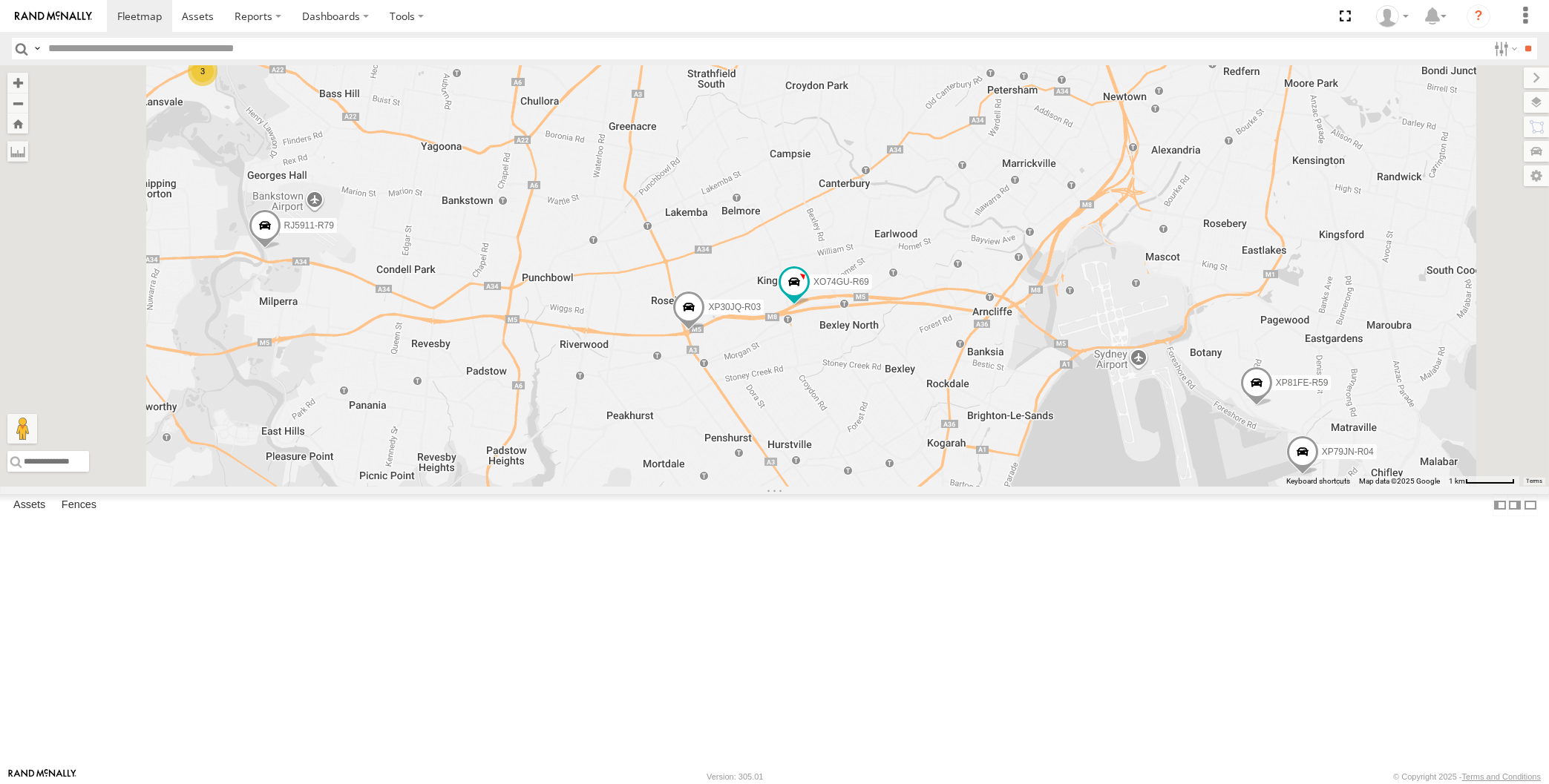
drag, startPoint x: 1156, startPoint y: 531, endPoint x: 1072, endPoint y: 503, distance: 88.5
click at [1075, 487] on div "XP30JQ-R03 XP79JN-R04 3 RJ5911-R79 XP81FE-R59 XO74GU-R69" at bounding box center [774, 276] width 1549 height 422
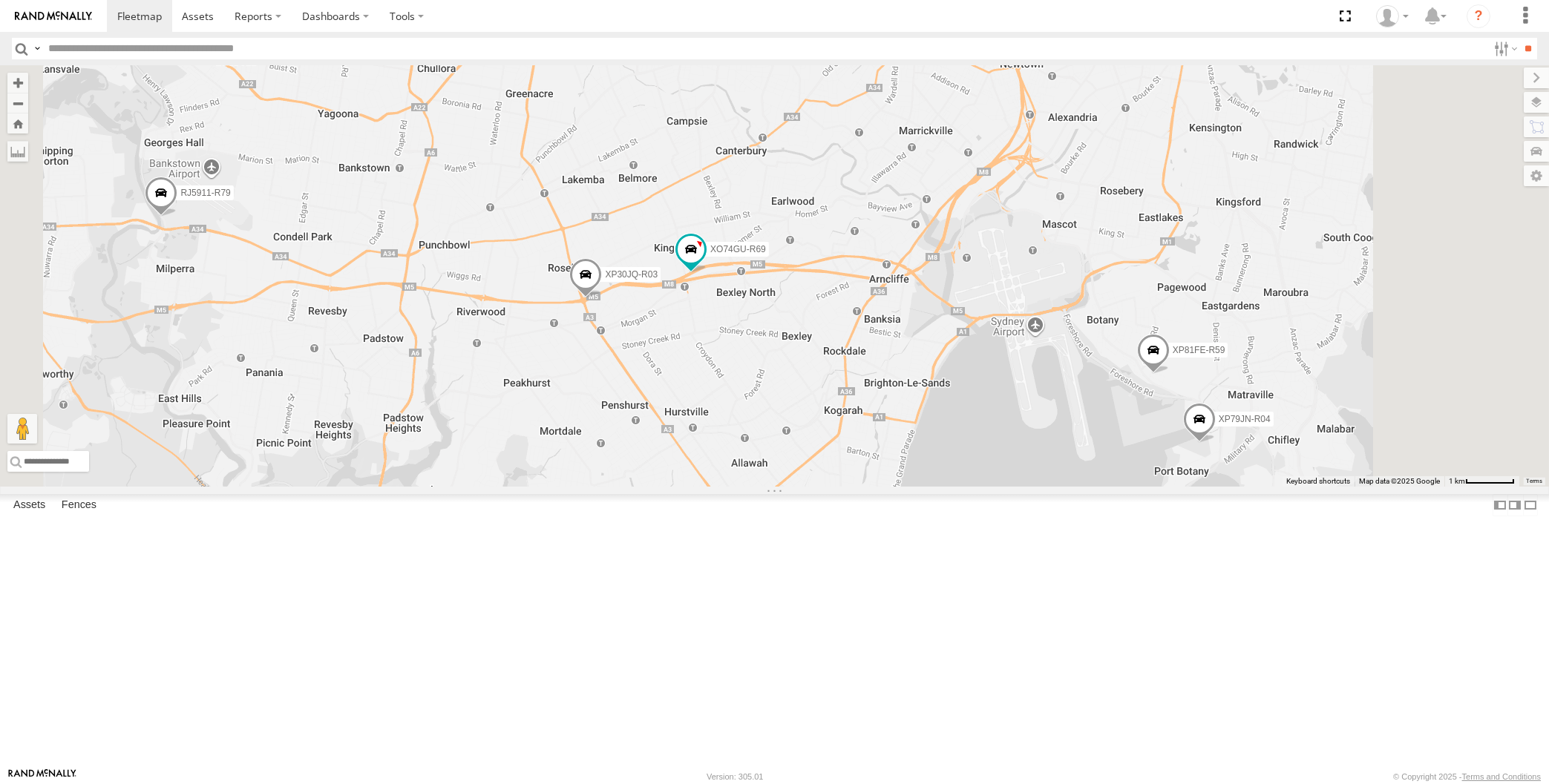
drag, startPoint x: 1314, startPoint y: 583, endPoint x: 1285, endPoint y: 583, distance: 29.0
click at [1285, 487] on div "XP30JQ-R03 XP79JN-R04 3 RJ5911-R79 XP81FE-R59 XO74GU-R69" at bounding box center [774, 276] width 1549 height 422
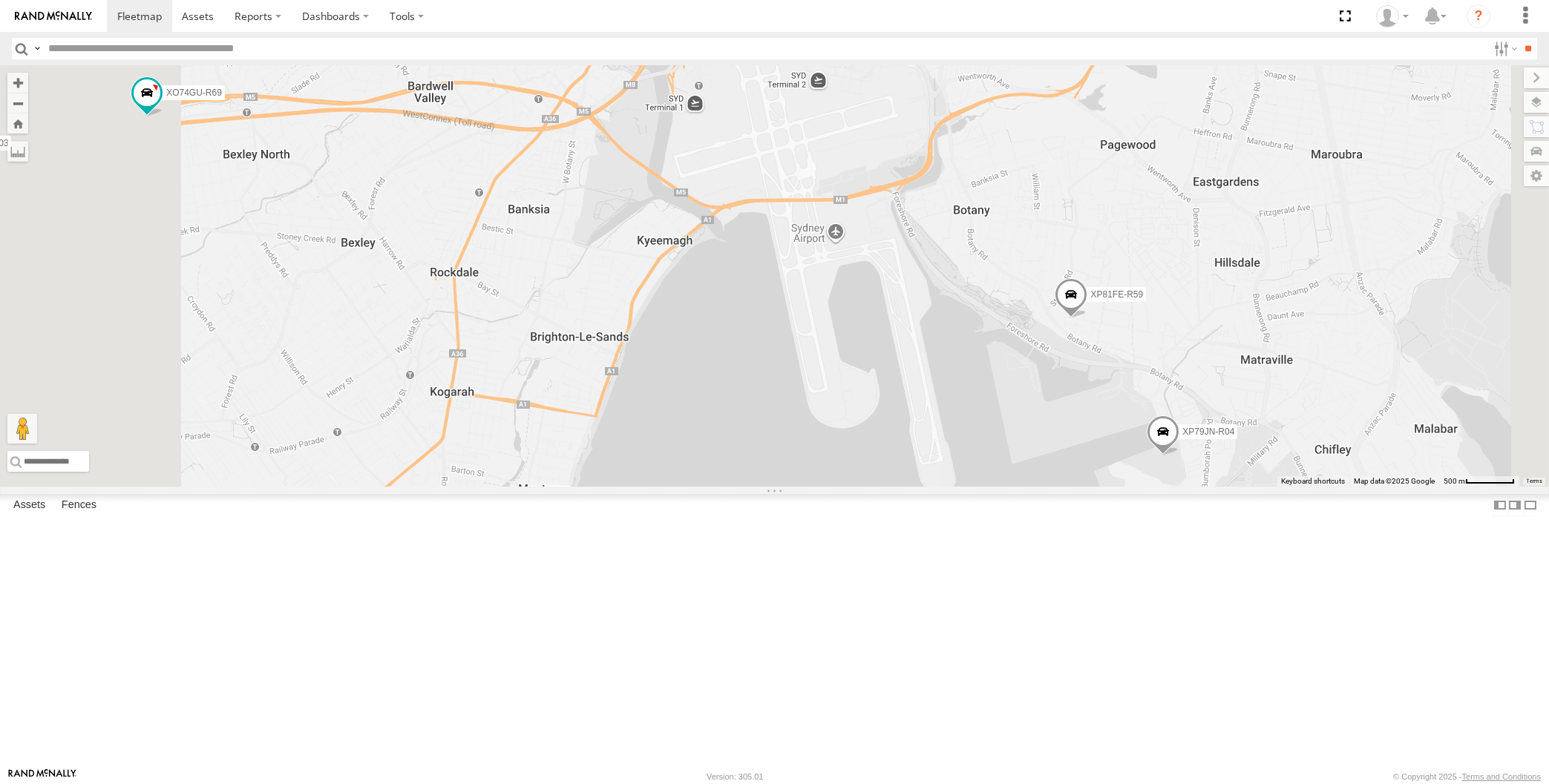
click at [1088, 319] on span at bounding box center [1071, 299] width 33 height 40
click at [1197, 487] on div "XP30JQ-R03 XP79JN-R04 RJ5911-R79 XP81FE-R59 XO74GU-R69 XP81FE-R59 All Assets Mc…" at bounding box center [774, 276] width 1549 height 422
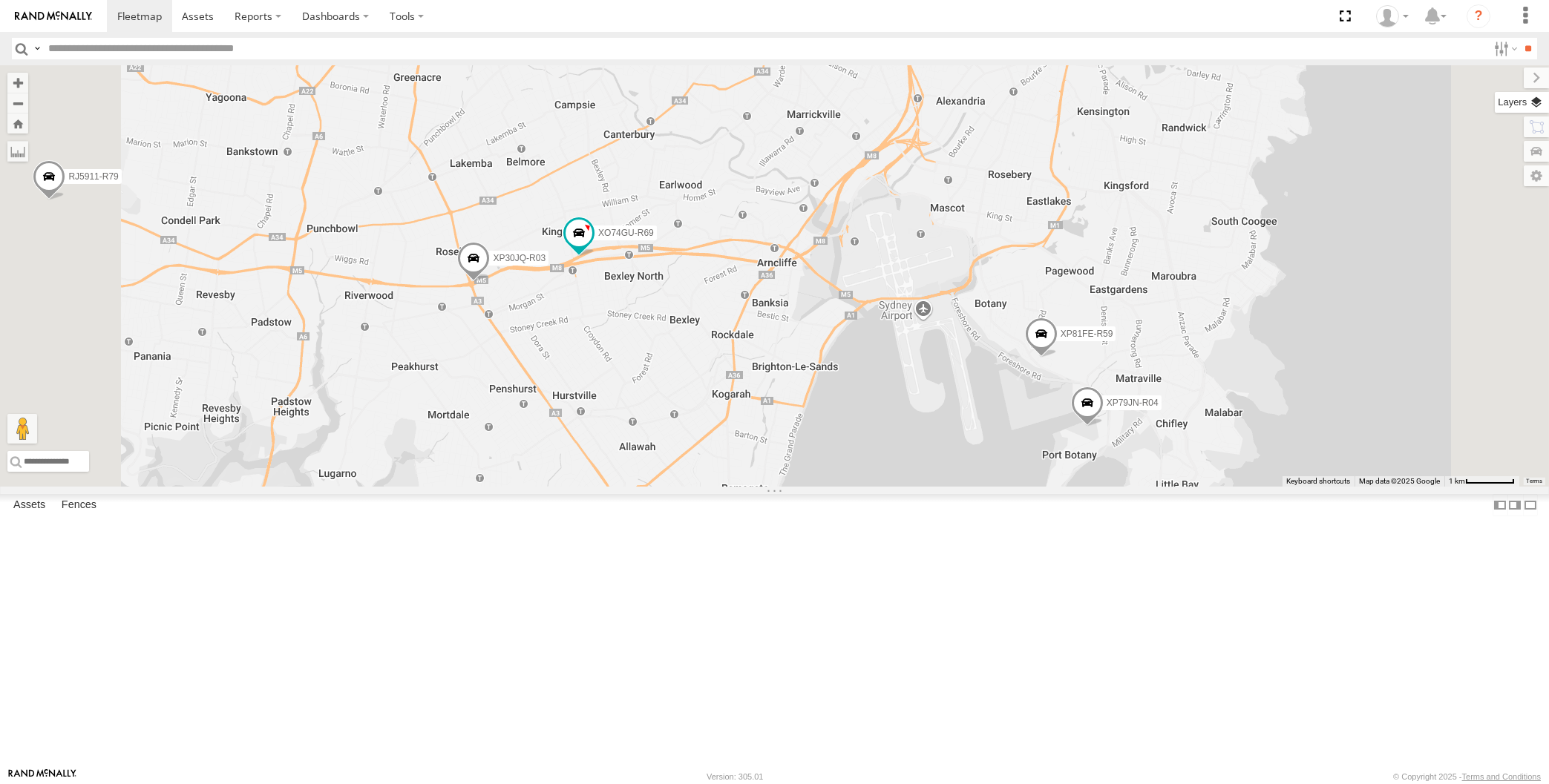
click at [1536, 101] on label at bounding box center [1522, 102] width 54 height 20
click at [0, 0] on span "Basemaps" at bounding box center [0, 0] width 0 height 0
click at [0, 0] on span "Satellite + Roadmap" at bounding box center [0, 0] width 0 height 0
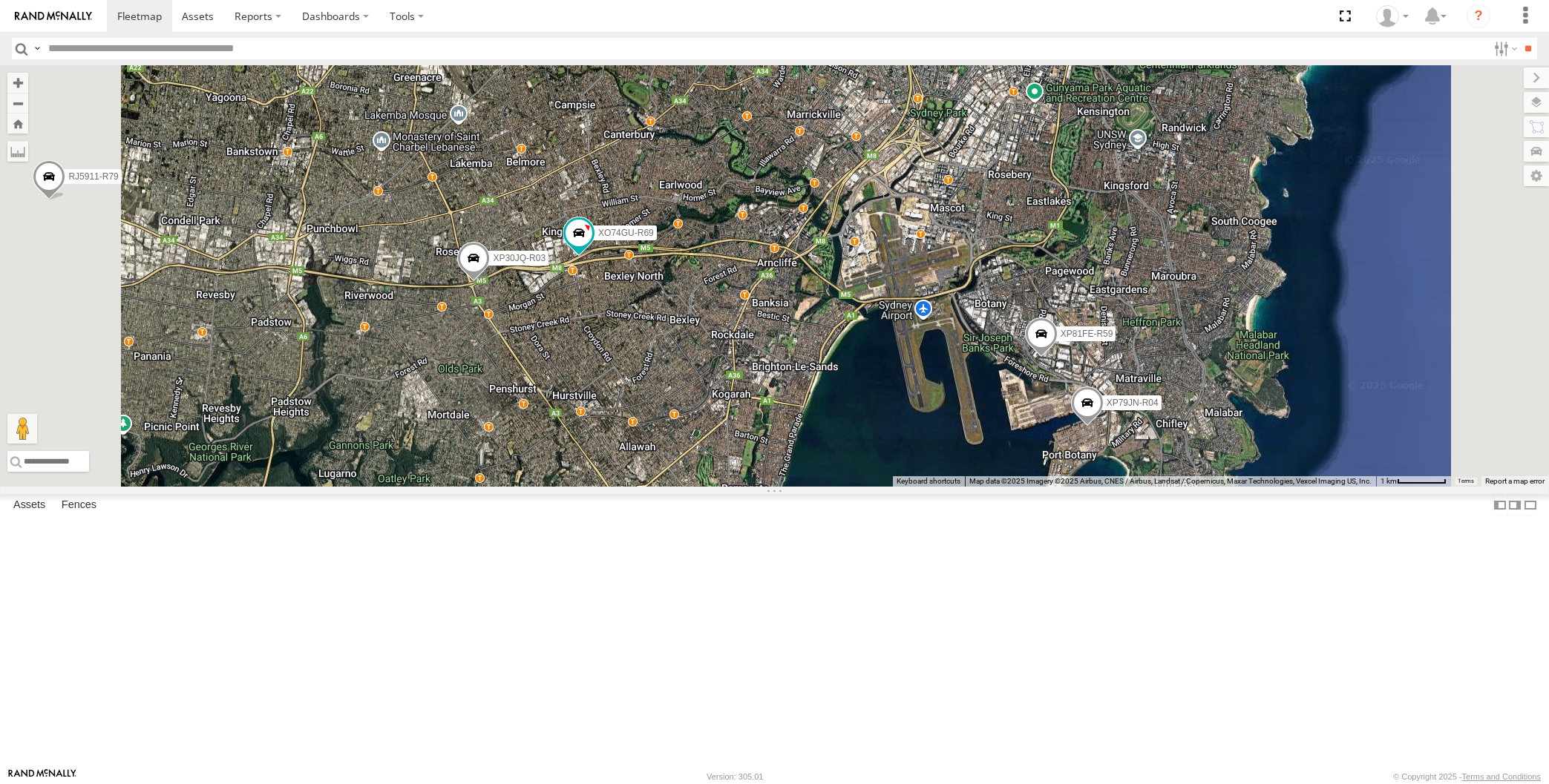
click at [0, 0] on span "Overlays" at bounding box center [0, 0] width 0 height 0
click at [0, 0] on span "Traffic" at bounding box center [0, 0] width 0 height 0
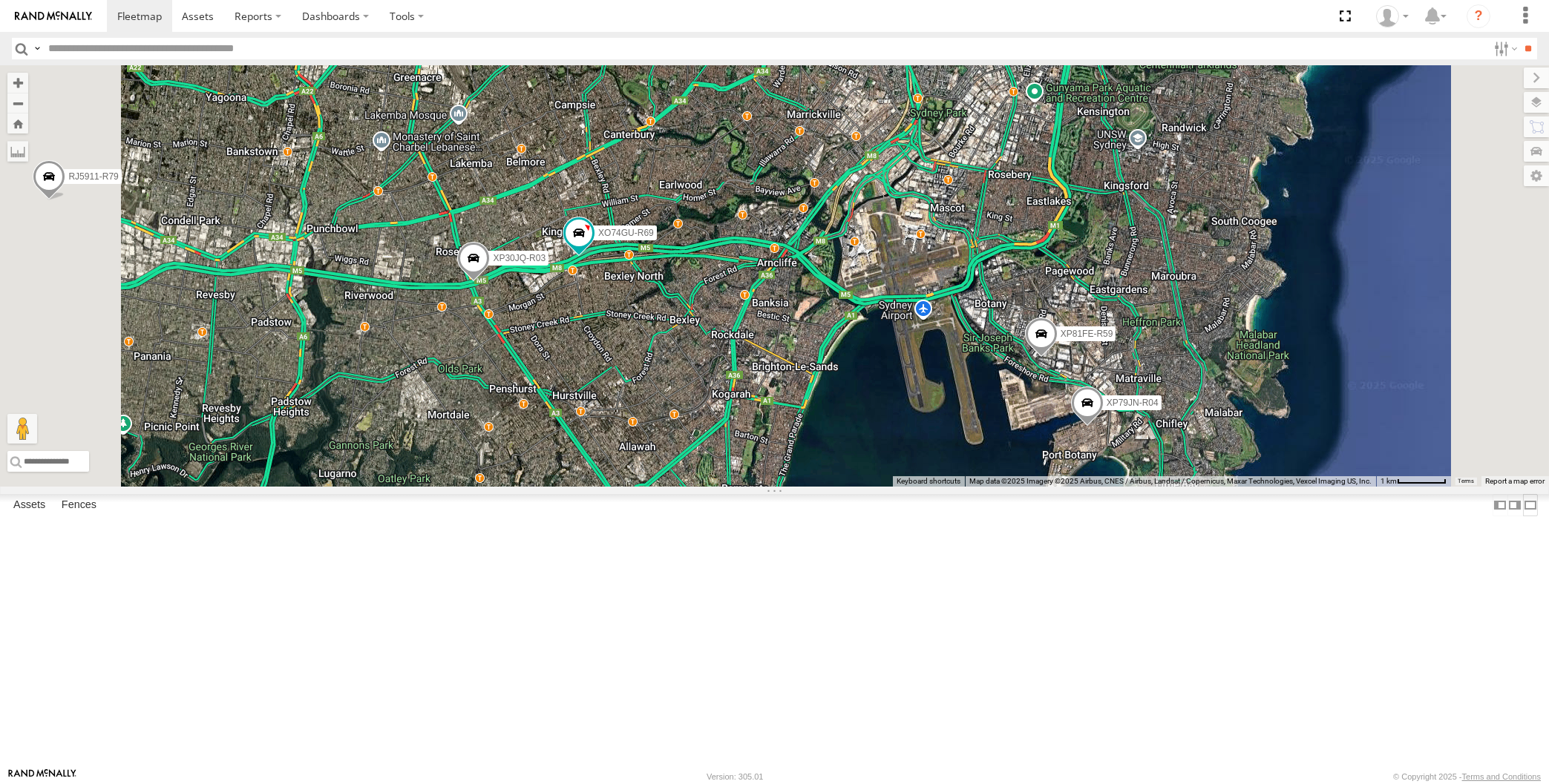
click at [1523, 516] on label at bounding box center [1530, 505] width 15 height 21
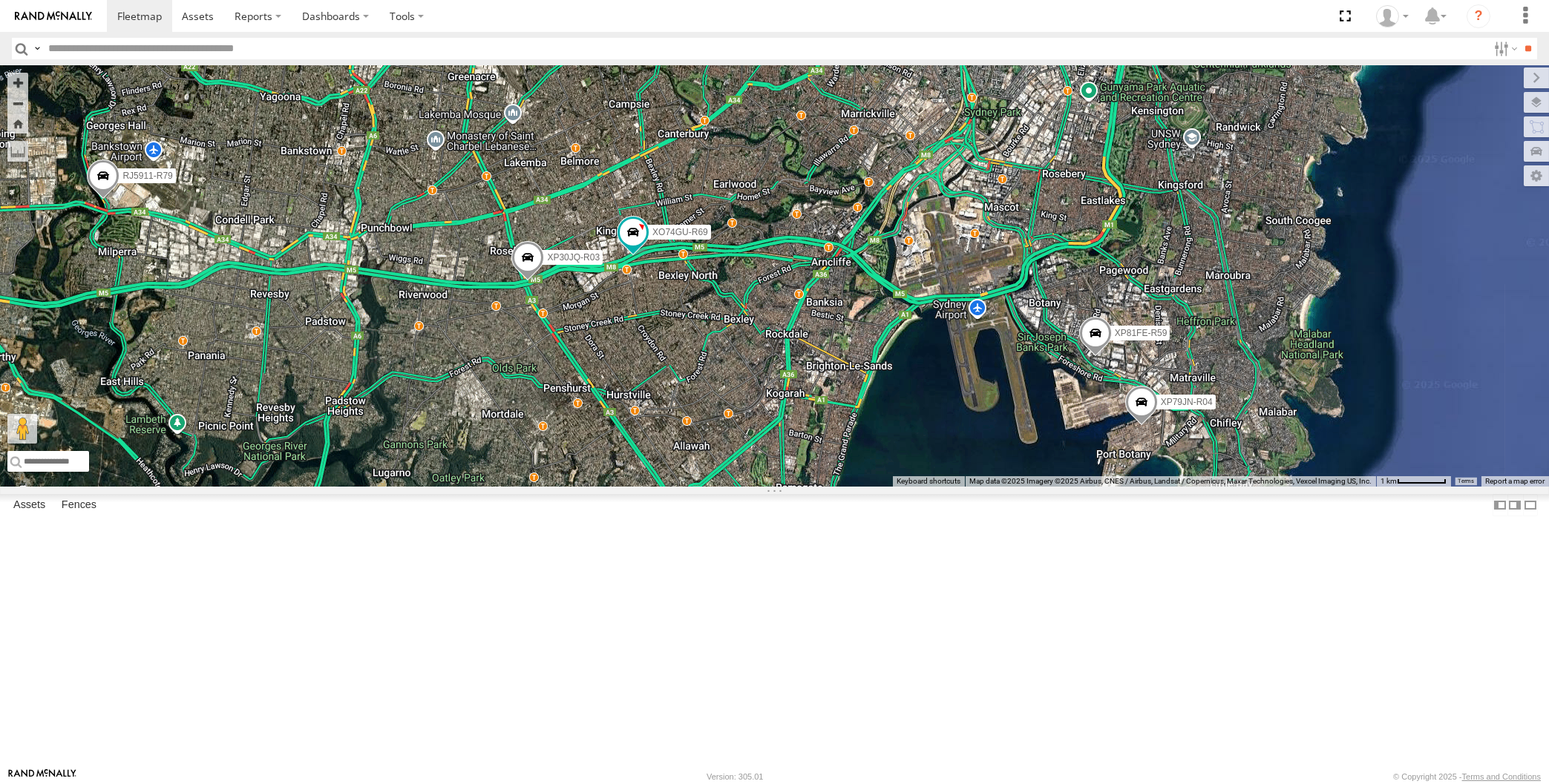
drag, startPoint x: 617, startPoint y: 611, endPoint x: 672, endPoint y: 609, distance: 55.0
click at [672, 487] on div "XP30JQ-R03 XP79JN-R04 XP81FE-R59 XO74GU-R69 3 RJ5911-R79" at bounding box center [774, 276] width 1549 height 422
click at [98, 199] on span at bounding box center [102, 179] width 33 height 40
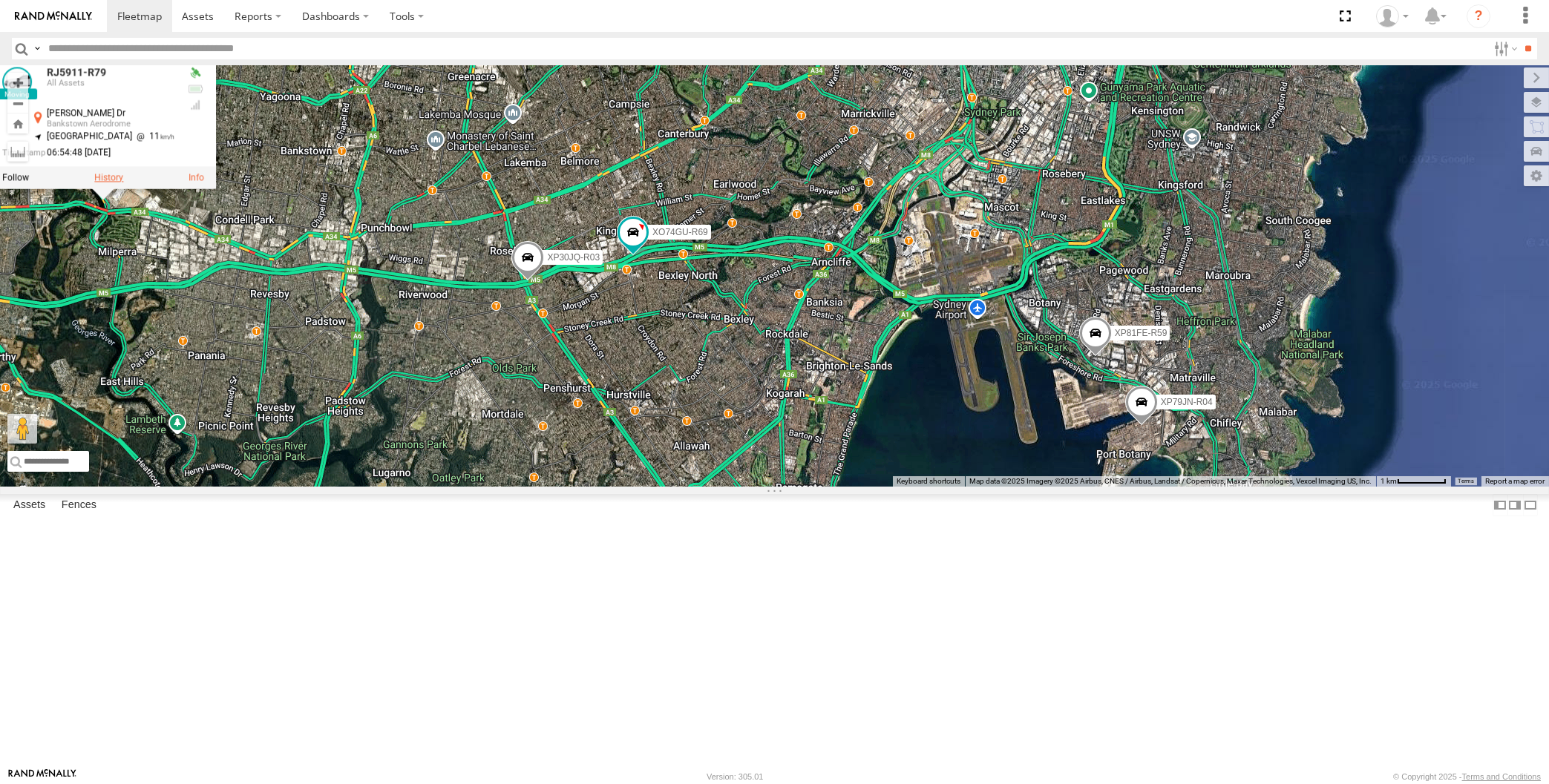
click at [114, 182] on label at bounding box center [108, 177] width 29 height 10
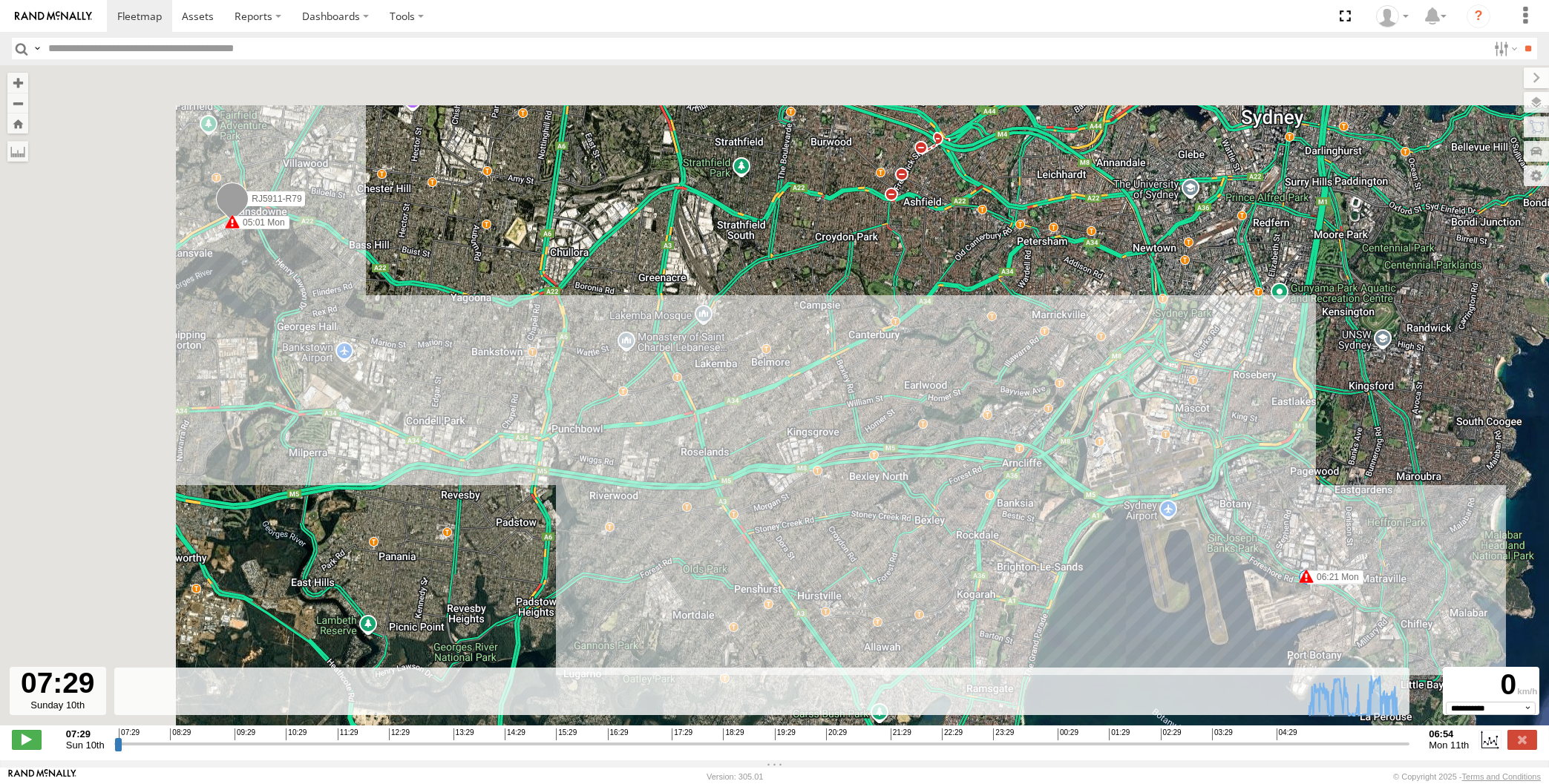
click at [1172, 751] on input "range" at bounding box center [763, 743] width 1297 height 14
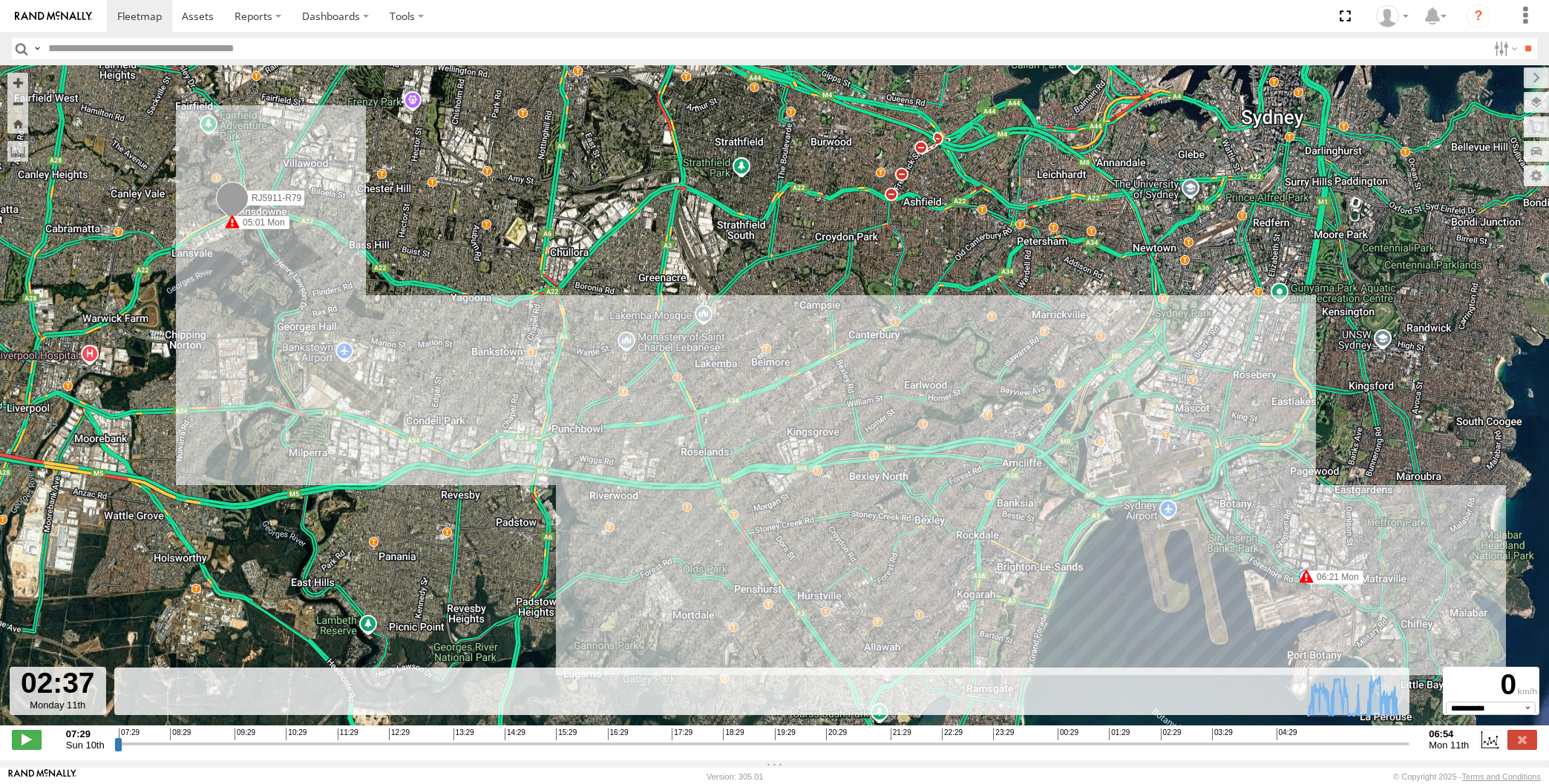
click at [1181, 744] on input "range" at bounding box center [763, 743] width 1297 height 14
click at [1227, 744] on input "range" at bounding box center [763, 743] width 1297 height 14
drag, startPoint x: 1234, startPoint y: 743, endPoint x: 1260, endPoint y: 743, distance: 26.0
click at [1236, 743] on input "range" at bounding box center [763, 743] width 1297 height 14
click at [1264, 743] on input "range" at bounding box center [763, 743] width 1297 height 14
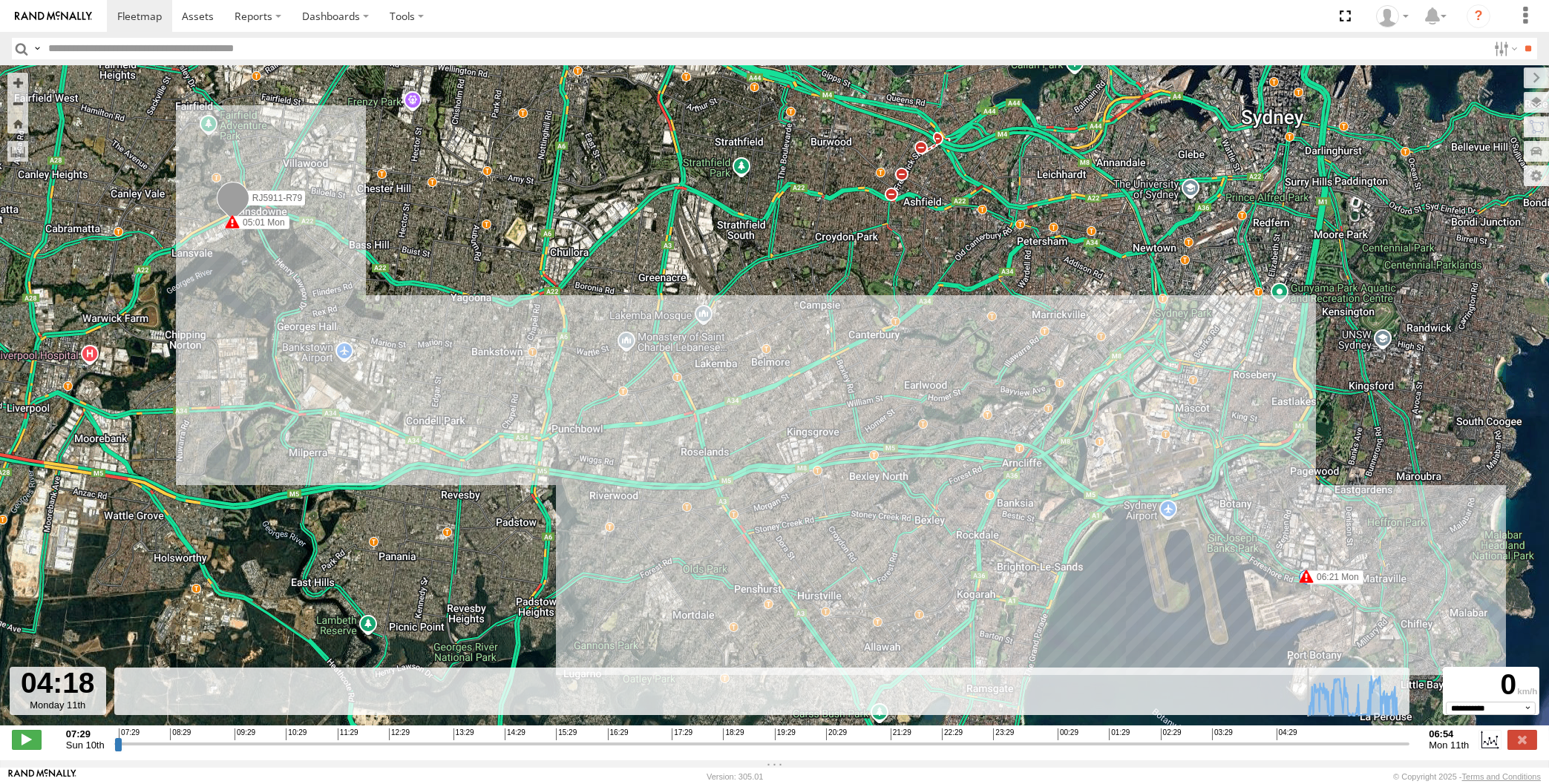
click at [1288, 740] on input "range" at bounding box center [763, 743] width 1297 height 14
click at [1299, 743] on input "range" at bounding box center [763, 743] width 1297 height 14
click at [1312, 744] on input "range" at bounding box center [763, 743] width 1297 height 14
click at [1317, 744] on input "range" at bounding box center [763, 743] width 1297 height 14
click at [1324, 743] on input "range" at bounding box center [763, 743] width 1297 height 14
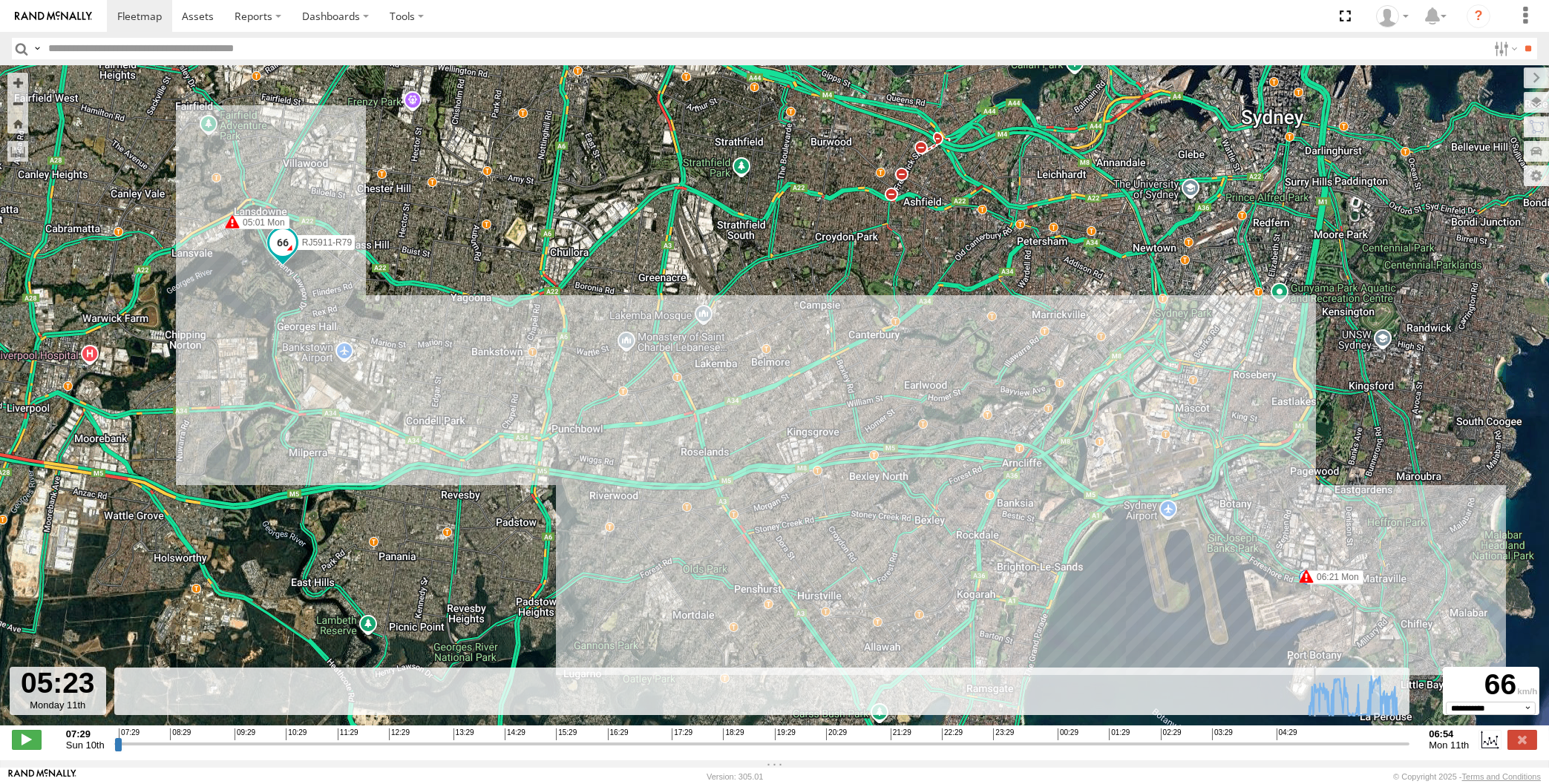
click at [1329, 741] on input "range" at bounding box center [763, 743] width 1297 height 14
click at [1344, 744] on input "range" at bounding box center [763, 743] width 1297 height 14
click at [1352, 740] on input "range" at bounding box center [763, 743] width 1297 height 14
click at [1349, 744] on input "range" at bounding box center [763, 743] width 1297 height 14
drag, startPoint x: 1355, startPoint y: 741, endPoint x: 1397, endPoint y: 738, distance: 42.1
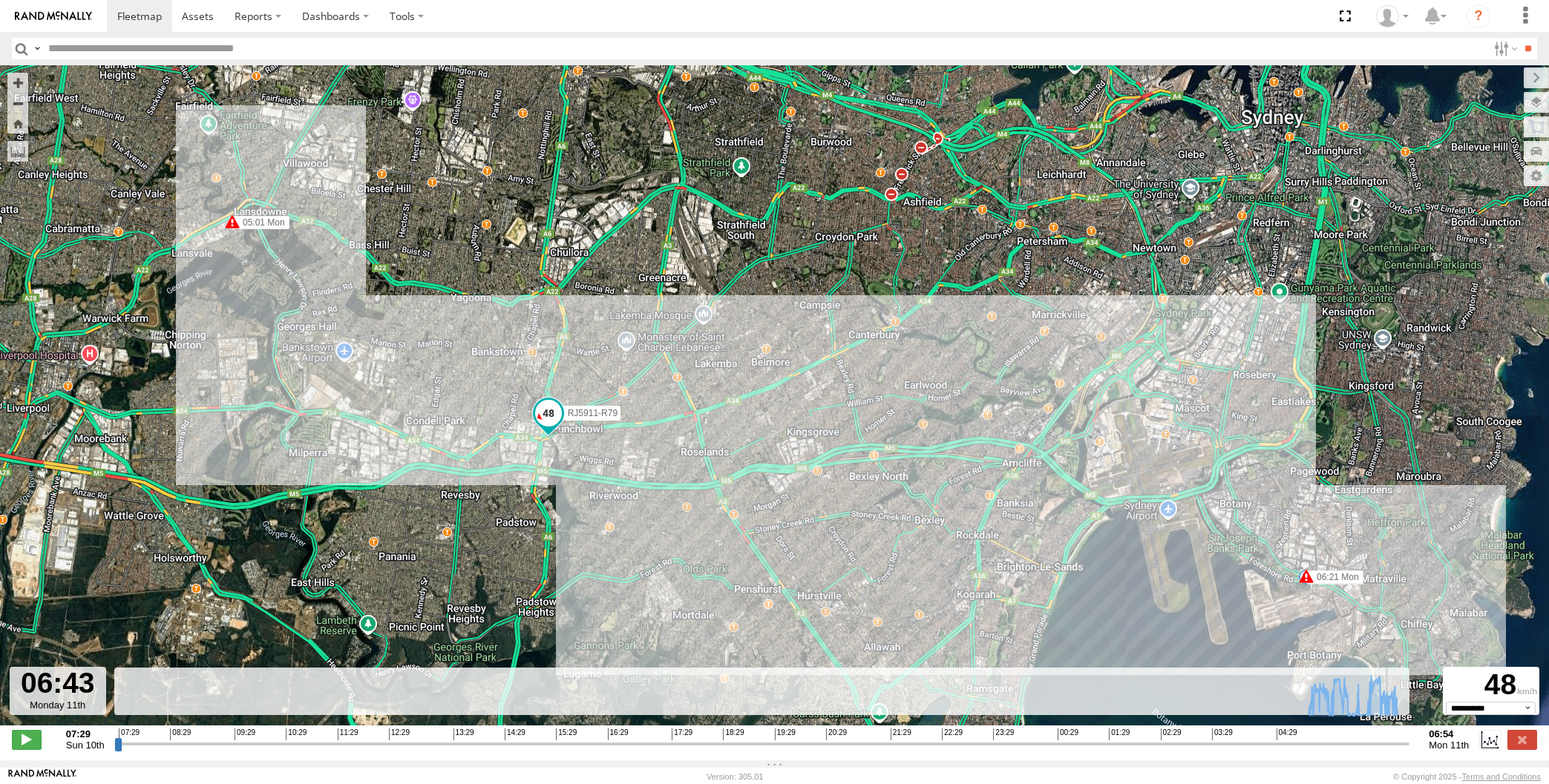
type input "**********"
click at [1397, 738] on input "range" at bounding box center [763, 743] width 1297 height 14
click at [57, 21] on link at bounding box center [53, 16] width 107 height 32
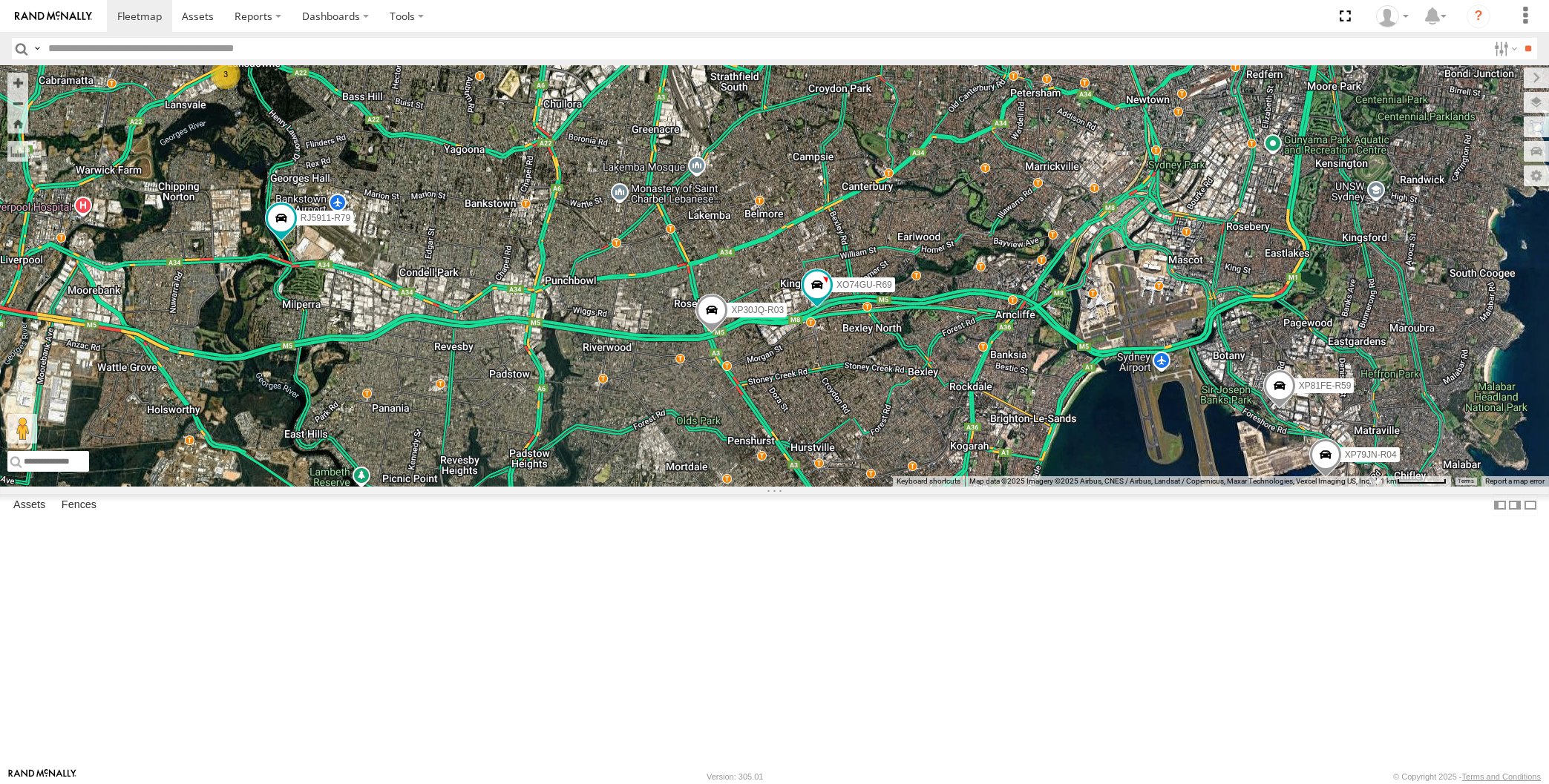
drag, startPoint x: 573, startPoint y: 439, endPoint x: 632, endPoint y: 440, distance: 59.0
click at [632, 440] on div "XP30JQ-R03 XP79JN-R04 3 RJ5911-R79 XP81FE-R59 XO74GU-R69" at bounding box center [774, 276] width 1549 height 422
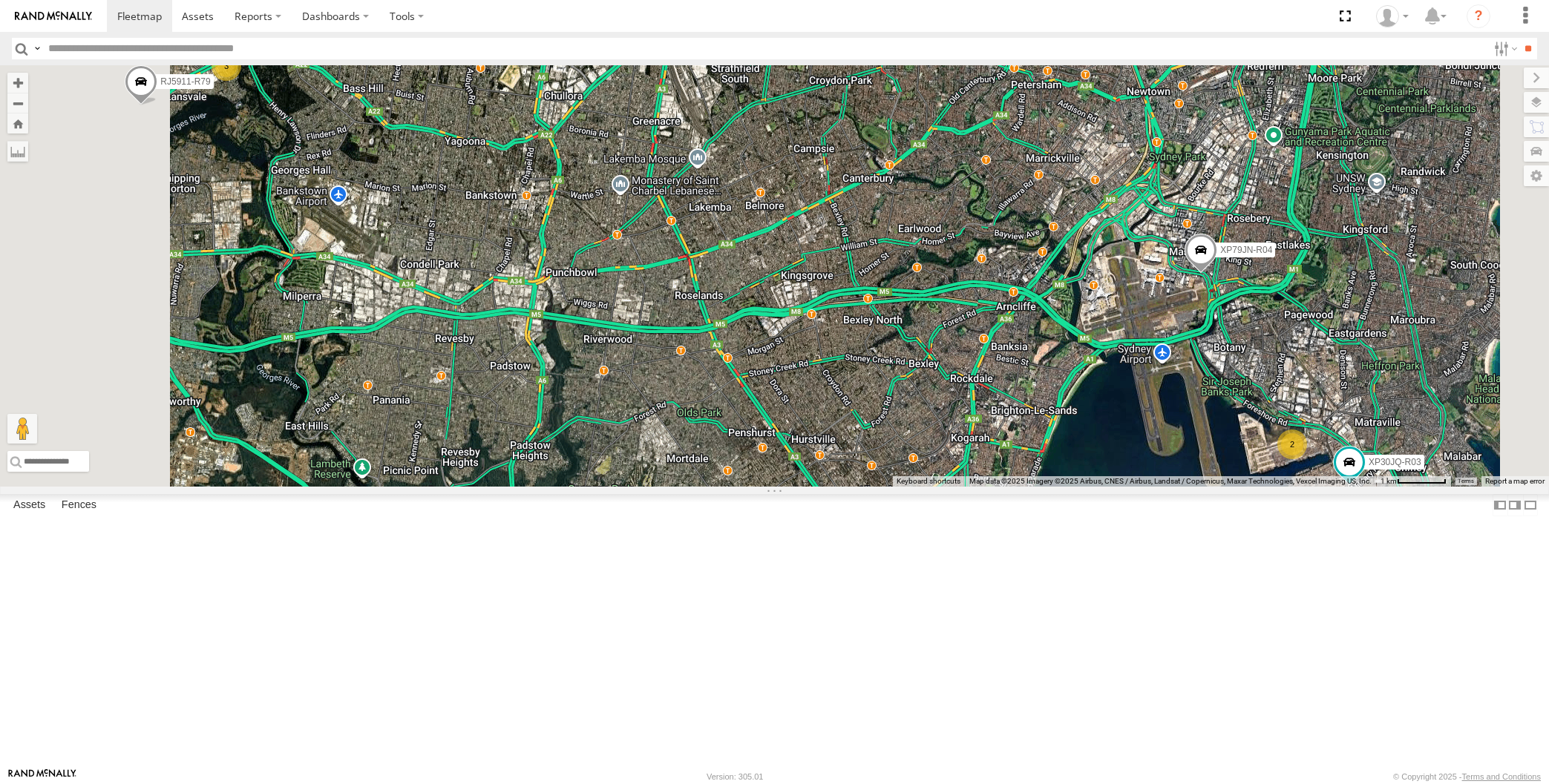
drag, startPoint x: 990, startPoint y: 551, endPoint x: 982, endPoint y: 539, distance: 14.4
click at [985, 487] on div "XP30JQ-R03 XP79JN-R04 RJ5911-R79 3 2" at bounding box center [774, 276] width 1549 height 422
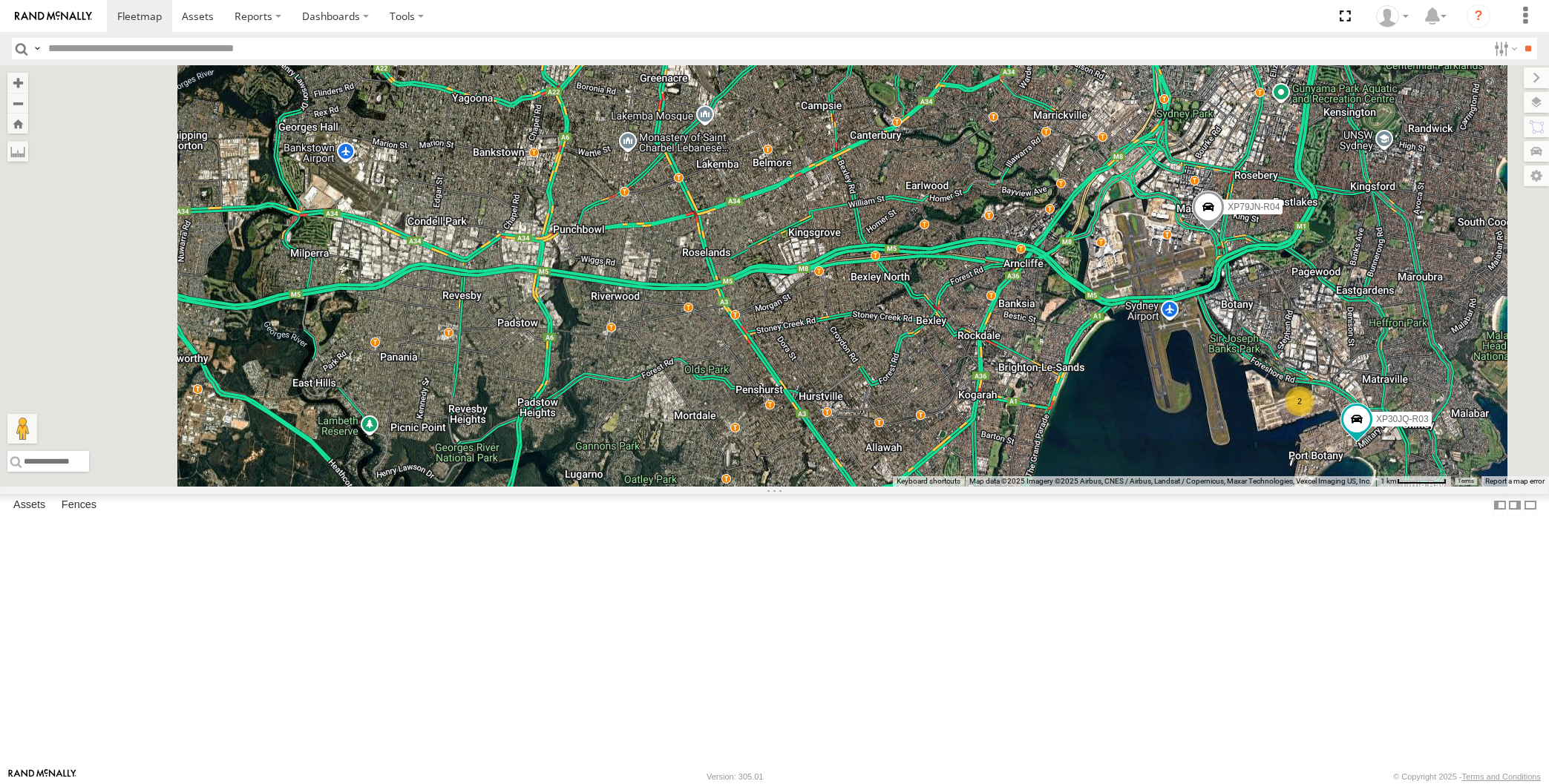
drag, startPoint x: 1032, startPoint y: 528, endPoint x: 1025, endPoint y: 524, distance: 8.1
click at [1025, 487] on div "XP30JQ-R03 XP79JN-R04 RJ5911-R79 3 2" at bounding box center [774, 276] width 1549 height 422
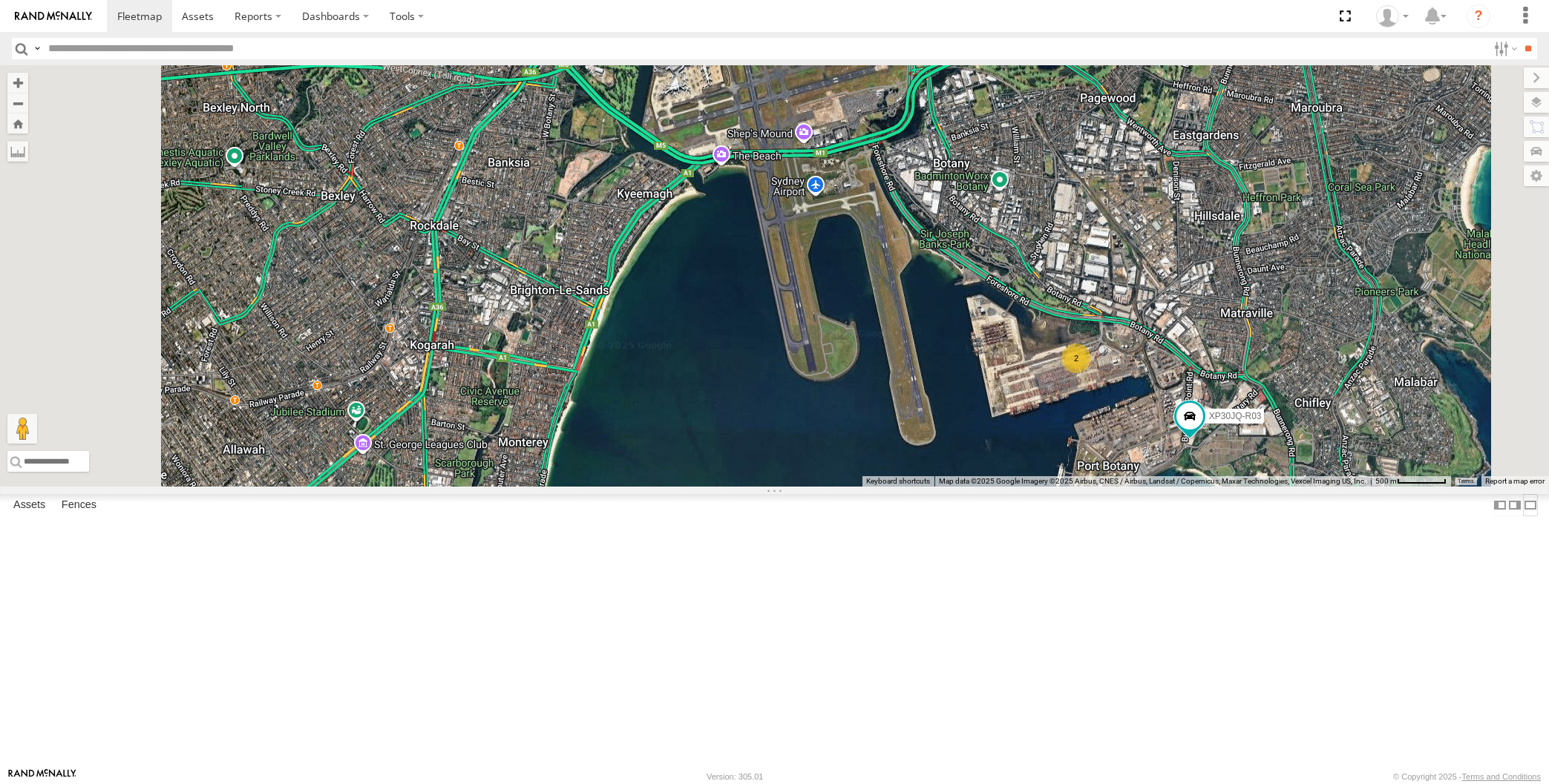
click at [1523, 516] on label at bounding box center [1530, 505] width 15 height 21
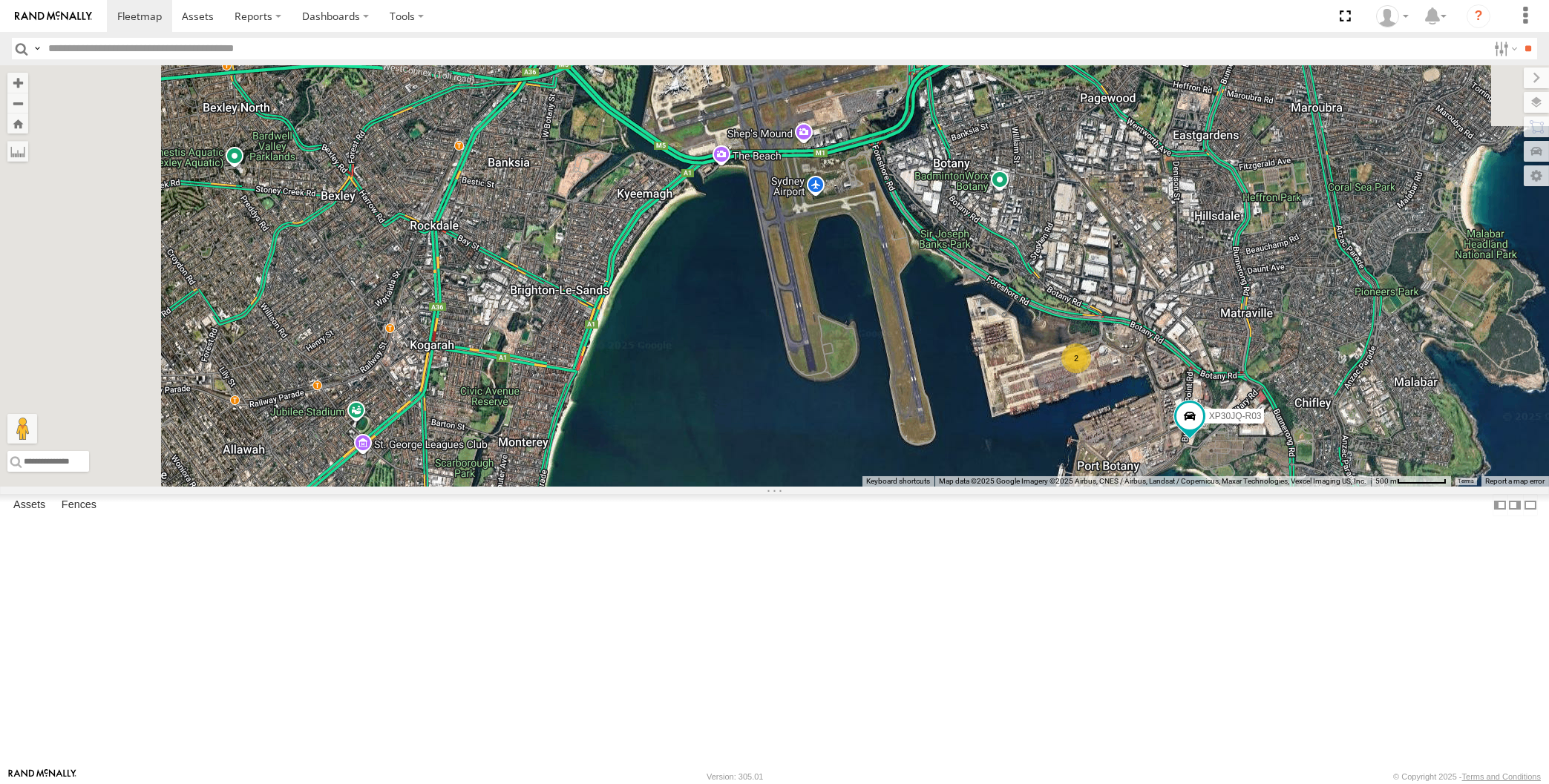
drag, startPoint x: 655, startPoint y: 552, endPoint x: 698, endPoint y: 561, distance: 43.9
click at [698, 487] on div "XP30JQ-R03 XP79JN-R04 2" at bounding box center [774, 276] width 1549 height 422
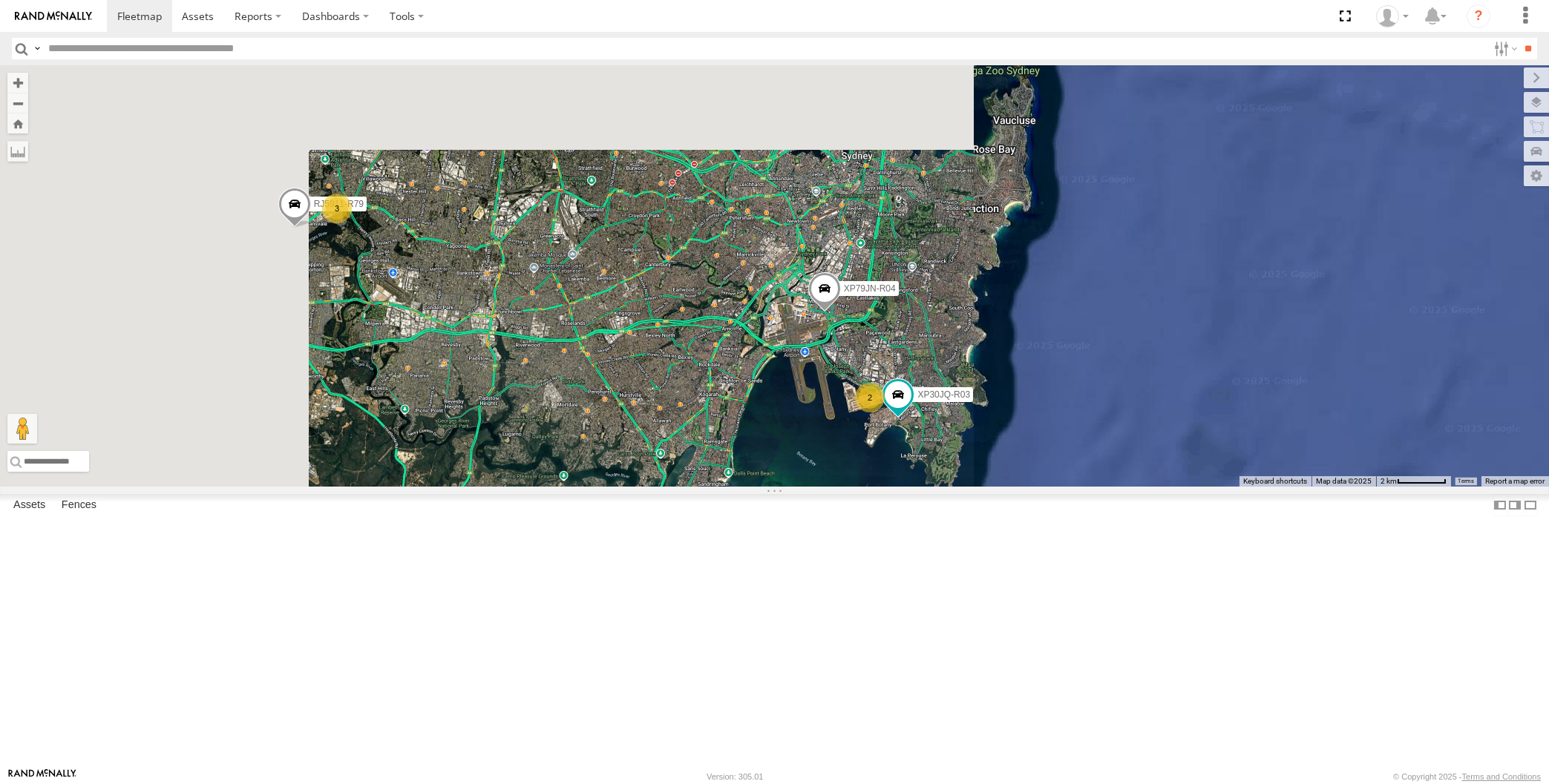
drag, startPoint x: 757, startPoint y: 555, endPoint x: 768, endPoint y: 540, distance: 18.6
click at [768, 487] on div "XP30JQ-R03 XP79JN-R04 3 RJ5911-R79 2" at bounding box center [774, 276] width 1549 height 422
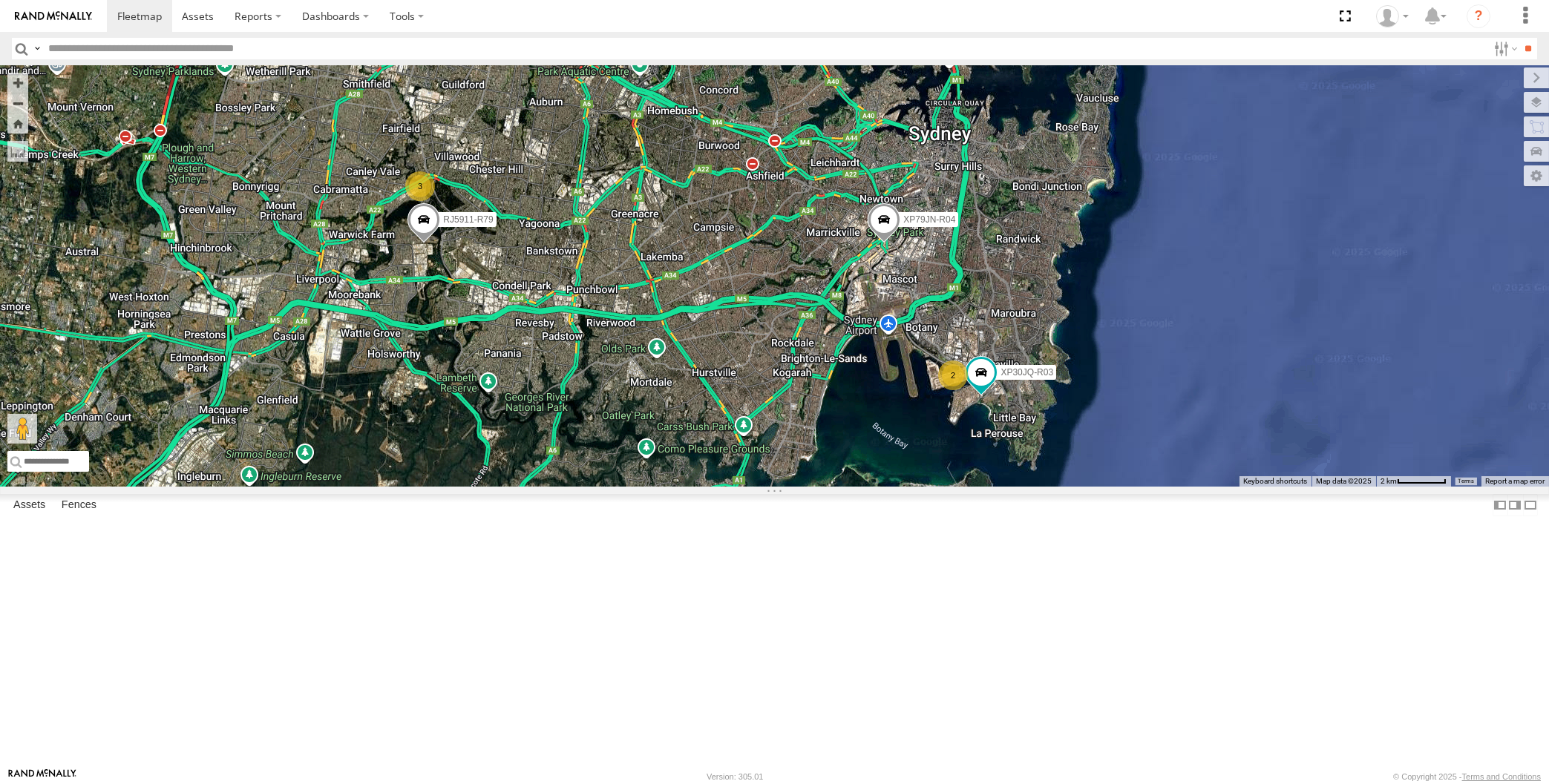
click at [598, 487] on div "XP30JQ-R03 XP79JN-R04 RJ5911-R79 3 2" at bounding box center [774, 276] width 1549 height 422
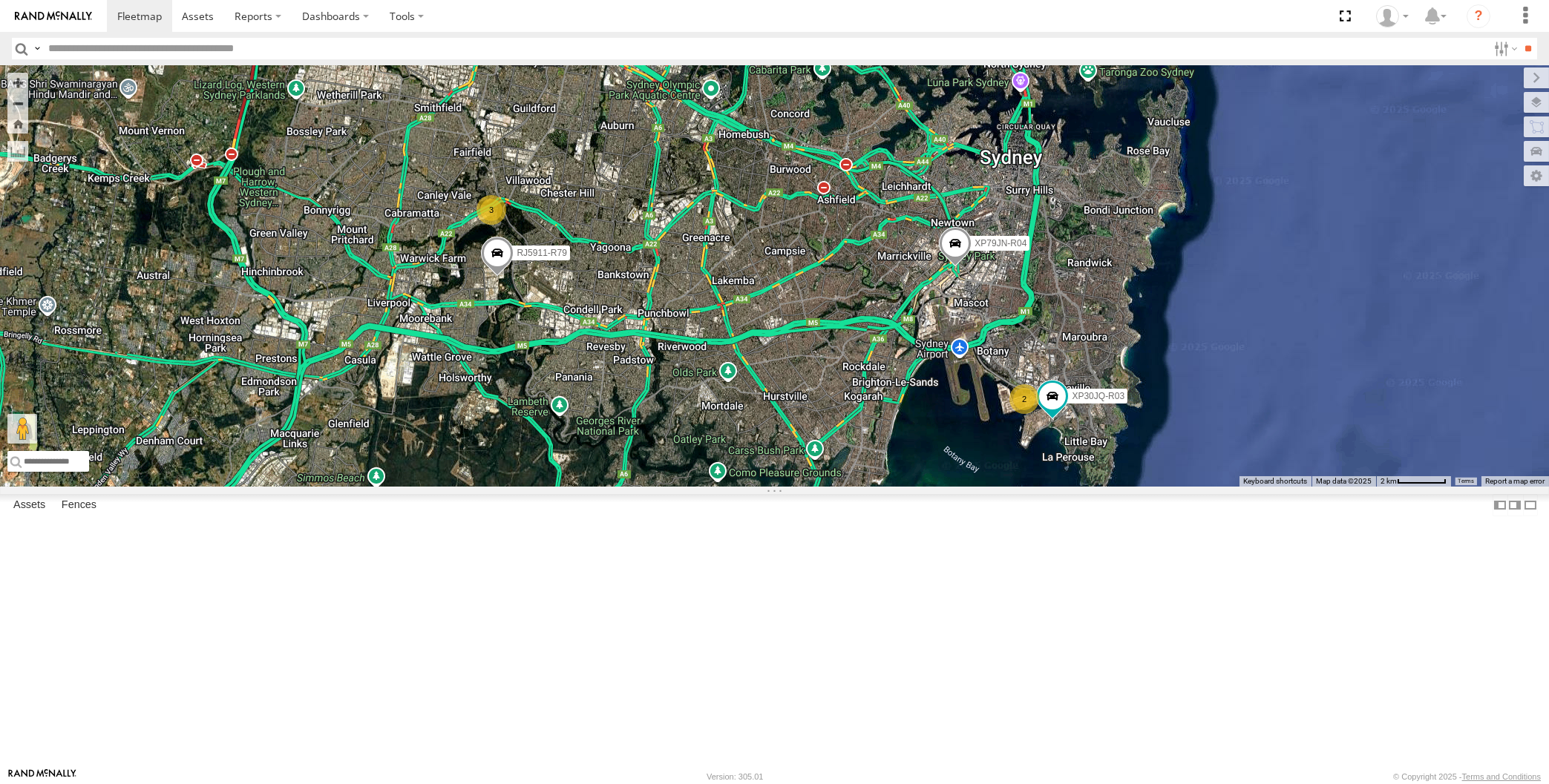
click at [887, 487] on div "XP30JQ-R03 XP79JN-R04 RJ5911-R79 3 2" at bounding box center [774, 276] width 1549 height 422
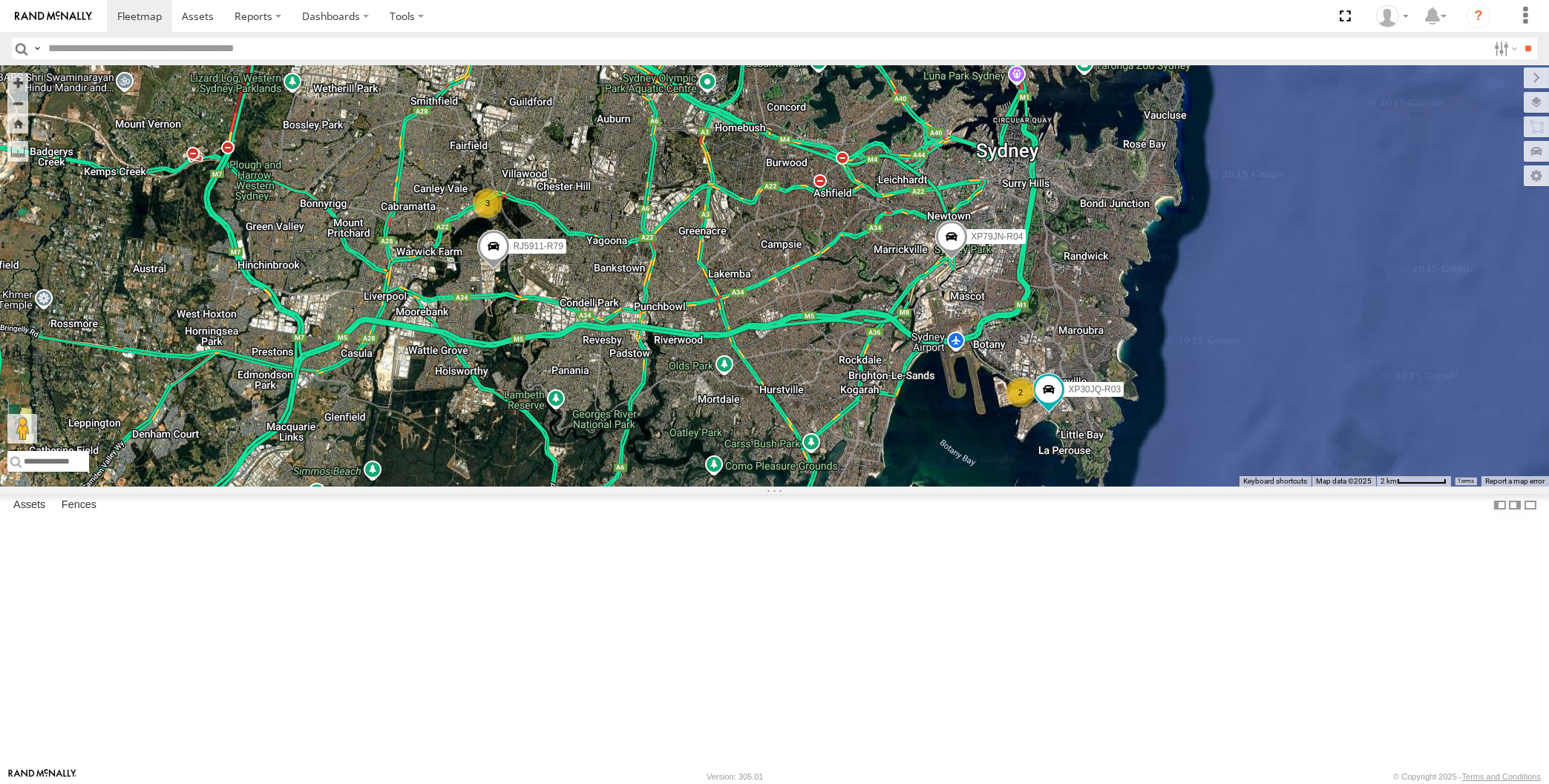
drag, startPoint x: 839, startPoint y: 583, endPoint x: 854, endPoint y: 583, distance: 15.0
click at [851, 487] on div "XP30JQ-R03 XP79JN-R04 RJ5911-R79 3 2" at bounding box center [774, 276] width 1549 height 422
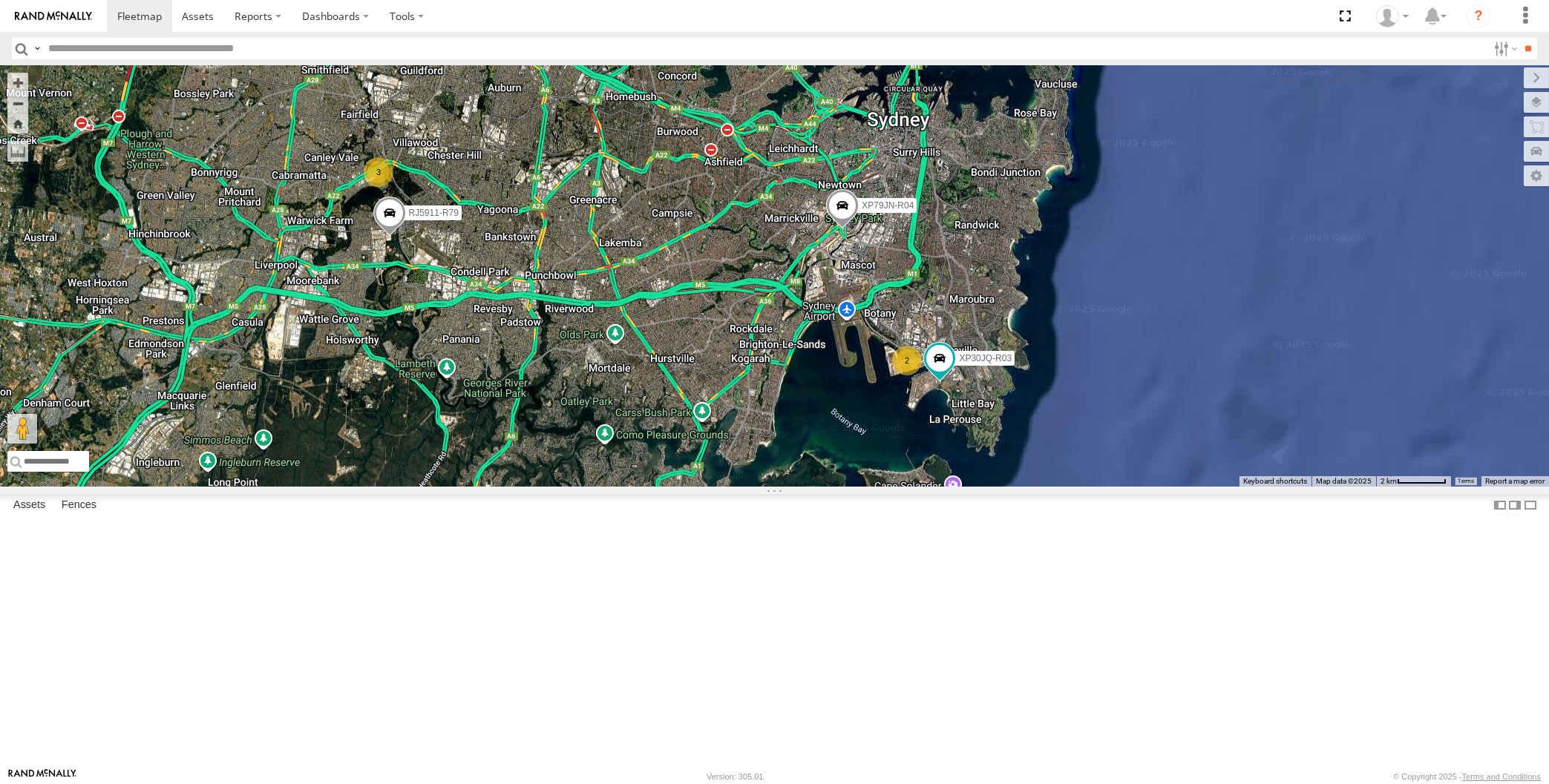
drag, startPoint x: 820, startPoint y: 581, endPoint x: 849, endPoint y: 629, distance: 56.1
click at [849, 487] on div "XP30JQ-R03 XP79JN-R04 RJ5911-R79 3 2" at bounding box center [774, 276] width 1549 height 422
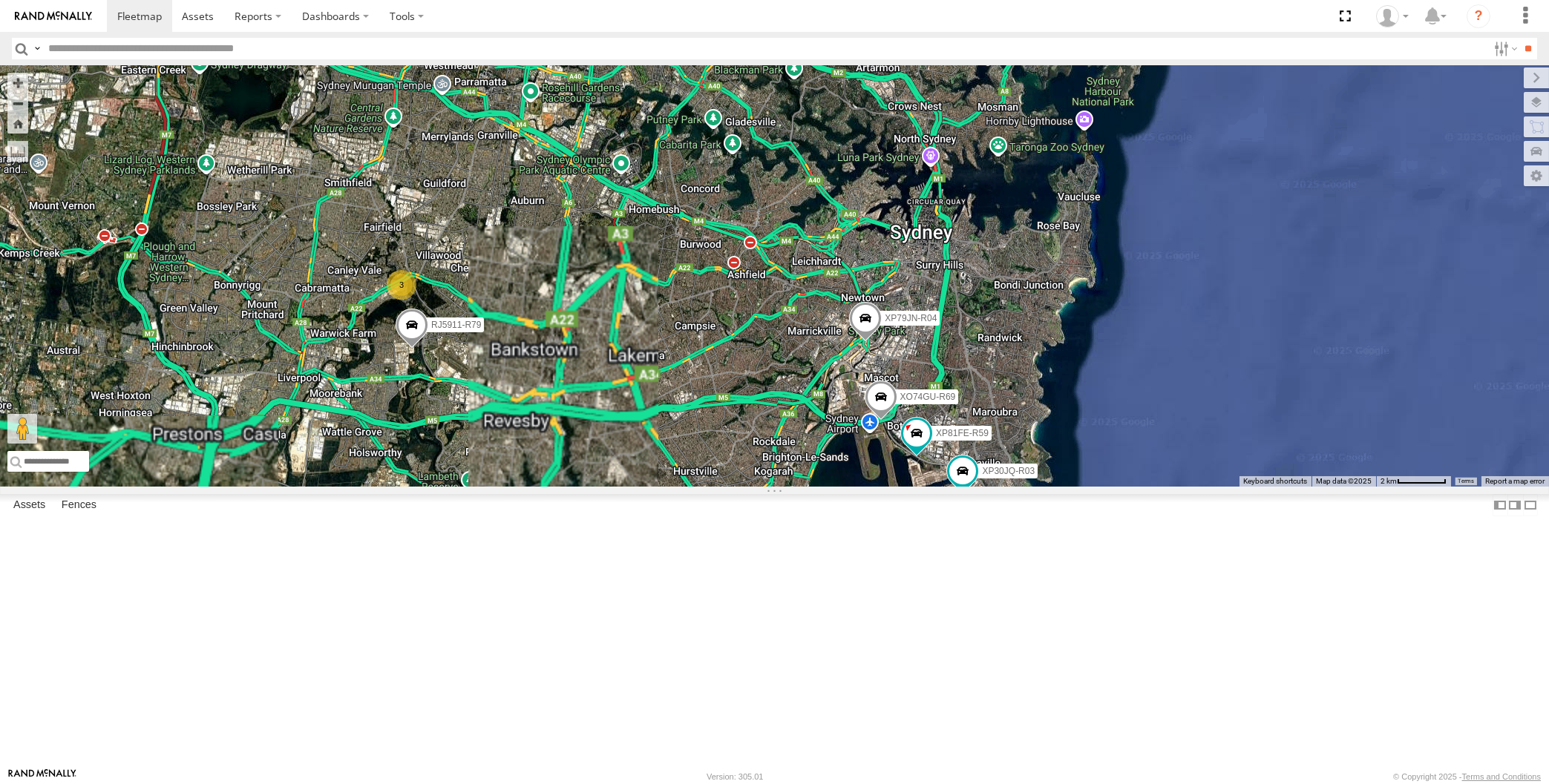
drag, startPoint x: 819, startPoint y: 642, endPoint x: 829, endPoint y: 627, distance: 18.0
click at [828, 487] on div "XP30JQ-R03 XP79JN-R04 RJ5911-R79 3 XP81FE-R59 XO74GU-R69" at bounding box center [774, 276] width 1549 height 422
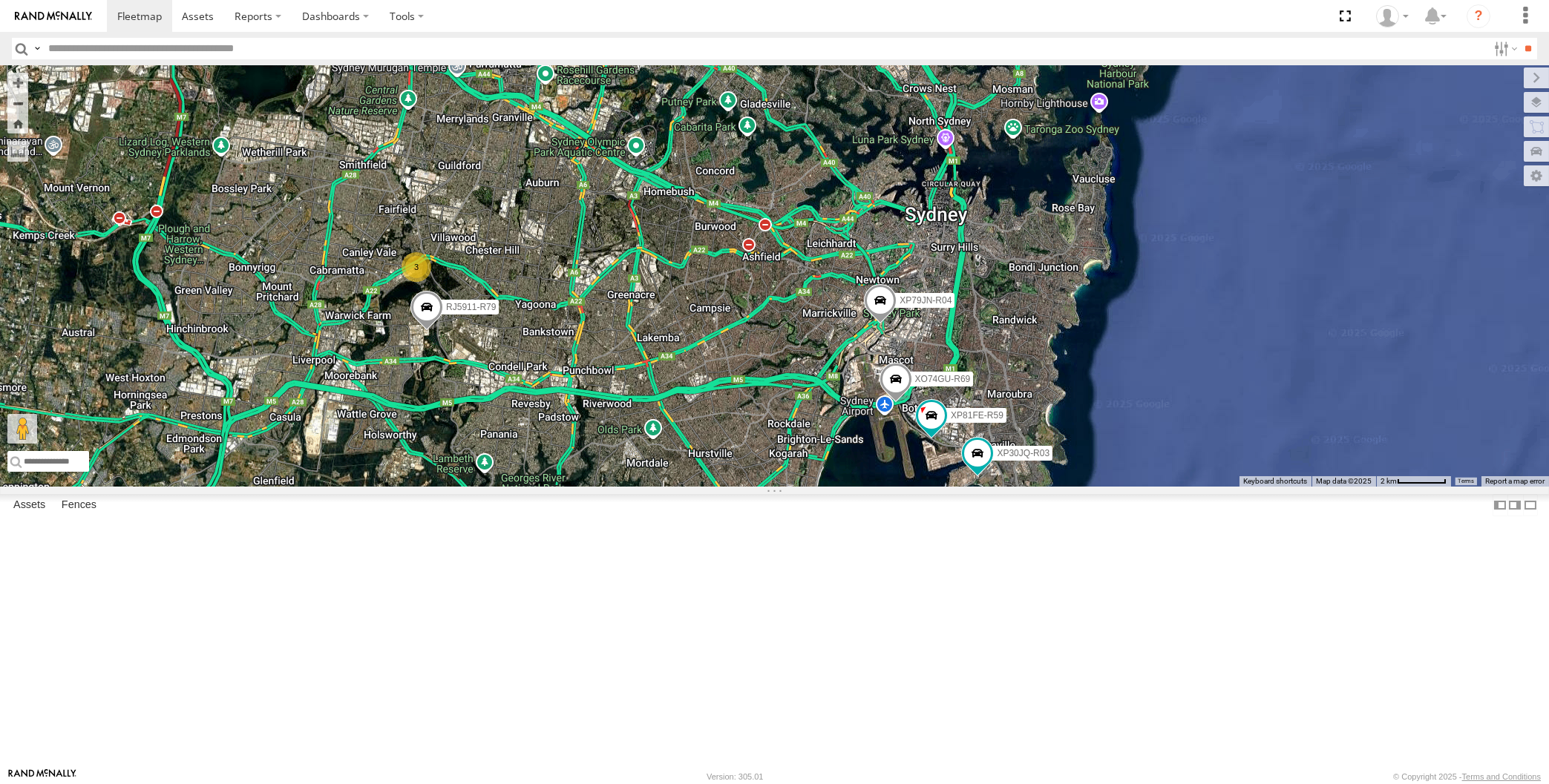
drag, startPoint x: 795, startPoint y: 644, endPoint x: 798, endPoint y: 637, distance: 7.6
click at [797, 487] on div "XP30JQ-R03 XP79JN-R04 RJ5911-R79 3 XP81FE-R59 XO74GU-R69" at bounding box center [774, 276] width 1549 height 422
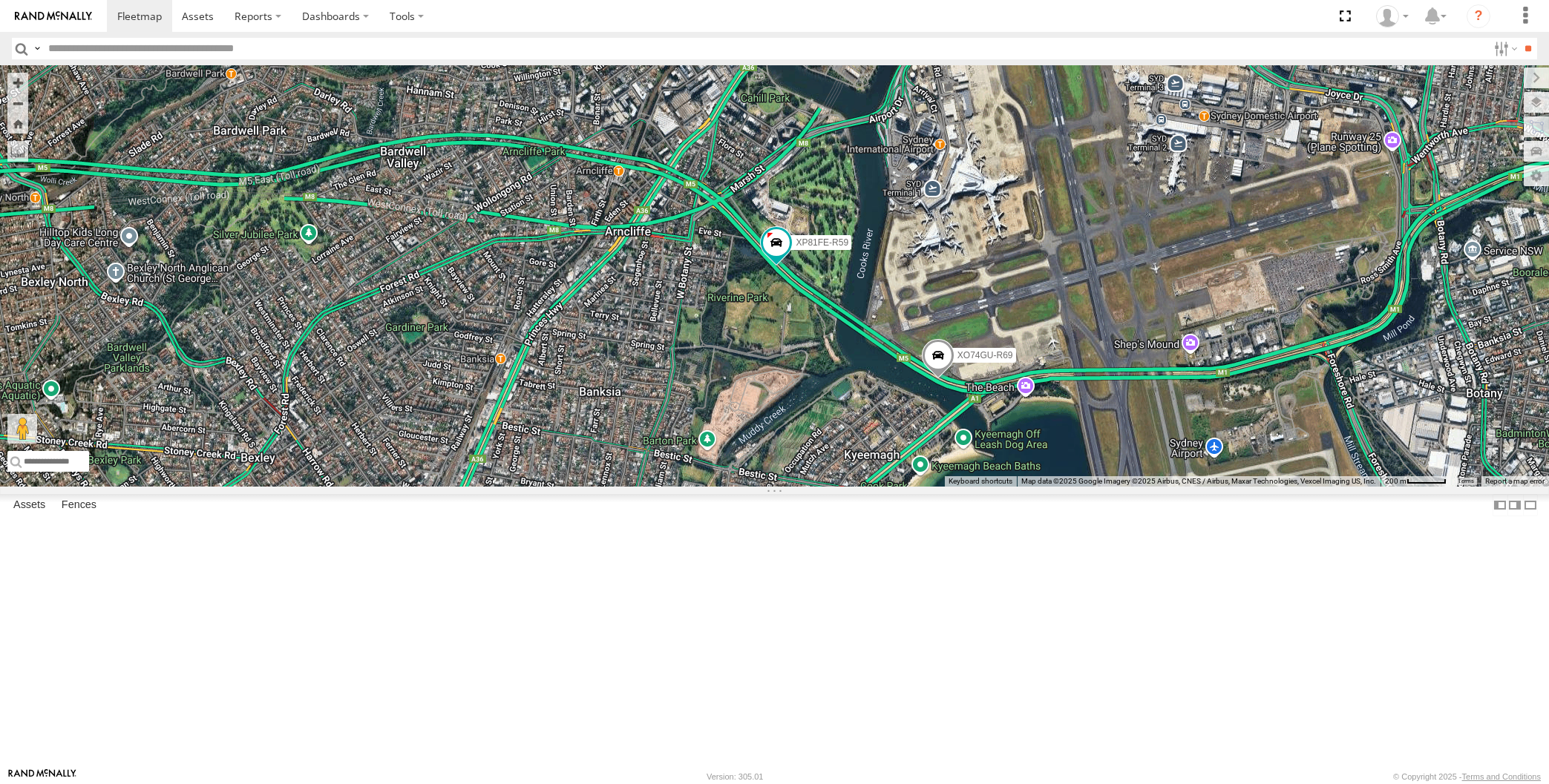
drag, startPoint x: 530, startPoint y: 524, endPoint x: 539, endPoint y: 522, distance: 9.2
click at [536, 487] on div "XP30JQ-R03 XP79JN-R04 RJ5911-R79 XP81FE-R59 XO74GU-R69" at bounding box center [774, 276] width 1549 height 422
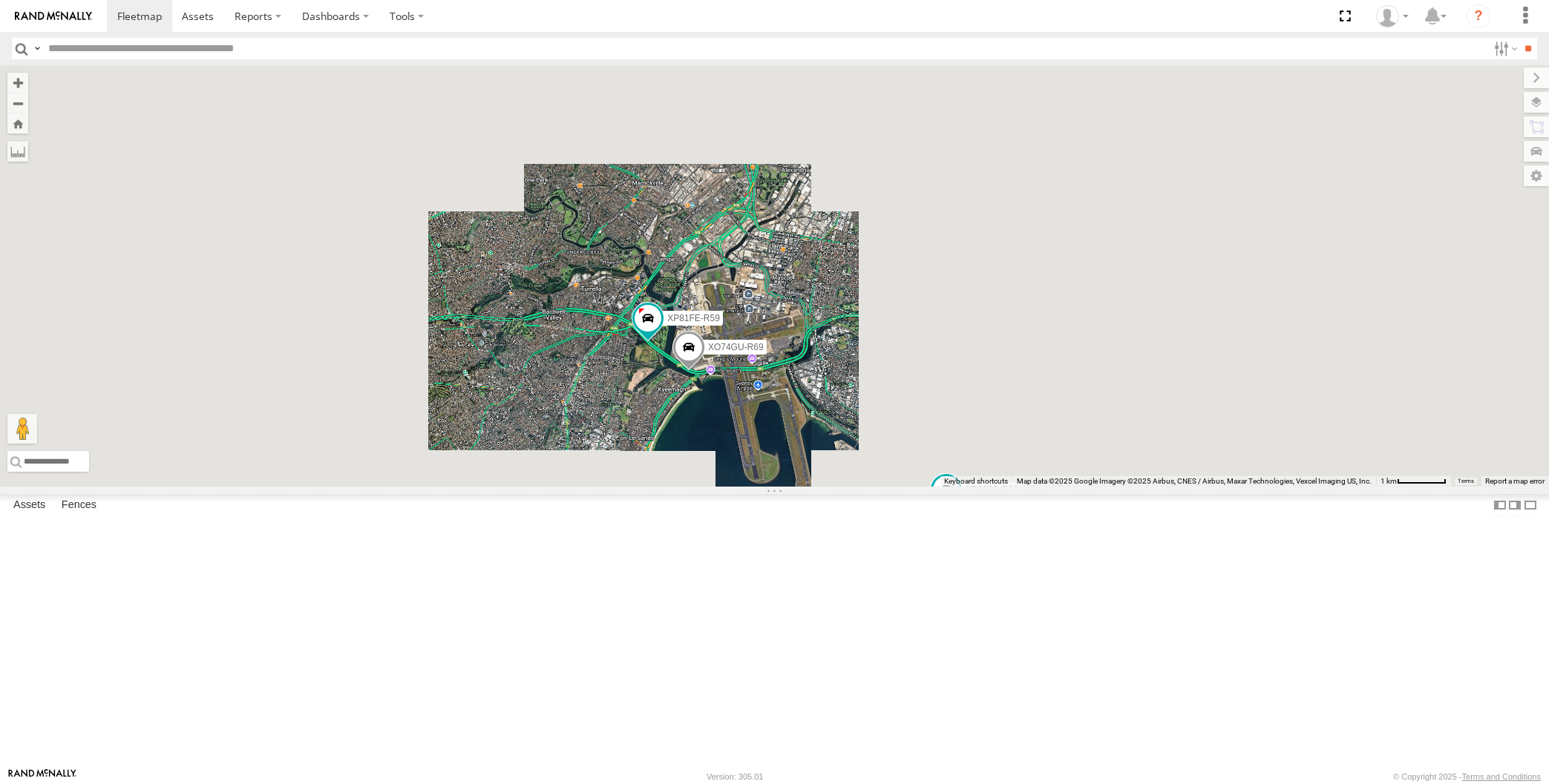
drag, startPoint x: 577, startPoint y: 560, endPoint x: 644, endPoint y: 553, distance: 67.4
click at [641, 487] on div "XP30JQ-R03 XP79JN-R04 RJ5911-R79 XP81FE-R59 XO74GU-R69" at bounding box center [774, 276] width 1549 height 422
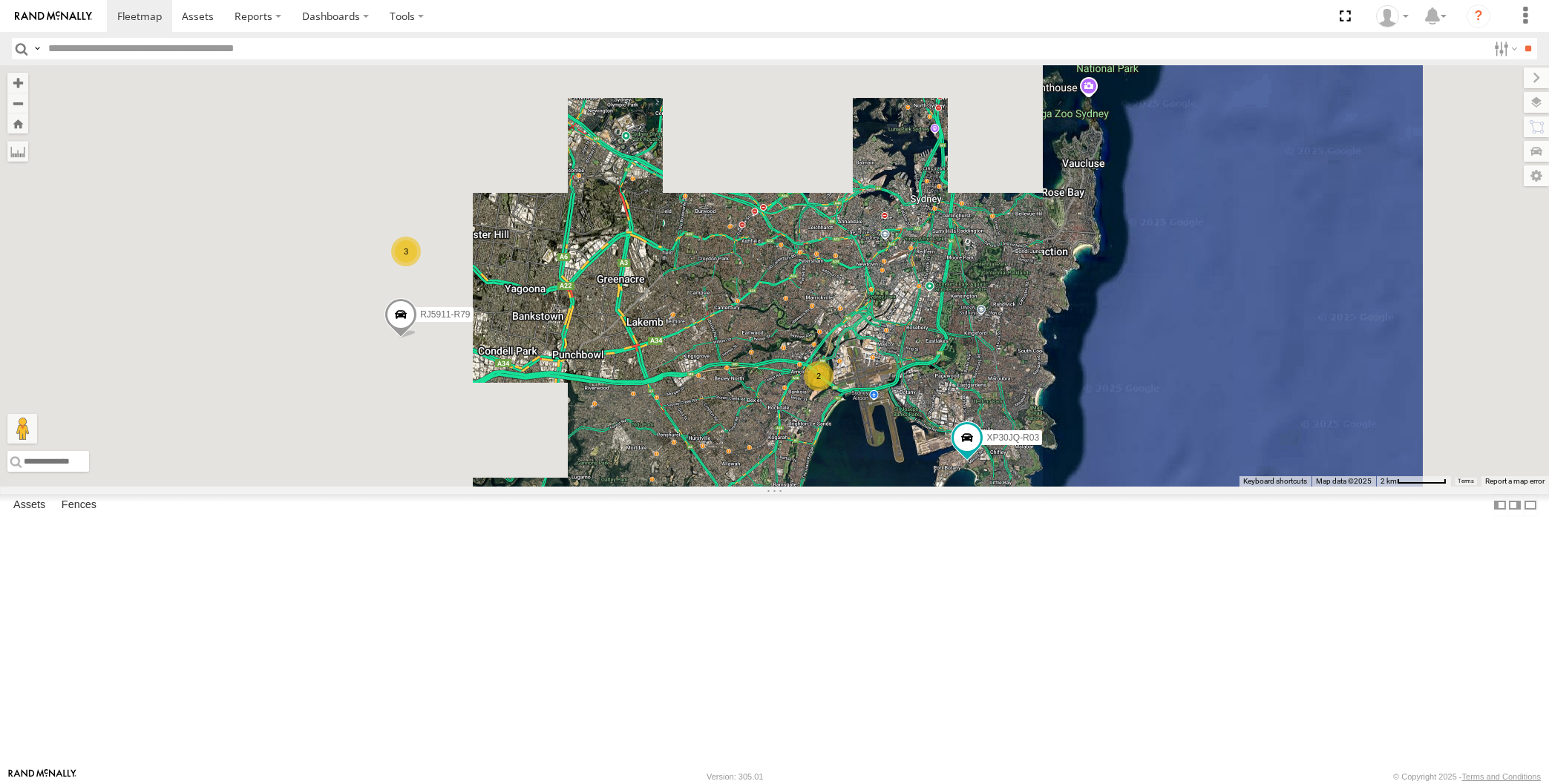
drag, startPoint x: 743, startPoint y: 591, endPoint x: 776, endPoint y: 589, distance: 33.1
click at [773, 487] on div "XP30JQ-R03 XP79JN-R04 RJ5911-R79 3 2" at bounding box center [774, 276] width 1549 height 422
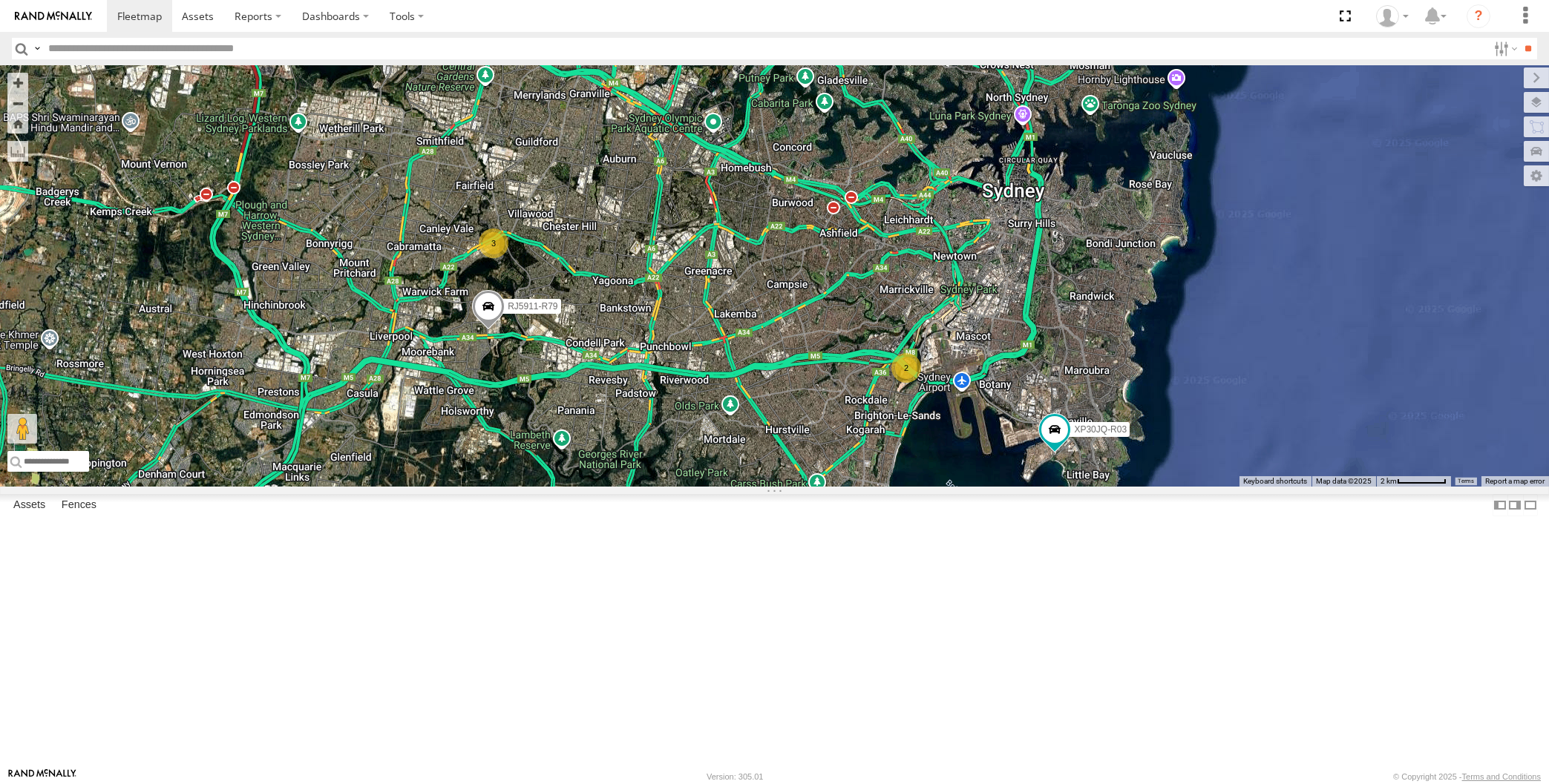
click at [651, 487] on div "XP30JQ-R03 XP79JN-R04 RJ5911-R79 3 2" at bounding box center [774, 276] width 1549 height 422
click at [862, 487] on div "XP30JQ-R03 XP79JN-R04 RJ5911-R79 3 2" at bounding box center [774, 276] width 1549 height 422
drag, startPoint x: 622, startPoint y: 370, endPoint x: 632, endPoint y: 389, distance: 21.5
click at [632, 389] on div "XP30JQ-R03 XP79JN-R04 RJ5911-R79 3 2" at bounding box center [774, 276] width 1549 height 422
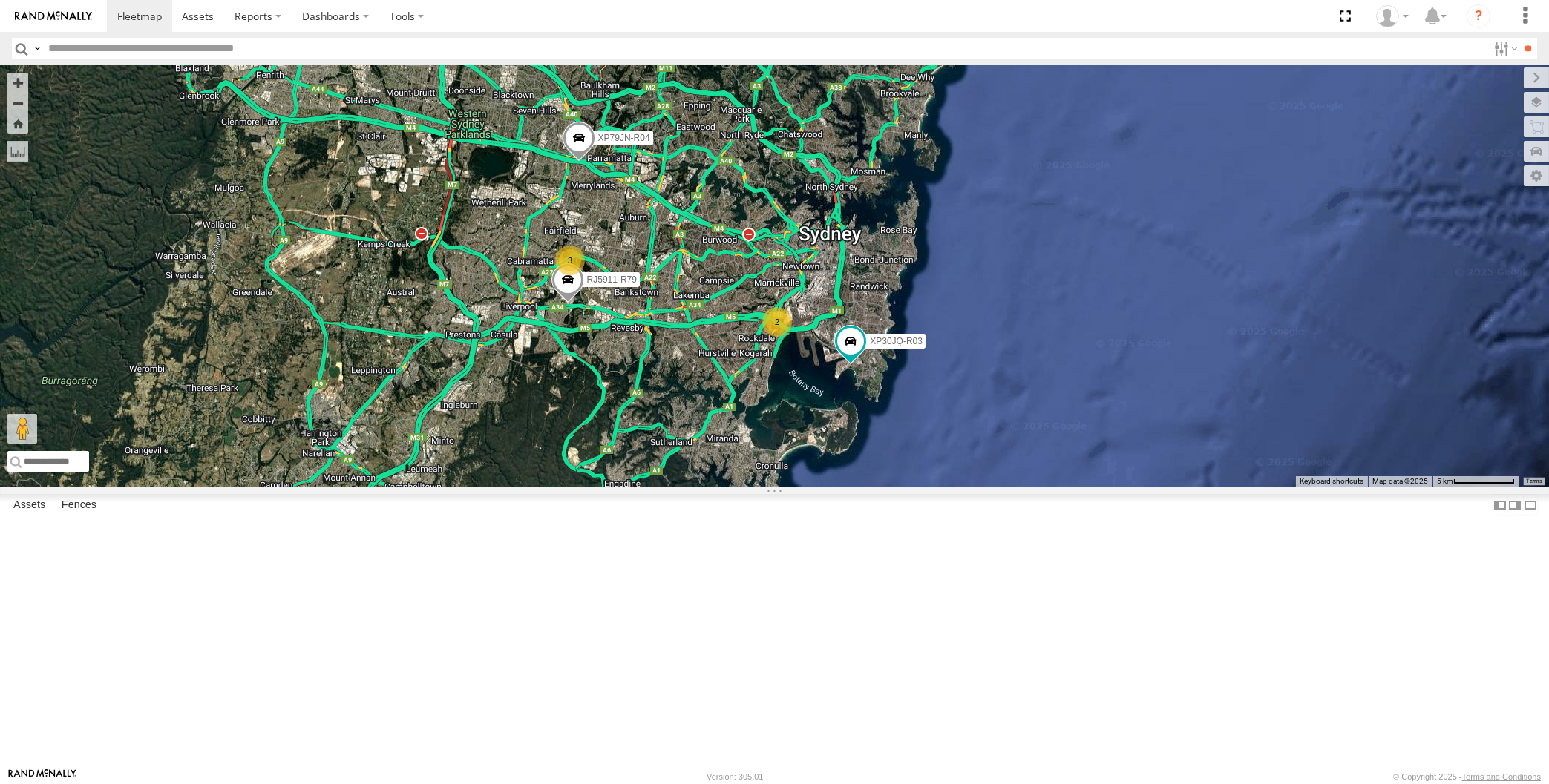
drag, startPoint x: 753, startPoint y: 504, endPoint x: 769, endPoint y: 517, distance: 20.6
click at [769, 487] on div "XP30JQ-R03 XP79JN-R04 RJ5911-R79 3 2" at bounding box center [774, 276] width 1549 height 422
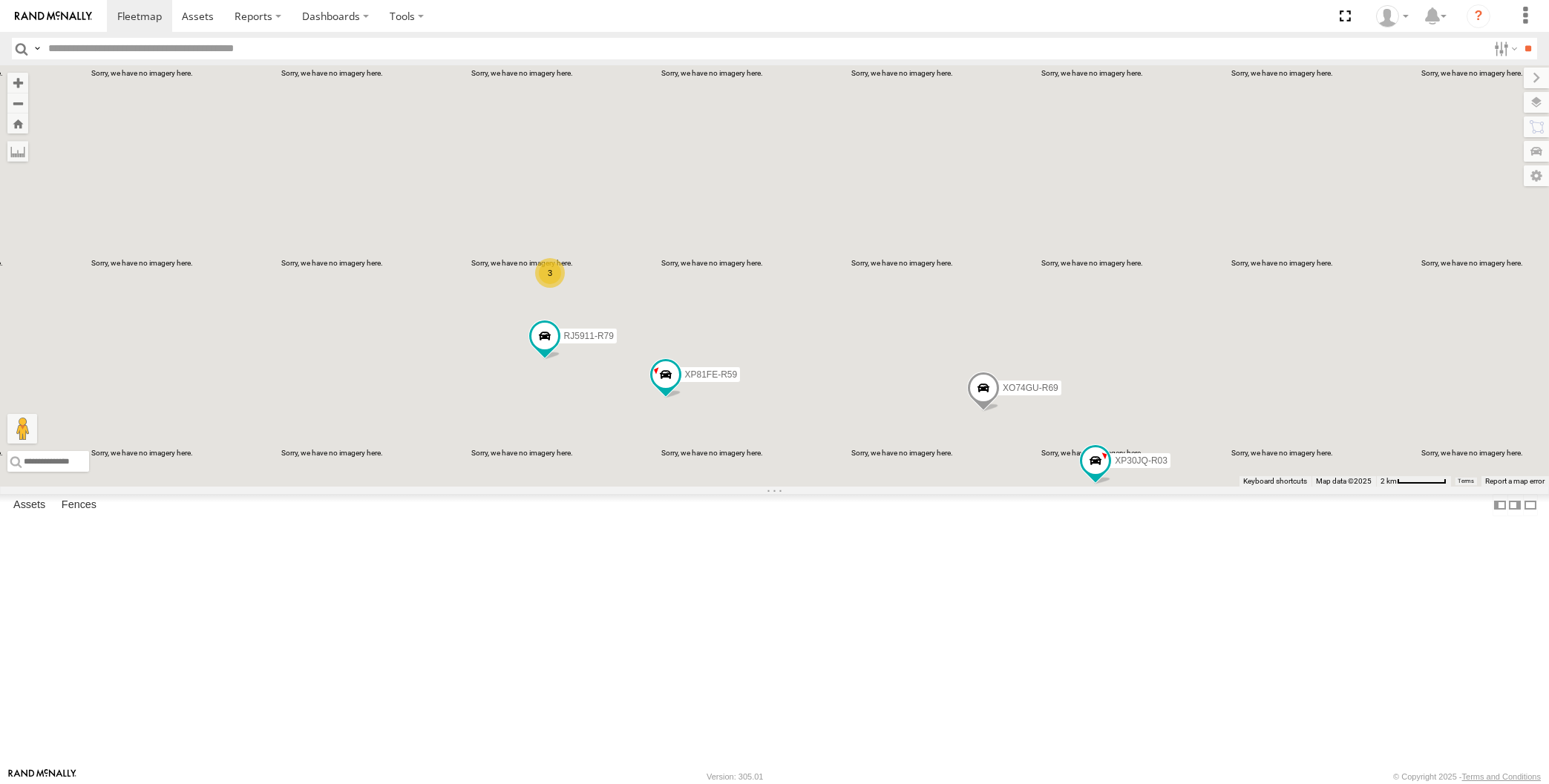
click at [851, 487] on div "XP30JQ-R03 XP79JN-R04 RJ5911-R79 XP81FE-R59 XO74GU-R69 3" at bounding box center [774, 276] width 1549 height 422
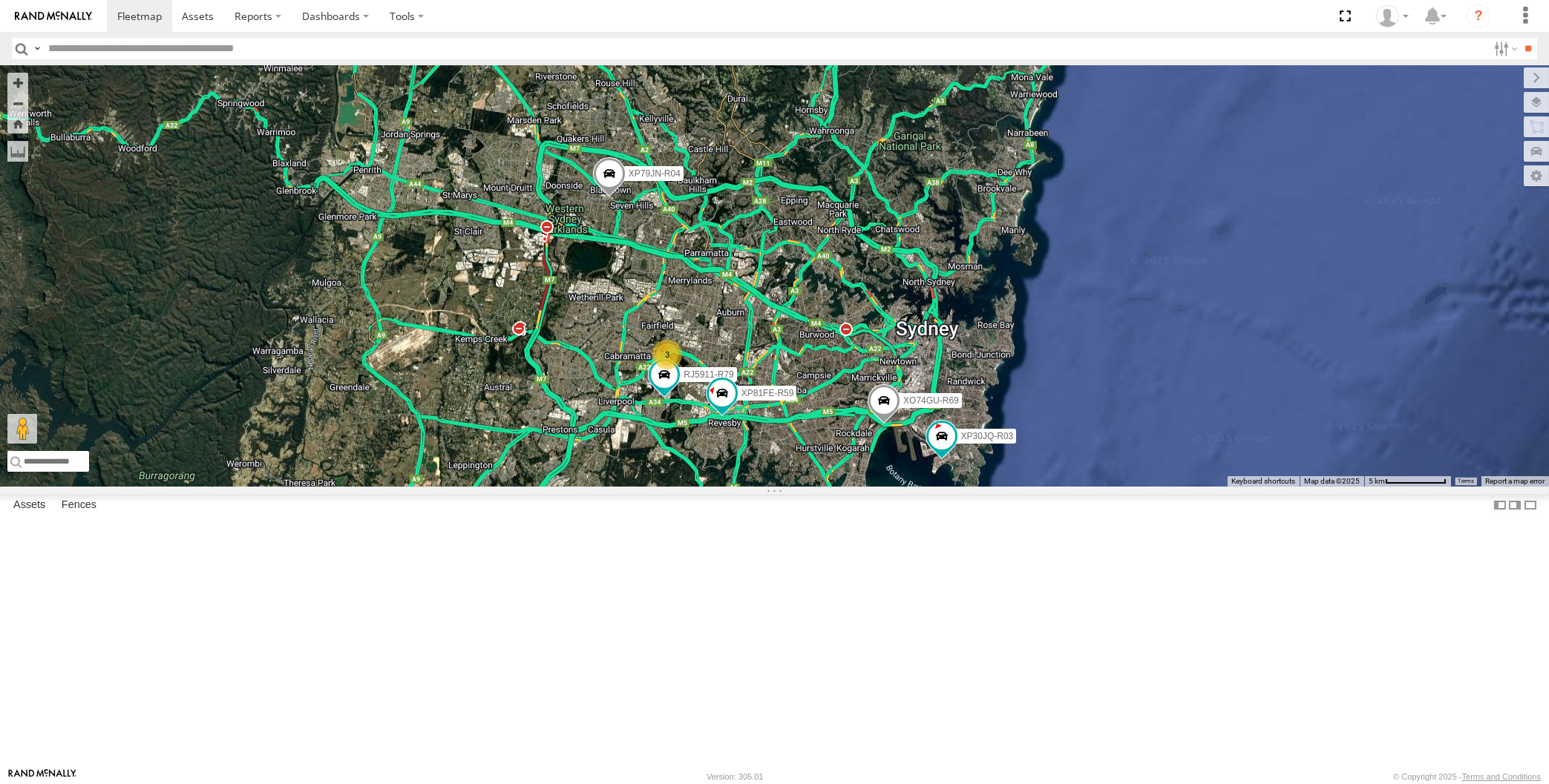
drag, startPoint x: 803, startPoint y: 711, endPoint x: 814, endPoint y: 697, distance: 17.8
click at [812, 487] on div "XP30JQ-R03 XP79JN-R04 RJ5911-R79 XP81FE-R59 XO74GU-R69 3" at bounding box center [774, 276] width 1549 height 422
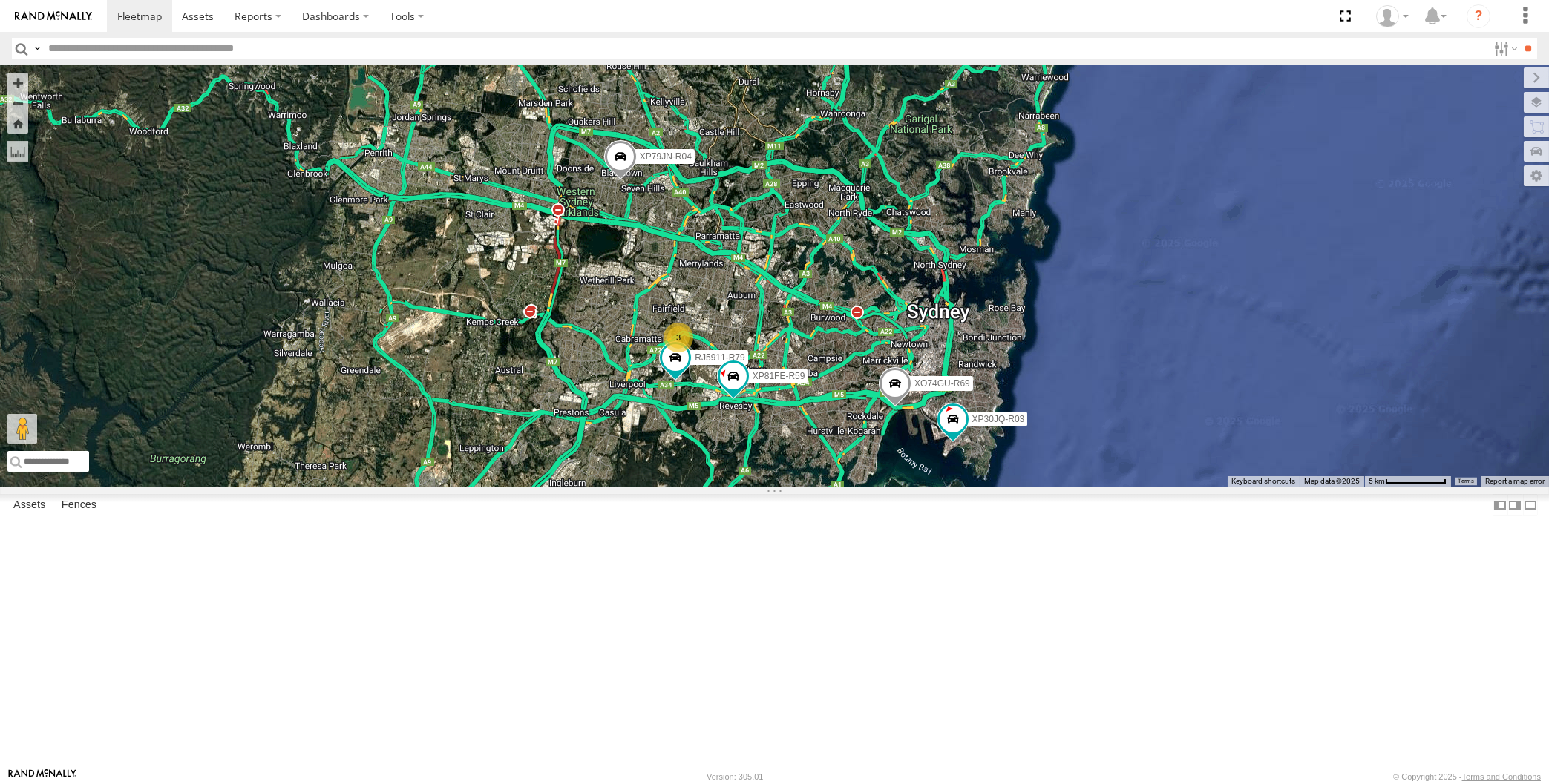
click at [389, 487] on div "XP30JQ-R03 XP79JN-R04 RJ5911-R79 XP81FE-R59 XO74GU-R69 3" at bounding box center [774, 276] width 1549 height 422
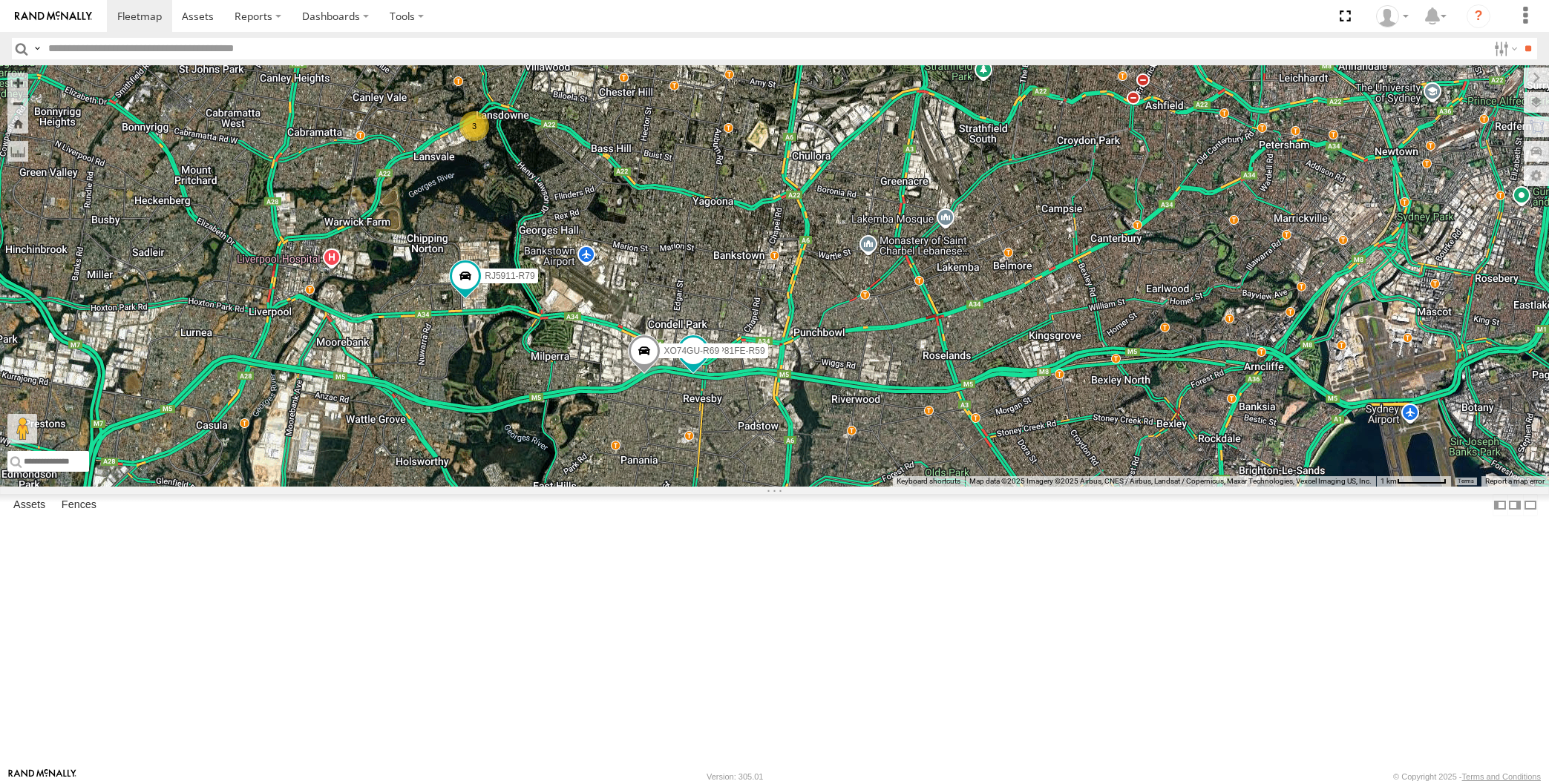
click at [349, 469] on div "XP30JQ-R03 XP79JN-R04 RJ5911-R79 XP81FE-R59 XO74GU-R69 3" at bounding box center [774, 276] width 1549 height 422
click at [383, 487] on div "XP30JQ-R03 XP79JN-R04 RJ5911-R79 XP81FE-R59 XO74GU-R69 3" at bounding box center [774, 276] width 1549 height 422
drag, startPoint x: 706, startPoint y: 641, endPoint x: 681, endPoint y: 606, distance: 43.0
click at [688, 487] on div "XP30JQ-R03 XP79JN-R04 RJ5911-R79 XP81FE-R59 XO74GU-R69 3" at bounding box center [774, 276] width 1549 height 422
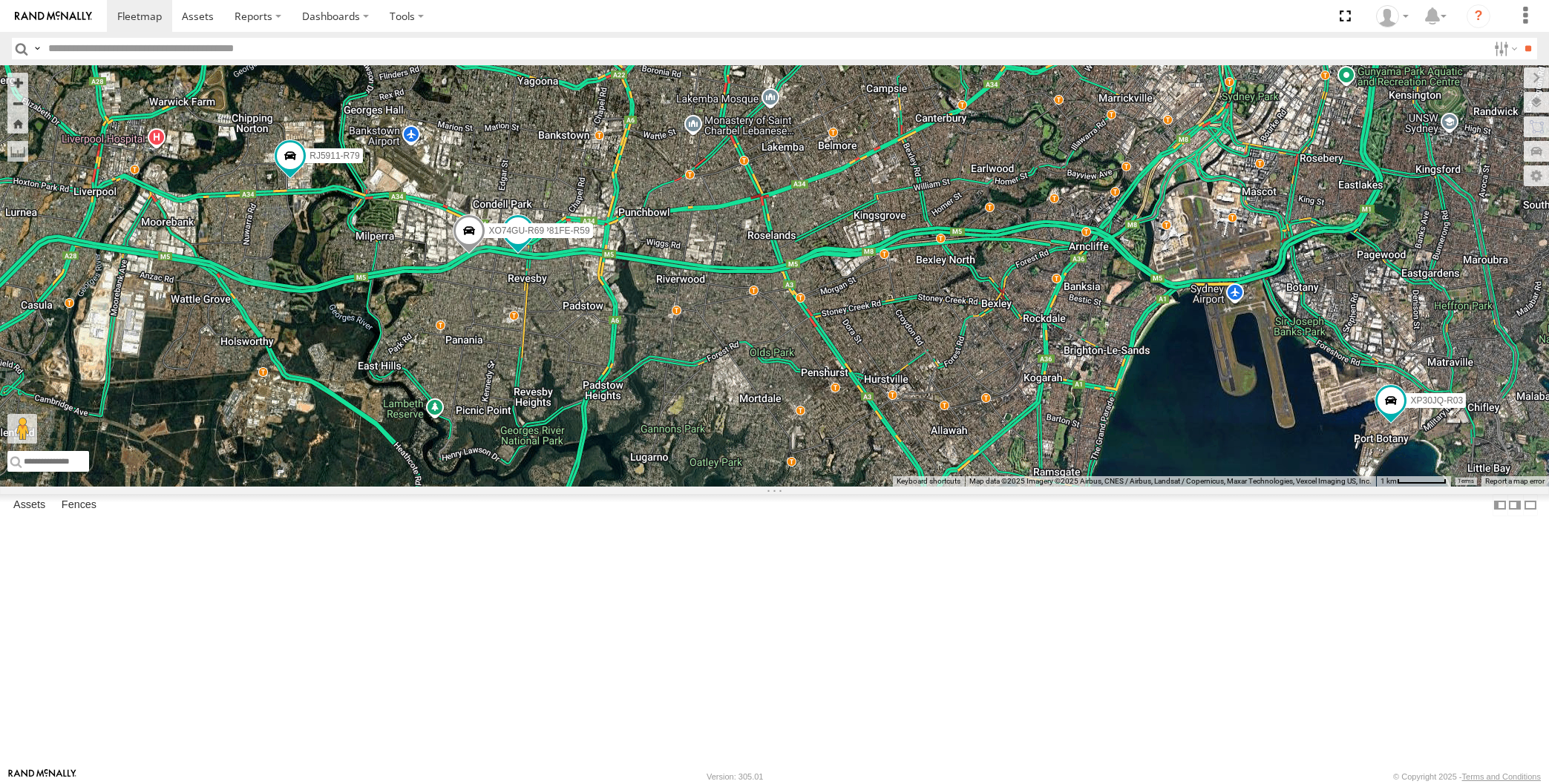
drag, startPoint x: 688, startPoint y: 614, endPoint x: 720, endPoint y: 605, distance: 33.2
click at [718, 487] on div "XP30JQ-R03 XP79JN-R04 RJ5911-R79 XP81FE-R59 XO74GU-R69 3" at bounding box center [774, 276] width 1549 height 422
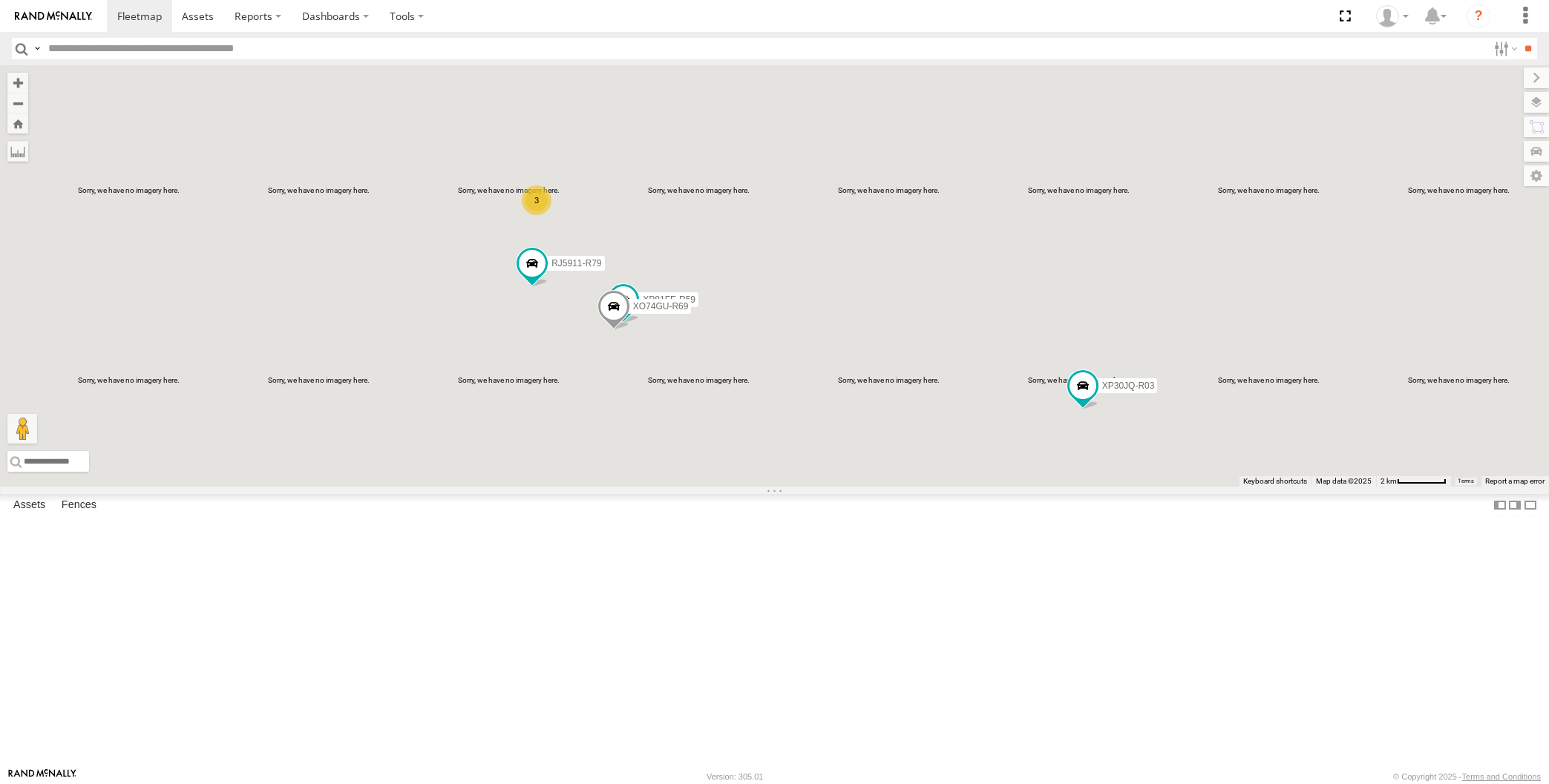
drag, startPoint x: 772, startPoint y: 599, endPoint x: 784, endPoint y: 574, distance: 27.7
click at [783, 487] on div "XP30JQ-R03 RJ5911-R79 XP81FE-R59 XO74GU-R69 3" at bounding box center [774, 276] width 1549 height 422
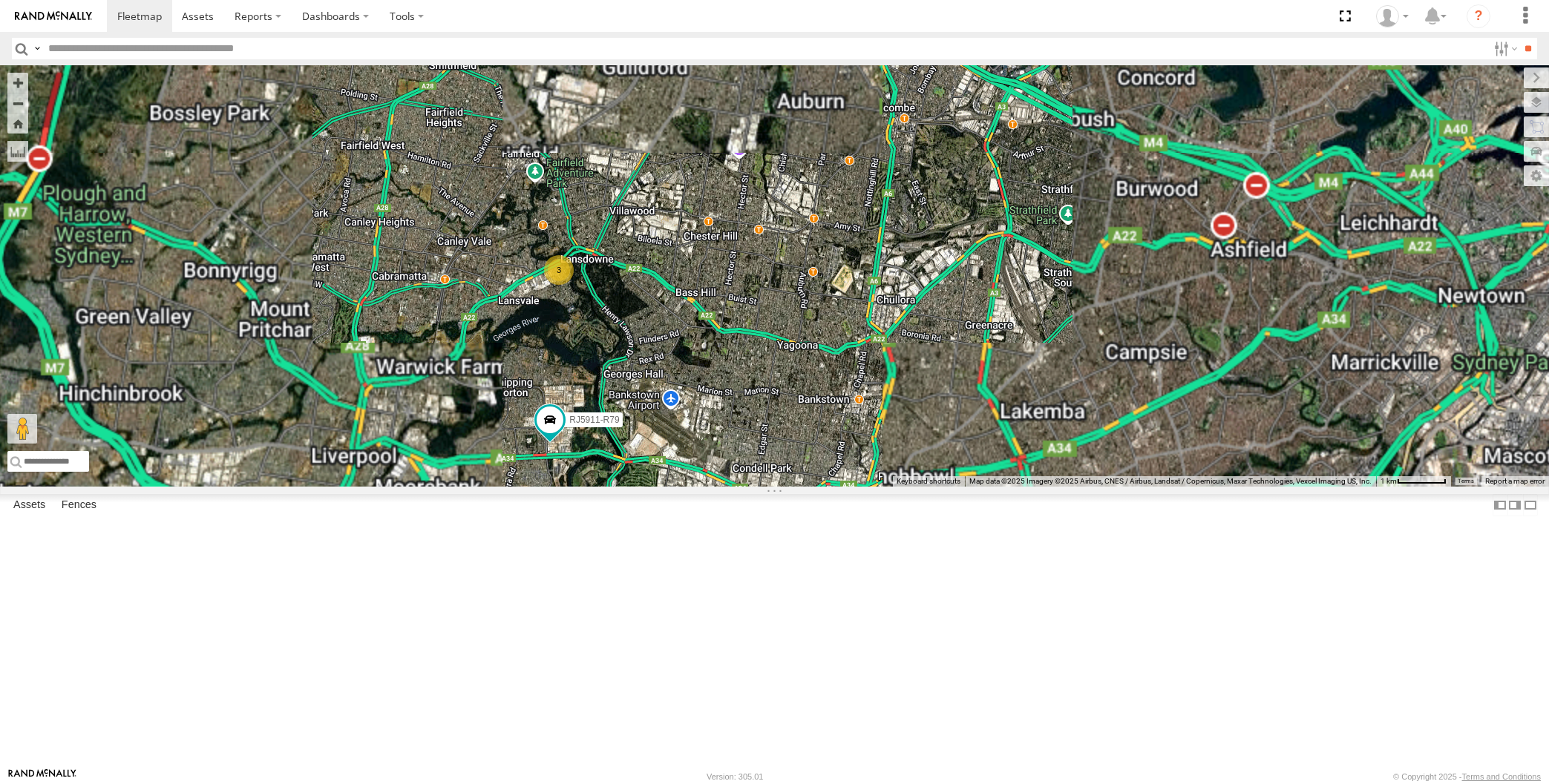
drag, startPoint x: 611, startPoint y: 408, endPoint x: 653, endPoint y: 633, distance: 228.9
click at [653, 487] on div "XP30JQ-R03 RJ5911-R79 XP79JN-R04 3 2" at bounding box center [774, 276] width 1549 height 422
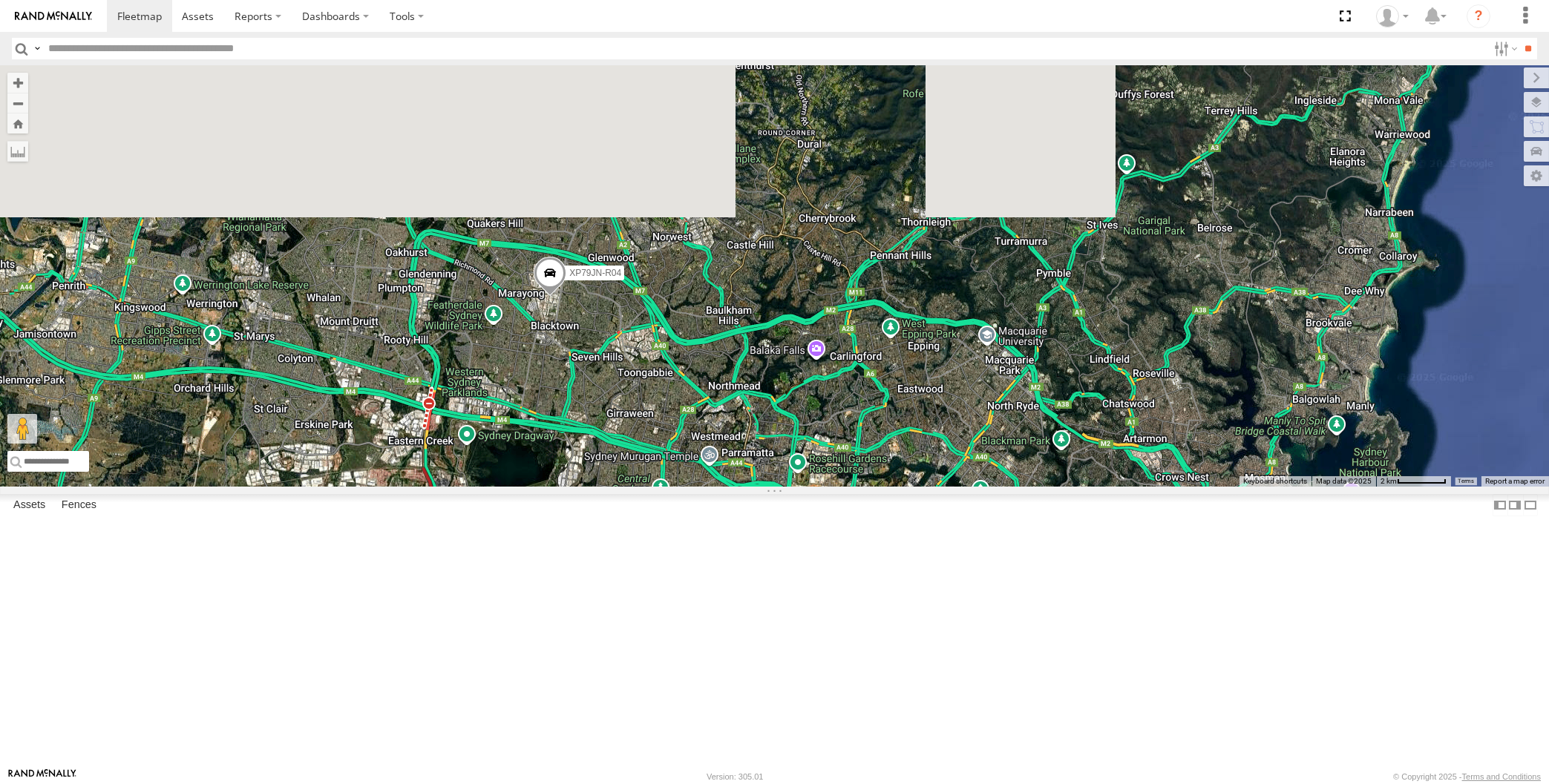
drag, startPoint x: 755, startPoint y: 668, endPoint x: 681, endPoint y: 586, distance: 110.5
click at [694, 487] on div "XP30JQ-R03 RJ5911-R79 XP79JN-R04" at bounding box center [774, 276] width 1549 height 422
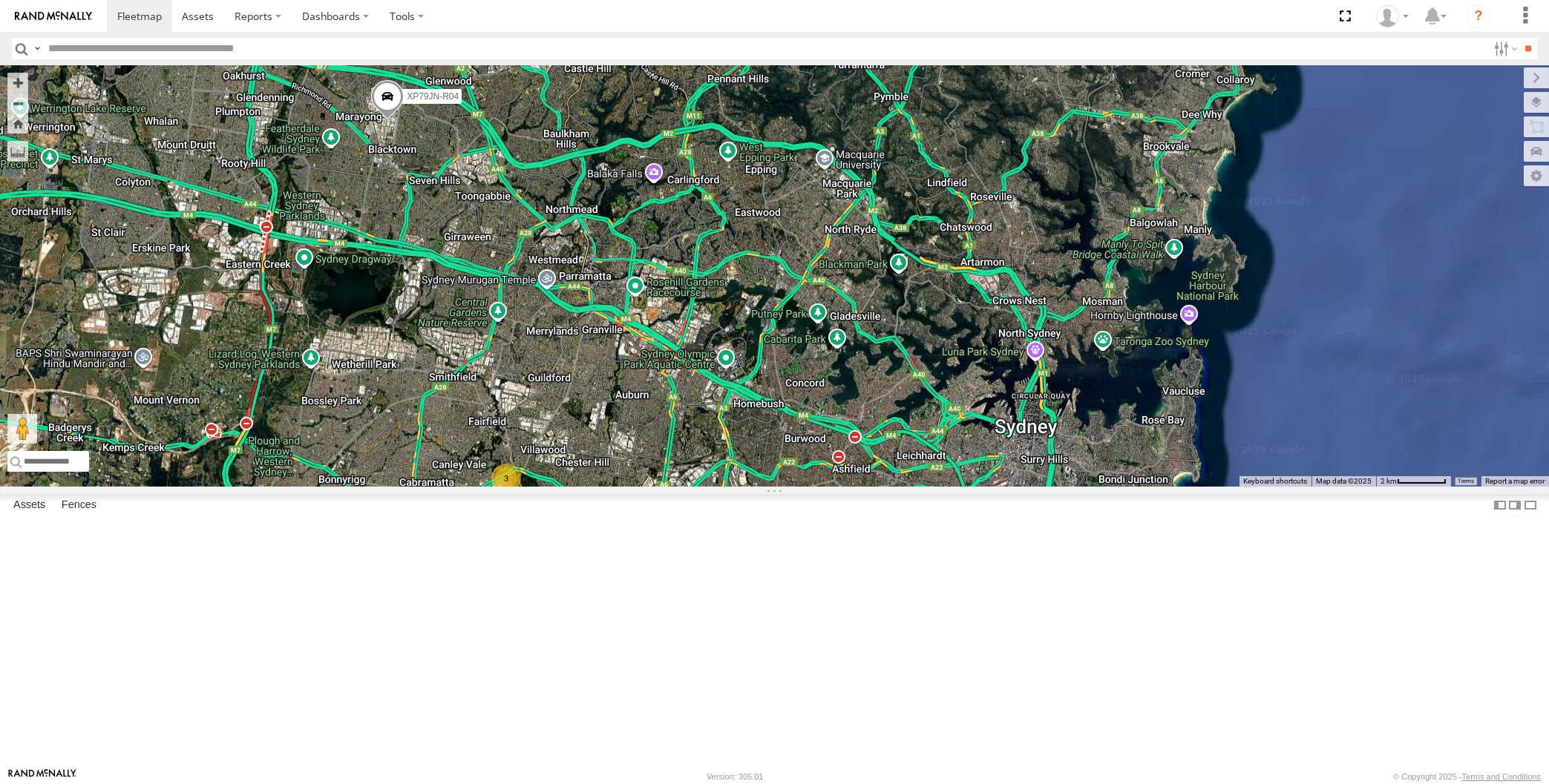
drag, startPoint x: 808, startPoint y: 631, endPoint x: 754, endPoint y: 429, distance: 209.1
click at [761, 449] on div "XP30JQ-R03 RJ5911-R79 XP79JN-R04 3 2" at bounding box center [774, 276] width 1549 height 422
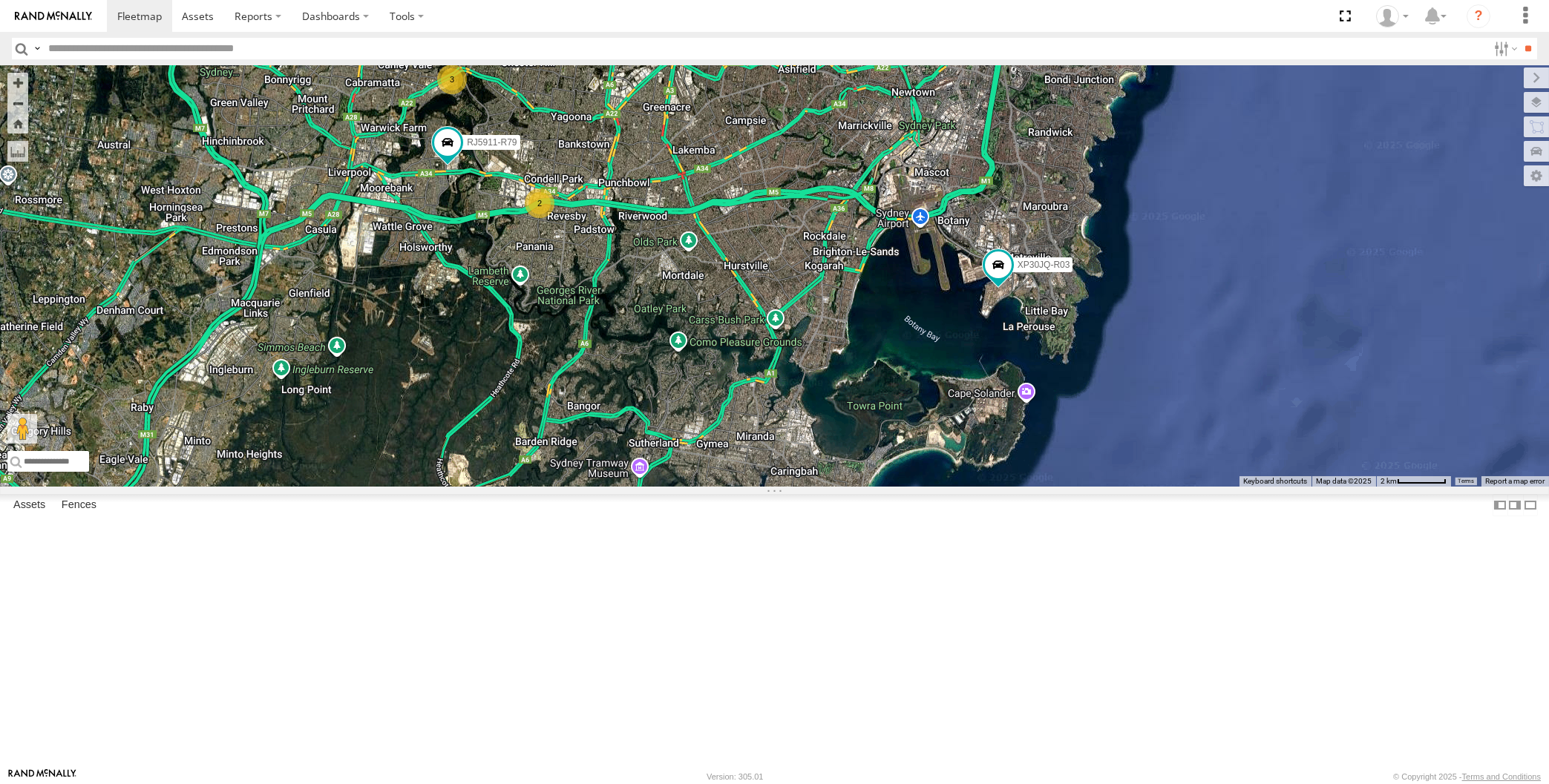
drag, startPoint x: 591, startPoint y: 337, endPoint x: 678, endPoint y: 477, distance: 164.8
click at [677, 477] on div "XP30JQ-R03 RJ5911-R79 XP79JN-R04 3 2" at bounding box center [774, 276] width 1549 height 422
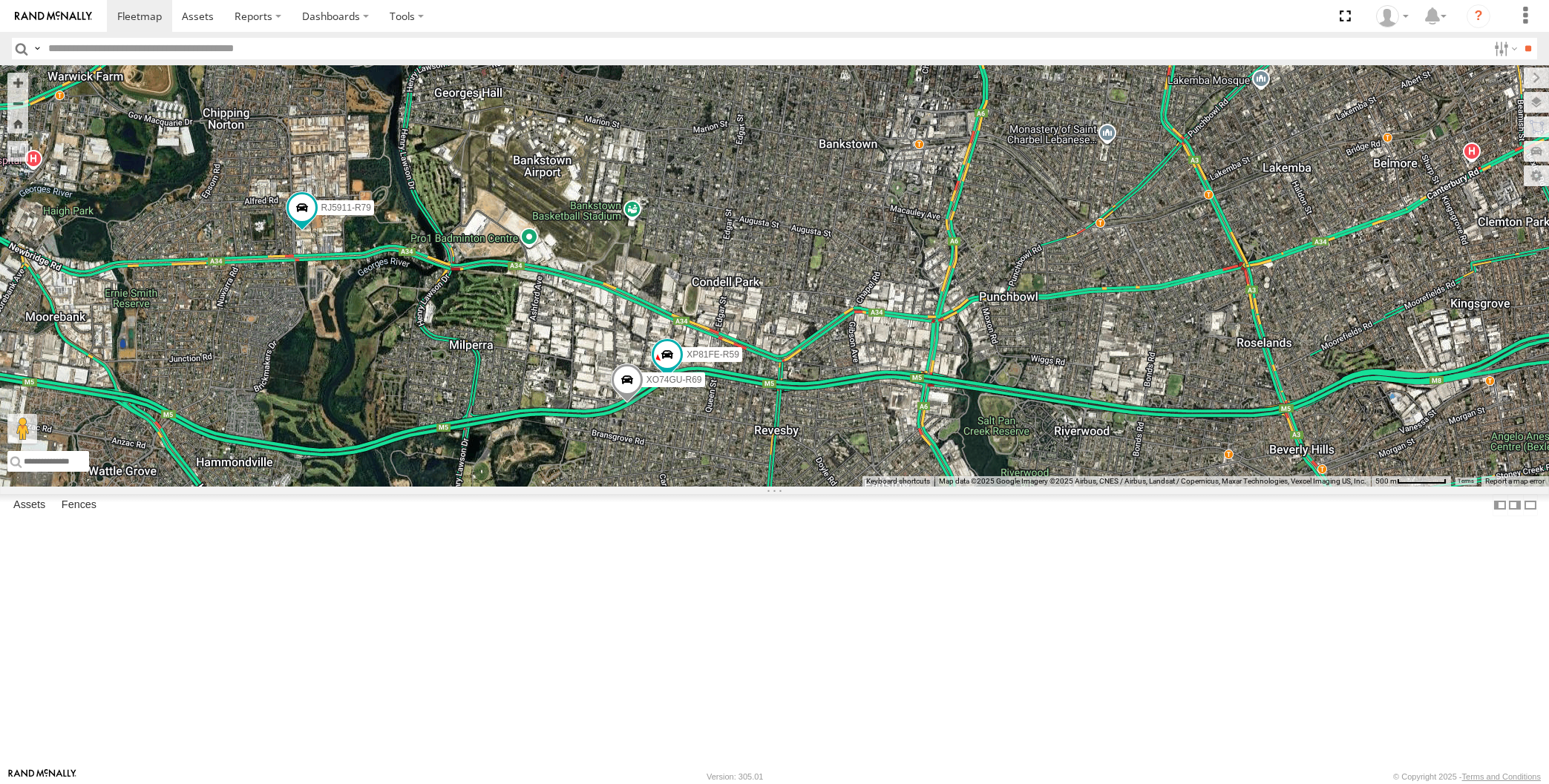
click at [620, 404] on span at bounding box center [626, 384] width 33 height 40
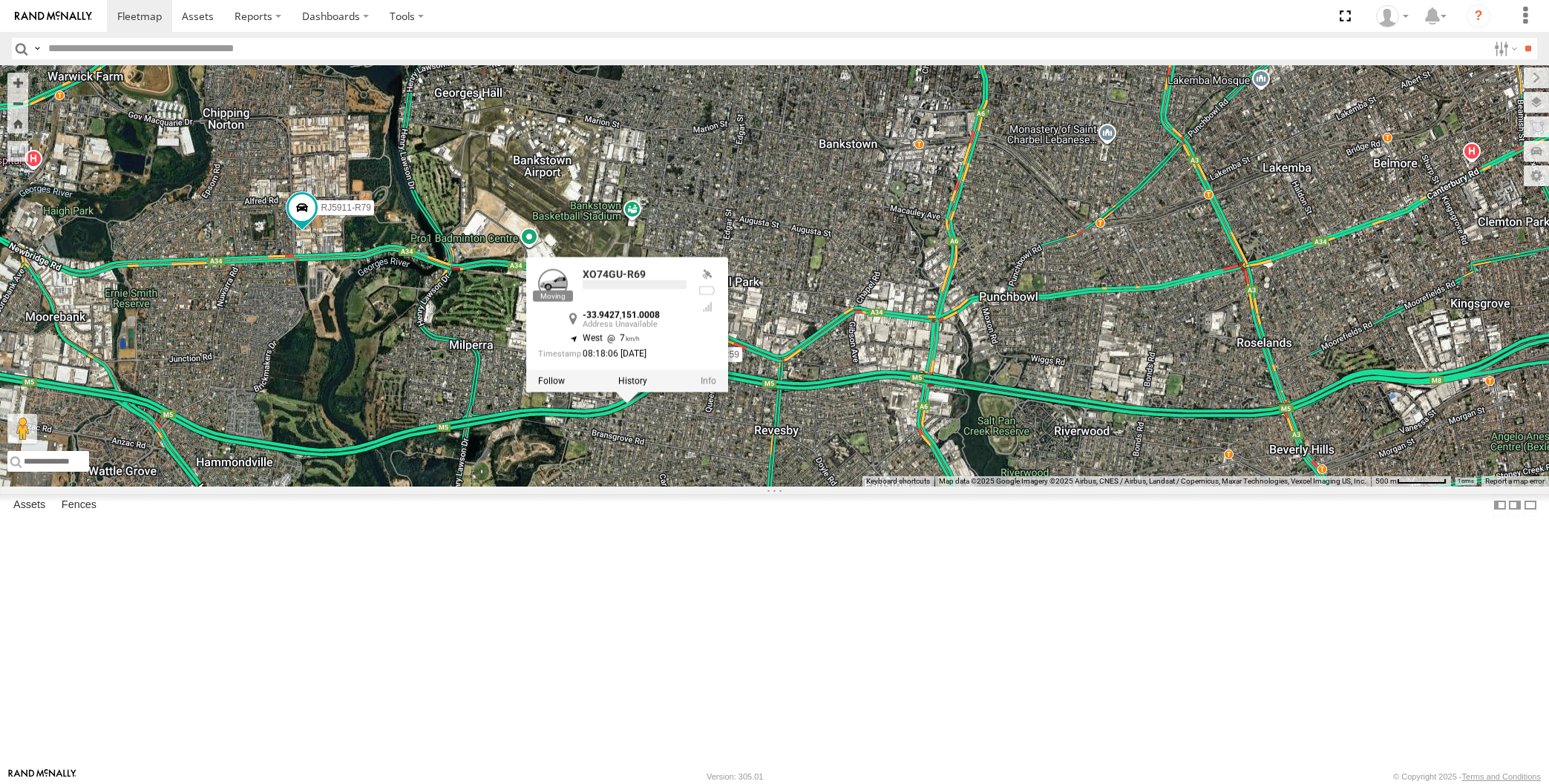
click at [702, 487] on div "XP30JQ-R03 RJ5911-R79 XP79JN-R04 XP81FE-R59 XO74GU-R69 XO74GU-R69 -33.9427 , 15…" at bounding box center [774, 276] width 1549 height 422
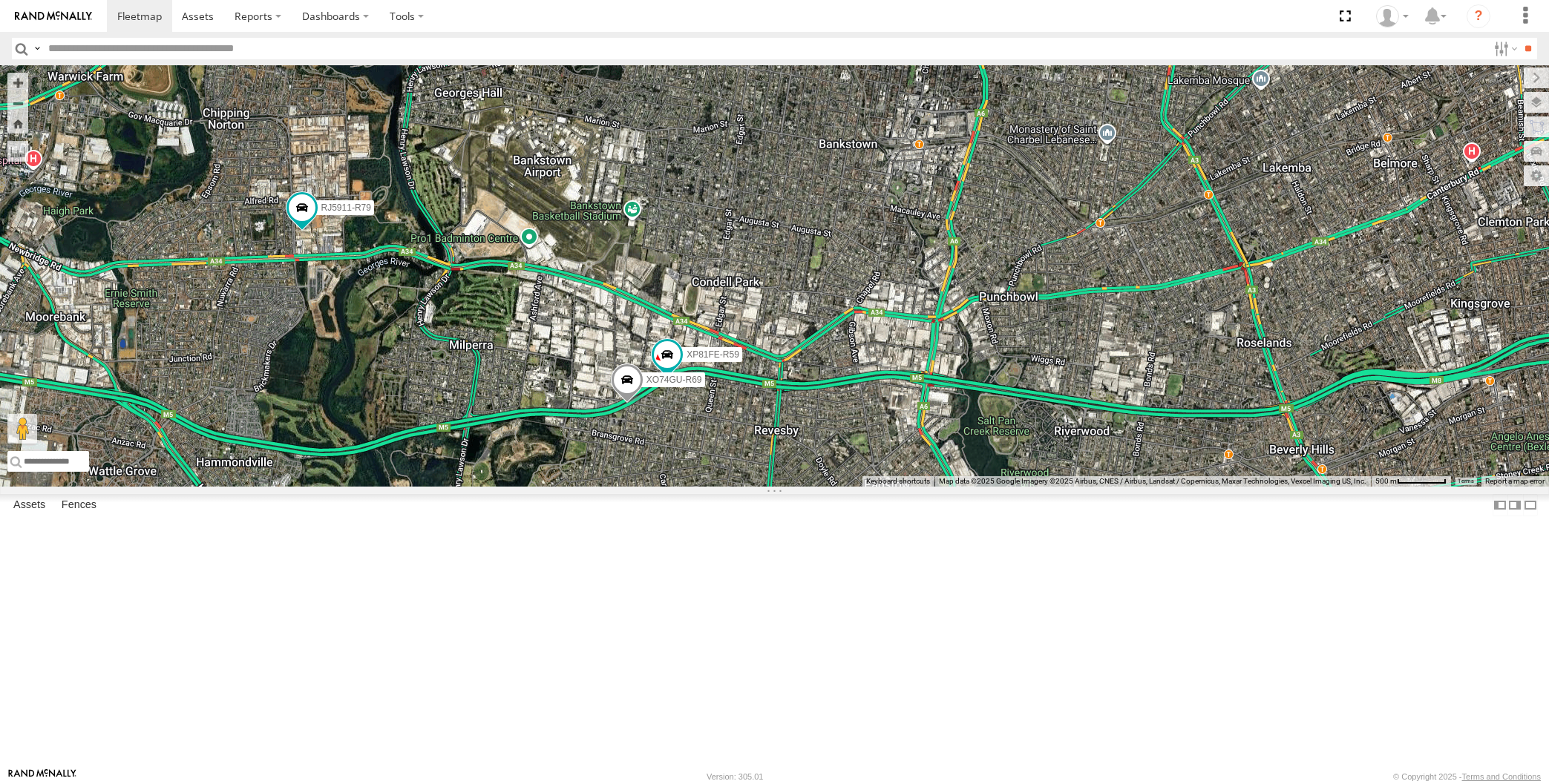
click at [667, 369] on span at bounding box center [667, 355] width 27 height 27
click at [665, 369] on span at bounding box center [667, 355] width 27 height 27
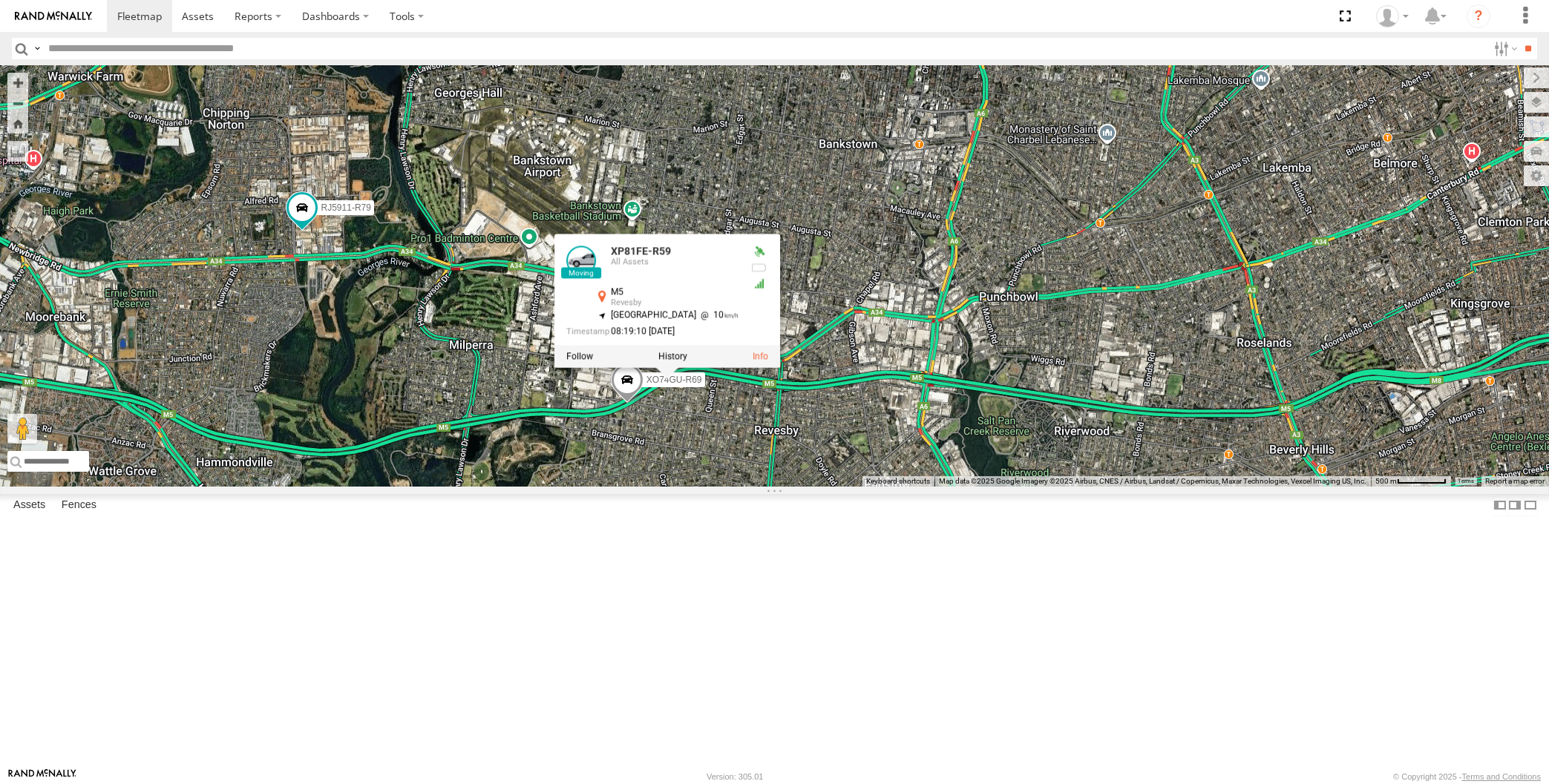
click at [704, 487] on div "XP30JQ-R03 RJ5911-R79 XP79JN-R04 XP81FE-R59 XO74GU-R69 XP81FE-R59 All Assets M5…" at bounding box center [774, 276] width 1549 height 422
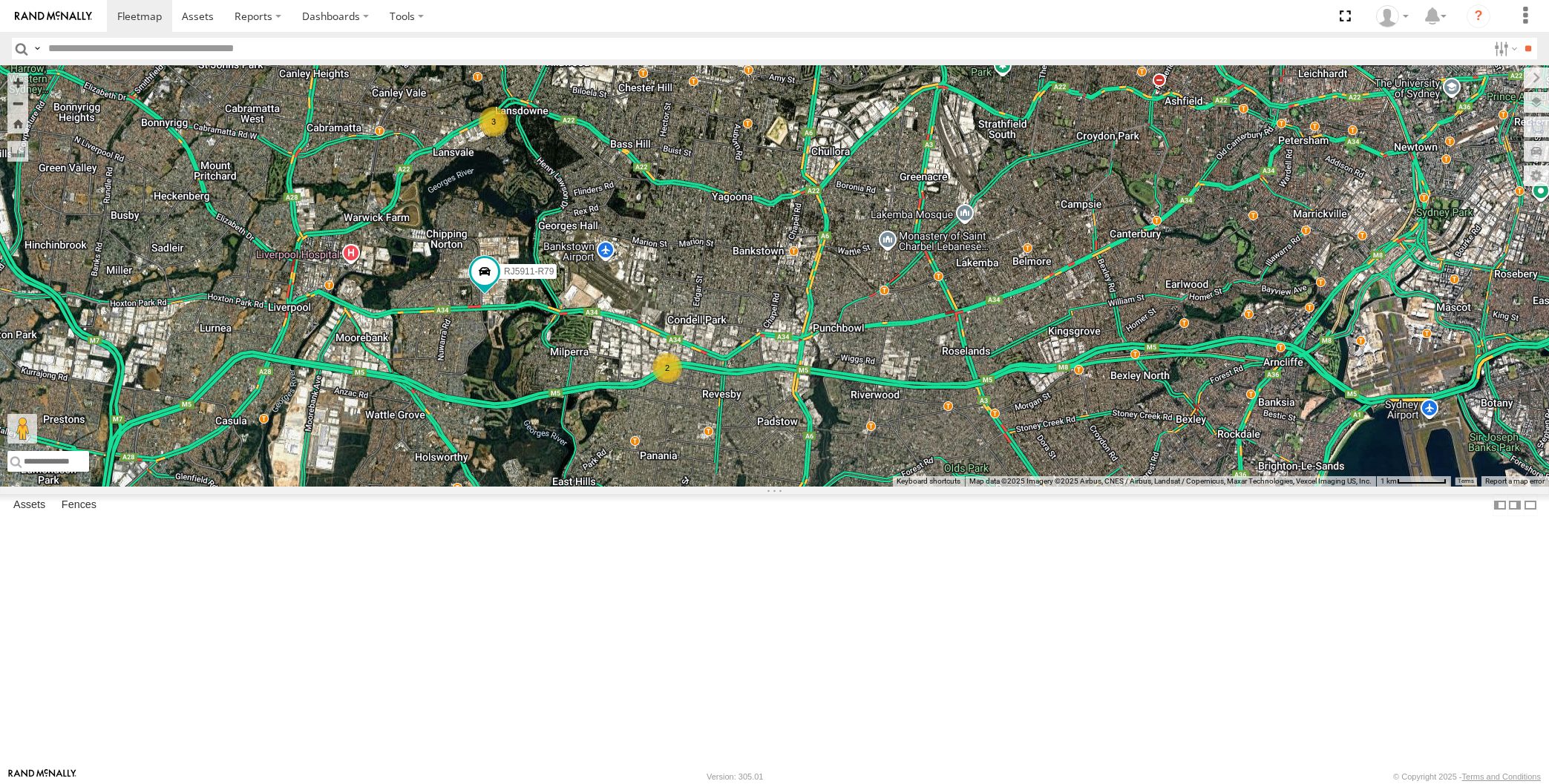
drag, startPoint x: 1022, startPoint y: 531, endPoint x: 868, endPoint y: 551, distance: 155.3
click at [868, 487] on div "RJ5911-R79 3 2" at bounding box center [774, 276] width 1549 height 422
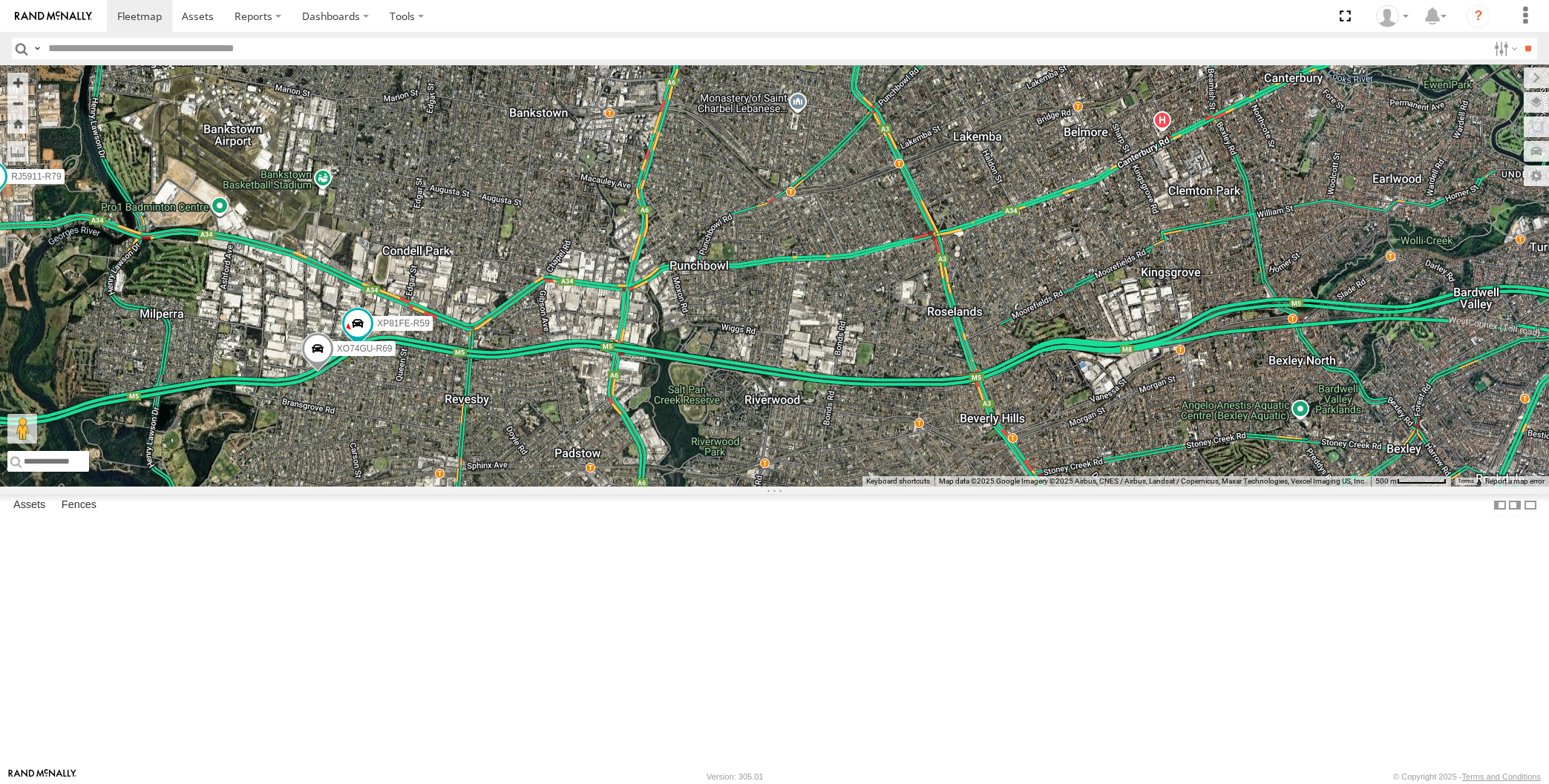
drag, startPoint x: 949, startPoint y: 537, endPoint x: 1139, endPoint y: 538, distance: 190.0
click at [1139, 487] on div "RJ5911-R79 XP81FE-R59 XO74GU-R69" at bounding box center [774, 276] width 1549 height 422
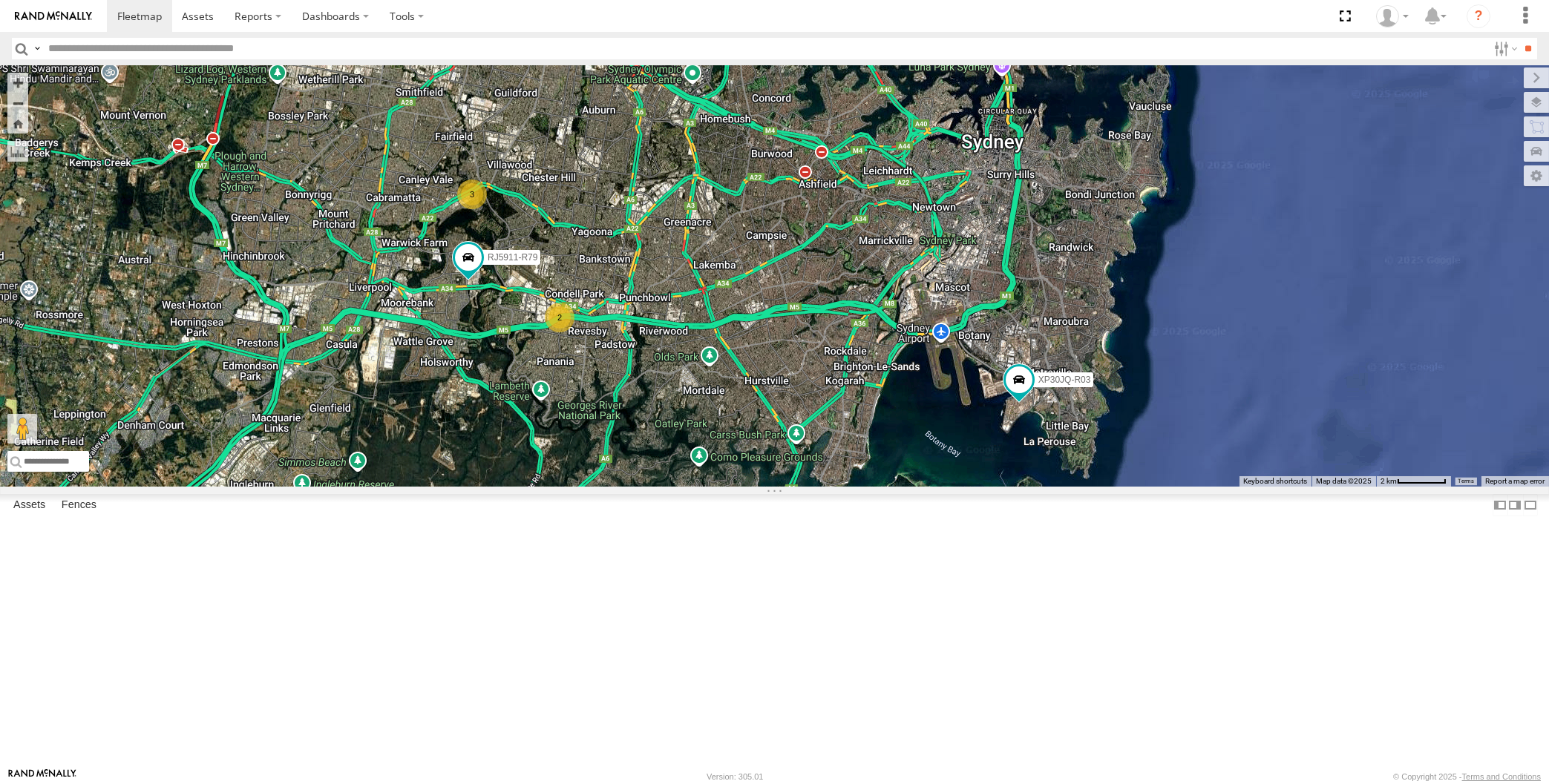
drag, startPoint x: 1177, startPoint y: 569, endPoint x: 754, endPoint y: 517, distance: 426.2
click at [754, 487] on div "RJ5911-R79 XP30JQ-R03 3 2" at bounding box center [774, 276] width 1549 height 422
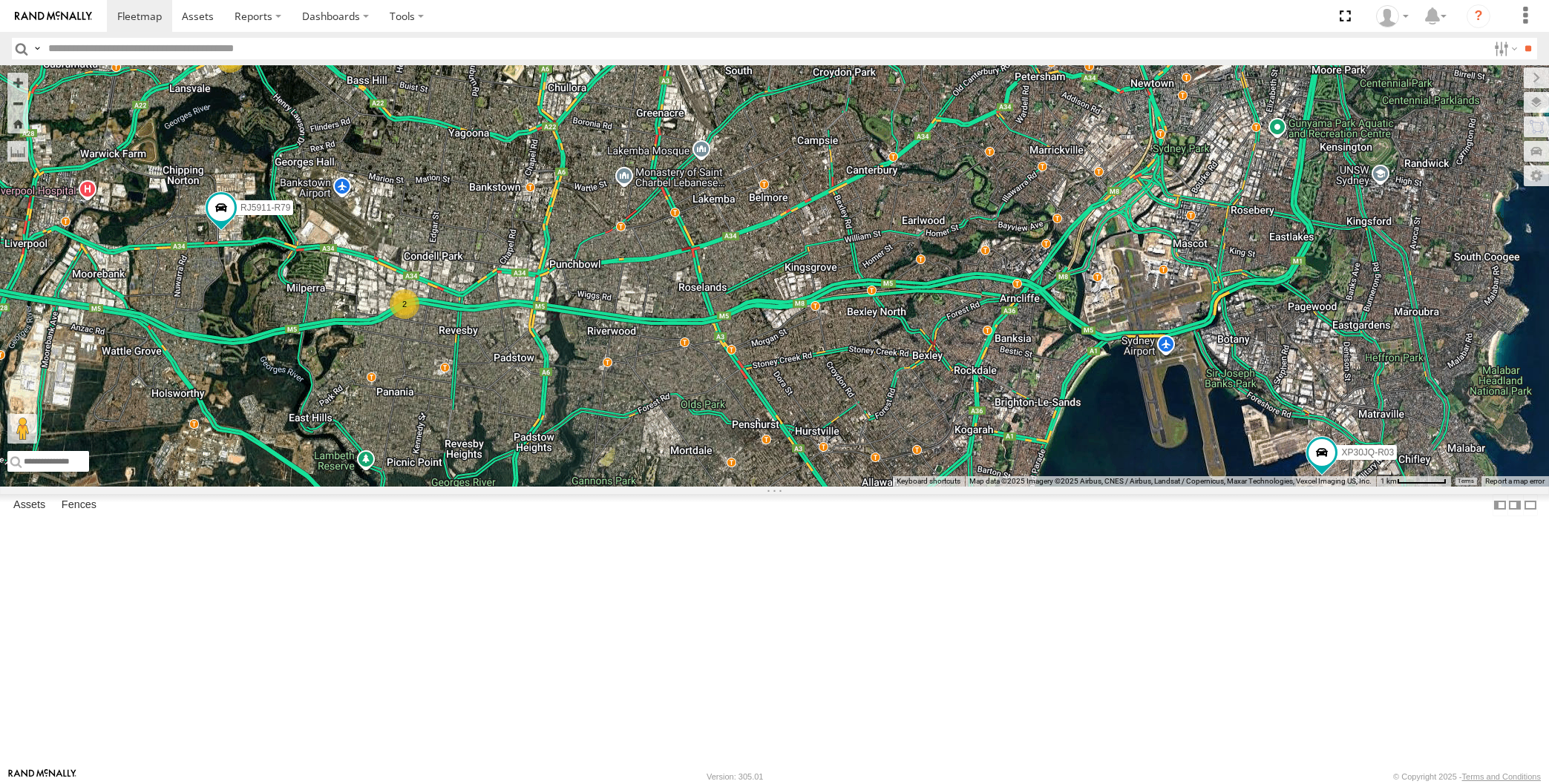
drag, startPoint x: 917, startPoint y: 518, endPoint x: 989, endPoint y: 528, distance: 72.7
click at [989, 487] on div "RJ5911-R79 XP30JQ-R03 3 2" at bounding box center [774, 276] width 1549 height 422
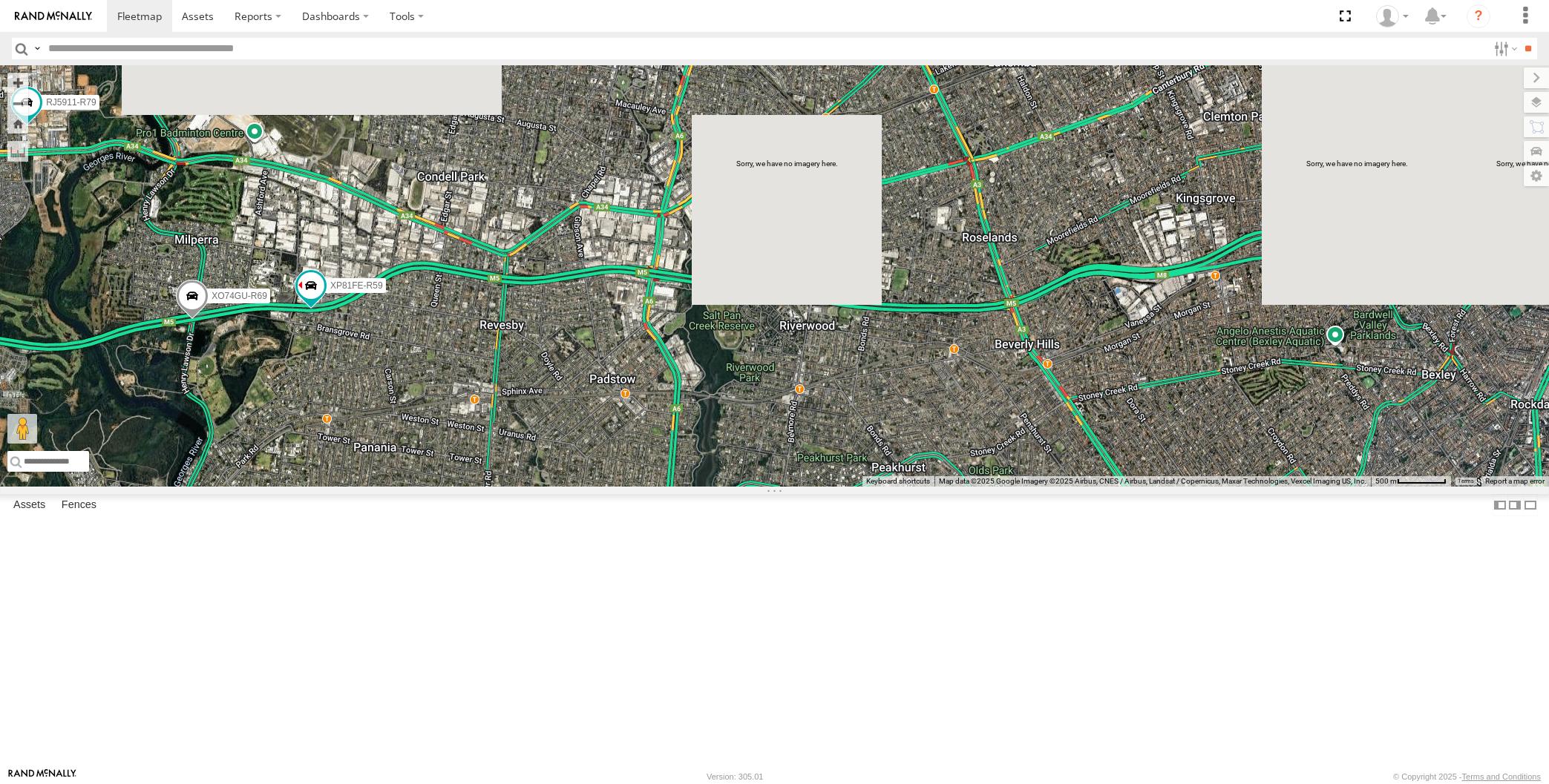
drag, startPoint x: 295, startPoint y: 550, endPoint x: 374, endPoint y: 520, distance: 84.5
click at [369, 487] on div "RJ5911-R79 XP30JQ-R03 XP81FE-R59 XO74GU-R69" at bounding box center [774, 276] width 1549 height 422
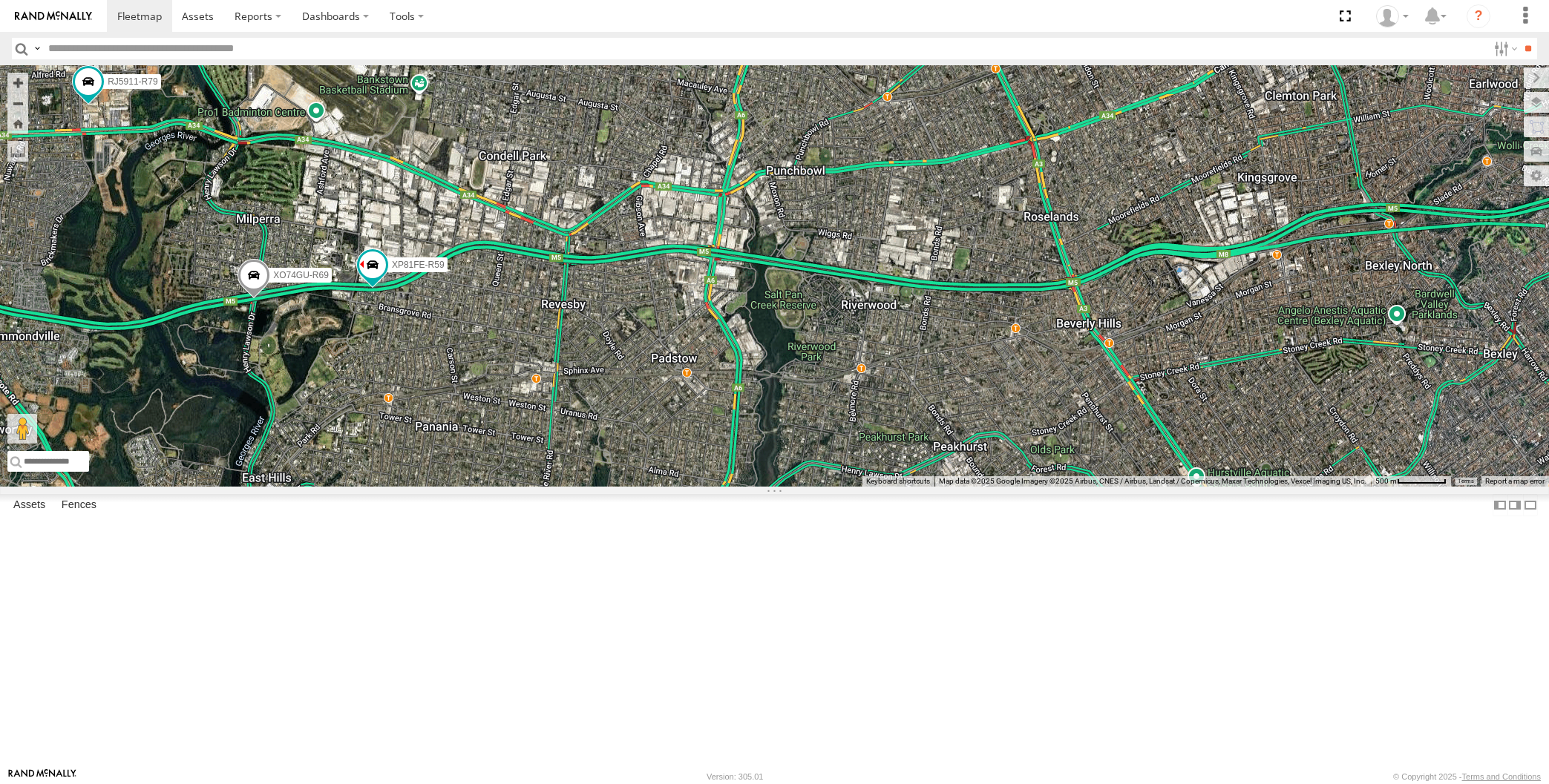
click at [255, 299] on span at bounding box center [253, 278] width 33 height 40
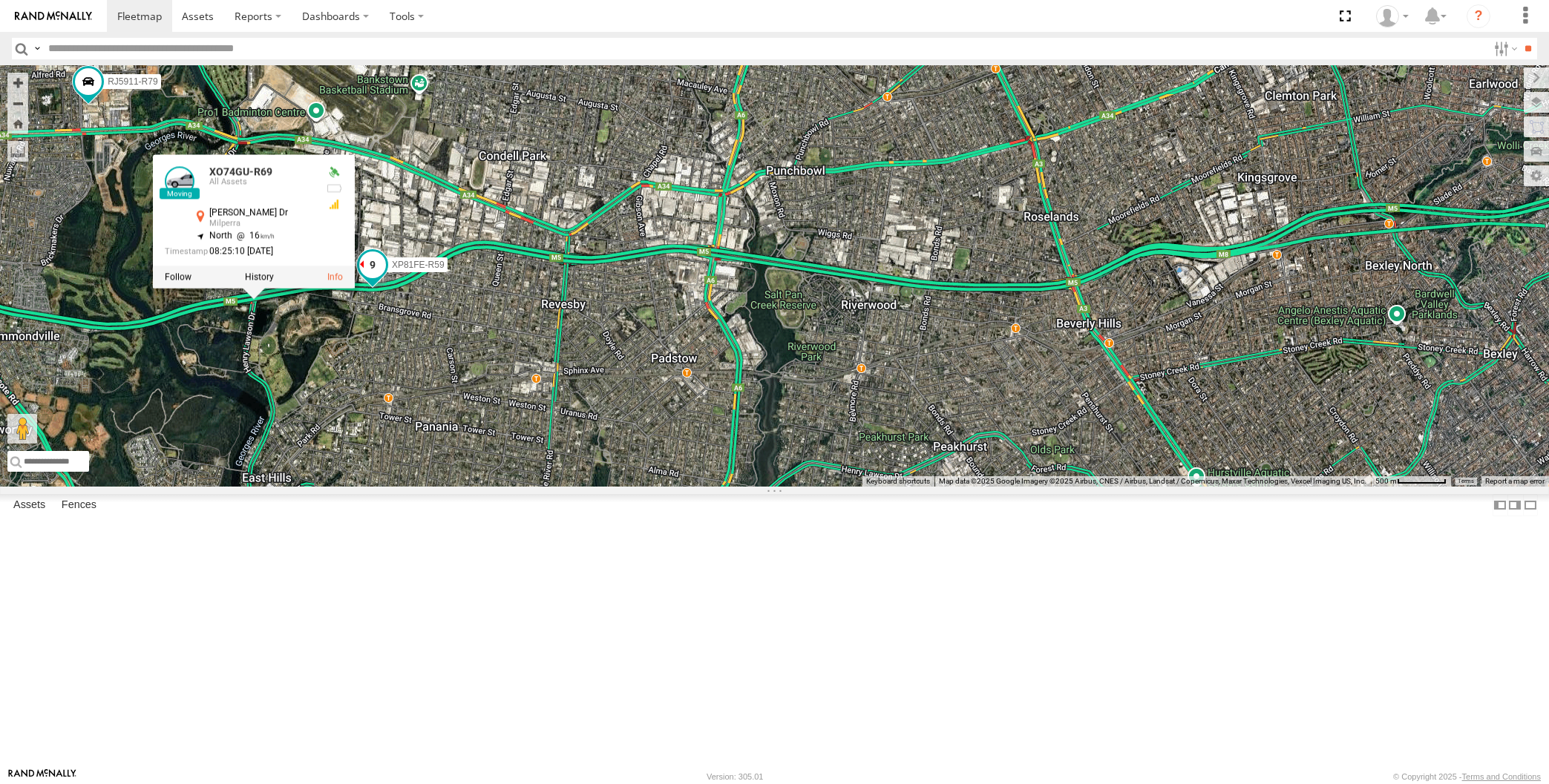
click at [376, 278] on span at bounding box center [372, 264] width 27 height 27
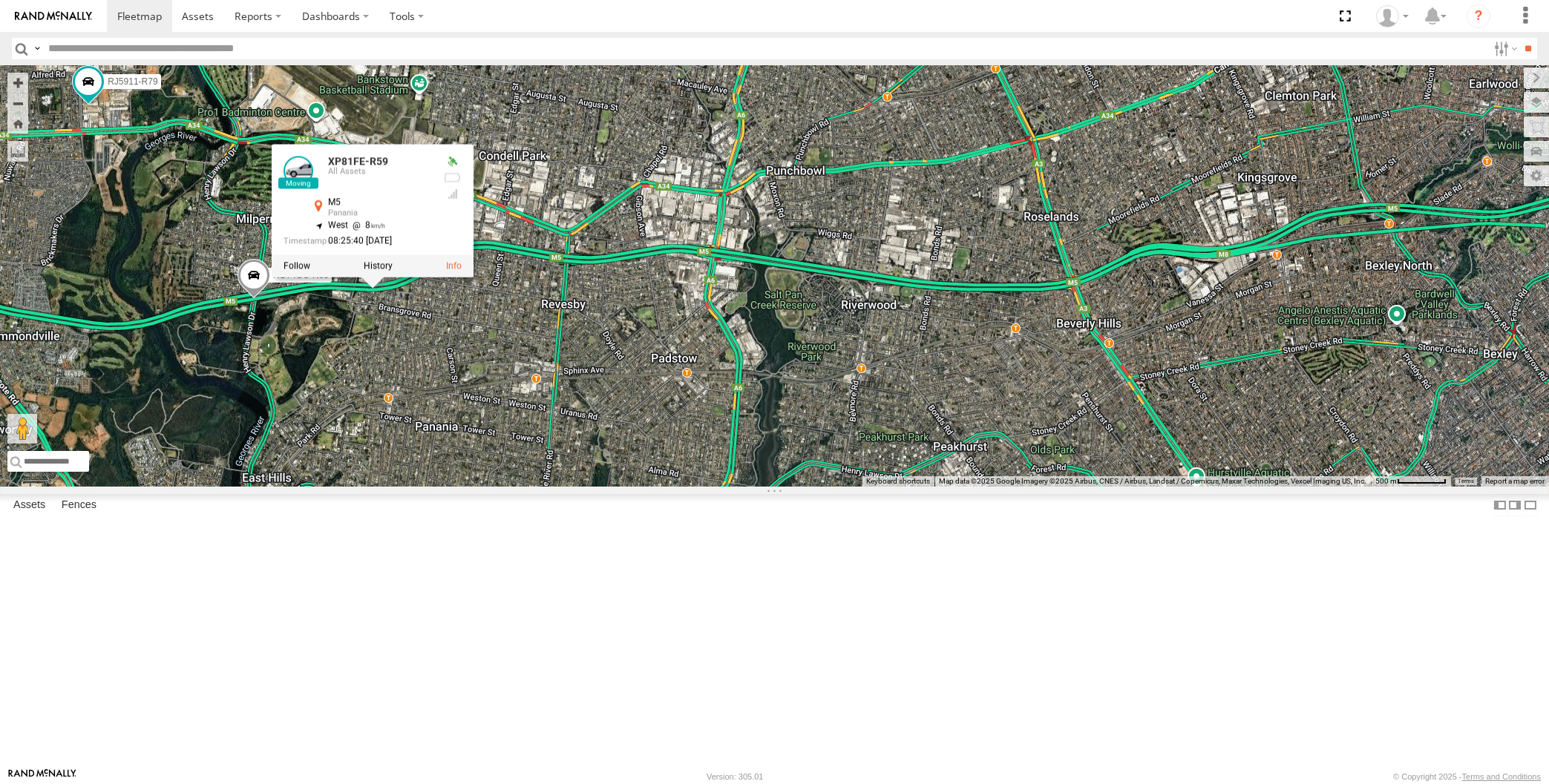
click at [248, 299] on span at bounding box center [253, 278] width 33 height 40
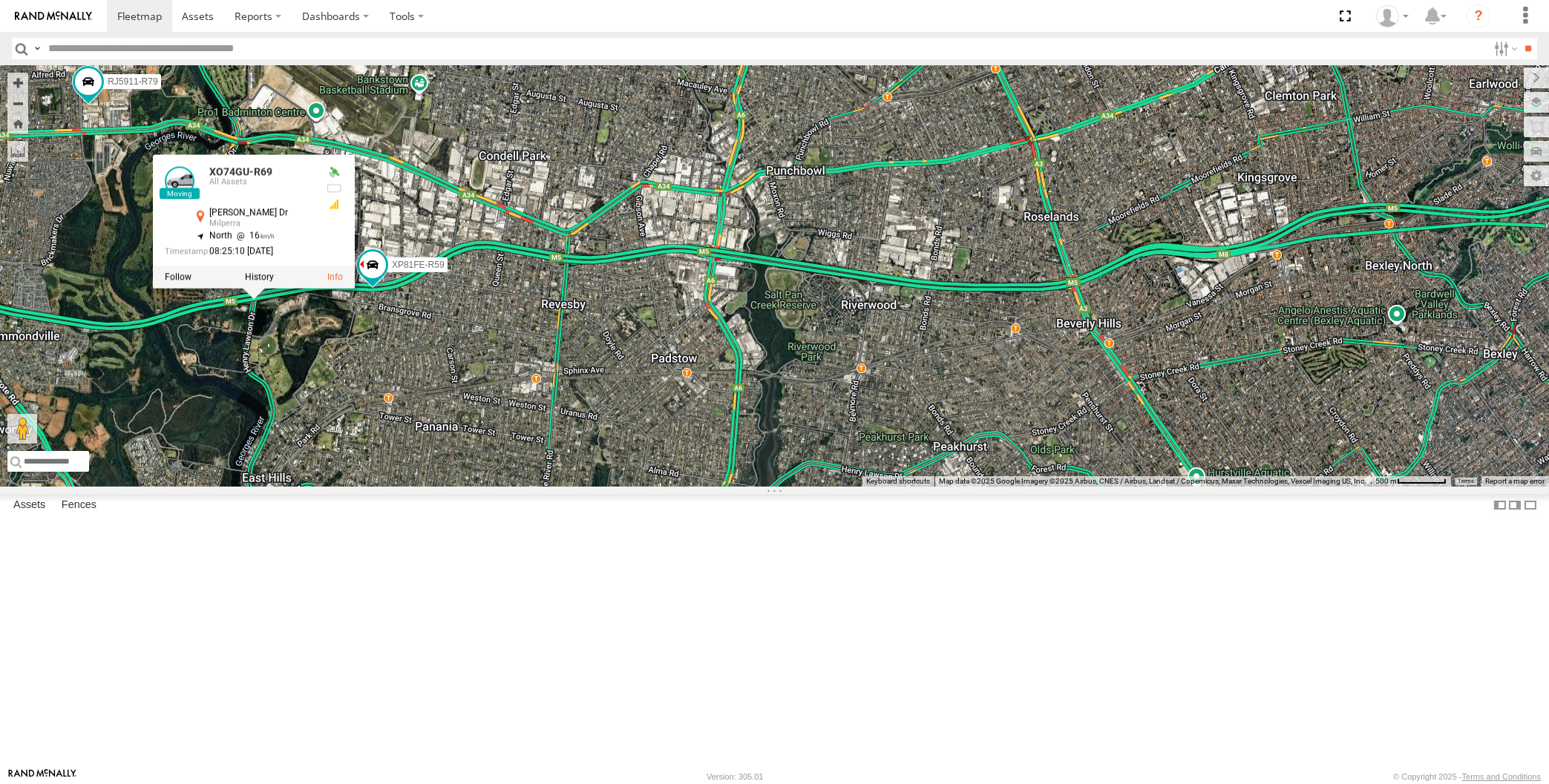
click at [326, 487] on div "RJ5911-R79 XP30JQ-R03 XP81FE-R59 XO74GU-R69 XO74GU-R69 All Assets Henry Lawson …" at bounding box center [774, 276] width 1549 height 422
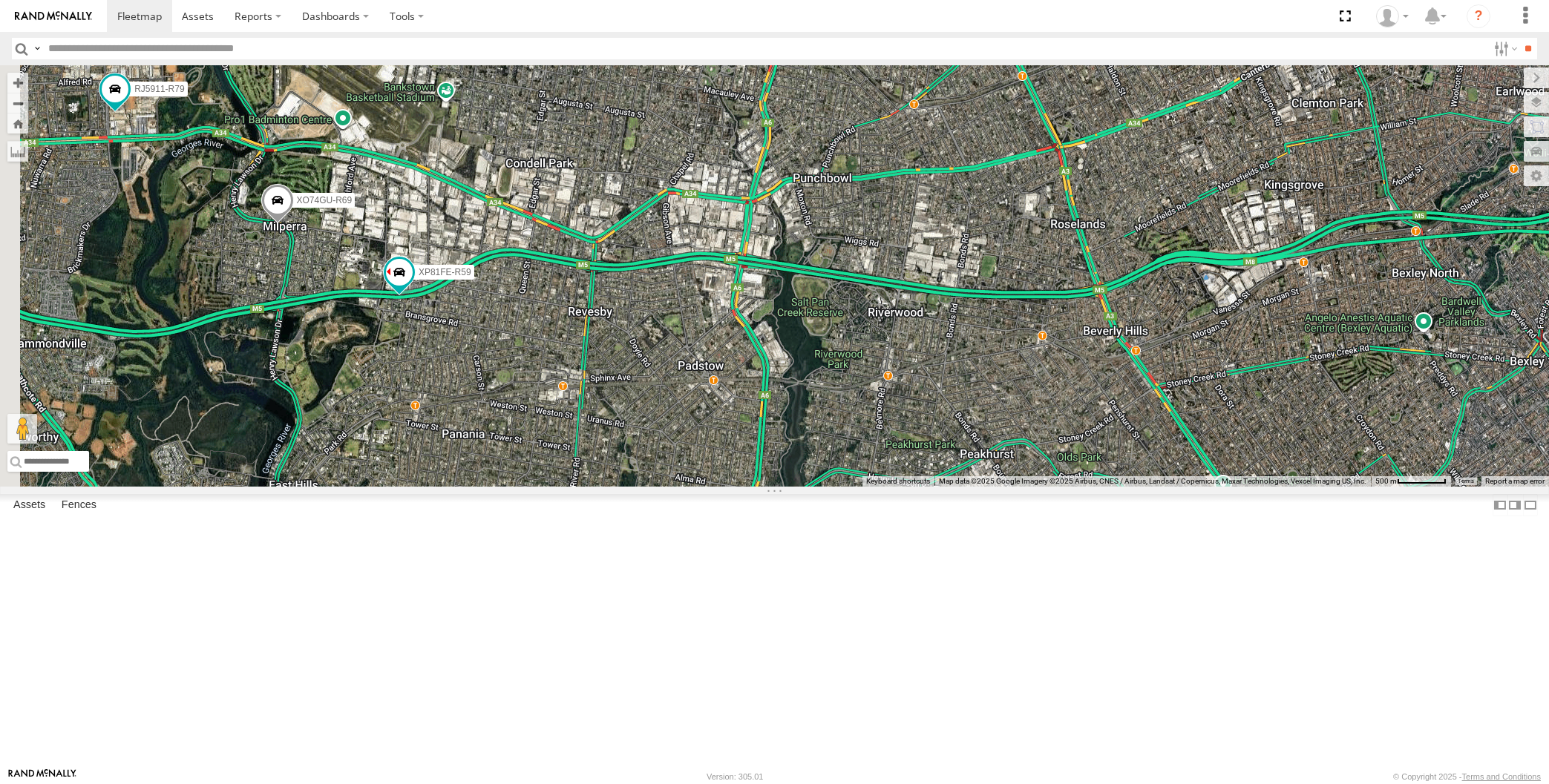
drag, startPoint x: 413, startPoint y: 609, endPoint x: 447, endPoint y: 612, distance: 34.1
click at [446, 487] on div "RJ5911-R79 XP30JQ-R03 XP81FE-R59 XO74GU-R69" at bounding box center [774, 276] width 1549 height 422
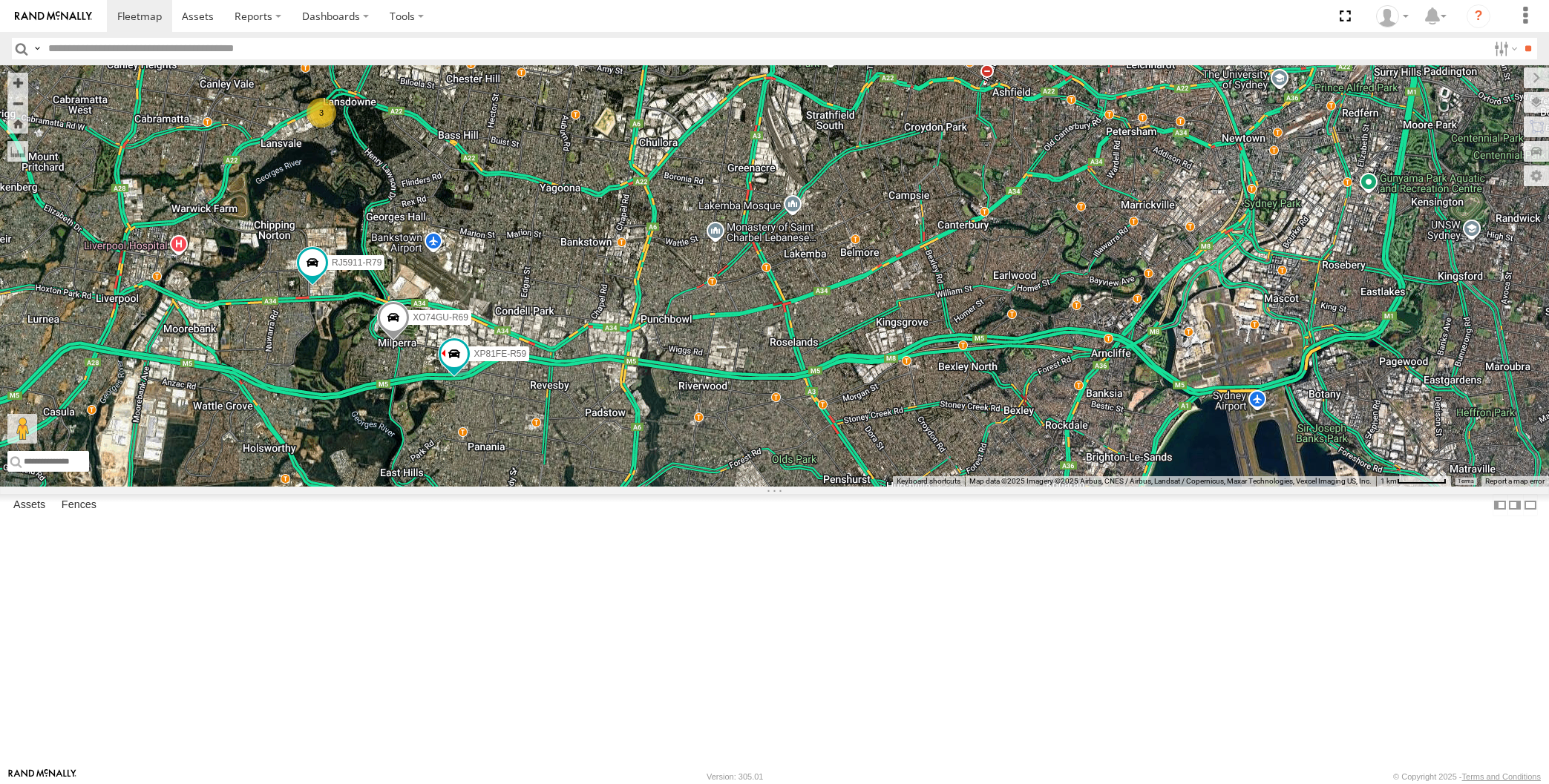
drag, startPoint x: 551, startPoint y: 616, endPoint x: 563, endPoint y: 616, distance: 12.0
click at [562, 487] on div "RJ5911-R79 XP30JQ-R03 XP81FE-R59 XO74GU-R69 3" at bounding box center [774, 276] width 1549 height 422
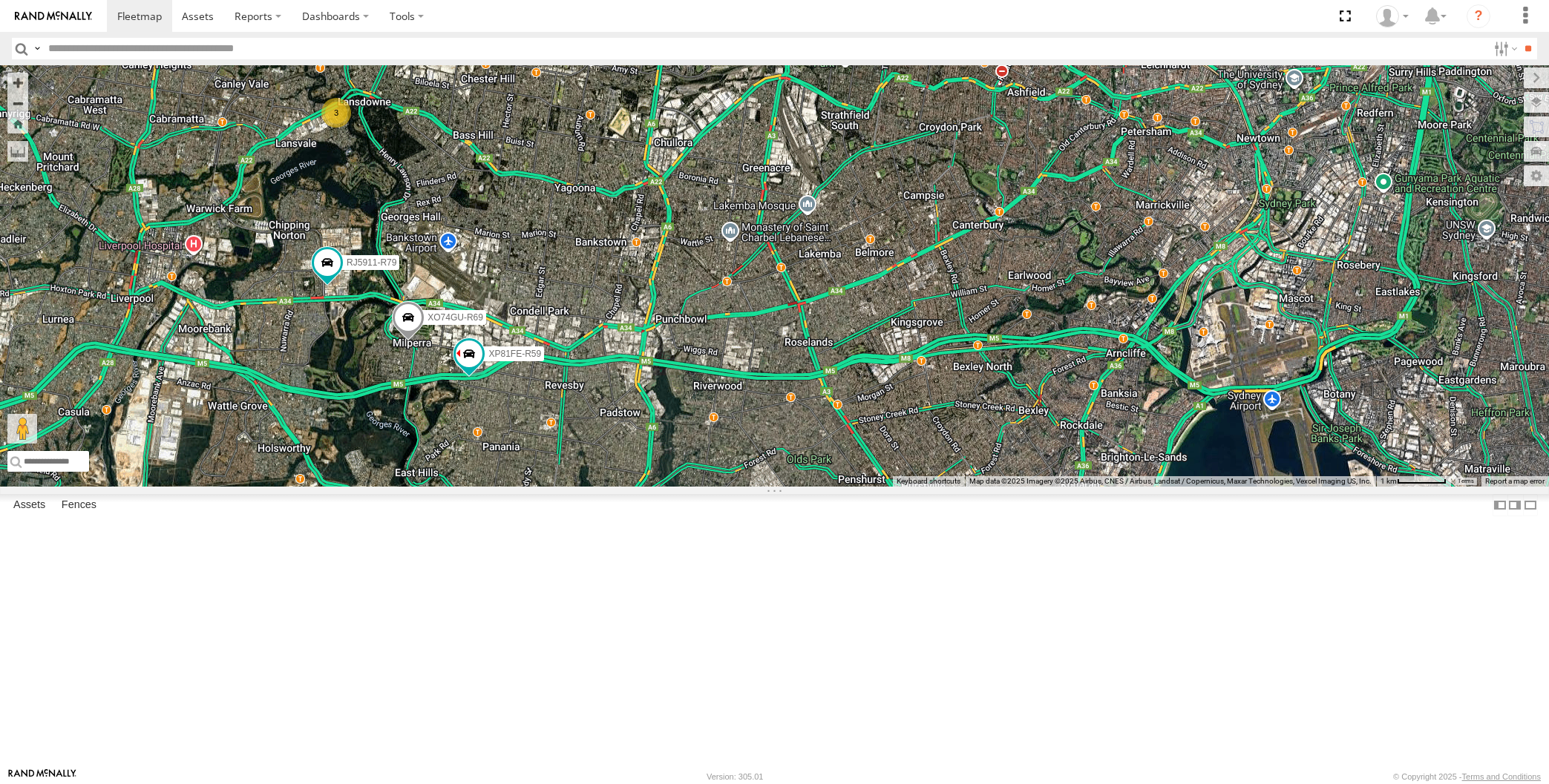
click at [350, 487] on div "RJ5911-R79 XP30JQ-R03 XP81FE-R59 XO74GU-R69 3" at bounding box center [774, 276] width 1549 height 422
drag, startPoint x: 993, startPoint y: 673, endPoint x: 1004, endPoint y: 642, distance: 32.9
click at [1004, 487] on div "RJ5911-R79 XP30JQ-R03 XP81FE-R59 XO74GU-R69 3" at bounding box center [774, 276] width 1549 height 422
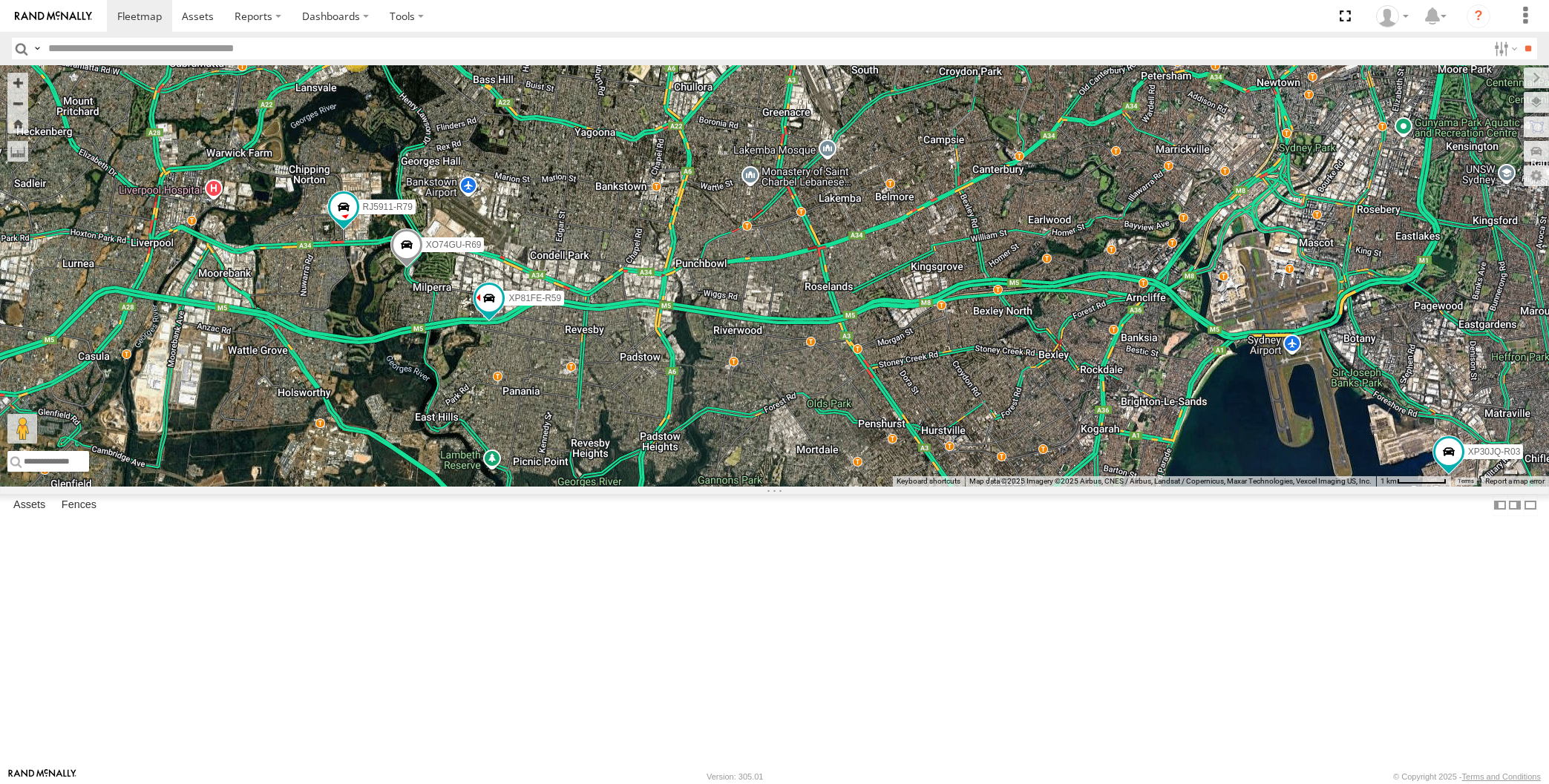
drag, startPoint x: 718, startPoint y: 547, endPoint x: 718, endPoint y: 537, distance: 10.0
click at [718, 487] on div "XP30JQ-R03 RJ5911-R79 XP81FE-R59 XO74GU-R69 3" at bounding box center [774, 276] width 1549 height 422
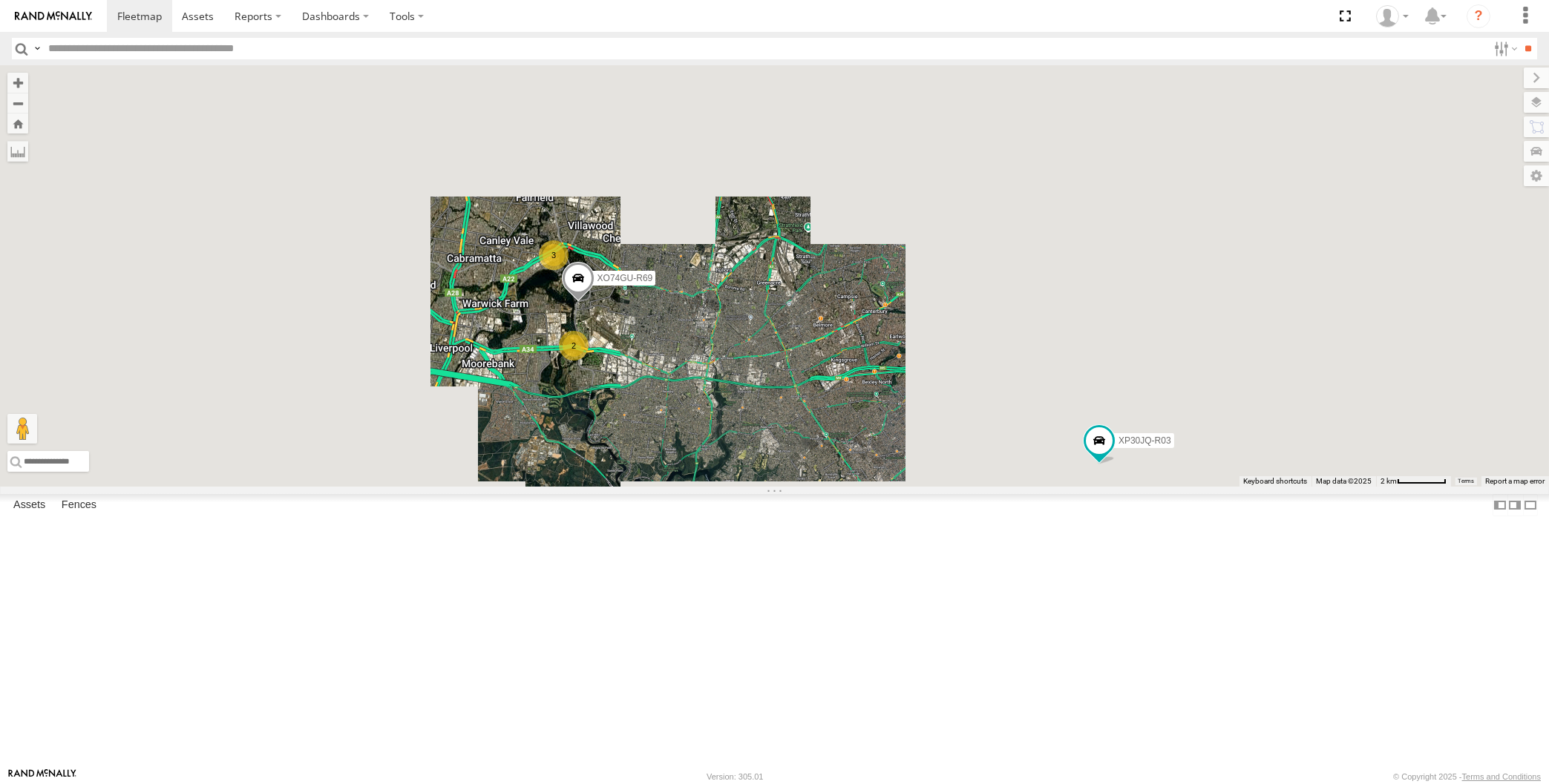
click at [675, 487] on div "XO74GU-R69 XP30JQ-R03 3 2" at bounding box center [774, 276] width 1549 height 422
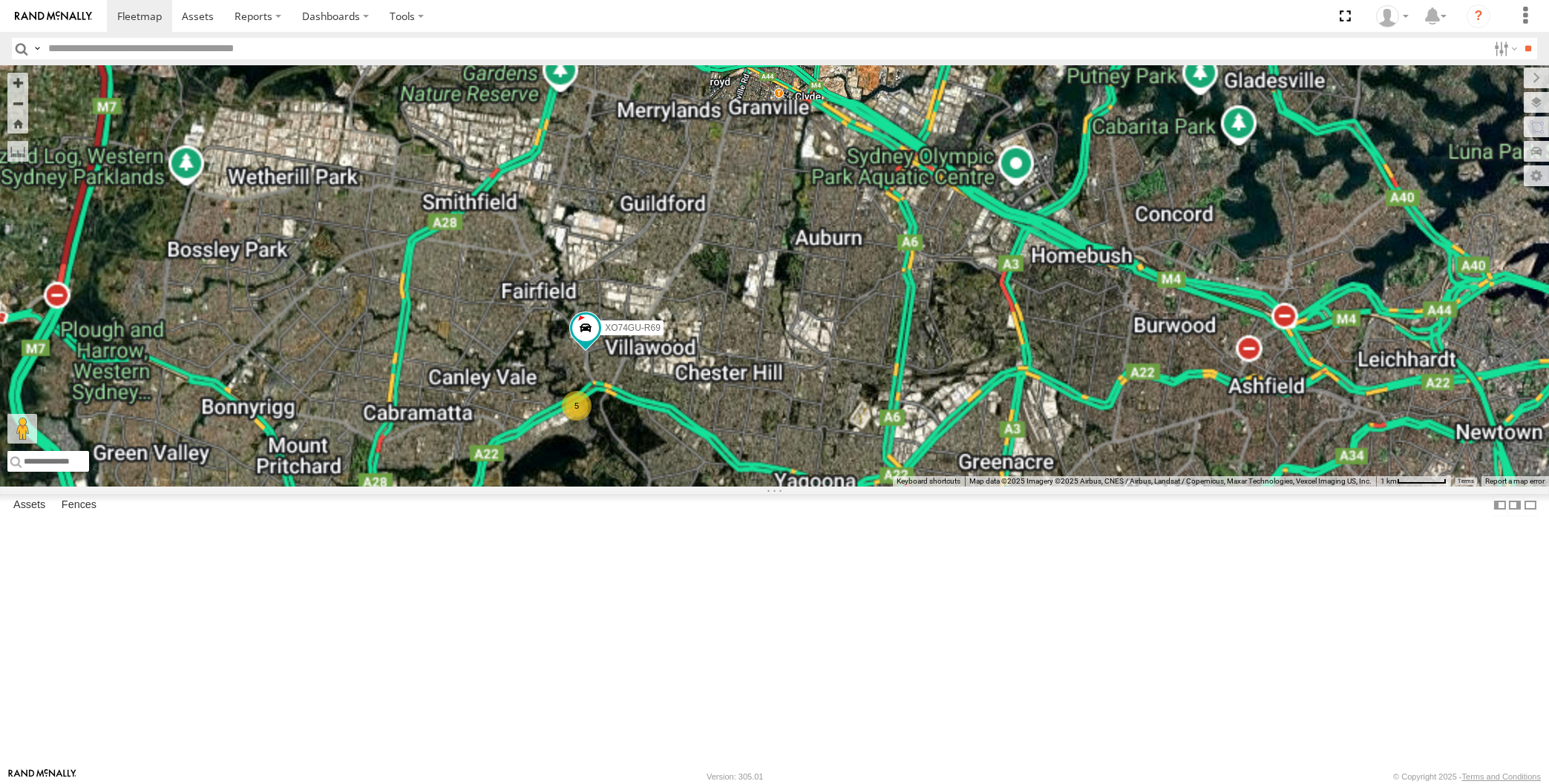
drag, startPoint x: 482, startPoint y: 436, endPoint x: 482, endPoint y: 443, distance: 7.0
click at [482, 445] on div "XP30JQ-R03 XP79JN-R04 5 XO74GU-R69" at bounding box center [774, 276] width 1549 height 422
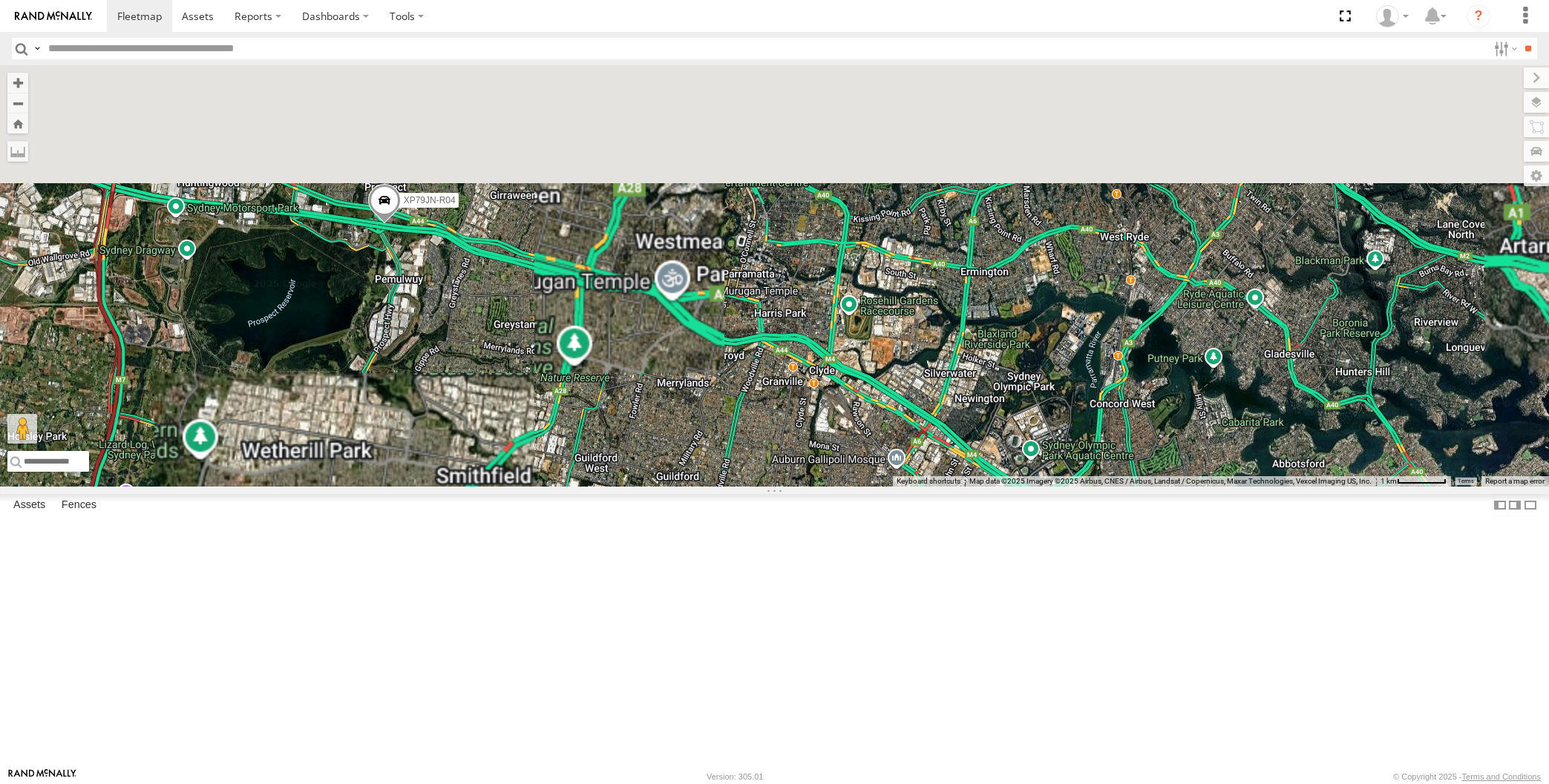
click at [382, 224] on span at bounding box center [384, 204] width 33 height 40
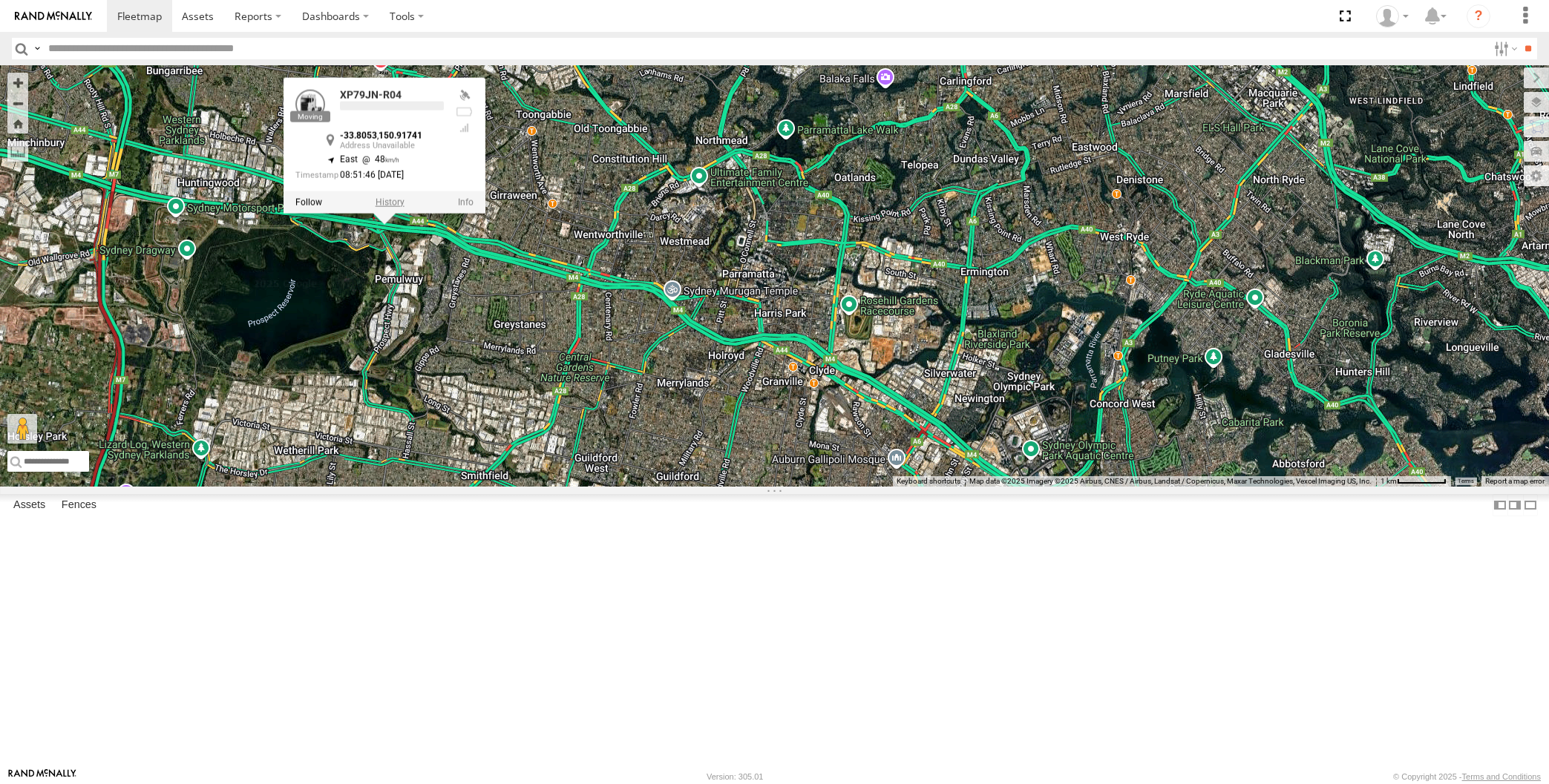
click at [391, 208] on label at bounding box center [388, 202] width 29 height 10
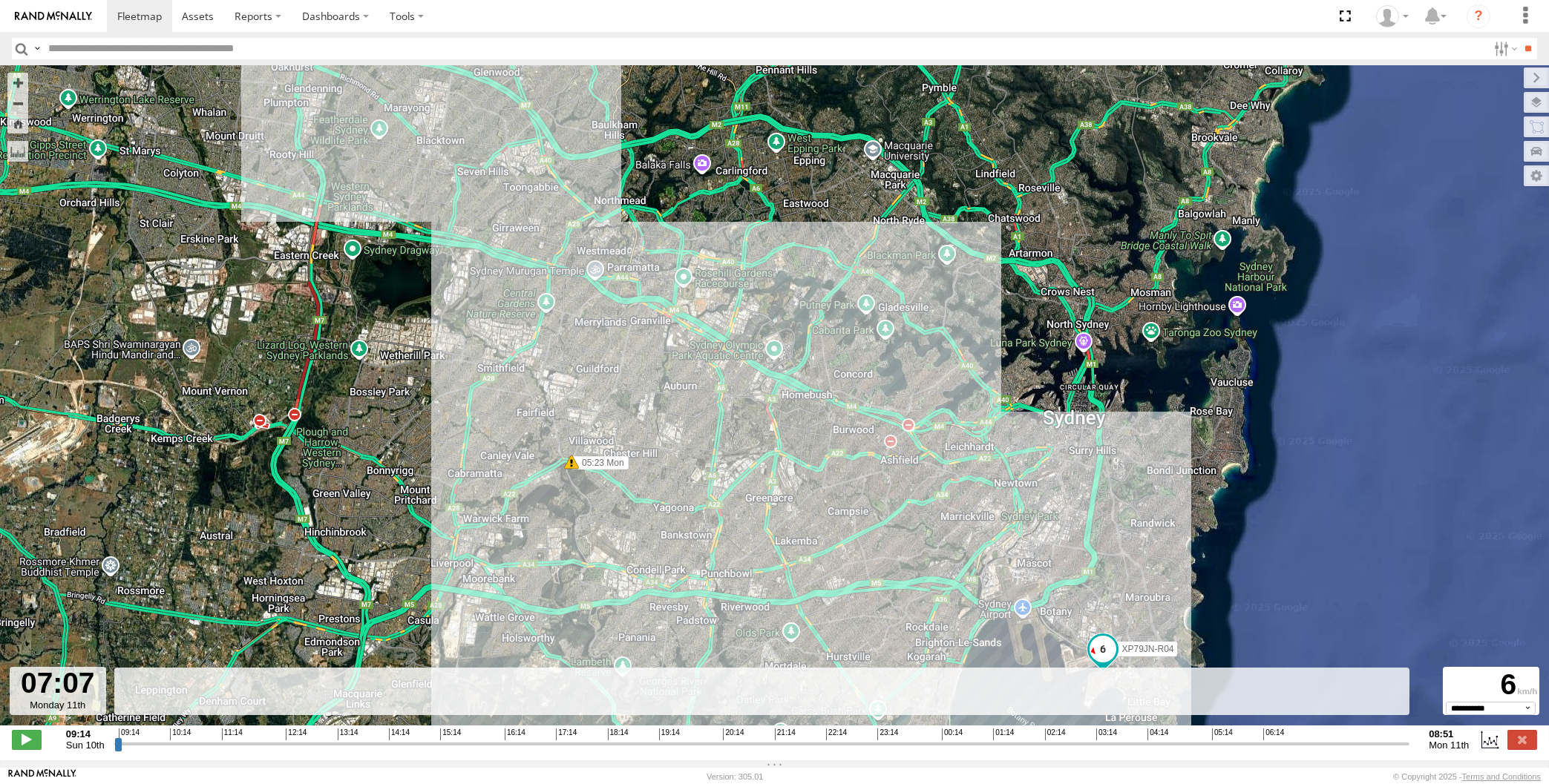
click at [1312, 748] on input "range" at bounding box center [763, 743] width 1297 height 14
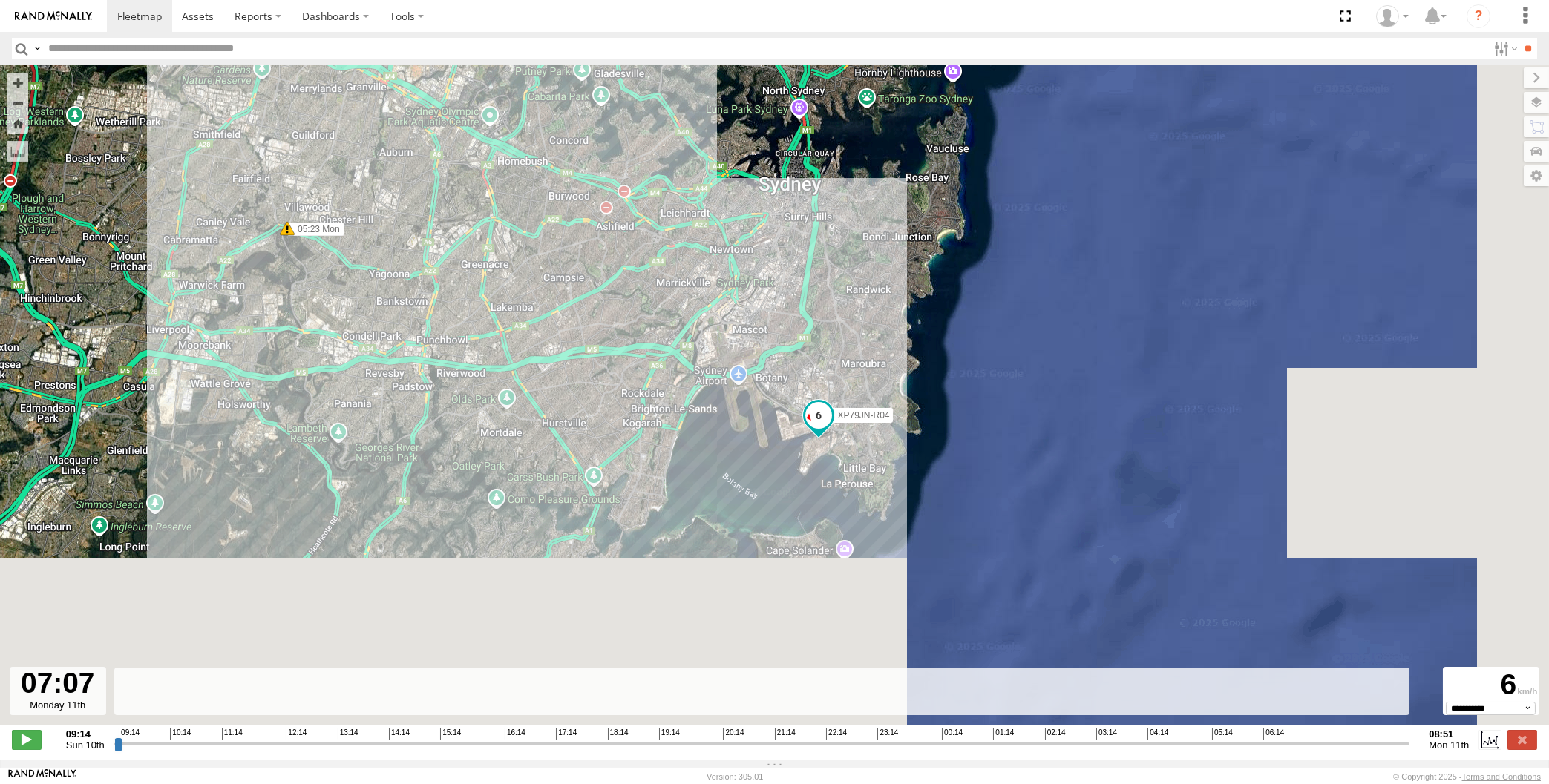
click at [1322, 740] on input "range" at bounding box center [763, 743] width 1297 height 14
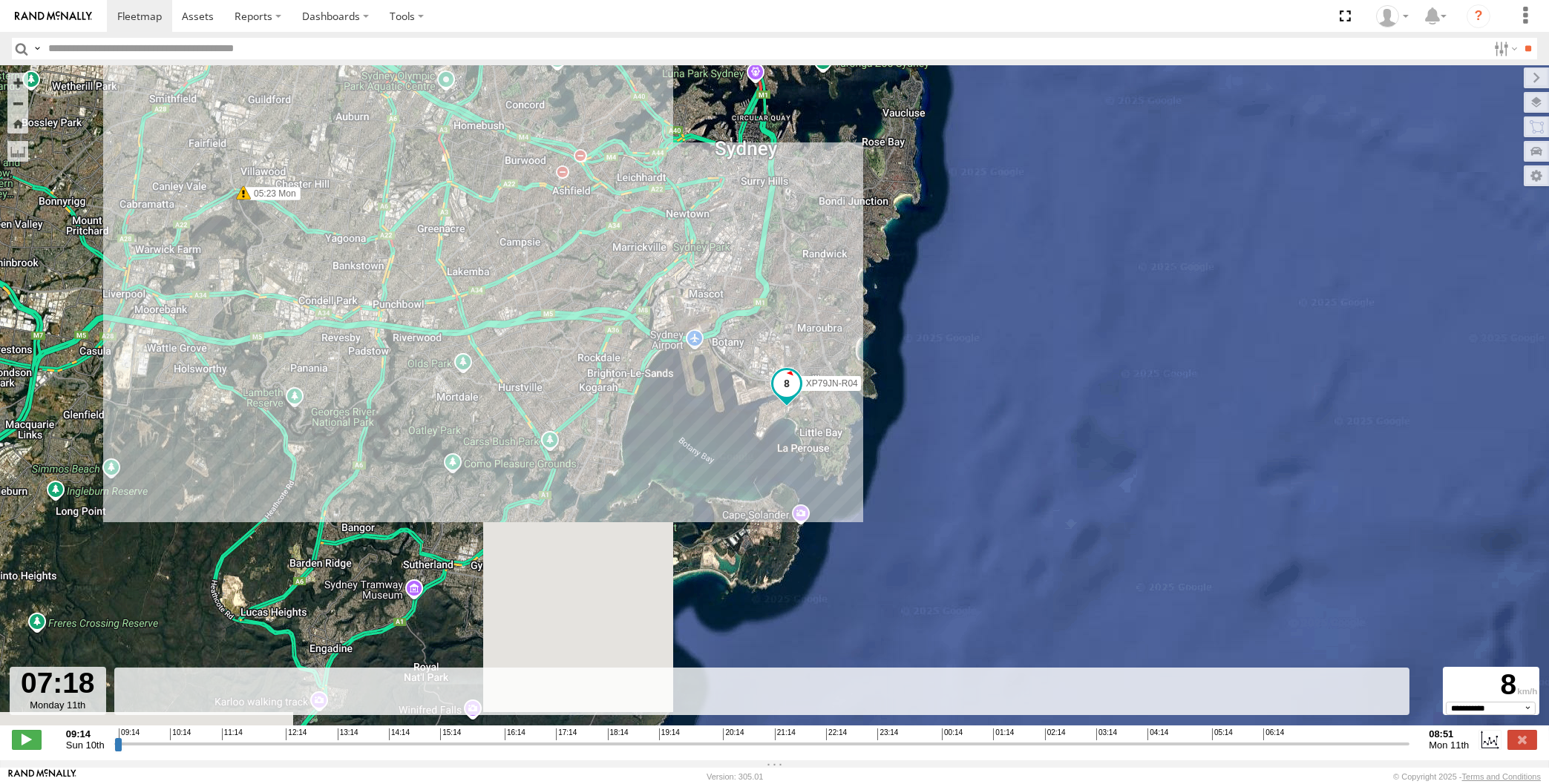
click at [1330, 740] on input "range" at bounding box center [763, 743] width 1297 height 14
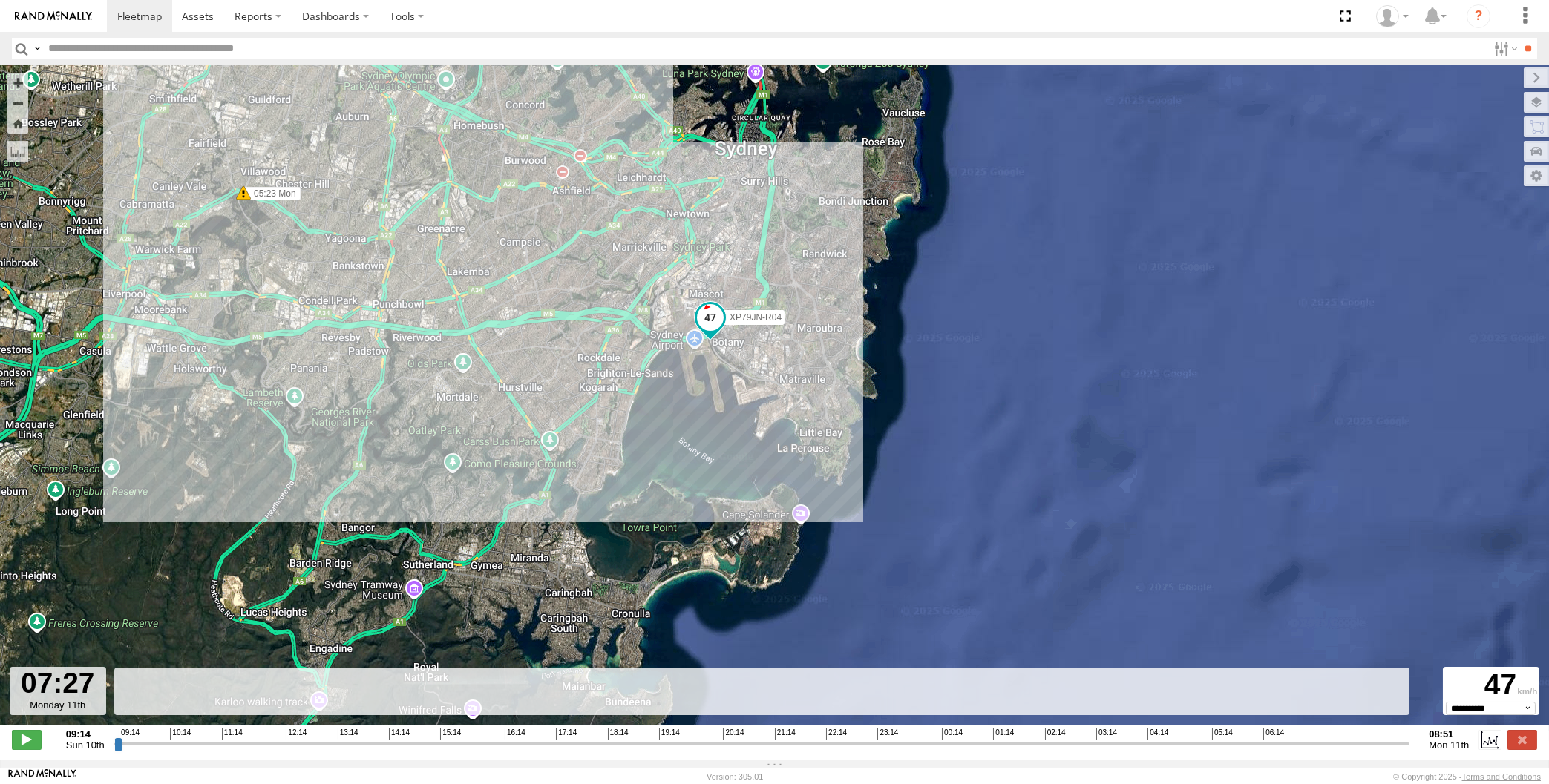
click at [1341, 740] on input "range" at bounding box center [763, 743] width 1297 height 14
click at [1352, 740] on input "range" at bounding box center [763, 743] width 1297 height 14
click at [1368, 740] on input "range" at bounding box center [763, 743] width 1297 height 14
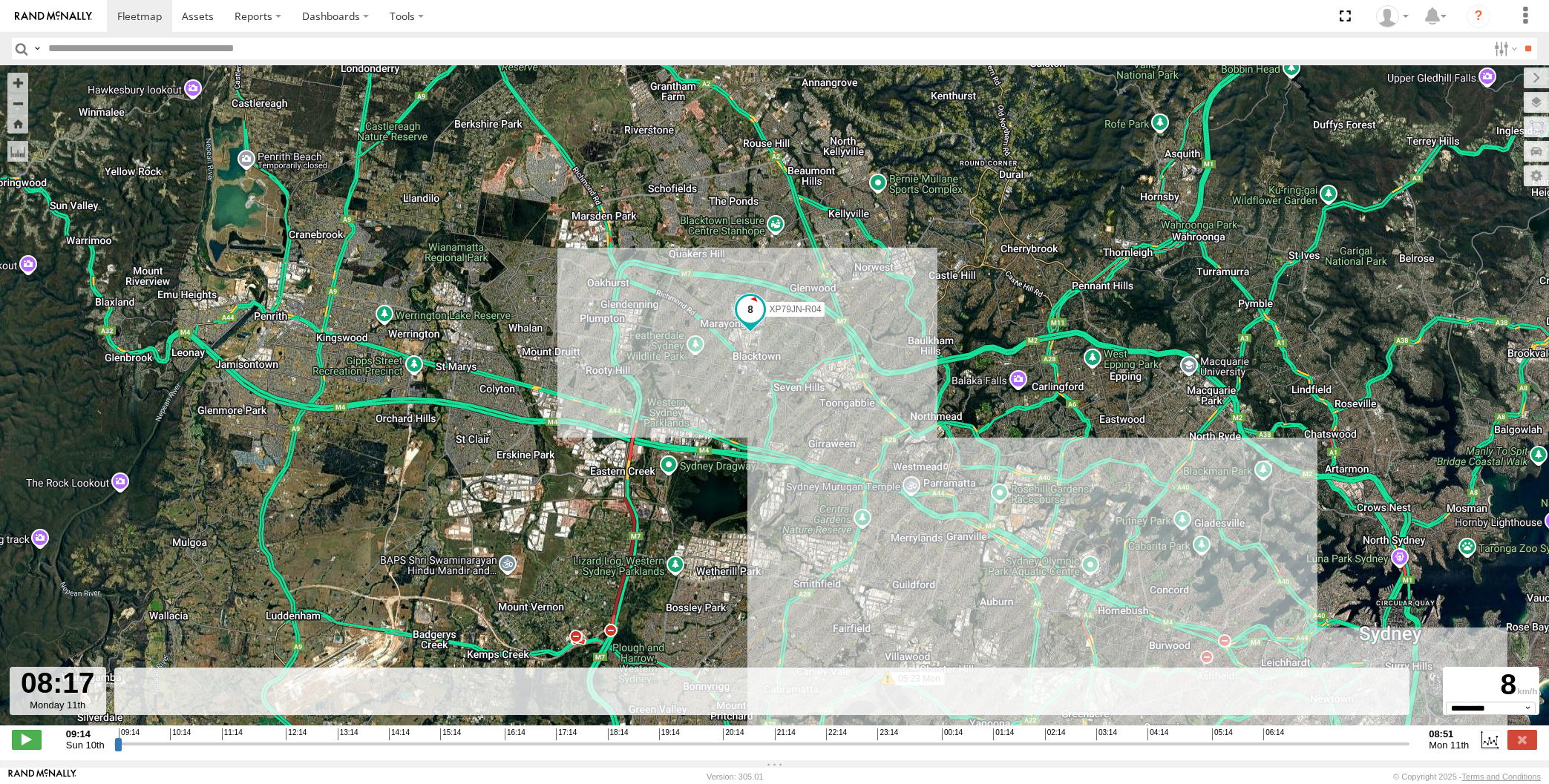
click at [1377, 744] on input "range" at bounding box center [763, 743] width 1297 height 14
click at [1384, 744] on input "range" at bounding box center [763, 743] width 1297 height 14
click at [1388, 744] on input "range" at bounding box center [763, 743] width 1297 height 14
click at [1394, 745] on input "range" at bounding box center [763, 743] width 1297 height 14
click at [1400, 746] on input "range" at bounding box center [763, 743] width 1297 height 14
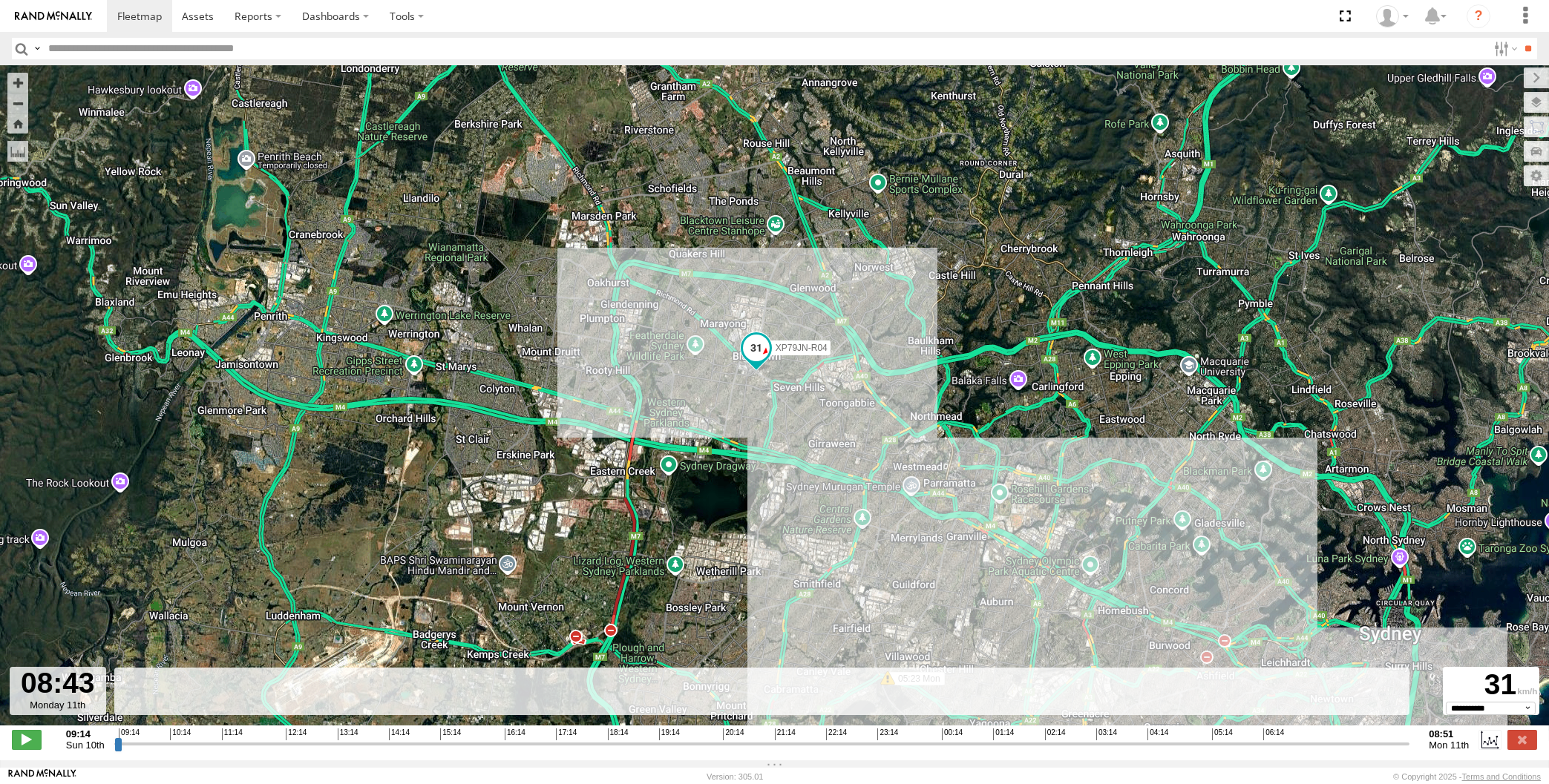
click at [1408, 748] on input "range" at bounding box center [763, 743] width 1297 height 14
drag, startPoint x: 1406, startPoint y: 745, endPoint x: 1421, endPoint y: 745, distance: 15.0
click at [1410, 745] on input "range" at bounding box center [763, 743] width 1297 height 14
drag, startPoint x: 879, startPoint y: 533, endPoint x: 867, endPoint y: 520, distance: 17.7
click at [875, 524] on div "XP79JN-R04 05:23 Mon" at bounding box center [774, 403] width 1549 height 676
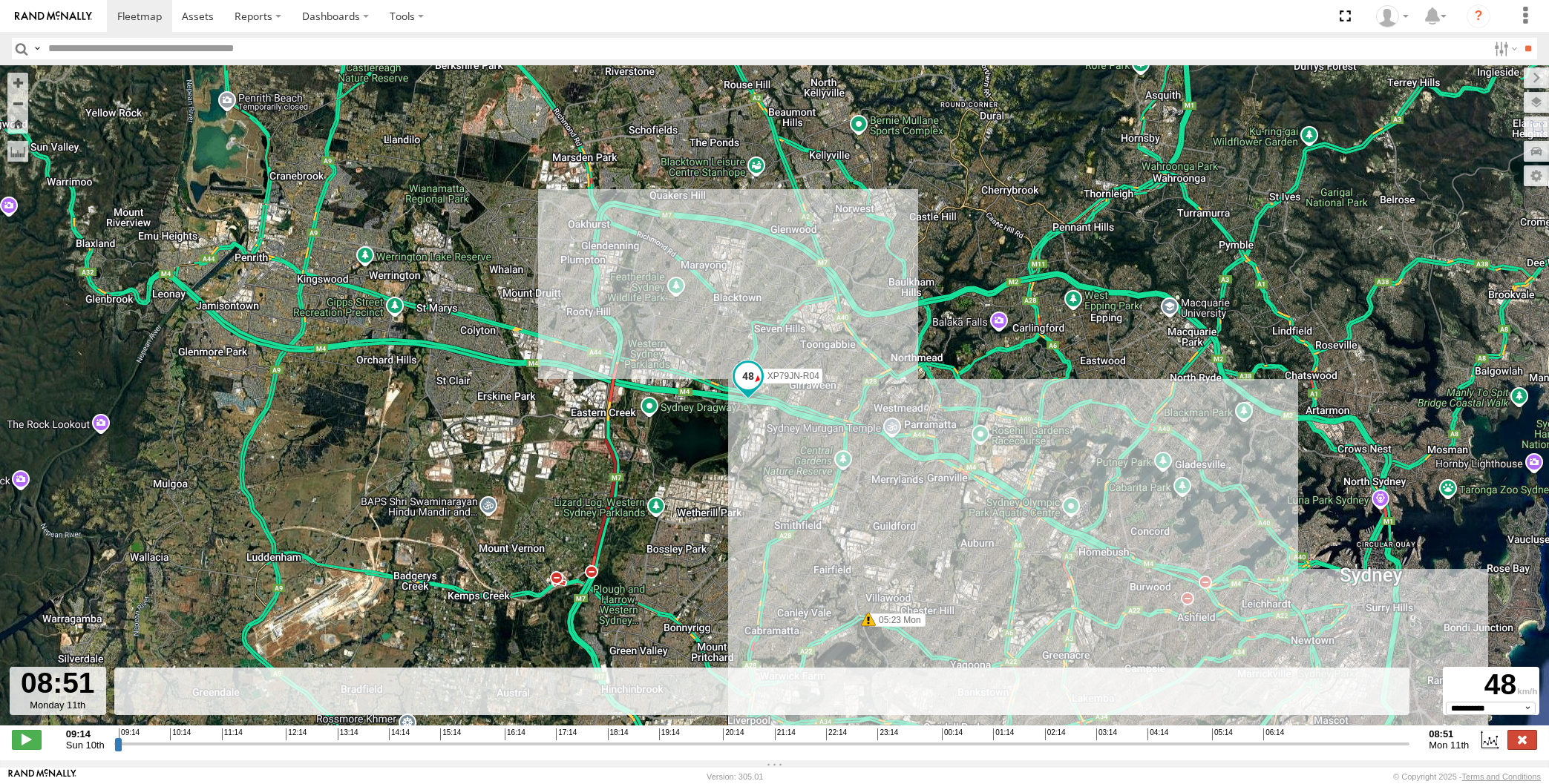
click at [1525, 741] on label at bounding box center [1523, 739] width 30 height 20
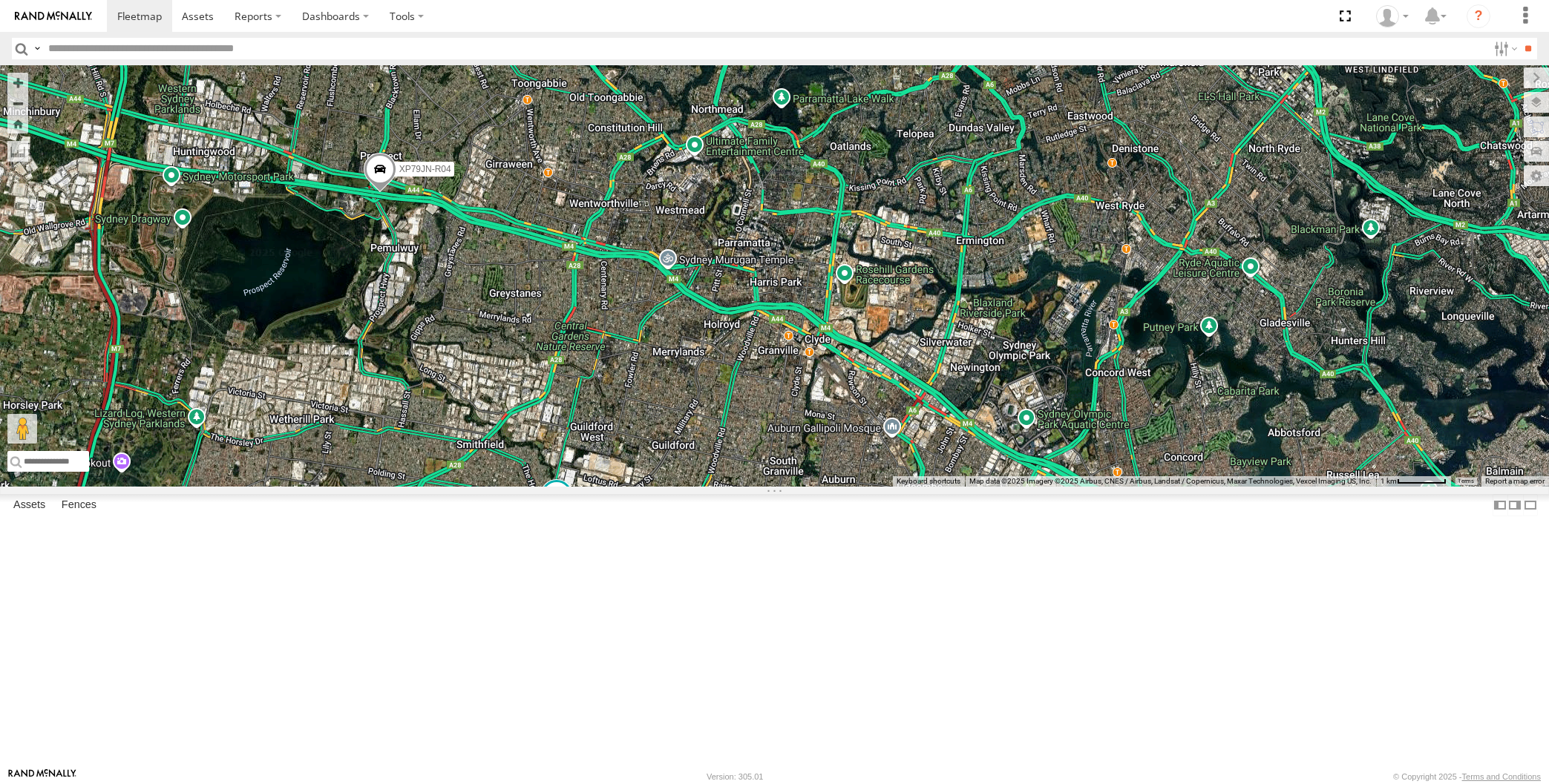
drag, startPoint x: 1180, startPoint y: 575, endPoint x: 1170, endPoint y: 526, distance: 50.0
click at [1170, 487] on div "XP79JN-R04 XO74GU-R69" at bounding box center [774, 276] width 1549 height 422
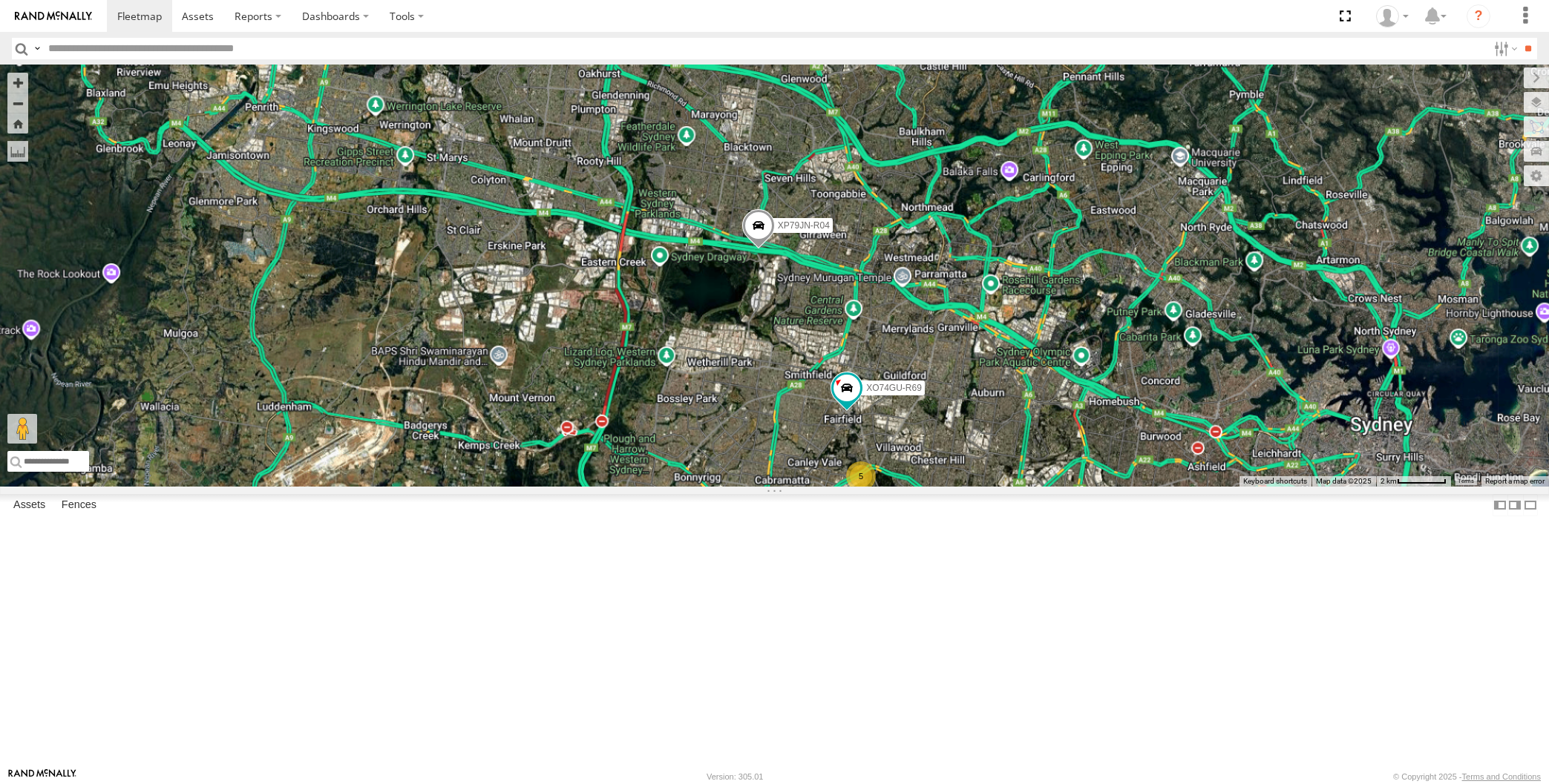
drag, startPoint x: 1163, startPoint y: 567, endPoint x: 1124, endPoint y: 544, distance: 45.3
click at [1142, 487] on div "XP79JN-R04 XO74GU-R69 5" at bounding box center [774, 276] width 1549 height 422
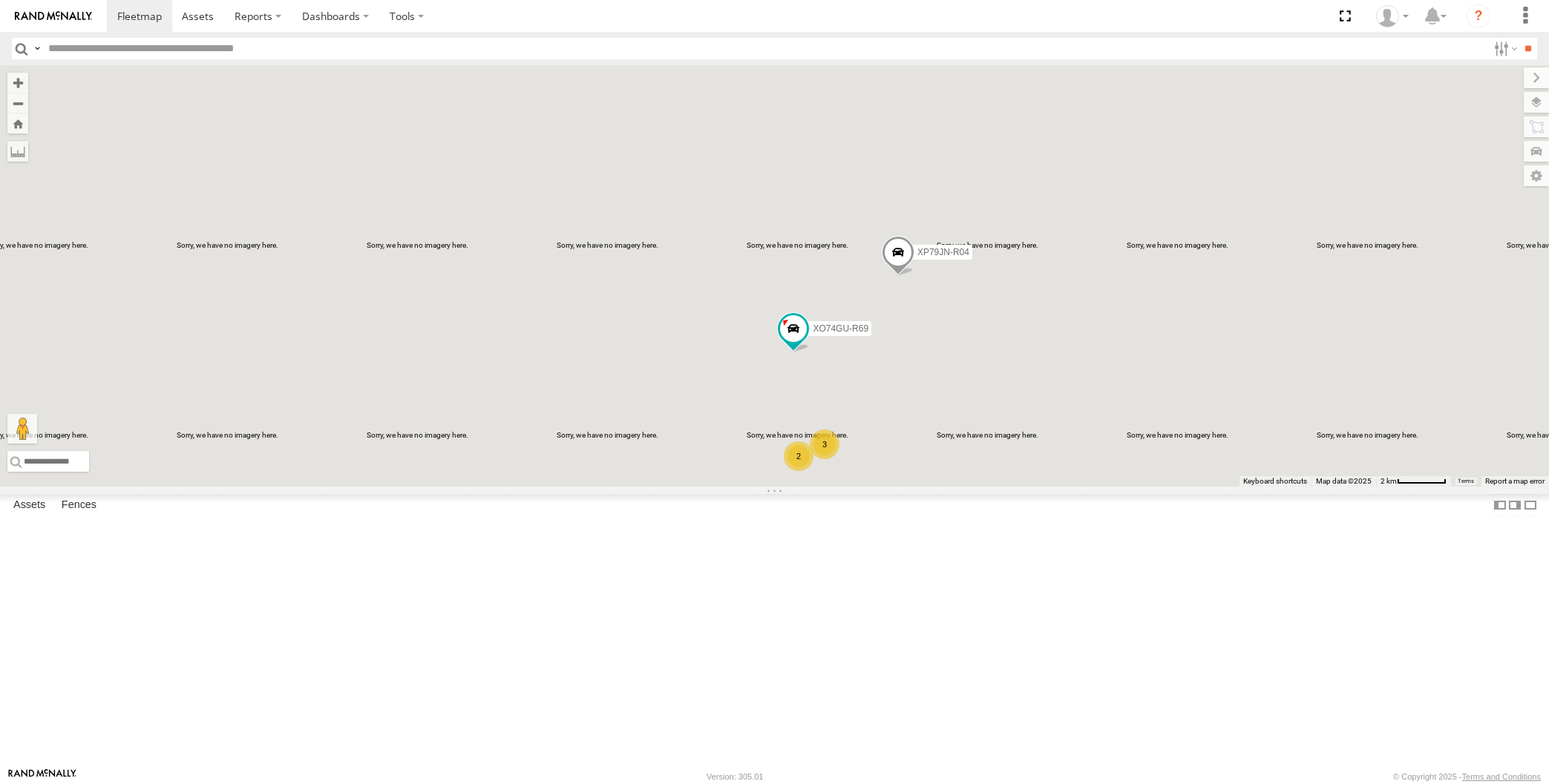
drag, startPoint x: 983, startPoint y: 619, endPoint x: 965, endPoint y: 613, distance: 19.0
click at [971, 487] on div "XP79JN-R04 XO74GU-R69 3 2" at bounding box center [774, 276] width 1549 height 422
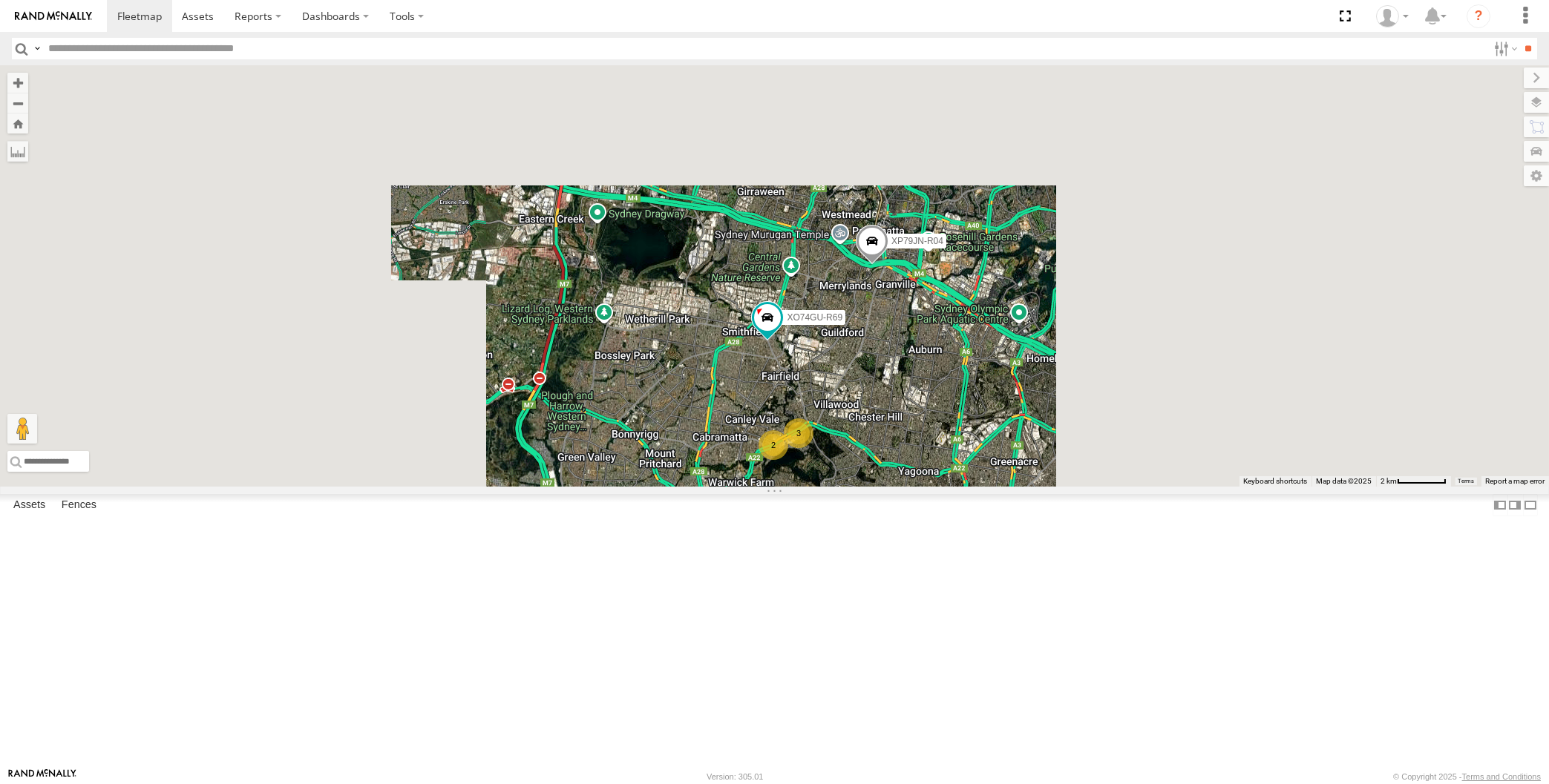
click at [813, 487] on div "XP79JN-R04 XO74GU-R69 3 2" at bounding box center [774, 276] width 1549 height 422
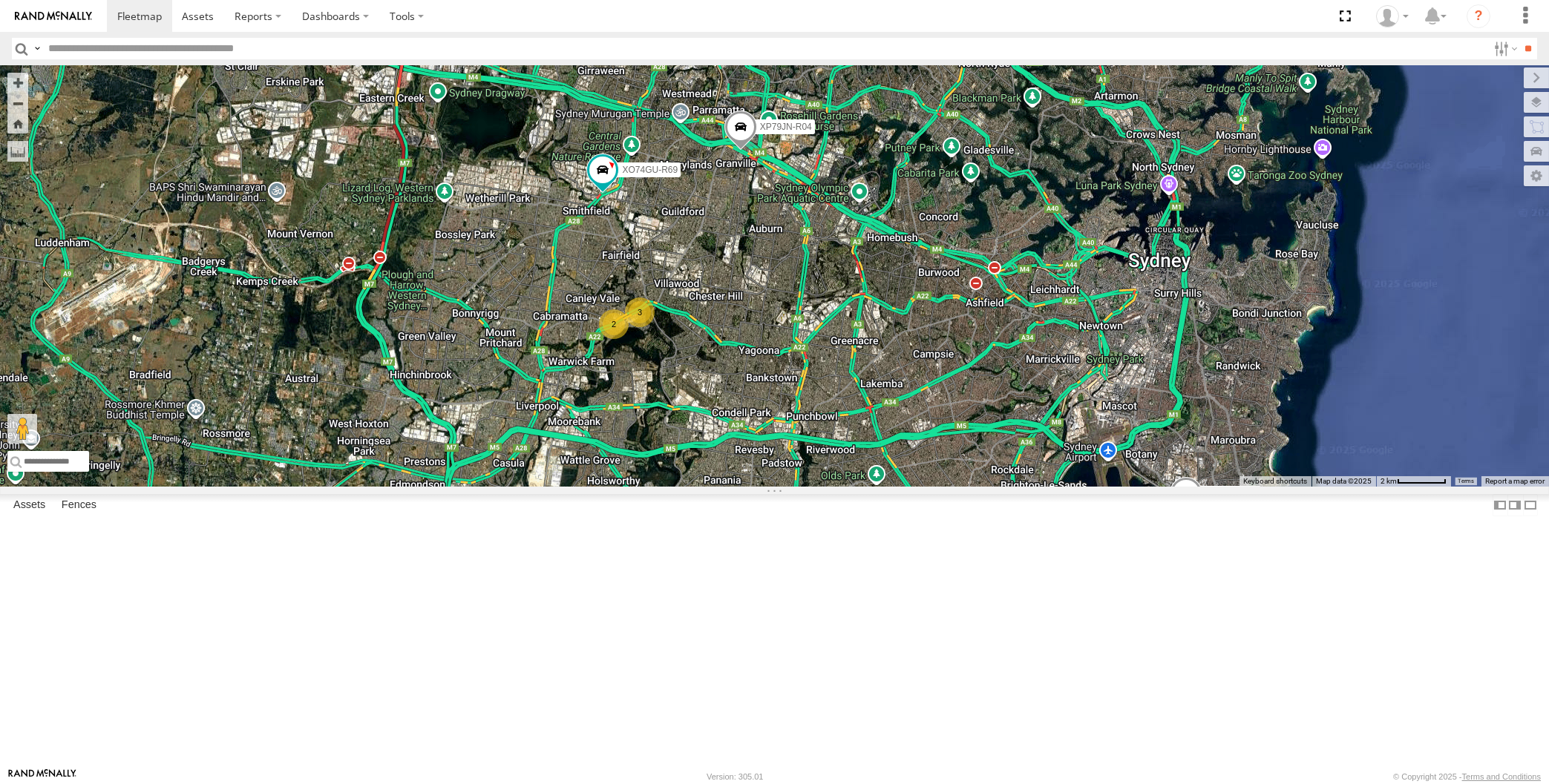
drag, startPoint x: 945, startPoint y: 526, endPoint x: 902, endPoint y: 520, distance: 43.4
click at [897, 487] on div "XP79JN-R04 XO74GU-R69 XP30JQ-R03 3 2" at bounding box center [774, 276] width 1549 height 422
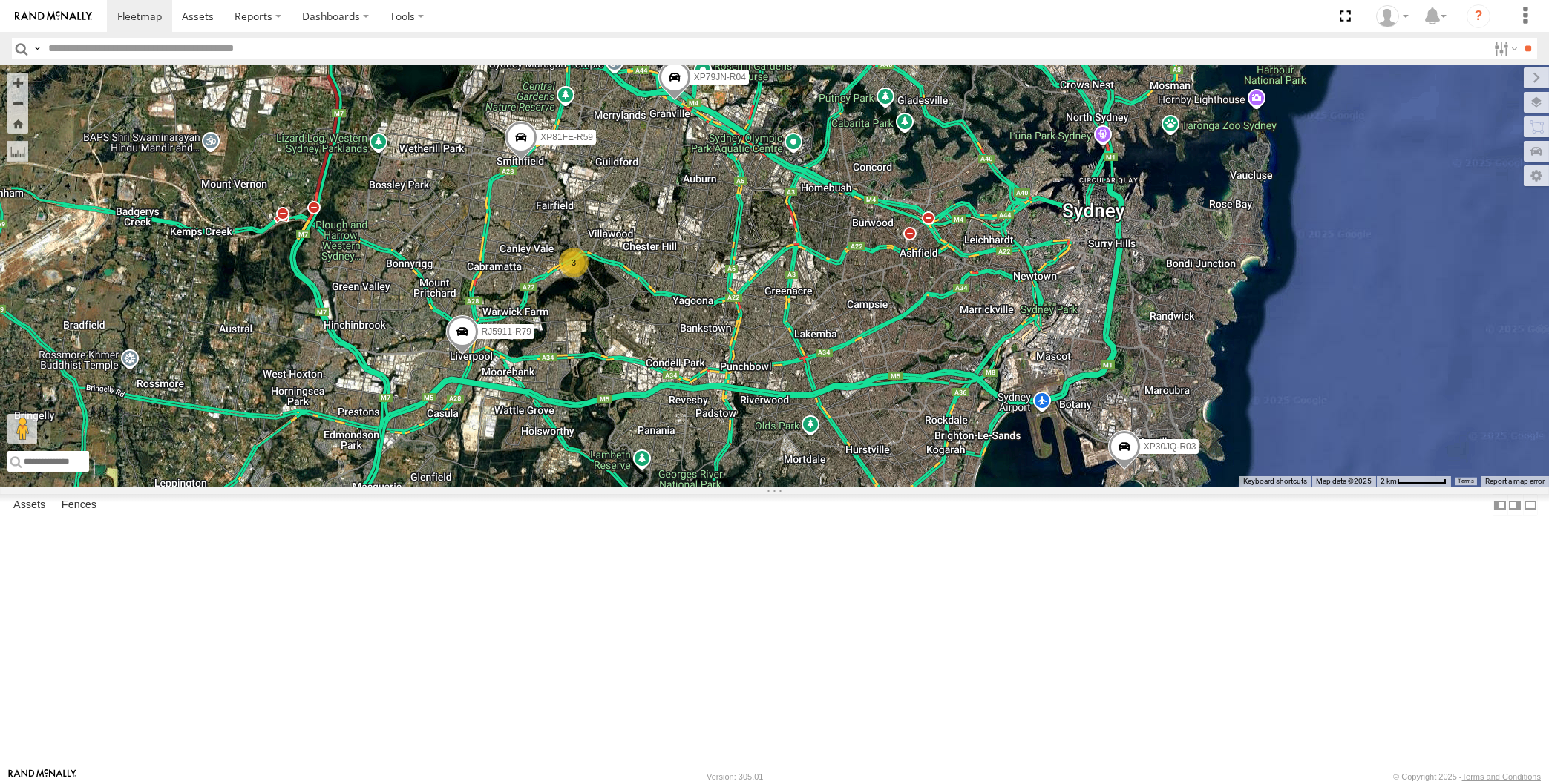
drag, startPoint x: 950, startPoint y: 613, endPoint x: 958, endPoint y: 582, distance: 32.0
click at [958, 487] on div "XP30JQ-R03 XP79JN-R04 RJ5911-R79 XP81FE-R59 XO74GU-R69 3" at bounding box center [774, 276] width 1549 height 422
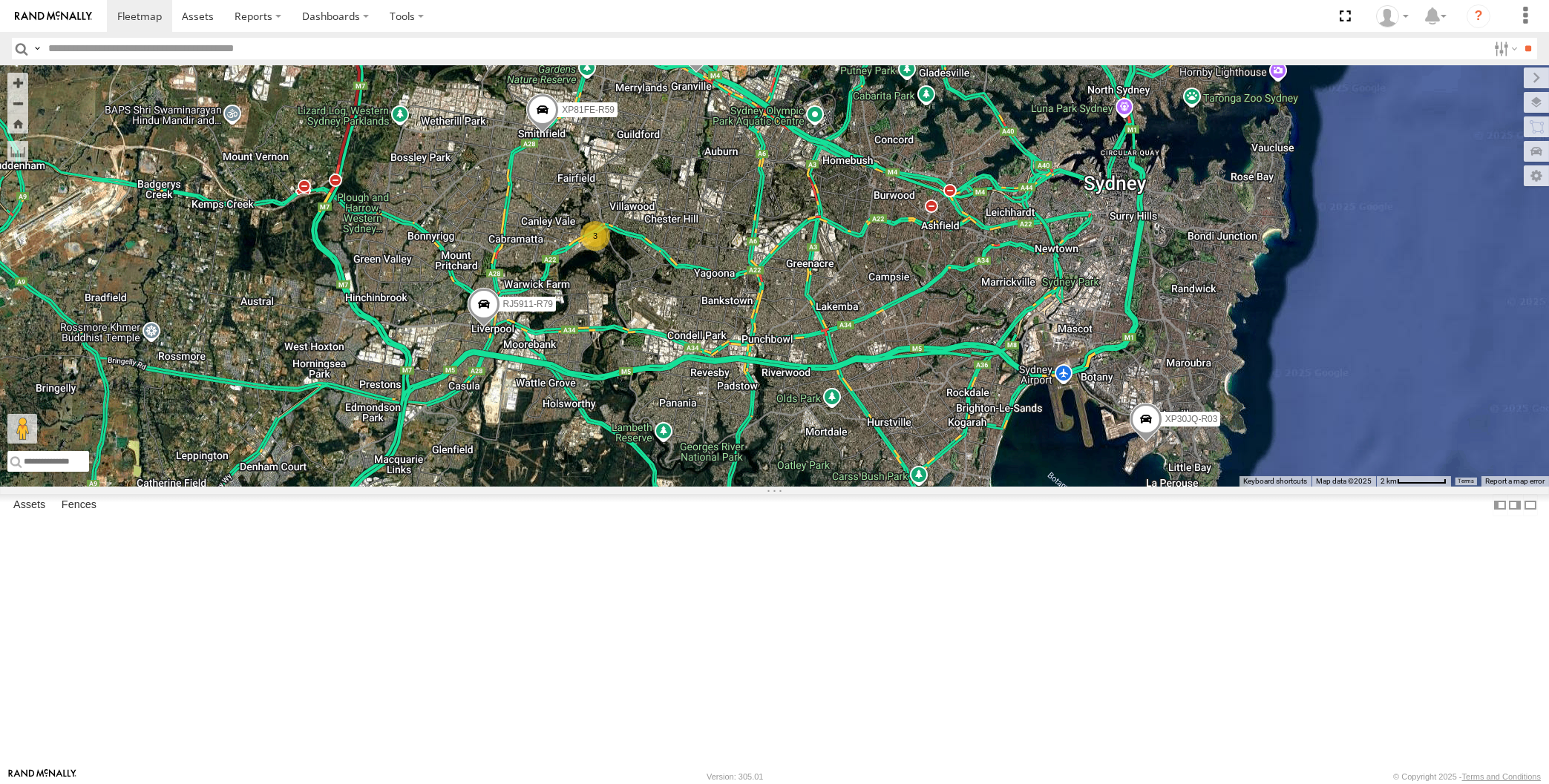
drag, startPoint x: 938, startPoint y: 526, endPoint x: 942, endPoint y: 576, distance: 50.2
click at [942, 487] on div "XP30JQ-R03 XP79JN-R04 RJ5911-R79 XP81FE-R59 XO74GU-R69 3" at bounding box center [774, 276] width 1549 height 422
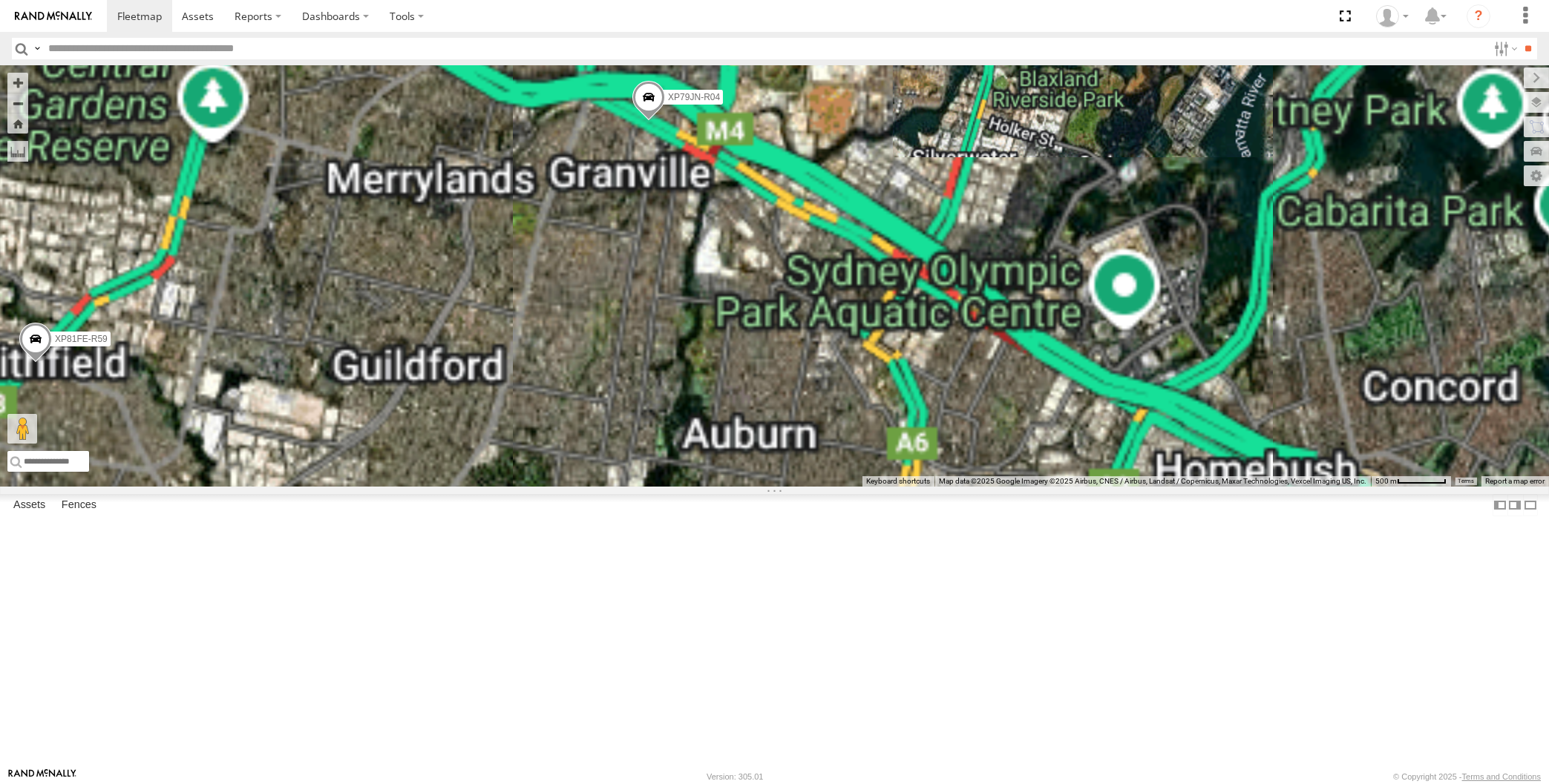
click at [648, 122] on span at bounding box center [648, 101] width 33 height 40
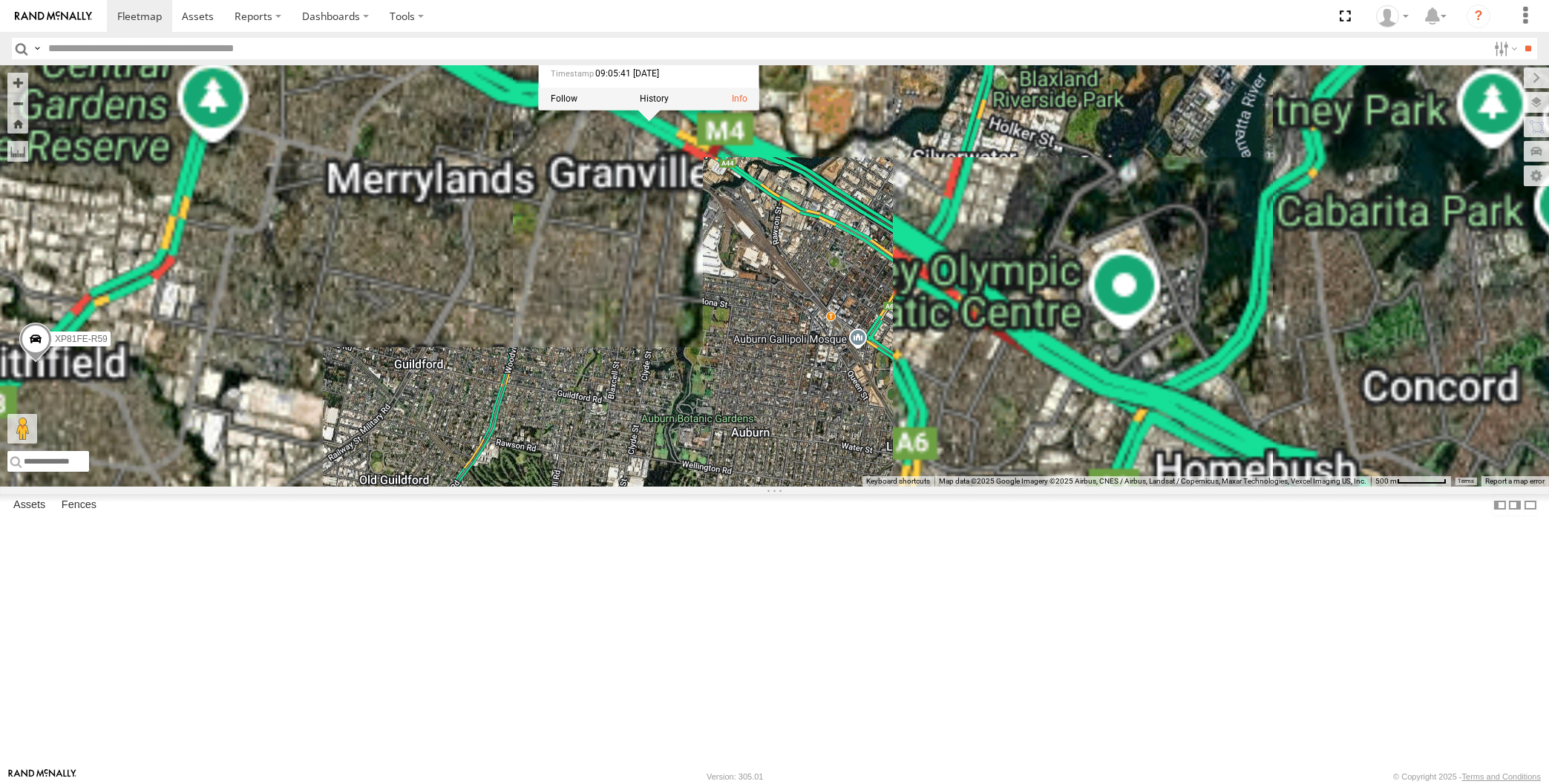
click at [660, 364] on div "XP30JQ-R03 XP79JN-R04 RJ5911-R79 XP81FE-R59 XO74GU-R69 XP79JN-R04 All Assets Pa…" at bounding box center [774, 276] width 1549 height 422
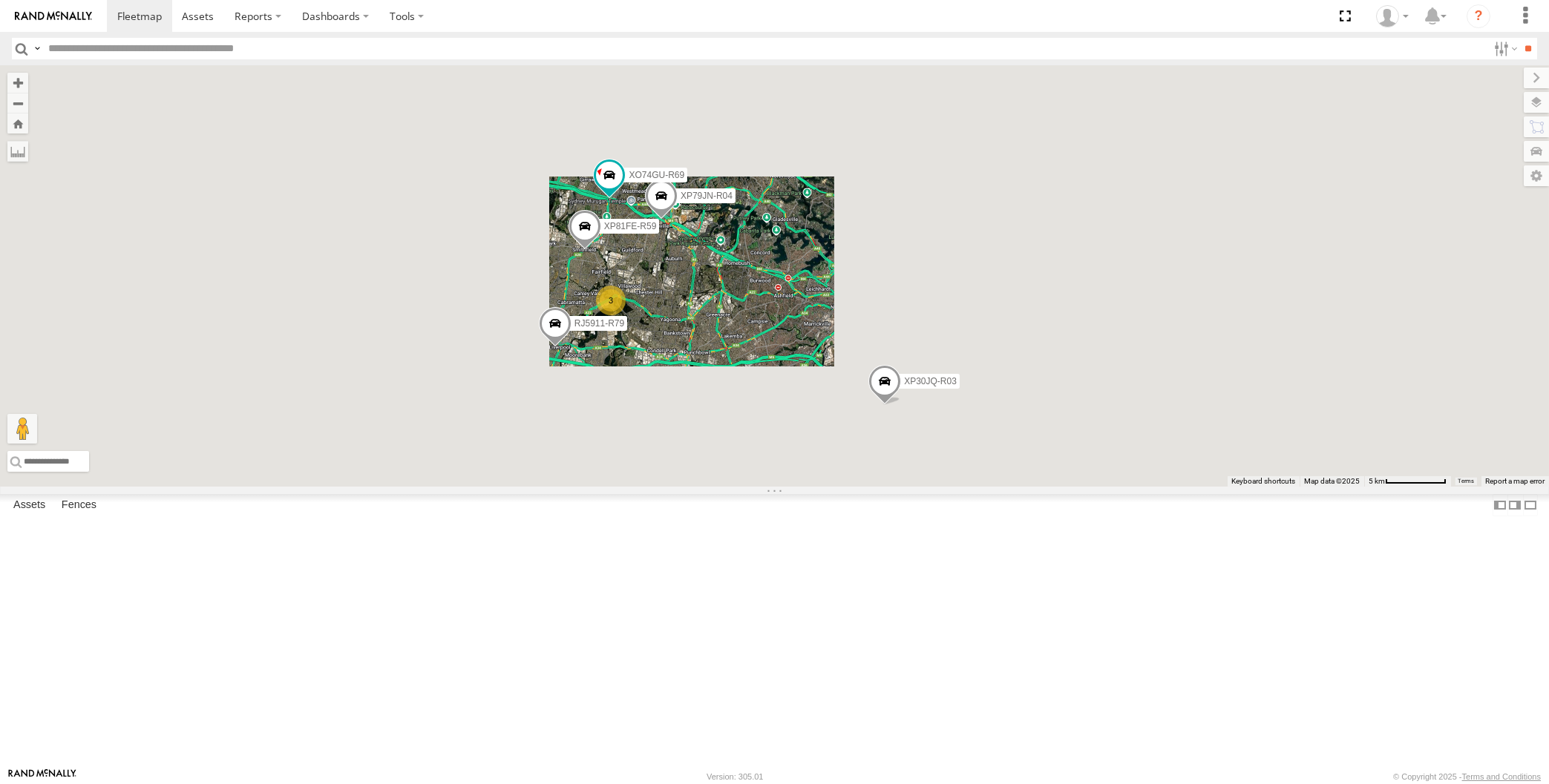
drag, startPoint x: 645, startPoint y: 433, endPoint x: 655, endPoint y: 419, distance: 17.2
click at [654, 422] on div "XP30JQ-R03 XP79JN-R04 RJ5911-R79 XP81FE-R59 XO74GU-R69 3" at bounding box center [774, 276] width 1549 height 422
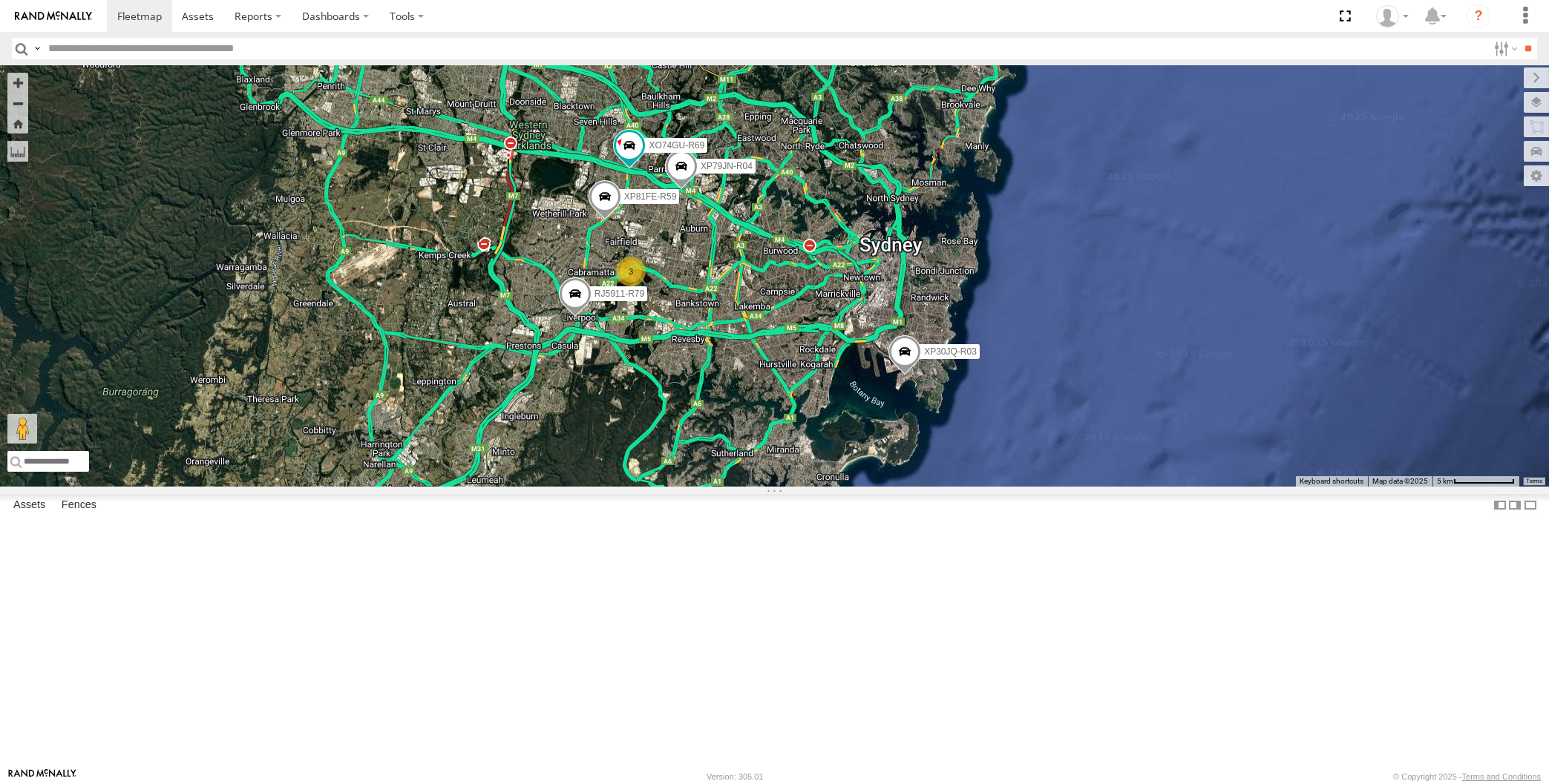
click at [729, 487] on div "XP30JQ-R03 XP79JN-R04 RJ5911-R79 XP81FE-R59 XO74GU-R69 3" at bounding box center [774, 276] width 1549 height 422
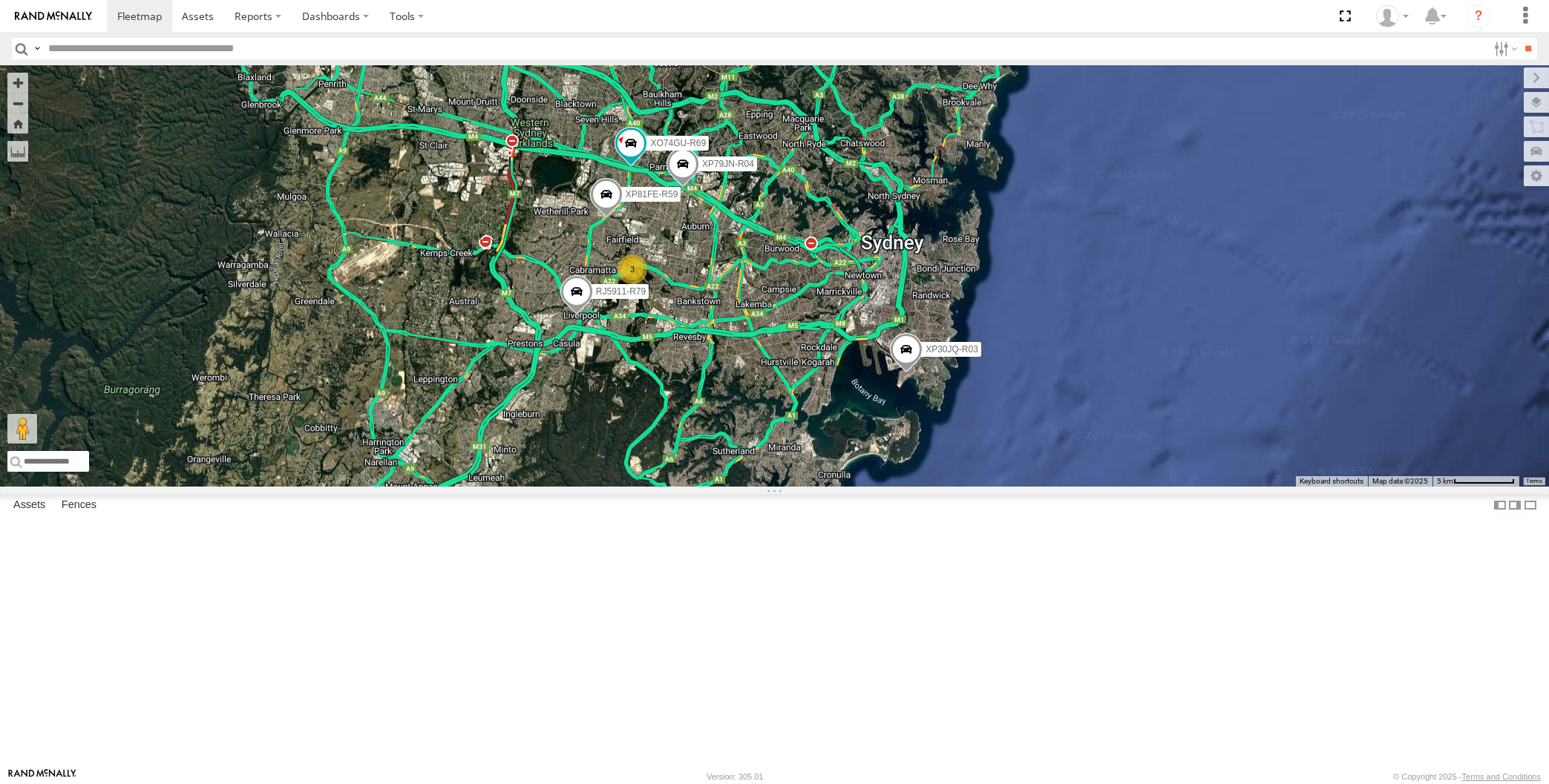
drag, startPoint x: 712, startPoint y: 583, endPoint x: 722, endPoint y: 574, distance: 13.5
click at [722, 487] on div "XP30JQ-R03 XP79JN-R04 RJ5911-R79 XP81FE-R59 XO74GU-R69 3" at bounding box center [774, 276] width 1549 height 422
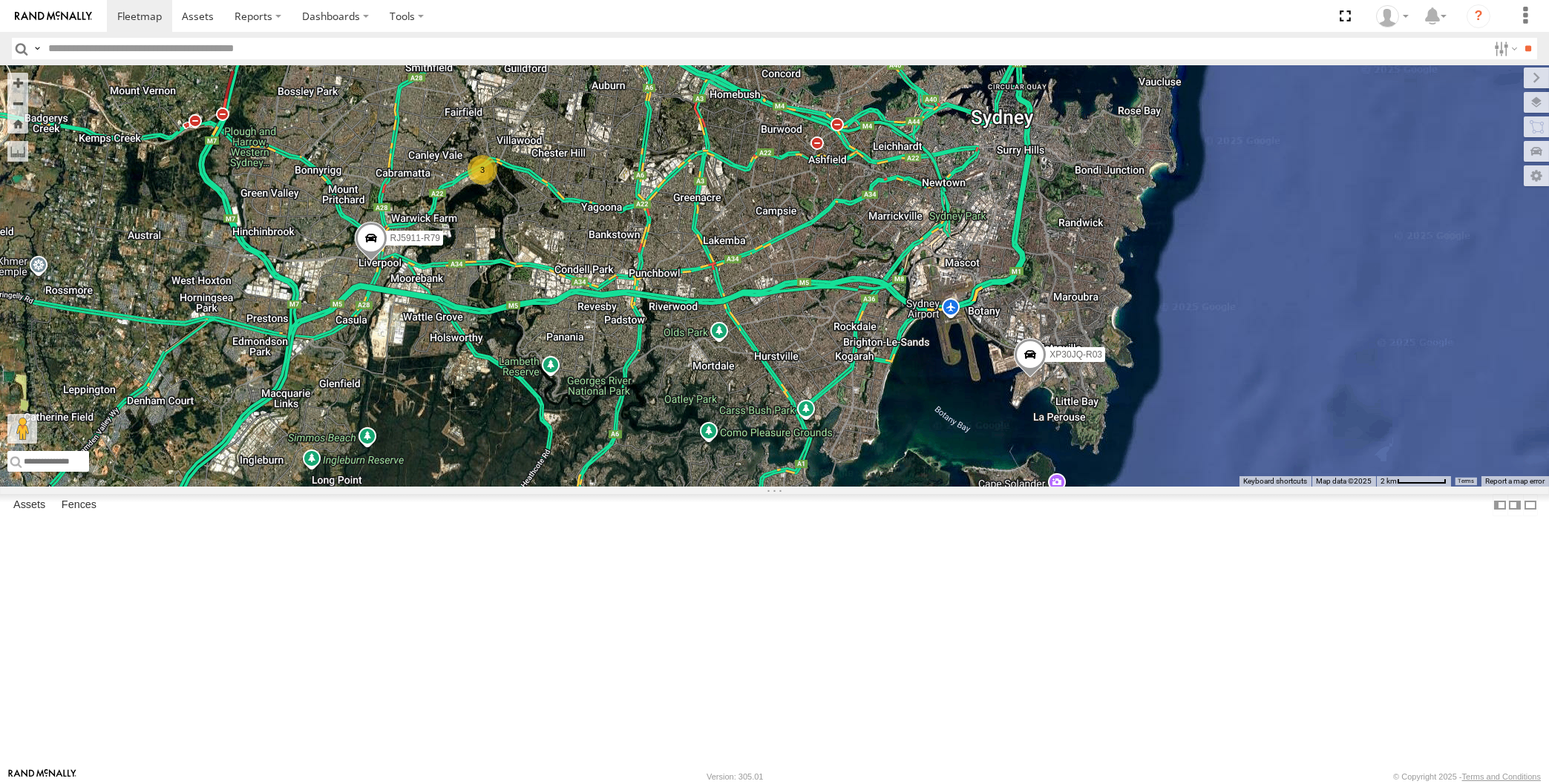
drag, startPoint x: 809, startPoint y: 498, endPoint x: 792, endPoint y: 541, distance: 46.2
click at [793, 487] on div "XP30JQ-R03 XP79JN-R04 RJ5911-R79 XP81FE-R59 XO74GU-R69 3" at bounding box center [774, 276] width 1549 height 422
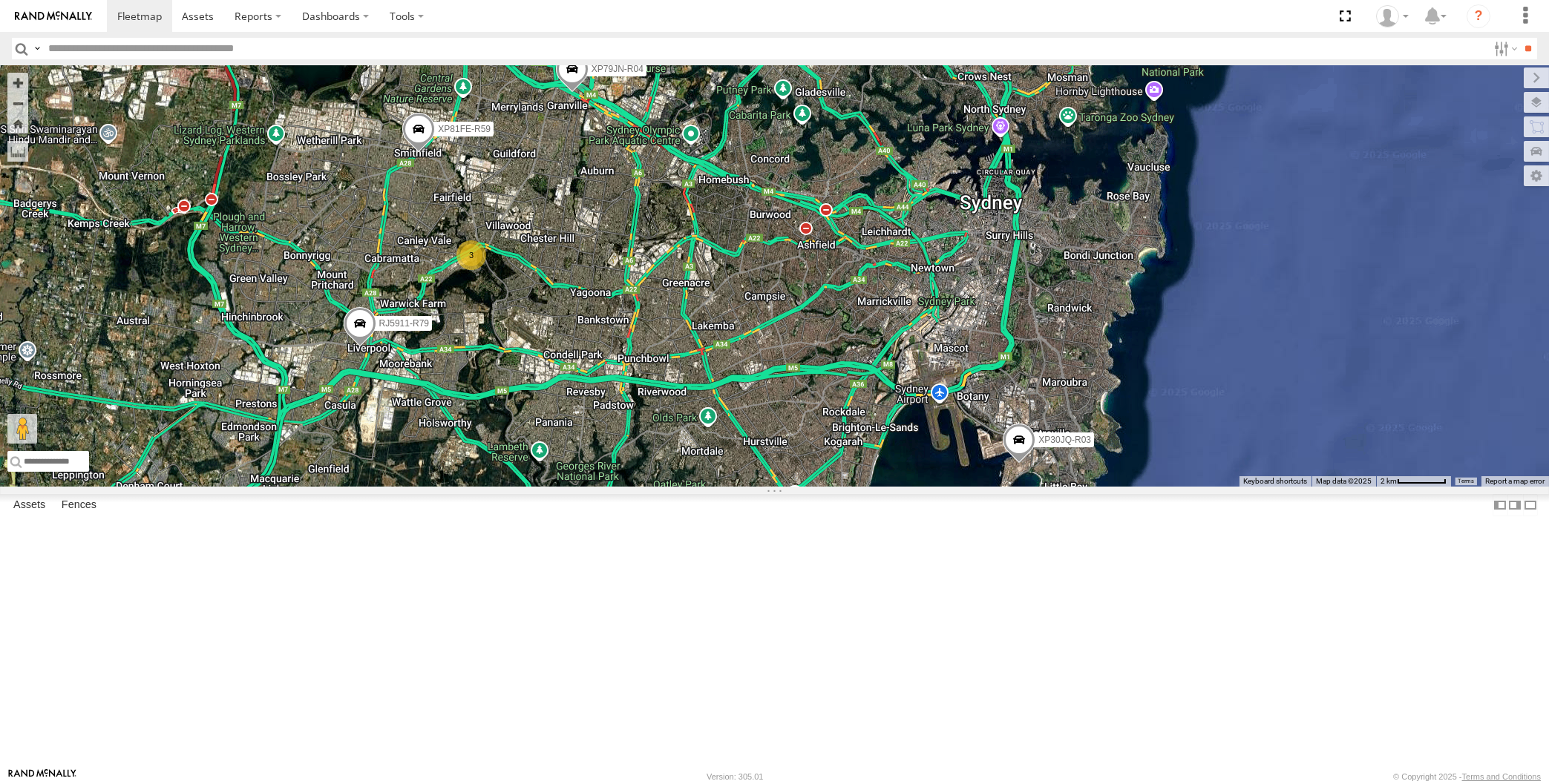
drag, startPoint x: 803, startPoint y: 535, endPoint x: 824, endPoint y: 574, distance: 44.3
click at [824, 487] on div "XP30JQ-R03 XP79JN-R04 RJ5911-R79 XP81FE-R59 XO74GU-R69 3" at bounding box center [774, 276] width 1549 height 422
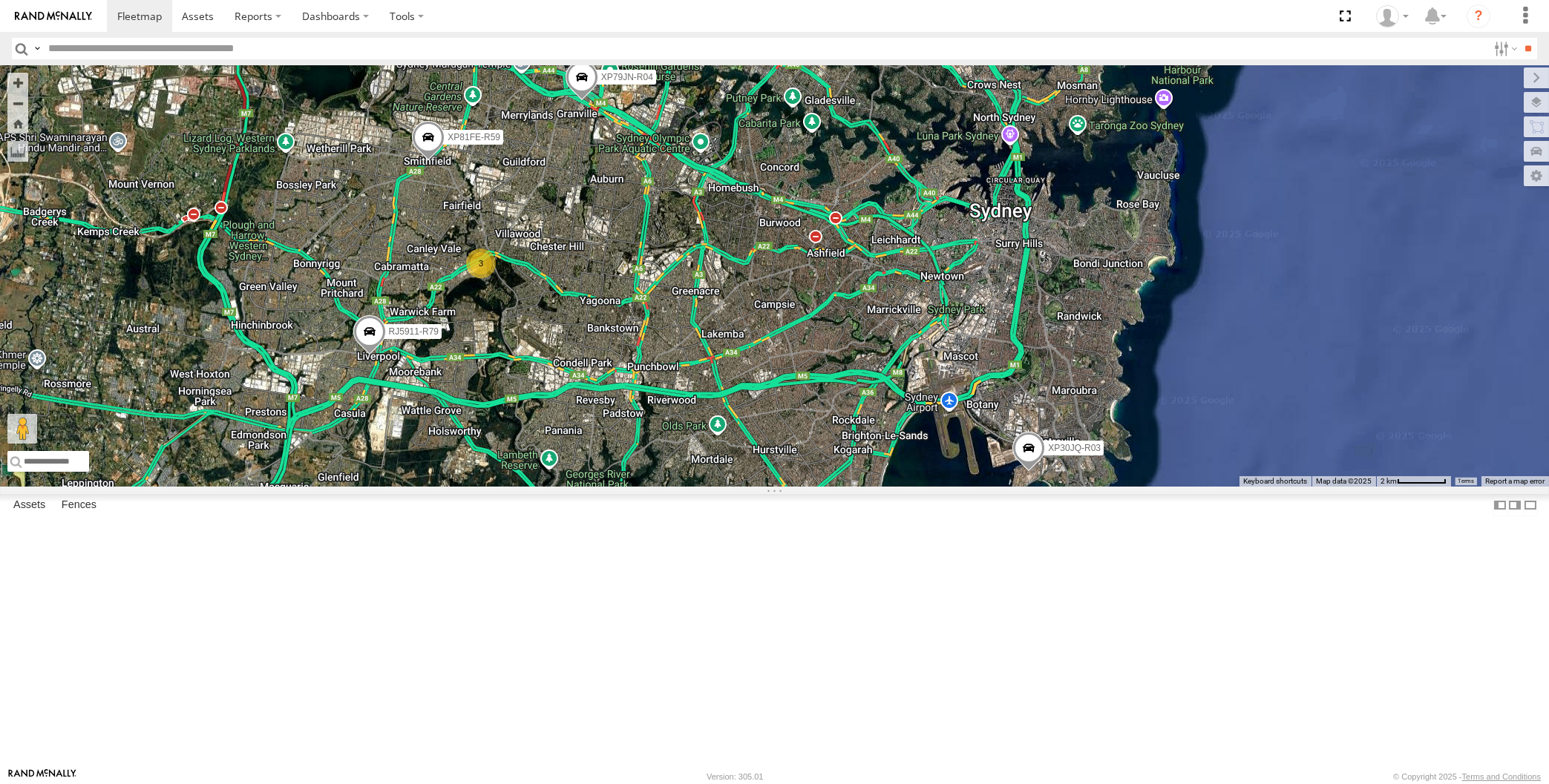
drag, startPoint x: 835, startPoint y: 570, endPoint x: 865, endPoint y: 535, distance: 46.1
click at [865, 487] on div "XP30JQ-R03 XP79JN-R04 RJ5911-R79 XP81FE-R59 XO74GU-R69 3" at bounding box center [774, 276] width 1549 height 422
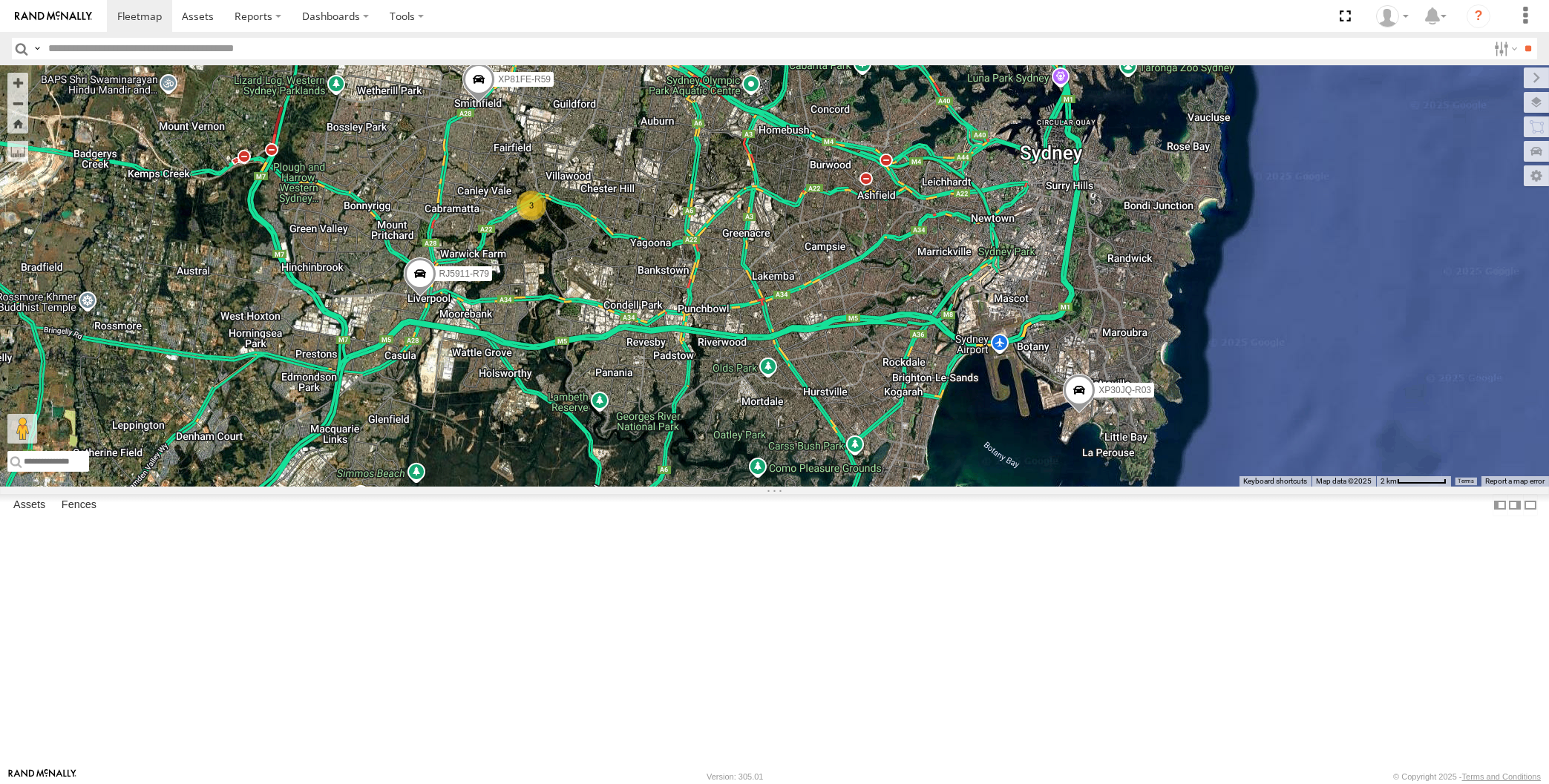
drag, startPoint x: 860, startPoint y: 544, endPoint x: 857, endPoint y: 566, distance: 22.2
click at [855, 487] on div "XP30JQ-R03 XP79JN-R04 RJ5911-R79 XP81FE-R59 XO74GU-R69 3" at bounding box center [774, 276] width 1549 height 422
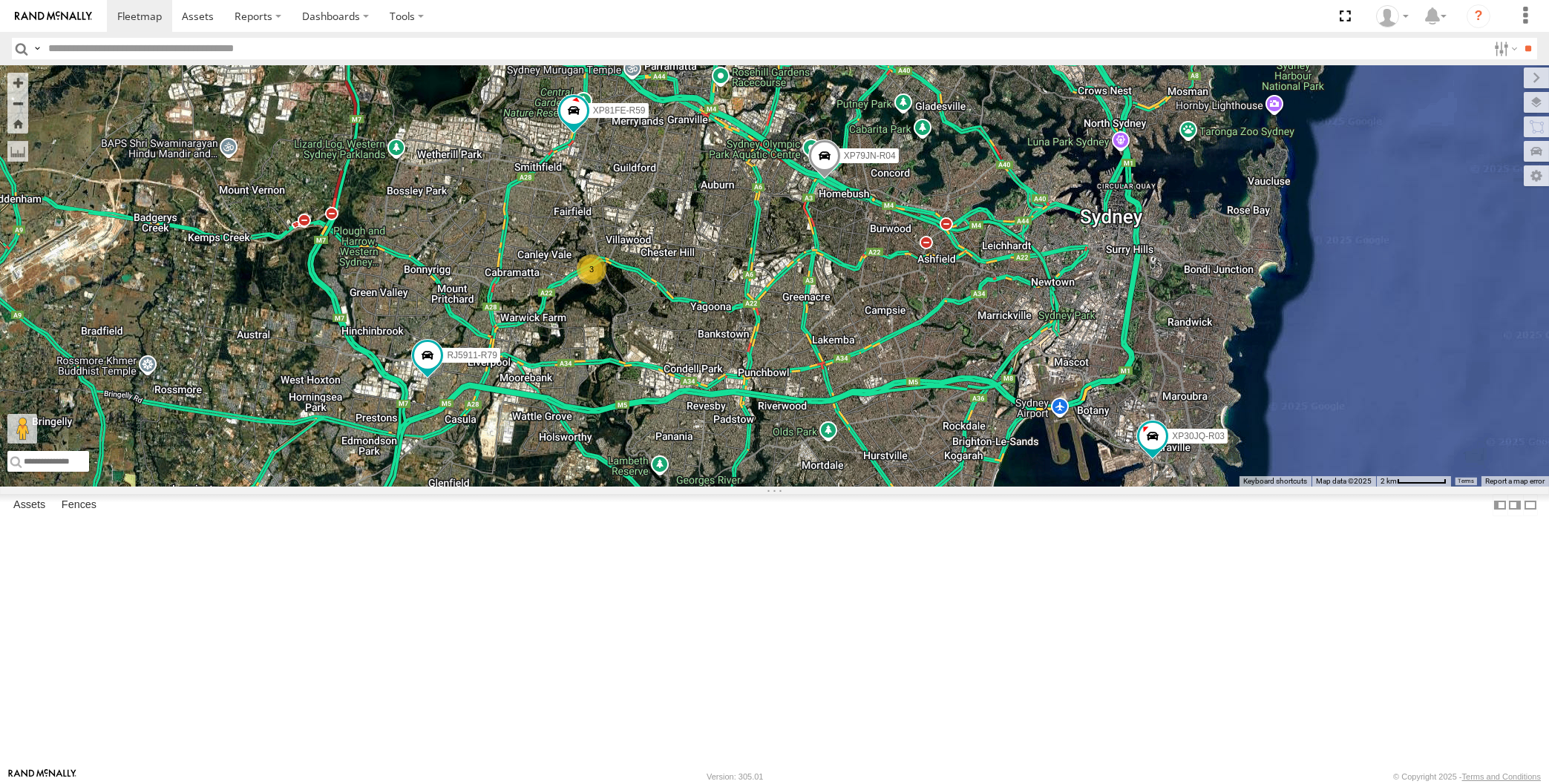
drag, startPoint x: 954, startPoint y: 678, endPoint x: 965, endPoint y: 662, distance: 19.4
click at [965, 487] on div "XP30JQ-R03 XP79JN-R04 3 RJ5911-R79 XP81FE-R59 XO74GU-R69" at bounding box center [774, 276] width 1549 height 422
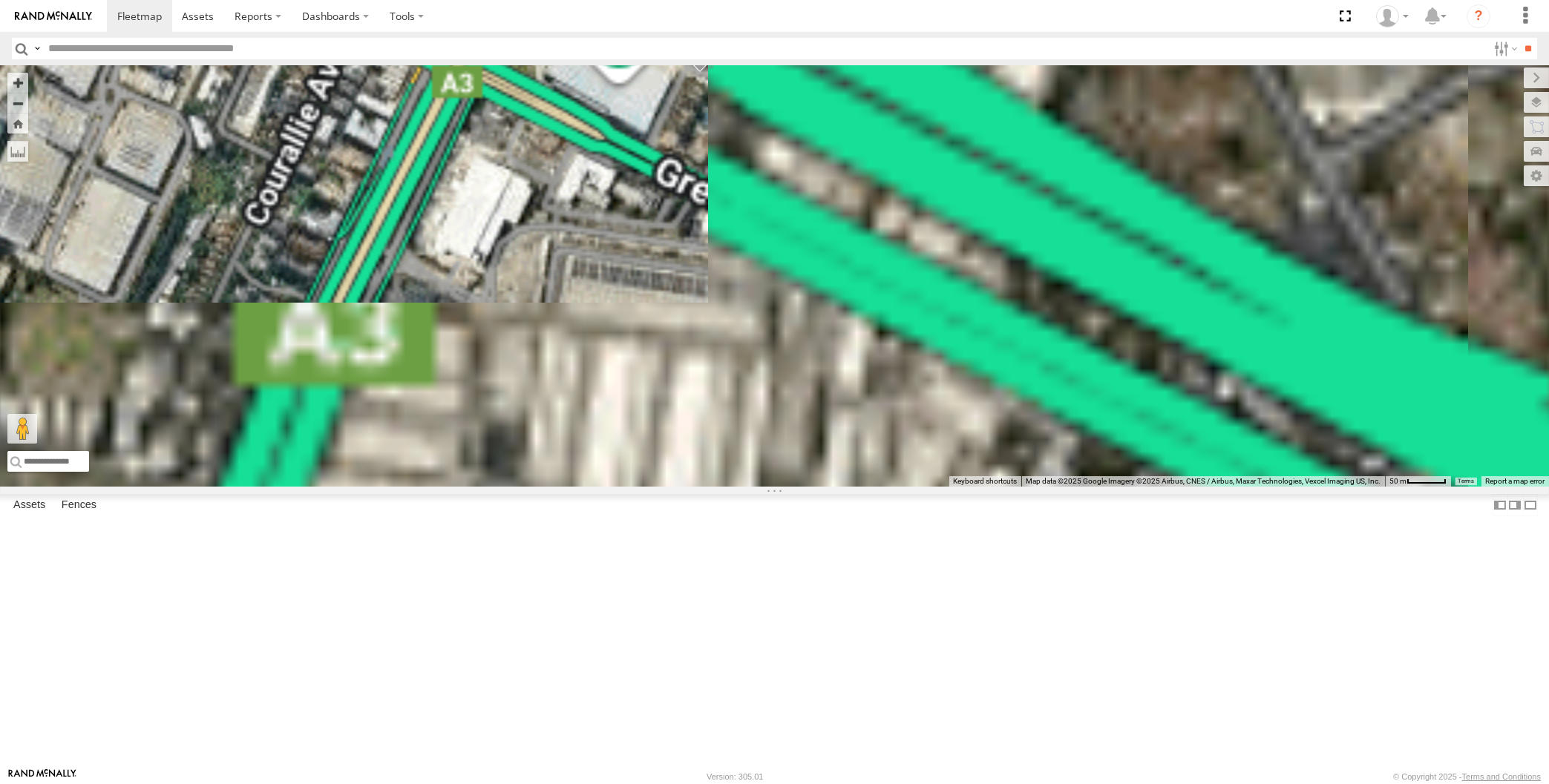
click at [703, 275] on div "XP30JQ-R03 XP79JN-R04 RJ5911-R79 XP81FE-R59 XO74GU-R69" at bounding box center [774, 276] width 1549 height 422
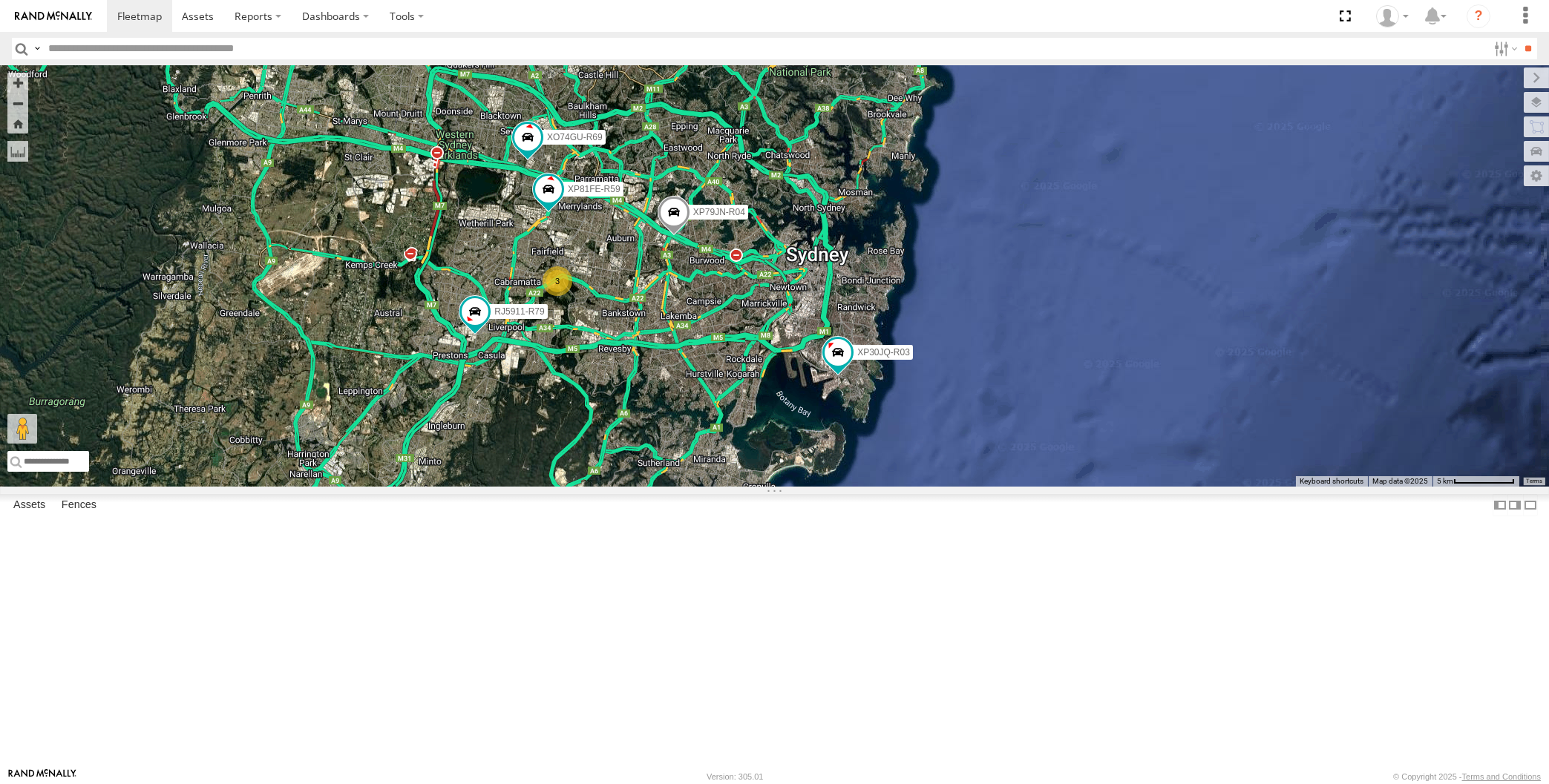
drag, startPoint x: 780, startPoint y: 553, endPoint x: 786, endPoint y: 538, distance: 16.2
click at [786, 487] on div "XP30JQ-R03 XP79JN-R04 RJ5911-R79 XP81FE-R59 XO74GU-R69 3" at bounding box center [774, 276] width 1549 height 422
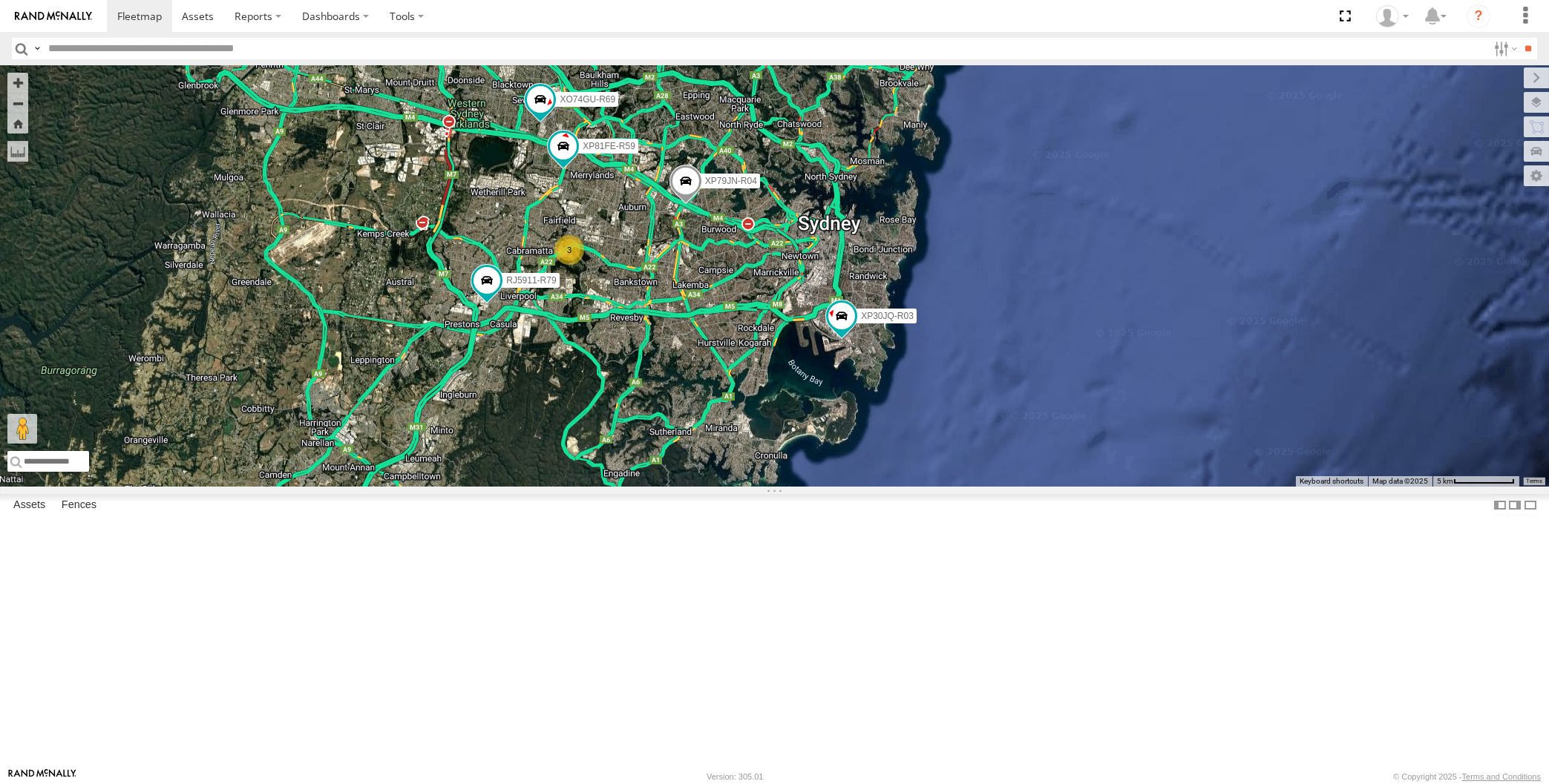
drag, startPoint x: 903, startPoint y: 651, endPoint x: 902, endPoint y: 641, distance: 10.0
click at [903, 487] on div "XP30JQ-R03 XP79JN-R04 RJ5911-R79 XP81FE-R59 XO74GU-R69 3" at bounding box center [774, 276] width 1549 height 422
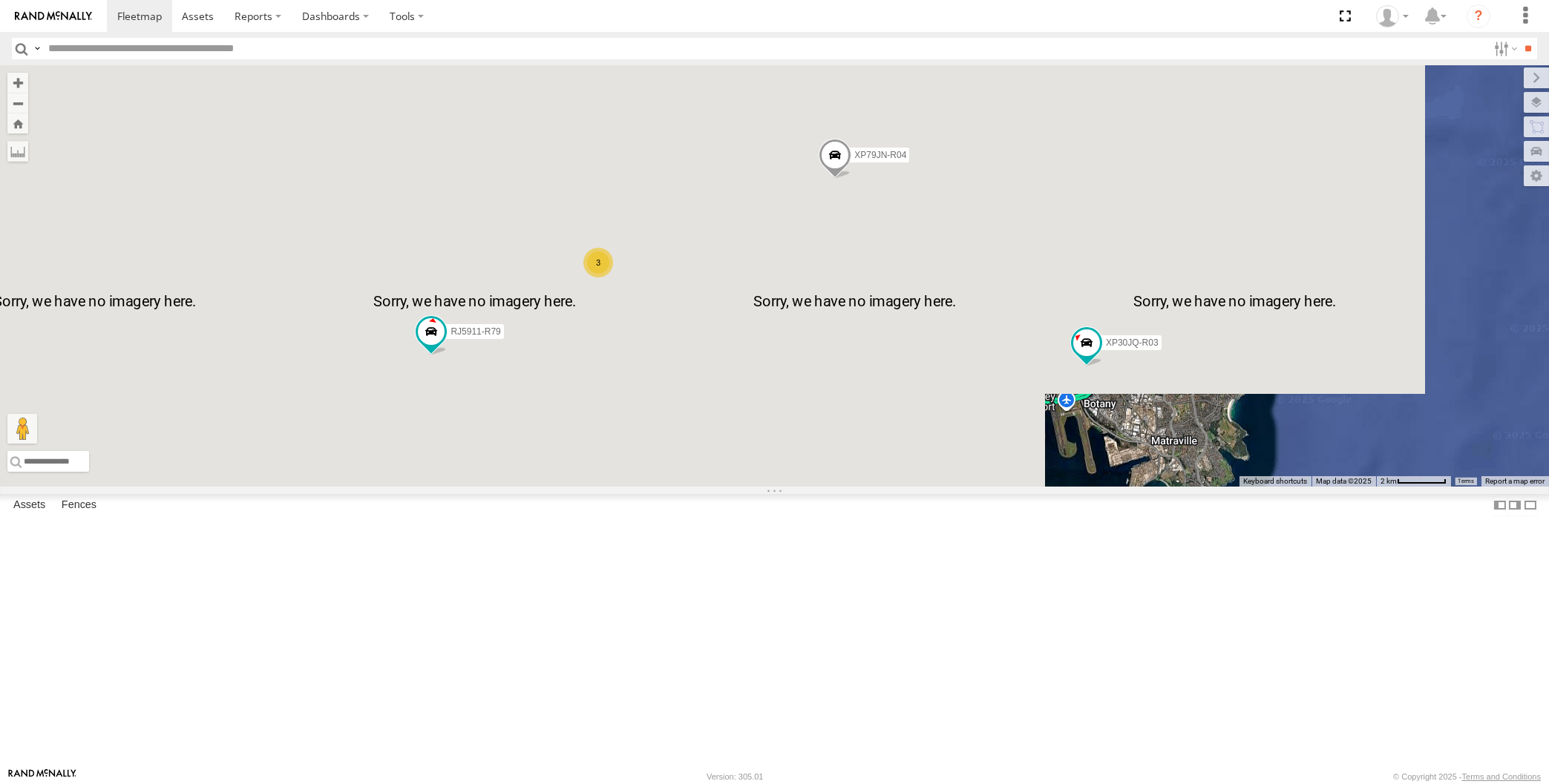
drag, startPoint x: 579, startPoint y: 422, endPoint x: 723, endPoint y: 526, distance: 177.6
click at [723, 487] on div "XP30JQ-R03 XP79JN-R04 RJ5911-R79 3 XP81FE-R59 XO74GU-R69" at bounding box center [774, 276] width 1549 height 422
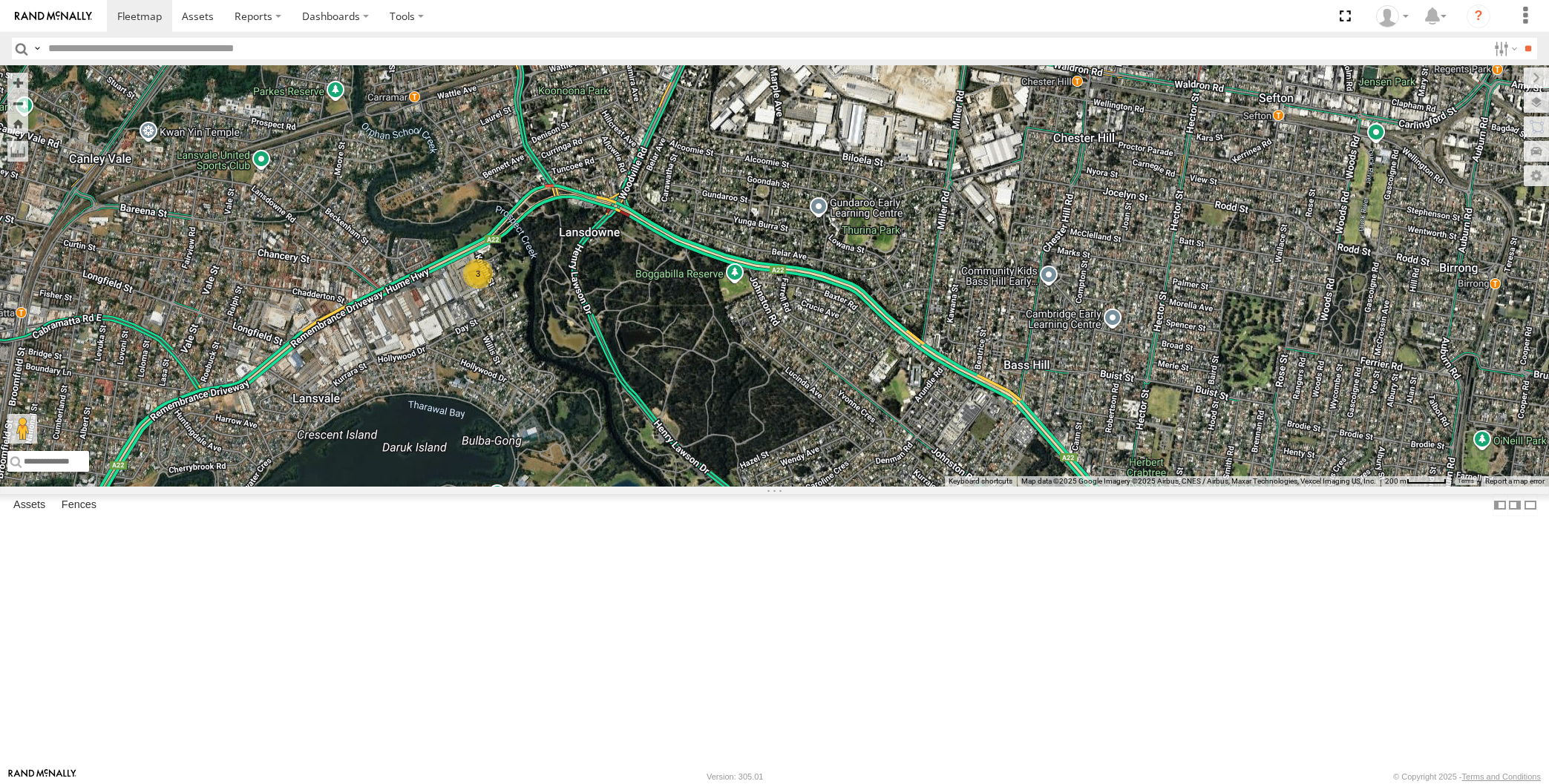
click at [0, 0] on label at bounding box center [0, 0] width 0 height 0
drag, startPoint x: 763, startPoint y: 546, endPoint x: 772, endPoint y: 535, distance: 14.2
click at [769, 487] on div "3" at bounding box center [774, 276] width 1549 height 422
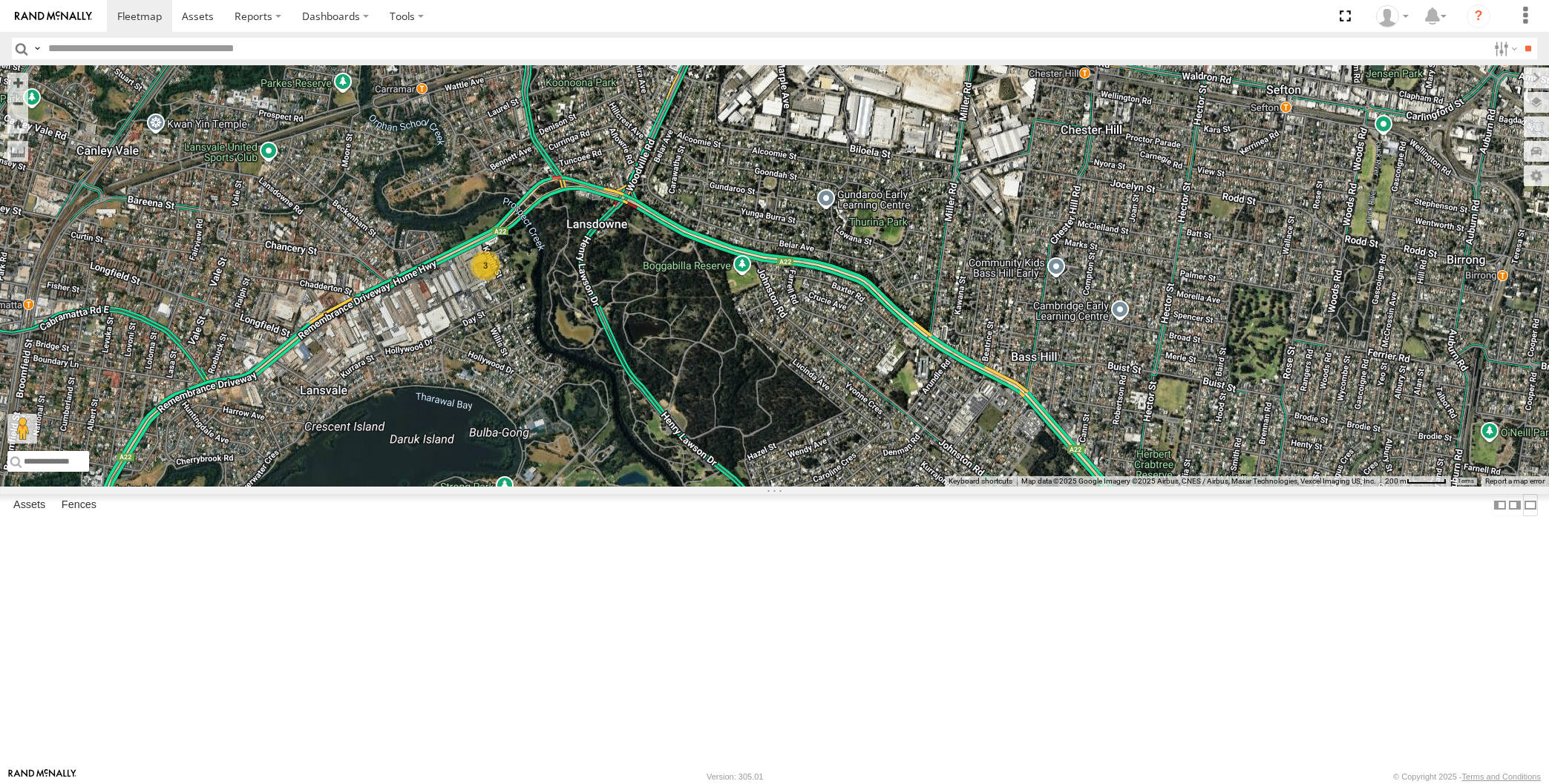
click at [1523, 516] on label at bounding box center [1530, 505] width 15 height 21
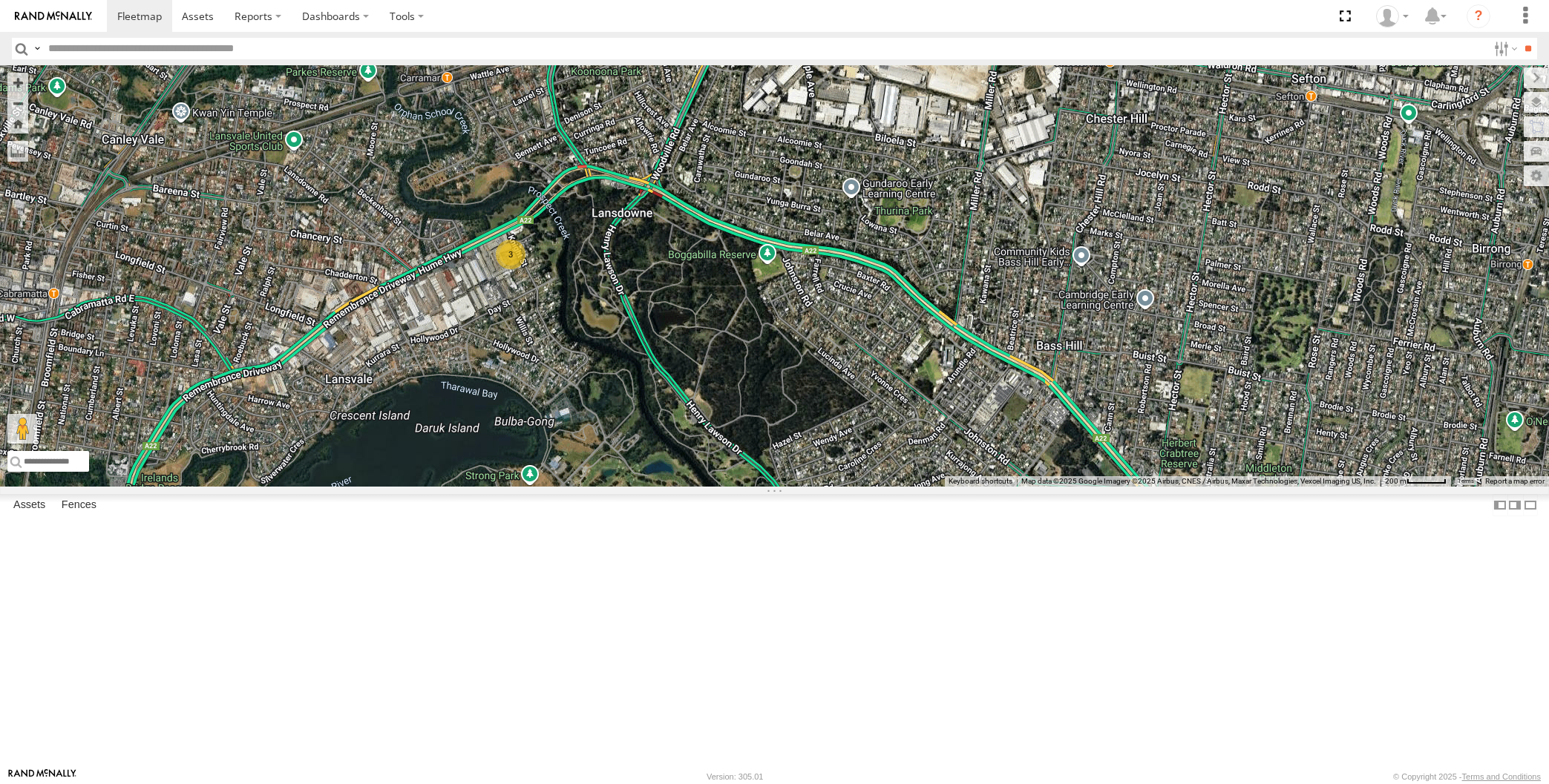
drag, startPoint x: 798, startPoint y: 562, endPoint x: 850, endPoint y: 537, distance: 57.7
click at [850, 487] on div "3" at bounding box center [774, 276] width 1549 height 422
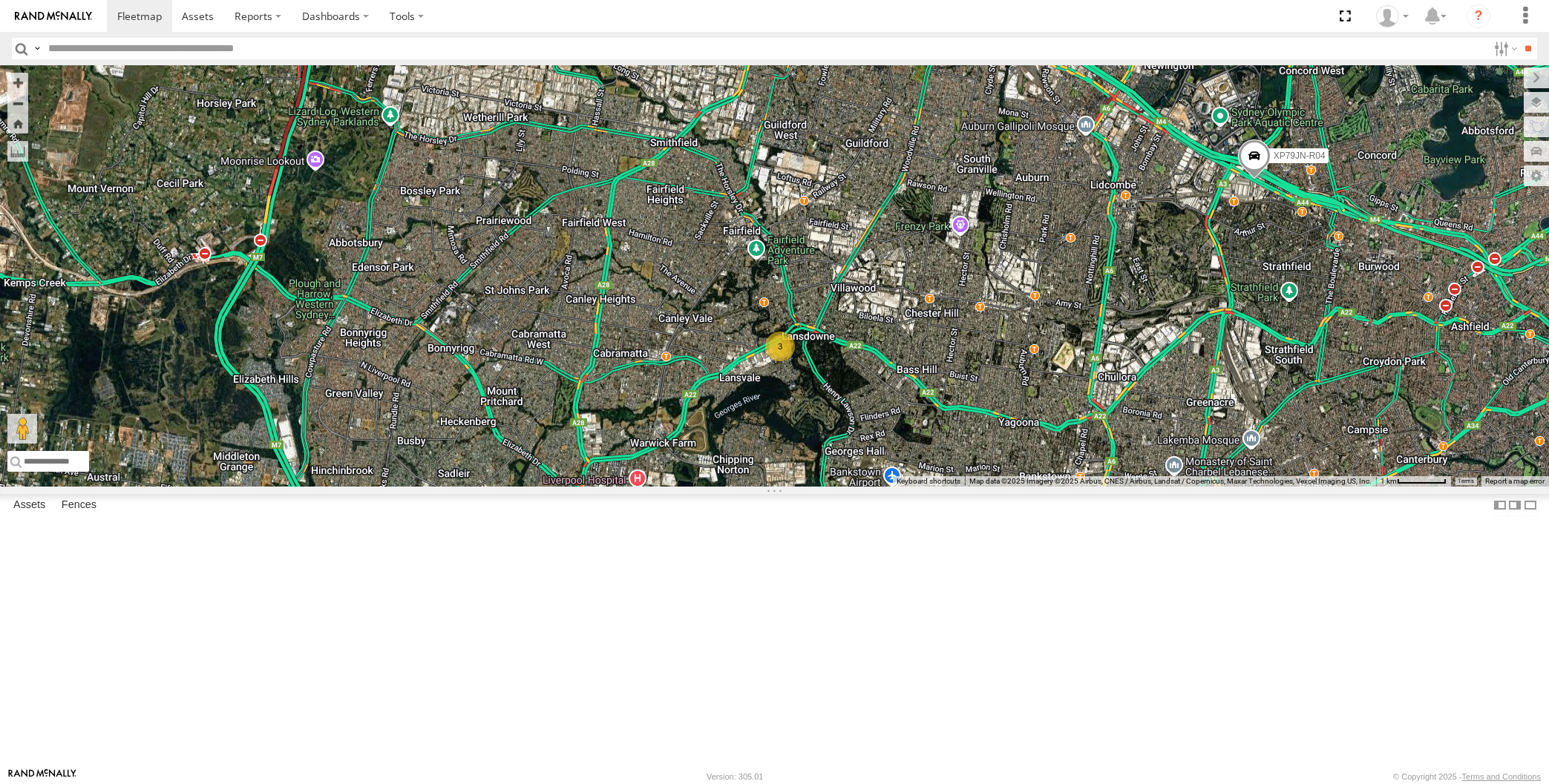
click at [876, 487] on div "XP79JN-R04 3 RJ5911-R79" at bounding box center [774, 276] width 1549 height 422
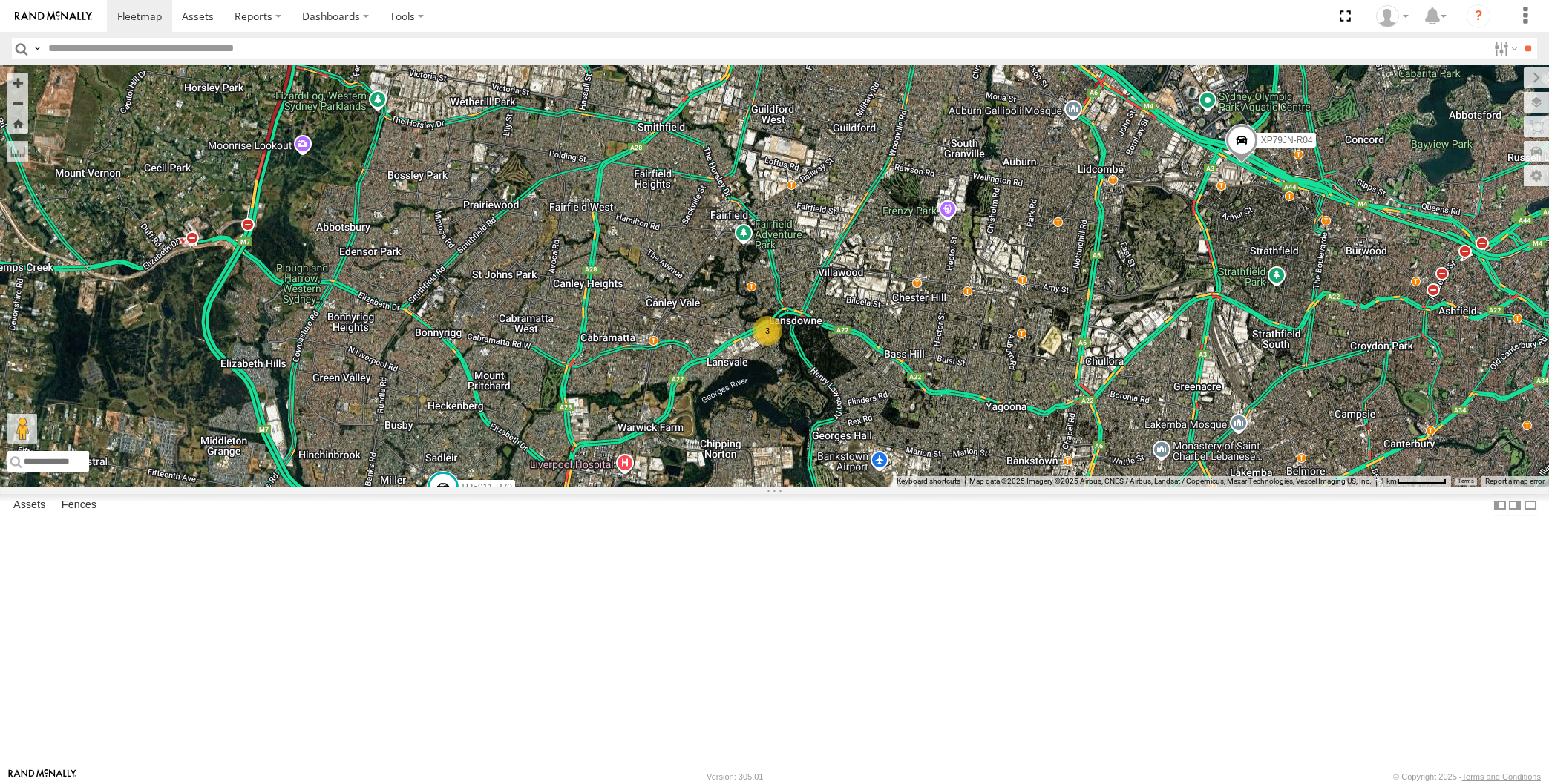
drag, startPoint x: 890, startPoint y: 590, endPoint x: 855, endPoint y: 560, distance: 46.1
click at [855, 487] on div "XP79JN-R04 3 RJ5911-R79" at bounding box center [774, 276] width 1549 height 422
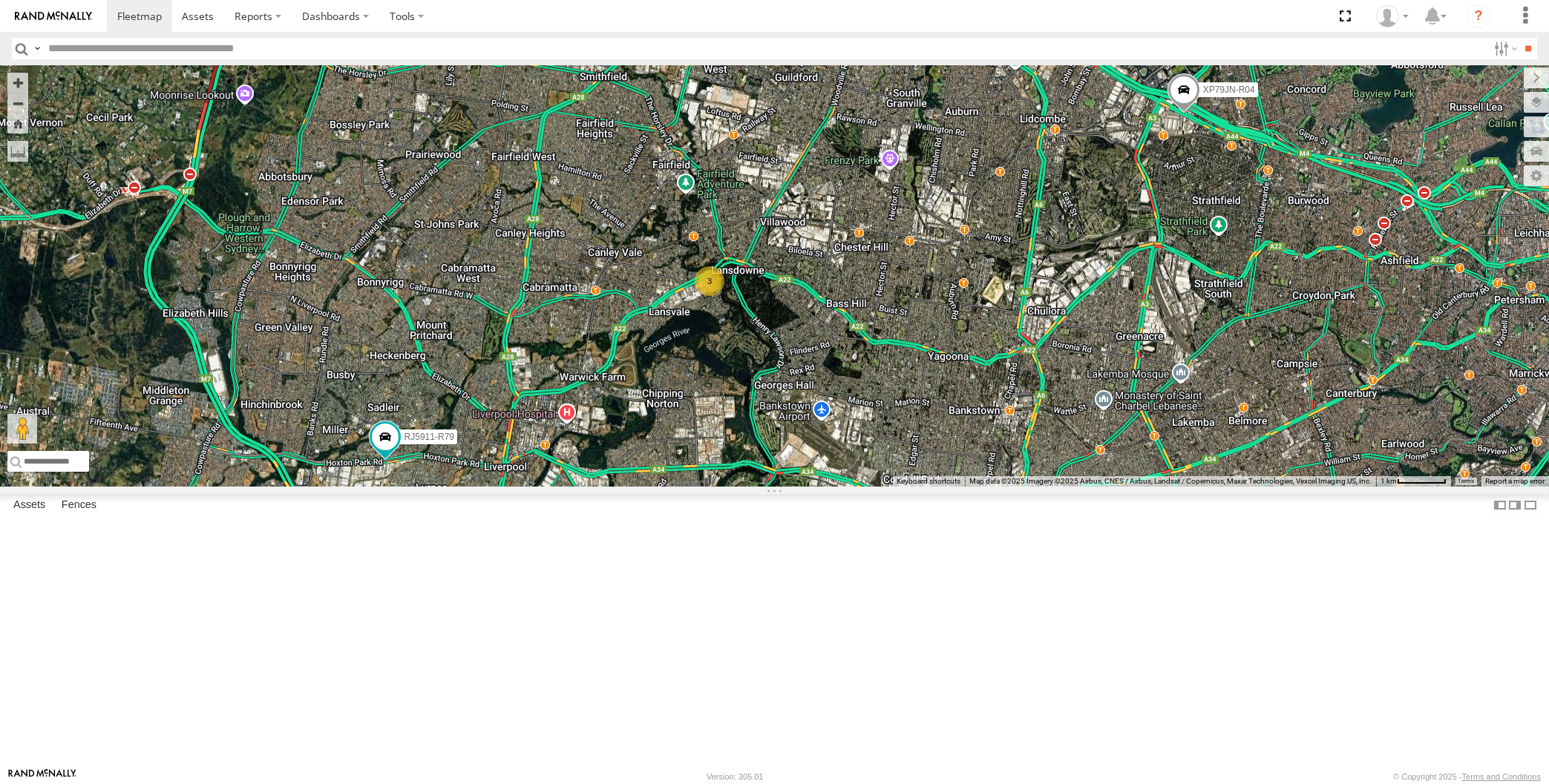
drag, startPoint x: 868, startPoint y: 569, endPoint x: 871, endPoint y: 553, distance: 16.3
click at [869, 487] on div "XP79JN-R04 3 RJ5911-R79" at bounding box center [774, 276] width 1549 height 422
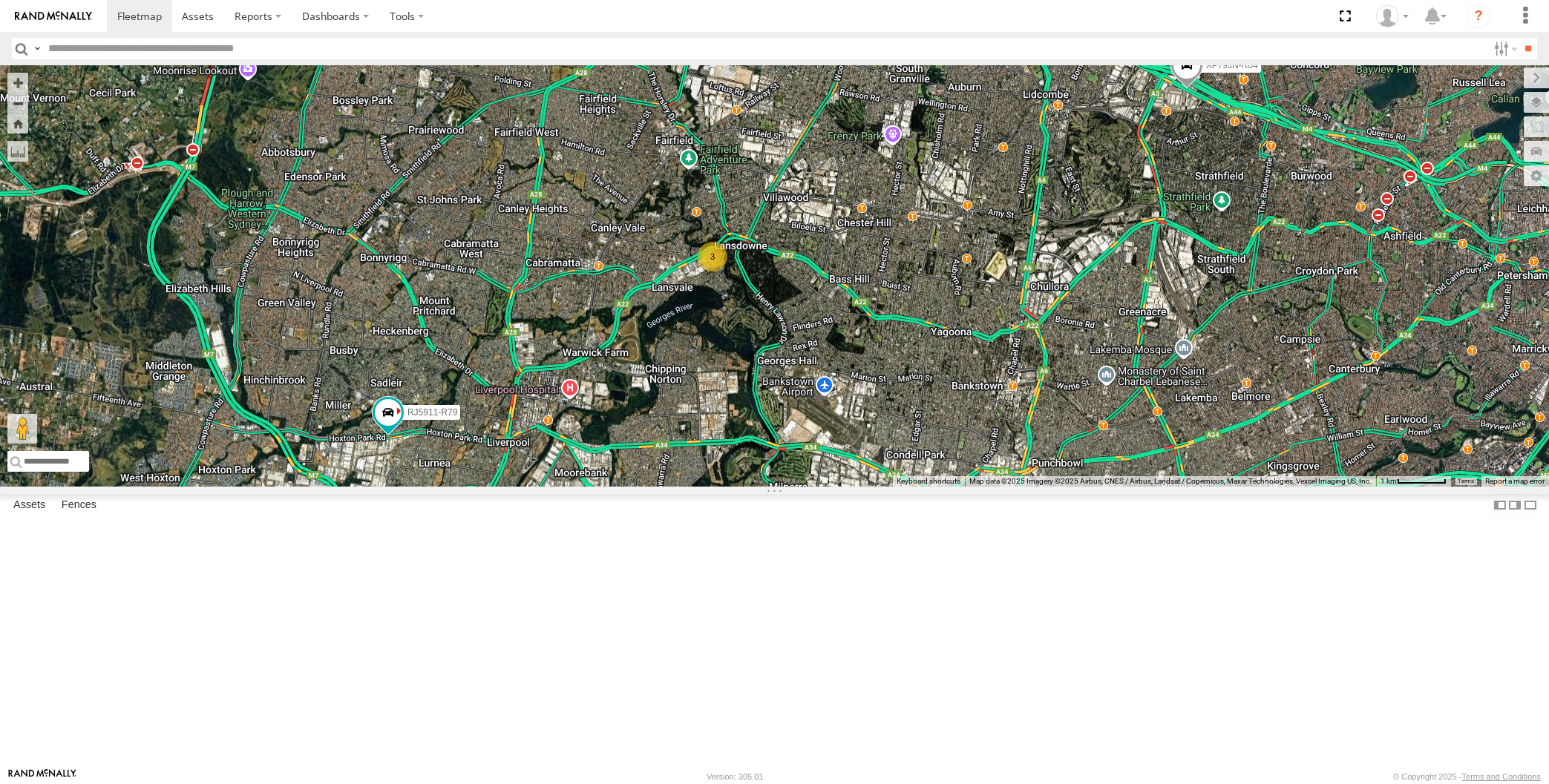
drag, startPoint x: 944, startPoint y: 594, endPoint x: 931, endPoint y: 583, distance: 17.0
click at [932, 487] on div "XP79JN-R04 3 RJ5911-R79" at bounding box center [774, 276] width 1549 height 422
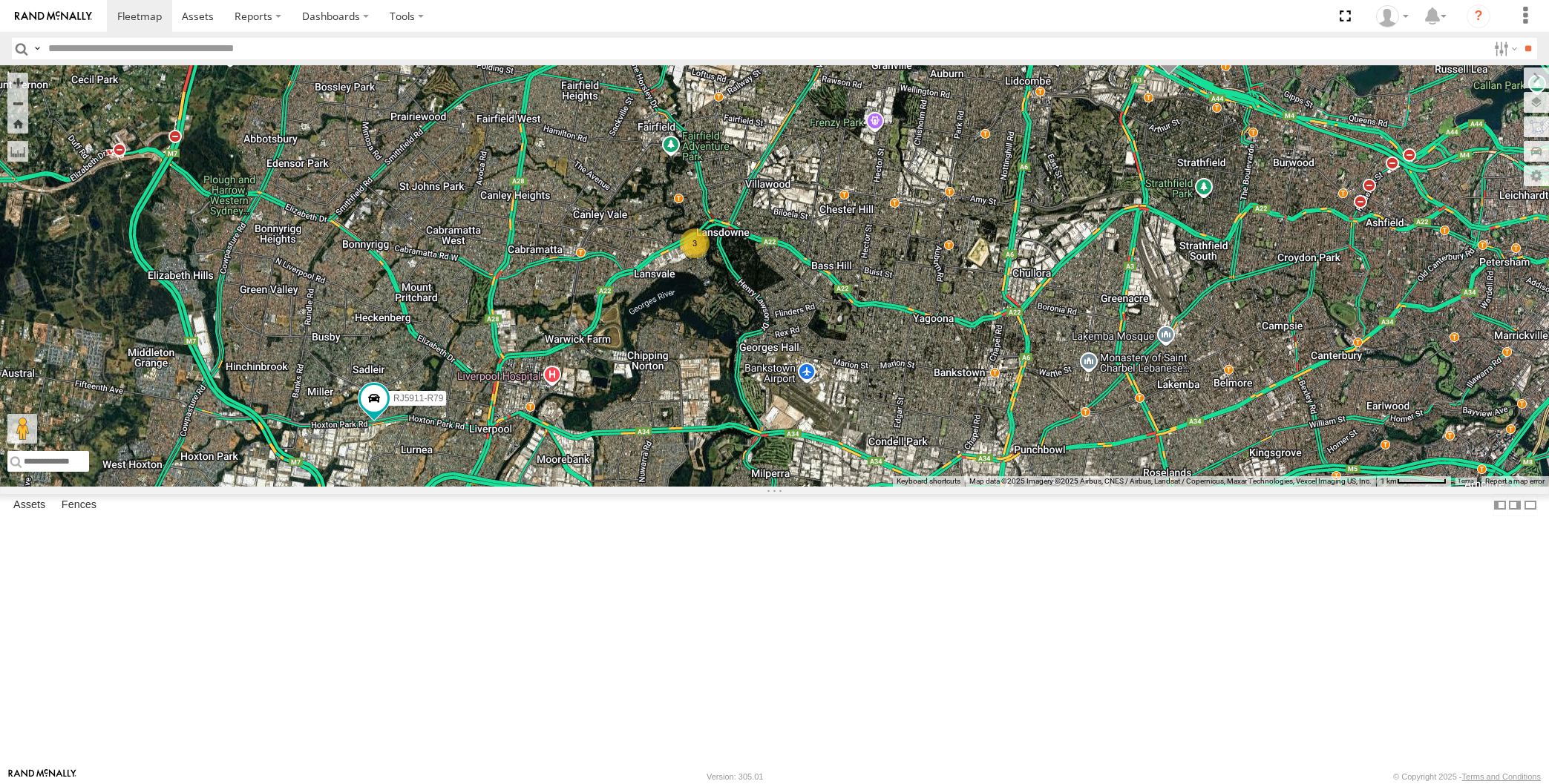
click at [917, 487] on div "XP79JN-R04 3 RJ5911-R79" at bounding box center [774, 276] width 1549 height 422
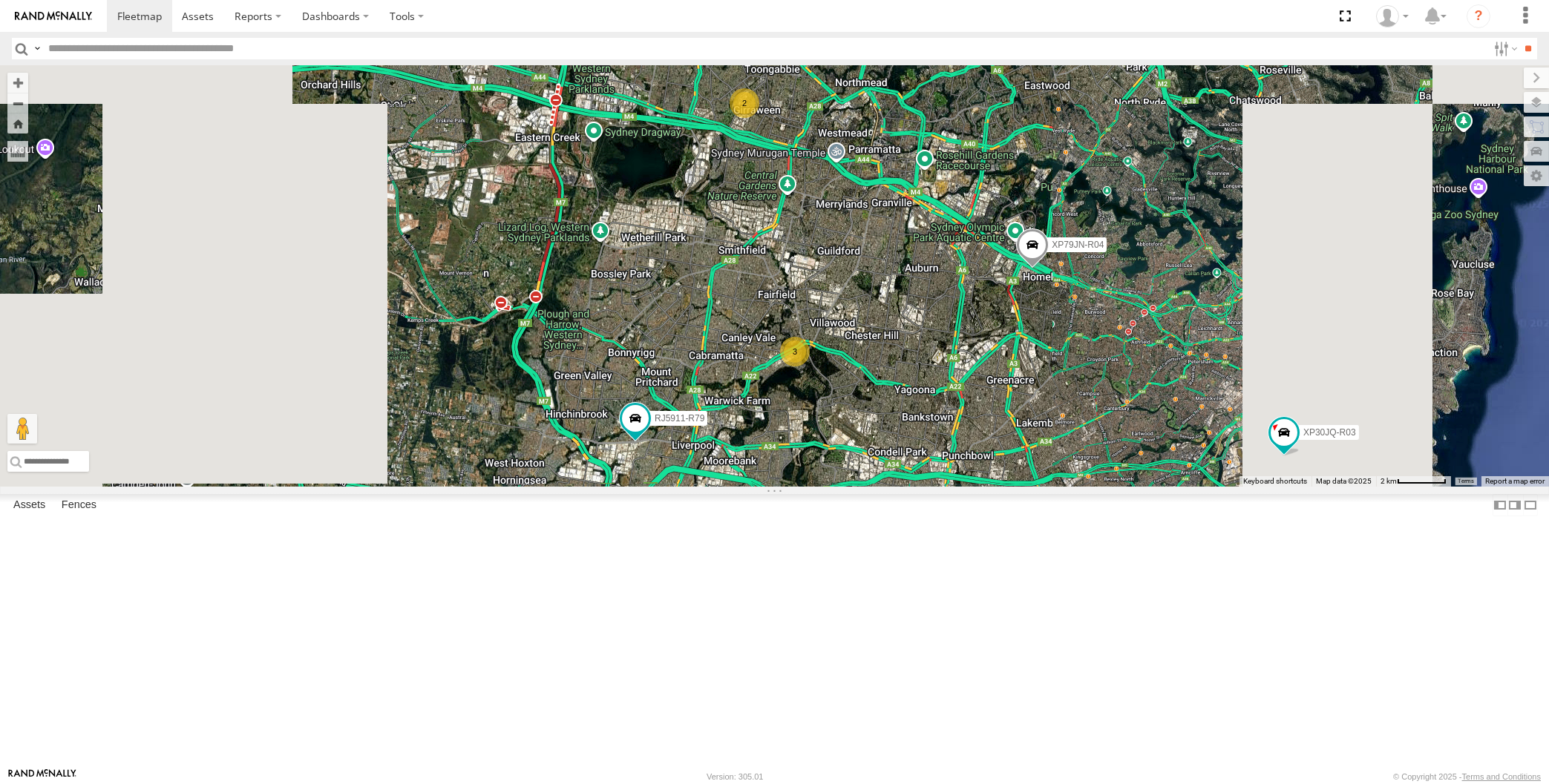
drag, startPoint x: 1111, startPoint y: 657, endPoint x: 993, endPoint y: 622, distance: 123.1
click at [998, 487] on div "XP79JN-R04 RJ5911-R79 XP30JQ-R03 3 2" at bounding box center [774, 276] width 1549 height 422
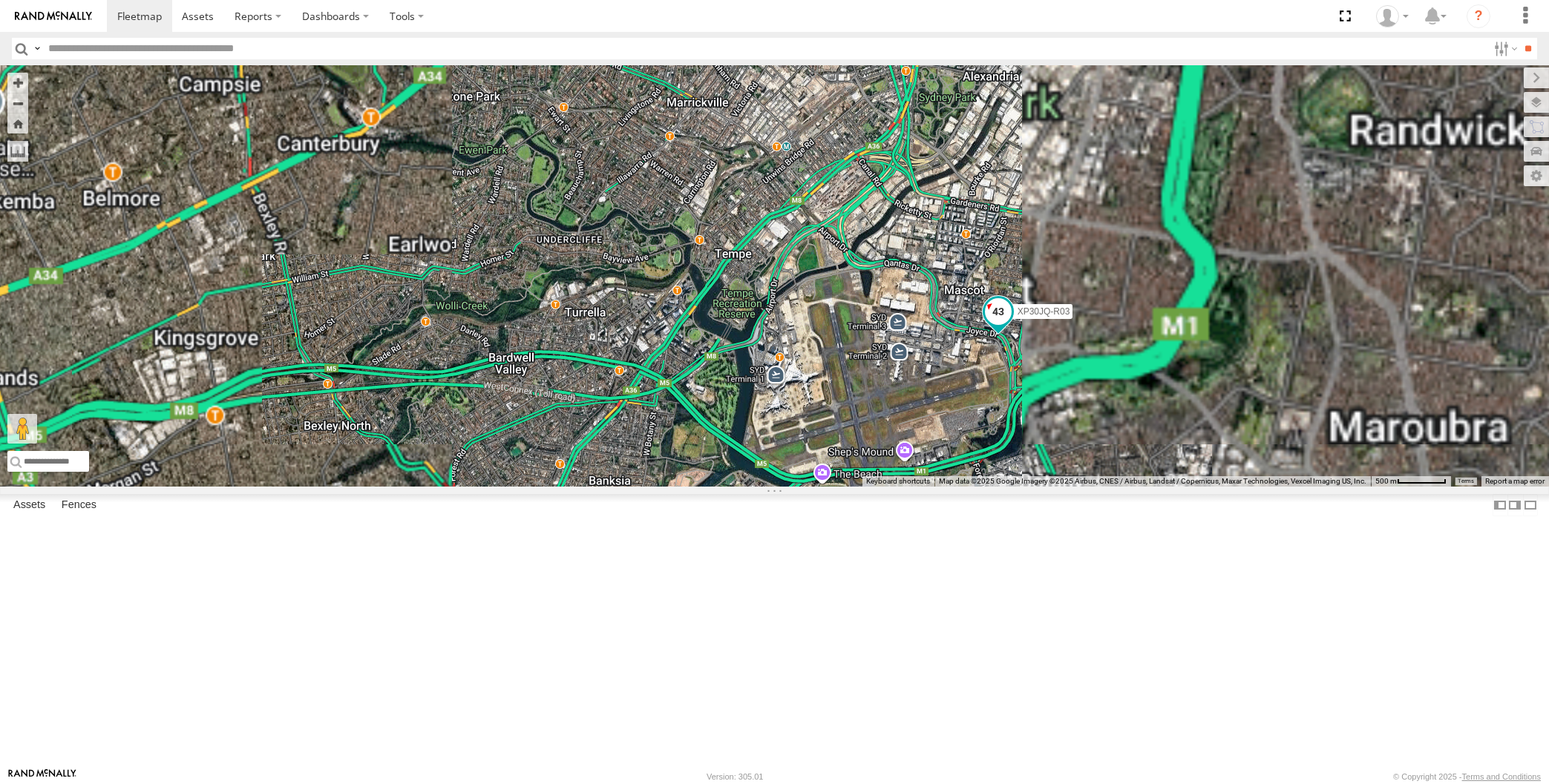
click at [997, 326] on span at bounding box center [998, 312] width 27 height 27
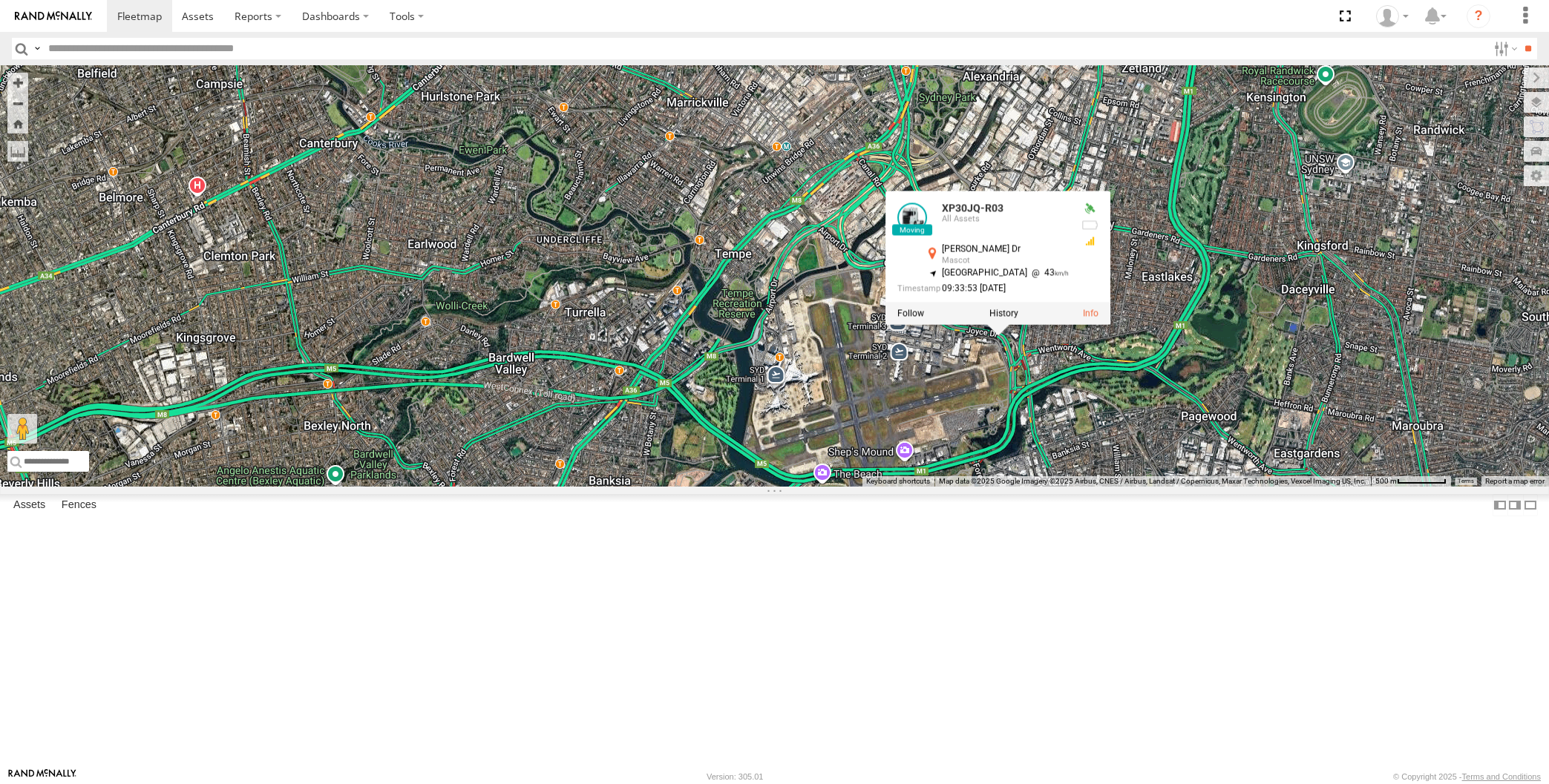
click at [1080, 487] on div "XP79JN-R04 RJ5911-R79 XP30JQ-R03 XP30JQ-R03 All Assets Joyce Dr Mascot -33.9329…" at bounding box center [774, 276] width 1549 height 422
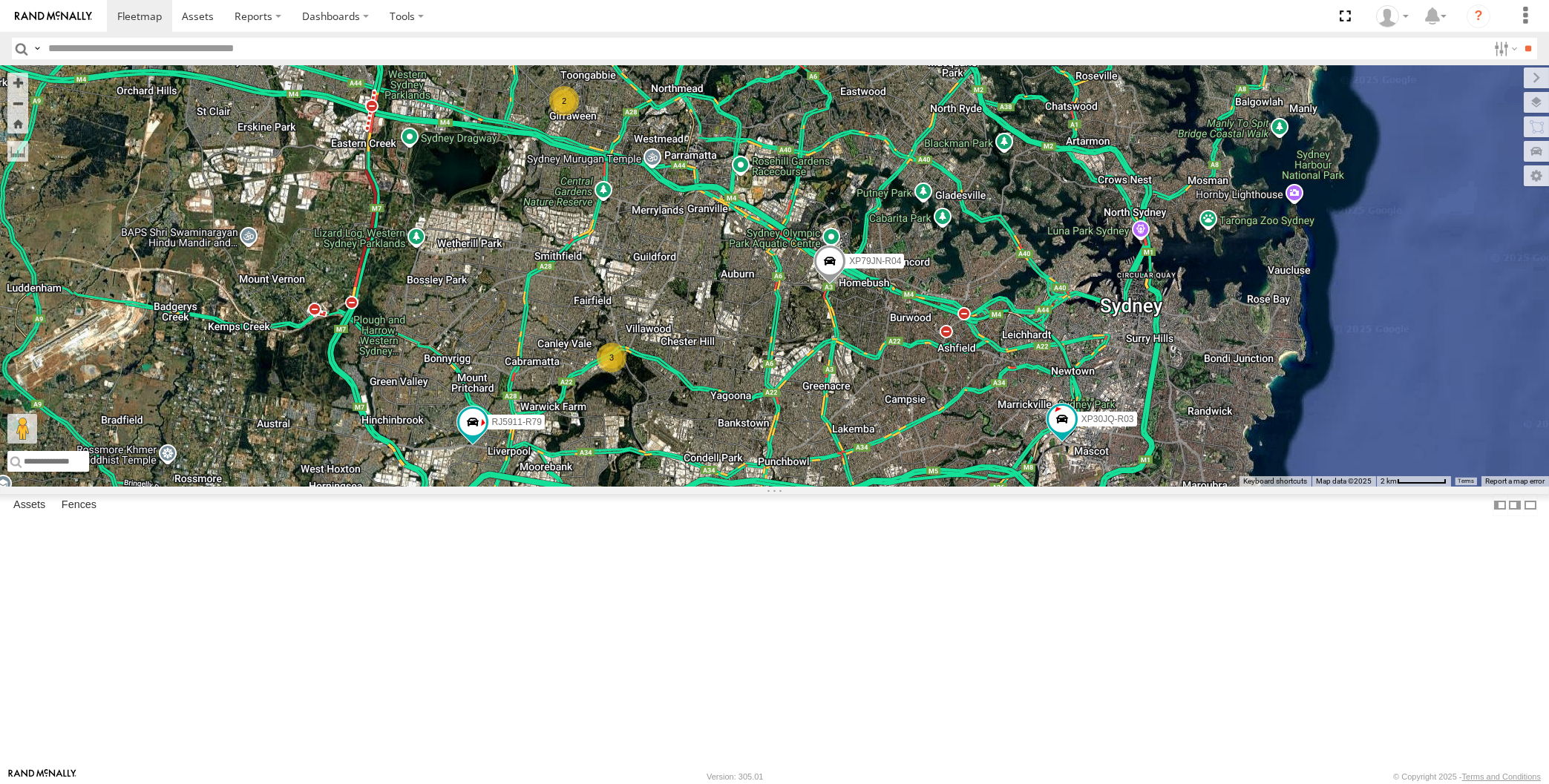
drag, startPoint x: 781, startPoint y: 609, endPoint x: 777, endPoint y: 600, distance: 9.8
click at [777, 487] on div "XP30JQ-R03 XP79JN-R04 3 RJ5911-R79 2" at bounding box center [774, 276] width 1549 height 422
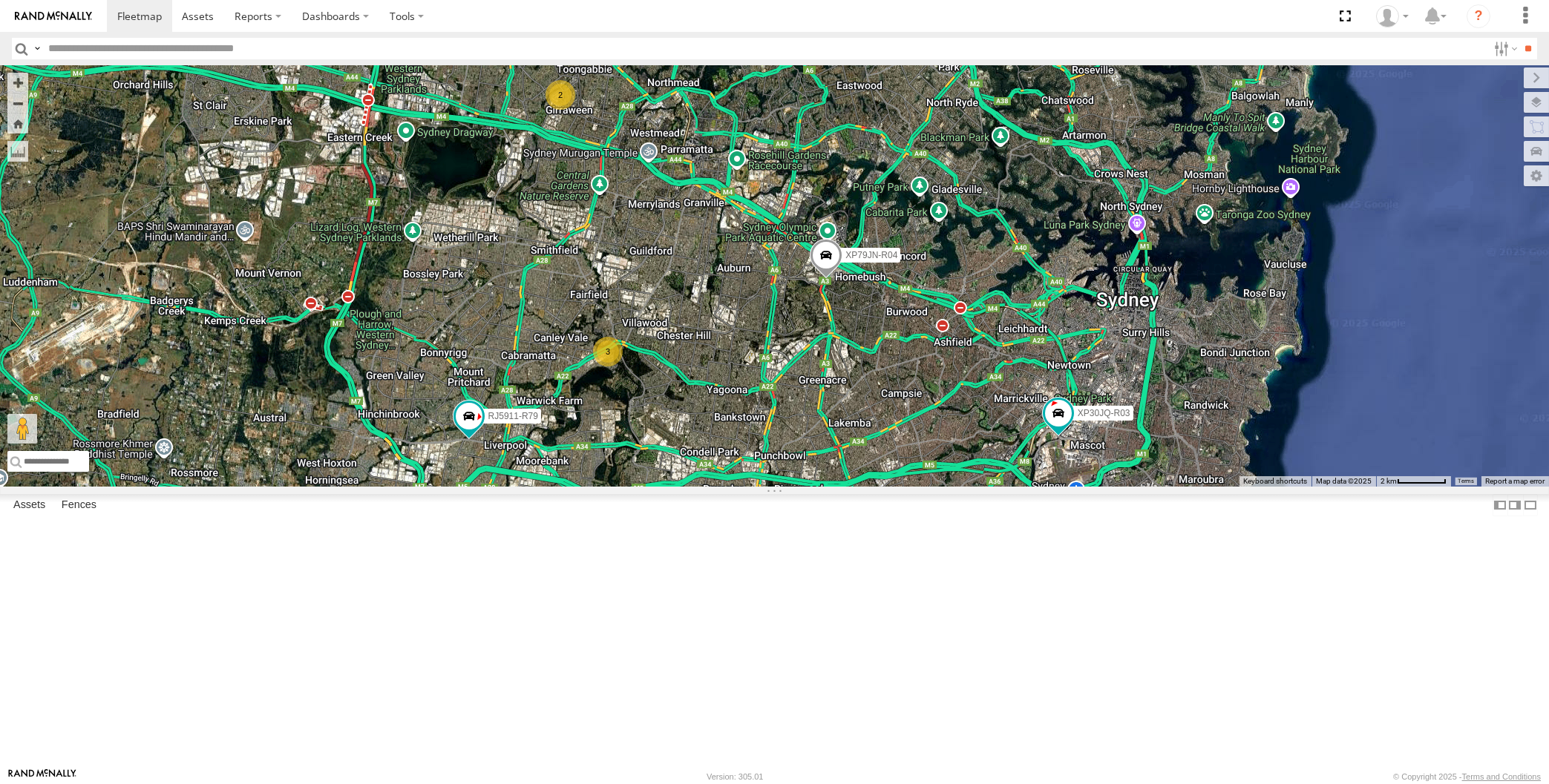
drag, startPoint x: 797, startPoint y: 609, endPoint x: 794, endPoint y: 600, distance: 9.5
click at [795, 487] on div "XP30JQ-R03 XP79JN-R04 3 RJ5911-R79 2" at bounding box center [774, 276] width 1549 height 422
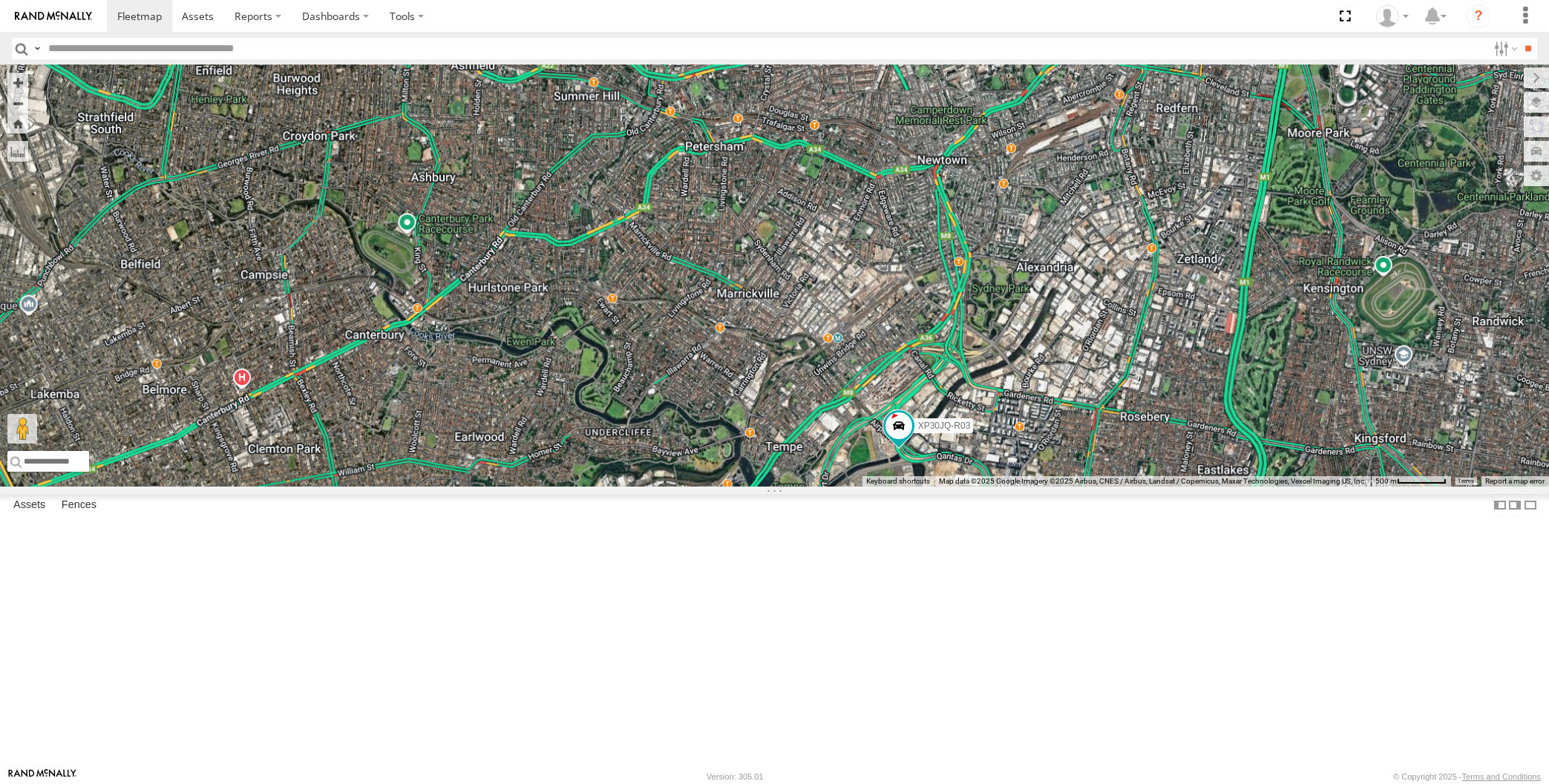
click at [1066, 487] on div "XP30JQ-R03 XP79JN-R04 RJ5911-R79" at bounding box center [774, 276] width 1549 height 422
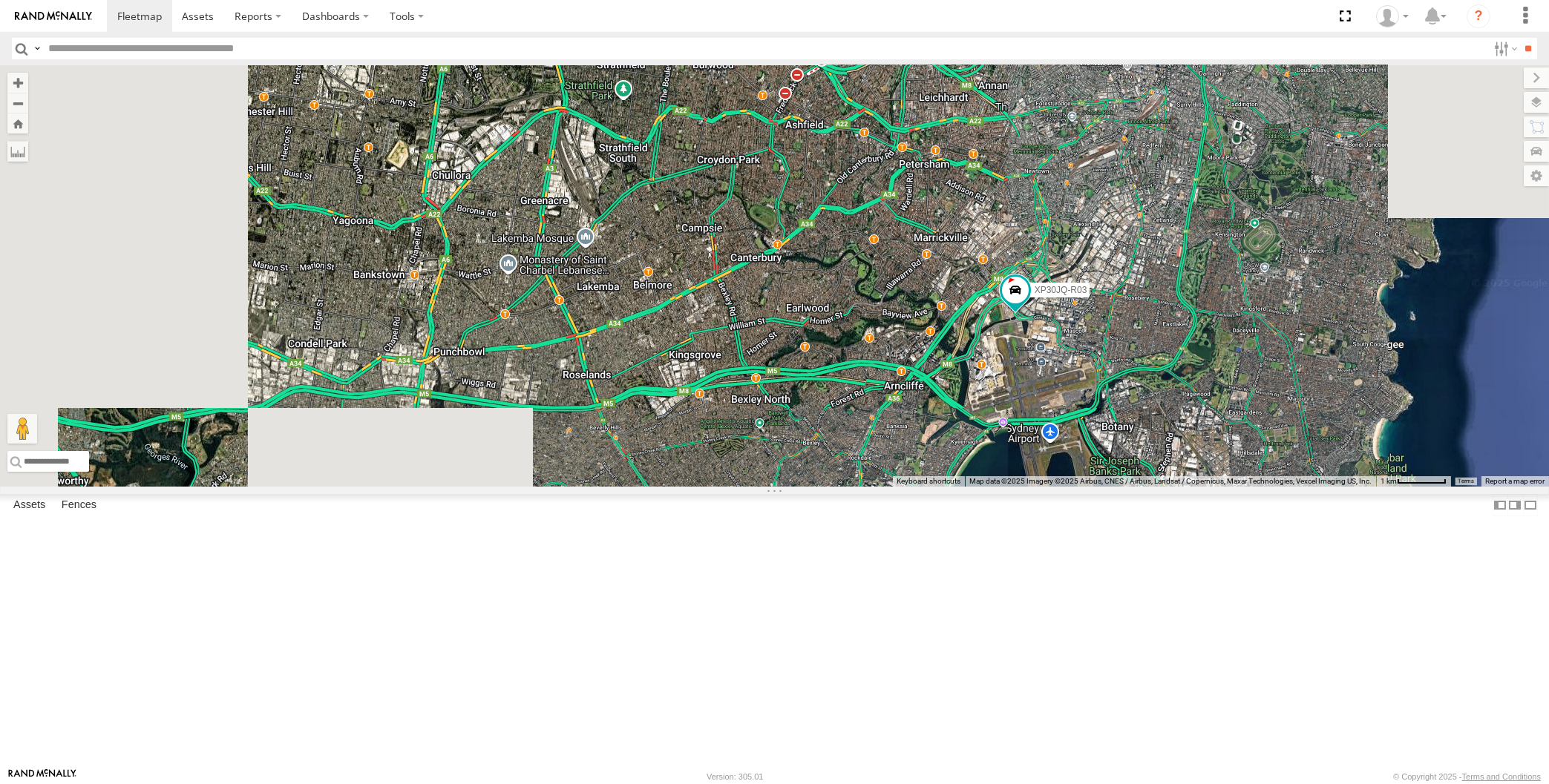
drag, startPoint x: 1039, startPoint y: 620, endPoint x: 1026, endPoint y: 588, distance: 34.5
click at [1029, 487] on div "XP30JQ-R03 XP79JN-R04 RJ5911-R79" at bounding box center [774, 276] width 1549 height 422
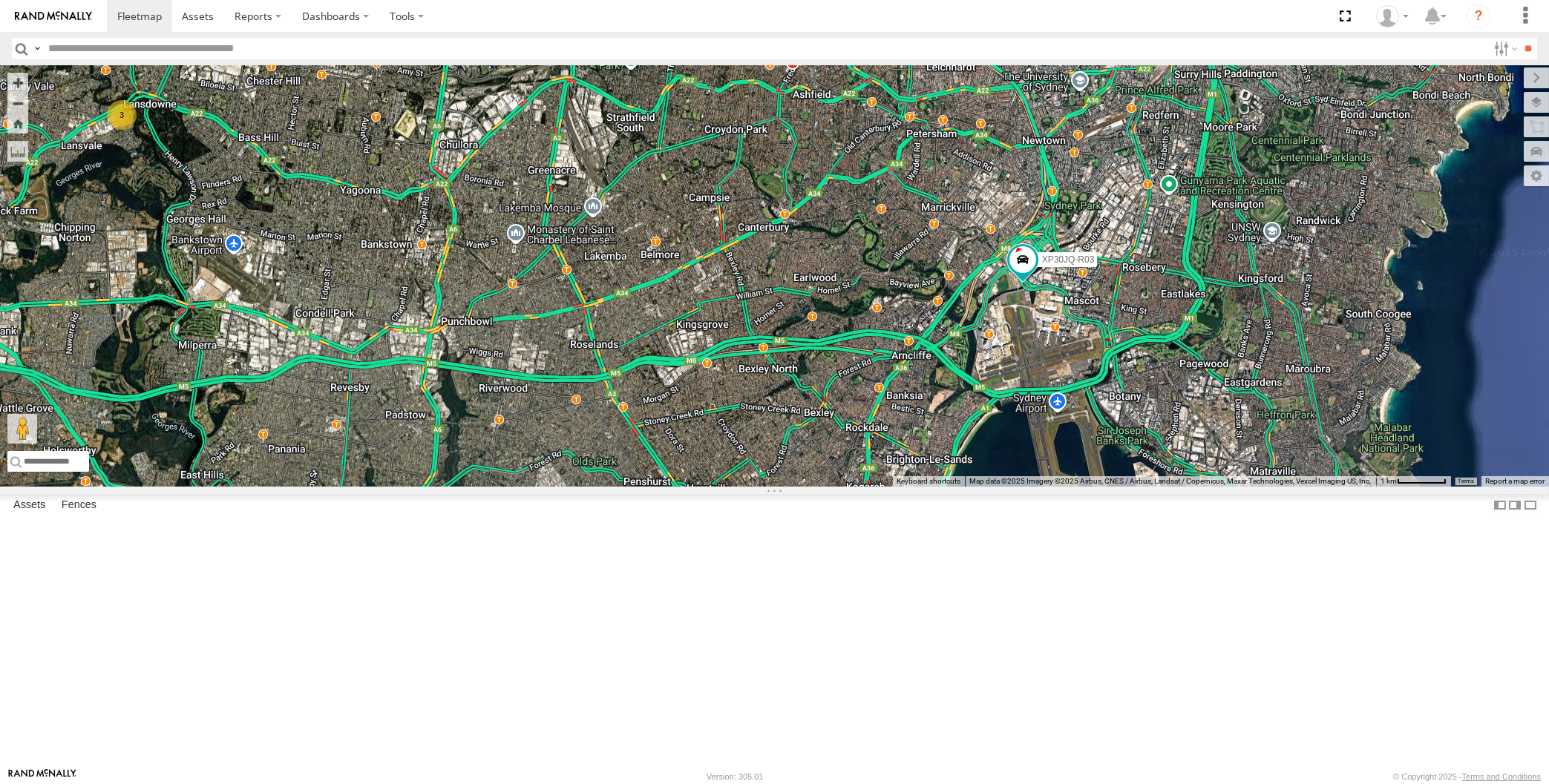
click at [917, 487] on div "XP30JQ-R03 XP79JN-R04 RJ5911-R79 3" at bounding box center [774, 276] width 1549 height 422
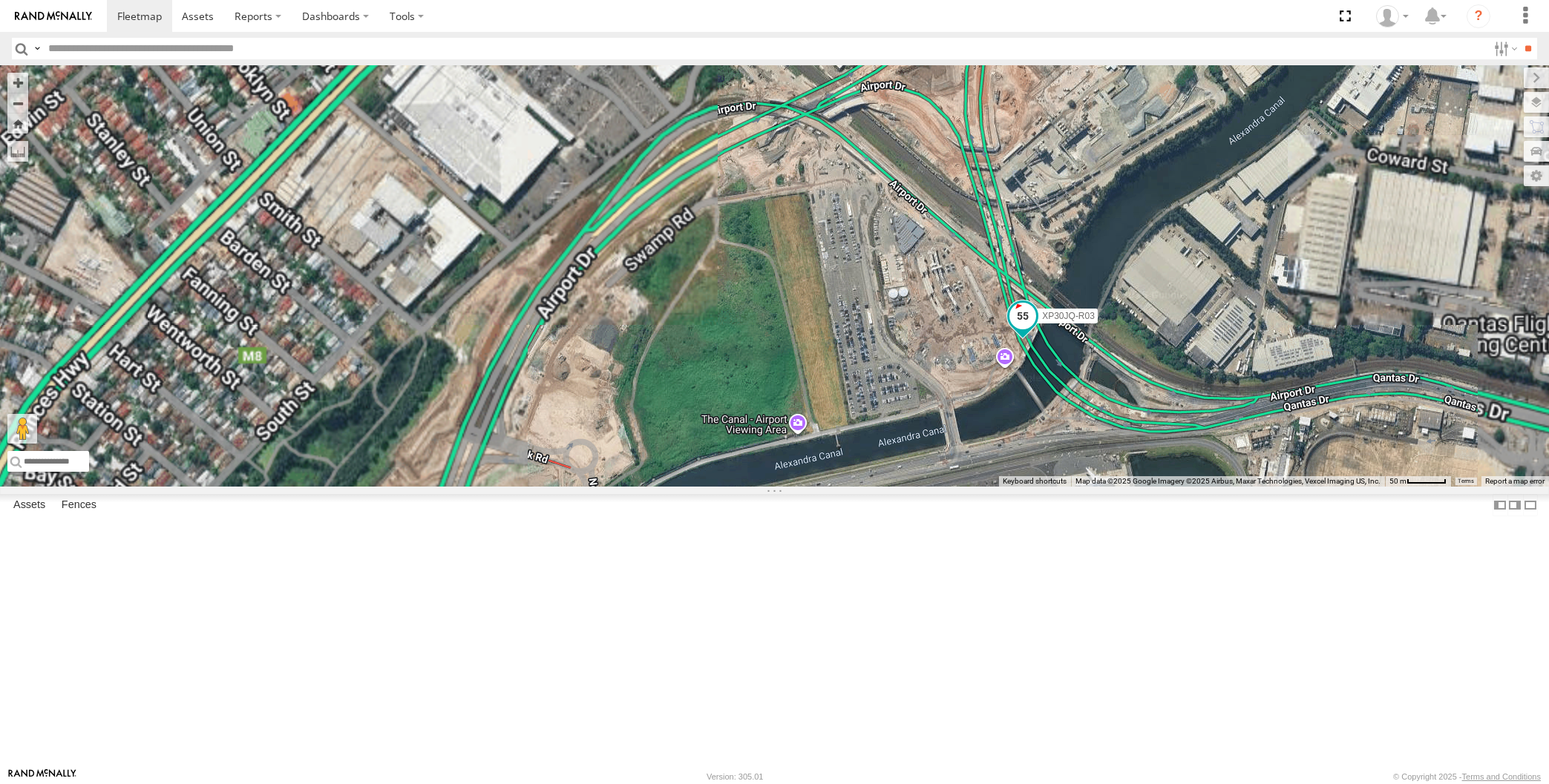
click at [1025, 331] on span at bounding box center [1023, 317] width 27 height 27
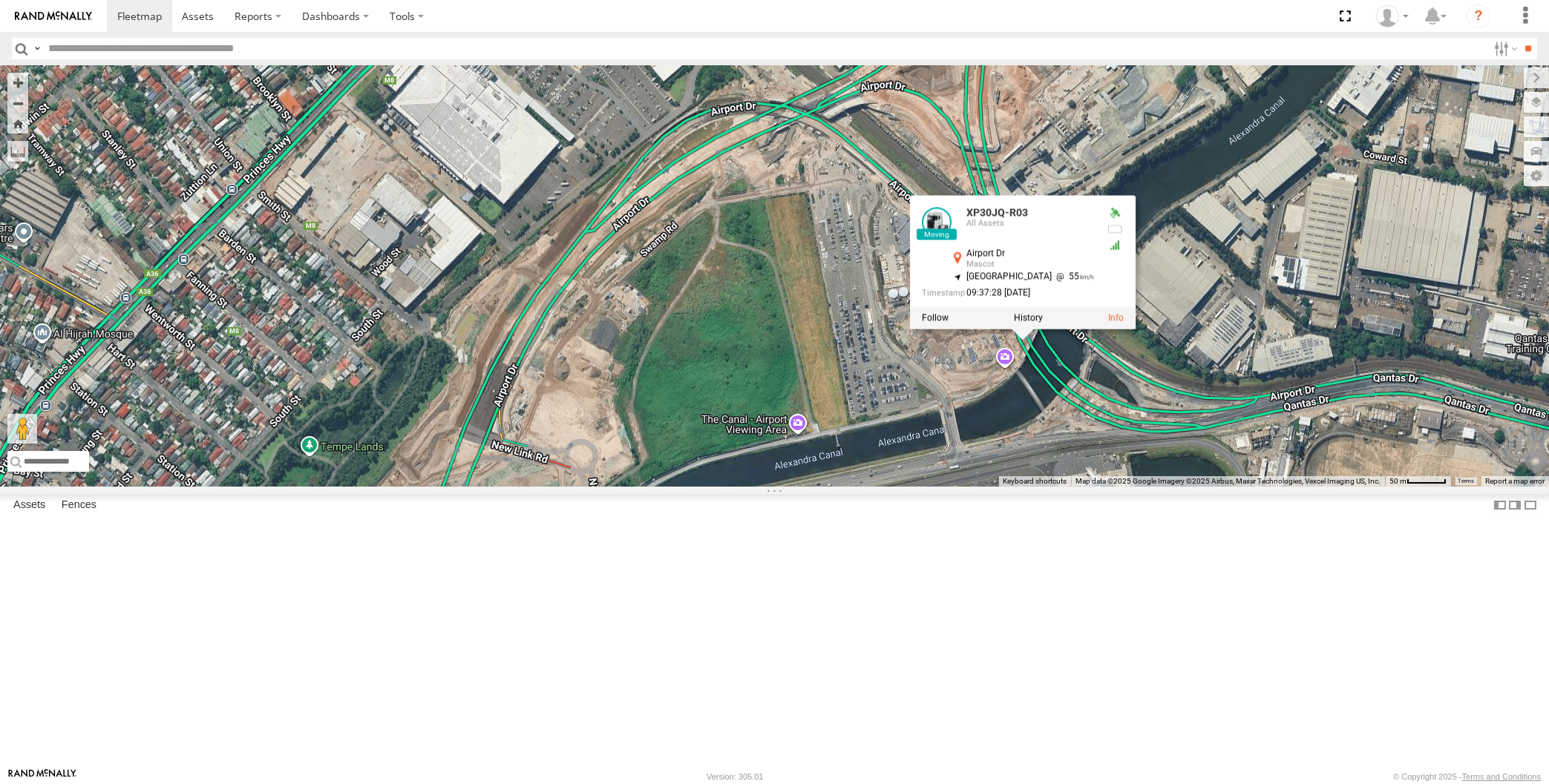
click at [1004, 487] on div "XP30JQ-R03 XP79JN-R04 RJ5911-R79 XP30JQ-R03 All Assets Airport Dr Mascot -33.92…" at bounding box center [774, 276] width 1549 height 422
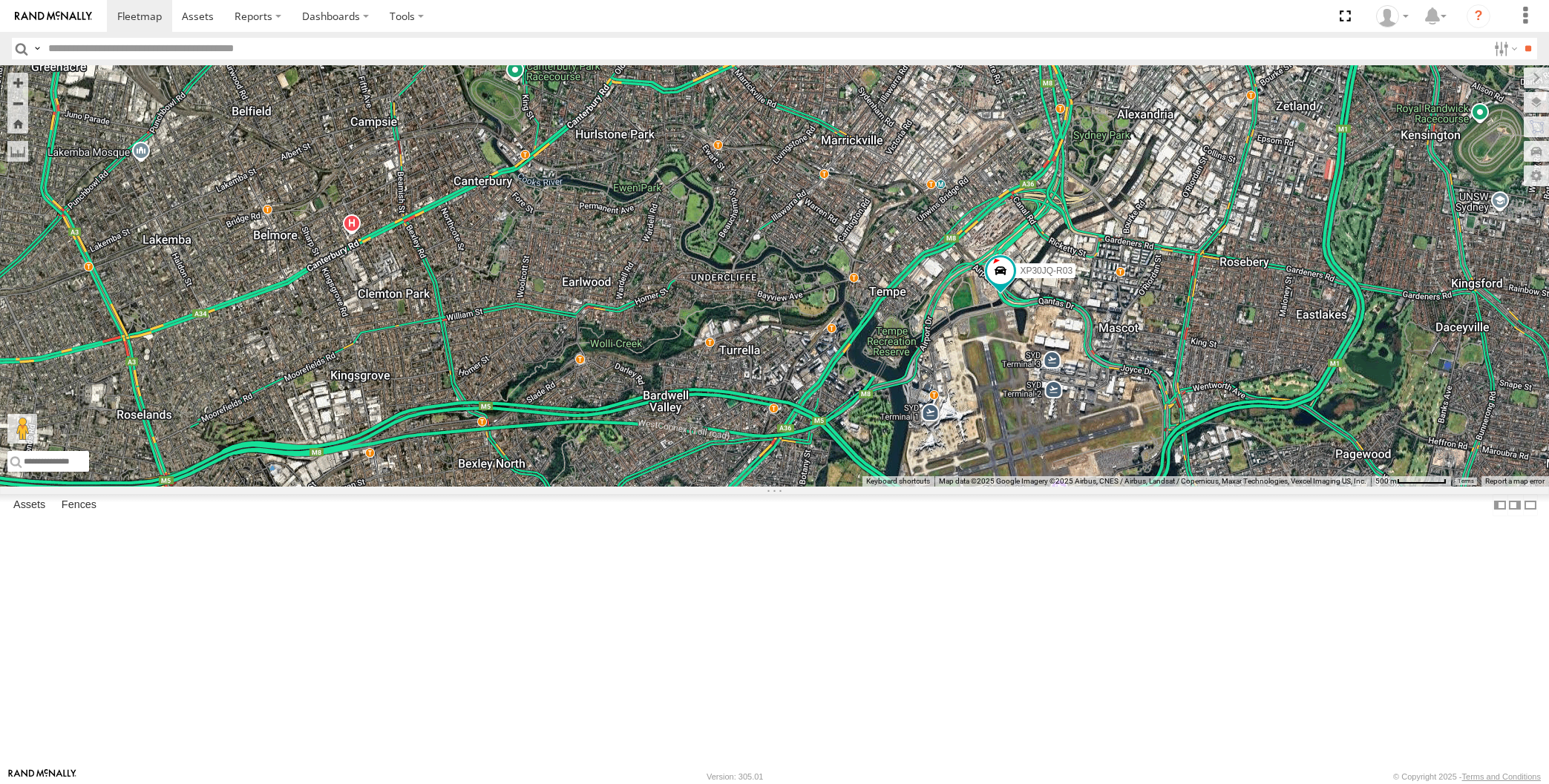
drag, startPoint x: 1038, startPoint y: 548, endPoint x: 1024, endPoint y: 390, distance: 158.6
click at [1030, 447] on div "XP30JQ-R03 XP79JN-R04 RJ5911-R79" at bounding box center [774, 276] width 1549 height 422
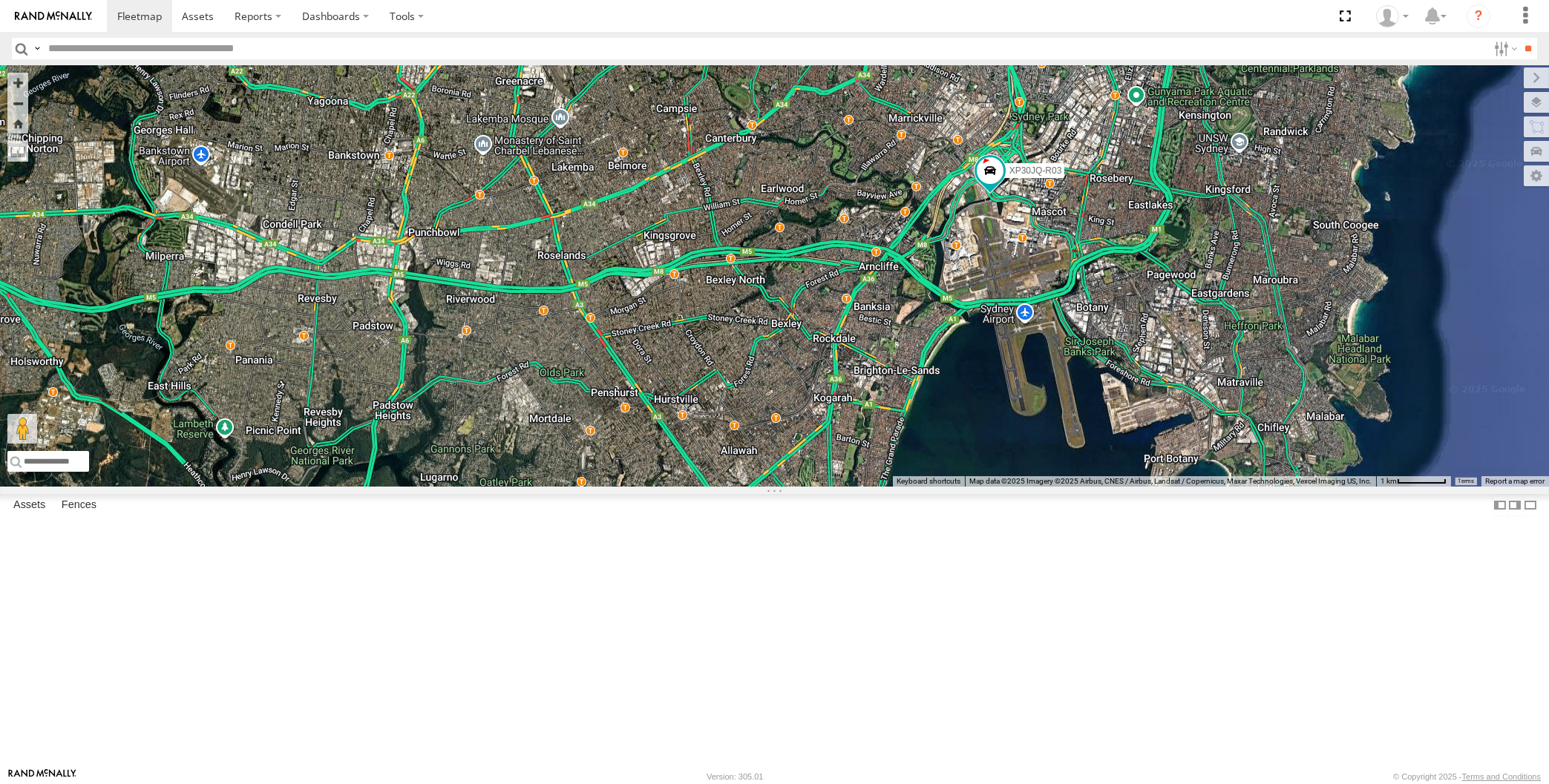
drag, startPoint x: 1065, startPoint y: 500, endPoint x: 1056, endPoint y: 463, distance: 38.1
click at [1060, 473] on div "XP30JQ-R03 XP79JN-R04 RJ5911-R79 3" at bounding box center [774, 276] width 1549 height 422
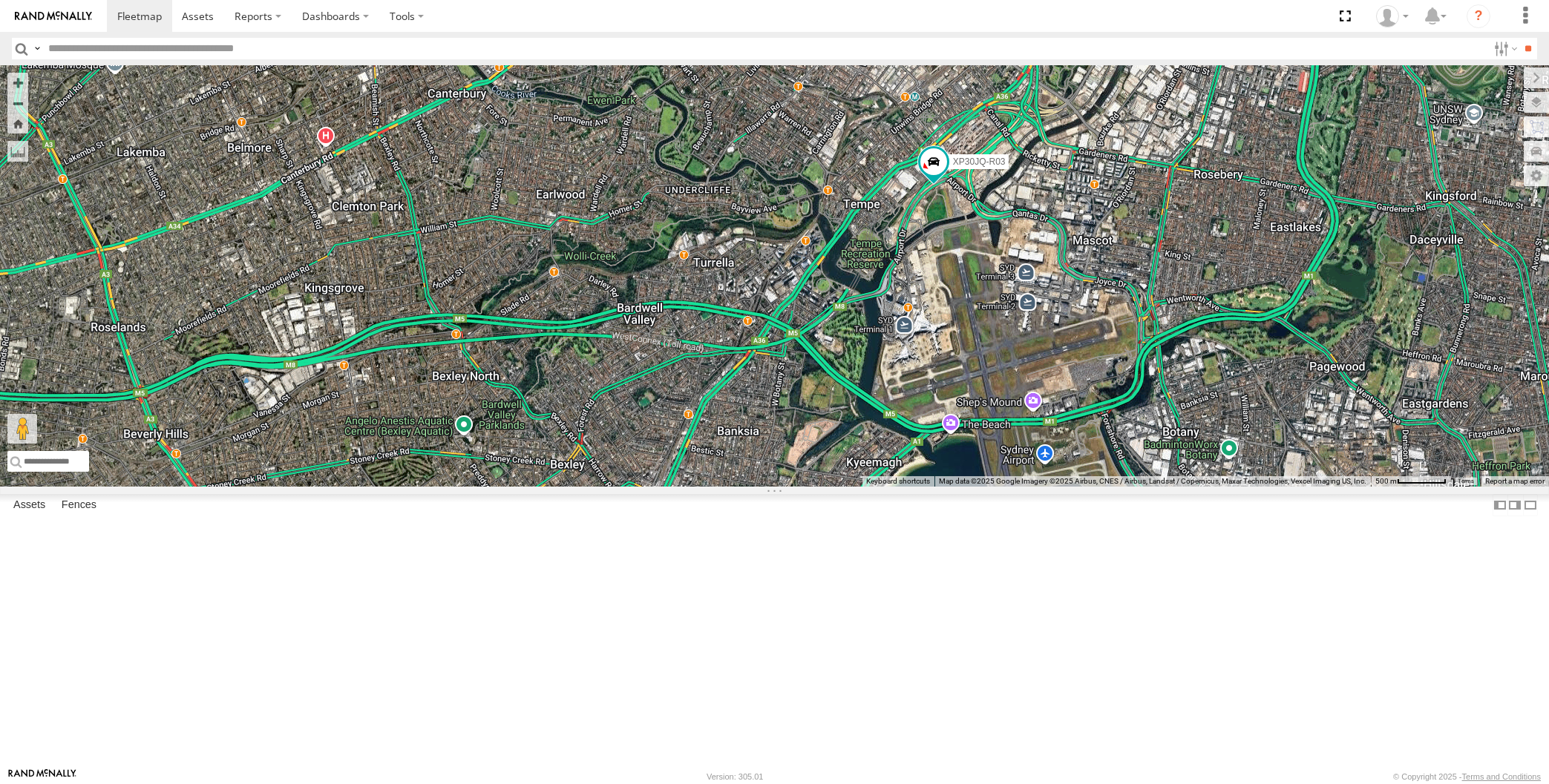
drag, startPoint x: 957, startPoint y: 485, endPoint x: 990, endPoint y: 440, distance: 55.8
click at [989, 443] on div "XP30JQ-R03 XP79JN-R04 RJ5911-R79" at bounding box center [774, 276] width 1549 height 422
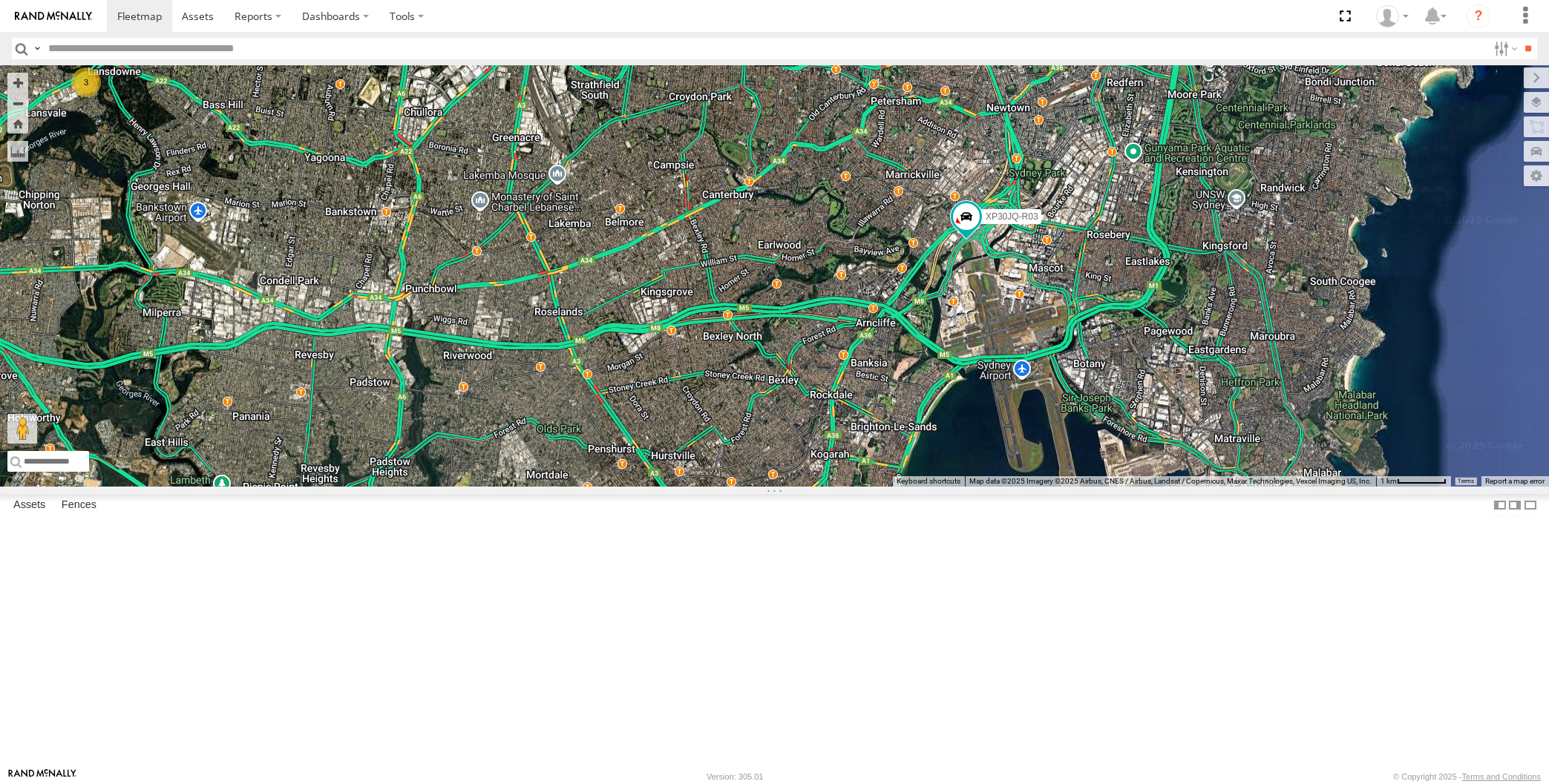
click at [1049, 469] on div "XP30JQ-R03 XP79JN-R04 RJ5911-R79 3" at bounding box center [774, 276] width 1549 height 422
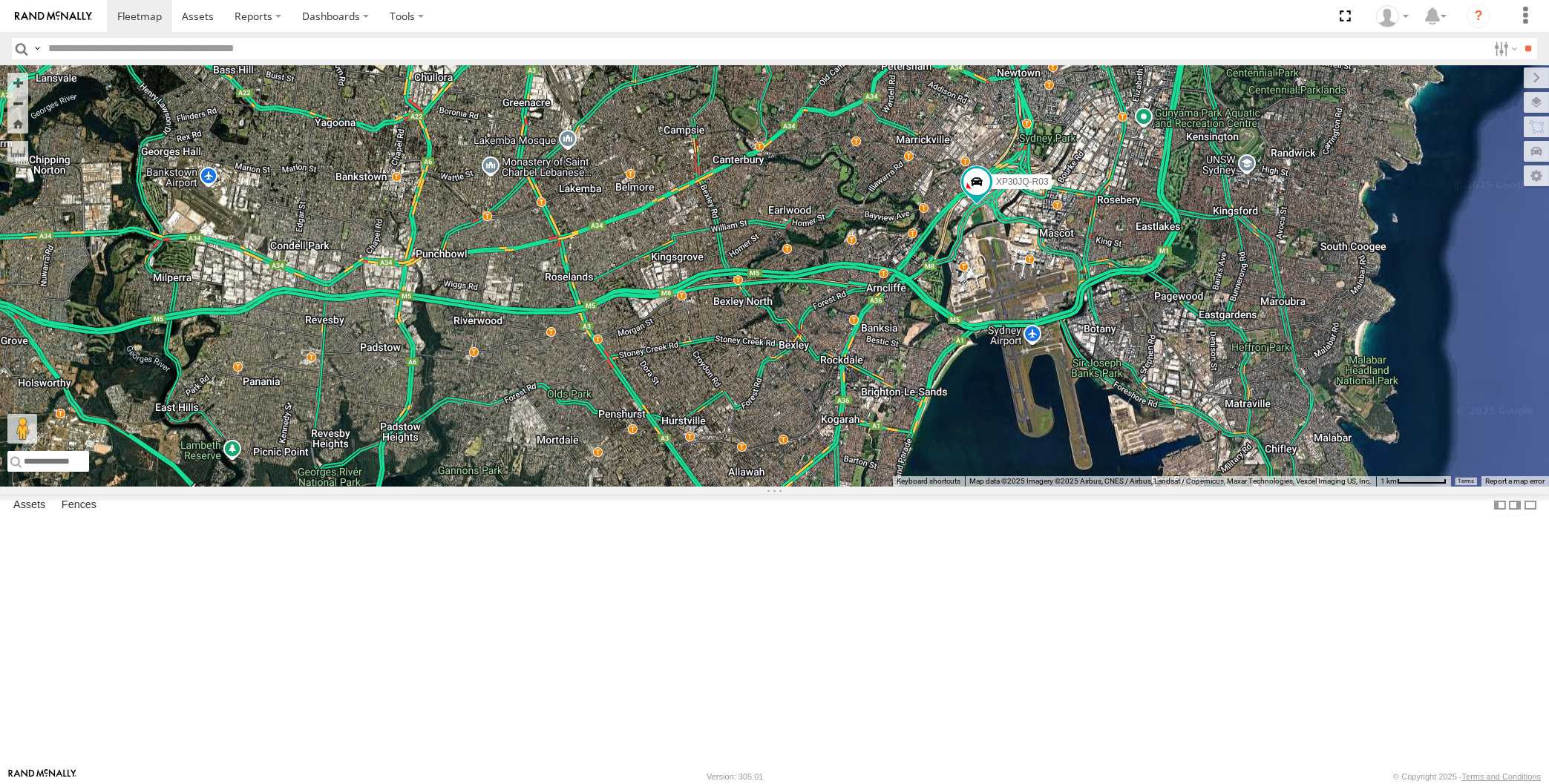
drag, startPoint x: 1174, startPoint y: 553, endPoint x: 1189, endPoint y: 513, distance: 42.7
click at [1184, 487] on div "XP30JQ-R03 XP79JN-R04 RJ5911-R79 3" at bounding box center [774, 276] width 1549 height 422
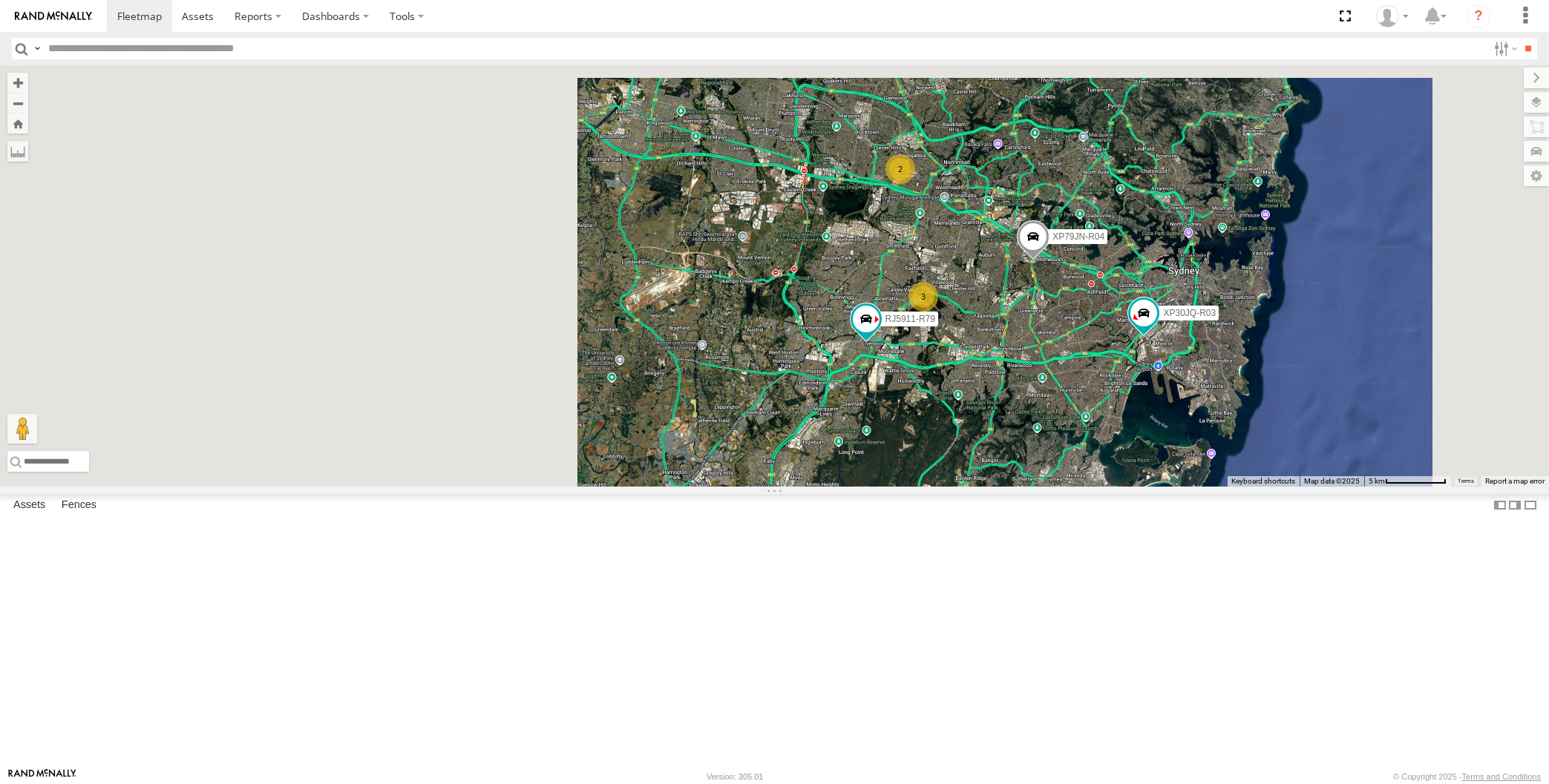
drag, startPoint x: 1150, startPoint y: 612, endPoint x: 1156, endPoint y: 580, distance: 32.6
click at [1155, 487] on div "XP30JQ-R03 XP79JN-R04 RJ5911-R79 3 2" at bounding box center [774, 276] width 1549 height 422
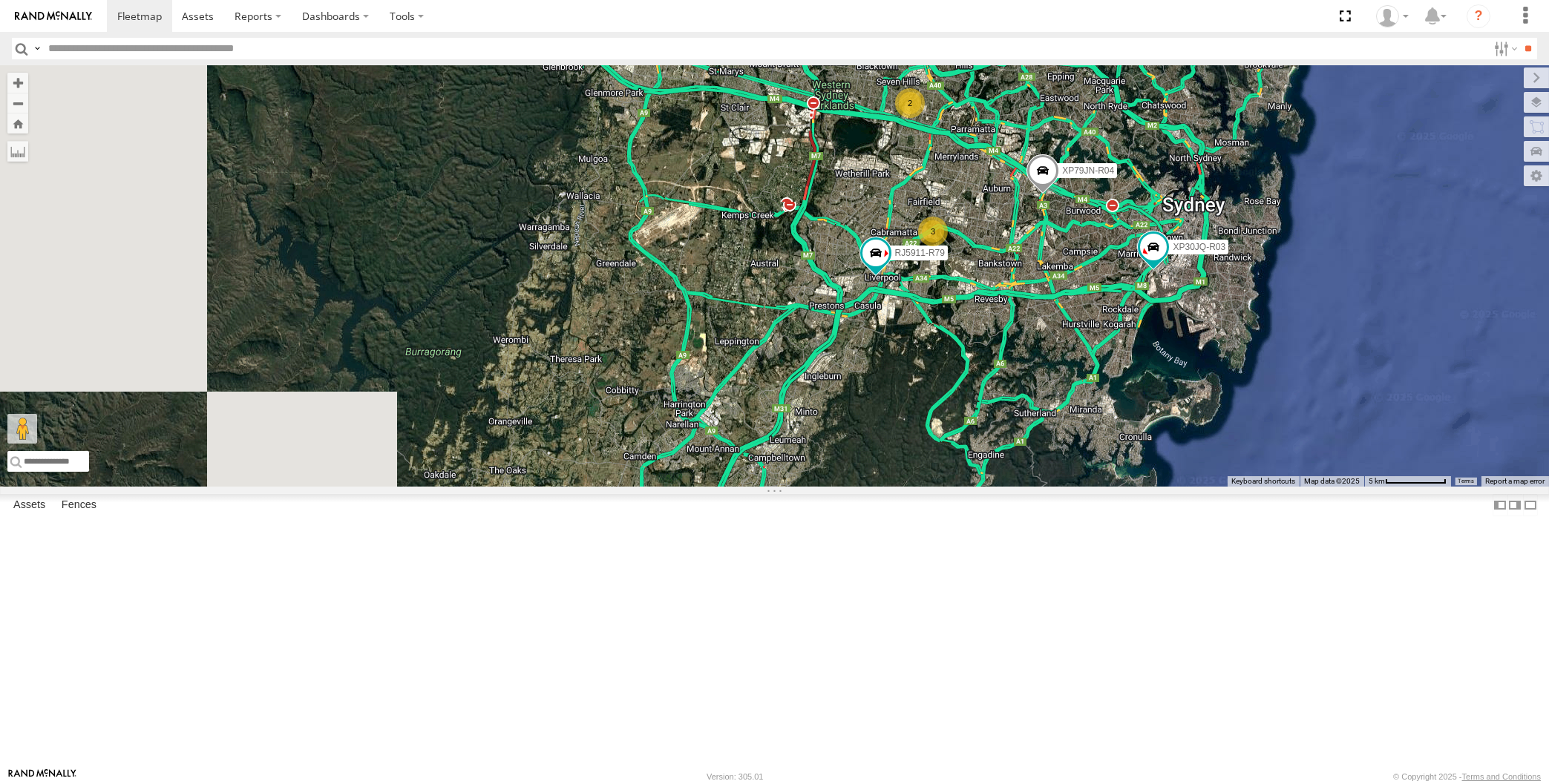
click at [1158, 487] on div "XP30JQ-R03 XP79JN-R04 RJ5911-R79 3 2" at bounding box center [774, 276] width 1549 height 422
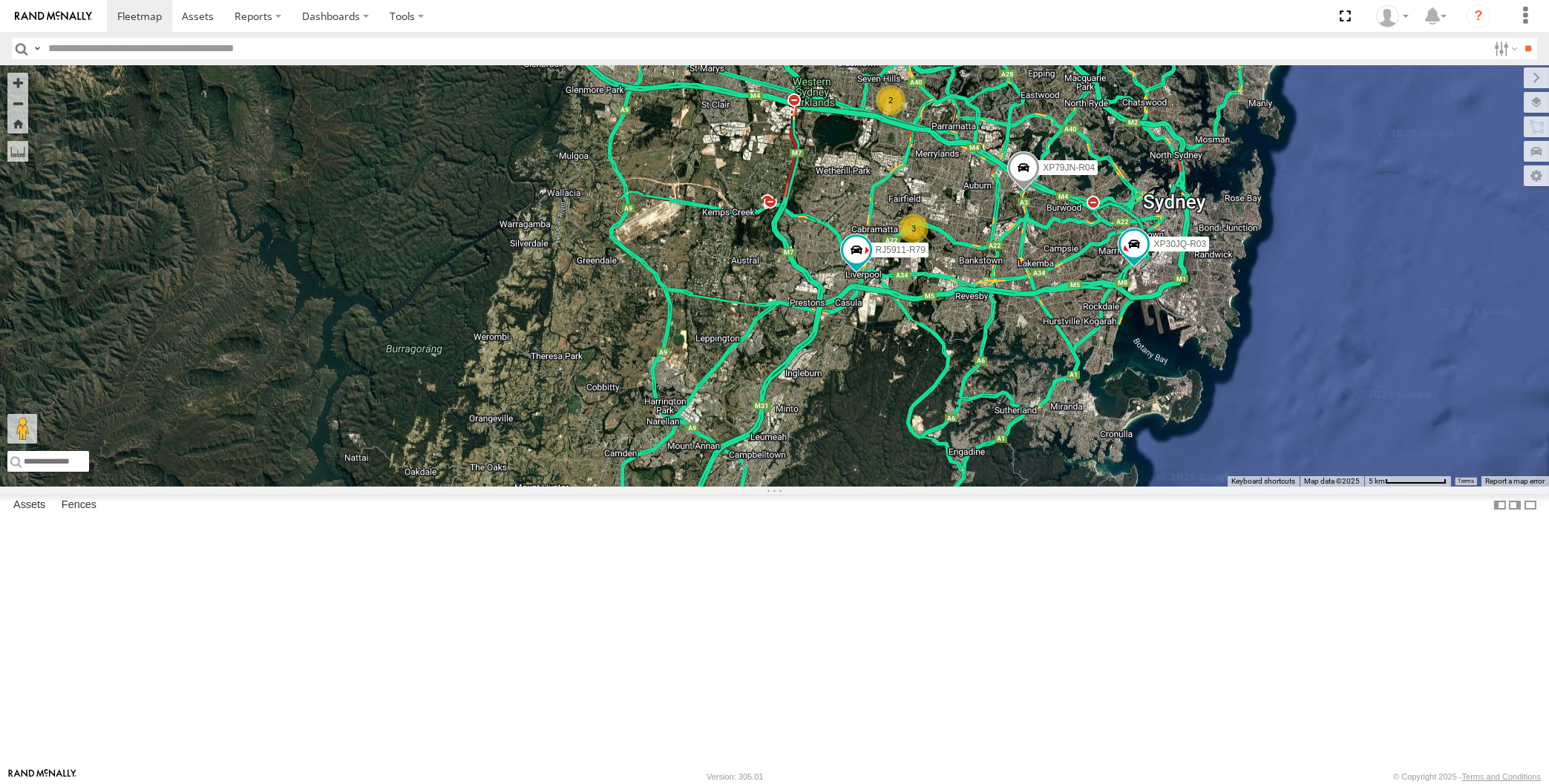
drag, startPoint x: 1147, startPoint y: 557, endPoint x: 1107, endPoint y: 575, distance: 43.9
click at [1107, 487] on div "XP30JQ-R03 XP79JN-R04 RJ5911-R79 3 2" at bounding box center [774, 276] width 1549 height 422
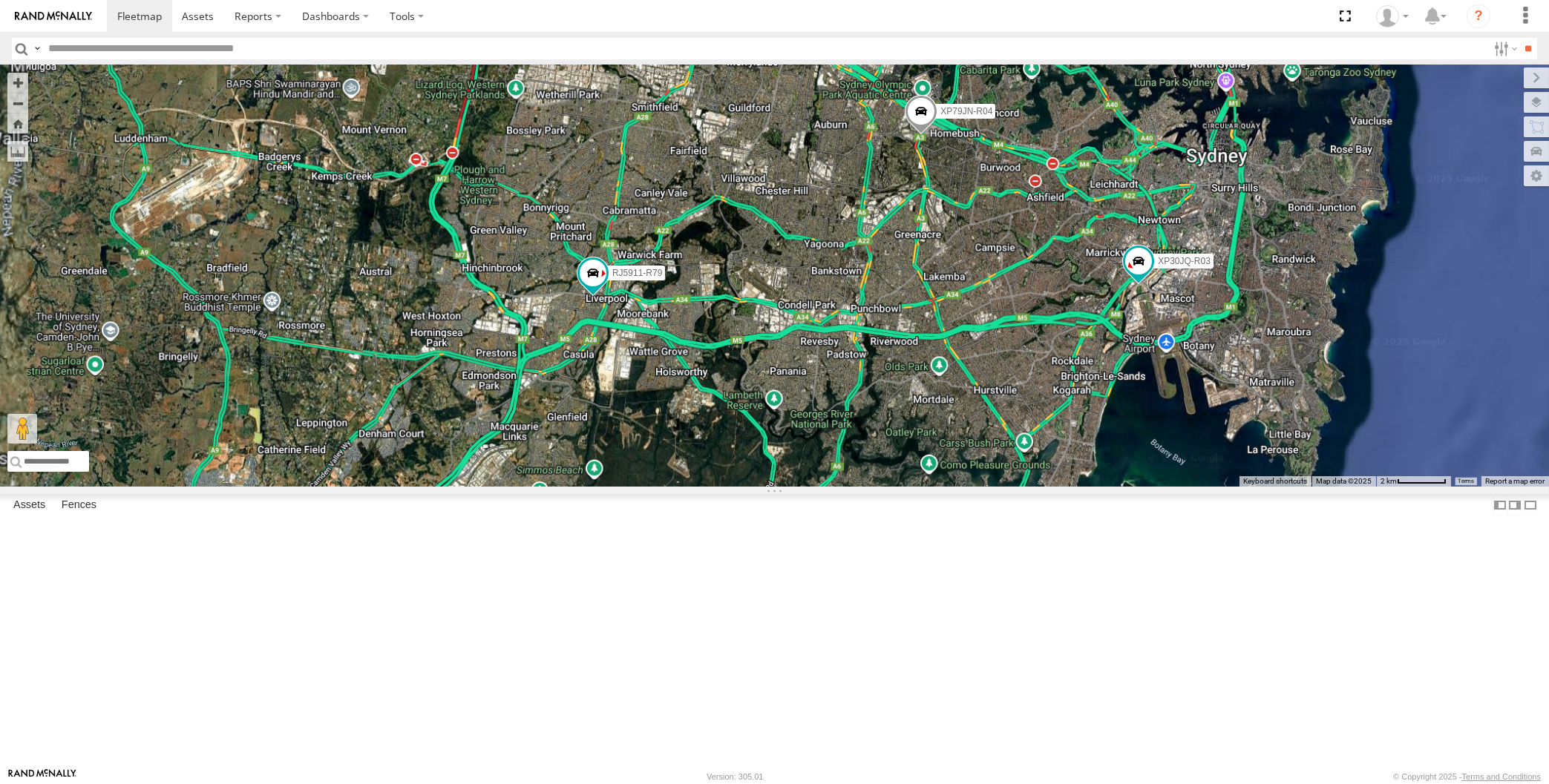
drag, startPoint x: 948, startPoint y: 488, endPoint x: 895, endPoint y: 534, distance: 70.2
click at [895, 487] on div "XP30JQ-R03 XP79JN-R04 RJ5911-R79" at bounding box center [774, 276] width 1549 height 422
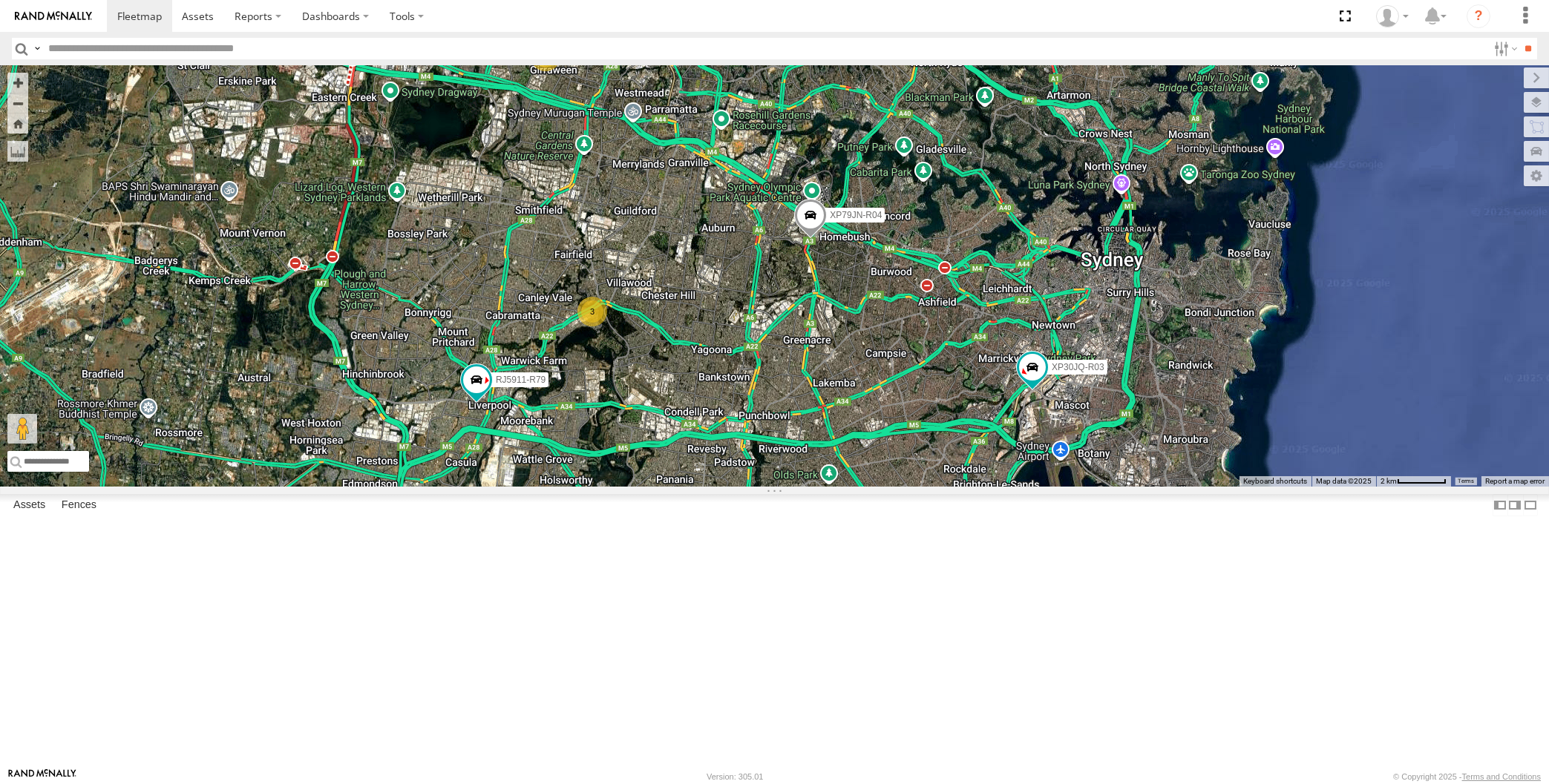
click at [730, 487] on div "XP30JQ-R03 XP79JN-R04 RJ5911-R79 3 2" at bounding box center [774, 276] width 1549 height 422
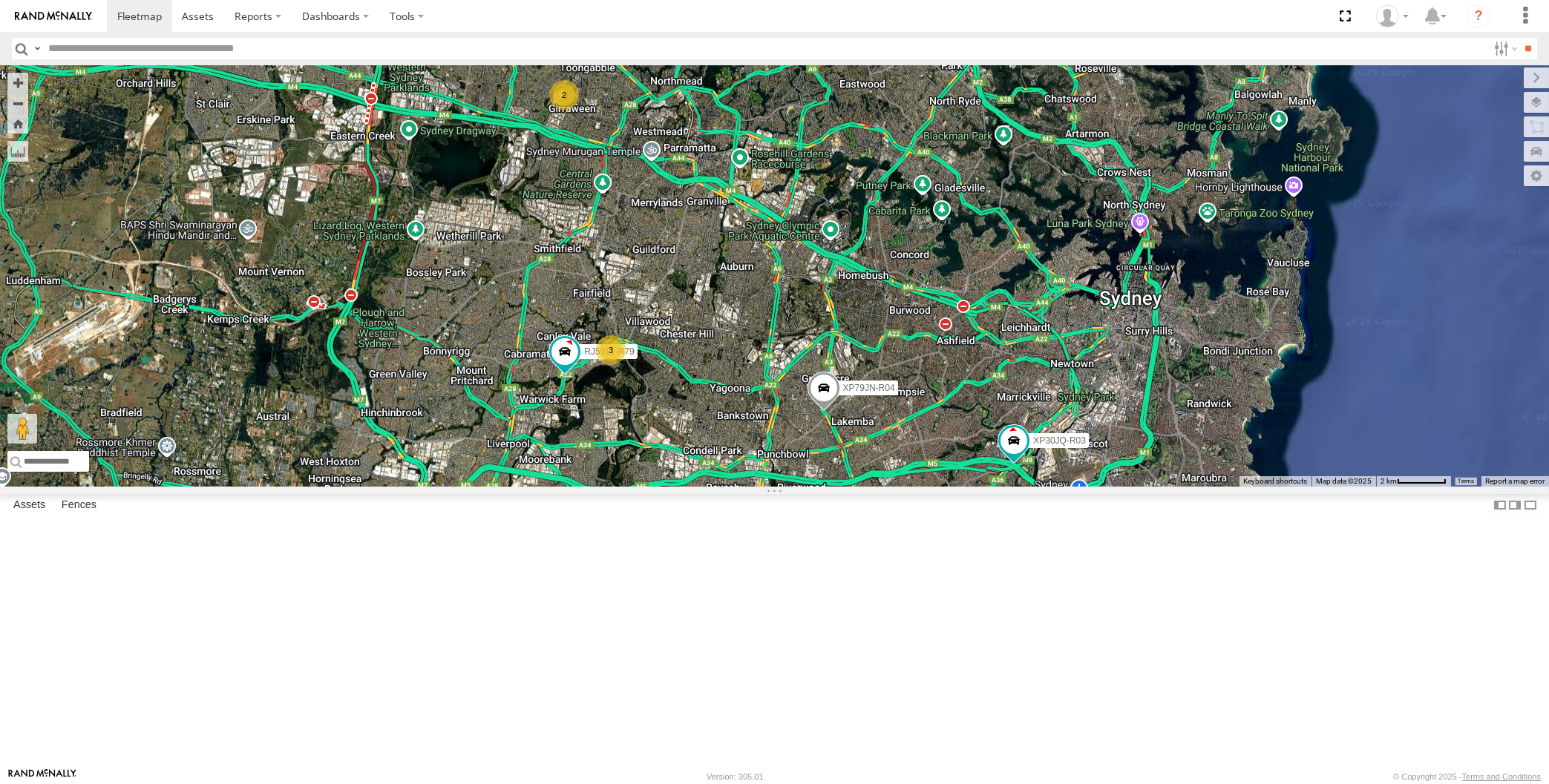
click at [722, 487] on div "XP30JQ-R03 XP79JN-R04 RJ5911-R79 3 2" at bounding box center [774, 276] width 1549 height 422
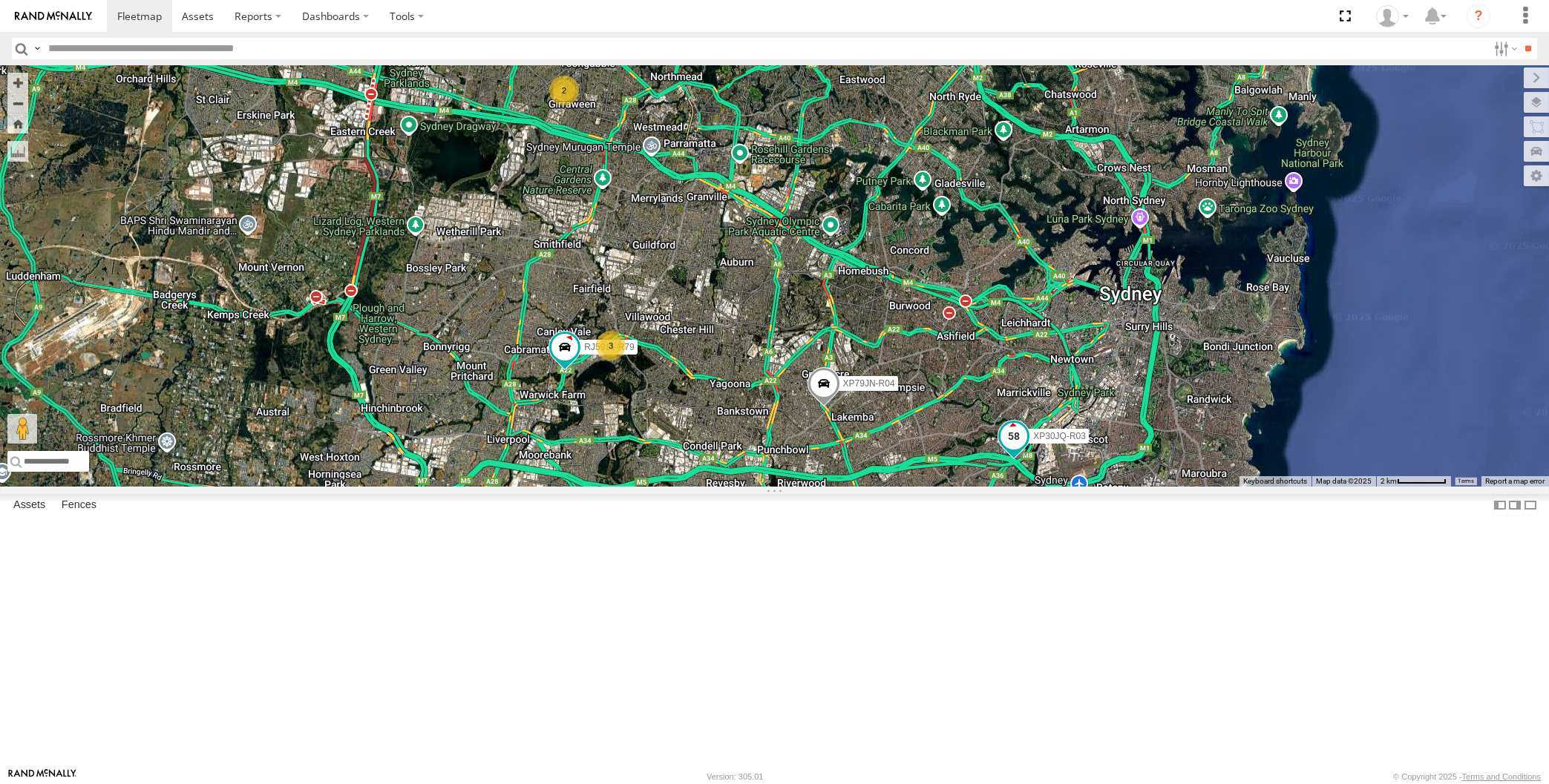
click at [1013, 450] on span at bounding box center [1013, 436] width 27 height 27
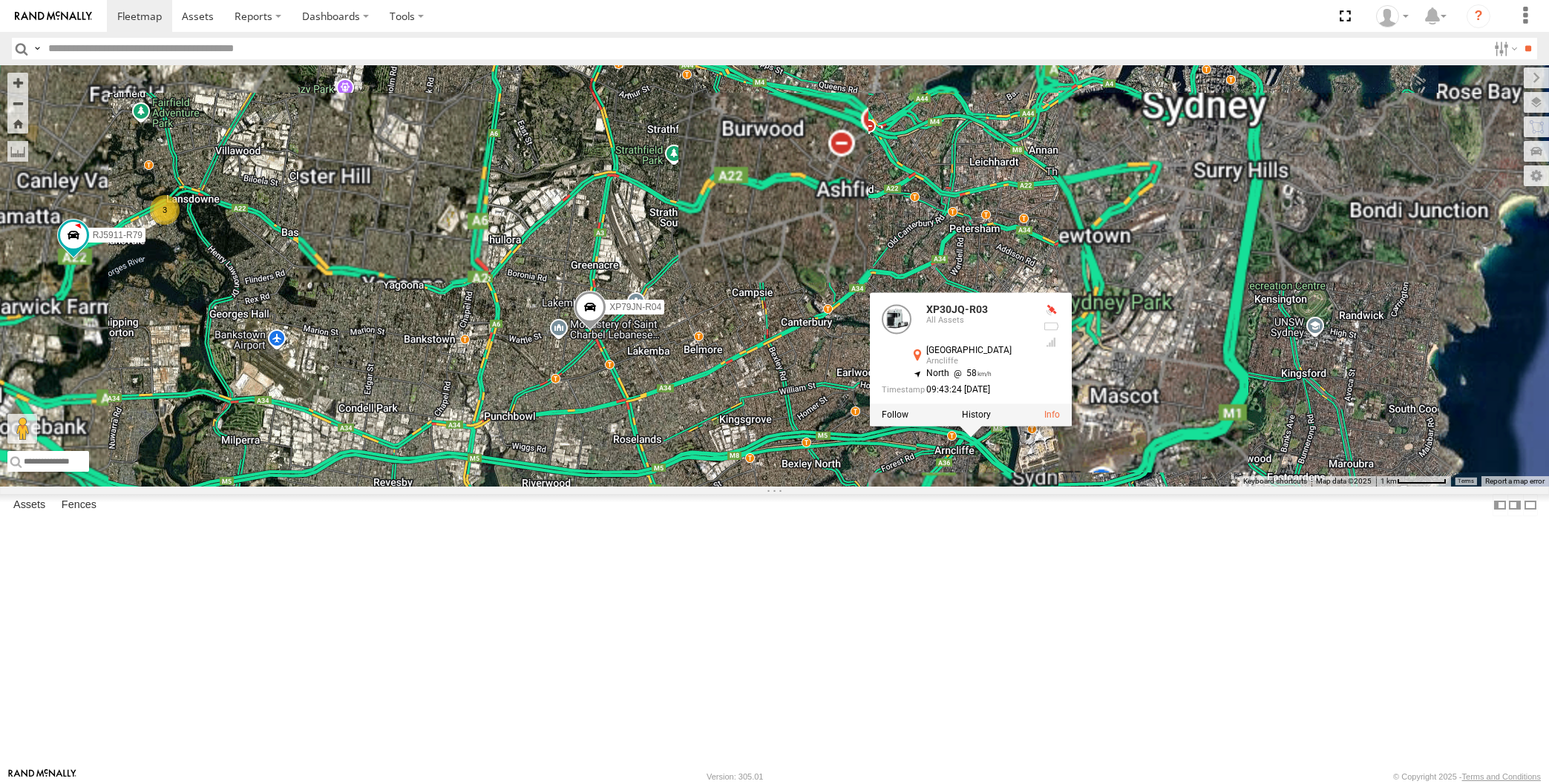
click at [969, 487] on div "XP30JQ-R03 XP79JN-R04 RJ5911-R79 XP30JQ-R03 All Assets West Botany St Arncliffe…" at bounding box center [774, 276] width 1549 height 422
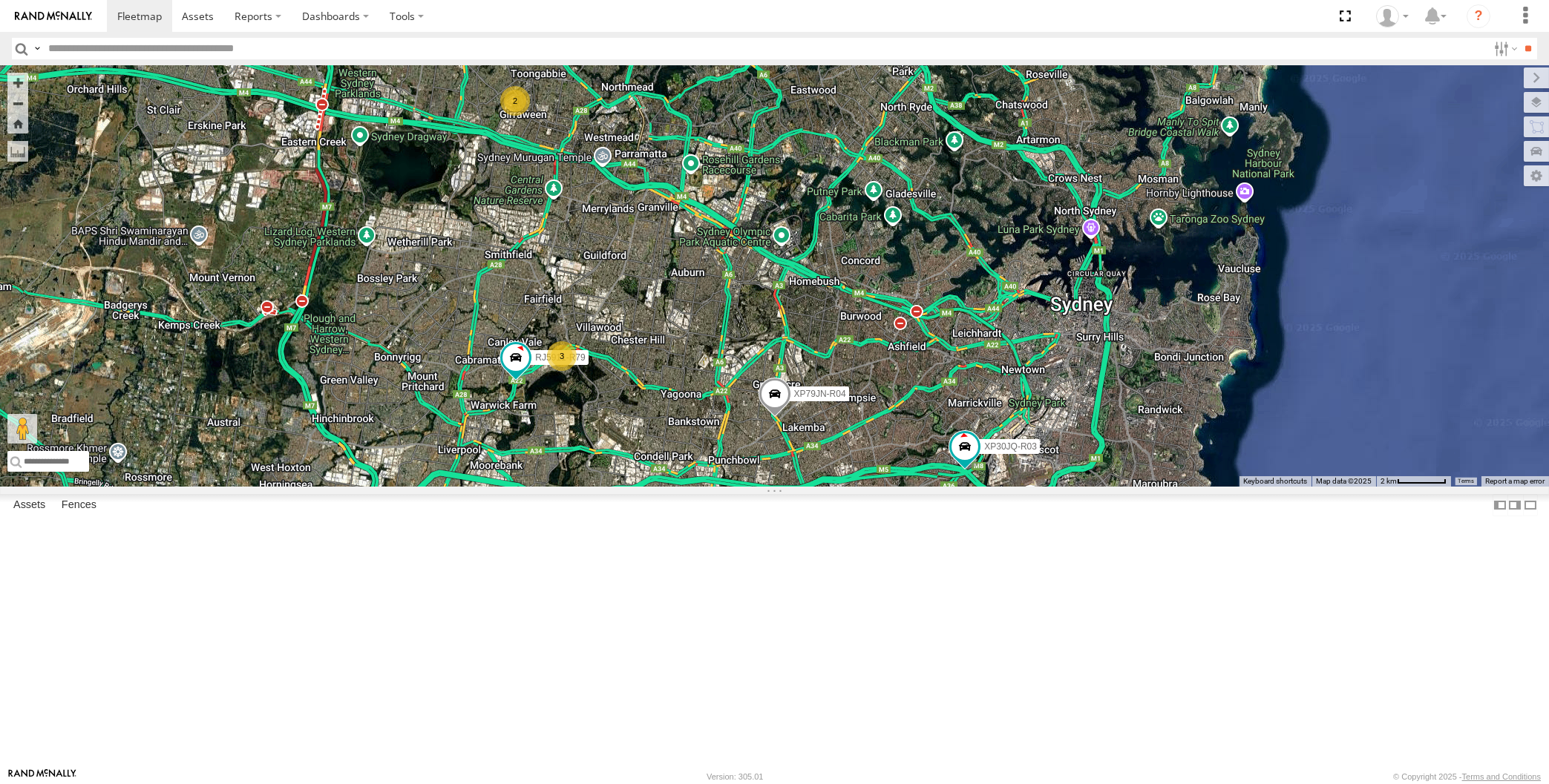
click at [924, 487] on div "XP30JQ-R03 XP79JN-R04 RJ5911-R79 3 2" at bounding box center [774, 276] width 1549 height 422
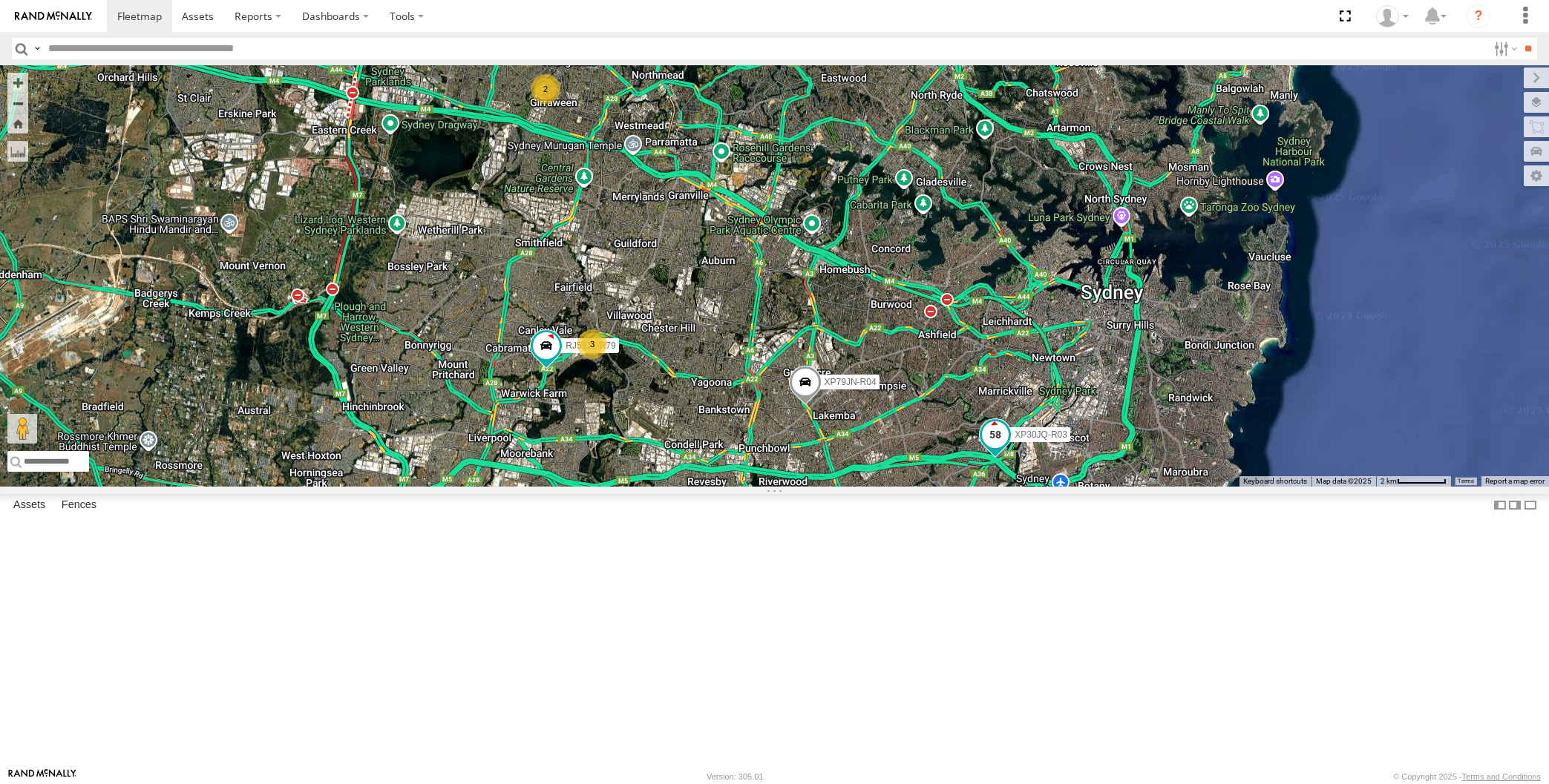
click at [989, 448] on span at bounding box center [995, 435] width 27 height 27
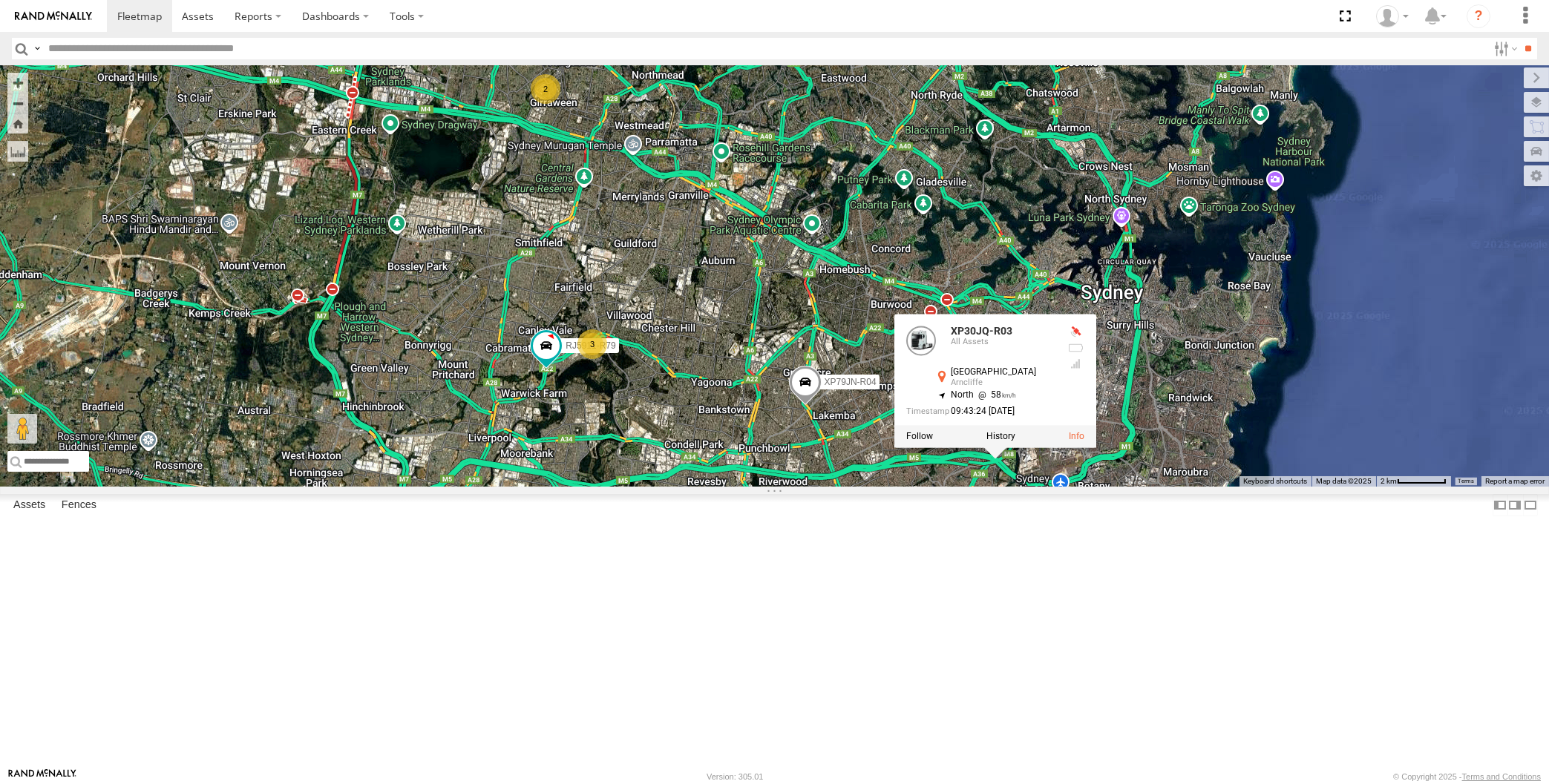
click at [972, 487] on div "XP30JQ-R03 XP79JN-R04 RJ5911-R79 3 2 XP30JQ-R03 All Assets West Botany St Arncl…" at bounding box center [774, 276] width 1549 height 422
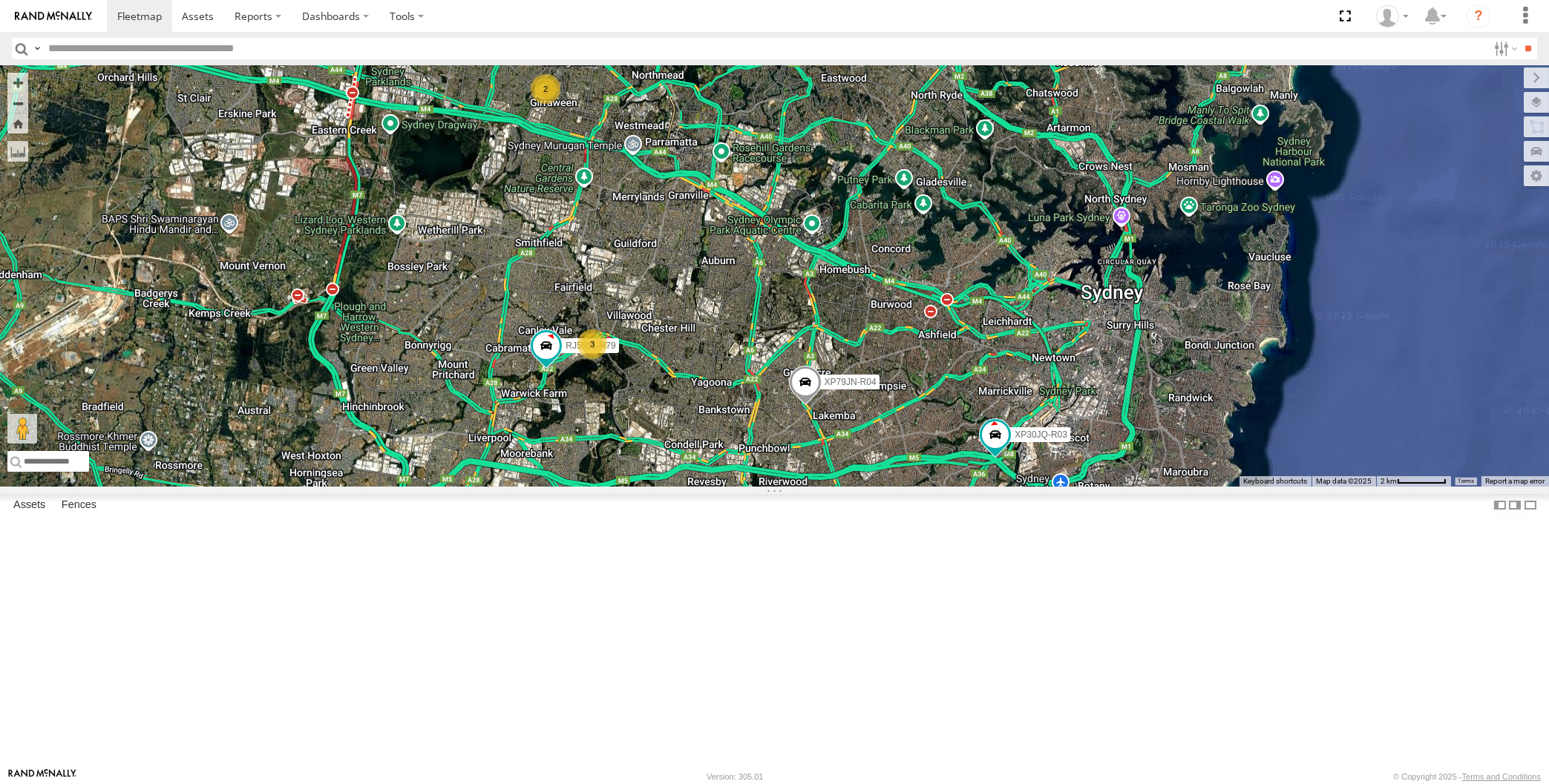
drag, startPoint x: 945, startPoint y: 690, endPoint x: 990, endPoint y: 688, distance: 45.0
click at [990, 487] on div "XP30JQ-R03 XP79JN-R04 RJ5911-R79 3 2" at bounding box center [774, 276] width 1549 height 422
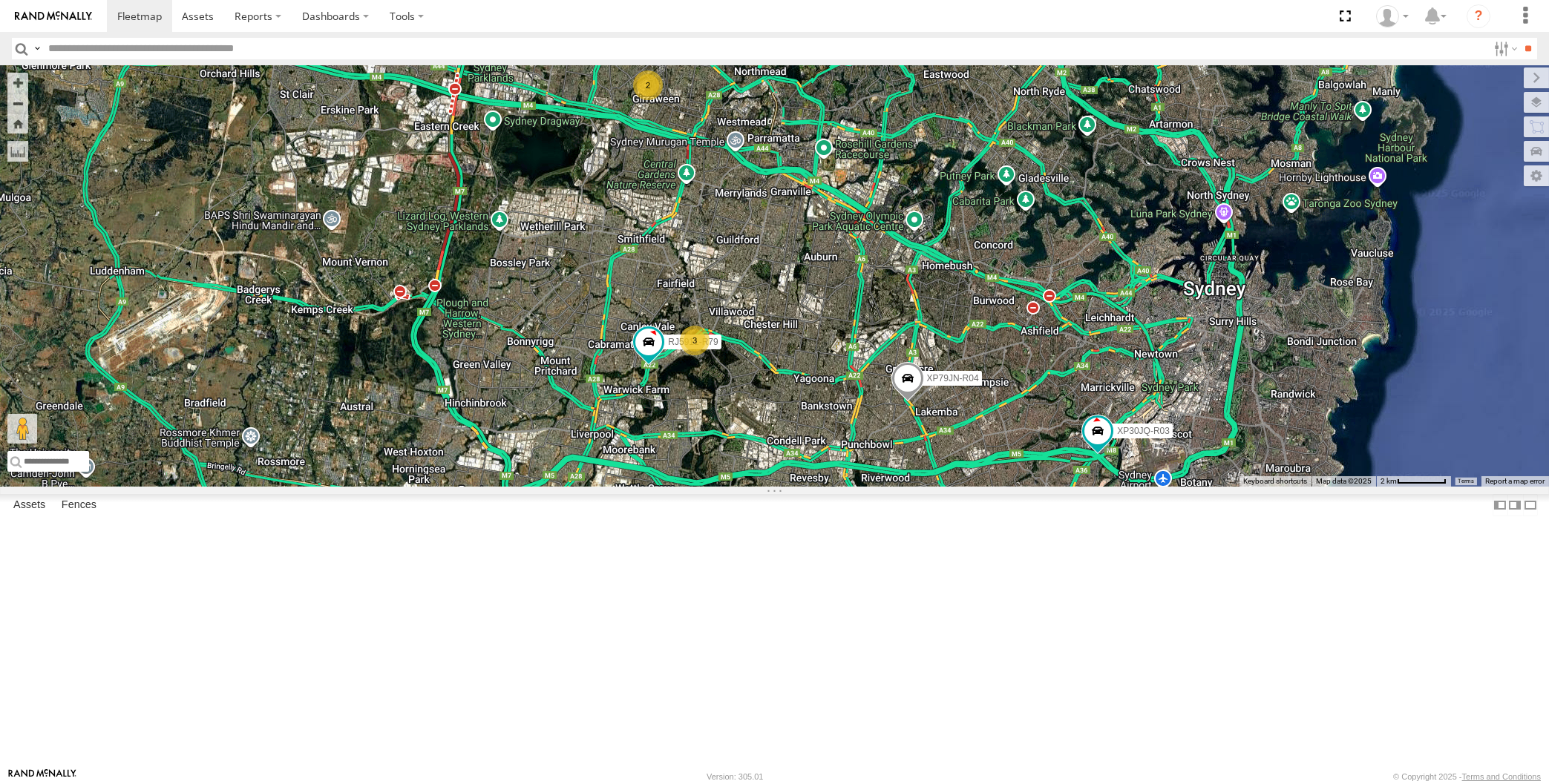
drag, startPoint x: 773, startPoint y: 512, endPoint x: 791, endPoint y: 512, distance: 18.0
click at [791, 487] on div "XP30JQ-R03 XP79JN-R04 RJ5911-R79 3 2" at bounding box center [774, 276] width 1549 height 422
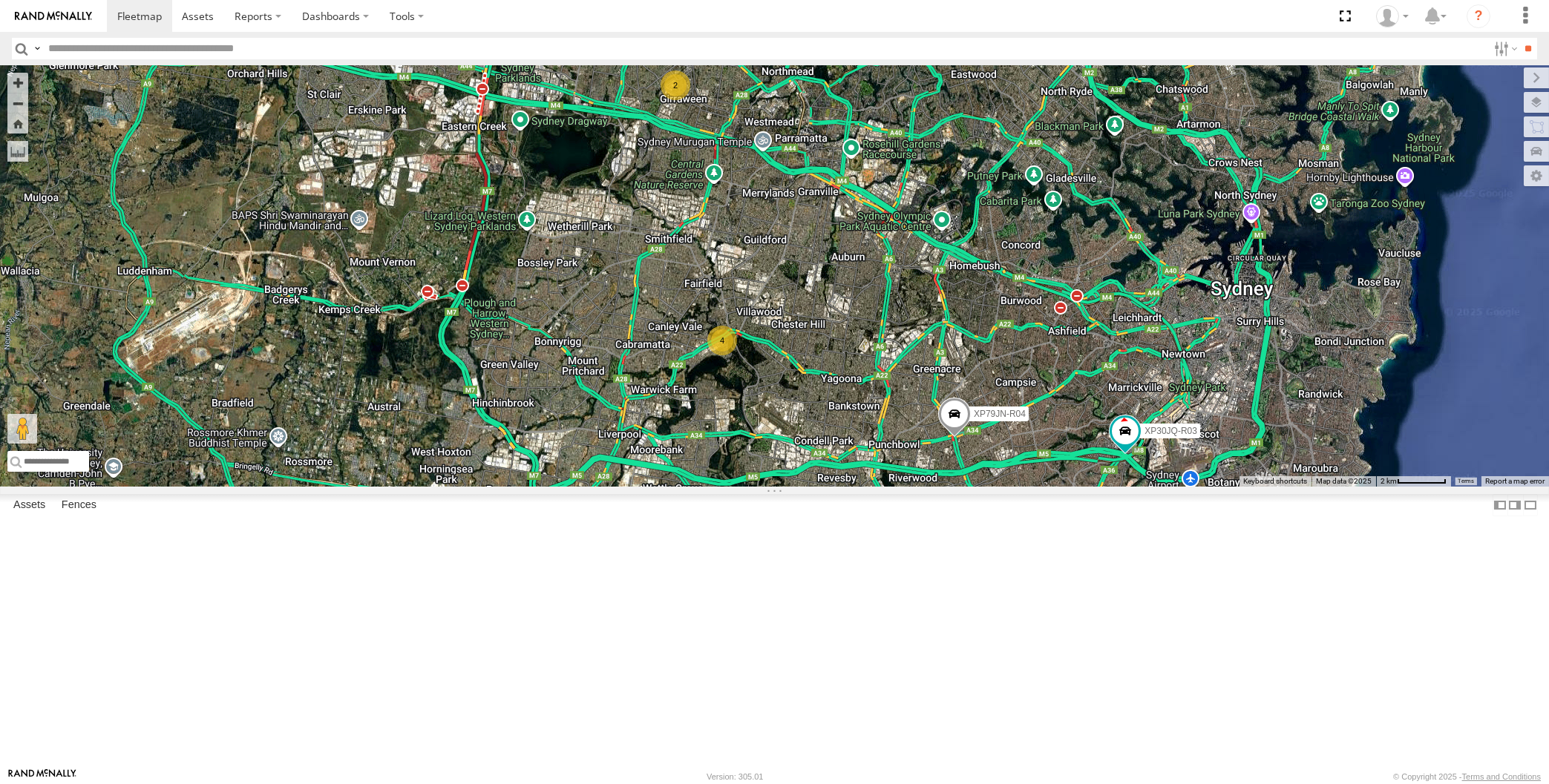
drag, startPoint x: 917, startPoint y: 634, endPoint x: 904, endPoint y: 622, distance: 17.7
click at [906, 487] on div "XP30JQ-R03 XP79JN-R04 4 2" at bounding box center [774, 276] width 1549 height 422
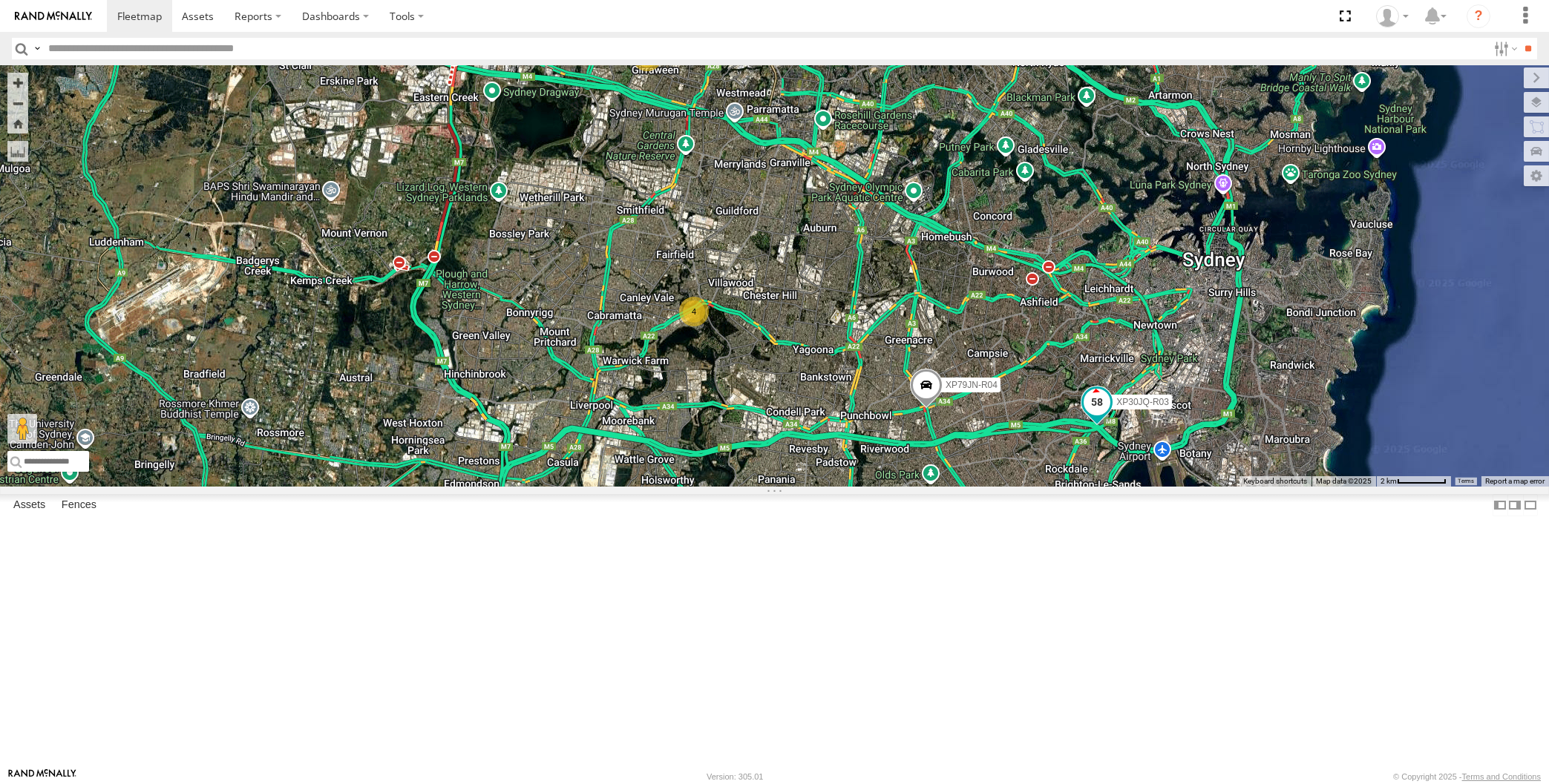
click at [1107, 415] on span at bounding box center [1097, 402] width 27 height 27
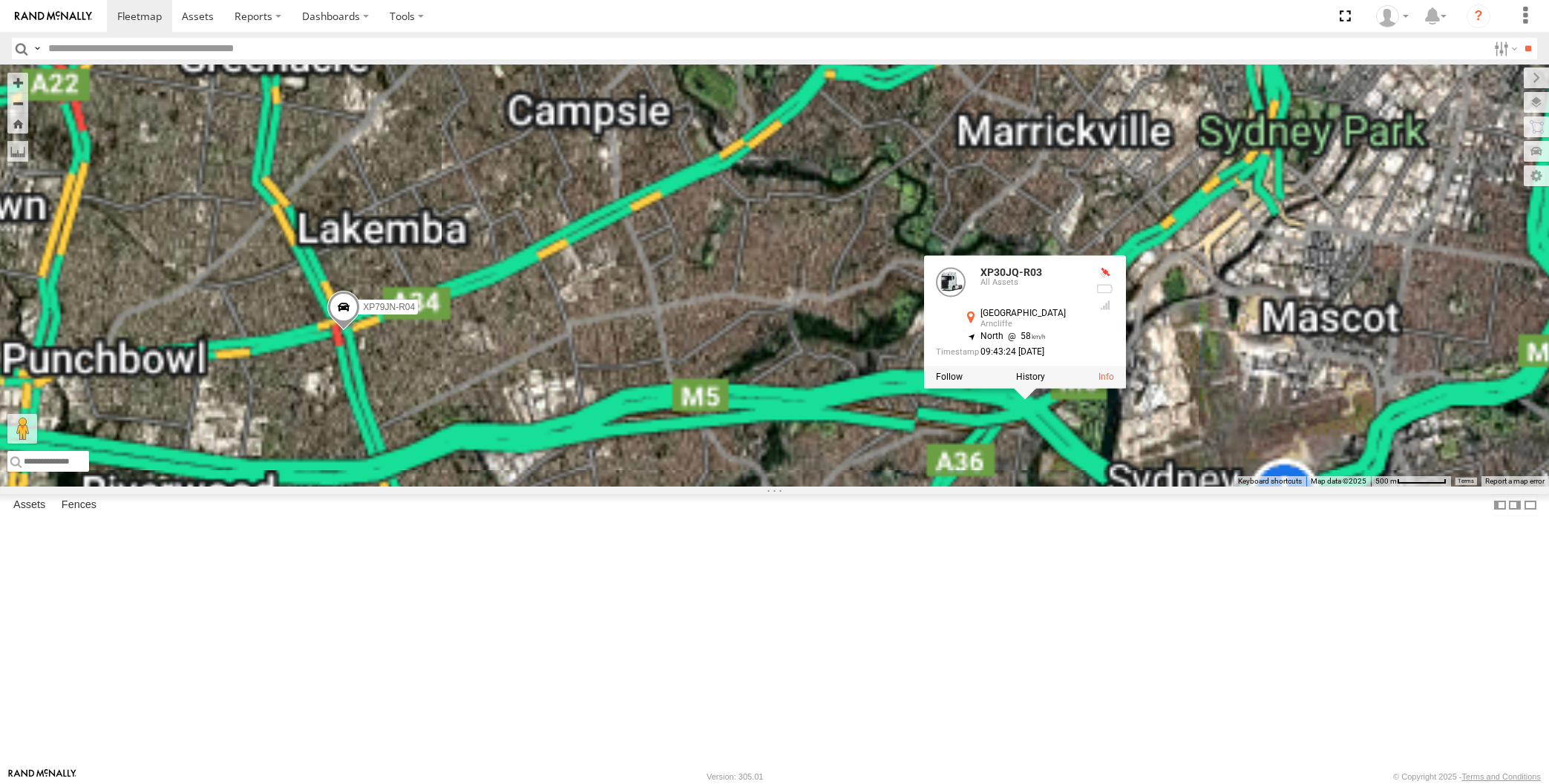
click at [1099, 487] on div "XP30JQ-R03 XP79JN-R04 XP30JQ-R03 All Assets West Botany St Arncliffe -33.93656 …" at bounding box center [774, 276] width 1549 height 422
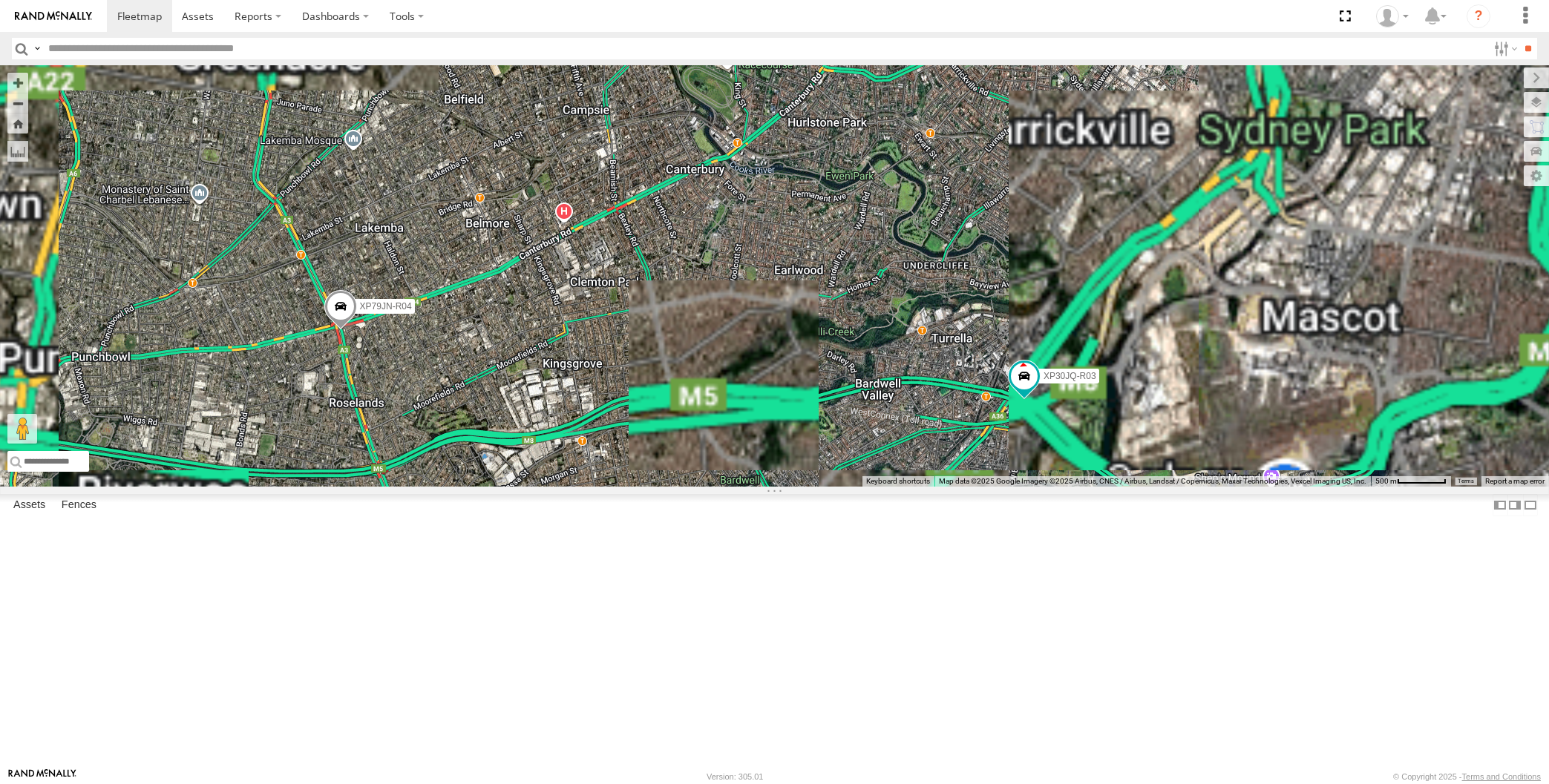
drag, startPoint x: 955, startPoint y: 681, endPoint x: 1041, endPoint y: 647, distance: 92.5
click at [1038, 487] on div "XP30JQ-R03 XP79JN-R04" at bounding box center [774, 276] width 1549 height 422
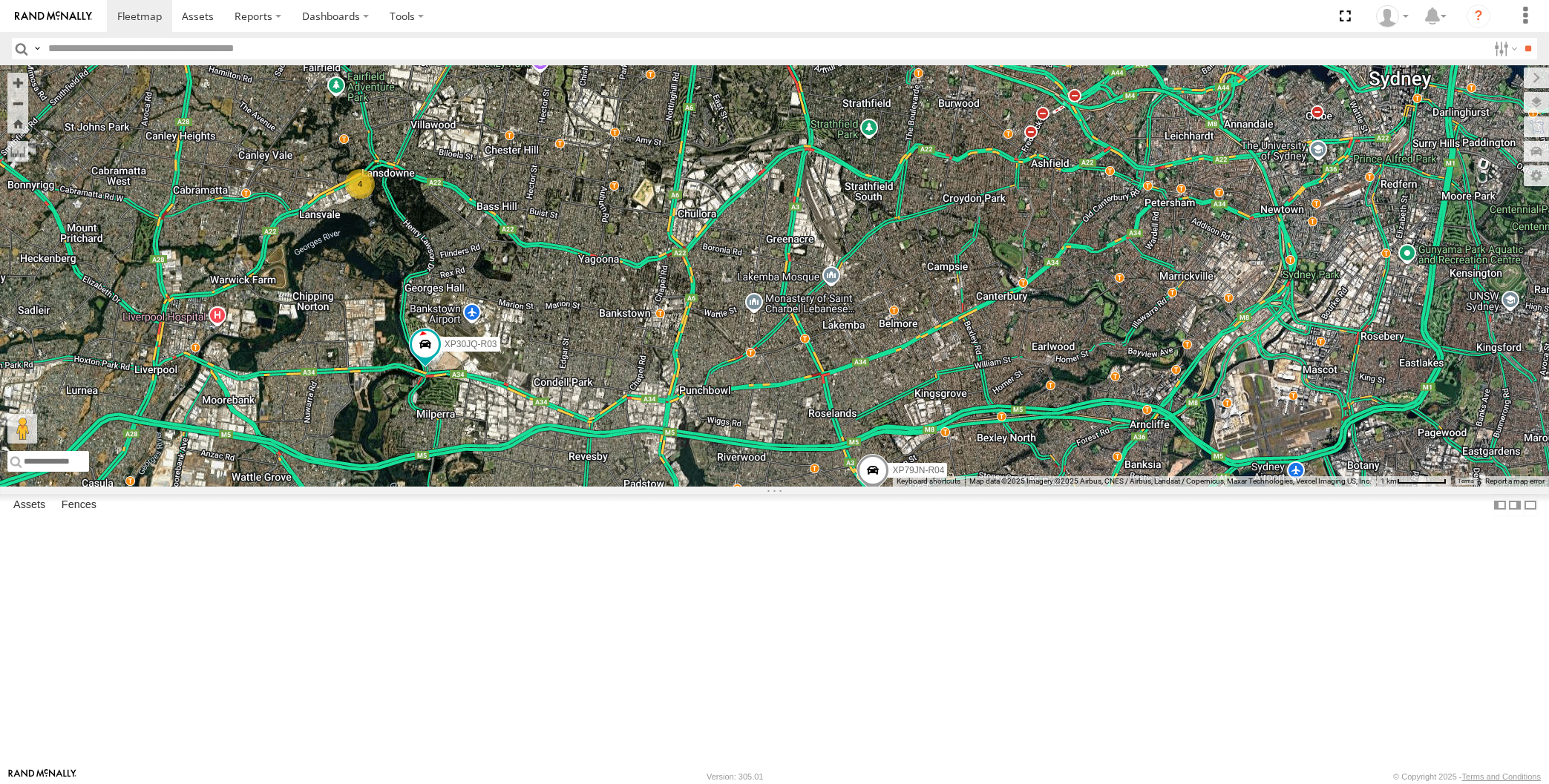
click at [666, 487] on div "XP30JQ-R03 XP79JN-R04 4" at bounding box center [774, 276] width 1549 height 422
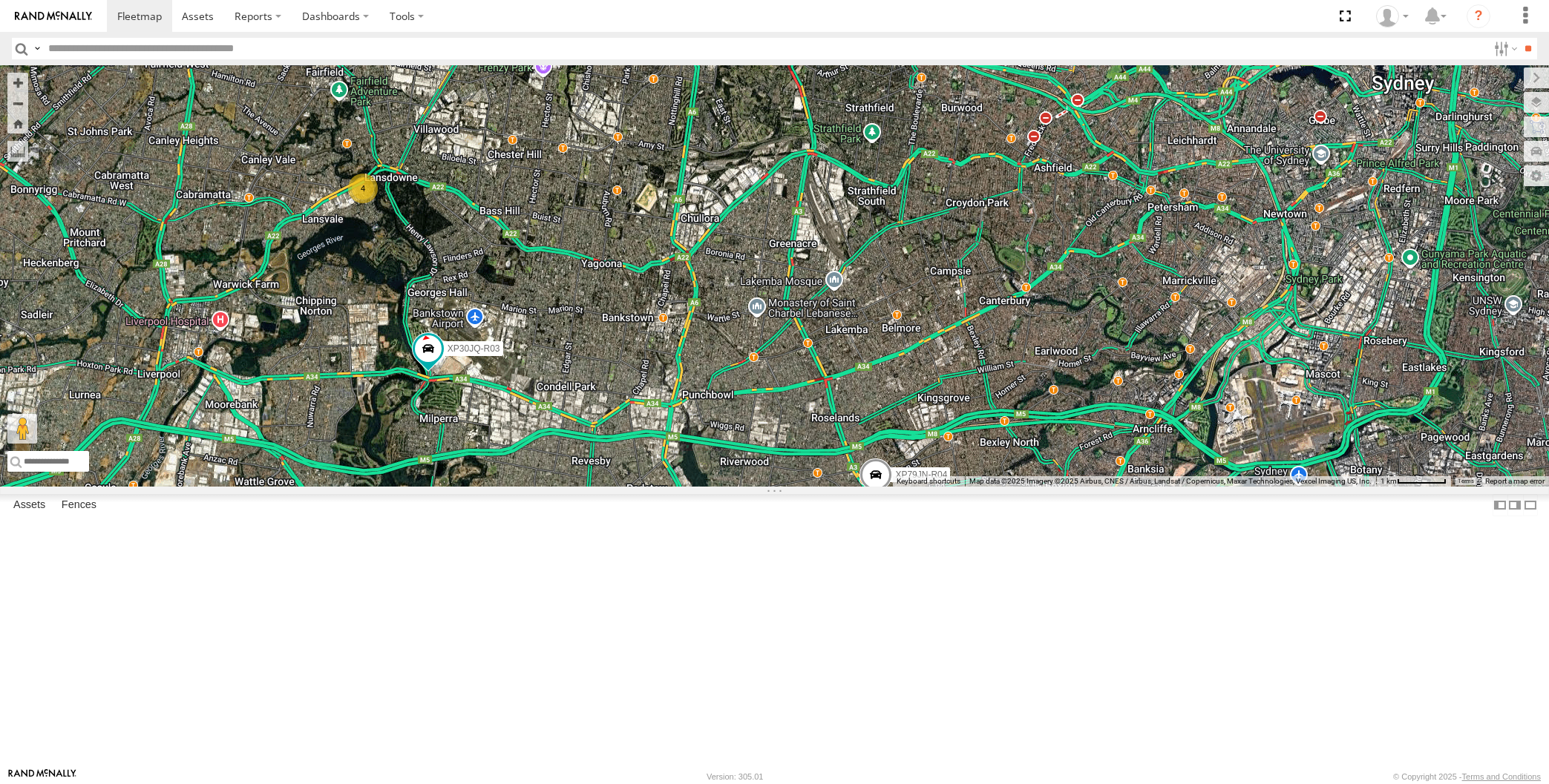
drag, startPoint x: 738, startPoint y: 481, endPoint x: 745, endPoint y: 445, distance: 36.7
click at [745, 448] on div "XP30JQ-R03 XP79JN-R04 4" at bounding box center [774, 276] width 1549 height 422
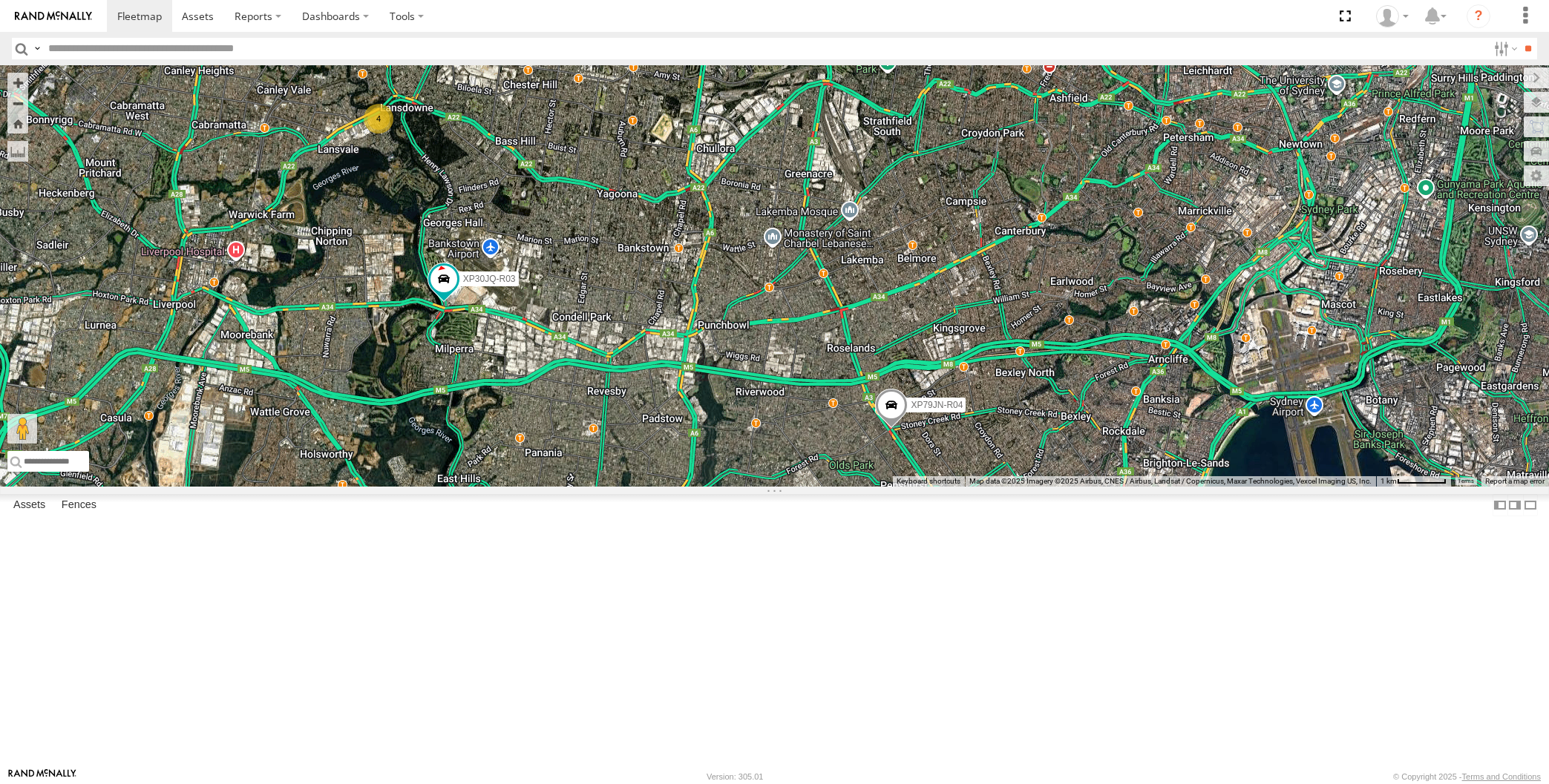
click at [889, 429] on span at bounding box center [891, 409] width 33 height 40
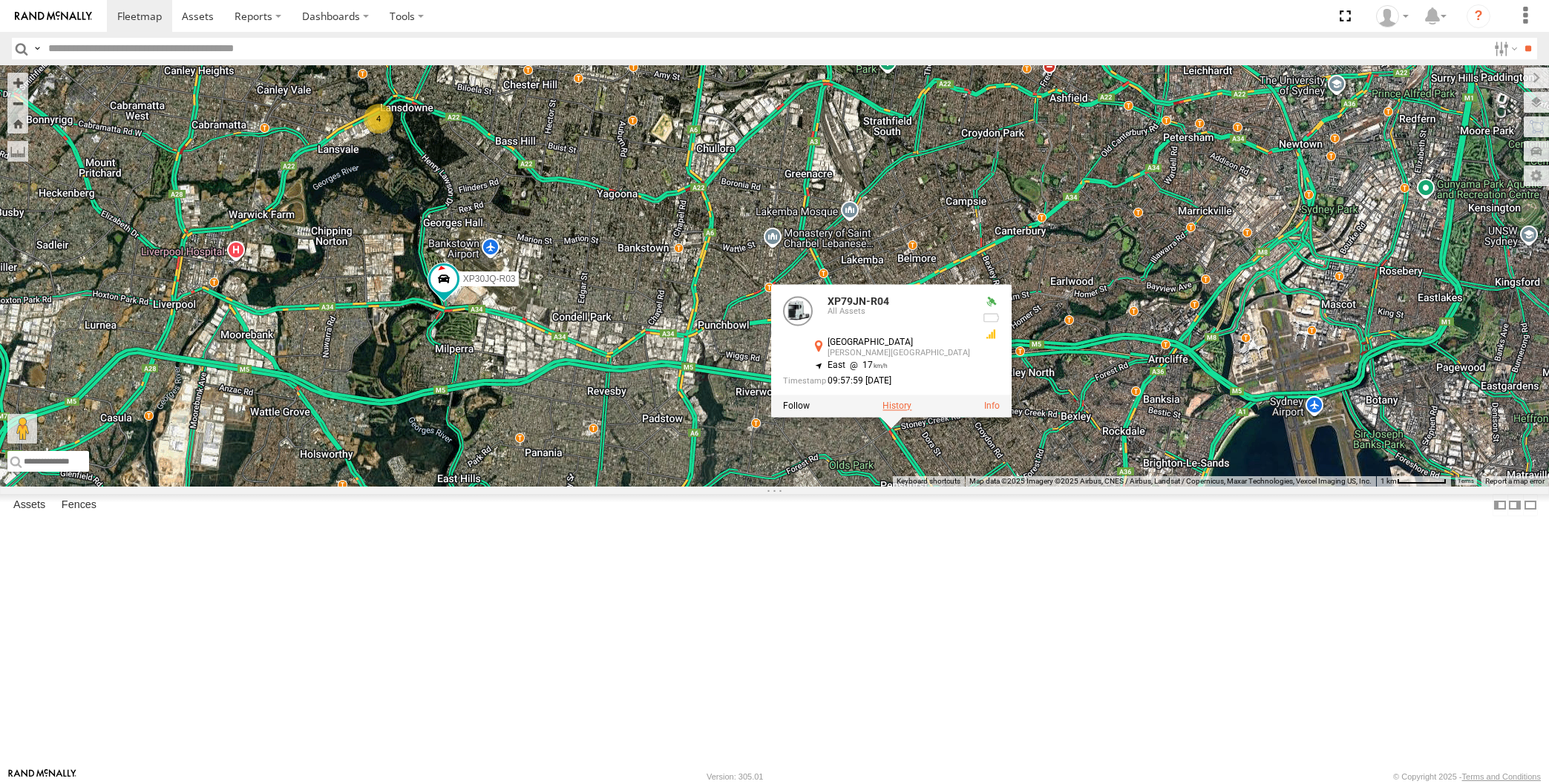
click at [898, 412] on label at bounding box center [897, 406] width 29 height 10
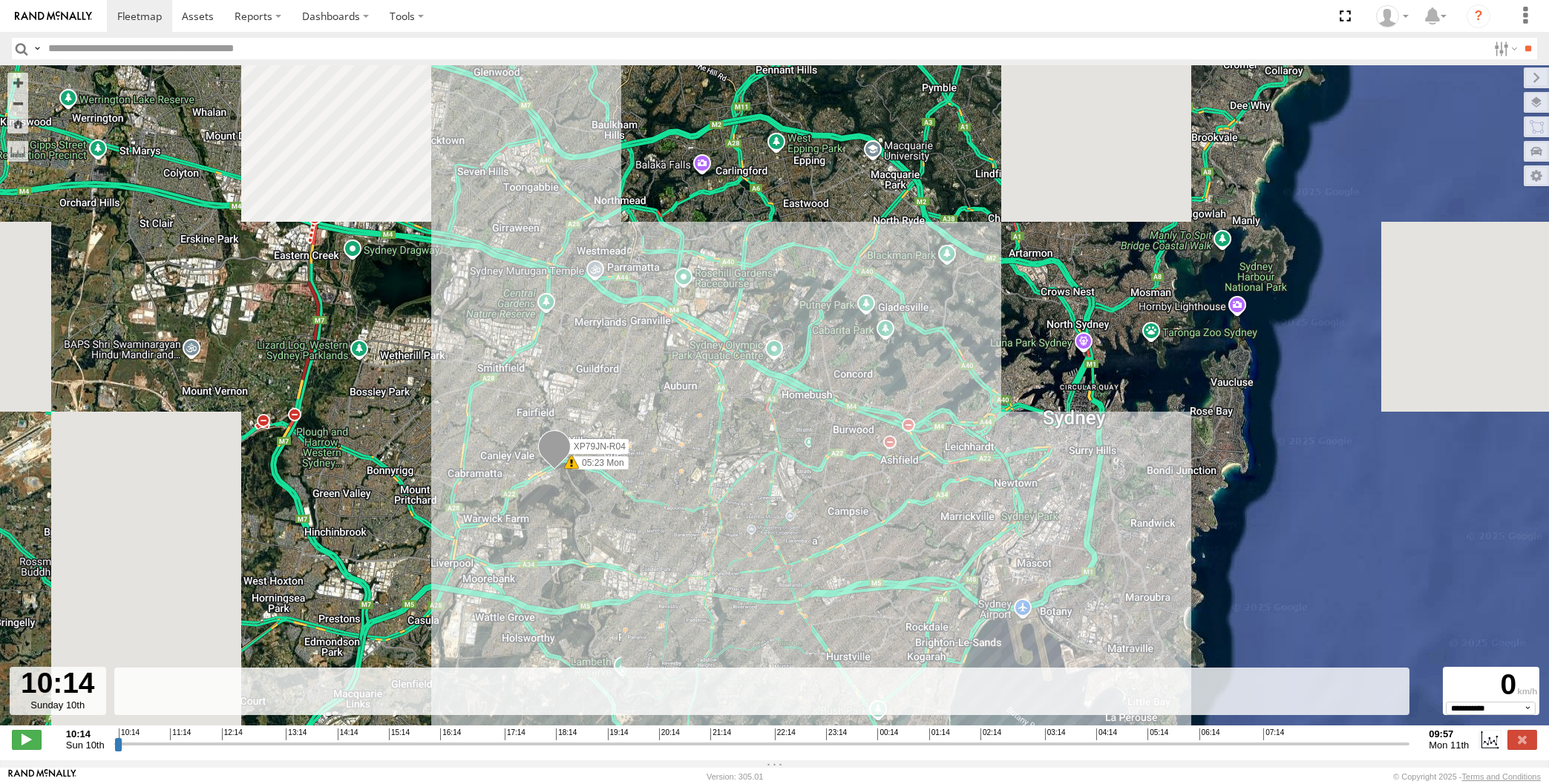
click at [1289, 735] on div "10:14 11:14 12:14 13:14 14:14 15:14 16:14 17:14 18:14 19:14 20:14 21:14 22:14 2…" at bounding box center [762, 734] width 1286 height 10
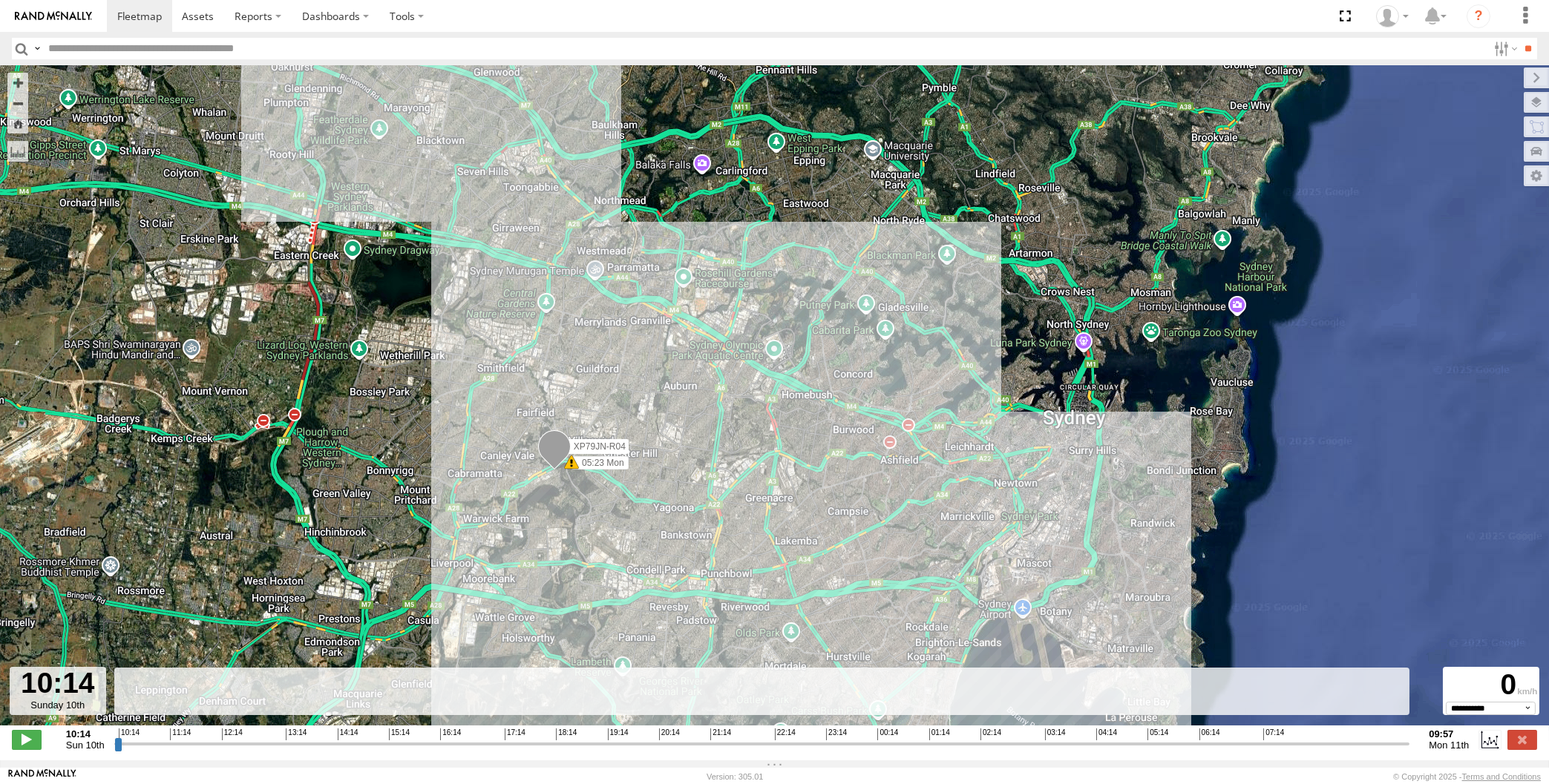
click at [1287, 746] on input "range" at bounding box center [763, 743] width 1297 height 14
click at [1302, 746] on input "range" at bounding box center [763, 743] width 1297 height 14
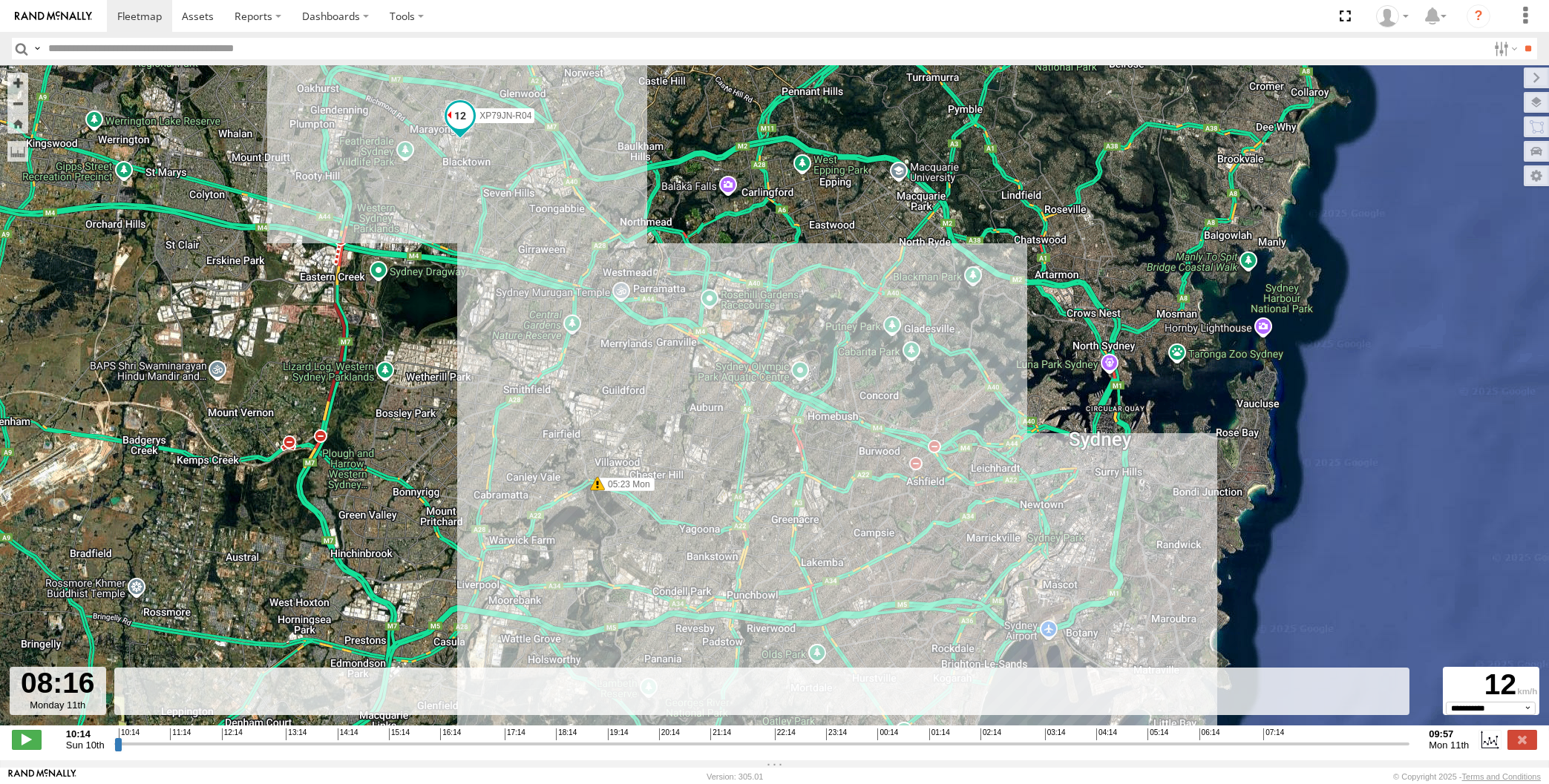
click at [1315, 745] on input "range" at bounding box center [763, 743] width 1297 height 14
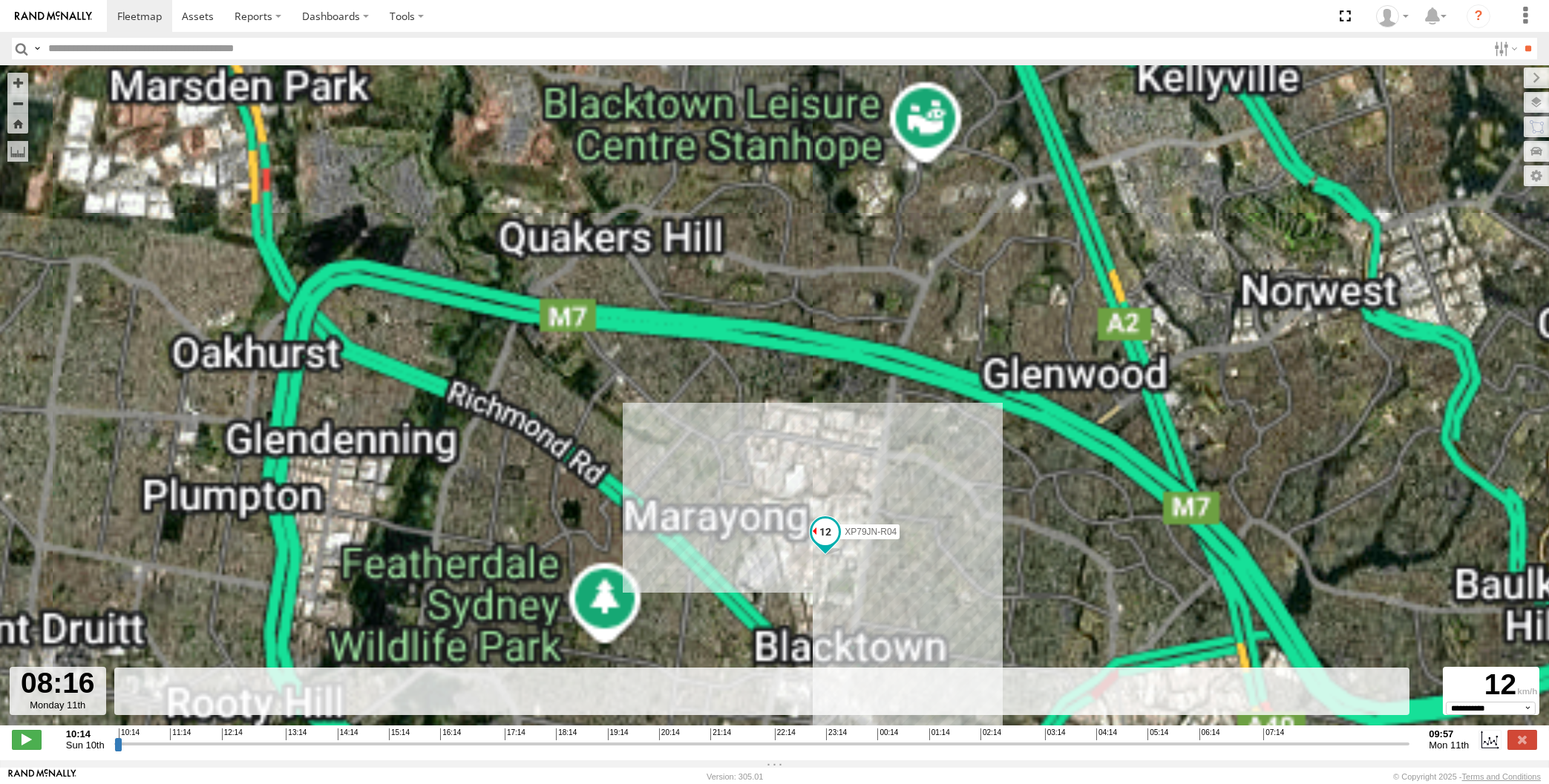
click at [960, 436] on div "XP79JN-R04 05:23 Mon" at bounding box center [774, 403] width 1549 height 676
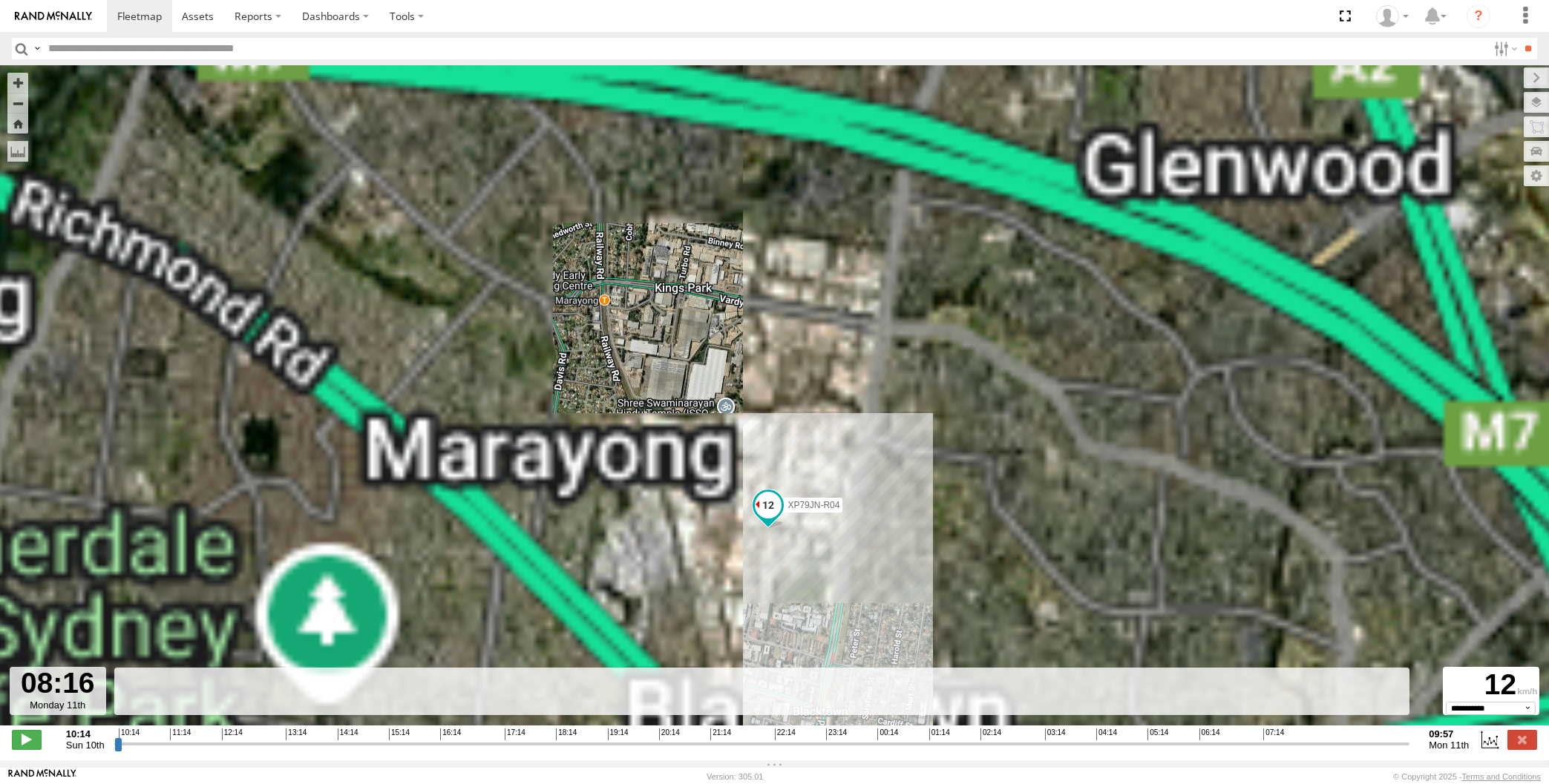
drag, startPoint x: 814, startPoint y: 552, endPoint x: 813, endPoint y: 490, distance: 62.0
click at [813, 491] on div "XP79JN-R04 05:23 Mon" at bounding box center [774, 403] width 1549 height 676
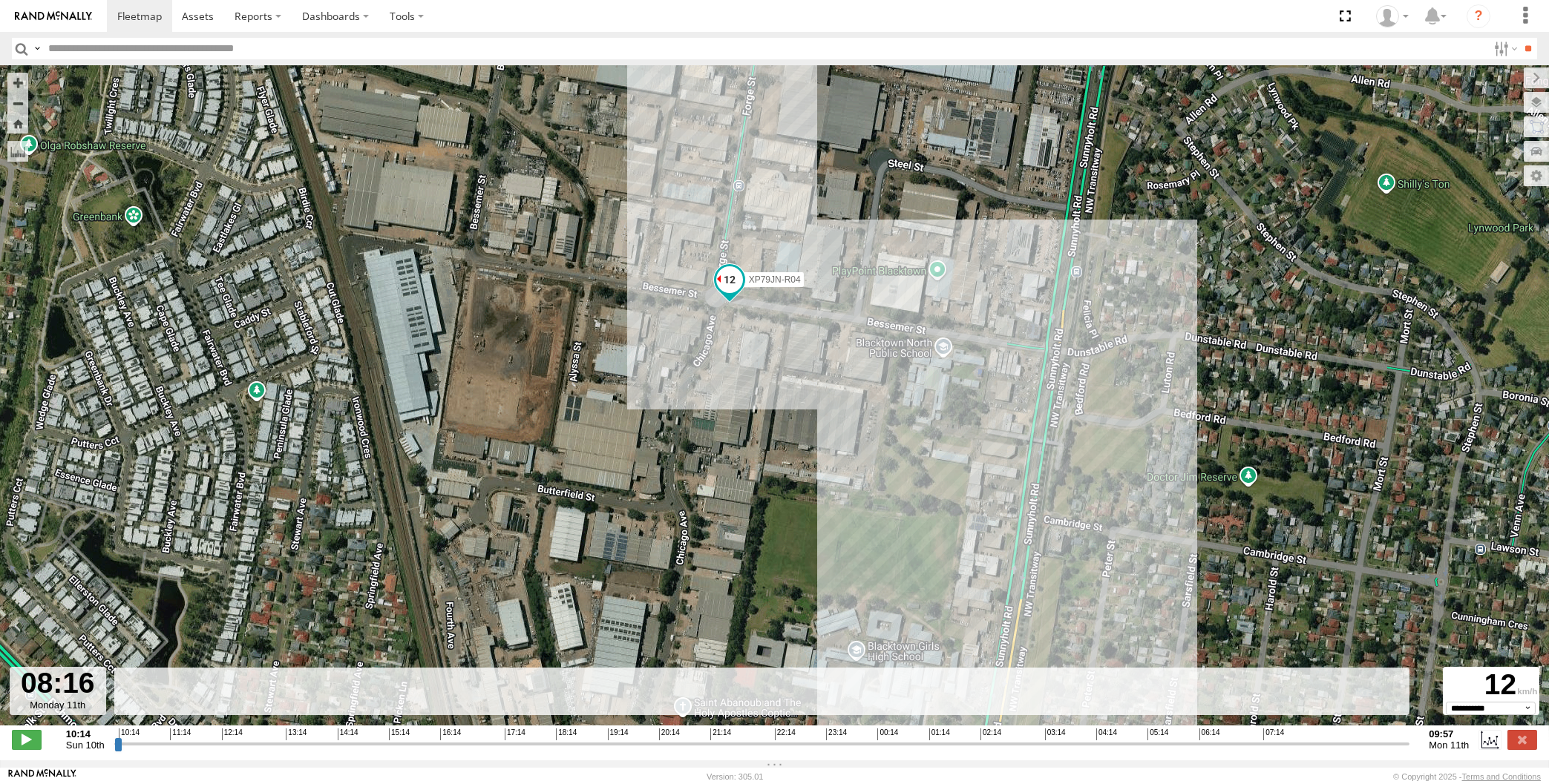
click at [1321, 746] on input "range" at bounding box center [763, 743] width 1297 height 14
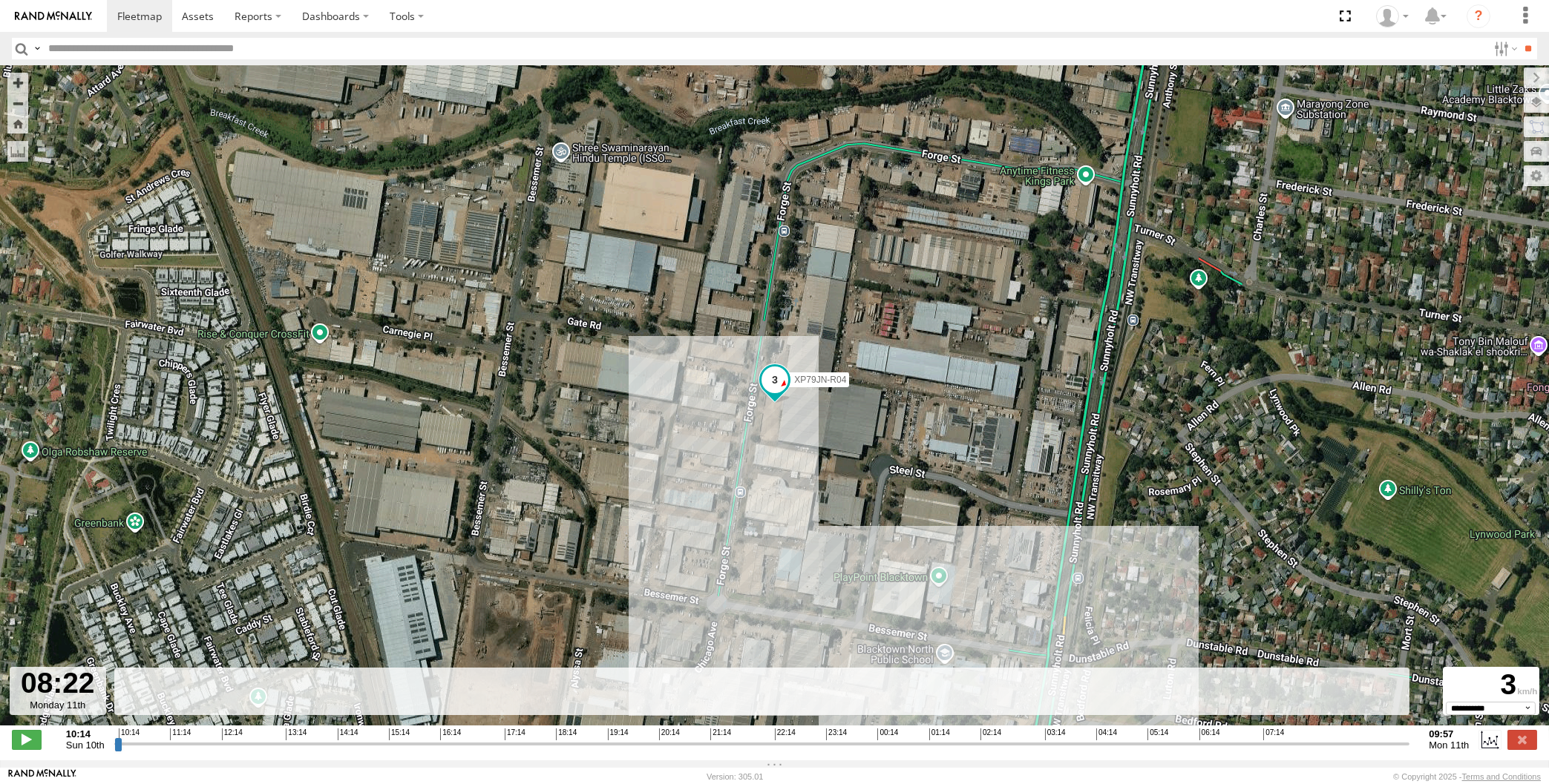
click at [1327, 748] on input "range" at bounding box center [763, 743] width 1297 height 14
click at [1330, 749] on input "range" at bounding box center [763, 743] width 1297 height 14
click at [1337, 748] on input "range" at bounding box center [763, 743] width 1297 height 14
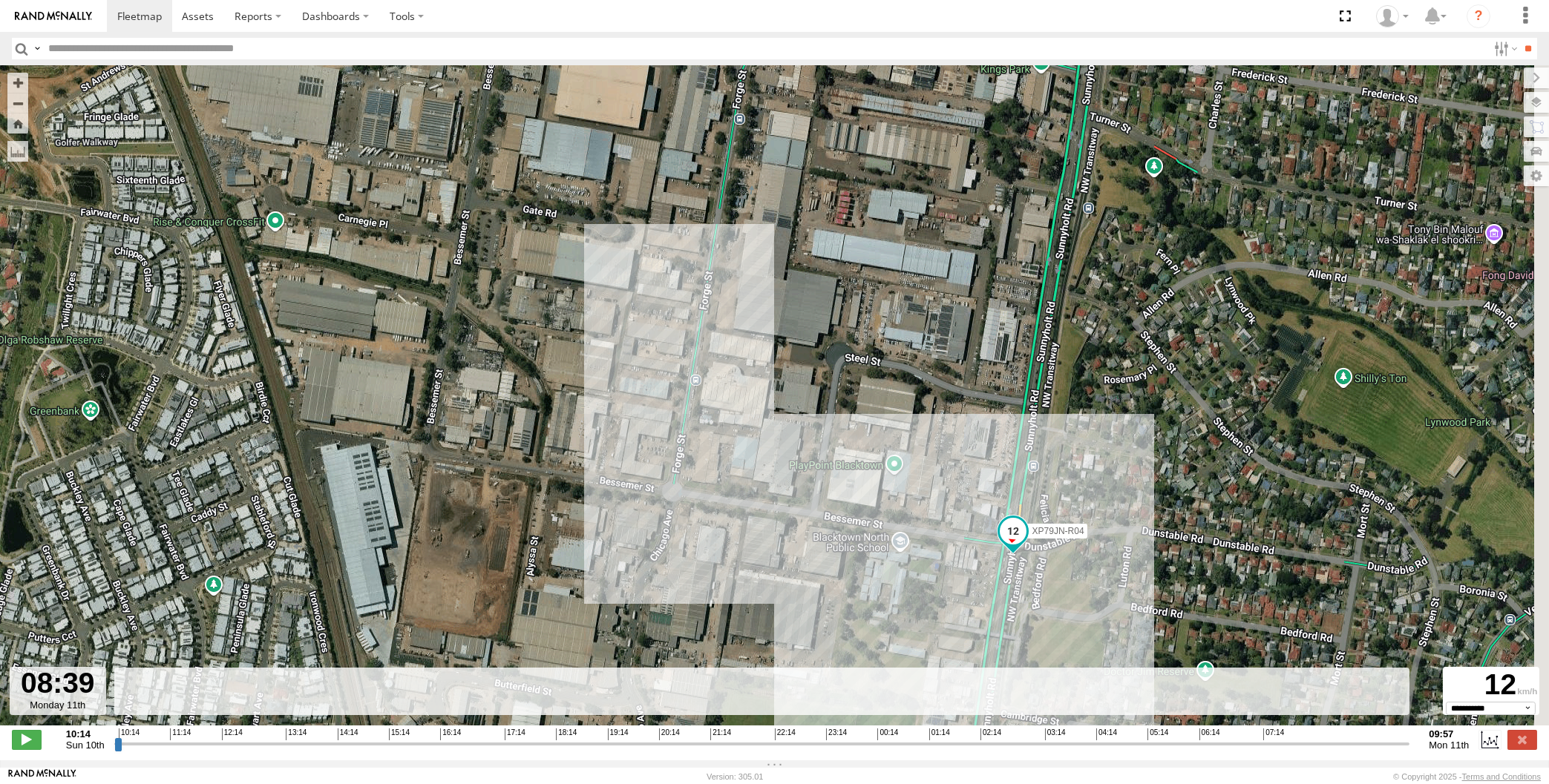
drag, startPoint x: 1260, startPoint y: 480, endPoint x: 1207, endPoint y: 368, distance: 123.9
click at [1211, 378] on div "XP79JN-R04 05:23 Mon" at bounding box center [774, 403] width 1549 height 676
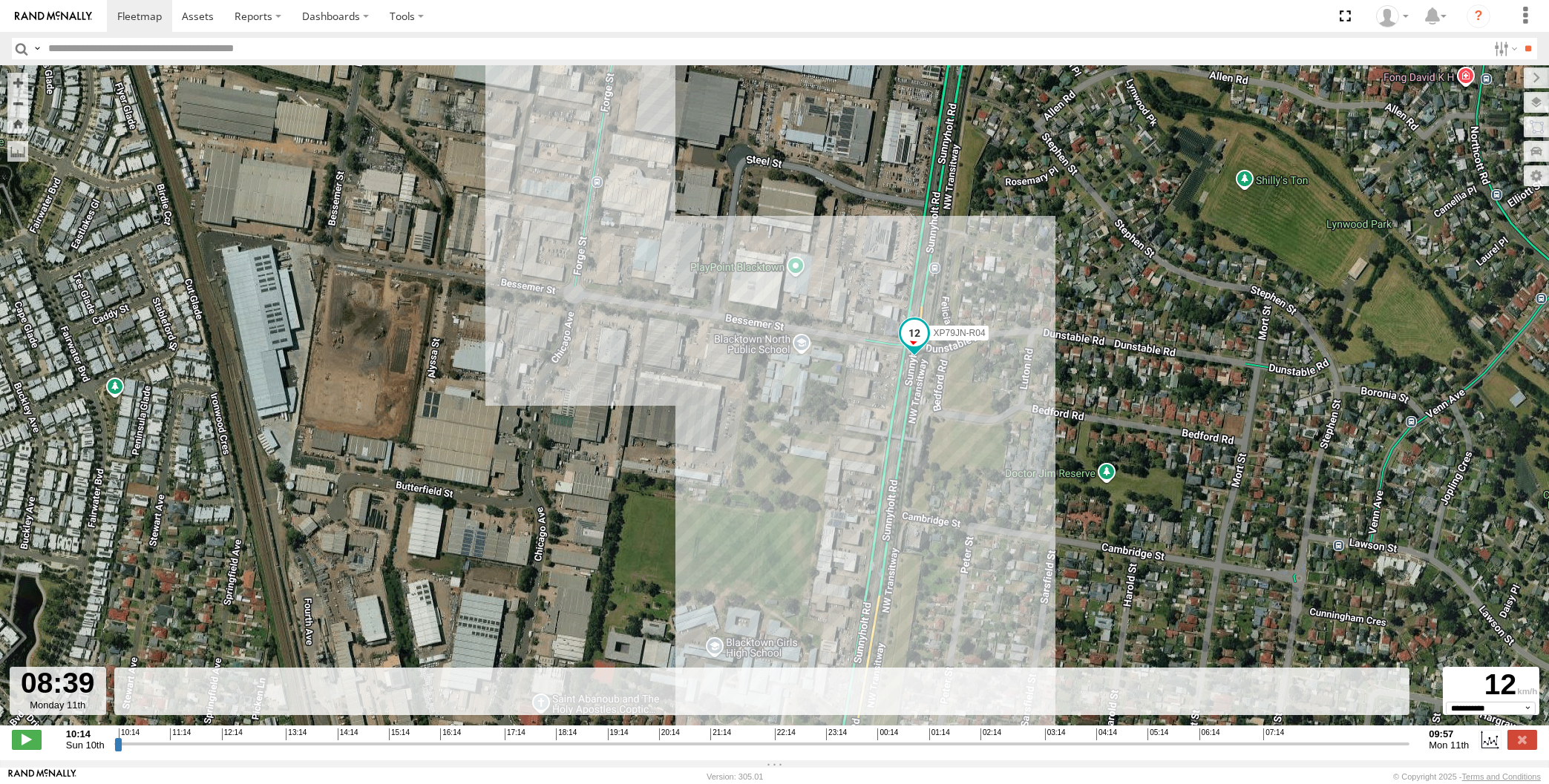
click at [1342, 748] on input "range" at bounding box center [763, 743] width 1297 height 14
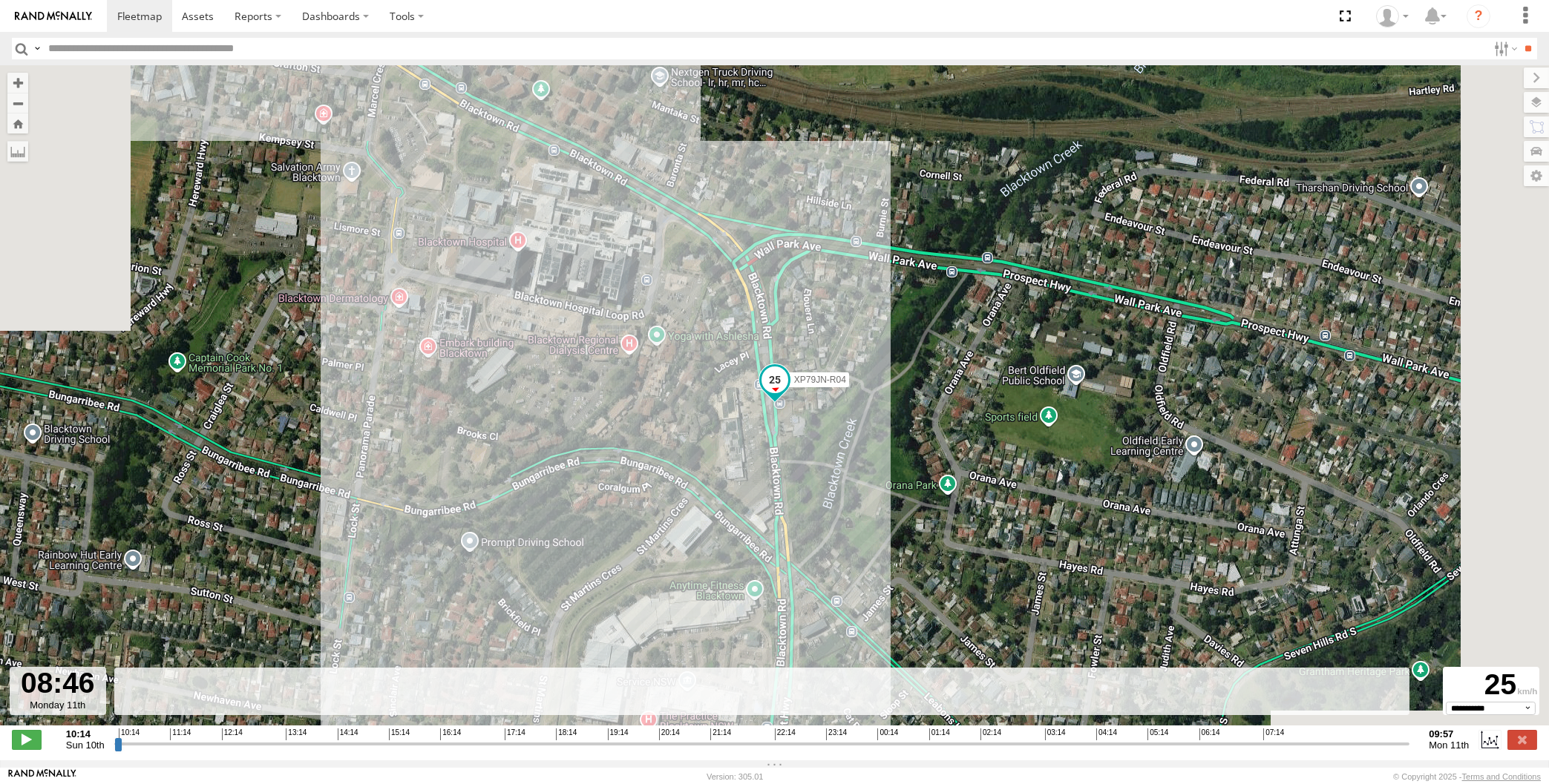
click at [1348, 744] on input "range" at bounding box center [763, 743] width 1297 height 14
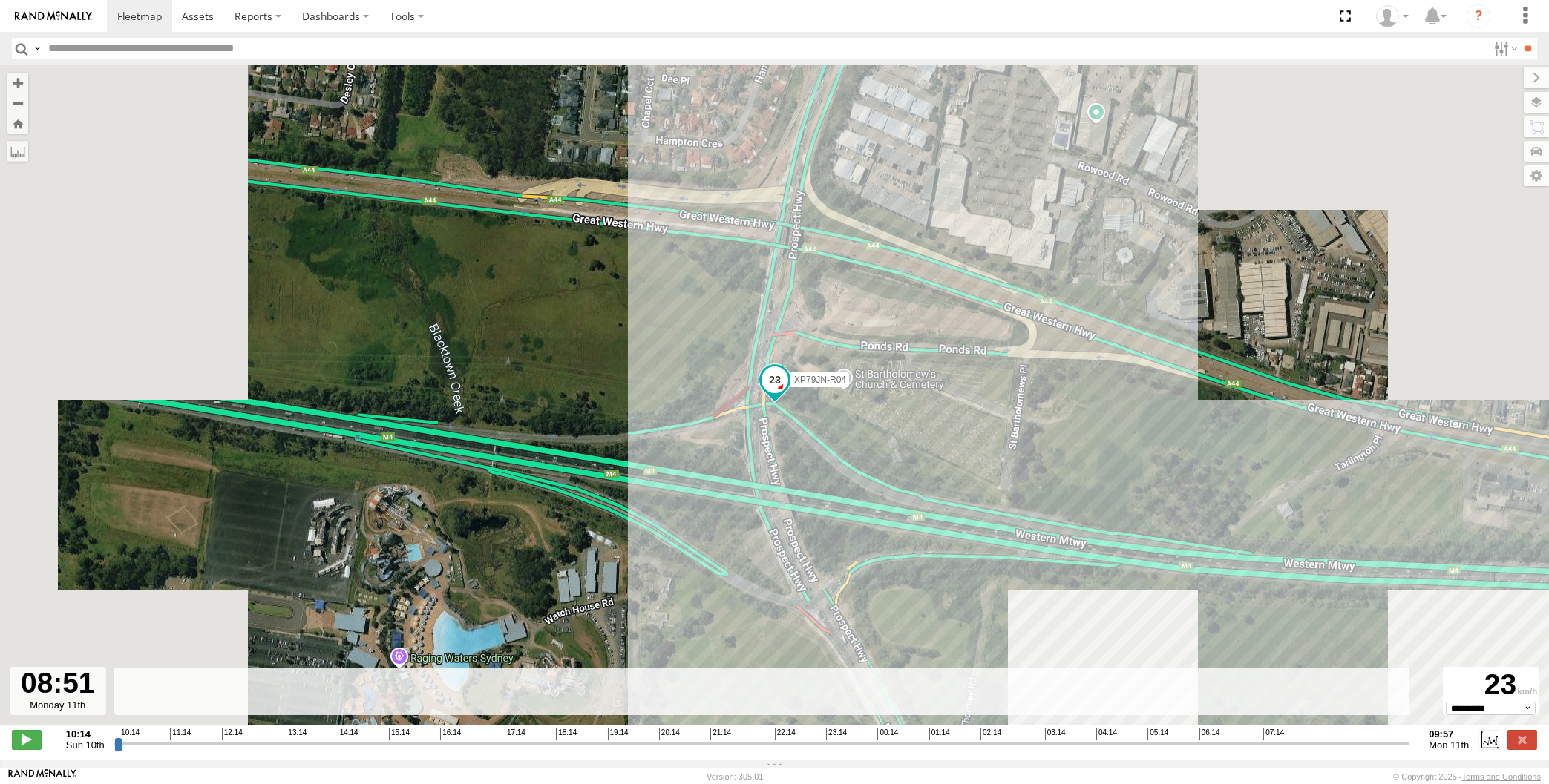
click at [1354, 743] on input "range" at bounding box center [763, 743] width 1297 height 14
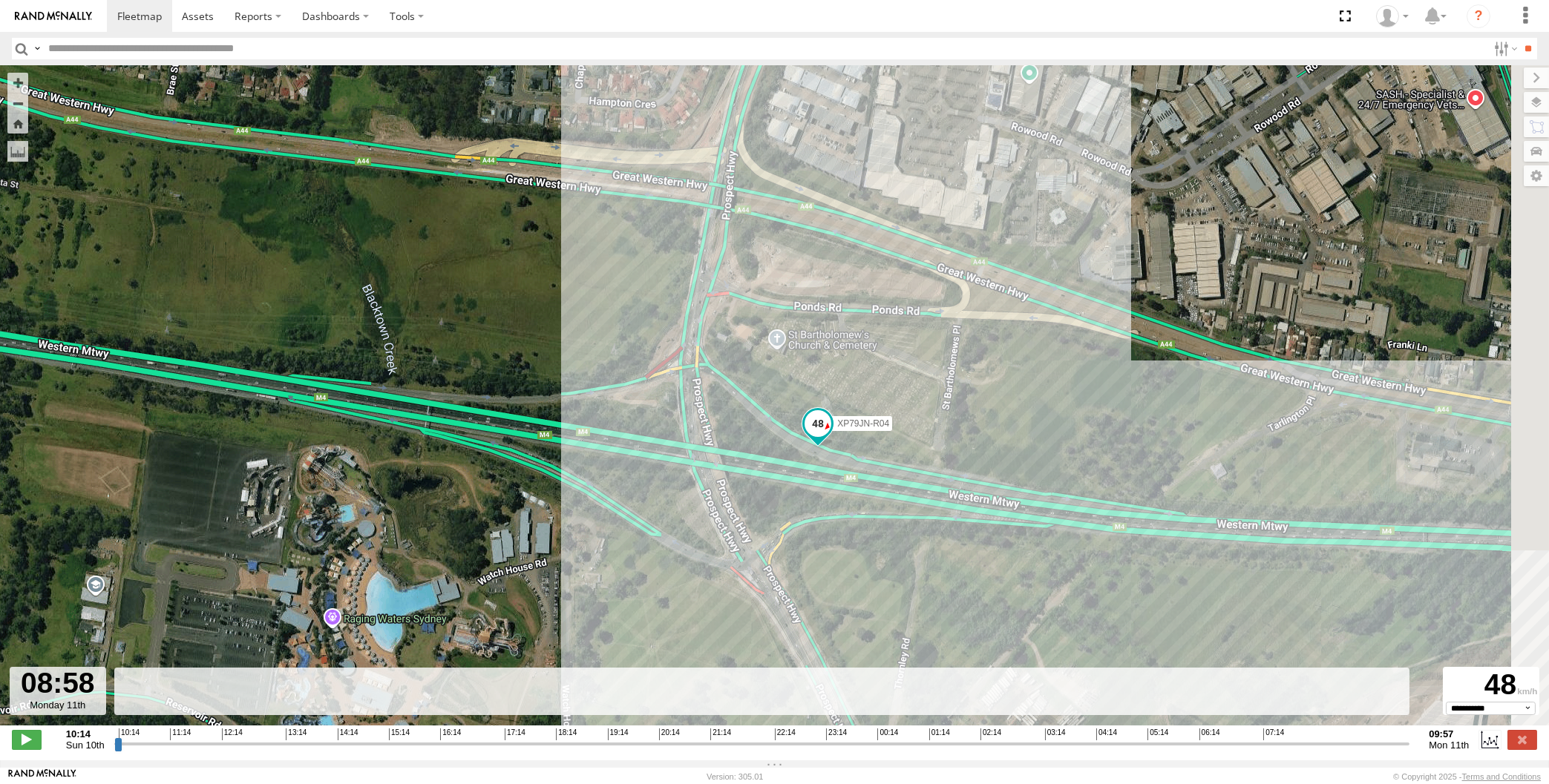
drag, startPoint x: 1239, startPoint y: 582, endPoint x: 1158, endPoint y: 535, distance: 93.6
click at [1171, 542] on div "XP79JN-R04 05:23 Mon" at bounding box center [774, 403] width 1549 height 676
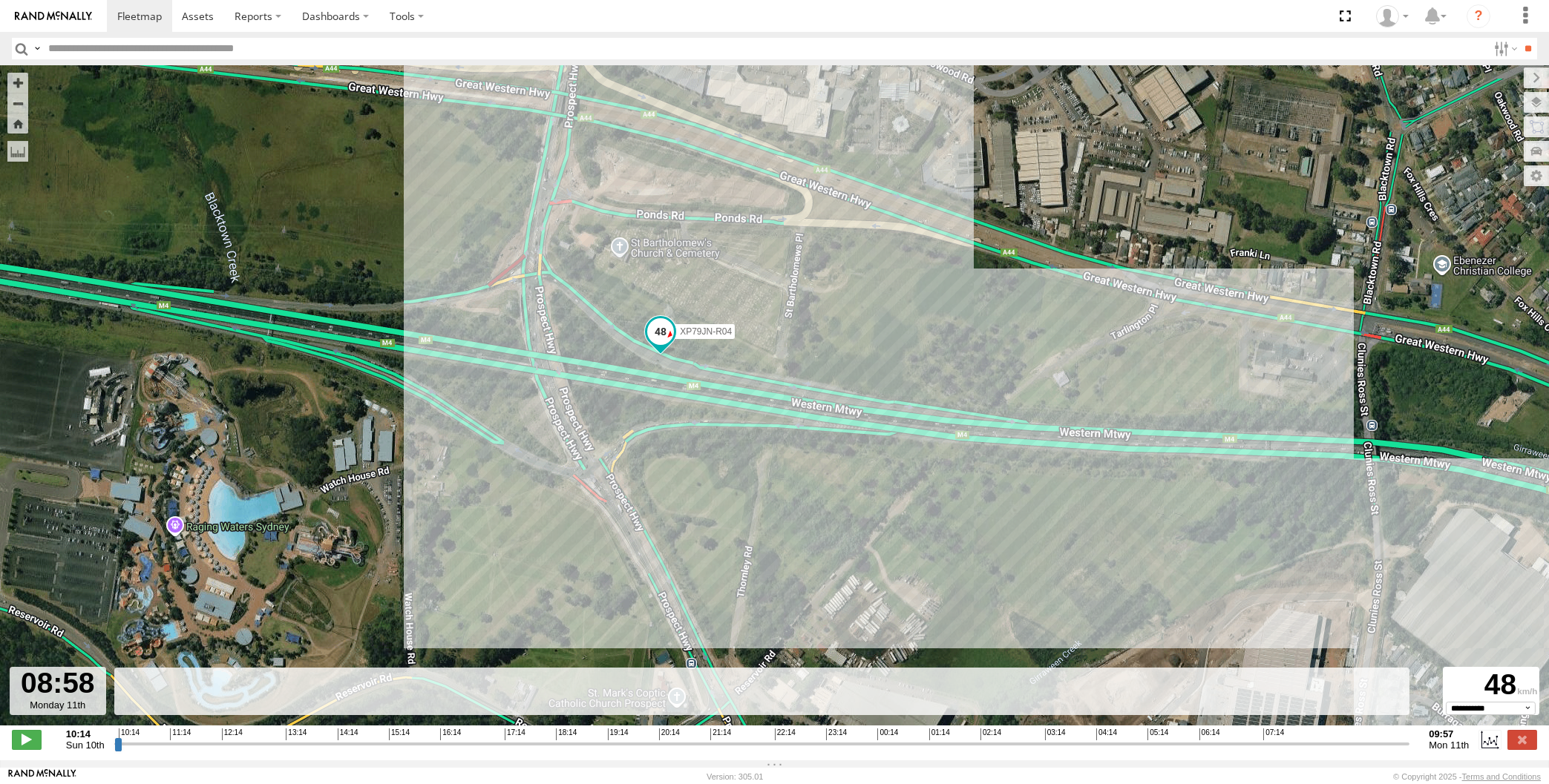
click at [1362, 747] on input "range" at bounding box center [763, 743] width 1297 height 14
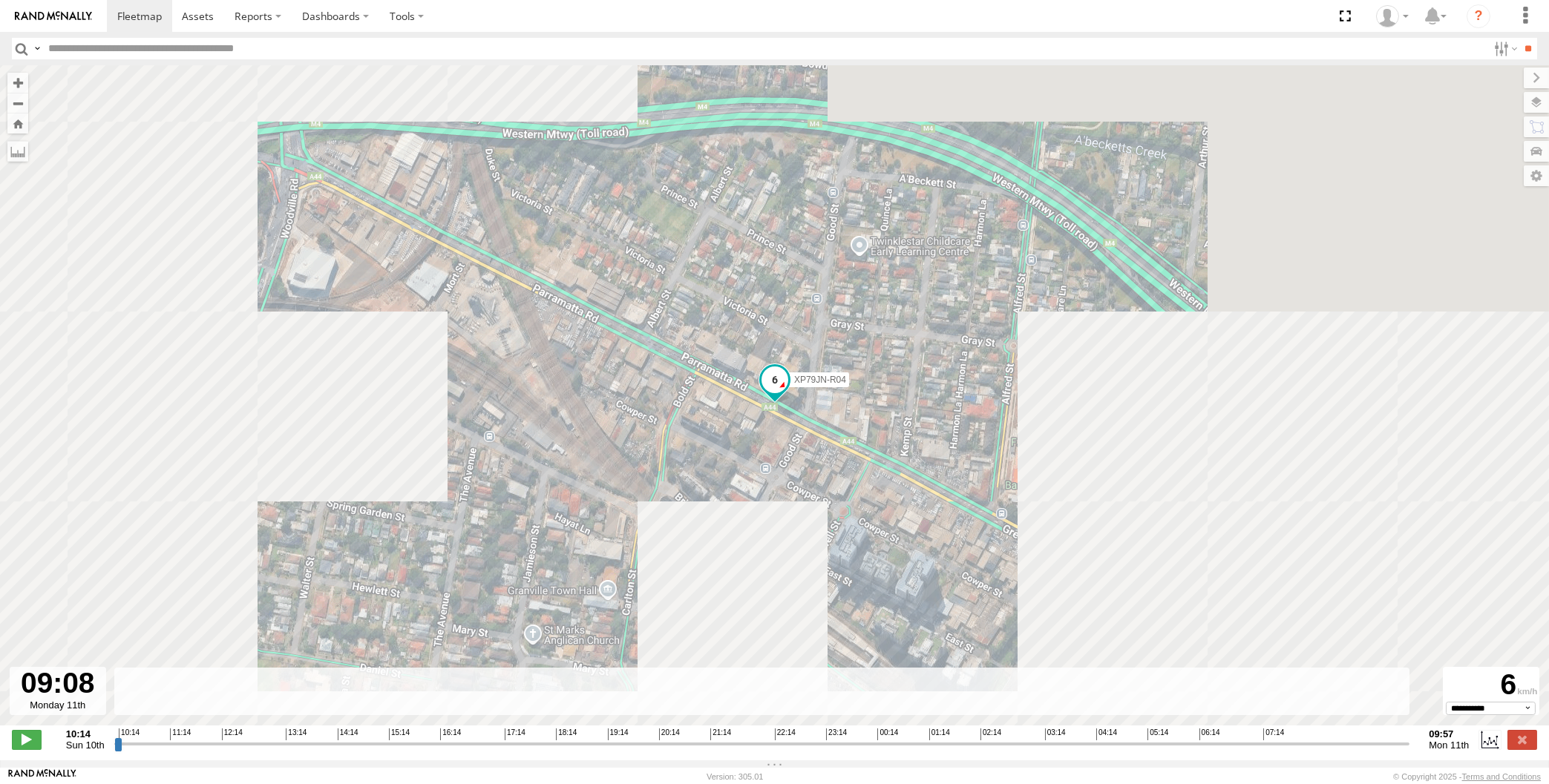
click at [1368, 746] on input "range" at bounding box center [763, 743] width 1297 height 14
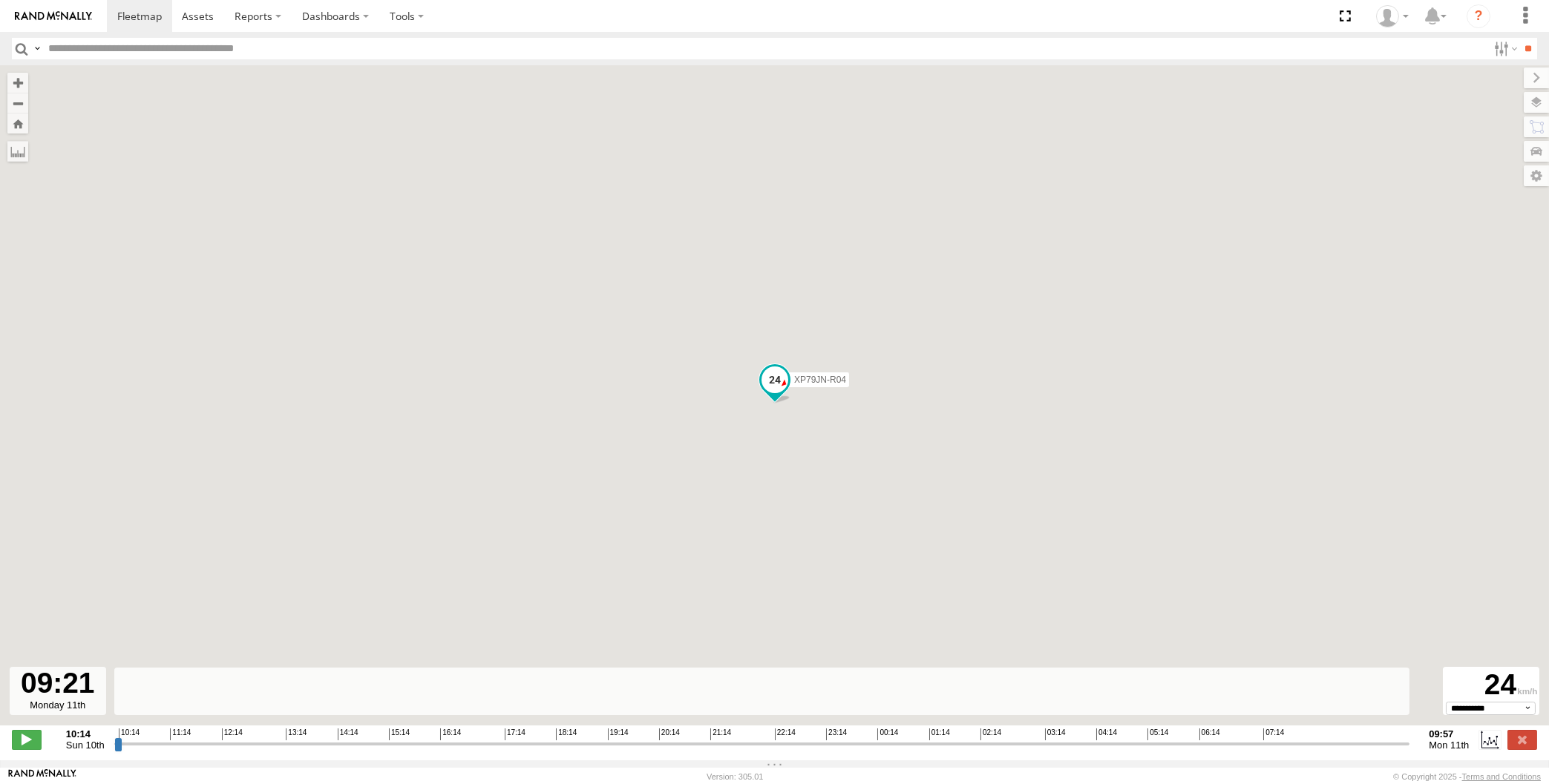
type input "**********"
click at [1374, 746] on input "range" at bounding box center [763, 743] width 1297 height 14
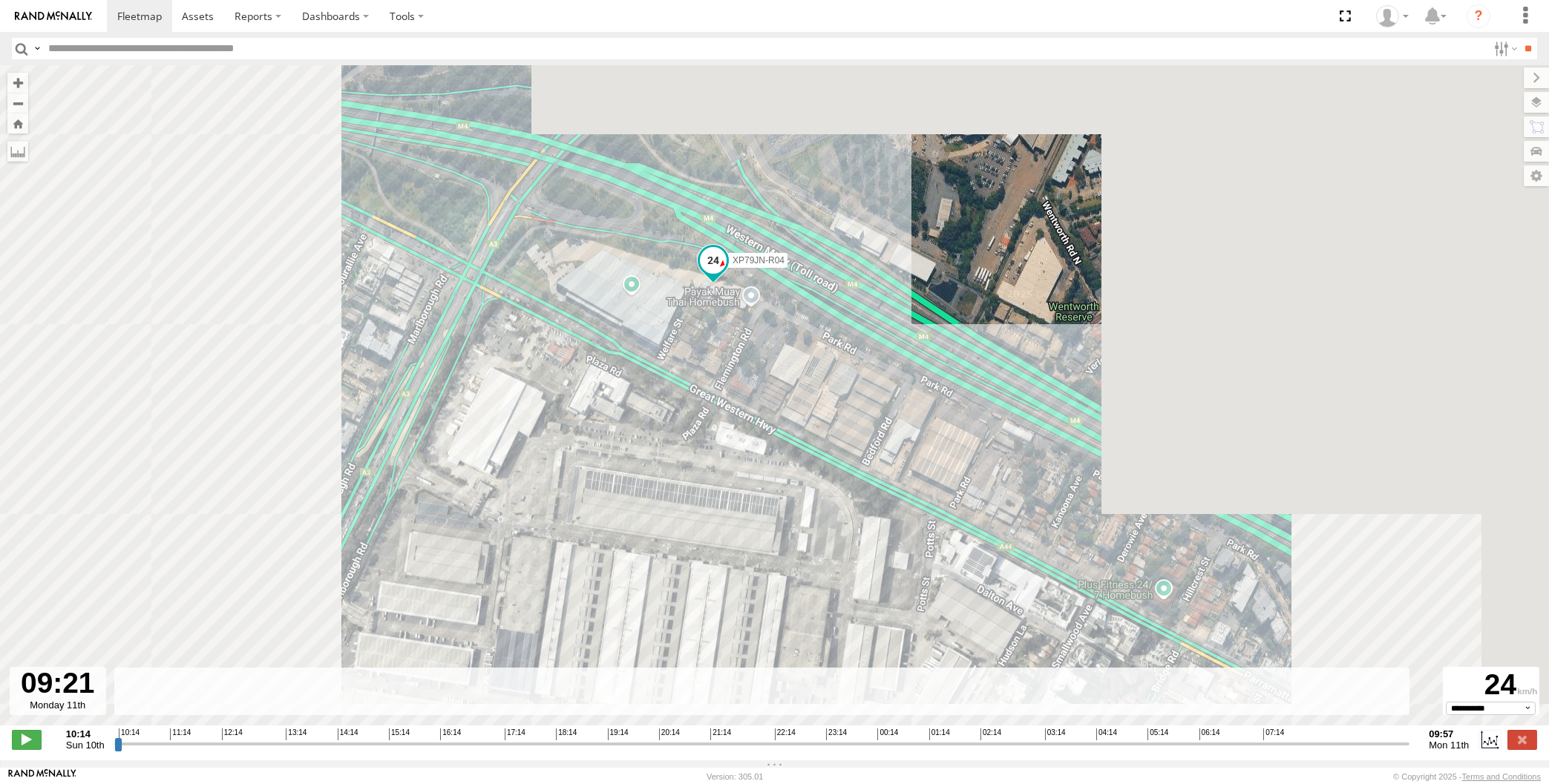
drag, startPoint x: 1216, startPoint y: 499, endPoint x: 1205, endPoint y: 465, distance: 35.7
click at [1205, 465] on div "XP79JN-R04 05:23 Mon" at bounding box center [774, 403] width 1549 height 676
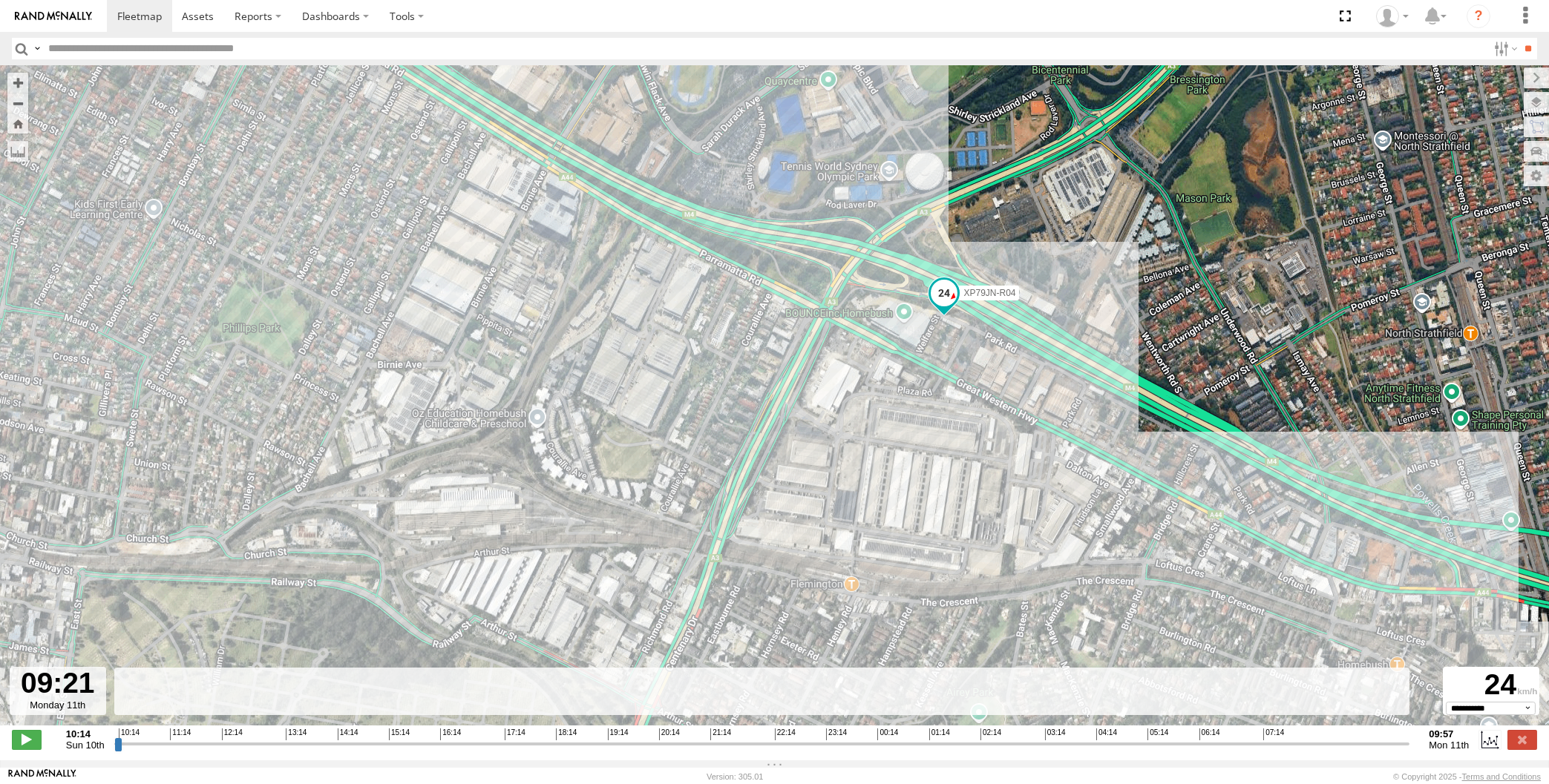
drag, startPoint x: 1150, startPoint y: 538, endPoint x: 1088, endPoint y: 493, distance: 76.6
click at [1088, 493] on div "XP79JN-R04 05:23 Mon" at bounding box center [774, 403] width 1549 height 676
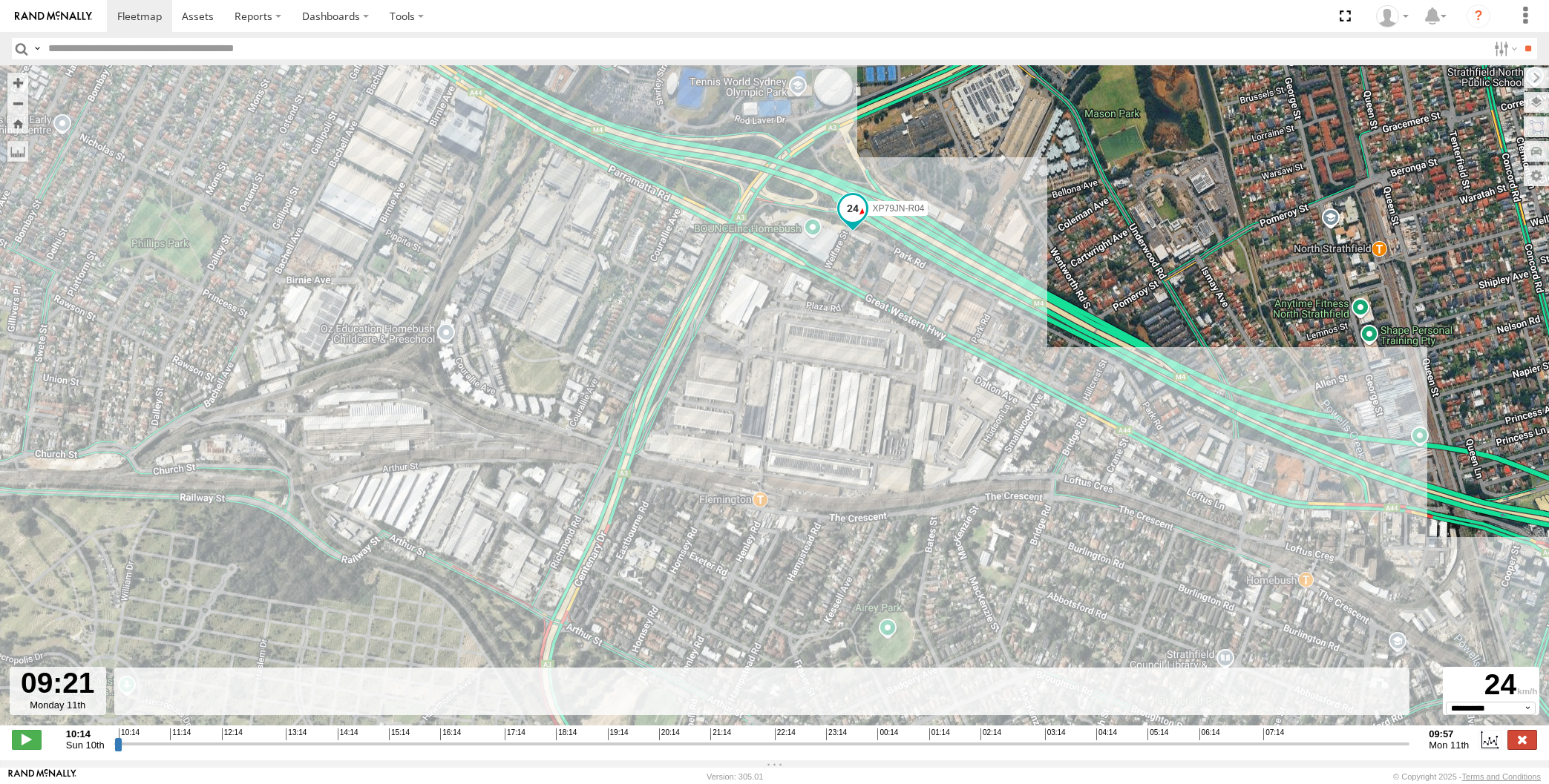
click at [1530, 744] on label at bounding box center [1523, 739] width 30 height 20
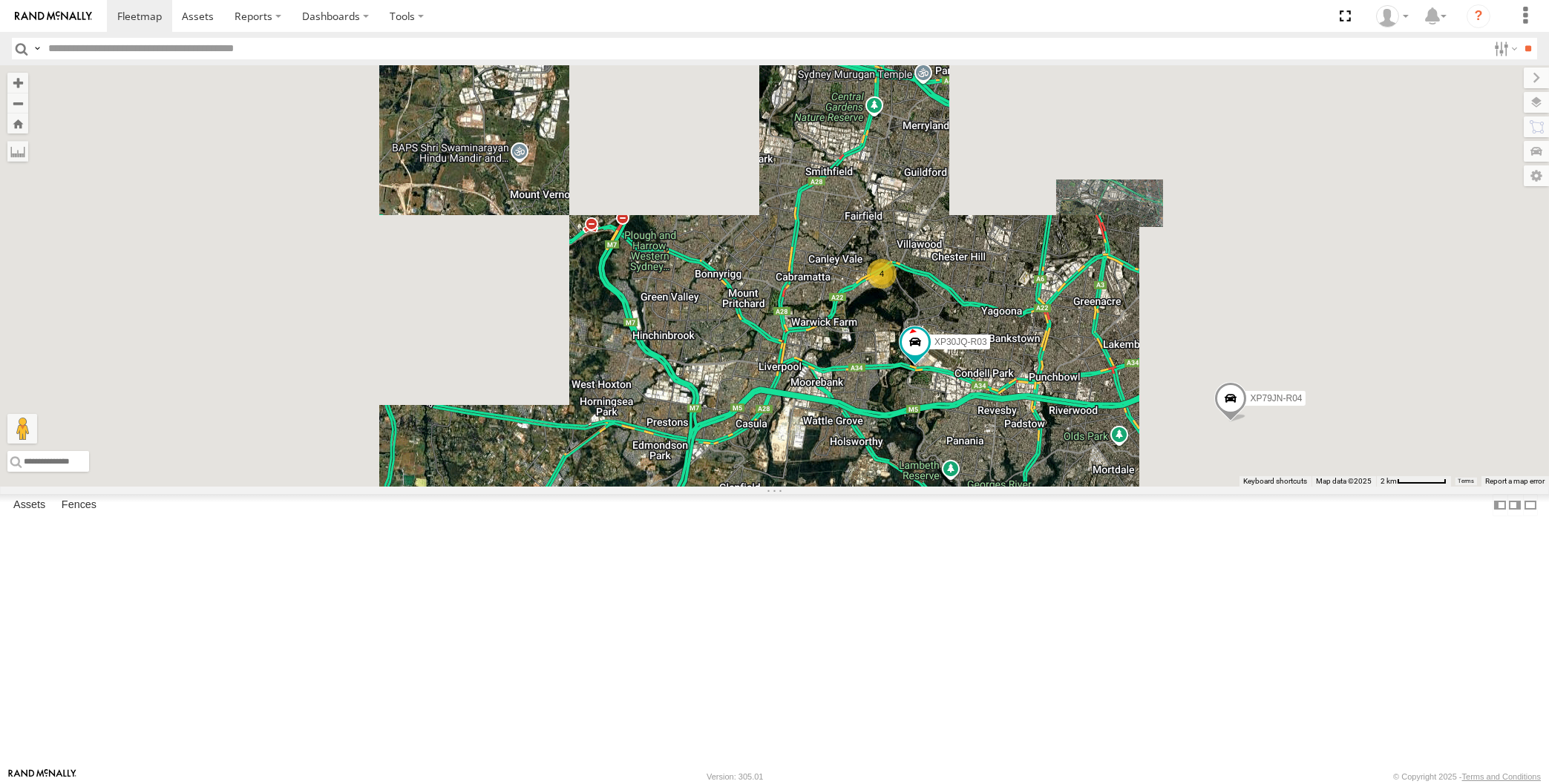
drag, startPoint x: 1305, startPoint y: 575, endPoint x: 1289, endPoint y: 559, distance: 22.6
click at [1299, 487] on div "XP30JQ-R03 XP79JN-R04 4 2" at bounding box center [774, 276] width 1549 height 422
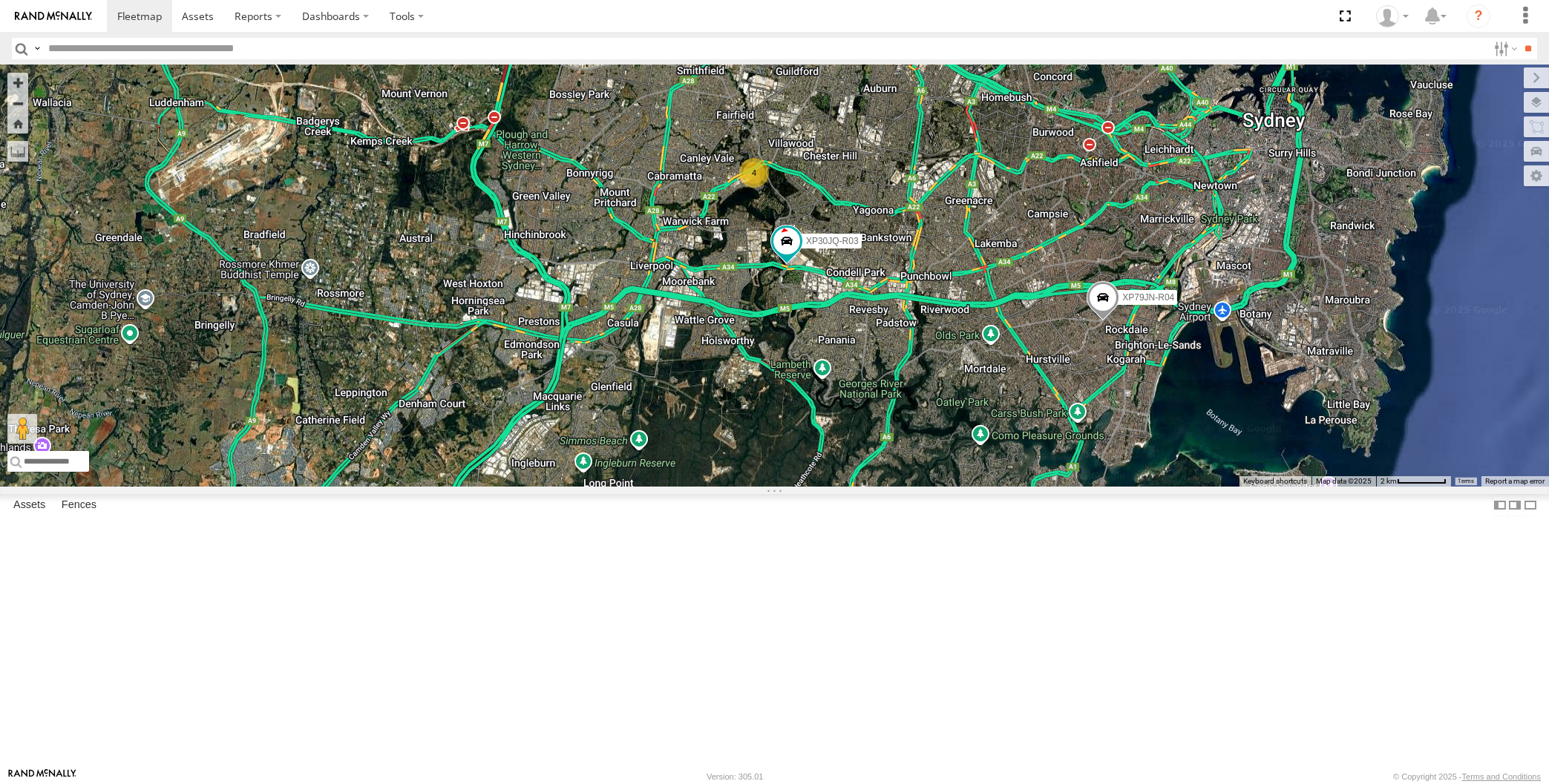
click at [1175, 487] on div "XP30JQ-R03 XP79JN-R04 4 2" at bounding box center [774, 276] width 1549 height 422
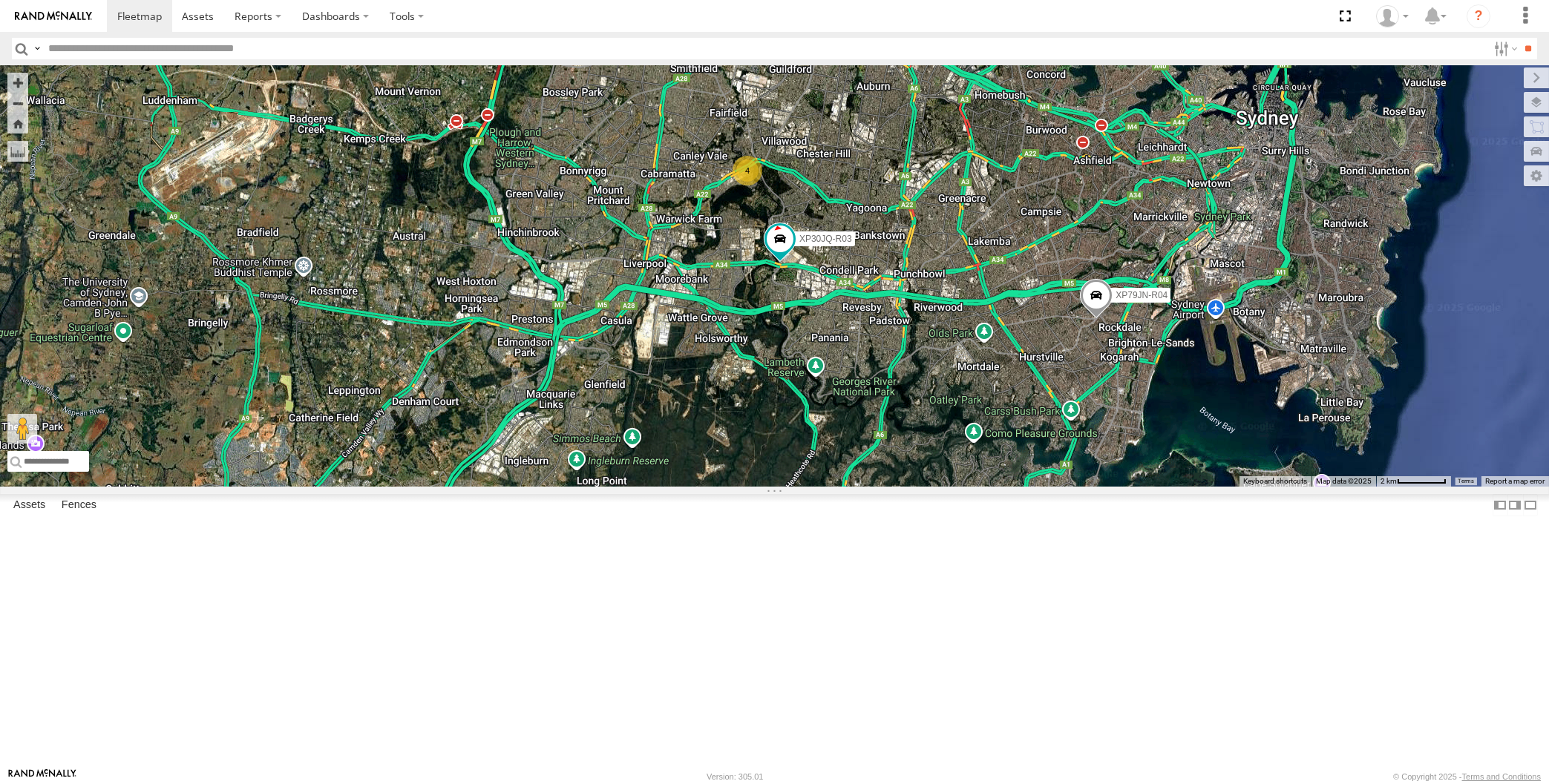
drag, startPoint x: 1162, startPoint y: 561, endPoint x: 1154, endPoint y: 547, distance: 16.1
click at [1155, 487] on div "XP30JQ-R03 XP79JN-R04 4 2" at bounding box center [774, 276] width 1549 height 422
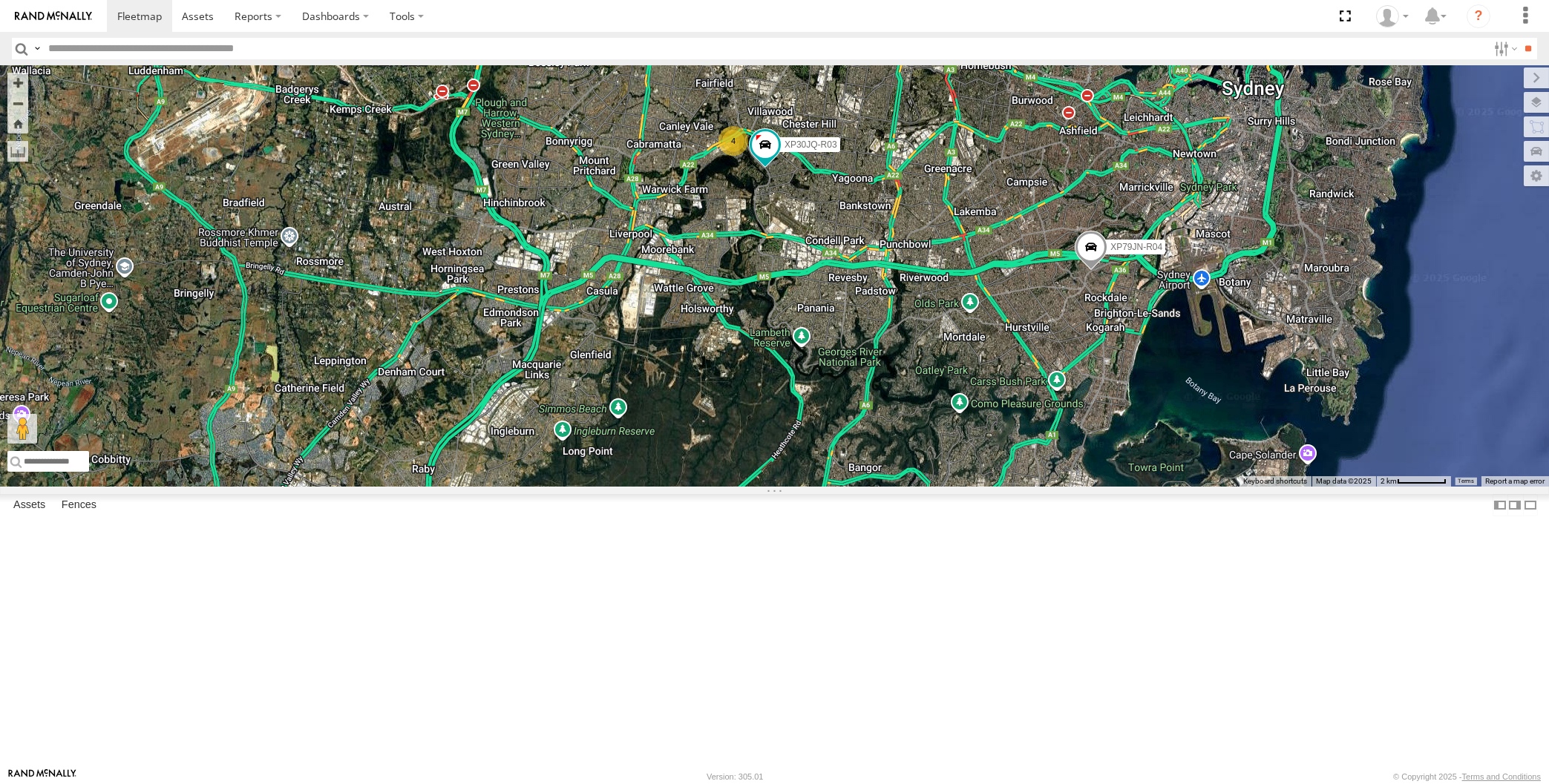
drag, startPoint x: 925, startPoint y: 471, endPoint x: 879, endPoint y: 455, distance: 48.7
click at [879, 457] on div "XP30JQ-R03 XP79JN-R04 4 2" at bounding box center [774, 276] width 1549 height 422
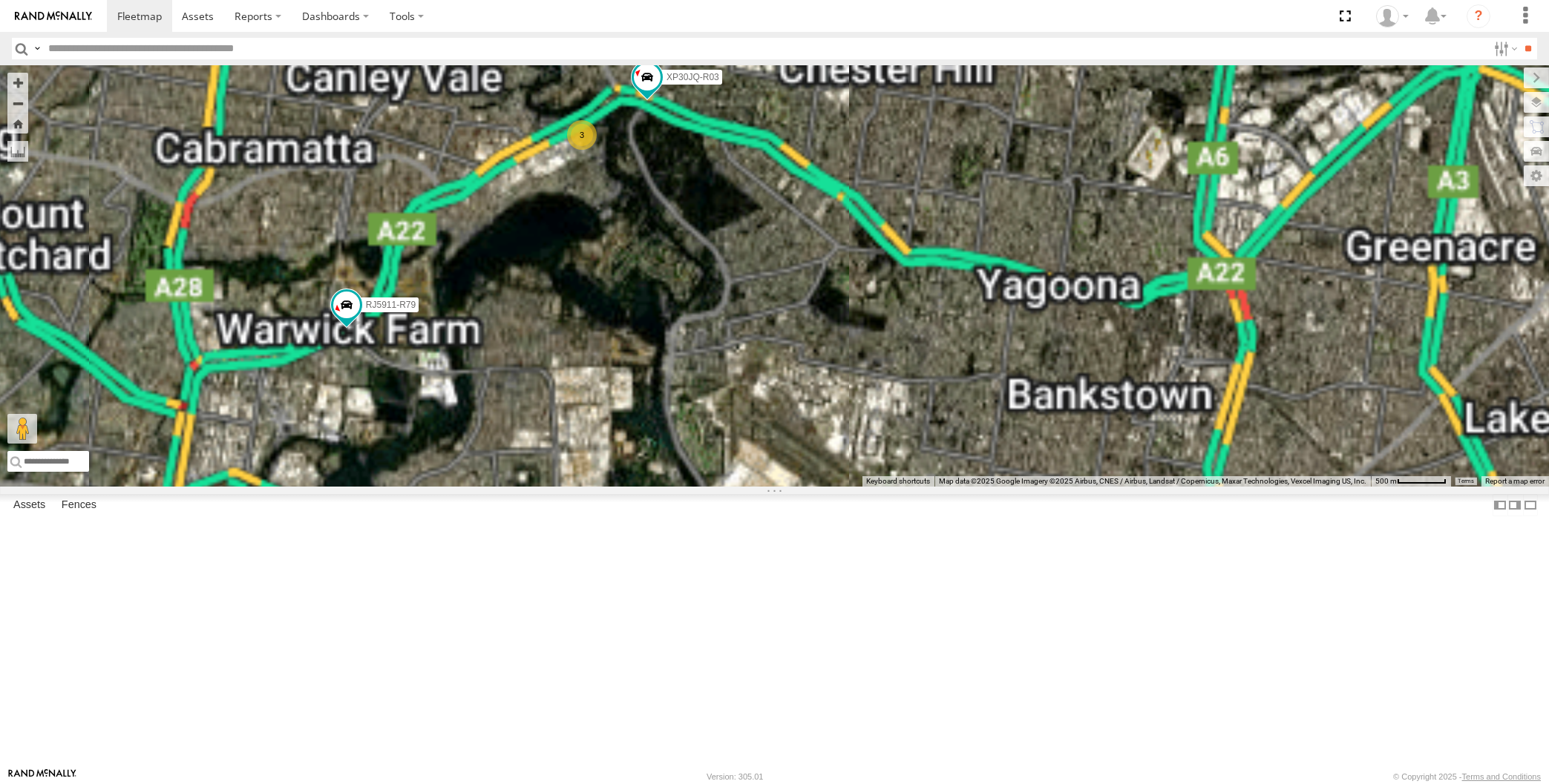
drag, startPoint x: 658, startPoint y: 327, endPoint x: 649, endPoint y: 358, distance: 32.3
click at [659, 350] on div "XP79JN-R04 RJ5911-R79 XP30JQ-R03 3" at bounding box center [774, 276] width 1549 height 422
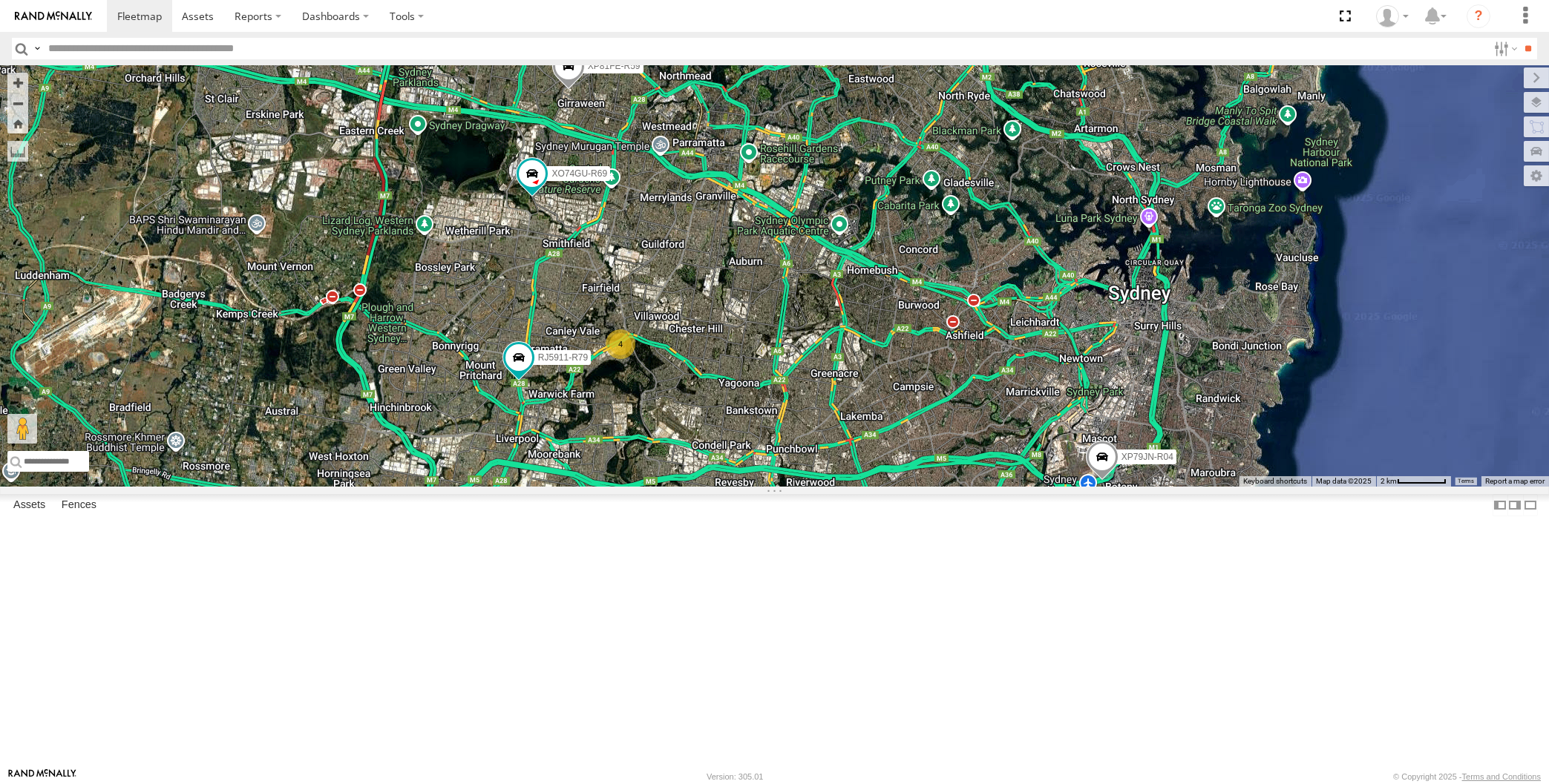
drag, startPoint x: 832, startPoint y: 530, endPoint x: 810, endPoint y: 514, distance: 27.2
click at [811, 487] on div "4 XP79JN-R04 RJ5911-R79 XP81FE-R59 XO74GU-R69" at bounding box center [774, 276] width 1549 height 422
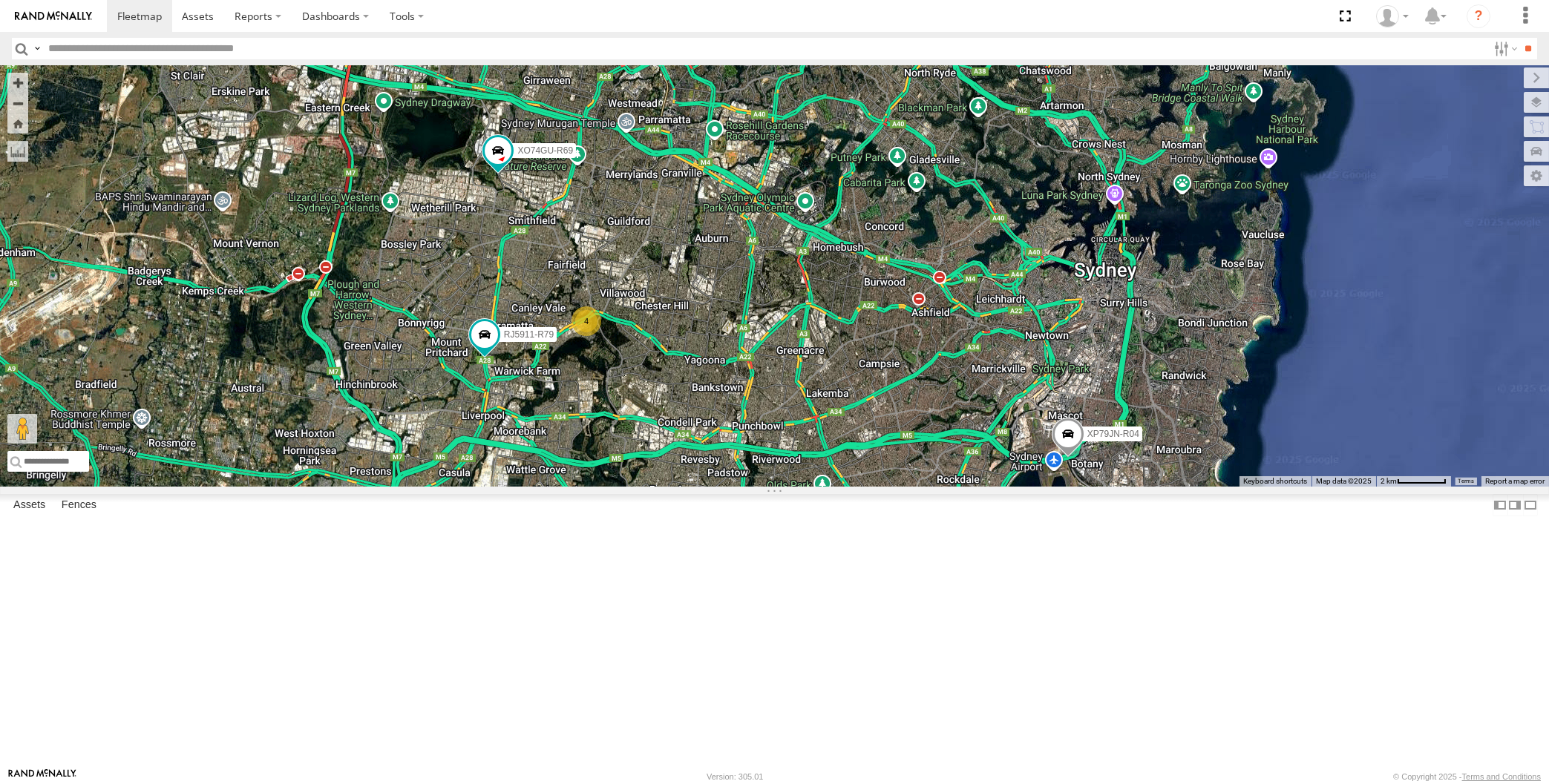
click at [661, 487] on div "XP79JN-R04 RJ5911-R79 XP81FE-R59 XO74GU-R69 4" at bounding box center [774, 276] width 1549 height 422
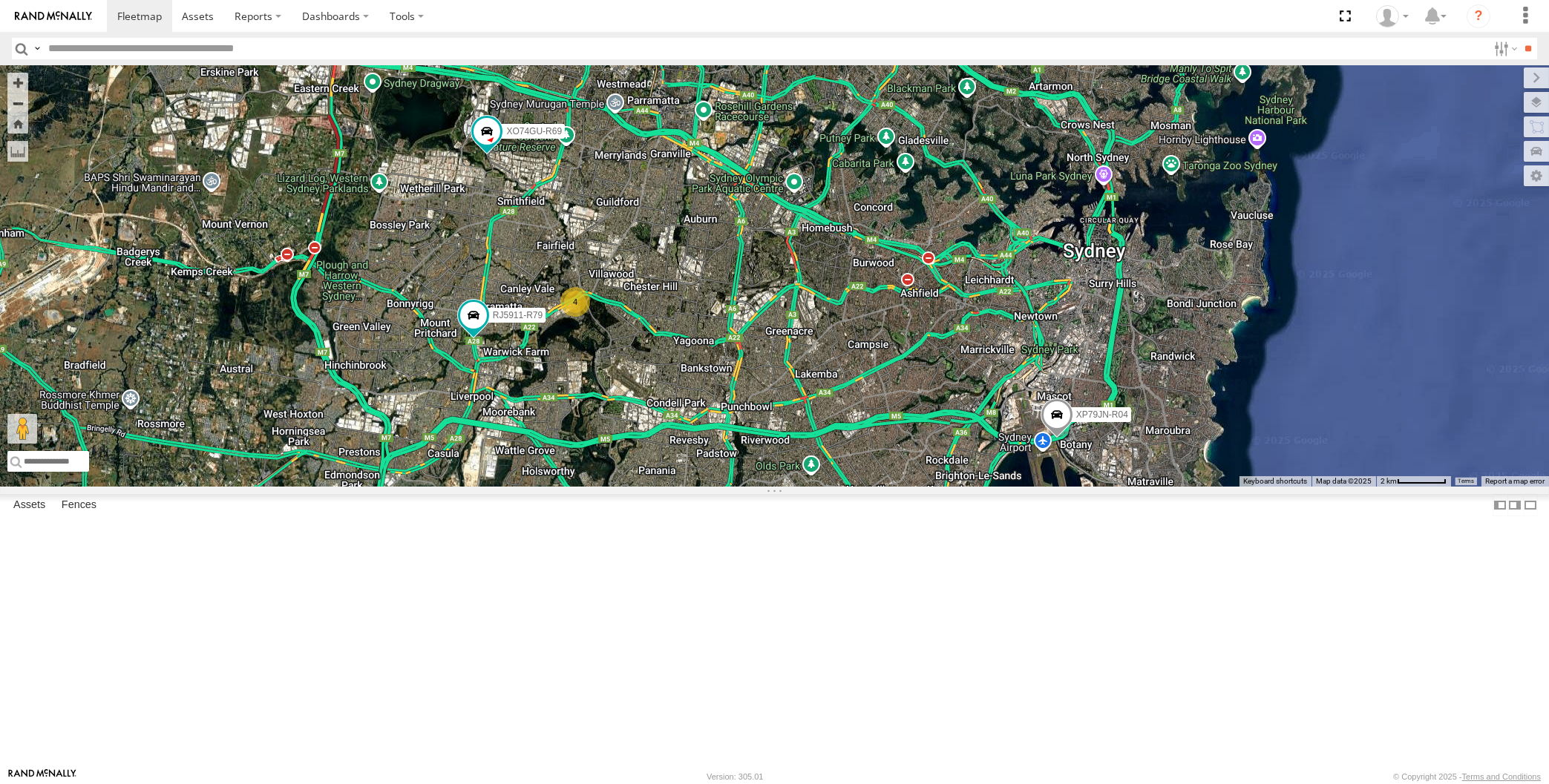
drag, startPoint x: 679, startPoint y: 565, endPoint x: 675, endPoint y: 559, distance: 7.2
click at [677, 487] on div "XP79JN-R04 RJ5911-R79 XP81FE-R59 XO74GU-R69 4" at bounding box center [774, 276] width 1549 height 422
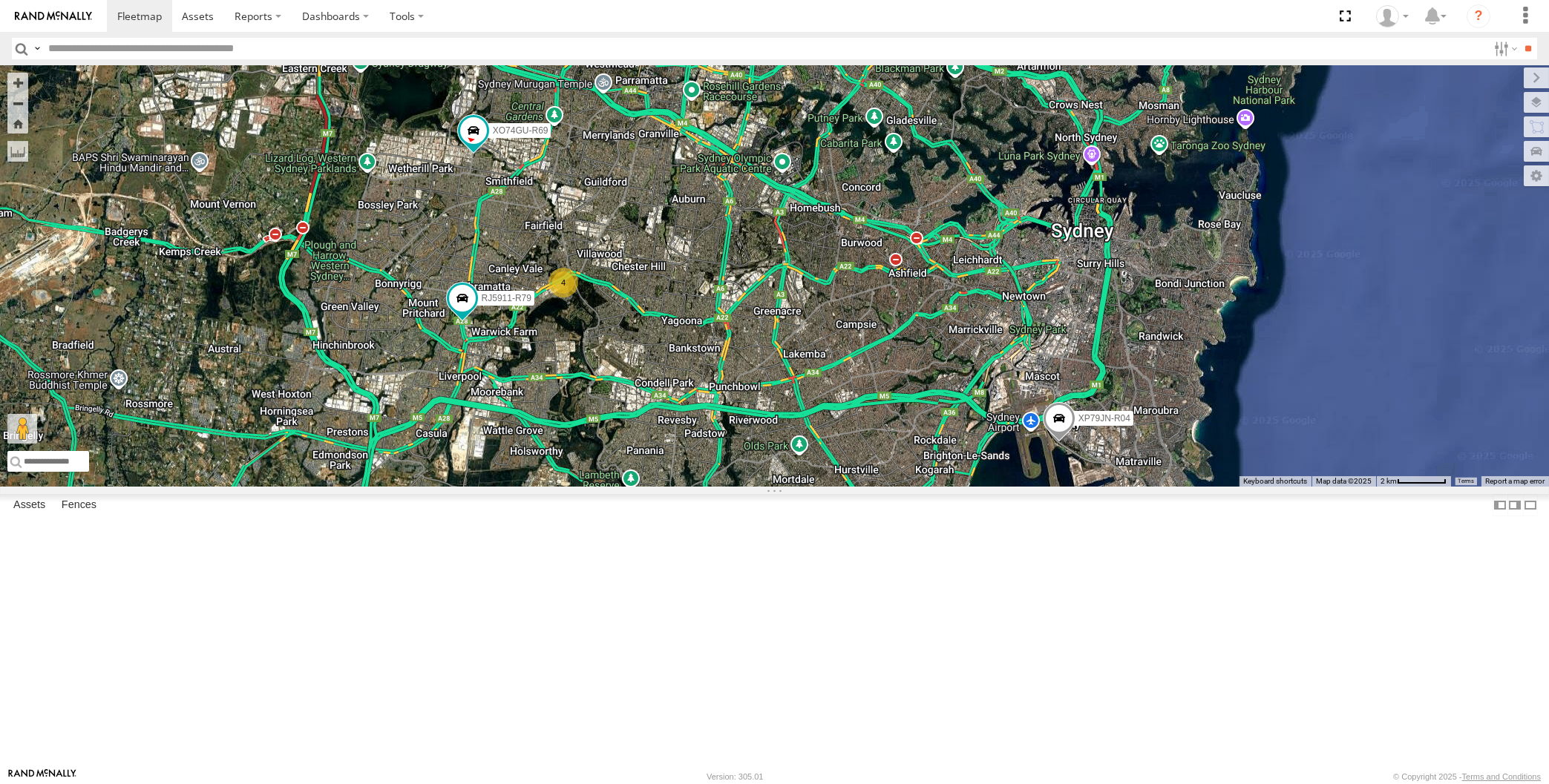
click at [396, 397] on div "XP79JN-R04 RJ5911-R79 XP81FE-R59 XO74GU-R69 4" at bounding box center [774, 276] width 1549 height 422
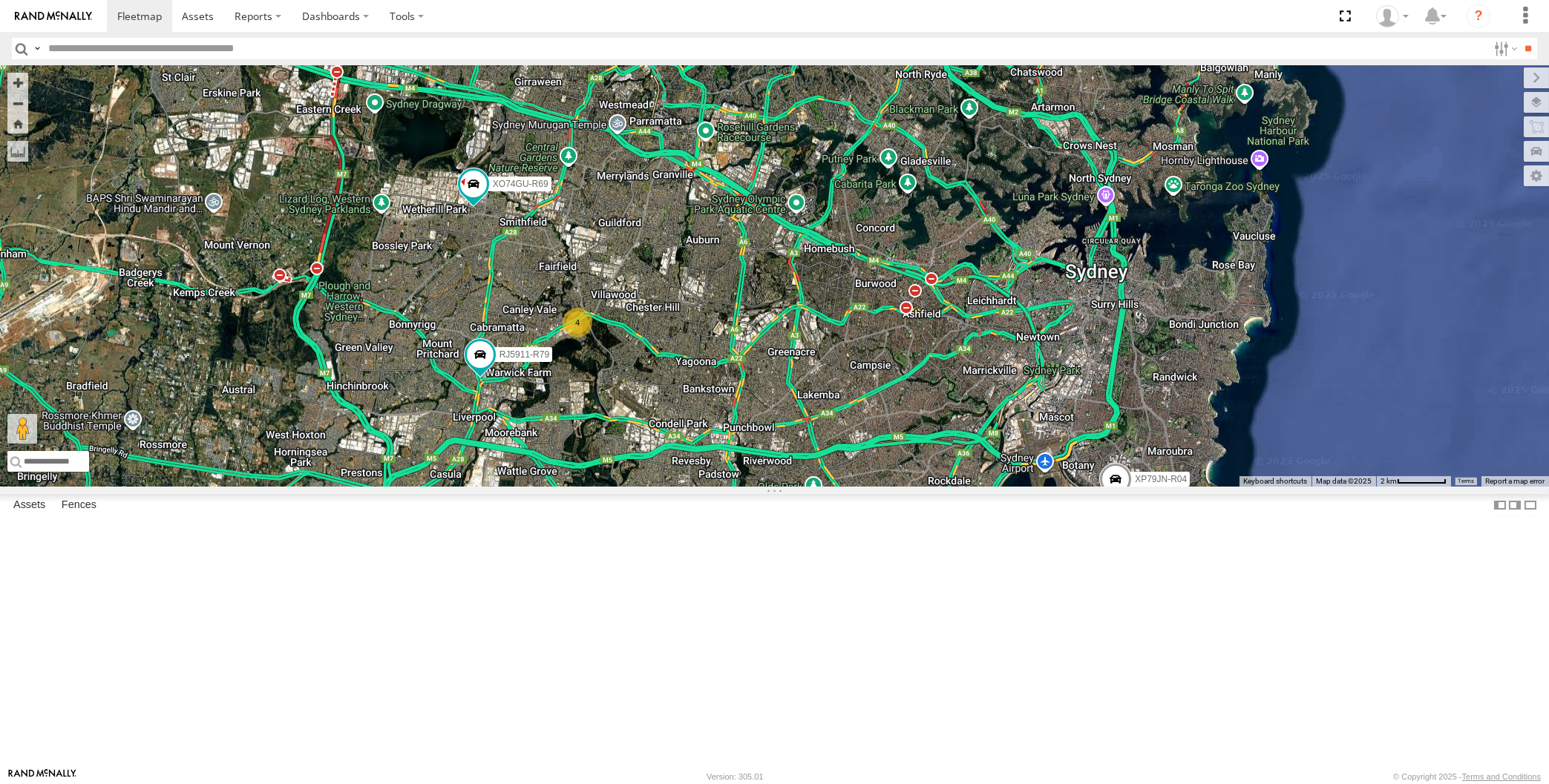
click at [879, 487] on div "4 XP79JN-R04 RJ5911-R79 XP81FE-R59 XO74GU-R69" at bounding box center [774, 276] width 1549 height 422
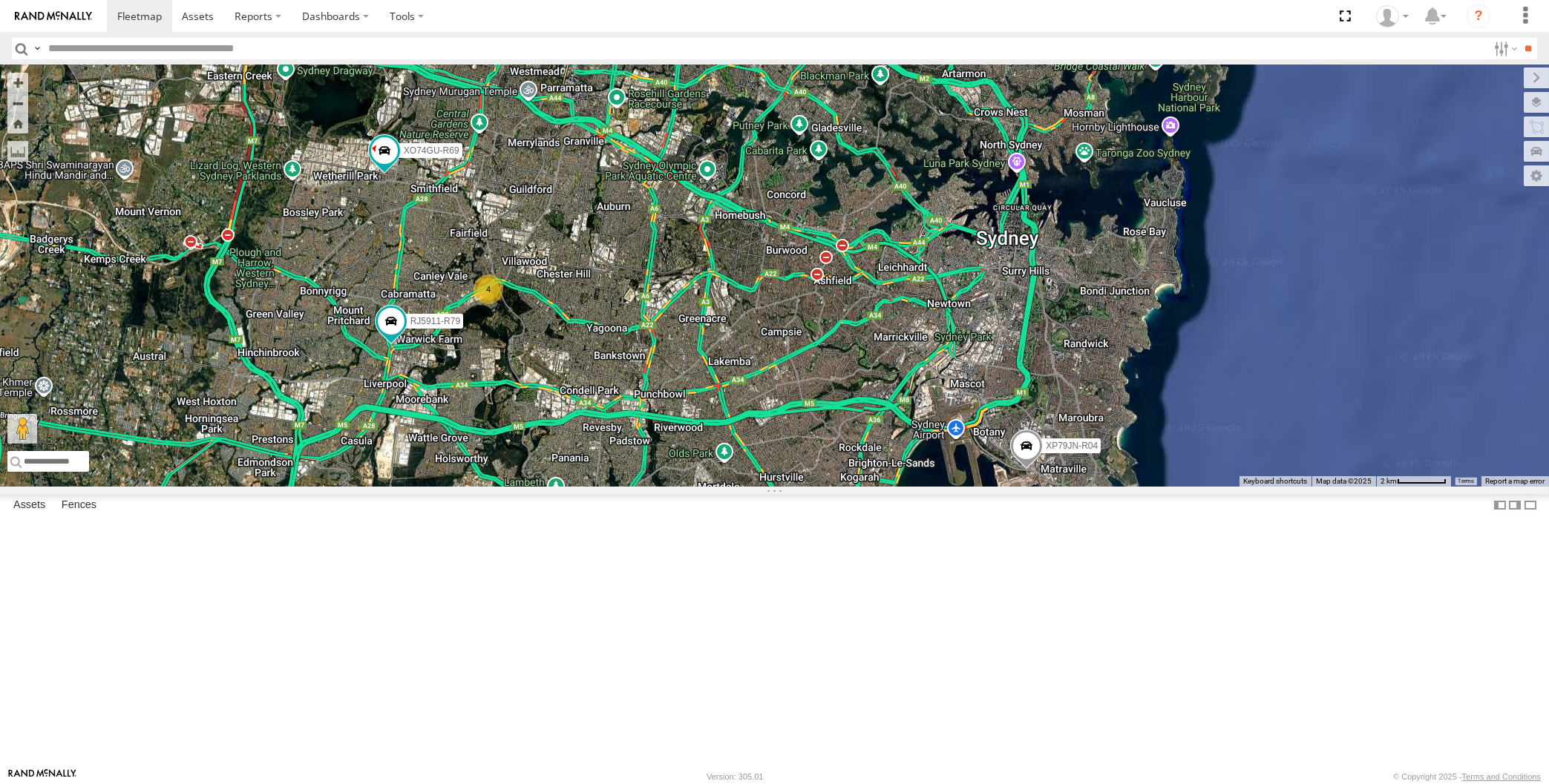
click at [849, 487] on div "4 XP79JN-R04 RJ5911-R79 XP81FE-R59 XO74GU-R69" at bounding box center [774, 276] width 1549 height 422
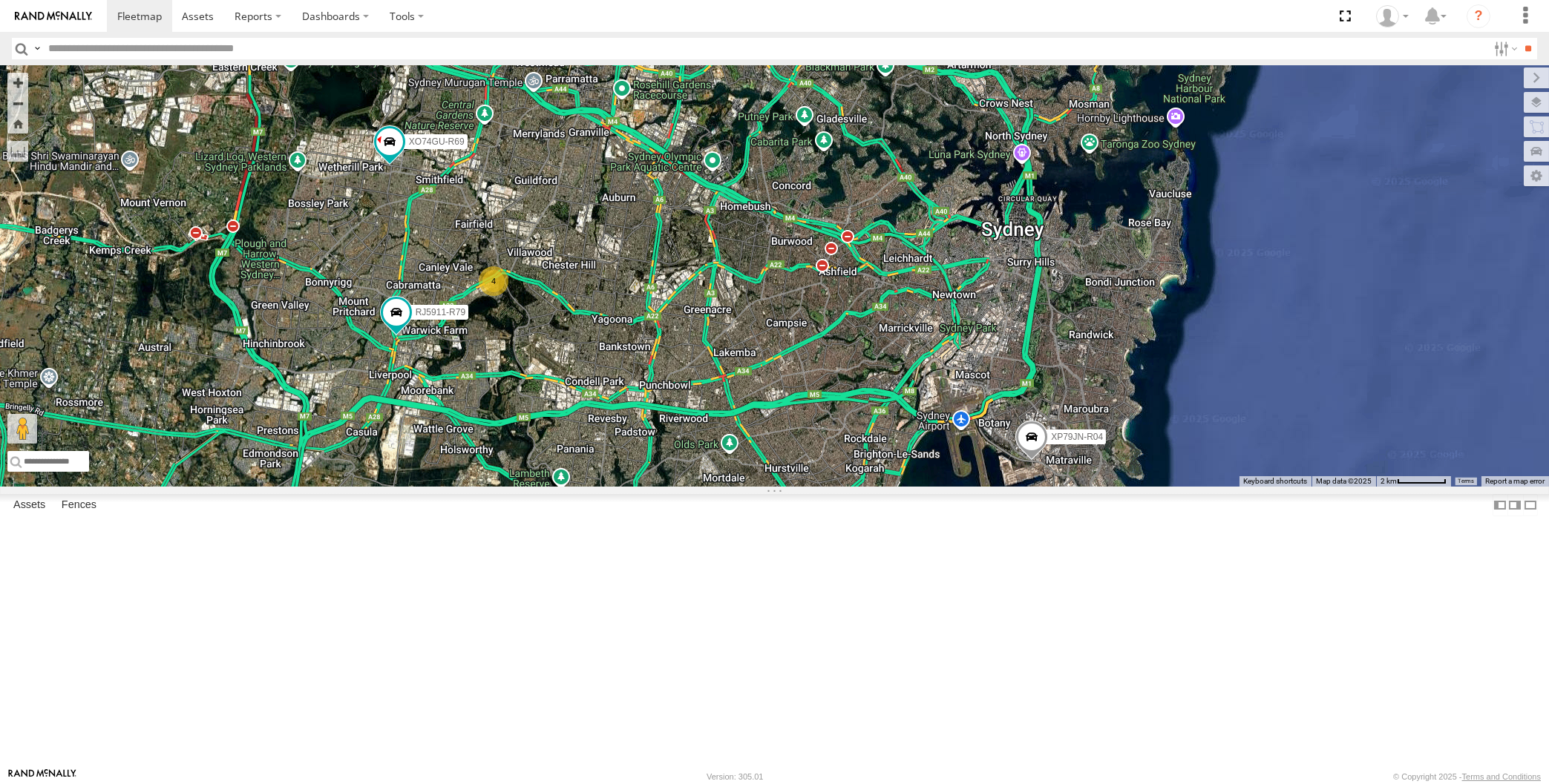
drag, startPoint x: 674, startPoint y: 372, endPoint x: 696, endPoint y: 390, distance: 28.4
click at [696, 390] on div "4 XP79JN-R04 RJ5911-R79 XP81FE-R59 XO74GU-R69" at bounding box center [774, 276] width 1549 height 422
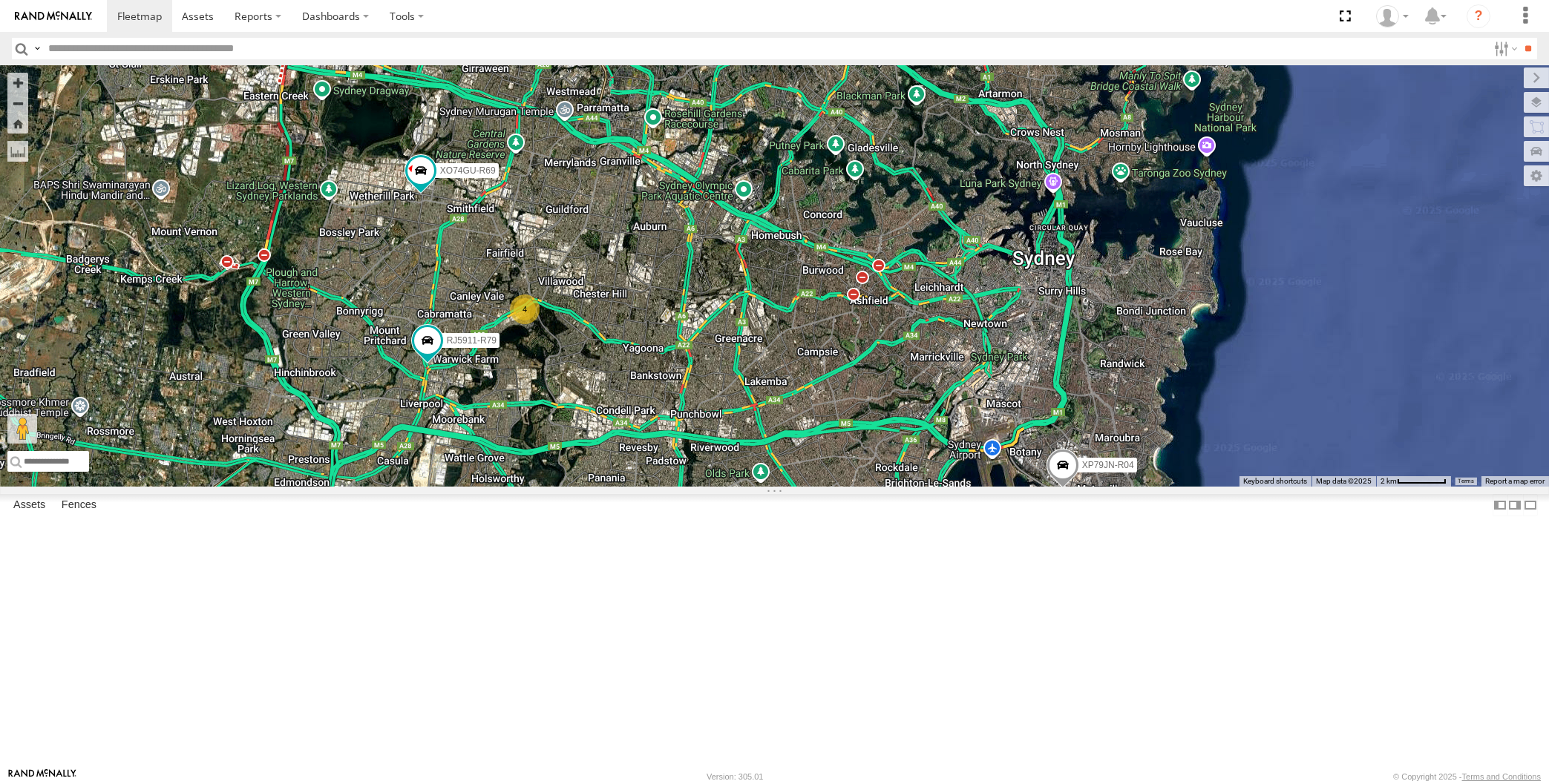
click at [313, 346] on div "4 XP79JN-R04 RJ5911-R79 XP81FE-R59 XO74GU-R69" at bounding box center [774, 276] width 1549 height 422
click at [702, 463] on div "4 XP79JN-R04 RJ5911-R79 XP81FE-R59 XO74GU-R69" at bounding box center [774, 276] width 1549 height 422
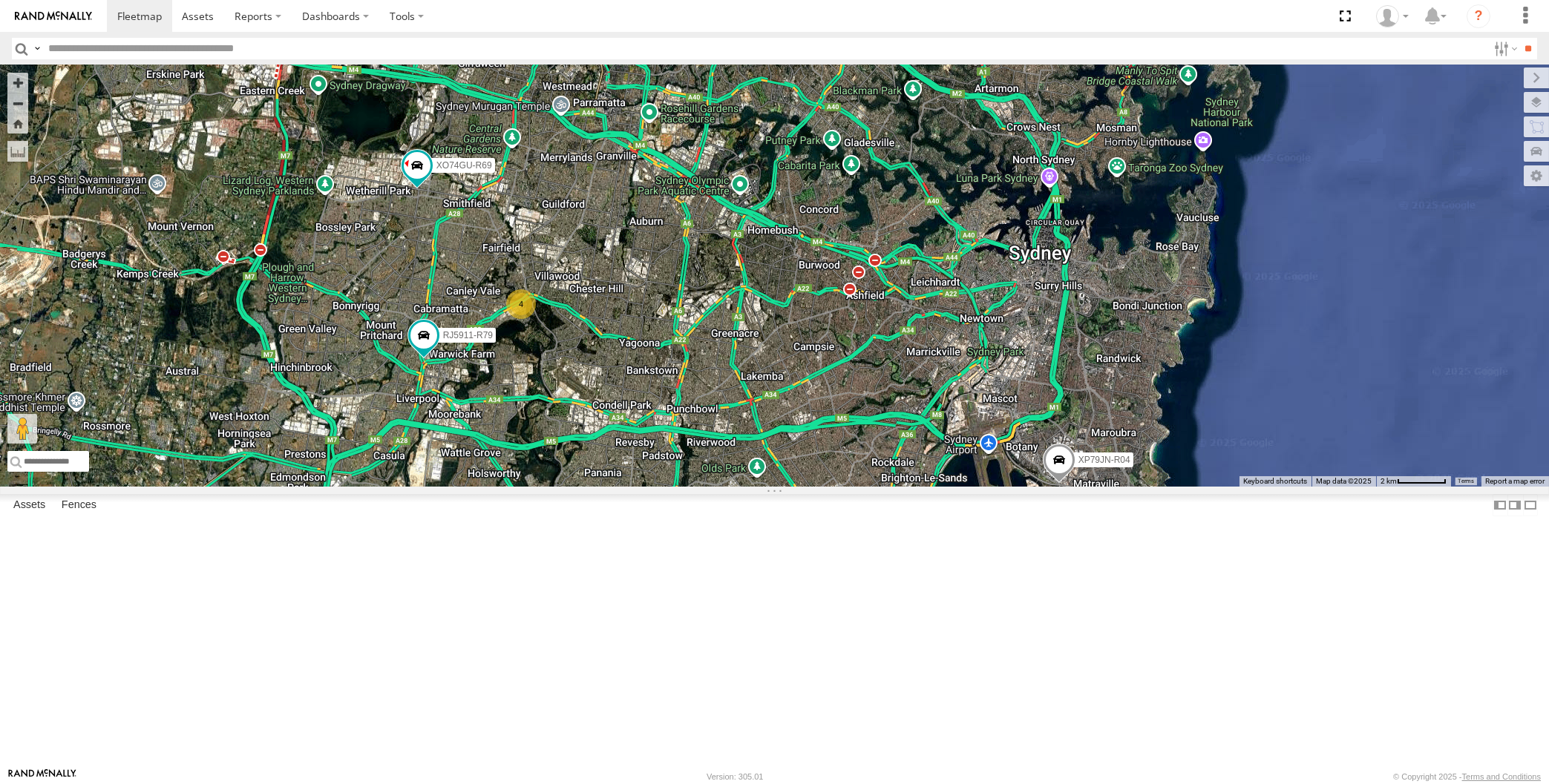
drag, startPoint x: 773, startPoint y: 591, endPoint x: 771, endPoint y: 581, distance: 10.2
click at [771, 487] on div "4 XP79JN-R04 RJ5911-R79 XP81FE-R59 XO74GU-R69" at bounding box center [774, 276] width 1549 height 422
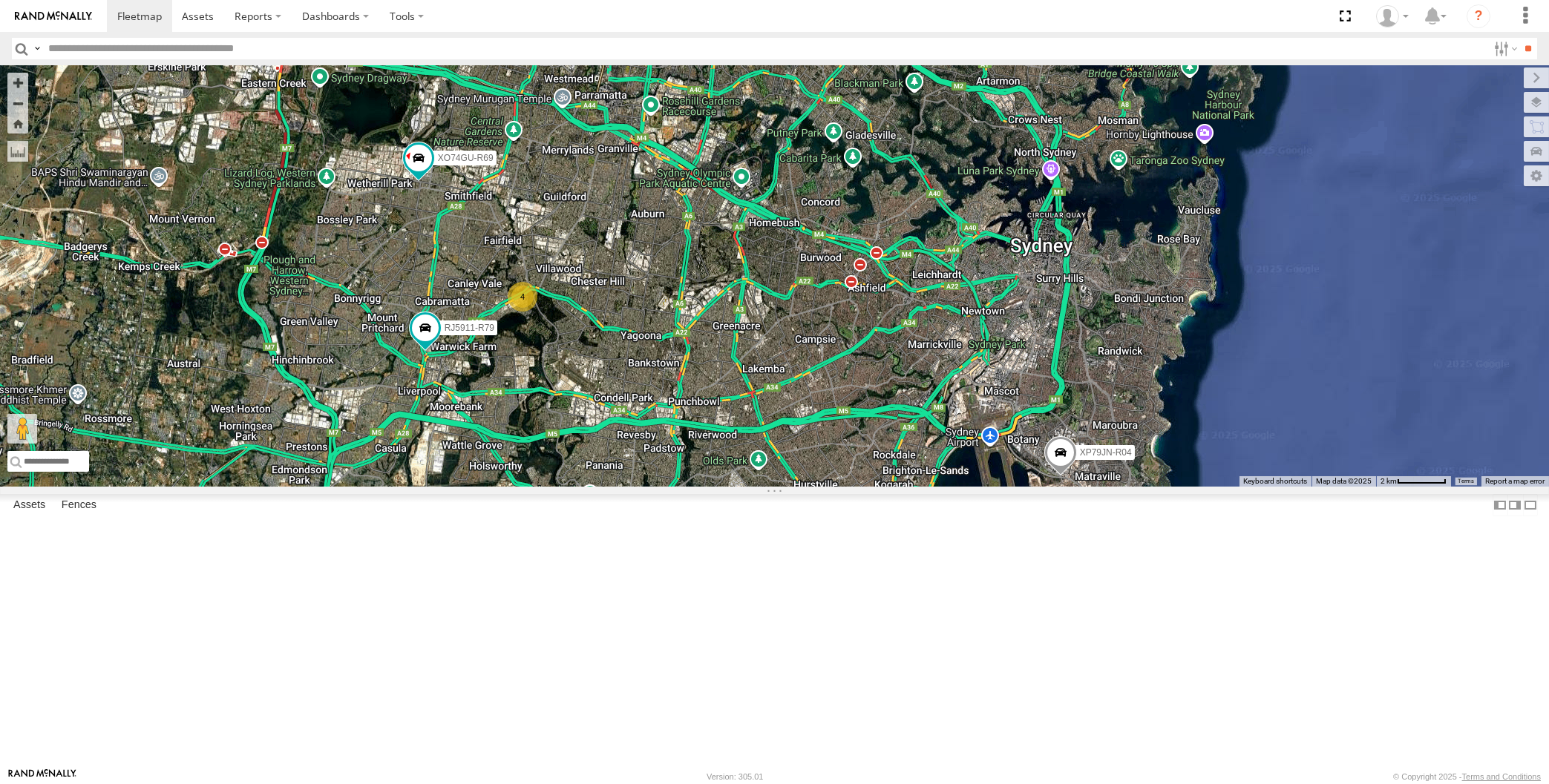
drag, startPoint x: 830, startPoint y: 619, endPoint x: 804, endPoint y: 600, distance: 32.2
click at [805, 487] on div "4 XP79JN-R04 RJ5911-R79 XP81FE-R59 XO74GU-R69" at bounding box center [774, 276] width 1549 height 422
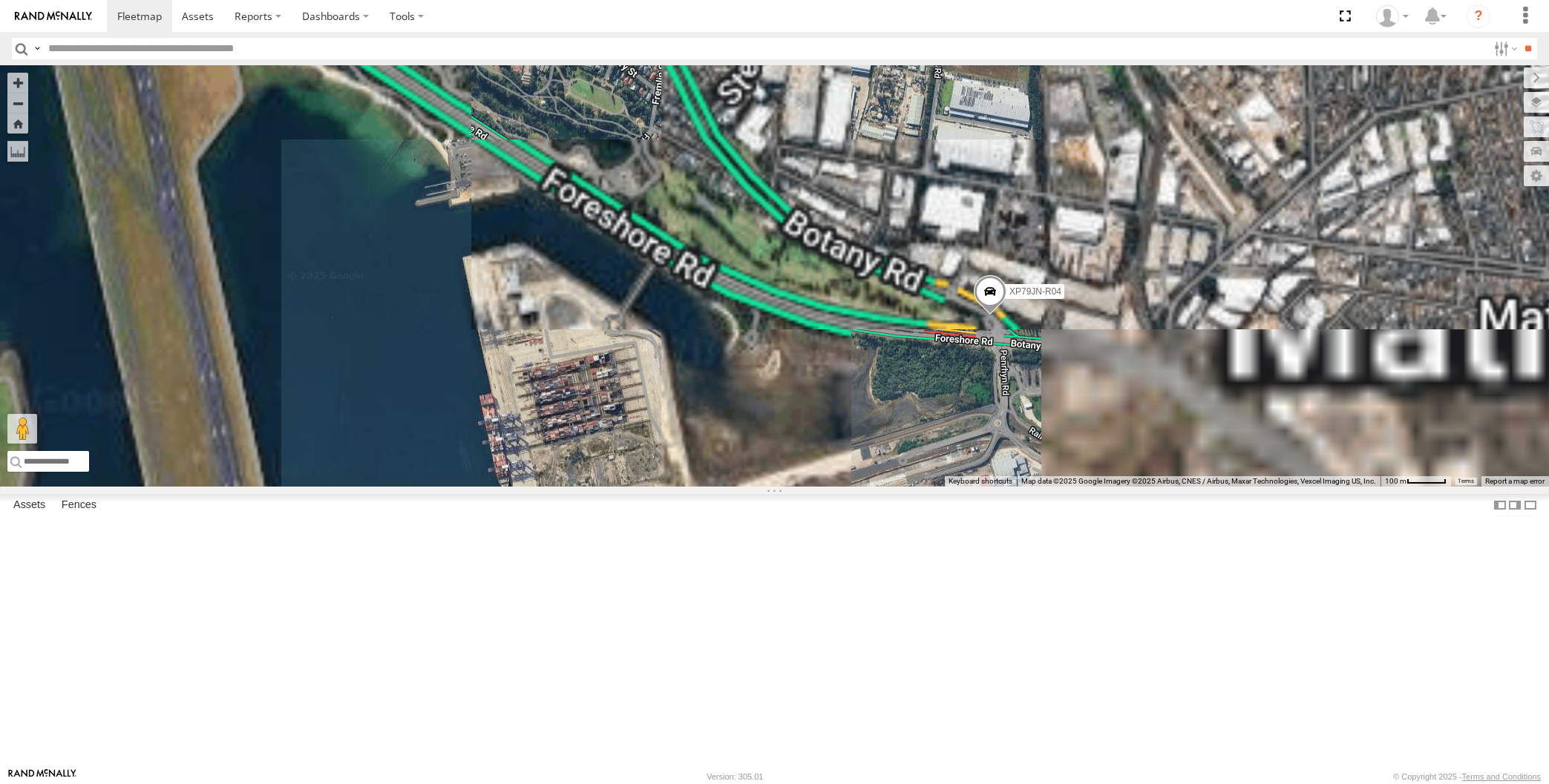
click at [990, 316] on span at bounding box center [990, 295] width 33 height 40
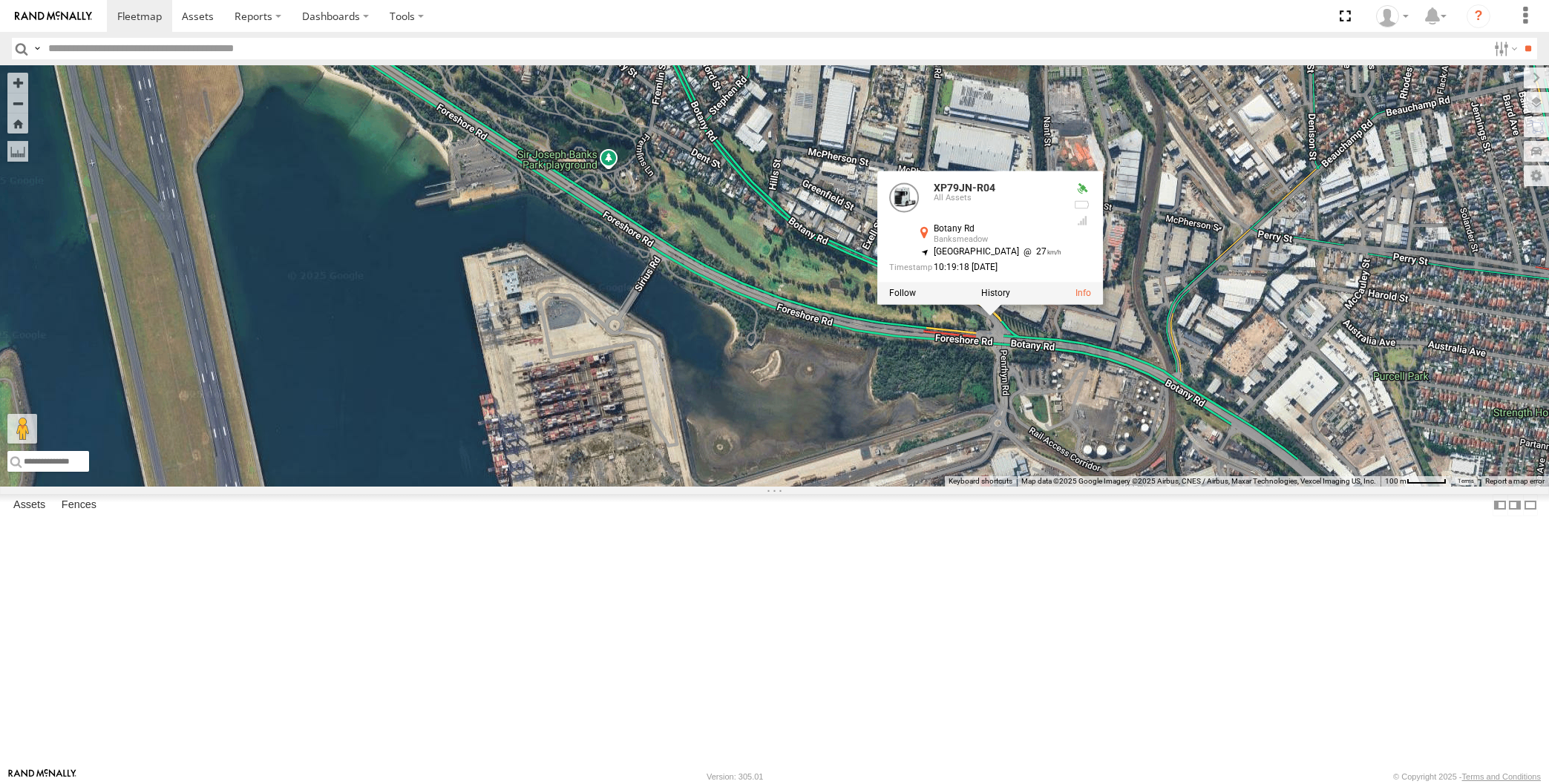
click at [1006, 487] on div "XP79JN-R04 RJ5911-R79 XP81FE-R59 XO74GU-R69 XP79JN-R04 All Assets Botany Rd Ban…" at bounding box center [774, 276] width 1549 height 422
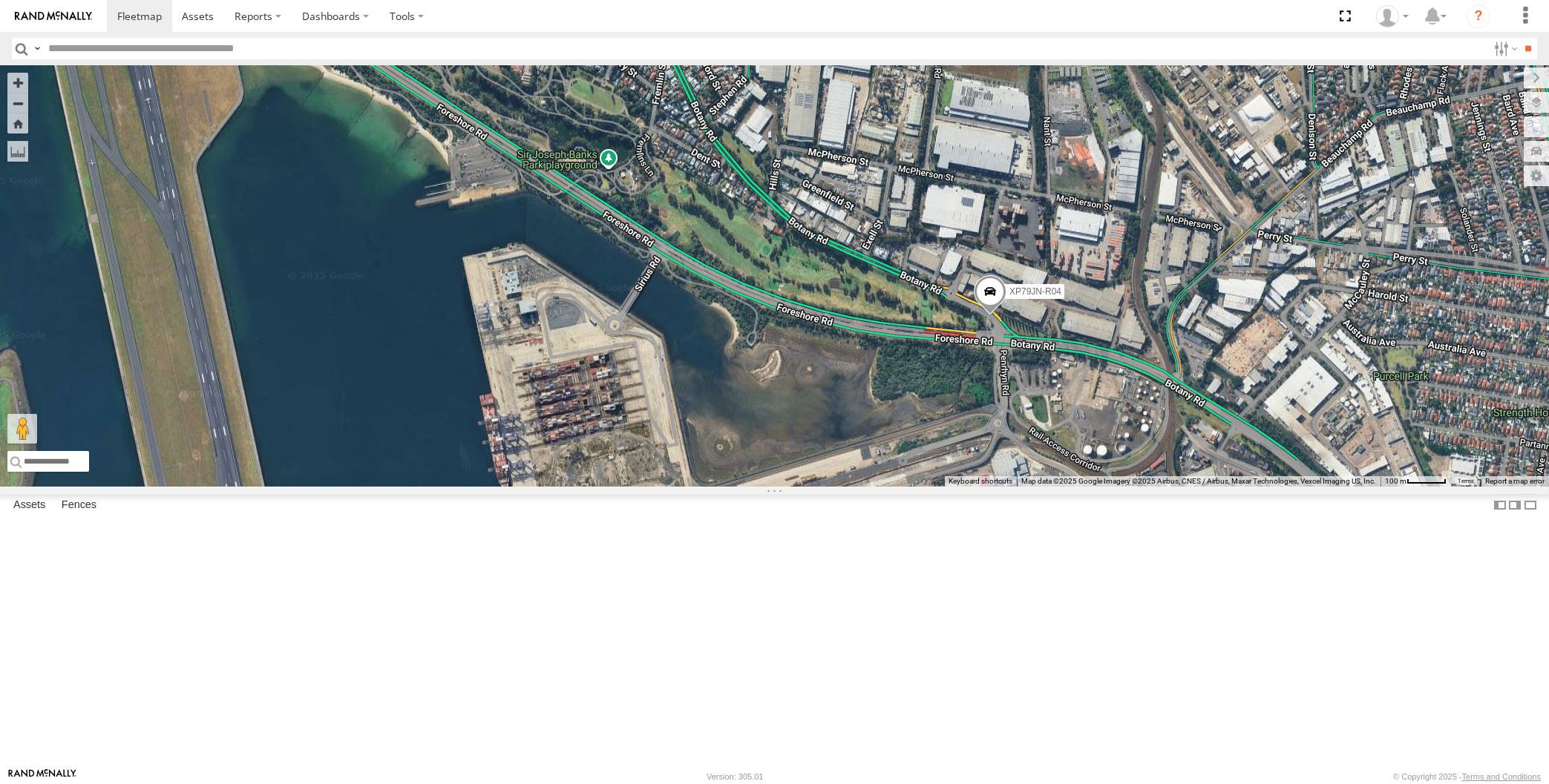
click at [189, 487] on div "XP79JN-R04 RJ5911-R79 XP81FE-R59 XO74GU-R69" at bounding box center [774, 276] width 1549 height 422
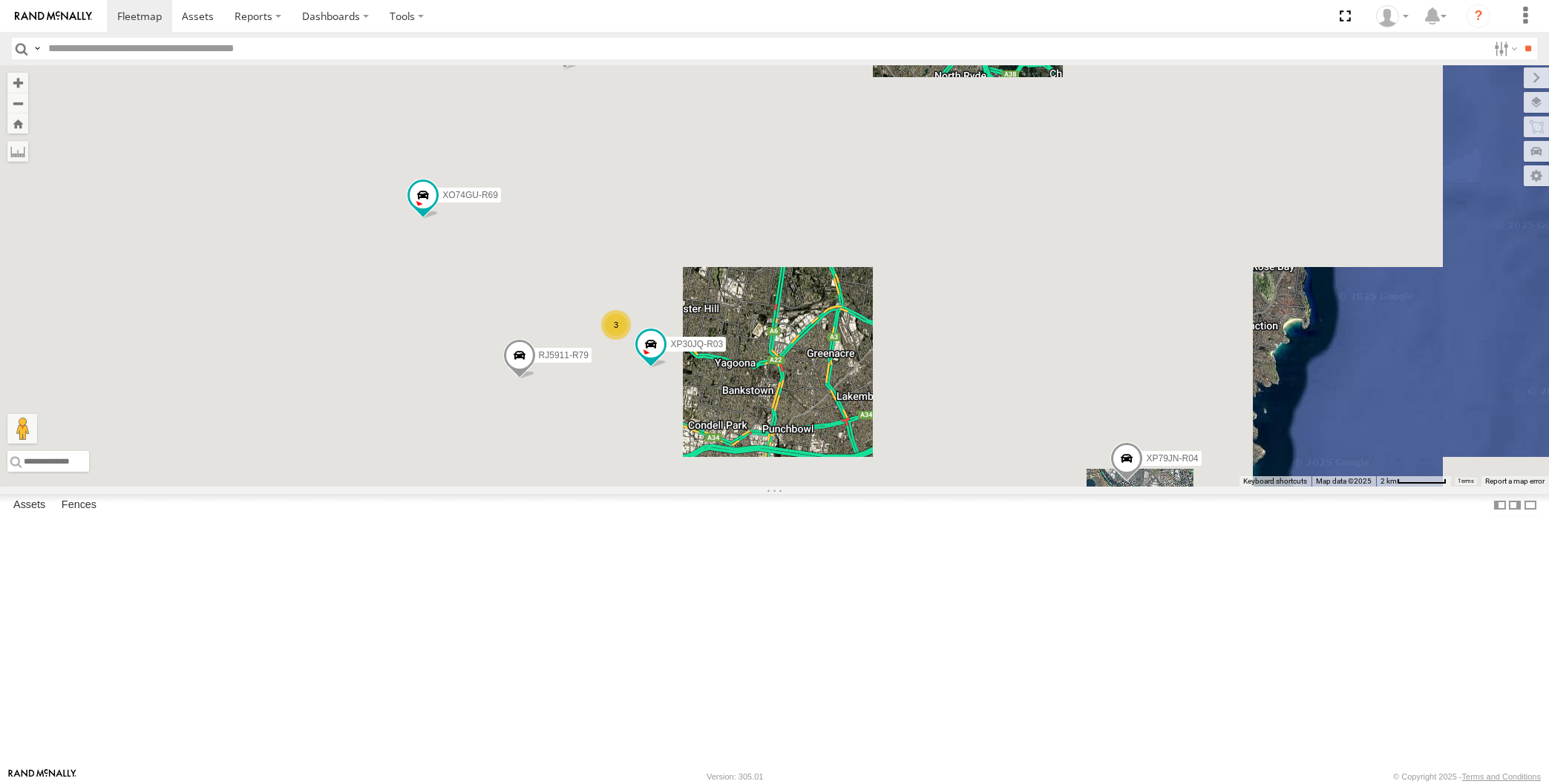
click at [822, 487] on div "XP30JQ-R03 XP79JN-R04 3 RJ5911-R79 XP81FE-R59 XO74GU-R69" at bounding box center [774, 276] width 1549 height 422
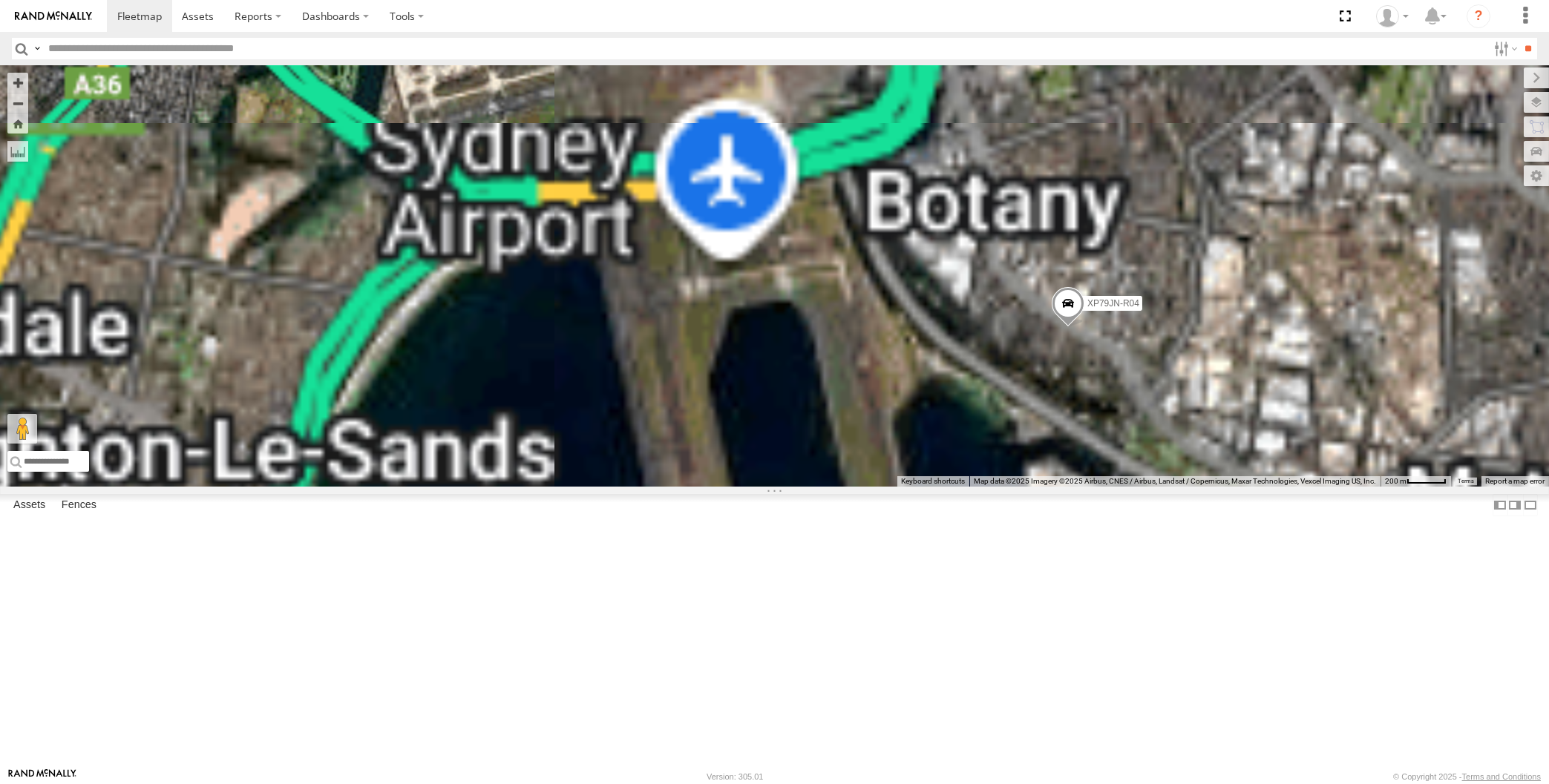
drag, startPoint x: 1161, startPoint y: 547, endPoint x: 1111, endPoint y: 508, distance: 63.4
click at [1113, 487] on div "XP30JQ-R03 XP79JN-R04 RJ5911-R79 XP81FE-R59 XO74GU-R69" at bounding box center [774, 276] width 1549 height 422
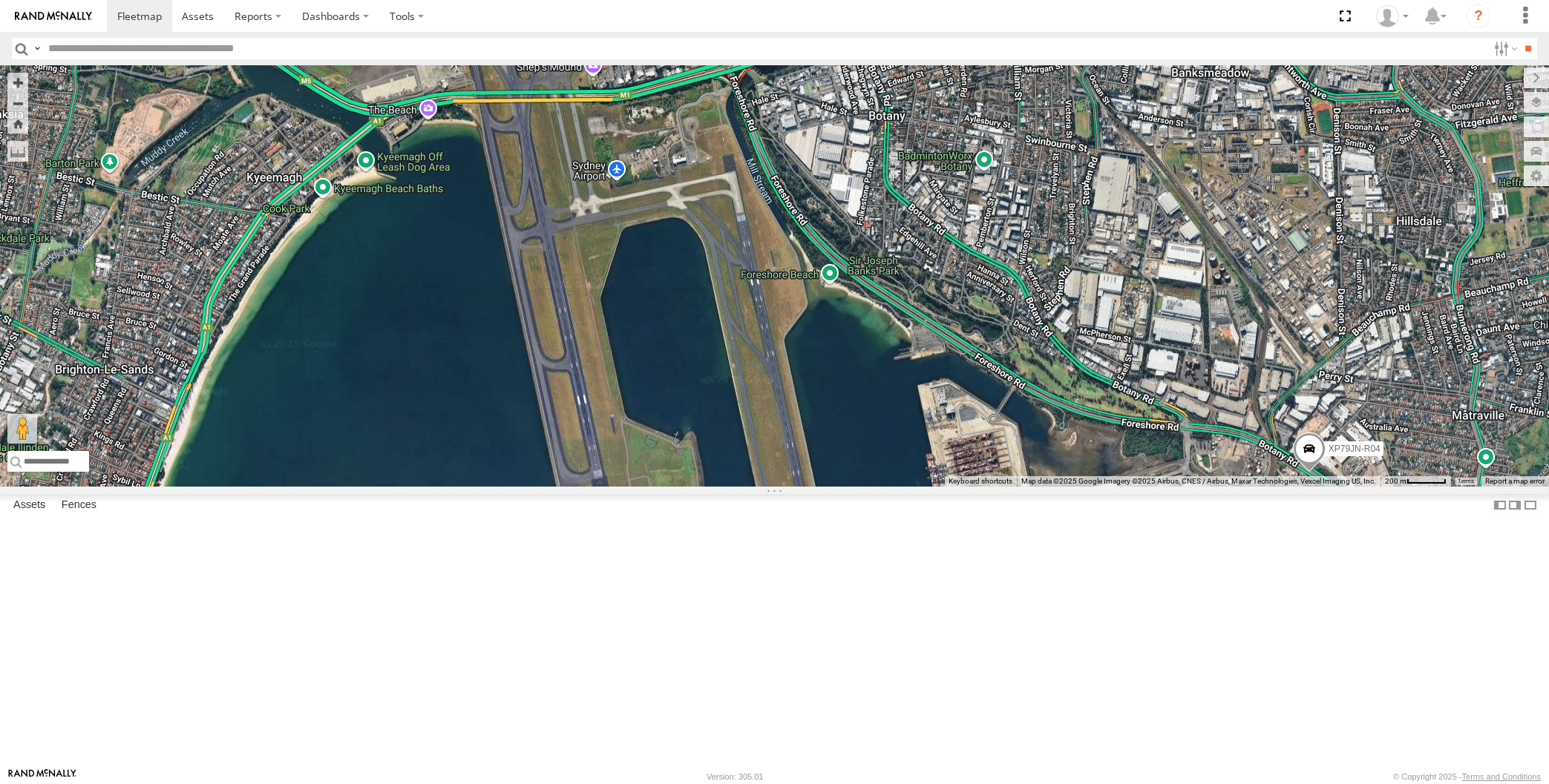
click at [962, 294] on div "XP79JN-R04" at bounding box center [774, 276] width 1549 height 422
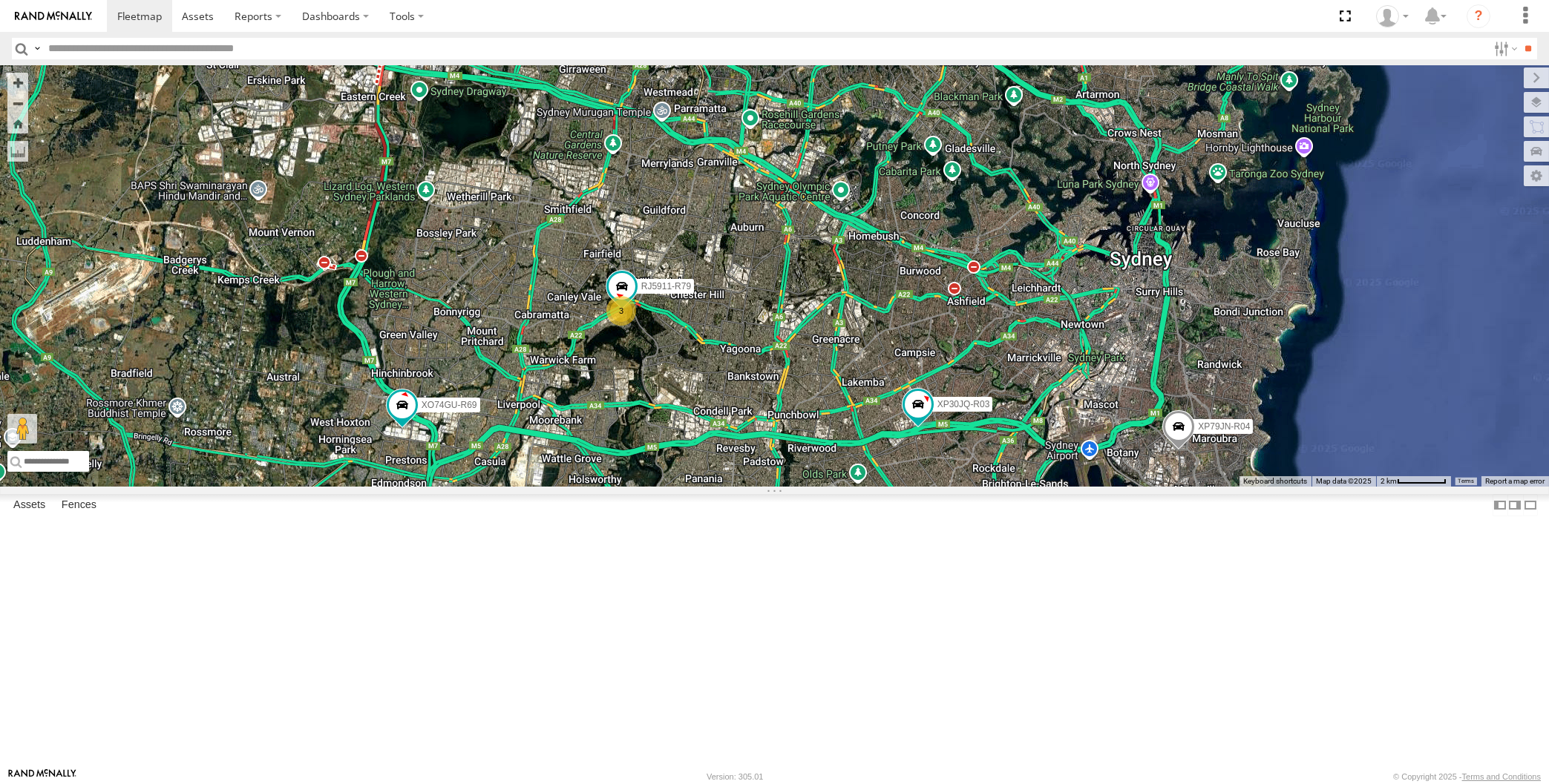
click at [851, 487] on div "XP30JQ-R03 XP79JN-R04 3 RJ5911-R79 XP81FE-R59 XO74GU-R69" at bounding box center [774, 276] width 1549 height 422
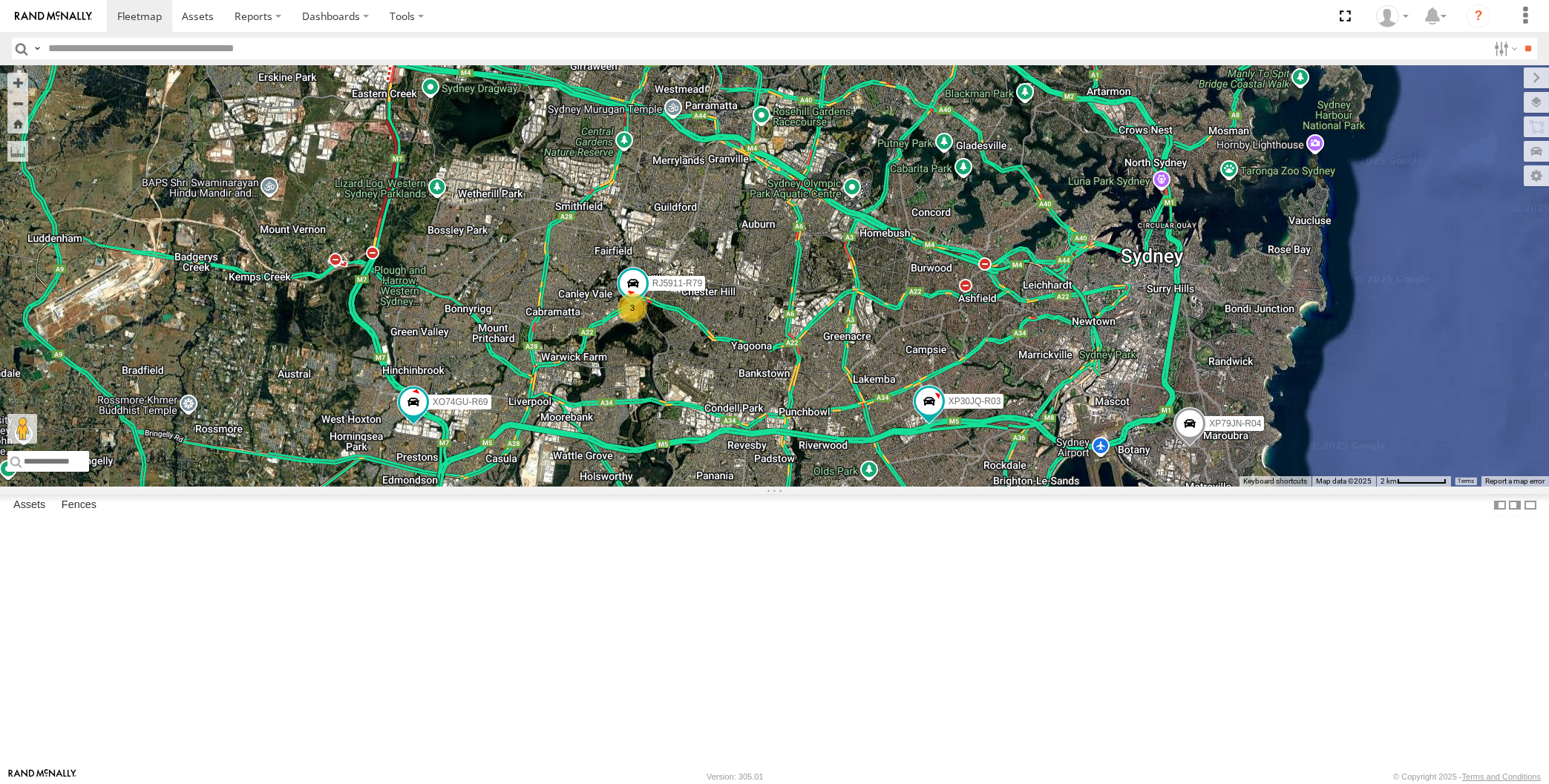
drag, startPoint x: 763, startPoint y: 659, endPoint x: 758, endPoint y: 638, distance: 21.6
click at [763, 487] on div "XP30JQ-R03 XP79JN-R04 3 RJ5911-R79 XP81FE-R59 XO74GU-R69" at bounding box center [774, 276] width 1549 height 422
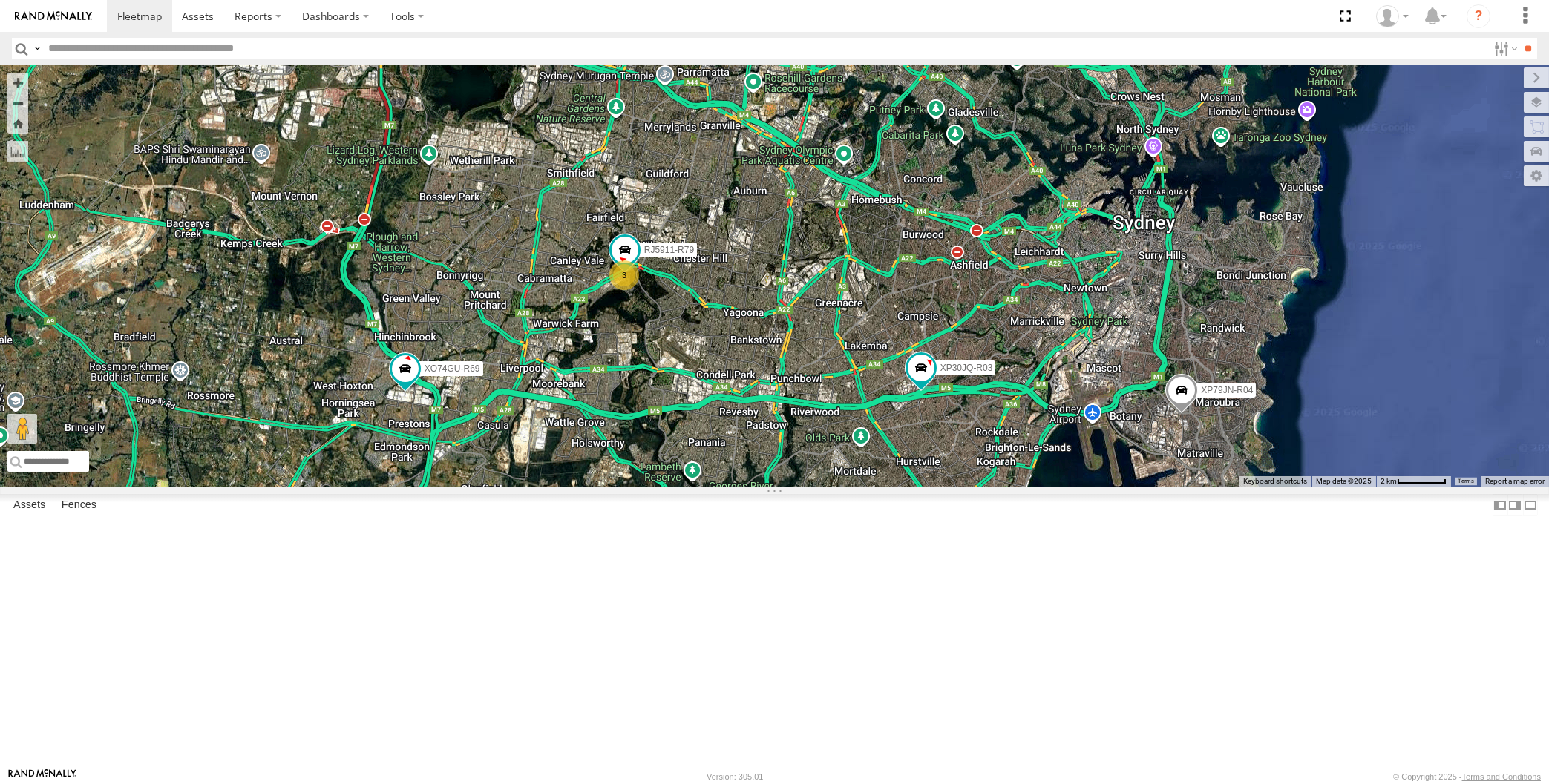
drag, startPoint x: 754, startPoint y: 561, endPoint x: 727, endPoint y: 550, distance: 29.2
click at [731, 487] on div "XP30JQ-R03 XP79JN-R04 3 RJ5911-R79 XP81FE-R59 XO74GU-R69" at bounding box center [774, 276] width 1549 height 422
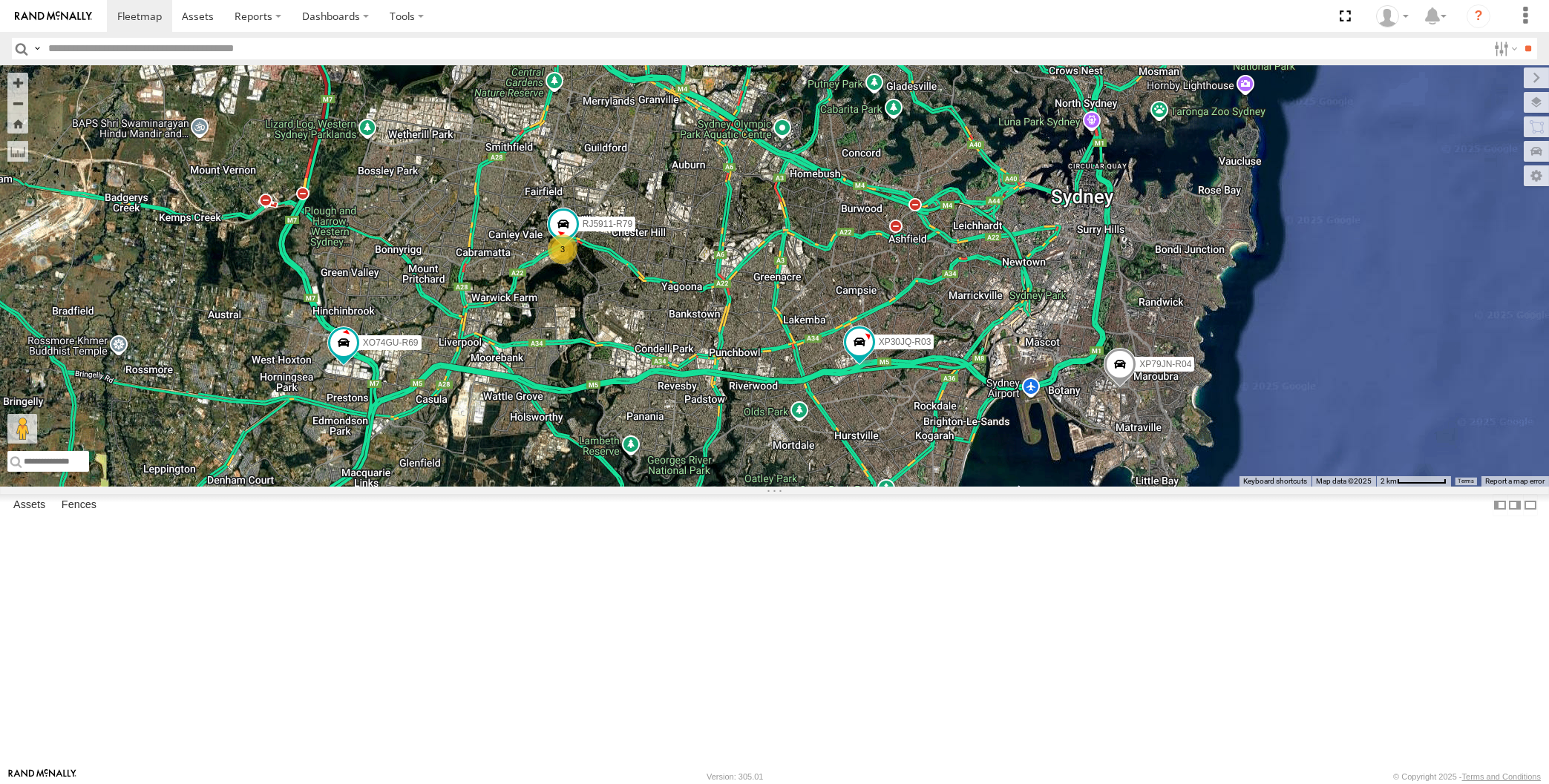
drag, startPoint x: 911, startPoint y: 612, endPoint x: 904, endPoint y: 603, distance: 11.4
click at [905, 487] on div "XP30JQ-R03 XP79JN-R04 3 RJ5911-R79 XP81FE-R59 XO74GU-R69" at bounding box center [774, 276] width 1549 height 422
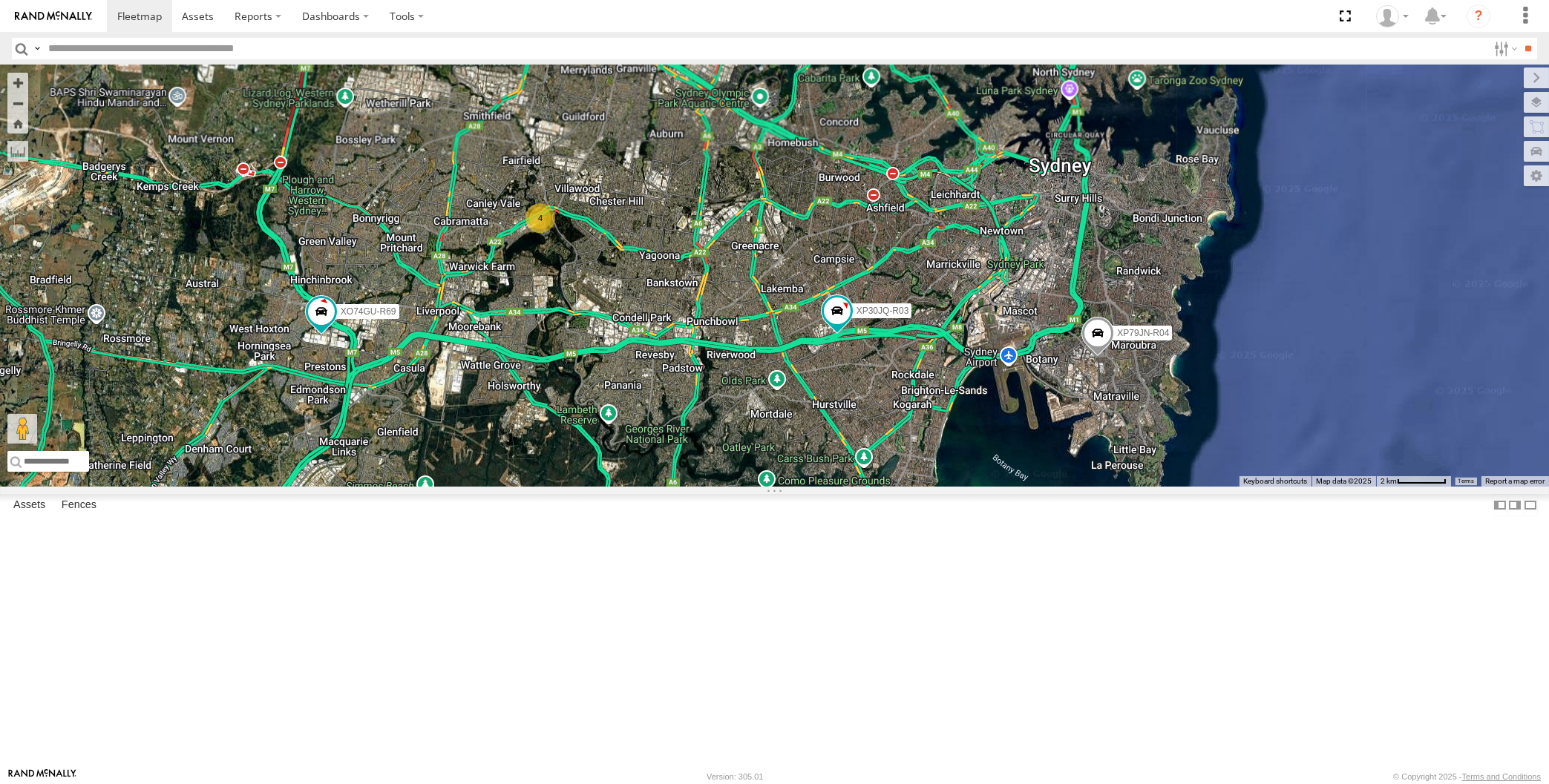
drag, startPoint x: 1089, startPoint y: 596, endPoint x: 1103, endPoint y: 584, distance: 18.4
click at [1099, 487] on div "XP30JQ-R03 XP79JN-R04 XP81FE-R59 XO74GU-R69 4" at bounding box center [774, 276] width 1549 height 422
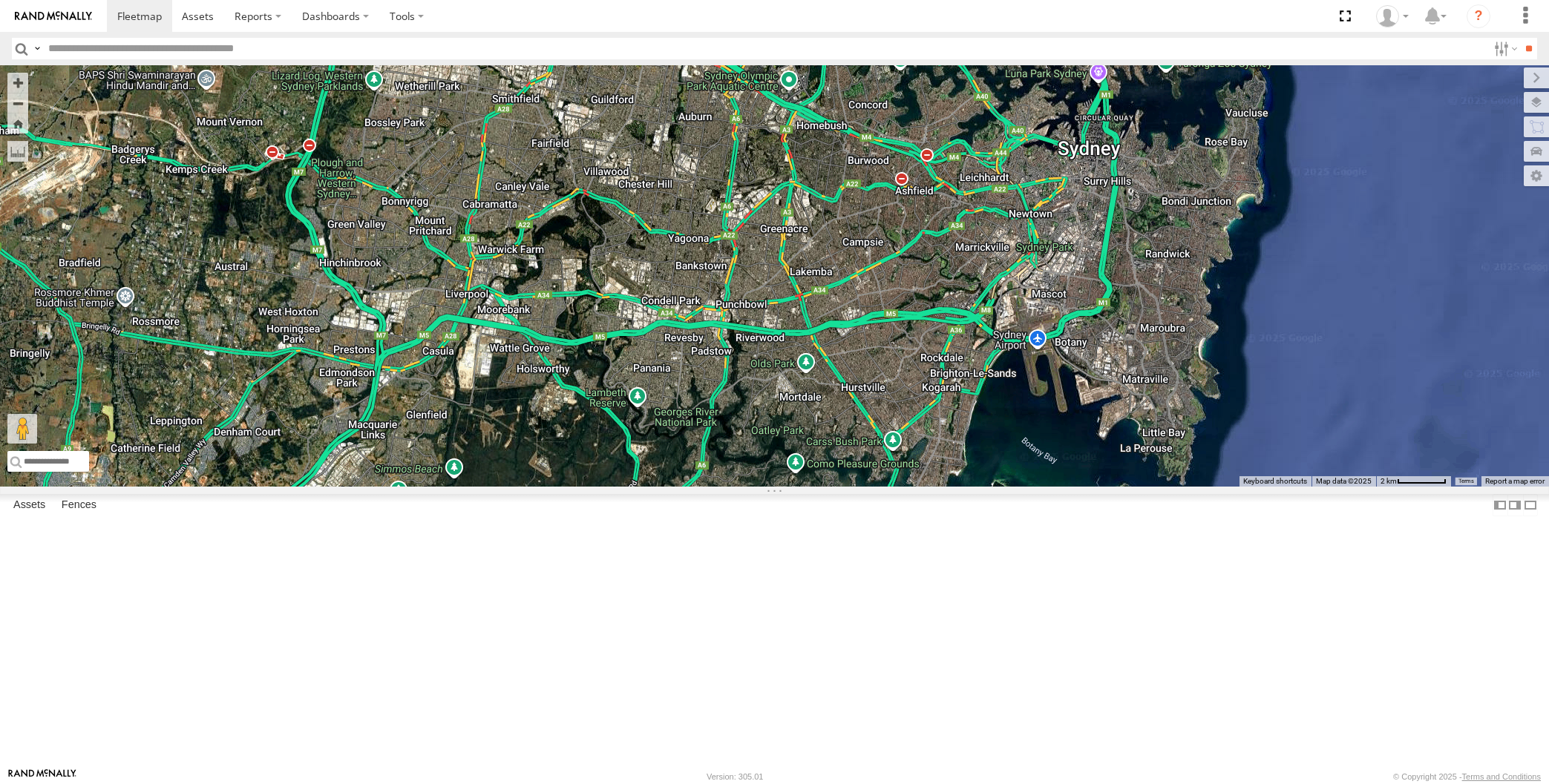
select select "**********"
drag, startPoint x: 689, startPoint y: 582, endPoint x: 711, endPoint y: 574, distance: 23.4
click at [711, 487] on div "XP30JQ-R03 XP79JN-R04 RJ5911-R79 XP81FE-R59 XO74GU-R69 3" at bounding box center [774, 276] width 1549 height 422
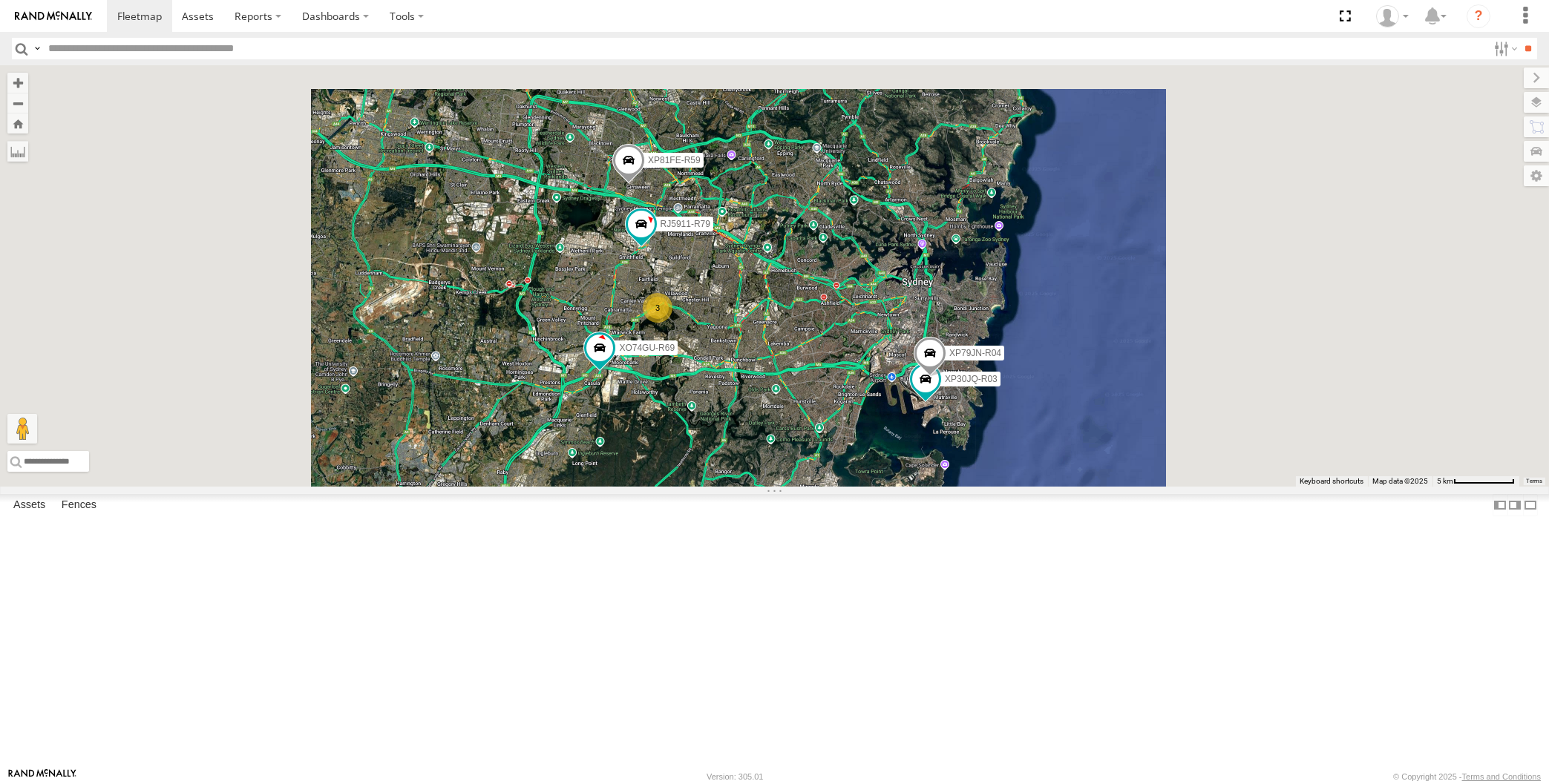
drag, startPoint x: 744, startPoint y: 609, endPoint x: 735, endPoint y: 596, distance: 15.8
click at [737, 487] on div "XP30JQ-R03 XP79JN-R04 RJ5911-R79 XP81FE-R59 XO74GU-R69 3" at bounding box center [774, 276] width 1549 height 422
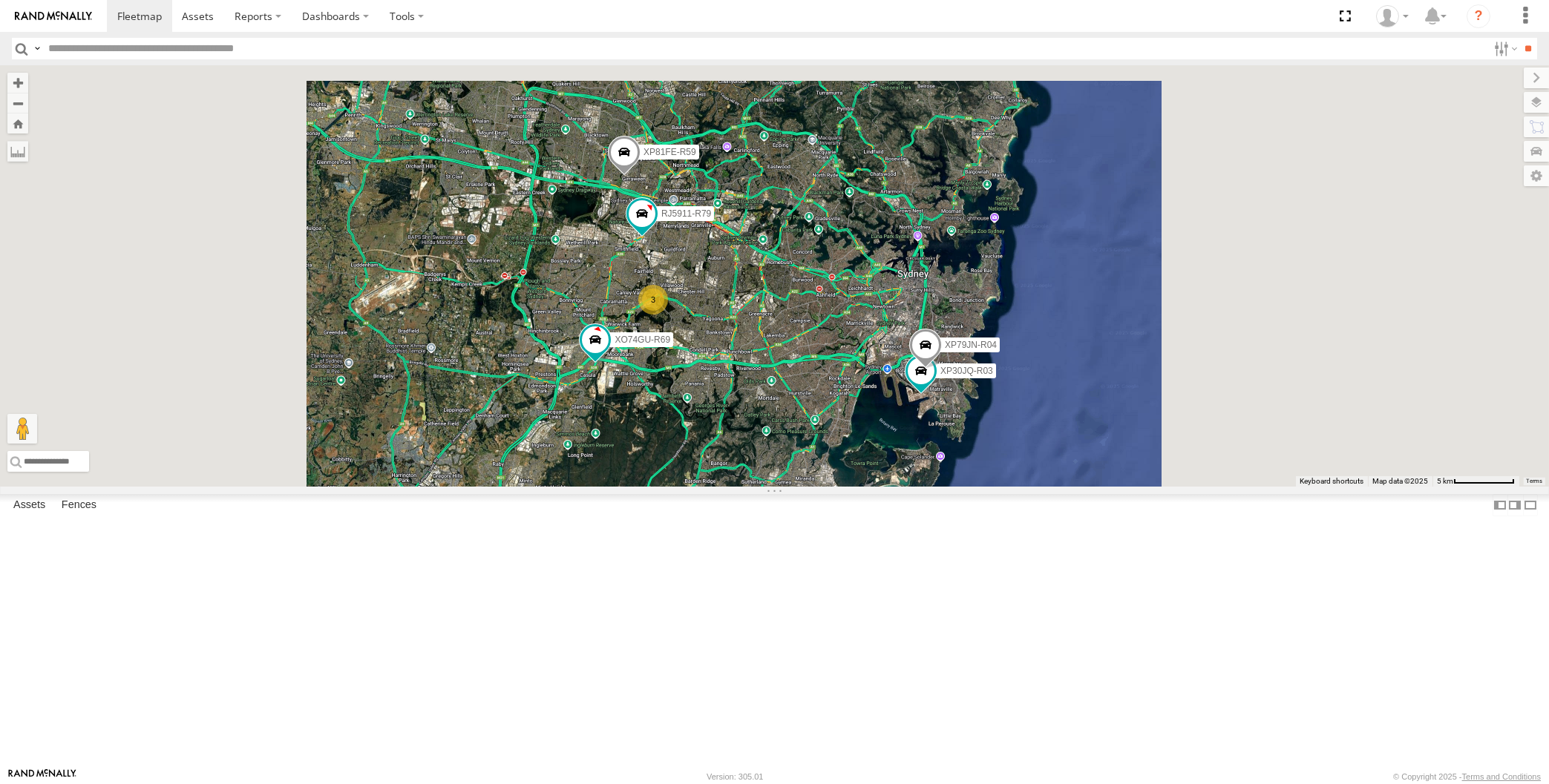
click at [734, 487] on div "XP30JQ-R03 XP79JN-R04 RJ5911-R79 XP81FE-R59 XO74GU-R69 3" at bounding box center [774, 276] width 1549 height 422
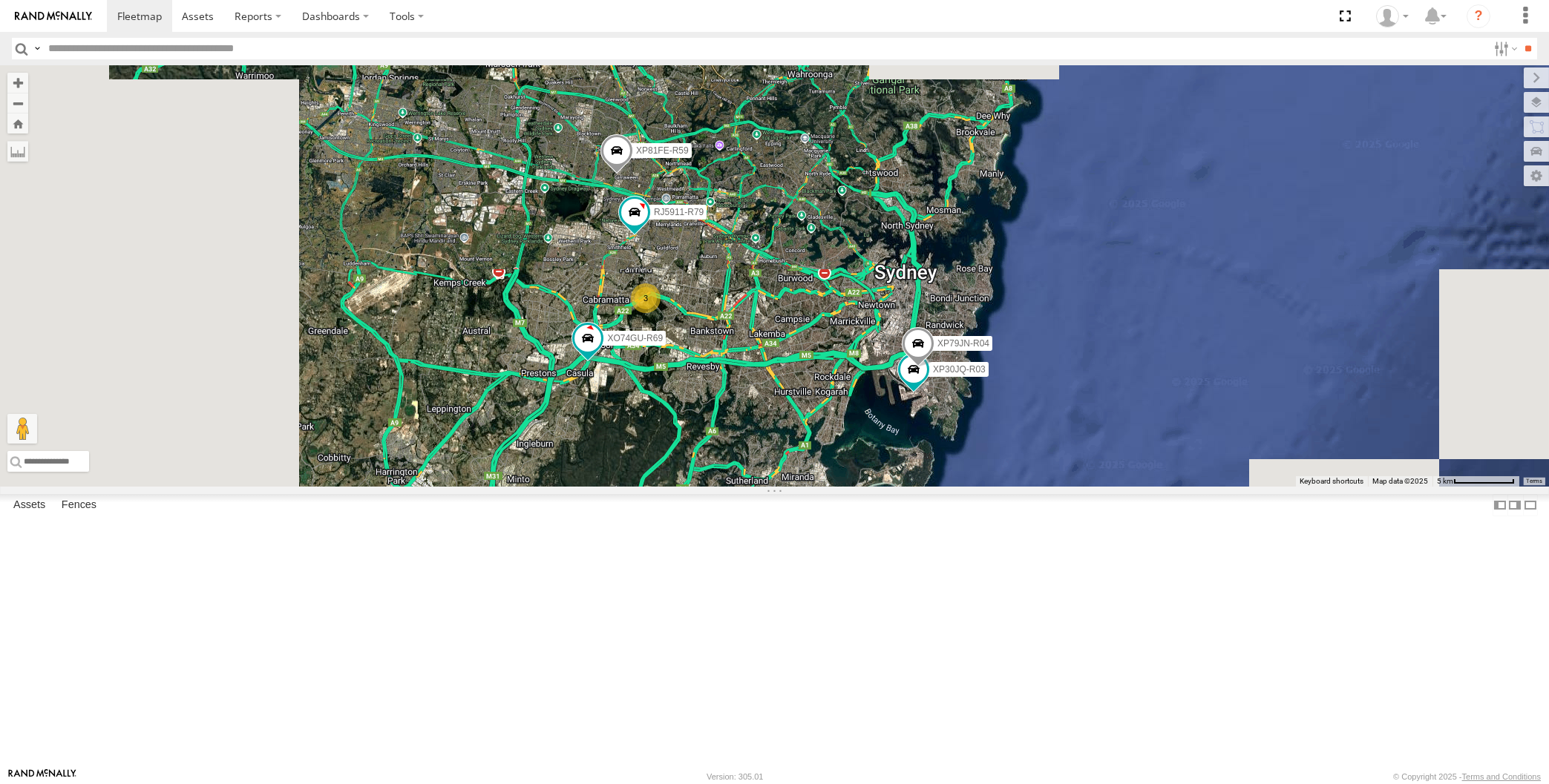
click at [718, 487] on div "XP30JQ-R03 XP79JN-R04 RJ5911-R79 XP81FE-R59 XO74GU-R69 3" at bounding box center [774, 276] width 1549 height 422
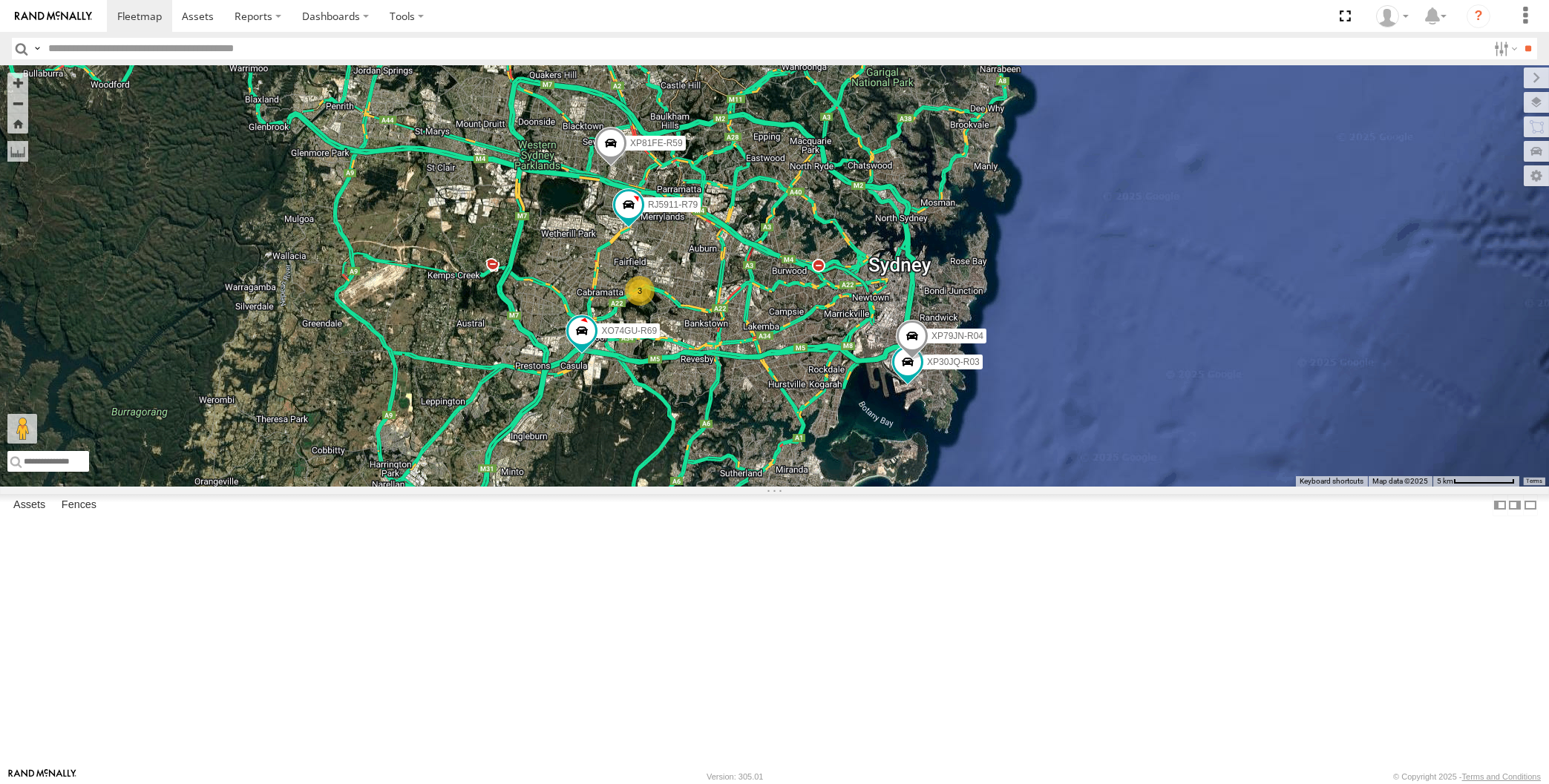
drag, startPoint x: 744, startPoint y: 643, endPoint x: 744, endPoint y: 618, distance: 25.0
click at [744, 487] on div "XP30JQ-R03 XP79JN-R04 RJ5911-R79 XP81FE-R59 XO74GU-R69 3" at bounding box center [774, 276] width 1549 height 422
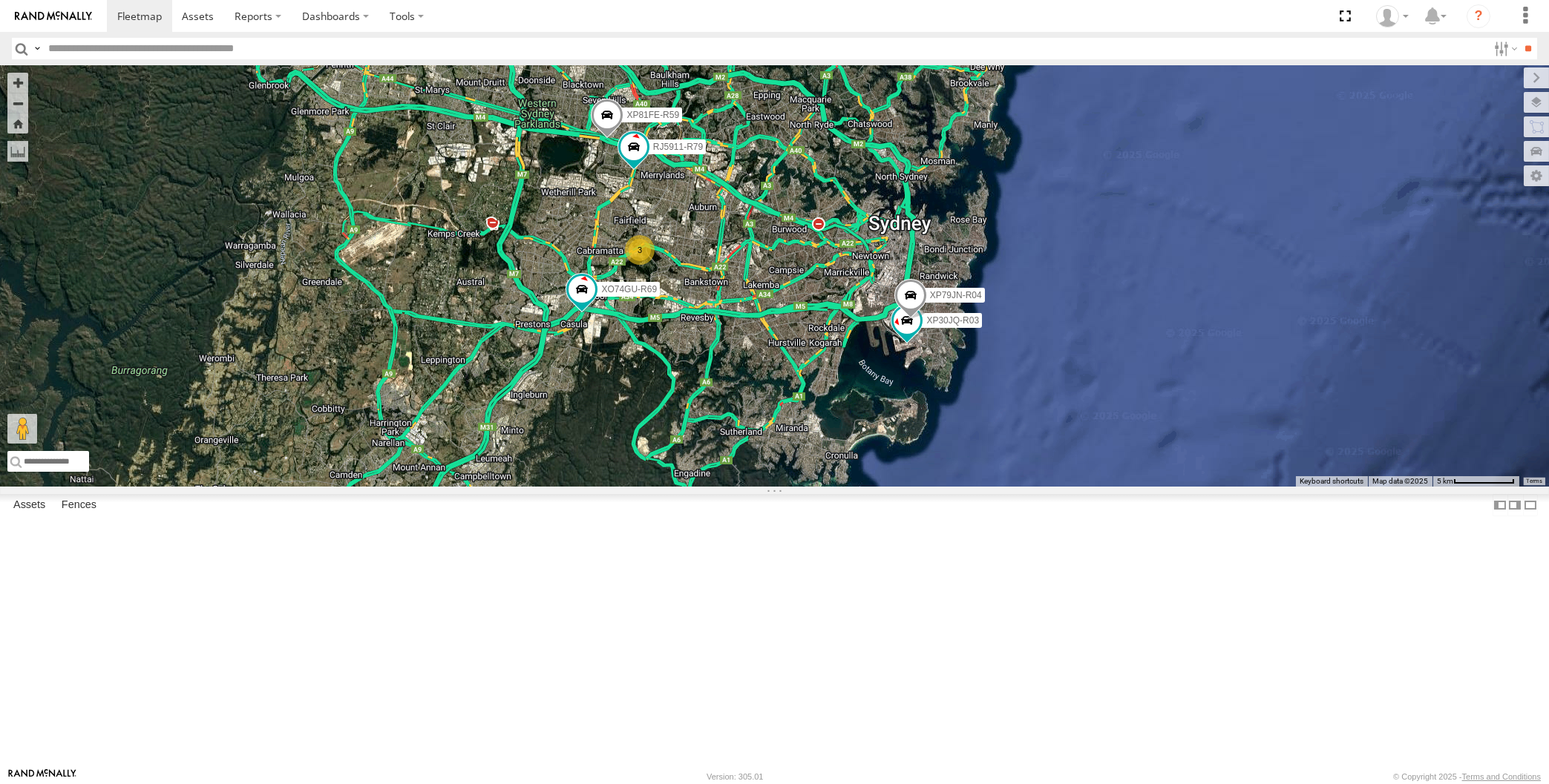
click at [898, 487] on div "XP30JQ-R03 XP79JN-R04 RJ5911-R79 XP81FE-R59 XO74GU-R69 3" at bounding box center [774, 276] width 1549 height 422
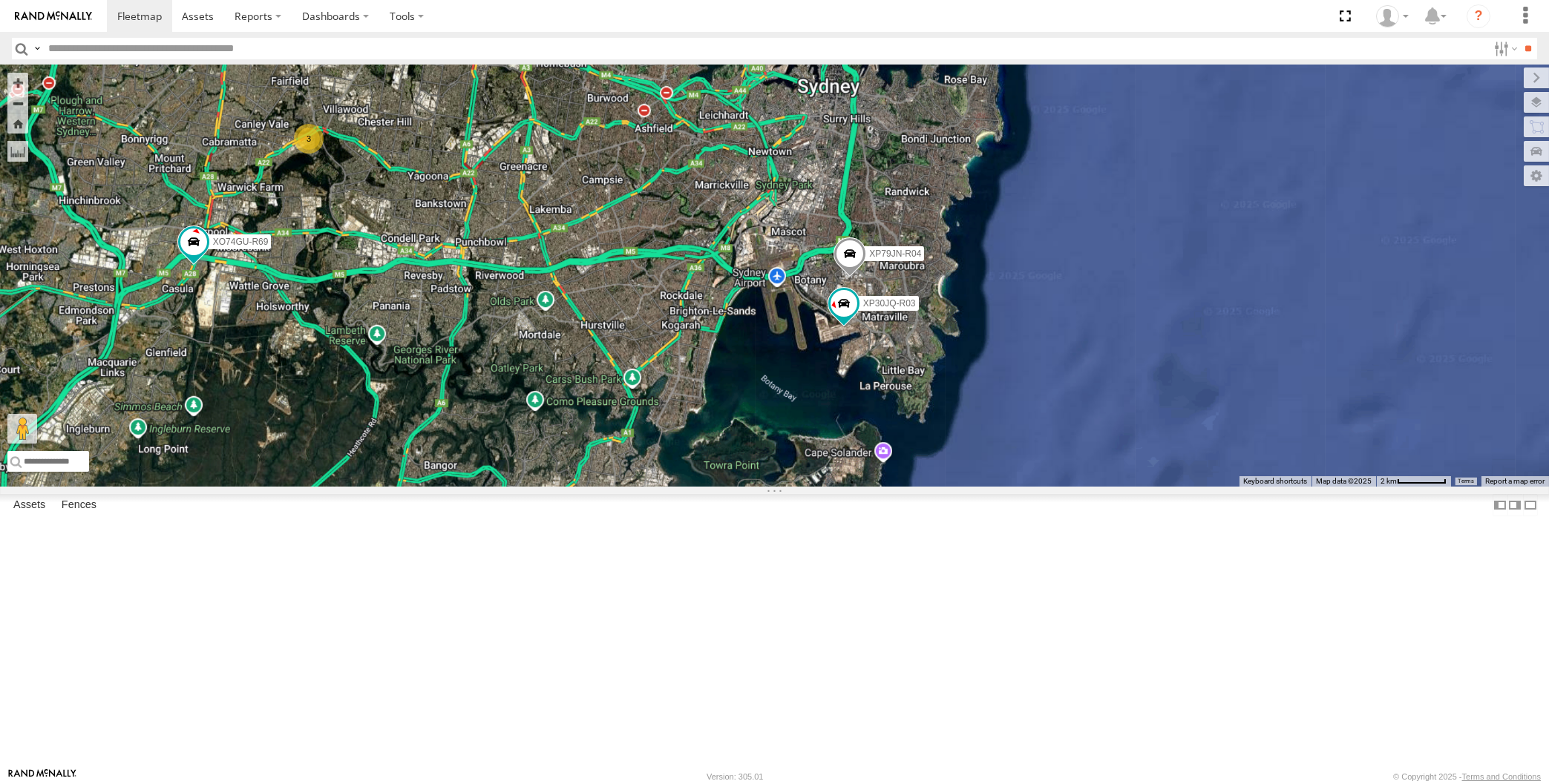
drag, startPoint x: 573, startPoint y: 508, endPoint x: 639, endPoint y: 540, distance: 73.3
click at [634, 487] on div "XP30JQ-R03 XP79JN-R04 RJ5911-R79 XP81FE-R59 XO74GU-R69 3" at bounding box center [774, 276] width 1549 height 422
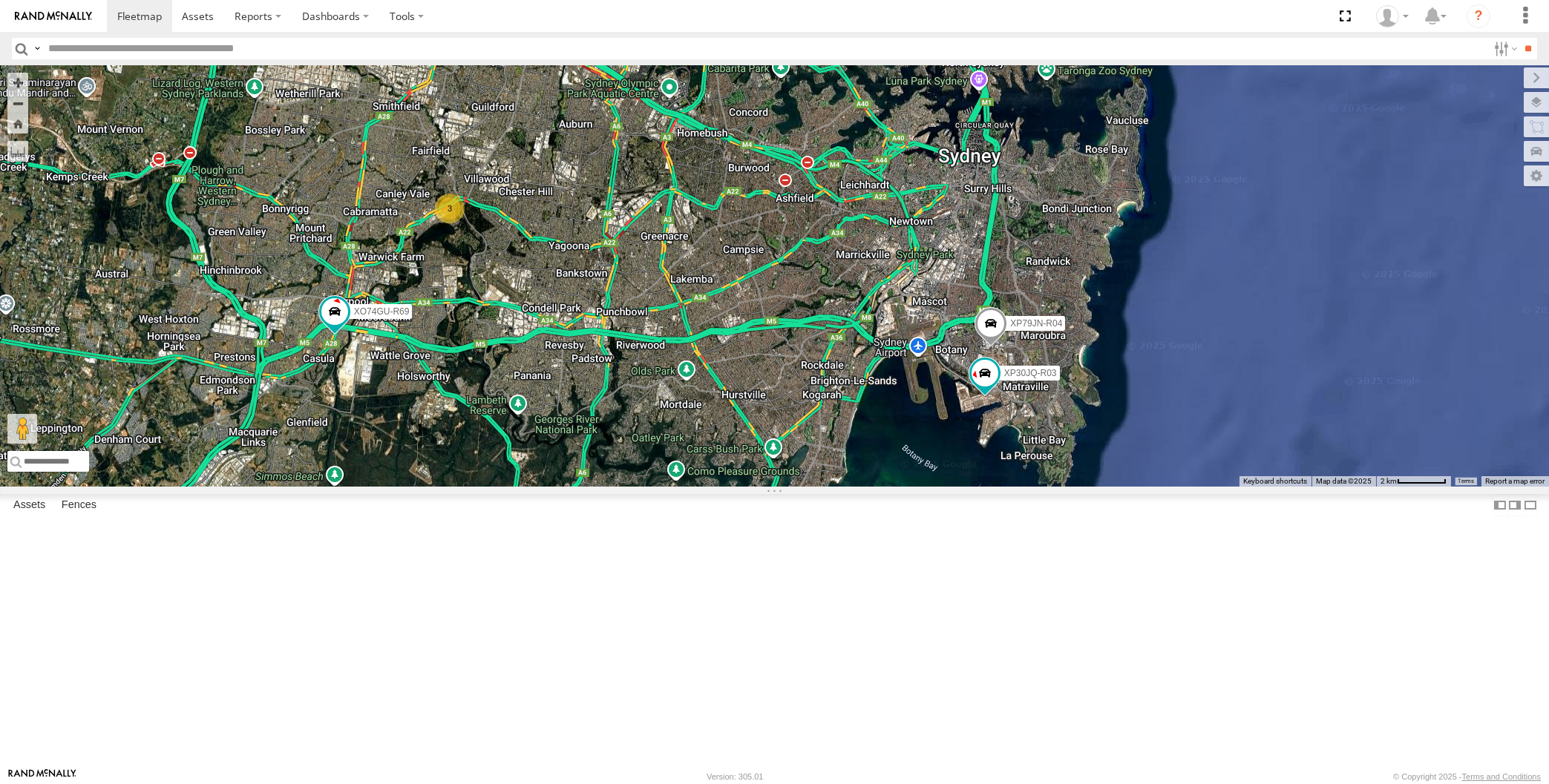
drag, startPoint x: 628, startPoint y: 549, endPoint x: 704, endPoint y: 579, distance: 81.7
click at [704, 487] on div "XP30JQ-R03 XP79JN-R04 RJ5911-R79 XP81FE-R59 XO74GU-R69 3" at bounding box center [774, 276] width 1549 height 422
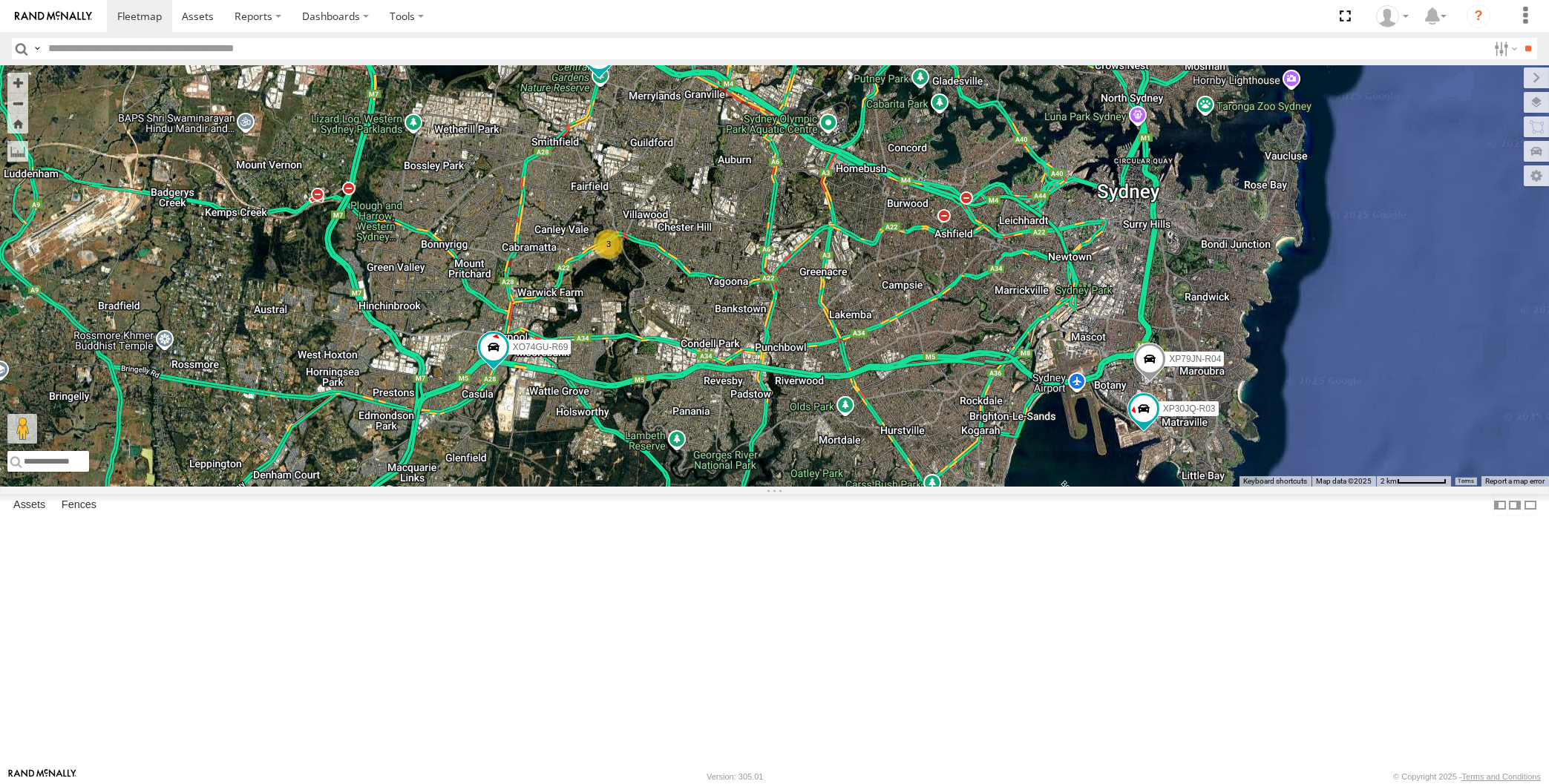
click at [758, 487] on div "XP30JQ-R03 XP79JN-R04 RJ5911-R79 XP81FE-R59 XO74GU-R69 3" at bounding box center [774, 276] width 1549 height 422
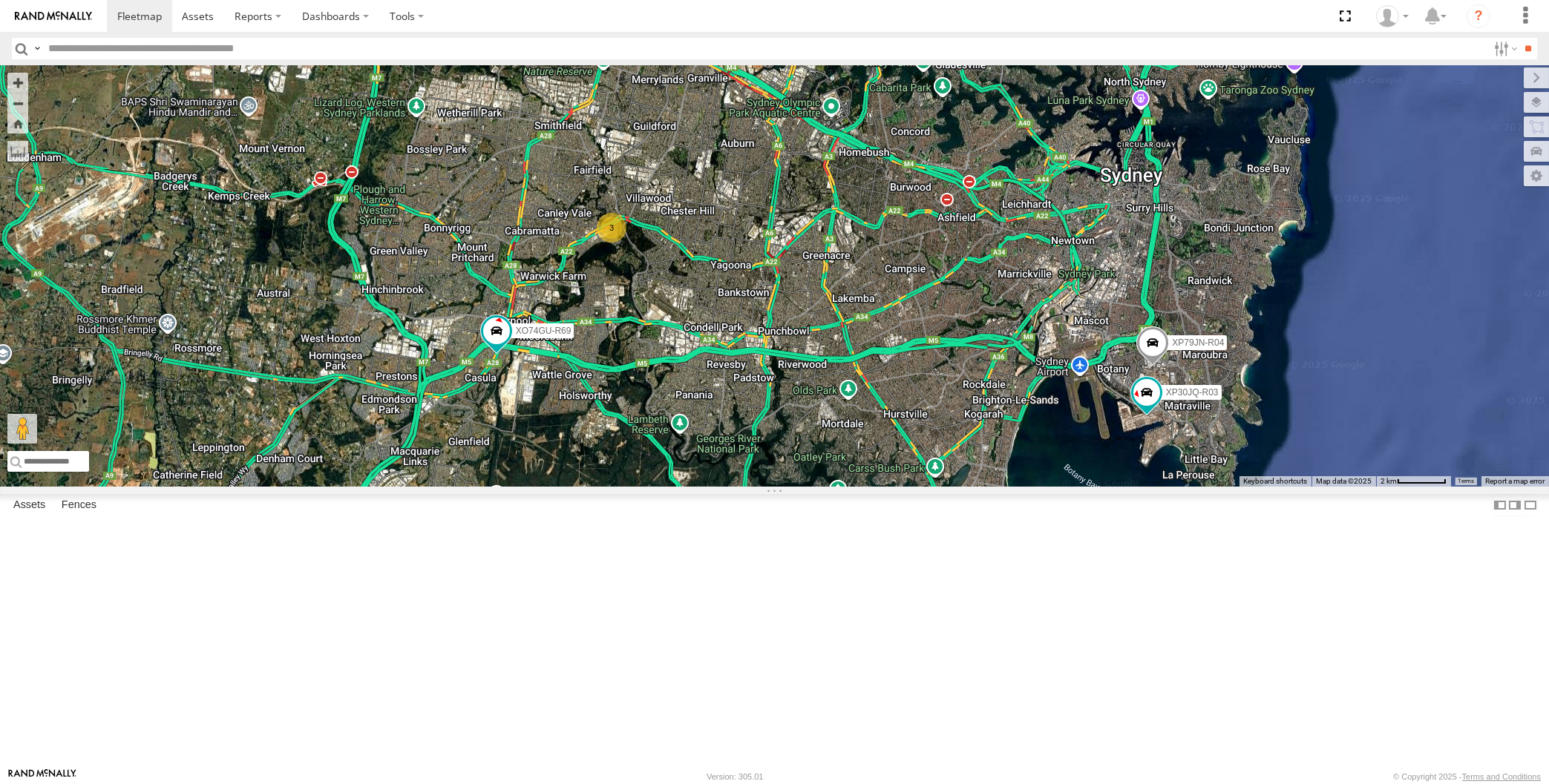
drag, startPoint x: 737, startPoint y: 653, endPoint x: 743, endPoint y: 648, distance: 7.8
click at [743, 487] on div "XP30JQ-R03 XP79JN-R04 RJ5911-R79 XP81FE-R59 XO74GU-R69 3" at bounding box center [774, 276] width 1549 height 422
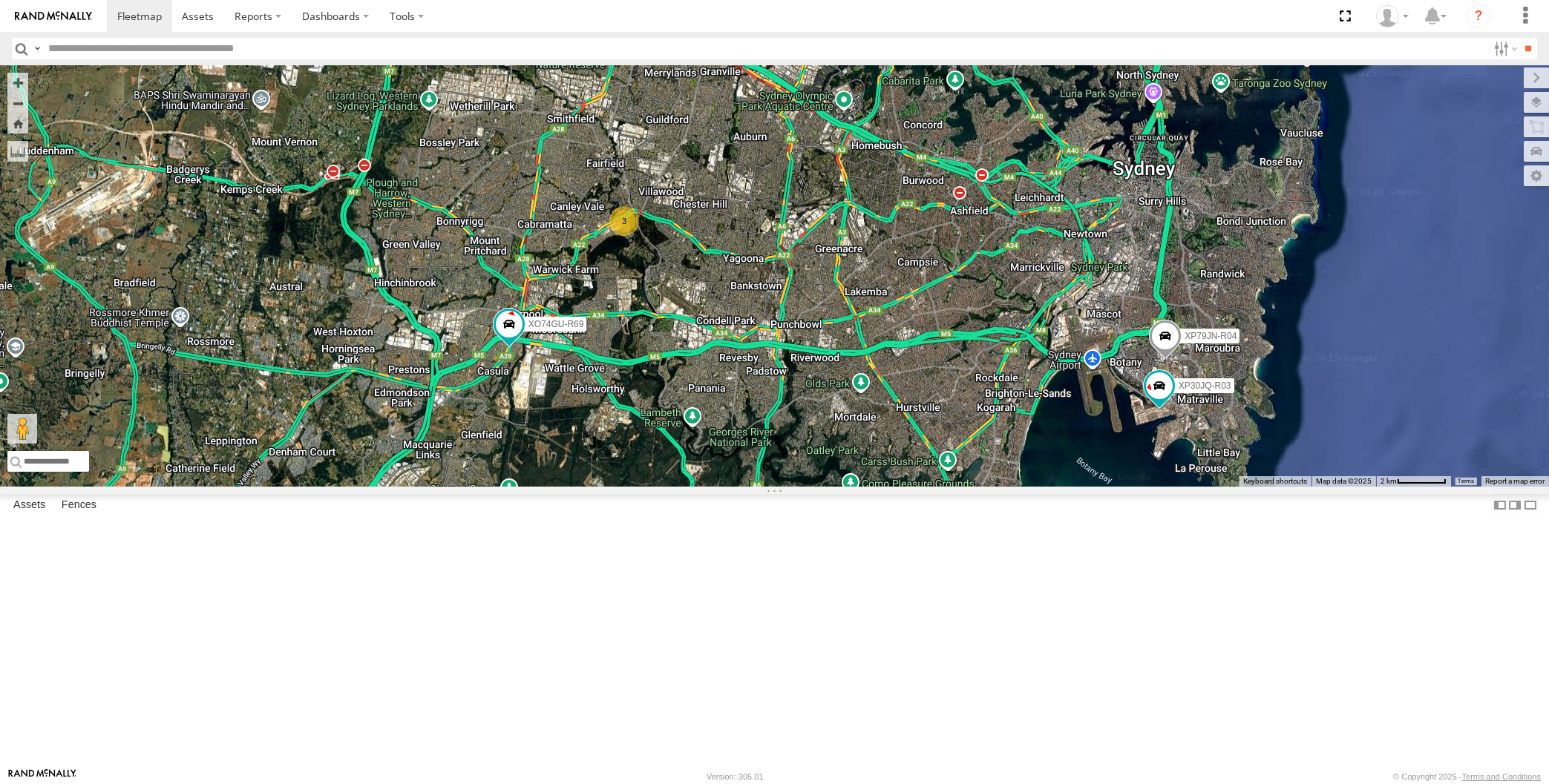
click at [788, 487] on div "XP30JQ-R03 XP79JN-R04 RJ5911-R79 XP81FE-R59 XO74GU-R69 3" at bounding box center [774, 276] width 1549 height 422
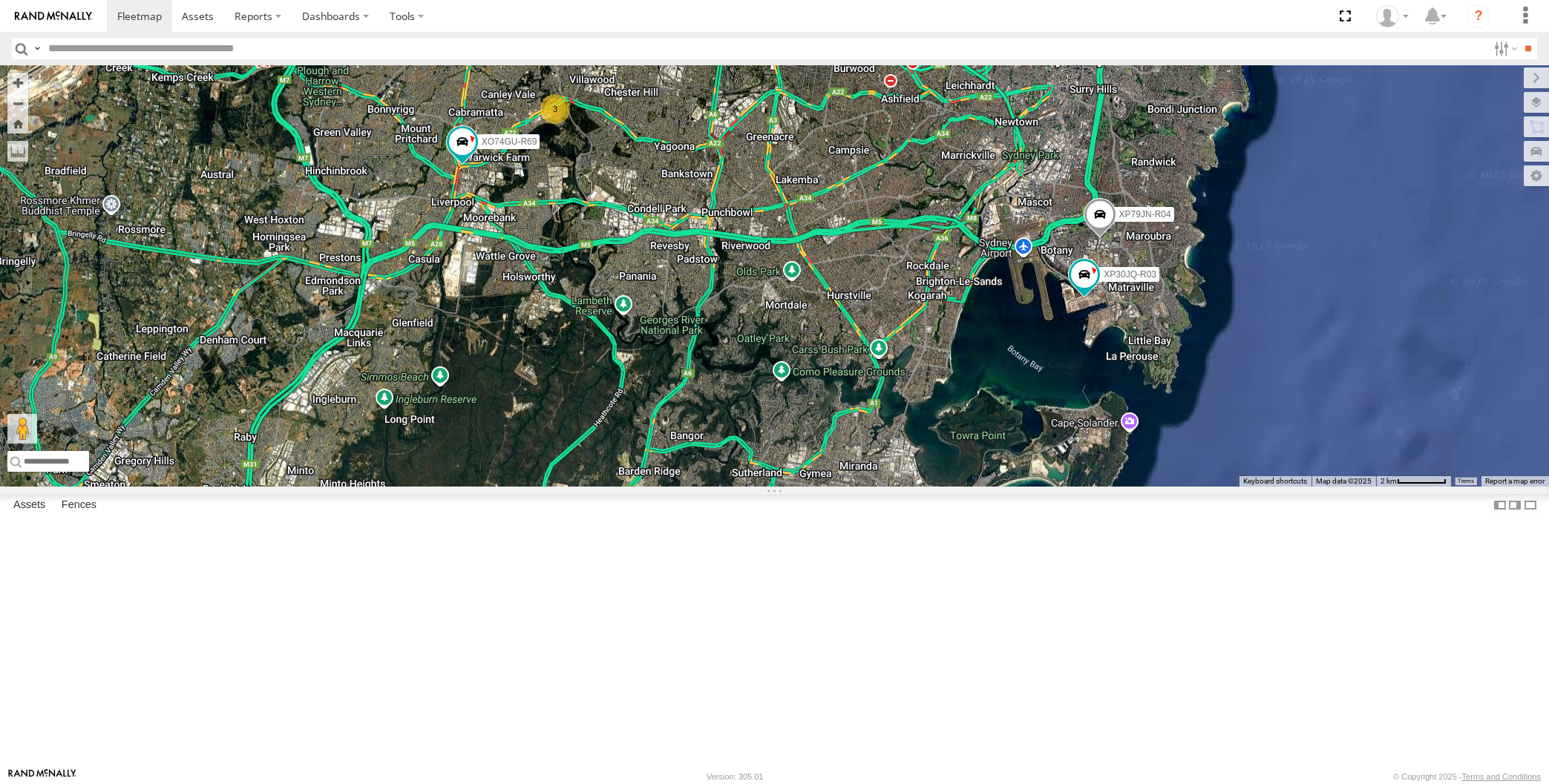
drag, startPoint x: 682, startPoint y: 404, endPoint x: 698, endPoint y: 426, distance: 27.2
click at [698, 426] on div "XP30JQ-R03 XP79JN-R04 RJ5911-R79 XP81FE-R59 XO74GU-R69 3" at bounding box center [774, 276] width 1549 height 422
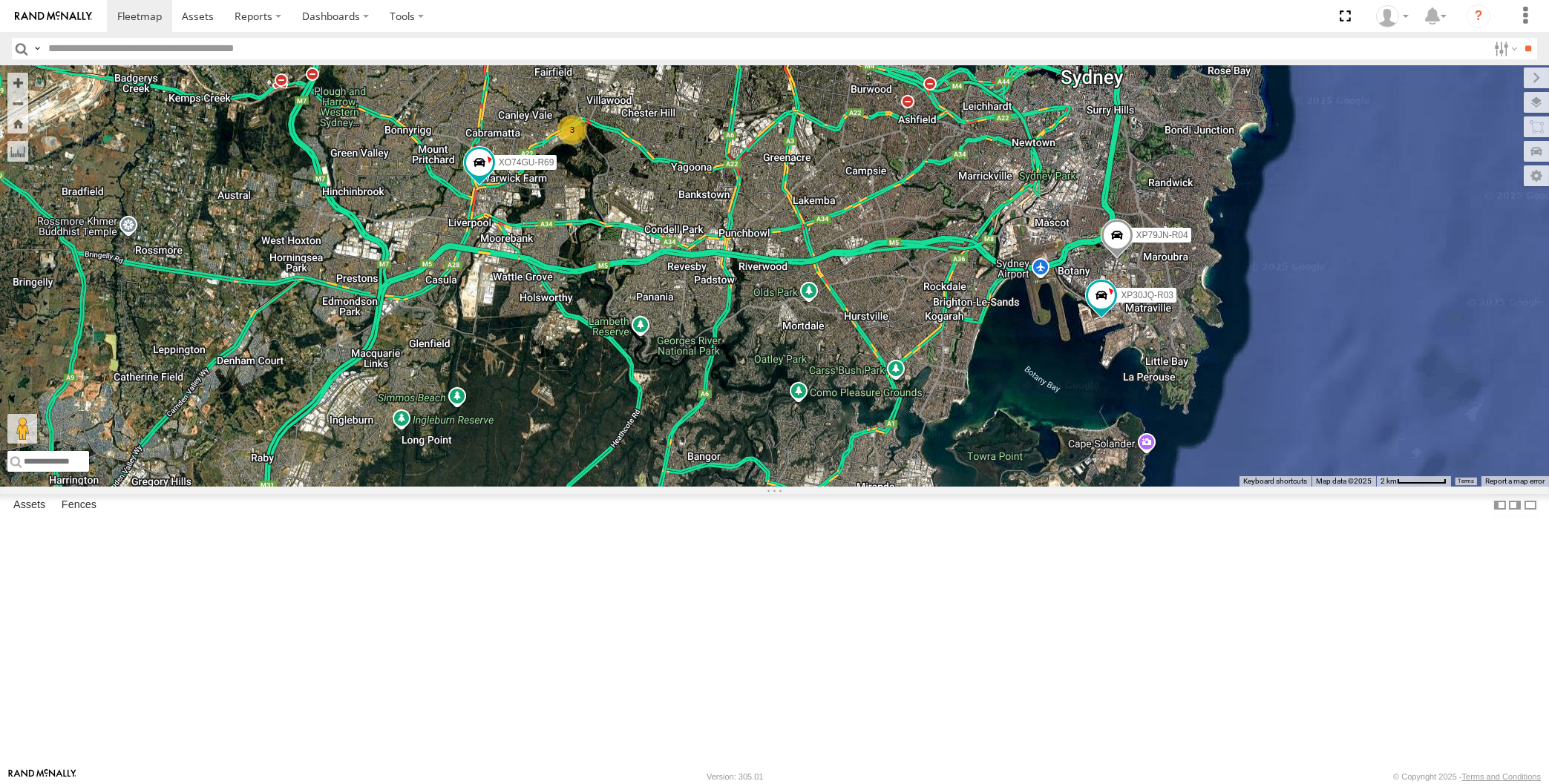
drag, startPoint x: 777, startPoint y: 287, endPoint x: 774, endPoint y: 300, distance: 13.3
click at [777, 290] on div "XP30JQ-R03 XP79JN-R04 RJ5911-R79 XP81FE-R59 XO74GU-R69 3" at bounding box center [774, 276] width 1549 height 422
click at [806, 414] on div "XP30JQ-R03 XP79JN-R04 RJ5911-R79 XP81FE-R59 XO74GU-R69 3" at bounding box center [774, 276] width 1549 height 422
drag, startPoint x: 832, startPoint y: 484, endPoint x: 832, endPoint y: 510, distance: 26.0
click at [832, 487] on div "XP30JQ-R03 XP79JN-R04 RJ5911-R79 XP81FE-R59 XO74GU-R69 3" at bounding box center [774, 276] width 1549 height 422
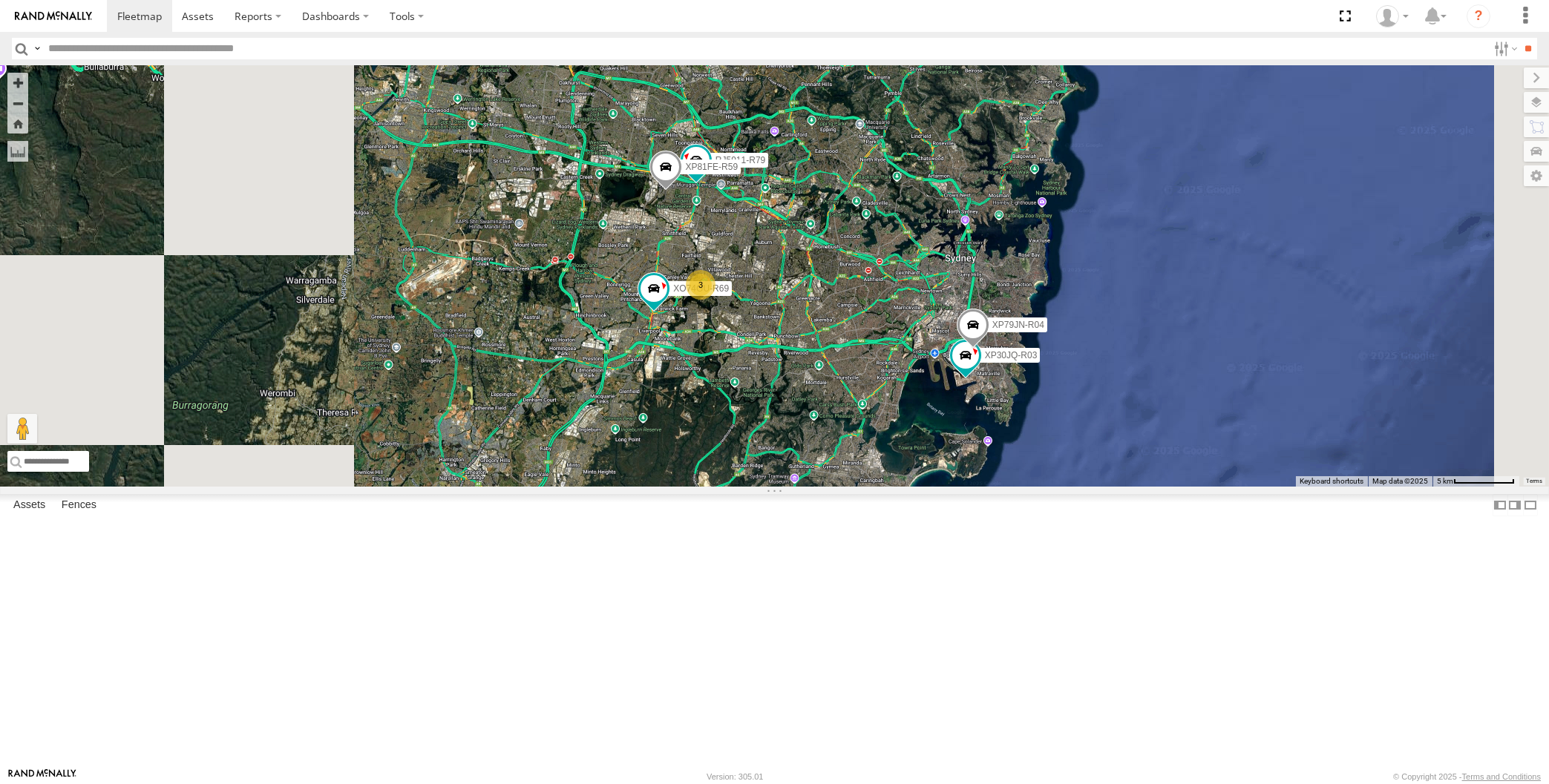
click at [821, 487] on div "XP30JQ-R03 XP79JN-R04 RJ5911-R79 XP81FE-R59 XO74GU-R69 3" at bounding box center [774, 276] width 1549 height 422
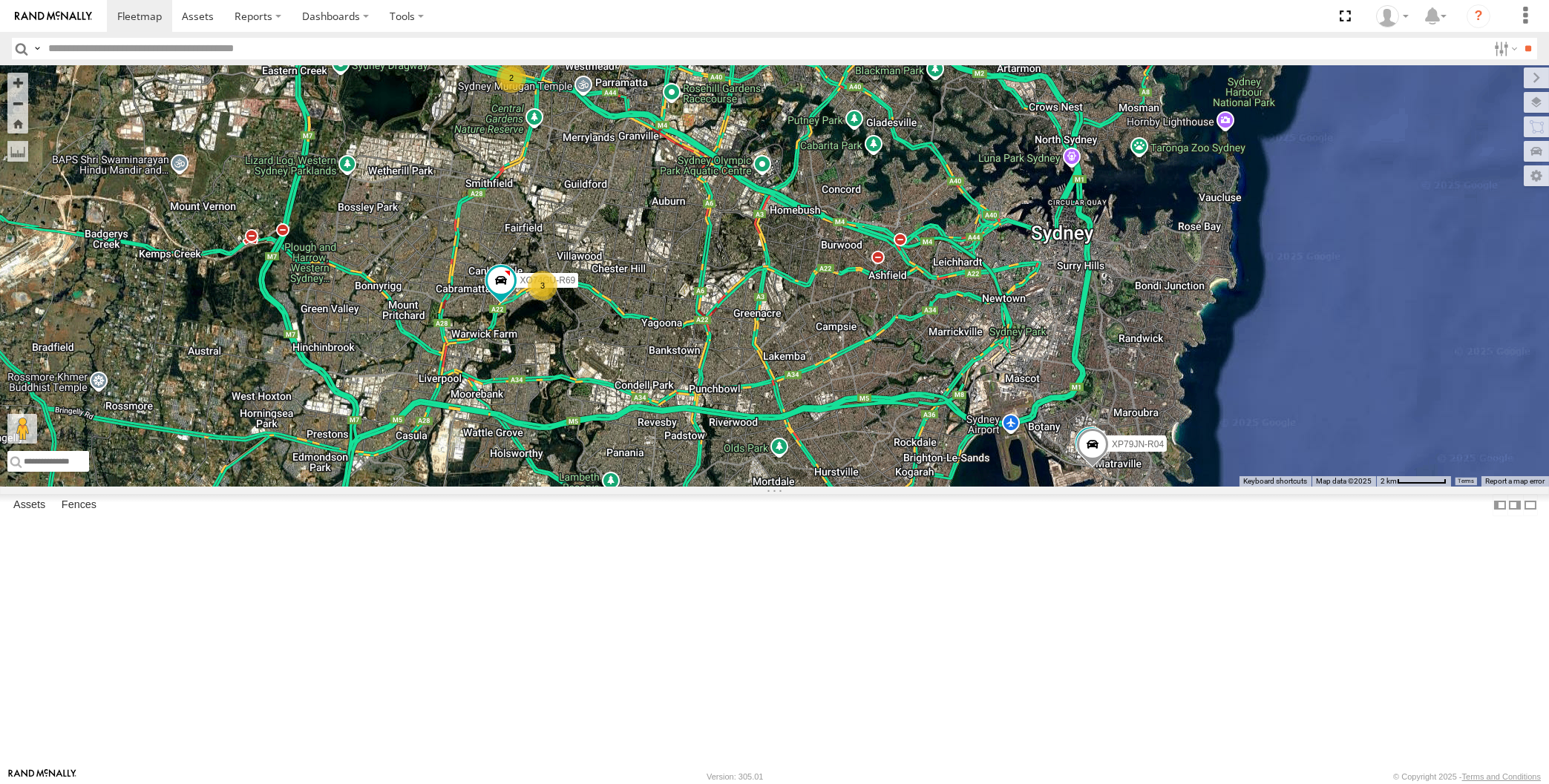
click at [671, 487] on div "XP30JQ-R03 XP79JN-R04 3 2 XO74GU-R69" at bounding box center [774, 276] width 1549 height 422
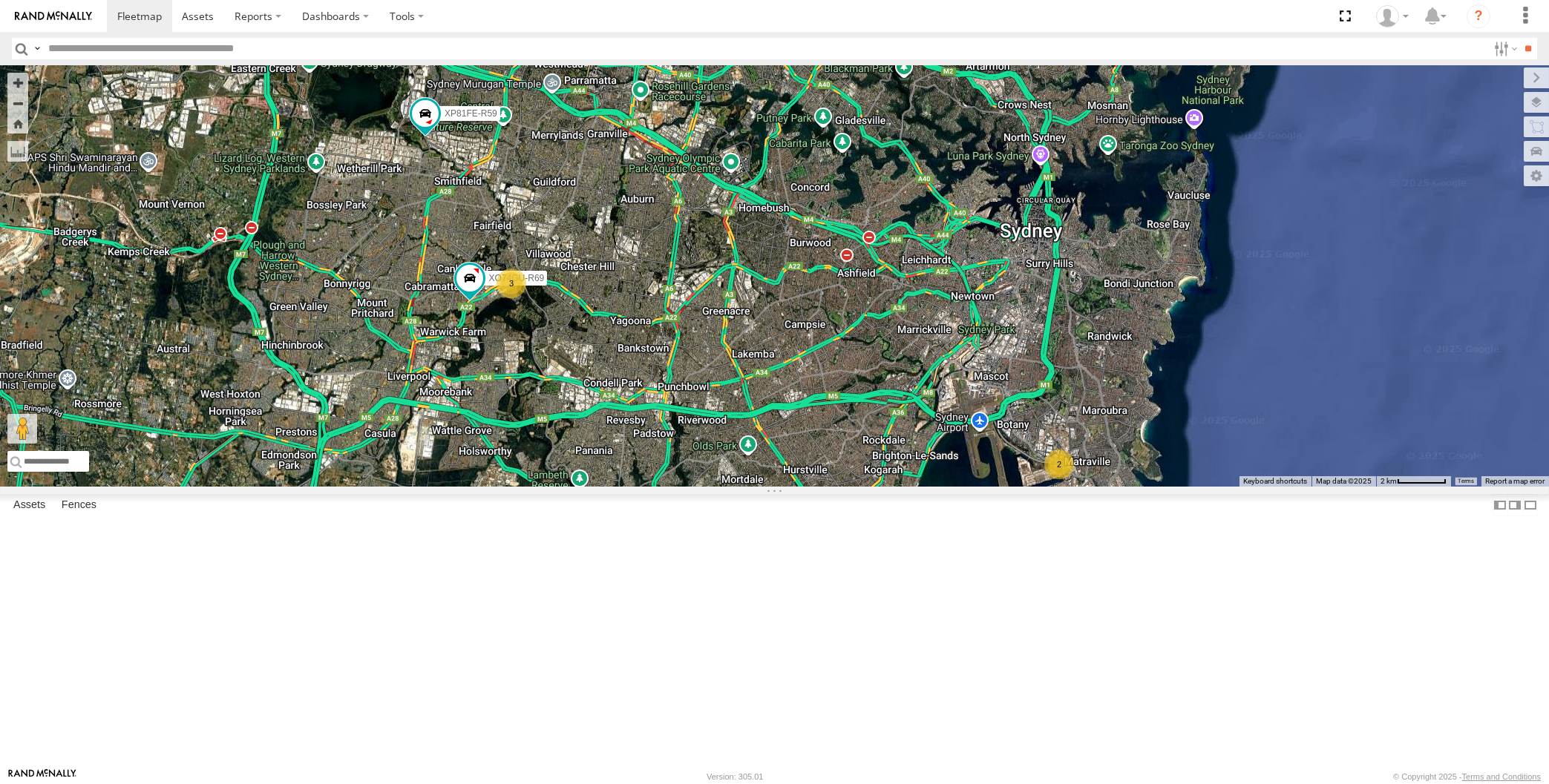
click at [794, 487] on div "XO74GU-R69 2 3 RJ5911-R79 XP81FE-R59" at bounding box center [774, 276] width 1549 height 422
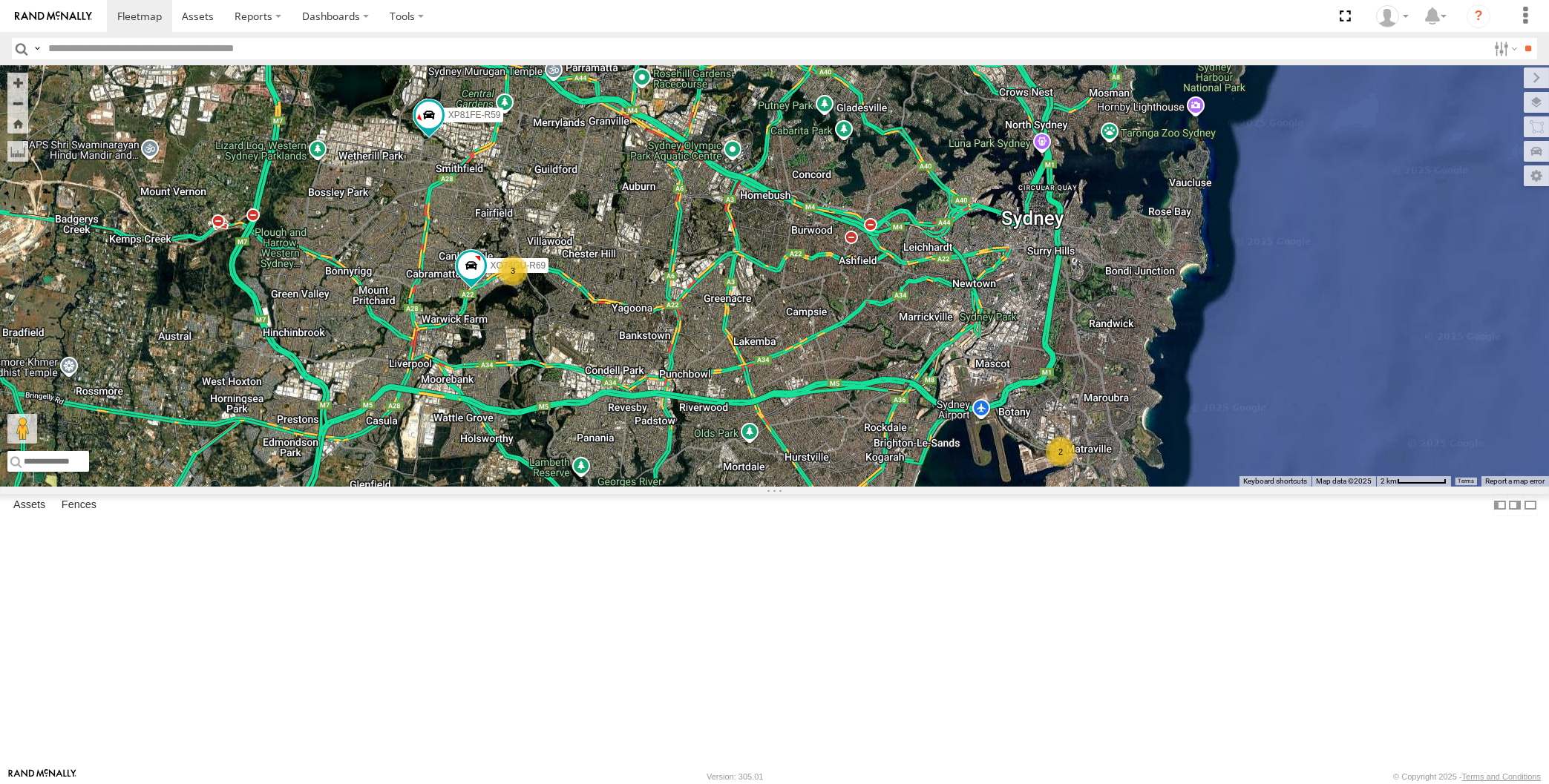
click at [632, 393] on div "XO74GU-R69 2 3 RJ5911-R79 XP81FE-R59" at bounding box center [774, 276] width 1549 height 422
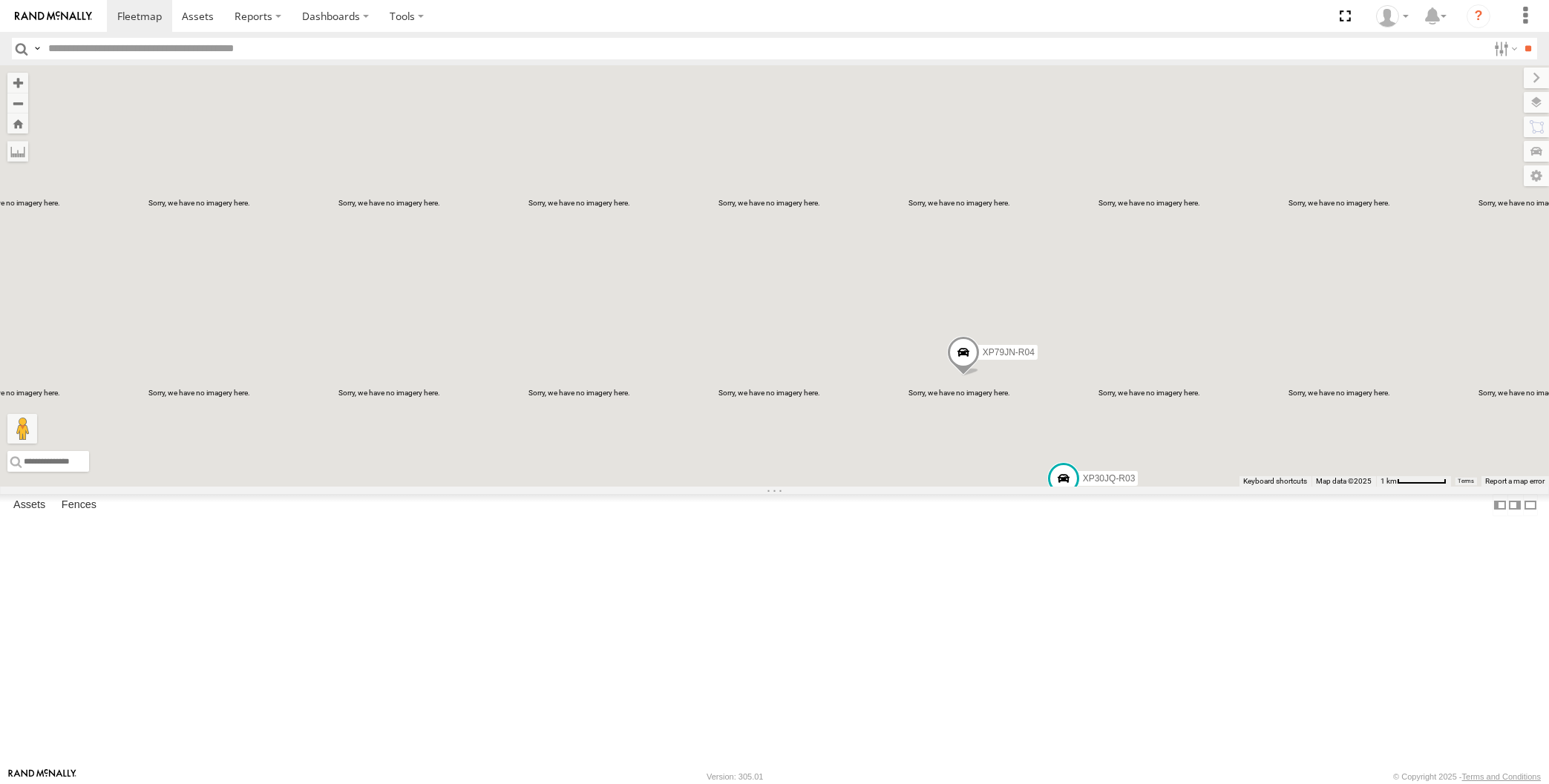
click at [967, 487] on div "XP30JQ-R03 XP79JN-R04 RJ5911-R79 XP81FE-R59" at bounding box center [774, 276] width 1549 height 422
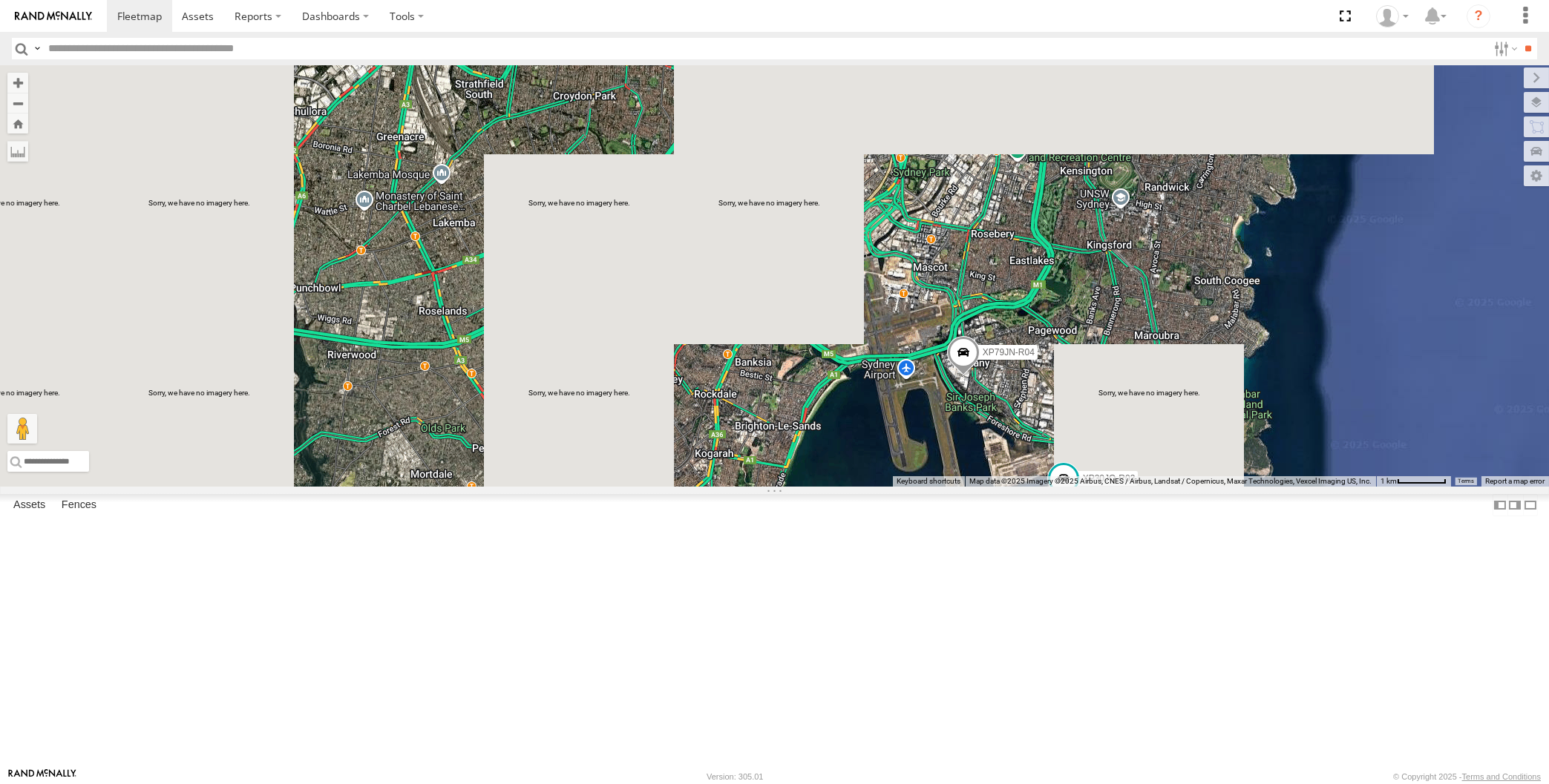
drag, startPoint x: 1012, startPoint y: 595, endPoint x: 1011, endPoint y: 565, distance: 30.0
click at [1011, 487] on div "XP30JQ-R03 XP79JN-R04 RJ5911-R79 XP81FE-R59" at bounding box center [774, 276] width 1549 height 422
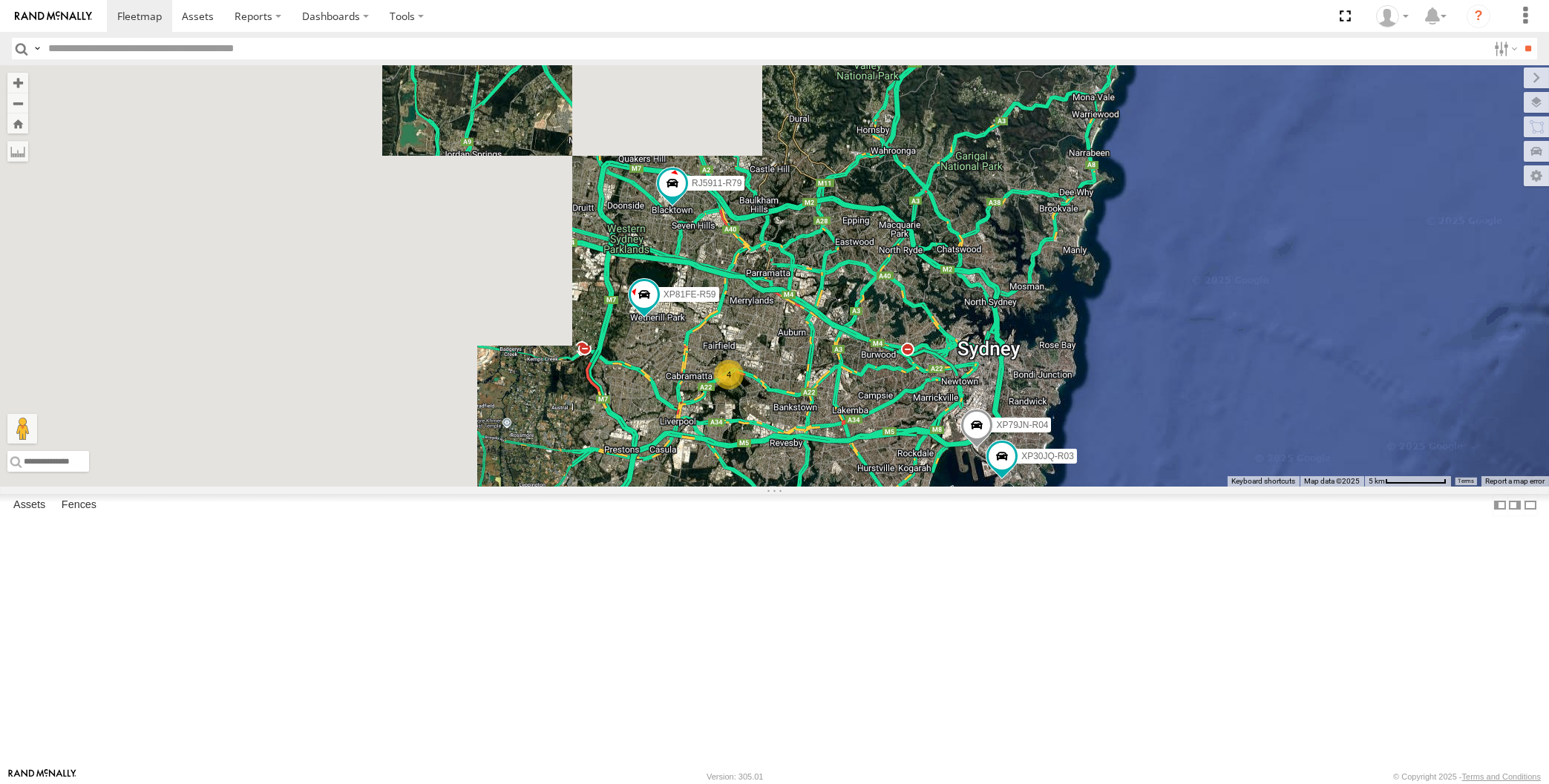
click at [656, 487] on div "XP30JQ-R03 XP79JN-R04 RJ5911-R79 XP81FE-R59 4" at bounding box center [774, 276] width 1549 height 422
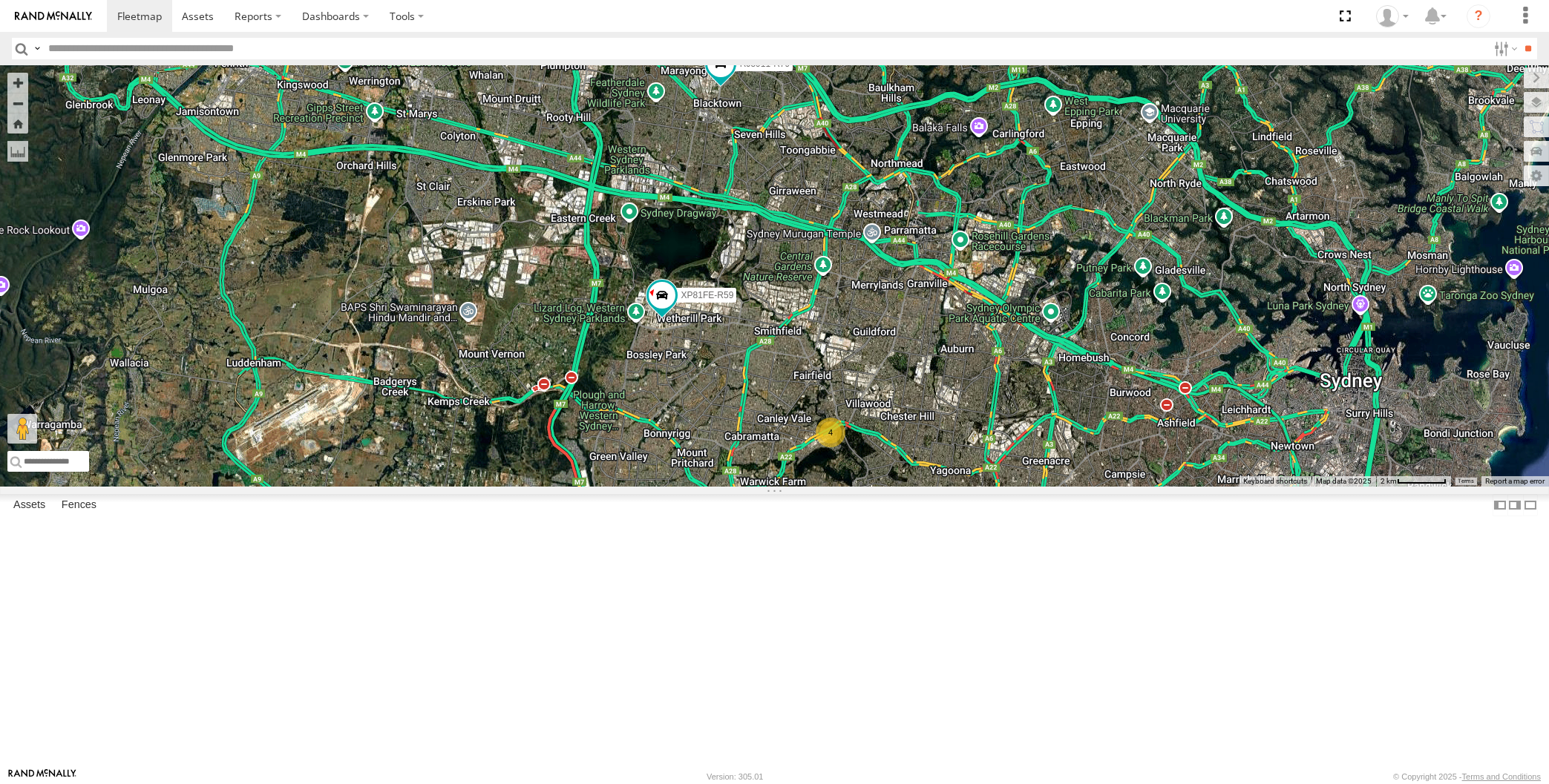
drag, startPoint x: 1128, startPoint y: 602, endPoint x: 1113, endPoint y: 561, distance: 43.7
click at [1118, 487] on div "XP30JQ-R03 XP79JN-R04 RJ5911-R79 XP81FE-R59 4" at bounding box center [774, 276] width 1549 height 422
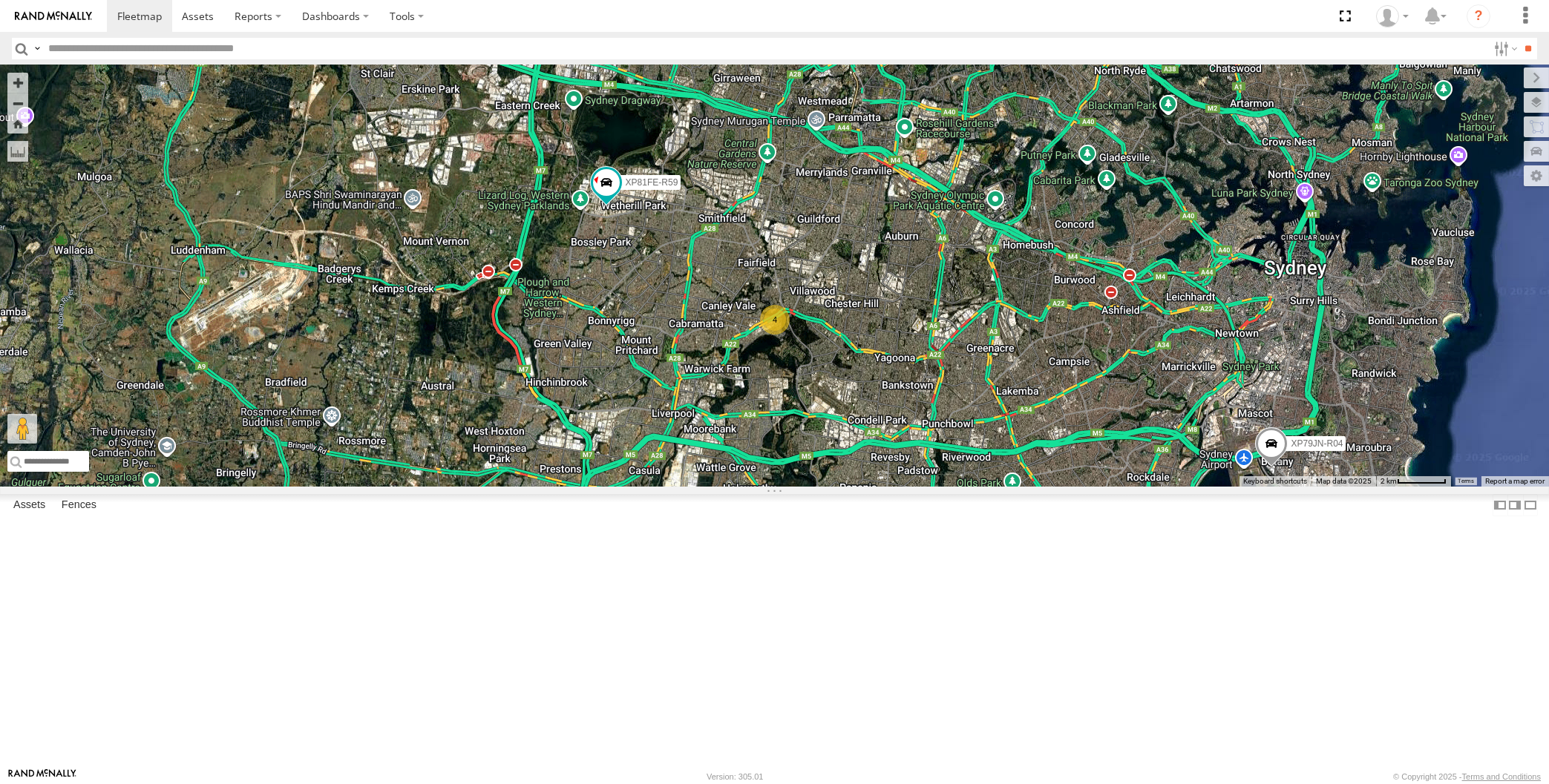
drag, startPoint x: 898, startPoint y: 631, endPoint x: 871, endPoint y: 633, distance: 27.1
click at [890, 487] on div "XP30JQ-R03 XP79JN-R04 RJ5911-R79 XP81FE-R59 4" at bounding box center [774, 276] width 1549 height 422
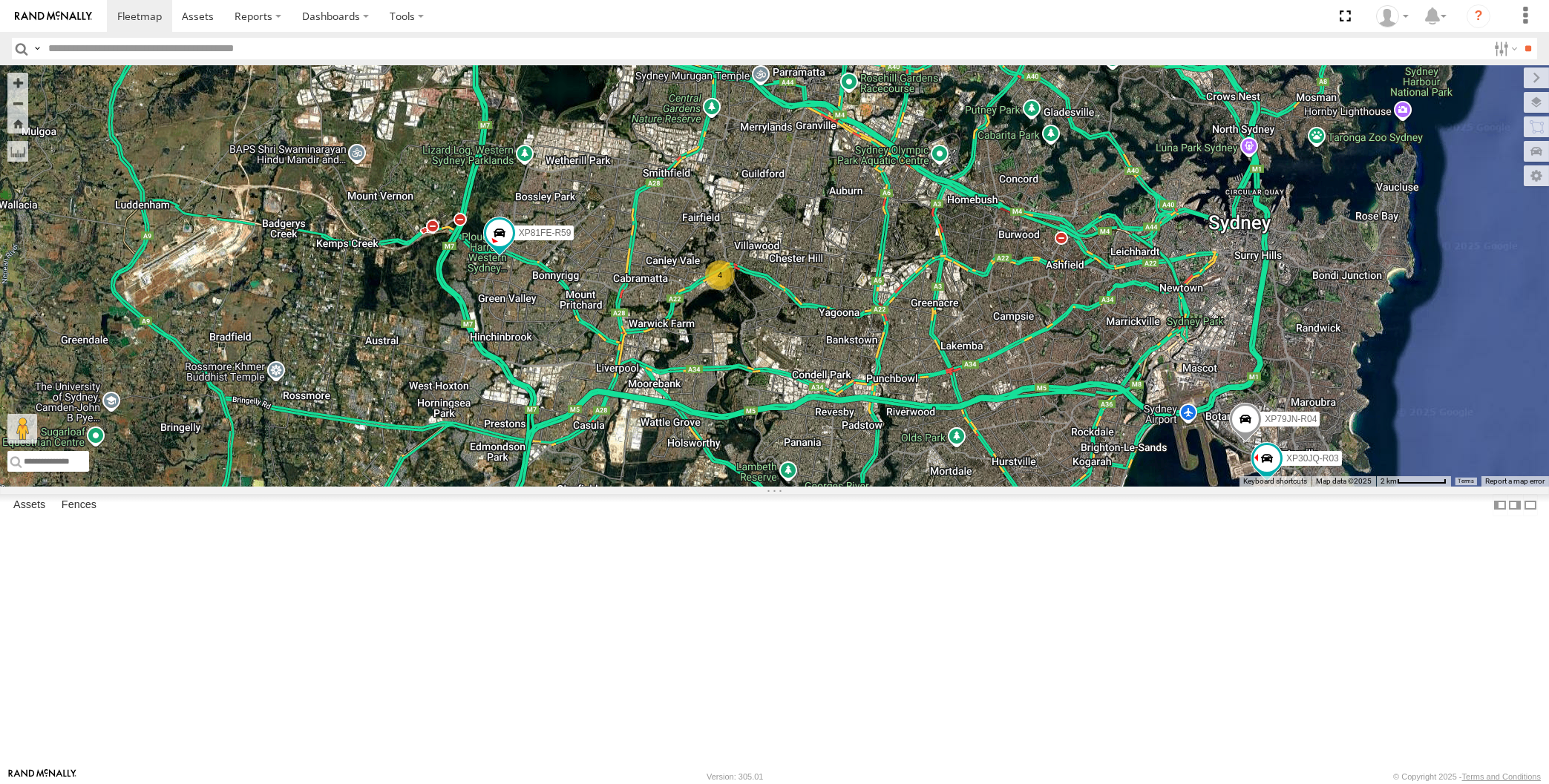
click at [1147, 487] on div "XP30JQ-R03 XP79JN-R04 XP81FE-R59 4" at bounding box center [774, 276] width 1549 height 422
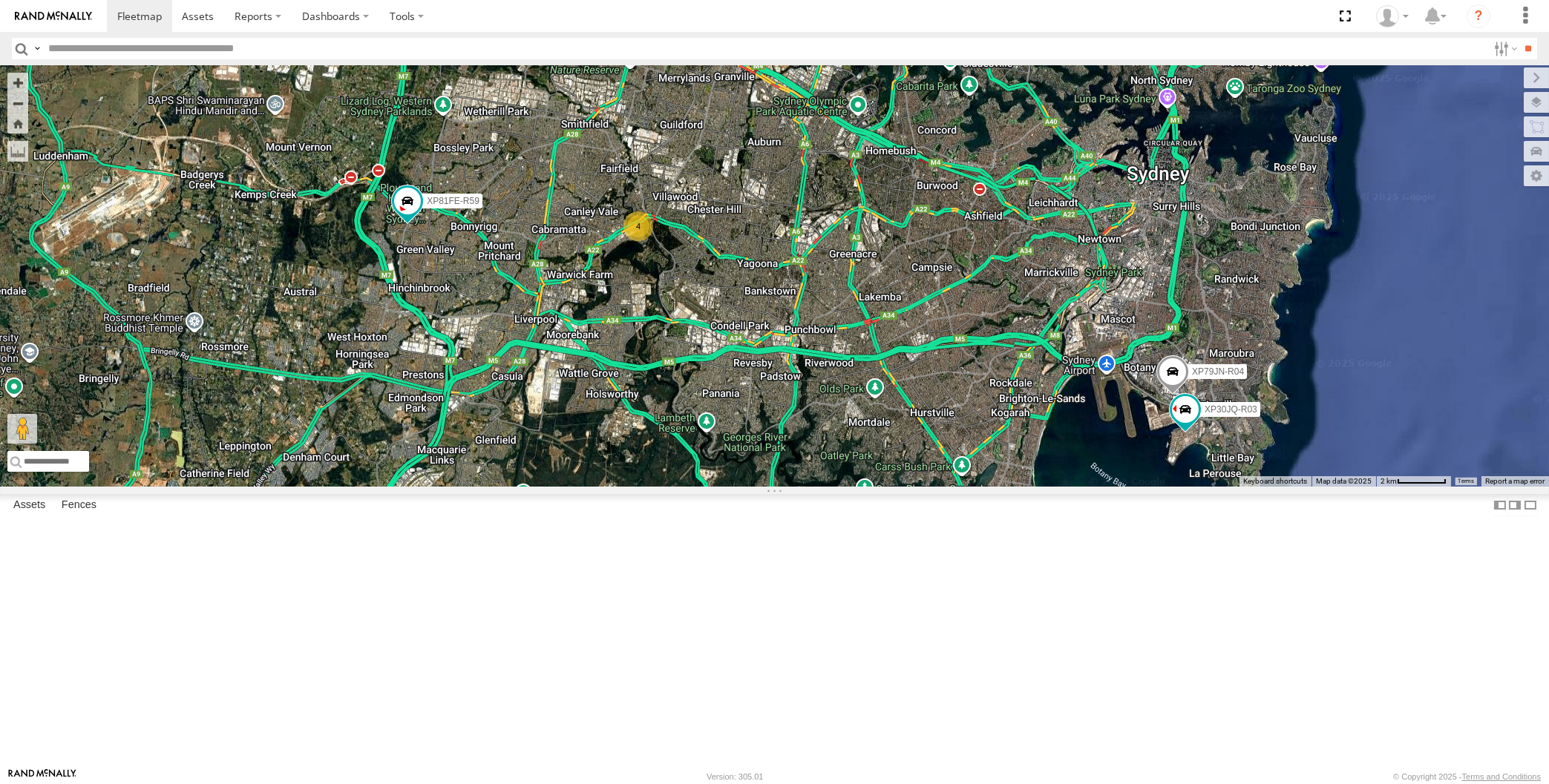
drag, startPoint x: 1116, startPoint y: 613, endPoint x: 1033, endPoint y: 565, distance: 95.9
click at [1033, 487] on div "XP30JQ-R03 XP79JN-R04 XP81FE-R59 4" at bounding box center [774, 276] width 1549 height 422
click at [1056, 487] on div "XP30JQ-R03 XP79JN-R04 XP81FE-R59 4" at bounding box center [774, 276] width 1549 height 422
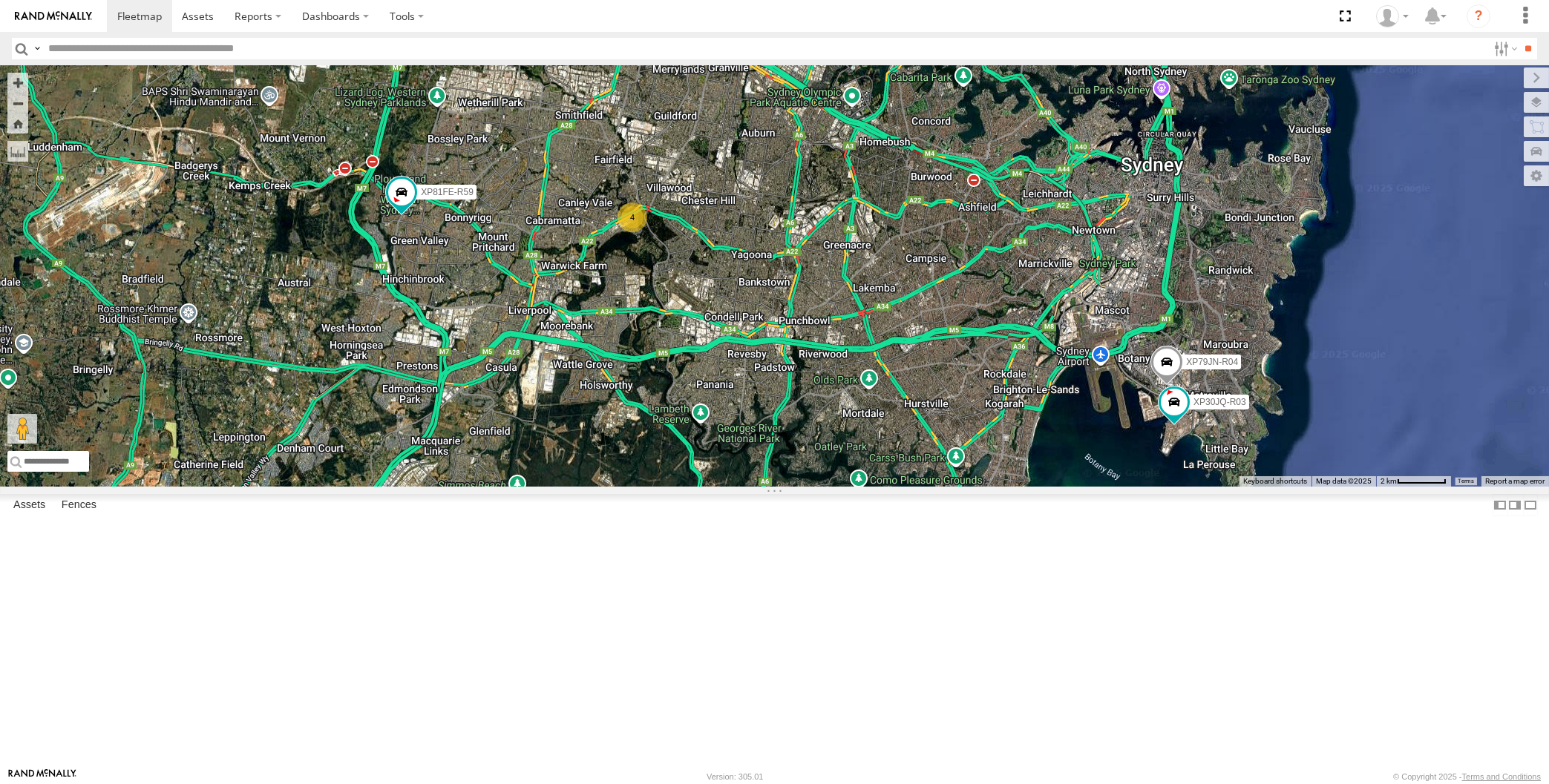
drag, startPoint x: 1280, startPoint y: 468, endPoint x: 1302, endPoint y: 474, distance: 22.8
click at [1281, 468] on div "XP30JQ-R03 XP79JN-R04 XP81FE-R59 4" at bounding box center [774, 276] width 1549 height 422
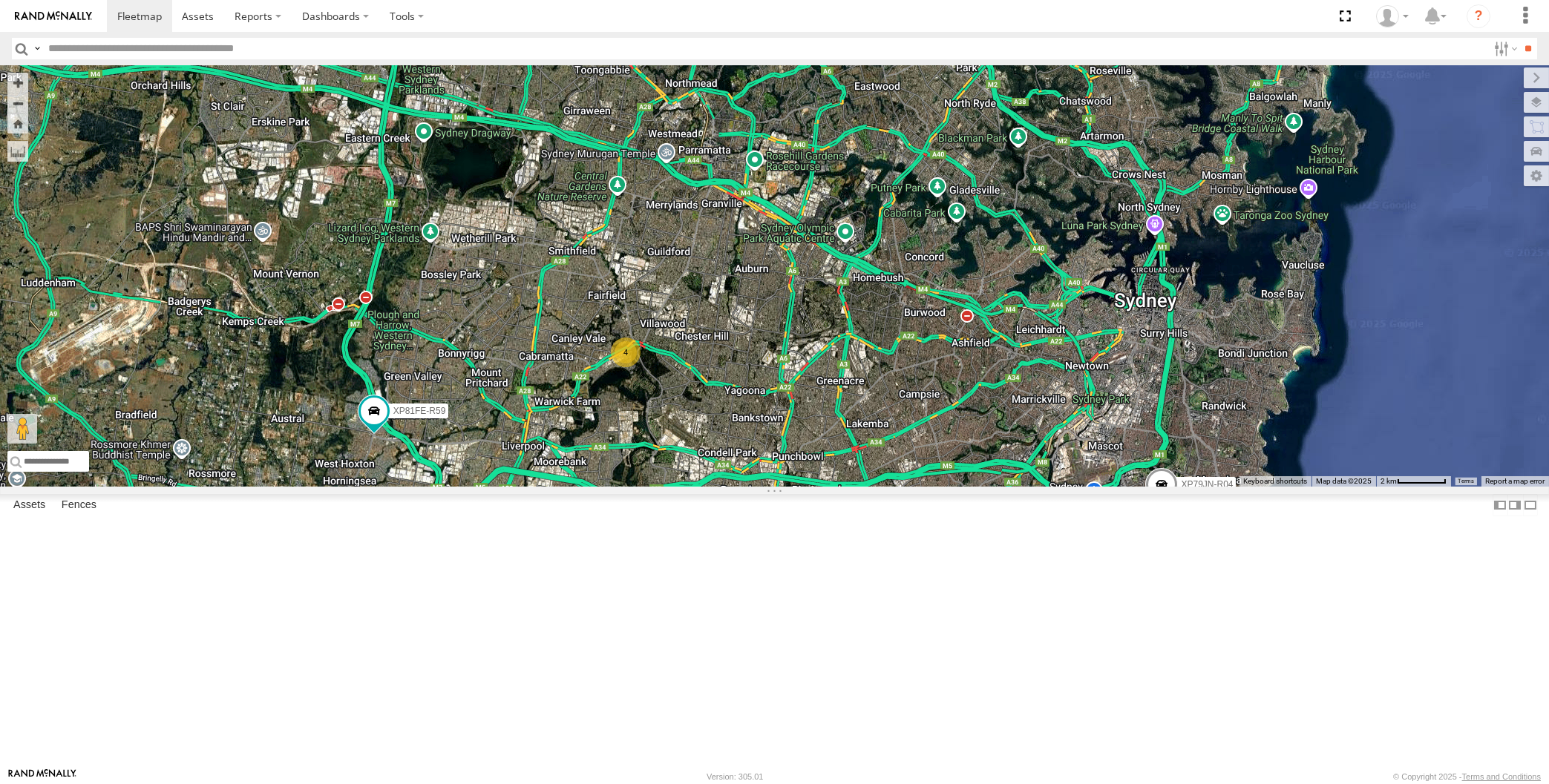
click at [417, 487] on div "XP30JQ-R03 XP79JN-R04 4 RJ5911-R79 XP81FE-R59" at bounding box center [774, 276] width 1549 height 422
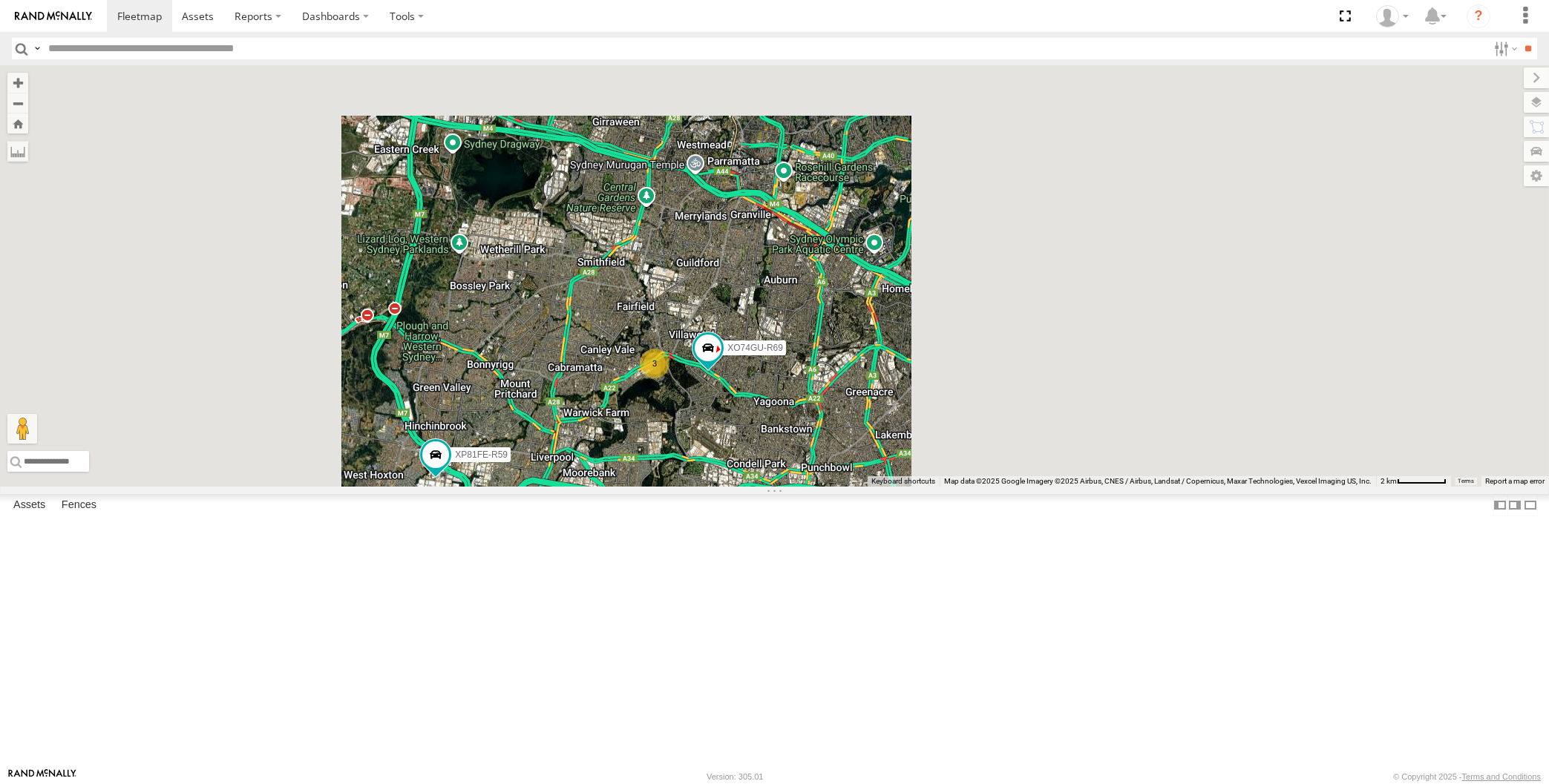
drag, startPoint x: 754, startPoint y: 580, endPoint x: 717, endPoint y: 518, distance: 72.2
click at [726, 487] on div "XP30JQ-R03 XP79JN-R04 RJ5911-R79 XP81FE-R59 XO74GU-R69 3" at bounding box center [774, 276] width 1549 height 422
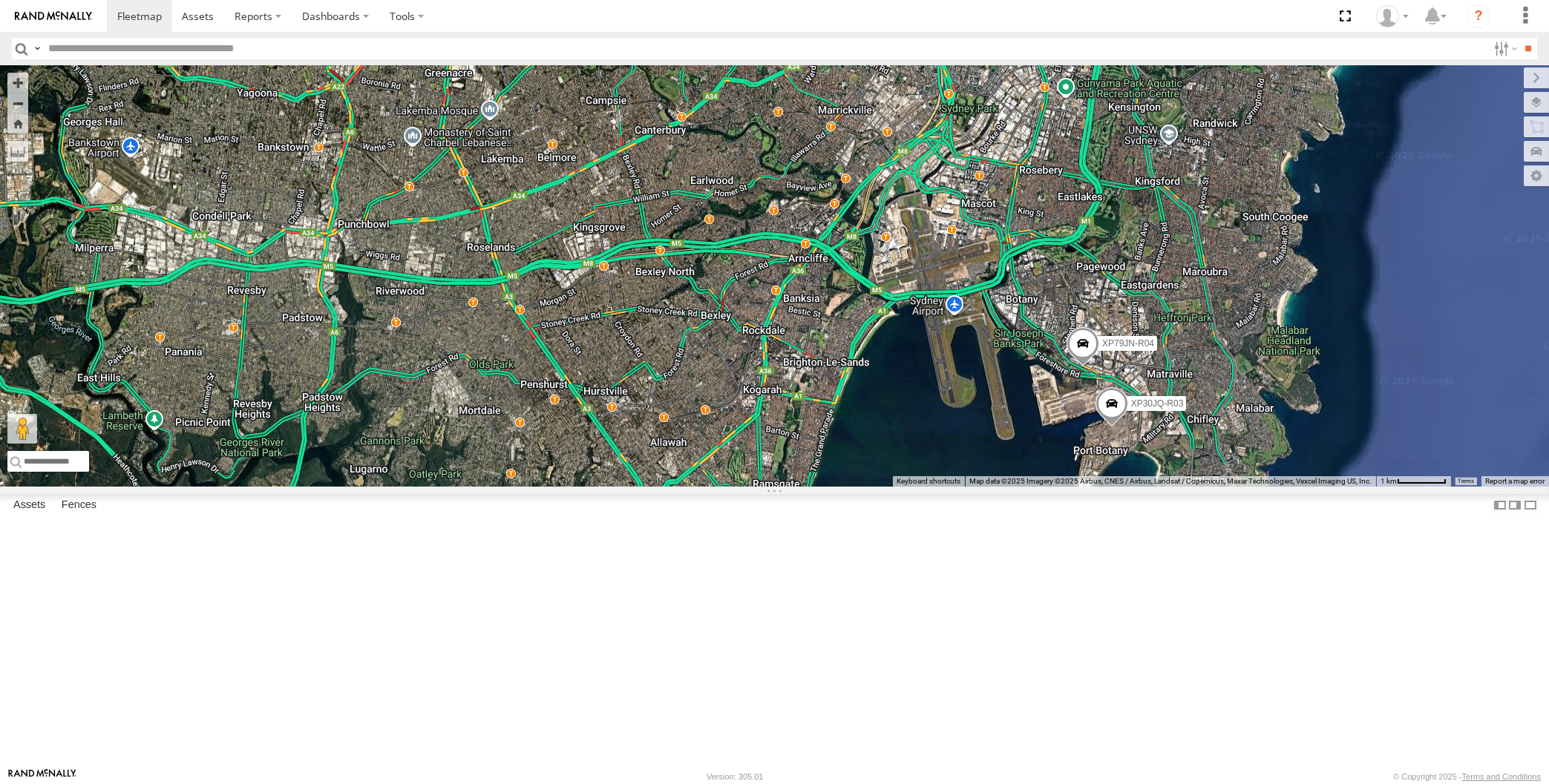
click at [412, 487] on div "XP30JQ-R03 XP79JN-R04 RJ5911-R79 XP81FE-R59 XO74GU-R69 3" at bounding box center [774, 276] width 1549 height 422
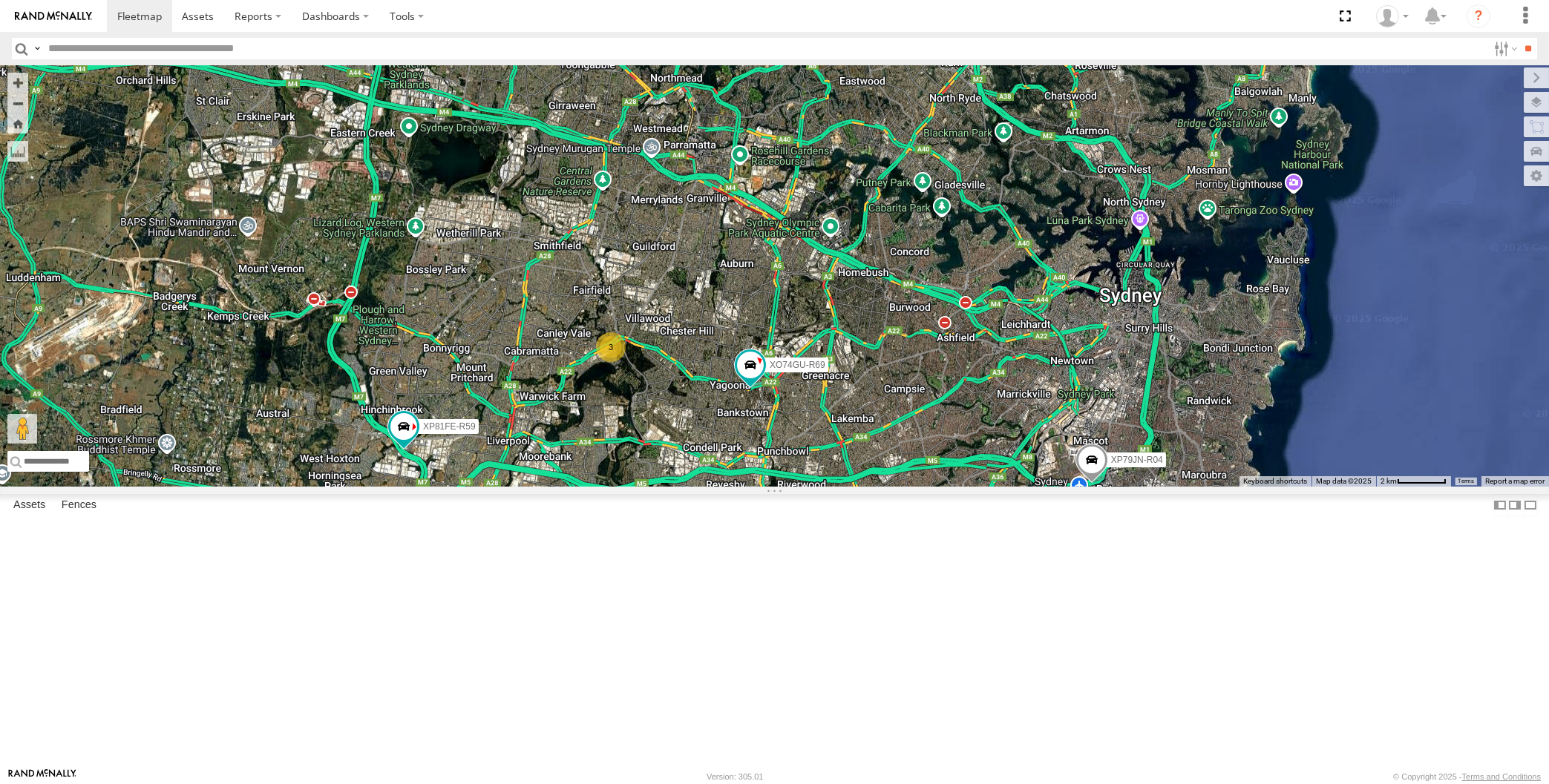
click at [731, 487] on div "XP30JQ-R03 XP79JN-R04 RJ5911-R79 XP81FE-R59 XO74GU-R69 3" at bounding box center [774, 276] width 1549 height 422
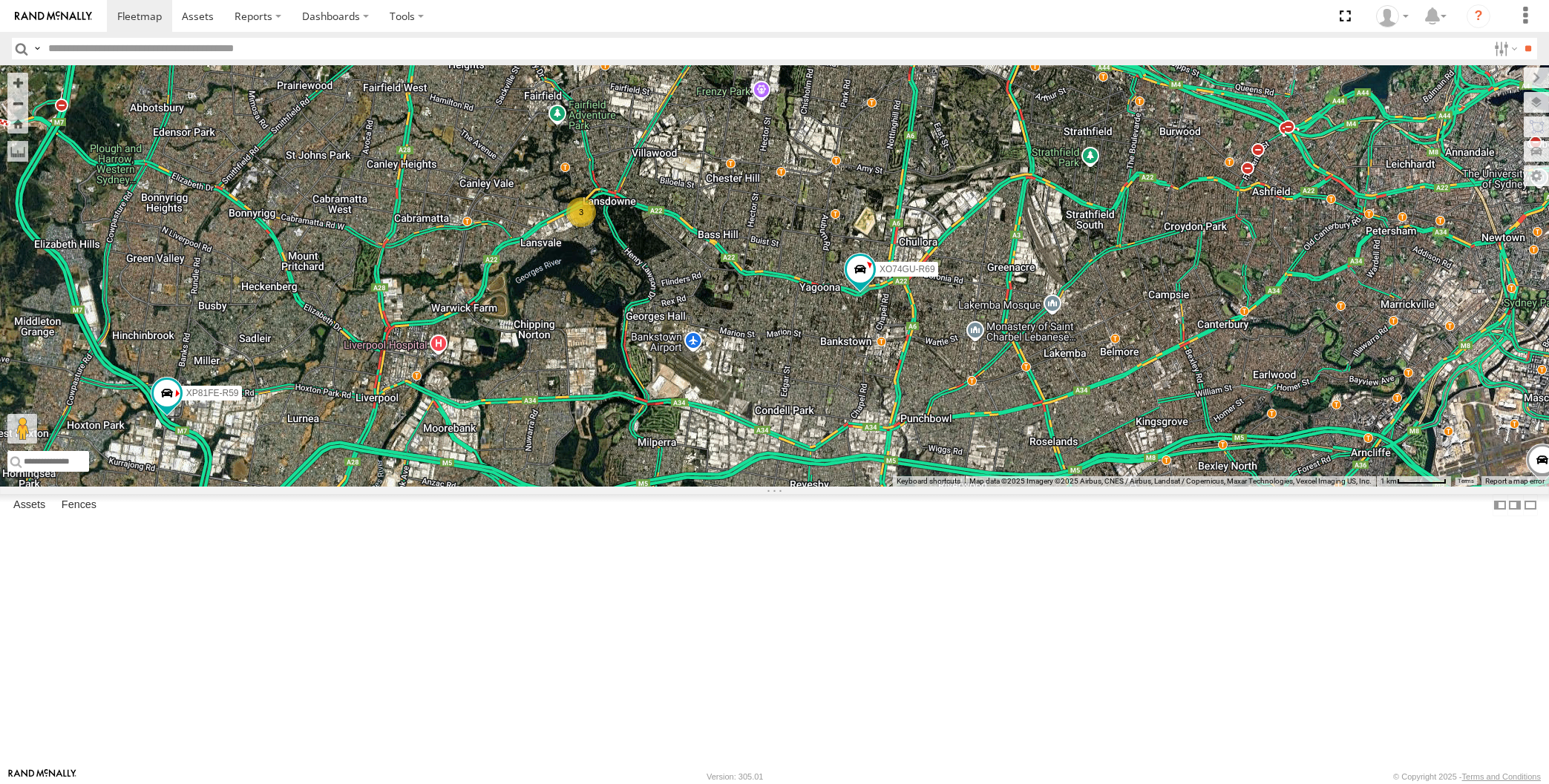
drag, startPoint x: 773, startPoint y: 630, endPoint x: 705, endPoint y: 584, distance: 82.1
click at [729, 487] on div "XP30JQ-R03 XP79JN-R04 RJ5911-R79 XP81FE-R59 XO74GU-R69 3" at bounding box center [774, 276] width 1549 height 422
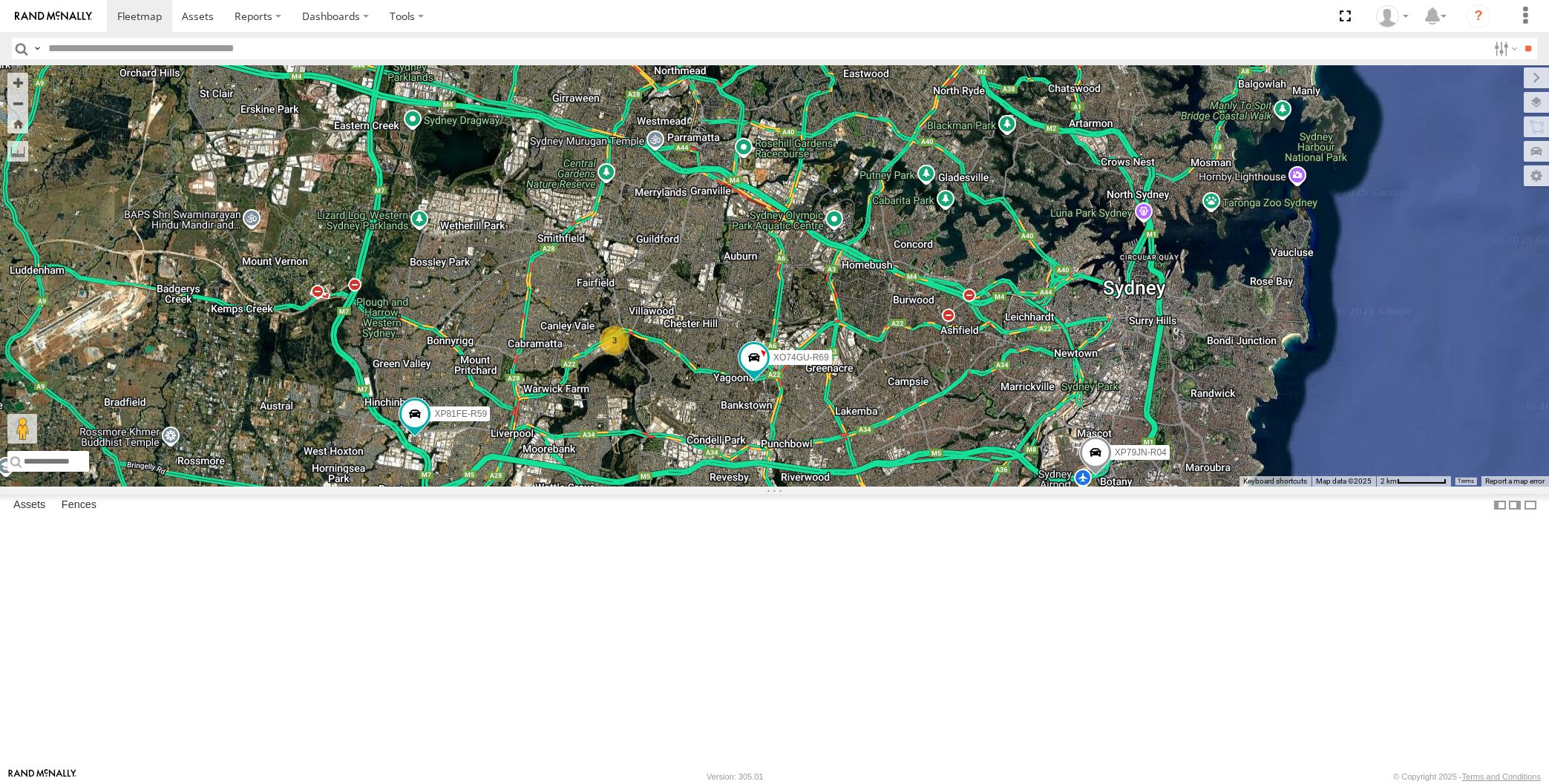
drag, startPoint x: 808, startPoint y: 389, endPoint x: 832, endPoint y: 422, distance: 40.8
click at [836, 412] on div "XP30JQ-R03 XP79JN-R04 RJ5911-R79 XP81FE-R59 XO74GU-R69 3" at bounding box center [774, 276] width 1549 height 422
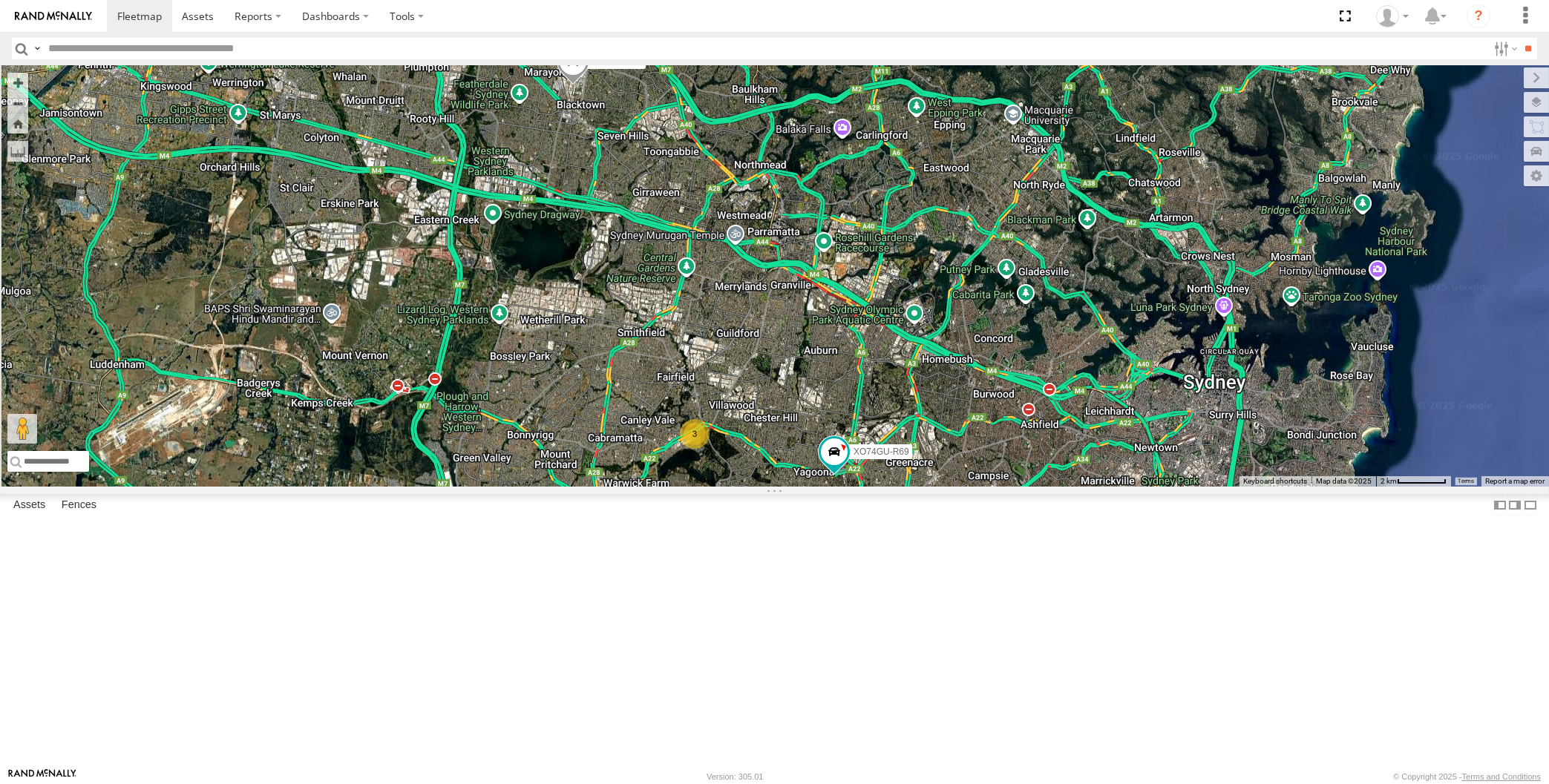
click at [757, 461] on div "XP30JQ-R03 XP79JN-R04 RJ5911-R79 XP81FE-R59 XO74GU-R69 3" at bounding box center [774, 276] width 1549 height 422
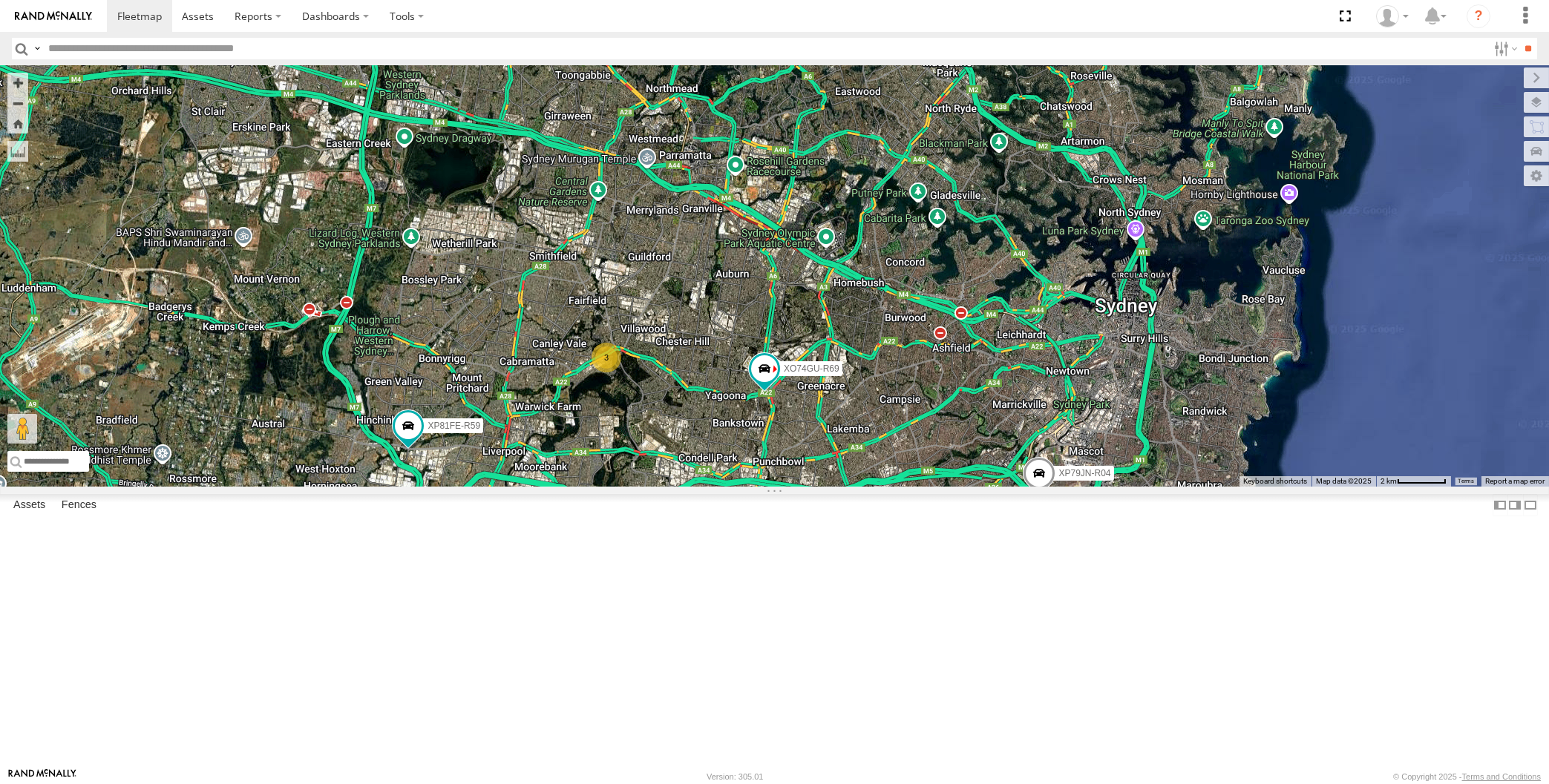
drag, startPoint x: 787, startPoint y: 646, endPoint x: 705, endPoint y: 626, distance: 84.4
click at [705, 487] on div "XP30JQ-R03 XP79JN-R04 RJ5911-R79 XP81FE-R59 XO74GU-R69 3" at bounding box center [774, 276] width 1549 height 422
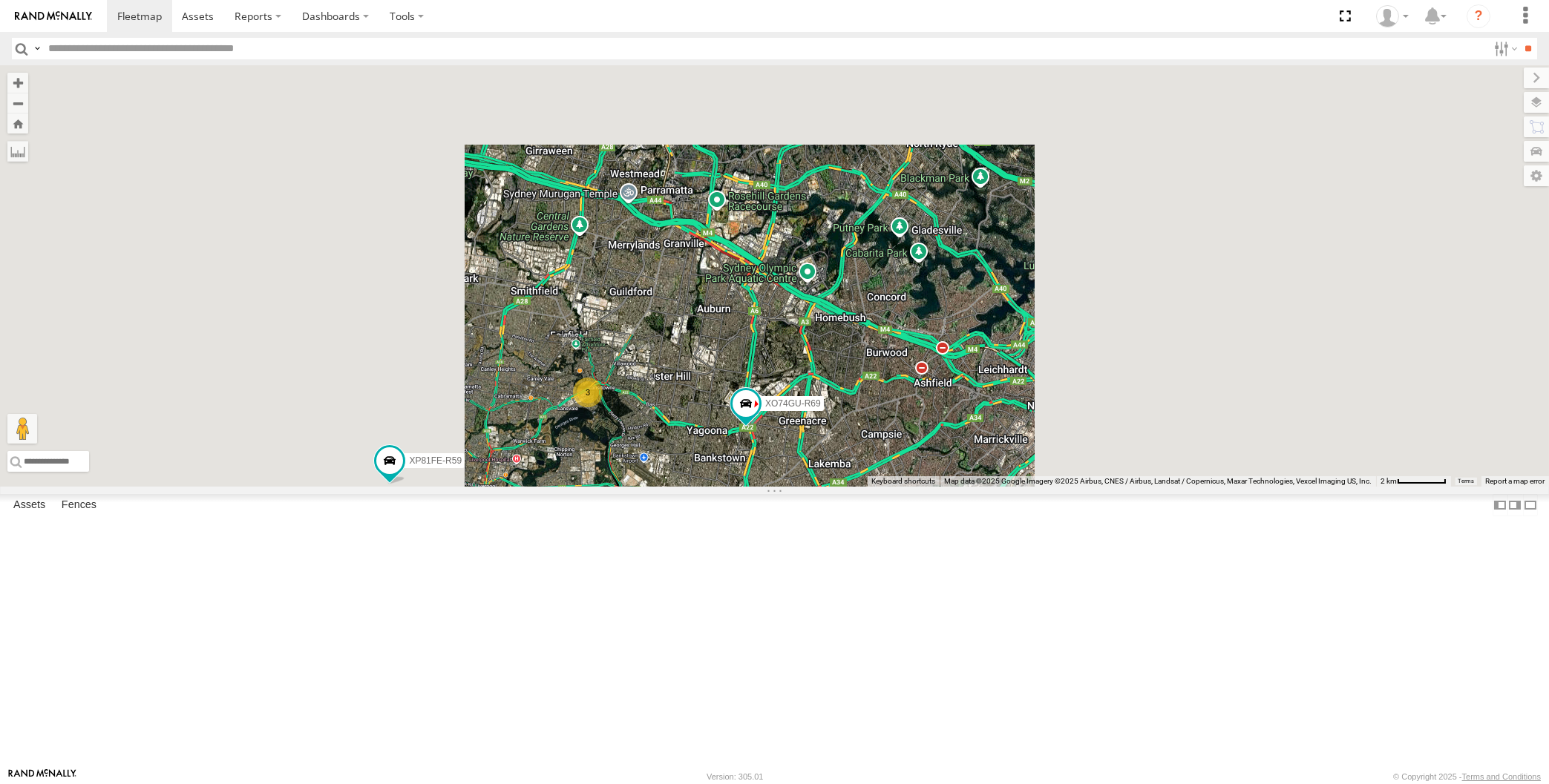
drag, startPoint x: 808, startPoint y: 618, endPoint x: 810, endPoint y: 608, distance: 10.2
click at [809, 487] on div "XP30JQ-R03 XP79JN-R04 RJ5911-R79 XP81FE-R59 XO74GU-R69 3" at bounding box center [774, 276] width 1549 height 422
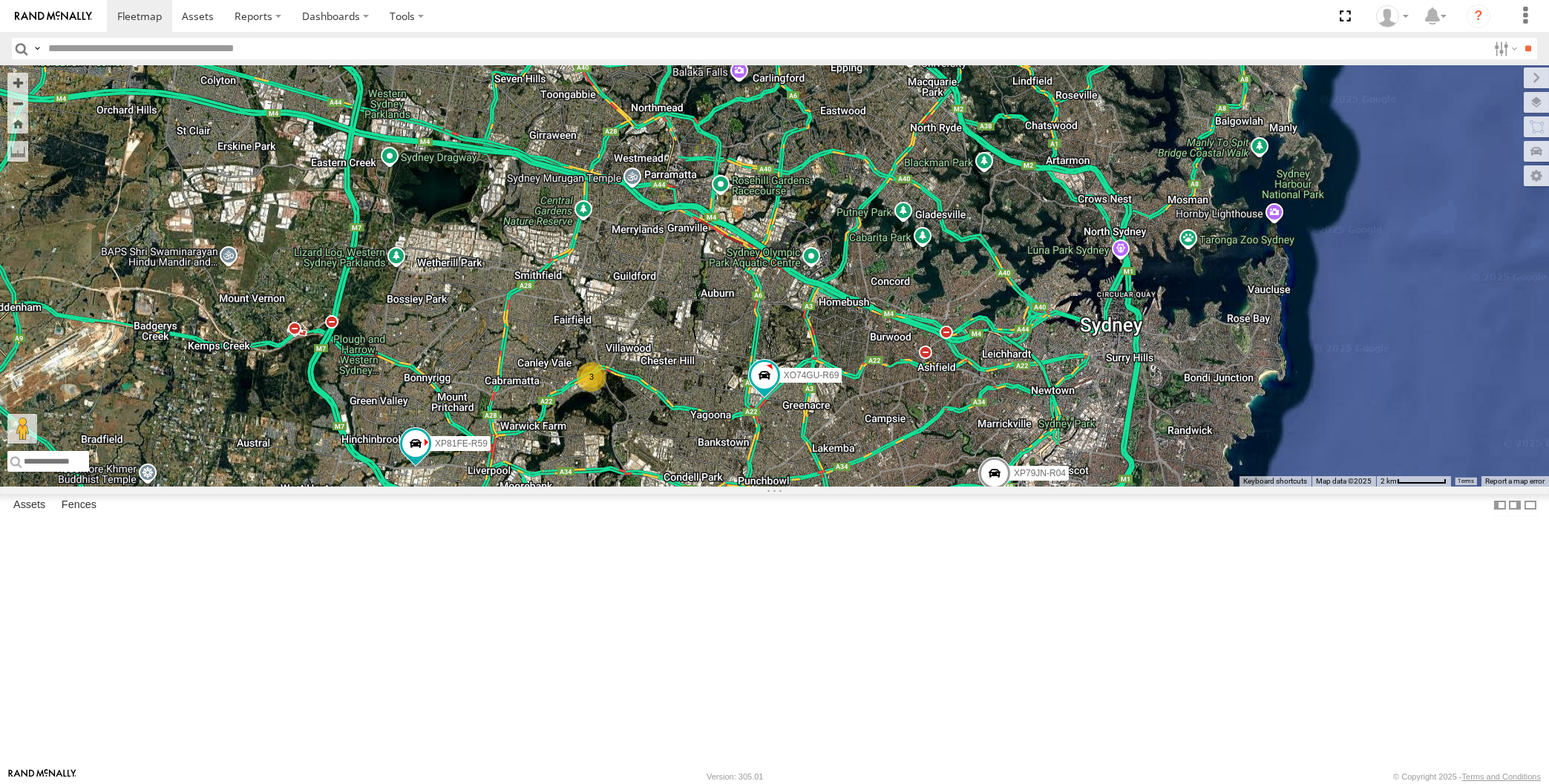
click at [461, 447] on div "XP30JQ-R03 XP79JN-R04 RJ5911-R79 XP81FE-R59 XO74GU-R69 3" at bounding box center [774, 276] width 1549 height 422
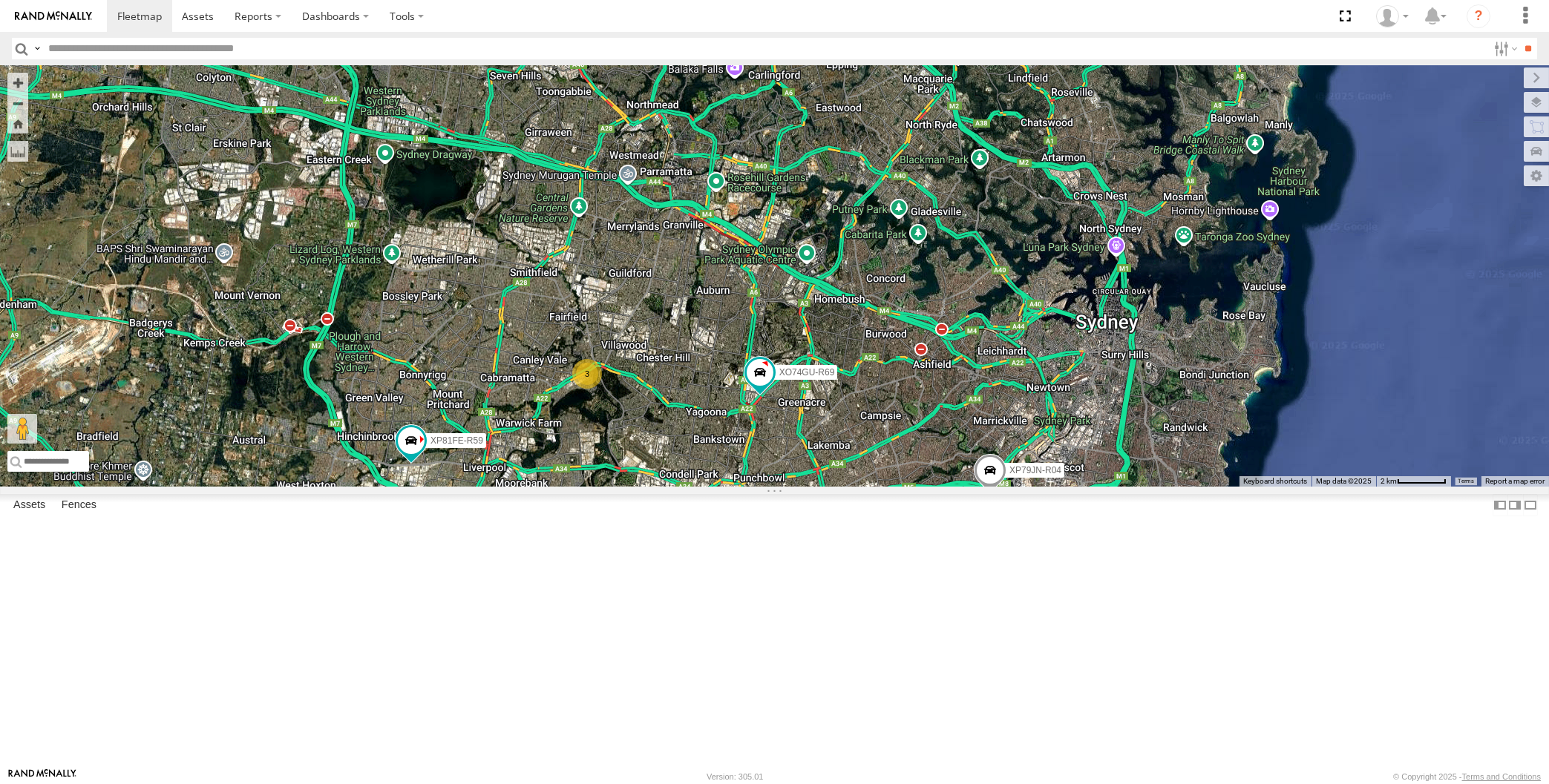
click at [824, 487] on div "XP30JQ-R03 XP79JN-R04 RJ5911-R79 XP81FE-R59 XO74GU-R69 3" at bounding box center [774, 276] width 1549 height 422
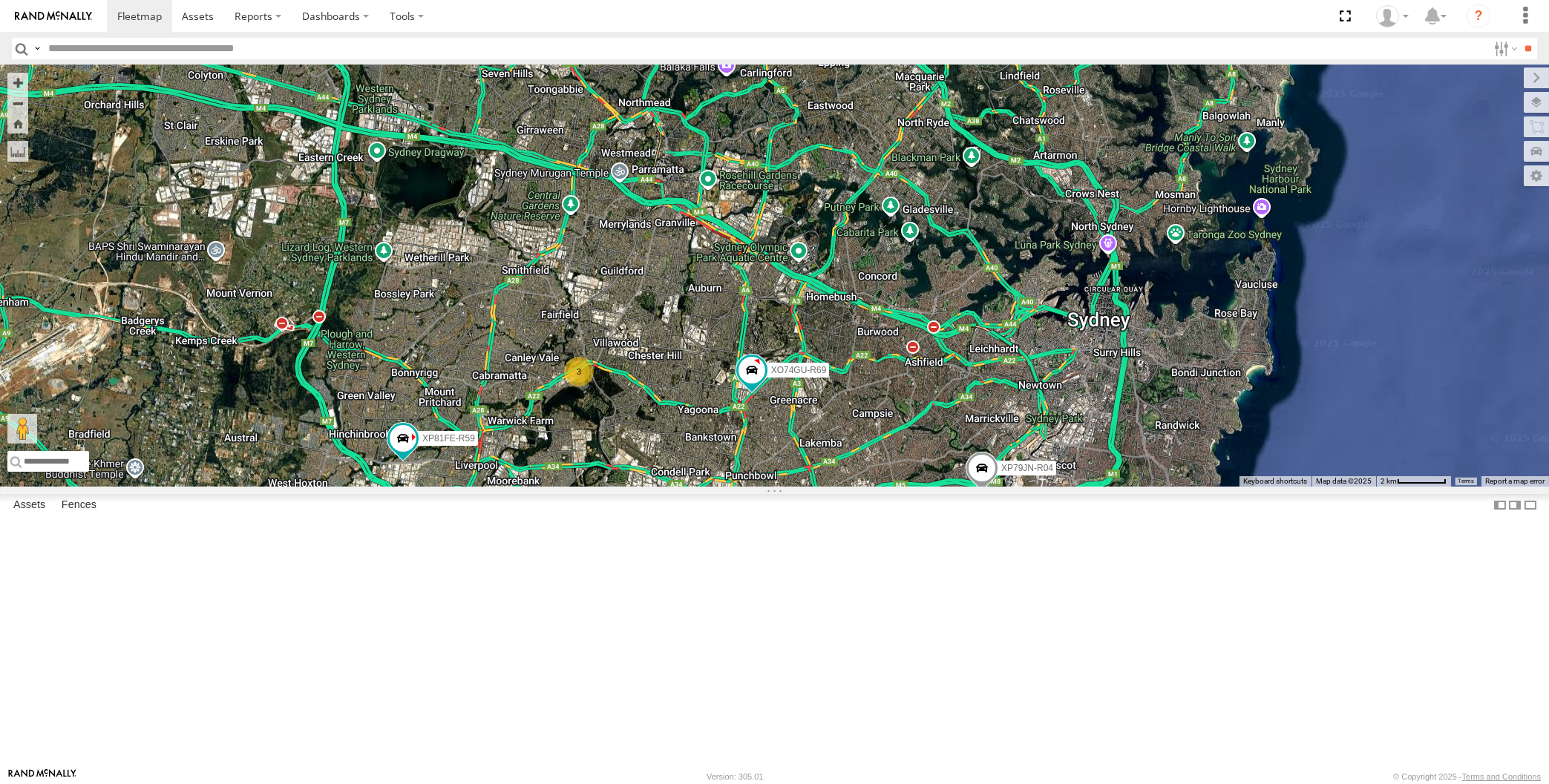
drag, startPoint x: 839, startPoint y: 674, endPoint x: 831, endPoint y: 674, distance: 8.0
click at [831, 487] on div "XP30JQ-R03 XP79JN-R04 RJ5911-R79 XP81FE-R59 XO74GU-R69 3" at bounding box center [774, 276] width 1549 height 422
drag, startPoint x: 623, startPoint y: 339, endPoint x: 651, endPoint y: 361, distance: 35.6
click at [651, 361] on div "XP30JQ-R03 XP79JN-R04 RJ5911-R79 XP81FE-R59 XO74GU-R69 3" at bounding box center [774, 276] width 1549 height 422
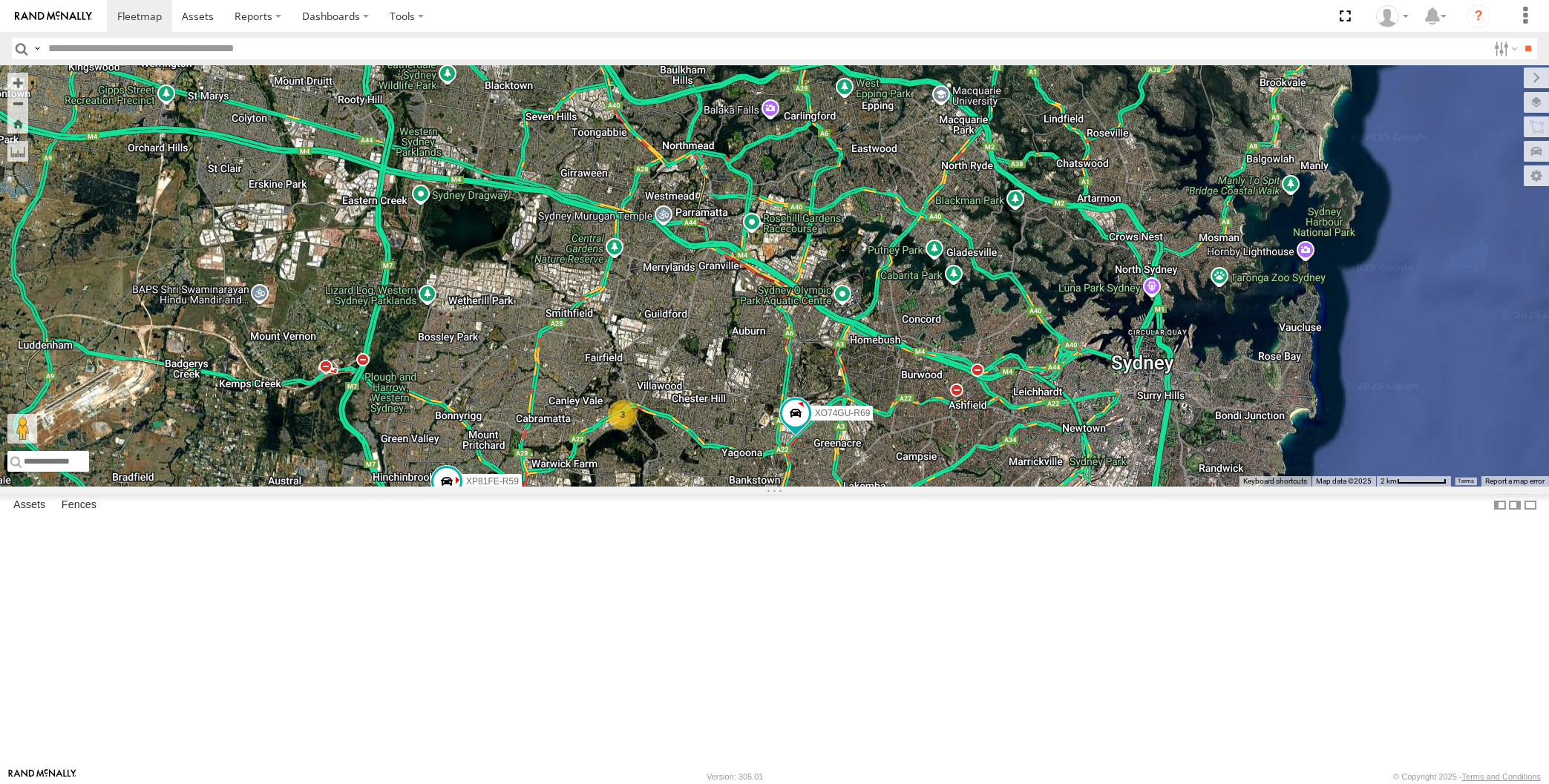
drag, startPoint x: 662, startPoint y: 509, endPoint x: 638, endPoint y: 447, distance: 66.5
click at [638, 450] on div "XP30JQ-R03 XP79JN-R04 RJ5911-R79 XP81FE-R59 XO74GU-R69 3" at bounding box center [774, 276] width 1549 height 422
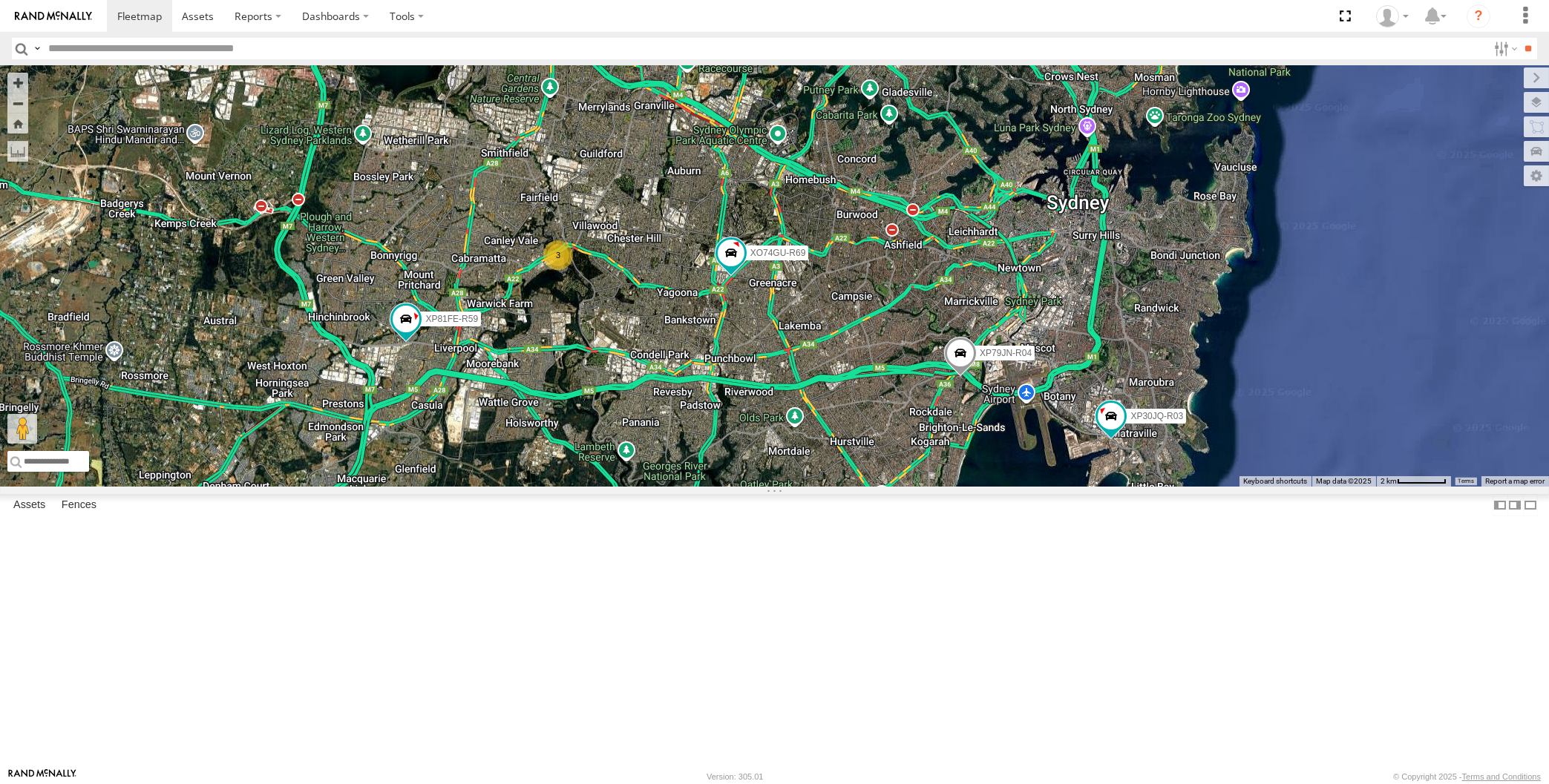
click at [979, 487] on div "XP30JQ-R03 XP79JN-R04 RJ5911-R79 XP81FE-R59 XO74GU-R69 3" at bounding box center [774, 276] width 1549 height 422
drag, startPoint x: 938, startPoint y: 723, endPoint x: 957, endPoint y: 708, distance: 24.2
click at [957, 487] on div "XP30JQ-R03 XP79JN-R04 RJ5911-R79 XP81FE-R59 XO74GU-R69 3" at bounding box center [774, 276] width 1549 height 422
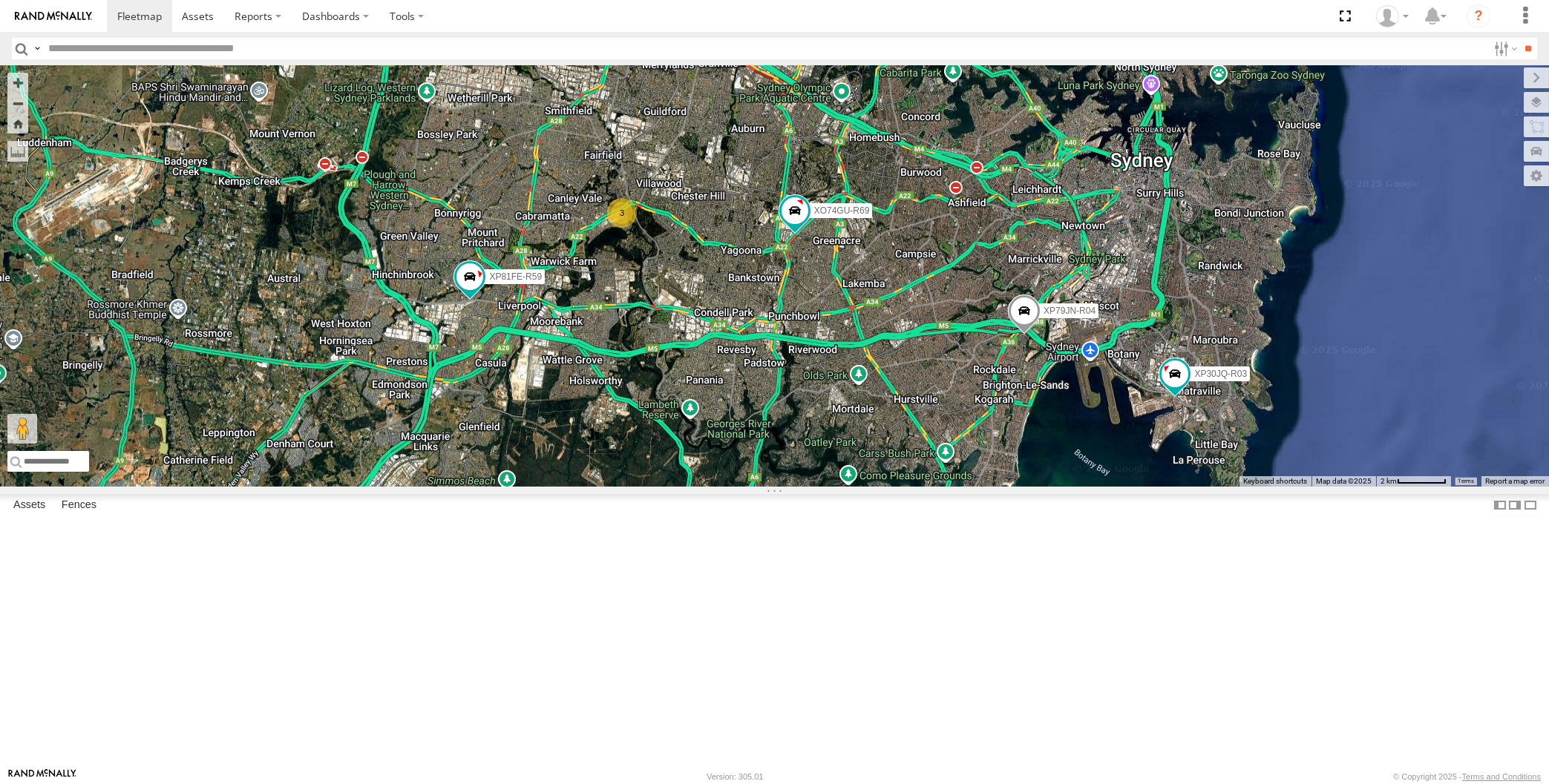
drag, startPoint x: 978, startPoint y: 628, endPoint x: 995, endPoint y: 623, distance: 17.7
click at [993, 487] on div "XP30JQ-R03 XP79JN-R04 RJ5911-R79 XP81FE-R59 XO74GU-R69 3" at bounding box center [774, 276] width 1549 height 422
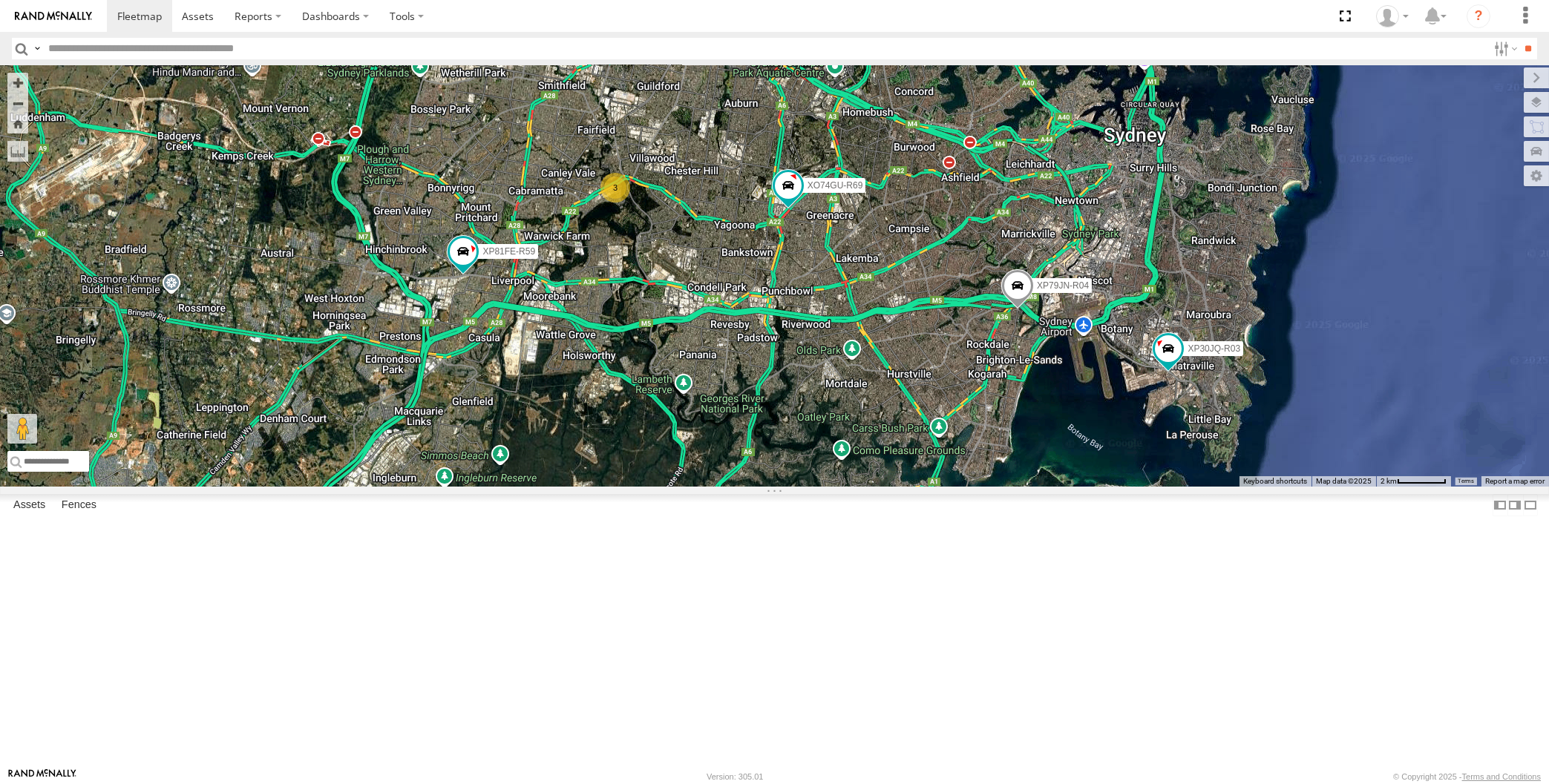
drag, startPoint x: 934, startPoint y: 530, endPoint x: 931, endPoint y: 522, distance: 8.5
click at [931, 487] on div "XP30JQ-R03 XP79JN-R04 RJ5911-R79 XP81FE-R59 XO74GU-R69 3" at bounding box center [774, 276] width 1549 height 422
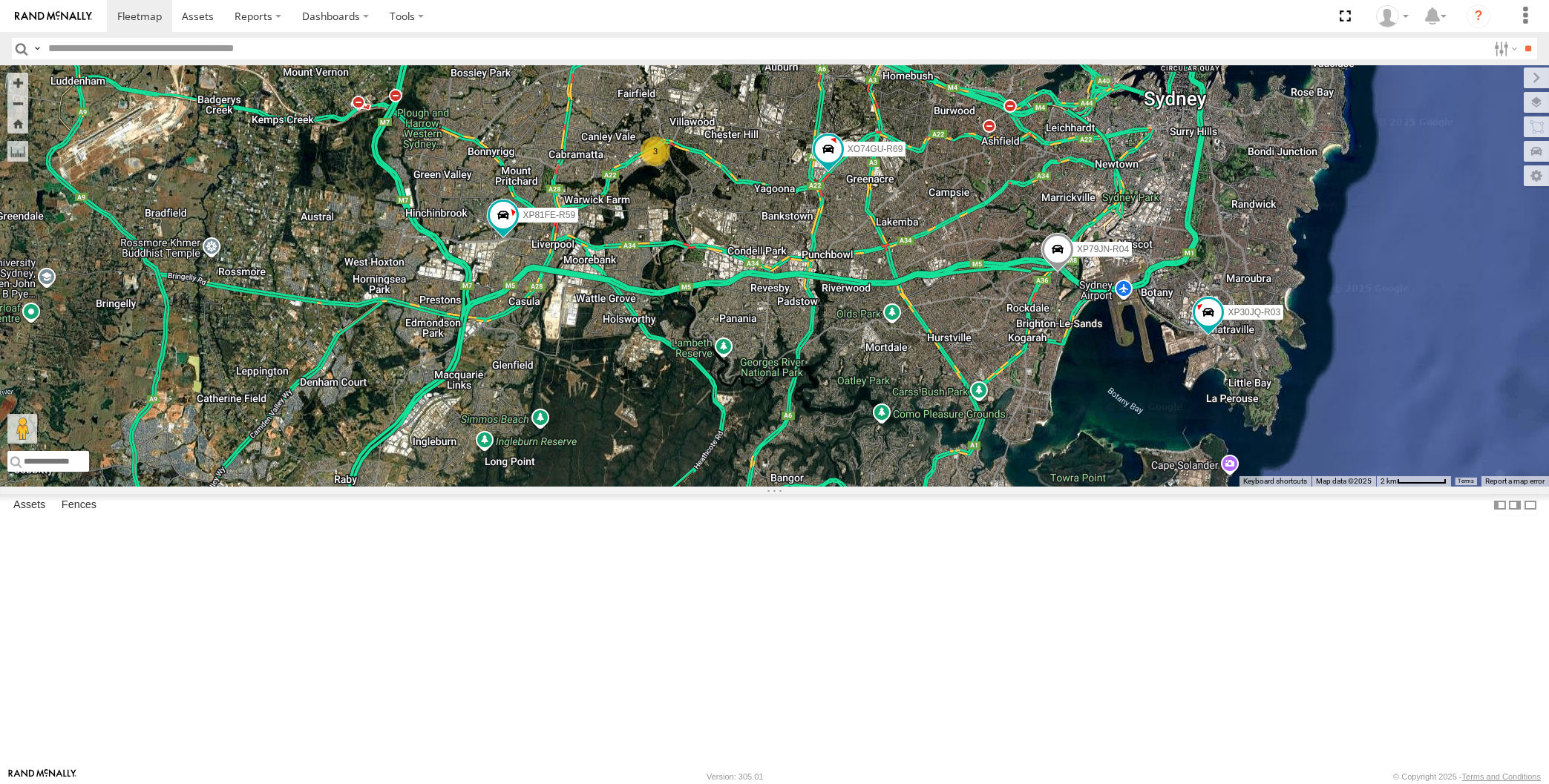
drag, startPoint x: 932, startPoint y: 617, endPoint x: 975, endPoint y: 591, distance: 50.2
click at [975, 487] on div "XP30JQ-R03 XP79JN-R04 RJ5911-R79 XP81FE-R59 XO74GU-R69 3" at bounding box center [774, 276] width 1549 height 422
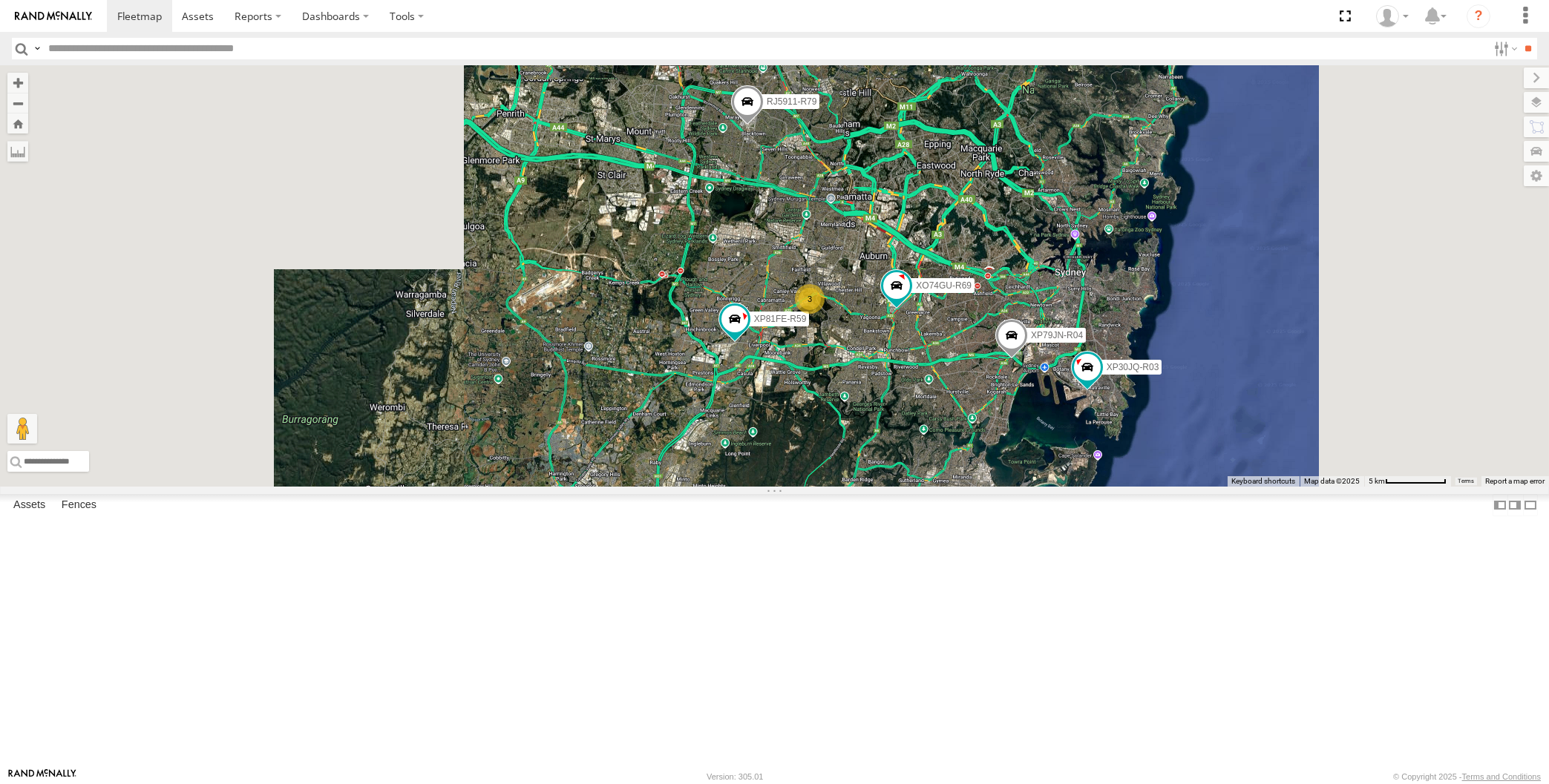
drag, startPoint x: 982, startPoint y: 547, endPoint x: 973, endPoint y: 588, distance: 42.0
click at [973, 487] on div "XP30JQ-R03 XP79JN-R04 RJ5911-R79 XP81FE-R59 XO74GU-R69 3" at bounding box center [774, 276] width 1549 height 422
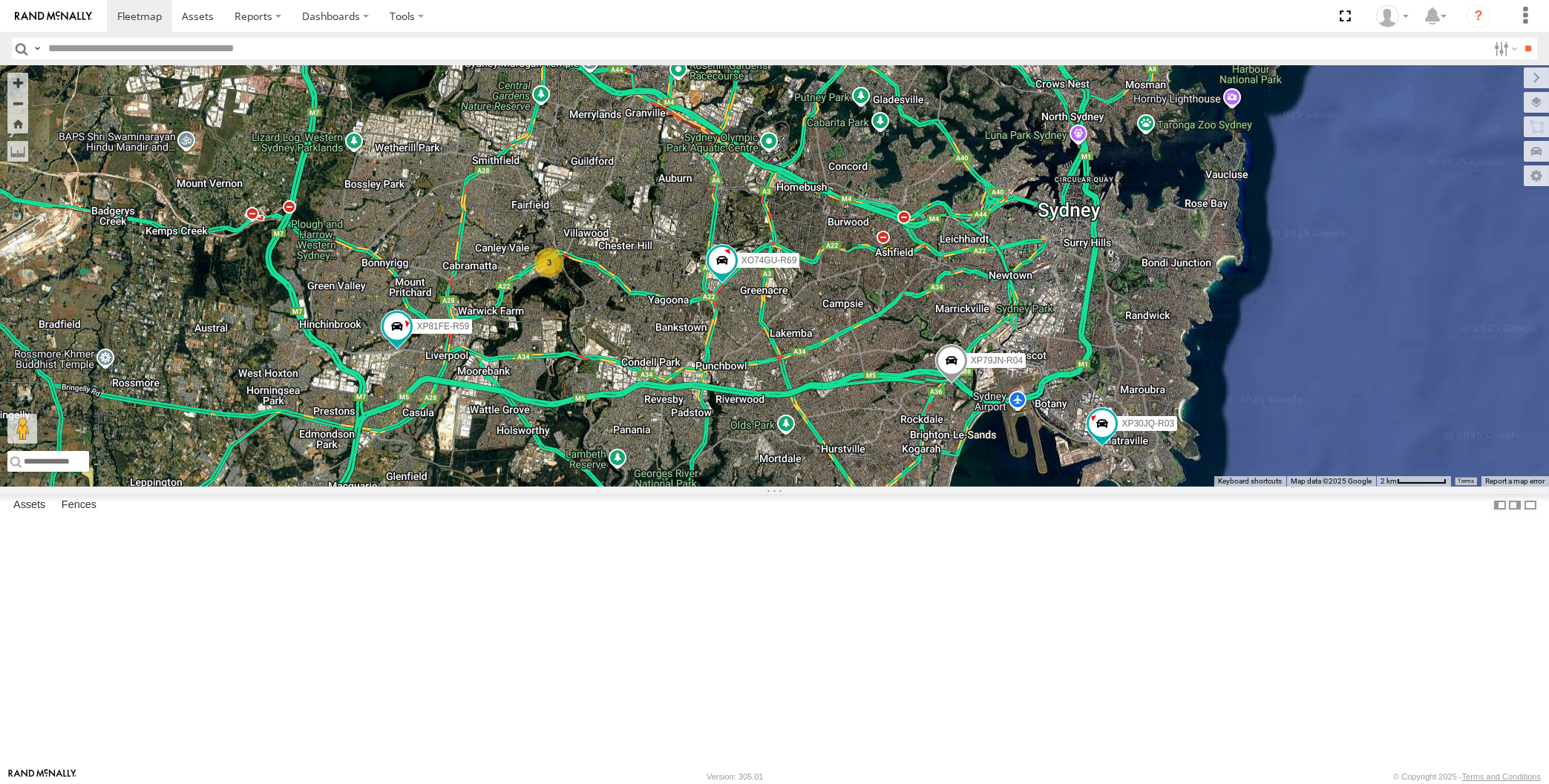
drag, startPoint x: 1011, startPoint y: 539, endPoint x: 1026, endPoint y: 651, distance: 113.0
click at [1026, 487] on div "XP30JQ-R03 XP79JN-R04 RJ5911-R79 XP81FE-R59 XO74GU-R69 3" at bounding box center [774, 276] width 1549 height 422
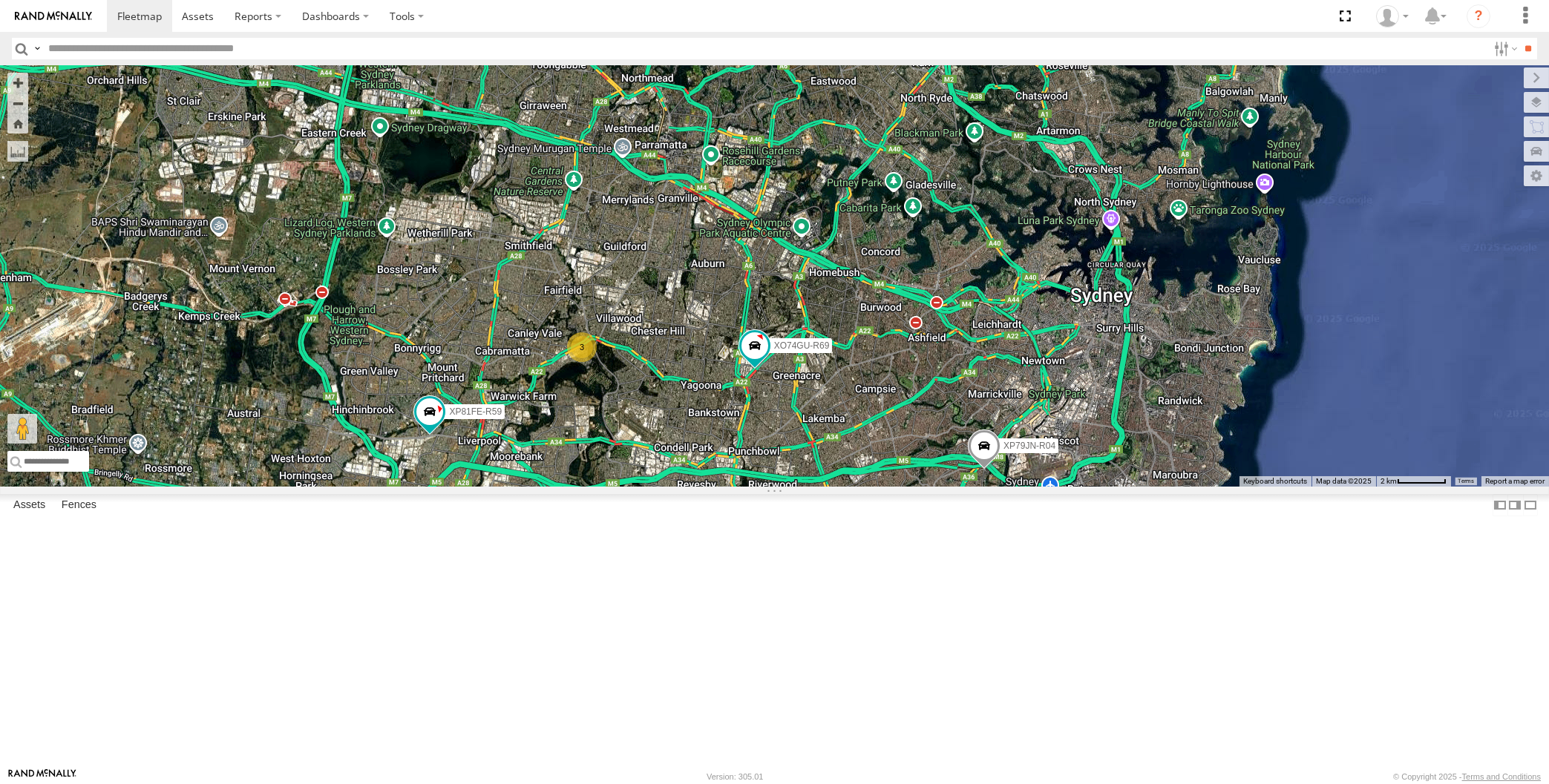
drag, startPoint x: 1015, startPoint y: 653, endPoint x: 1033, endPoint y: 688, distance: 39.4
click at [1033, 487] on div "XP30JQ-R03 XP79JN-R04 RJ5911-R79 XP81FE-R59 XO74GU-R69 3" at bounding box center [774, 276] width 1549 height 422
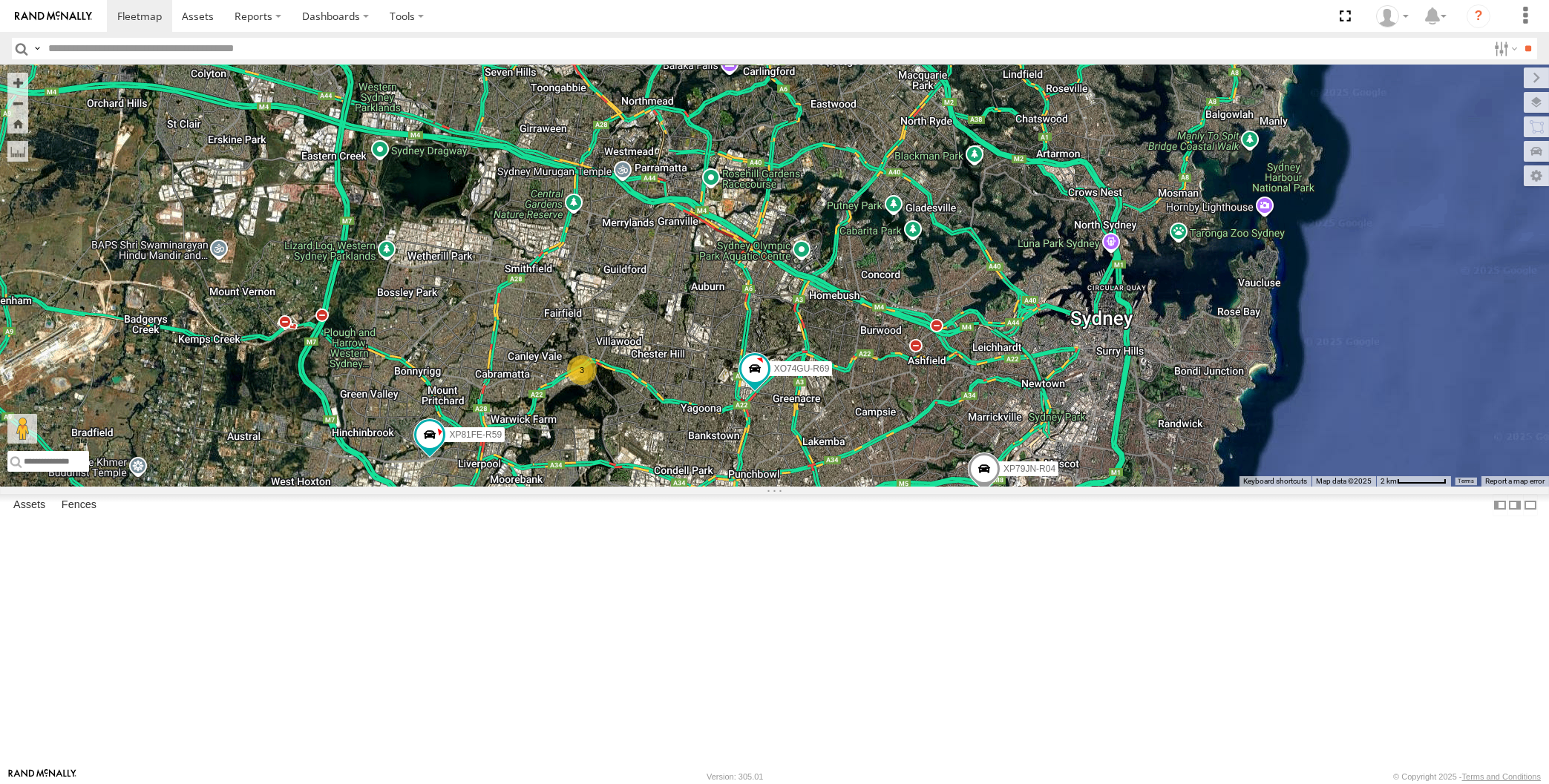
drag, startPoint x: 1330, startPoint y: 470, endPoint x: 1327, endPoint y: 492, distance: 22.2
click at [1327, 487] on div "XP30JQ-R03 XP79JN-R04 RJ5911-R79 XP81FE-R59 XO74GU-R69 3" at bounding box center [774, 276] width 1549 height 422
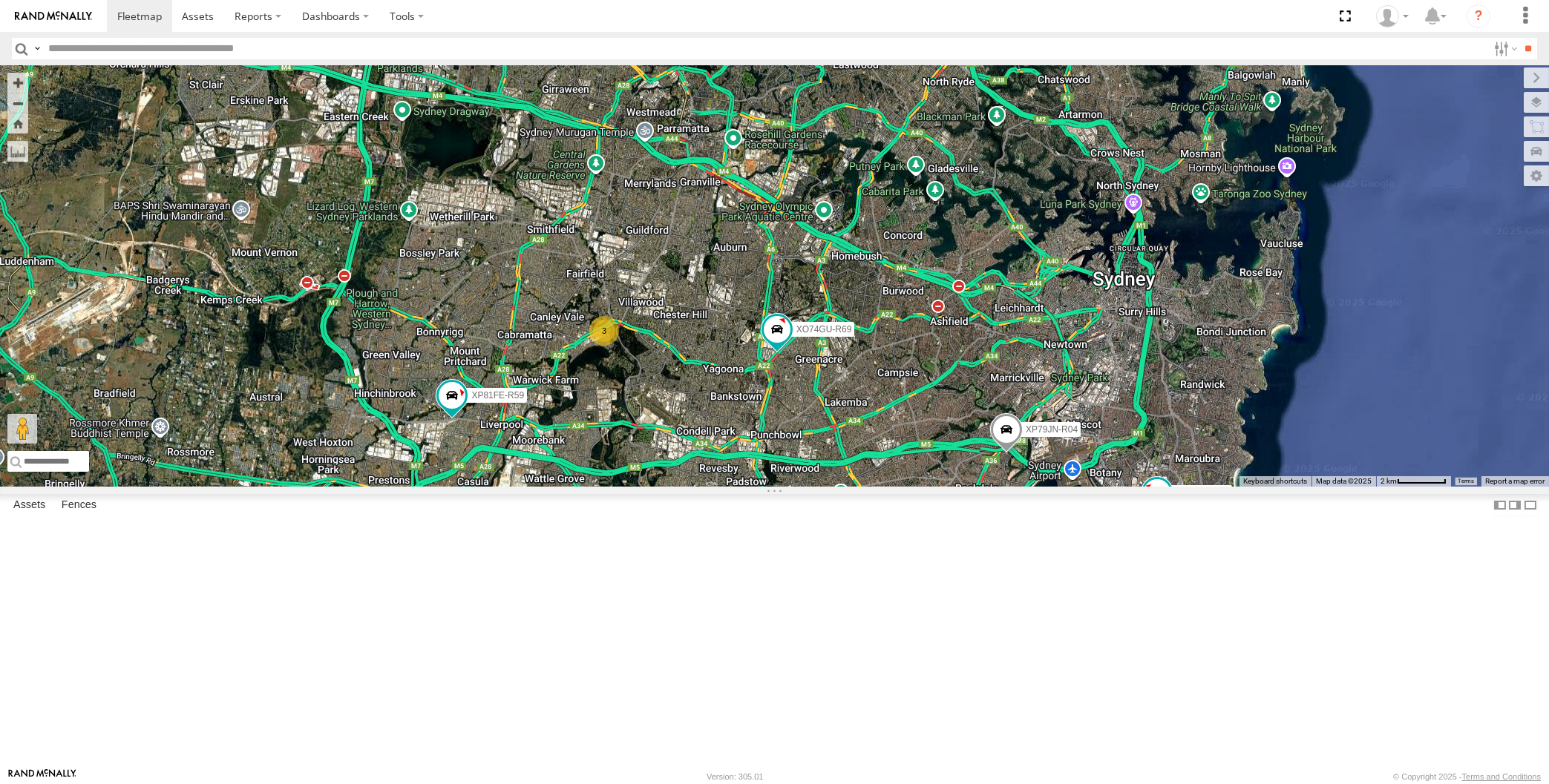
drag, startPoint x: 916, startPoint y: 584, endPoint x: 939, endPoint y: 542, distance: 47.9
click at [939, 487] on div "XP30JQ-R03 XP79JN-R04 RJ5911-R79 XP81FE-R59 XO74GU-R69 3" at bounding box center [774, 276] width 1549 height 422
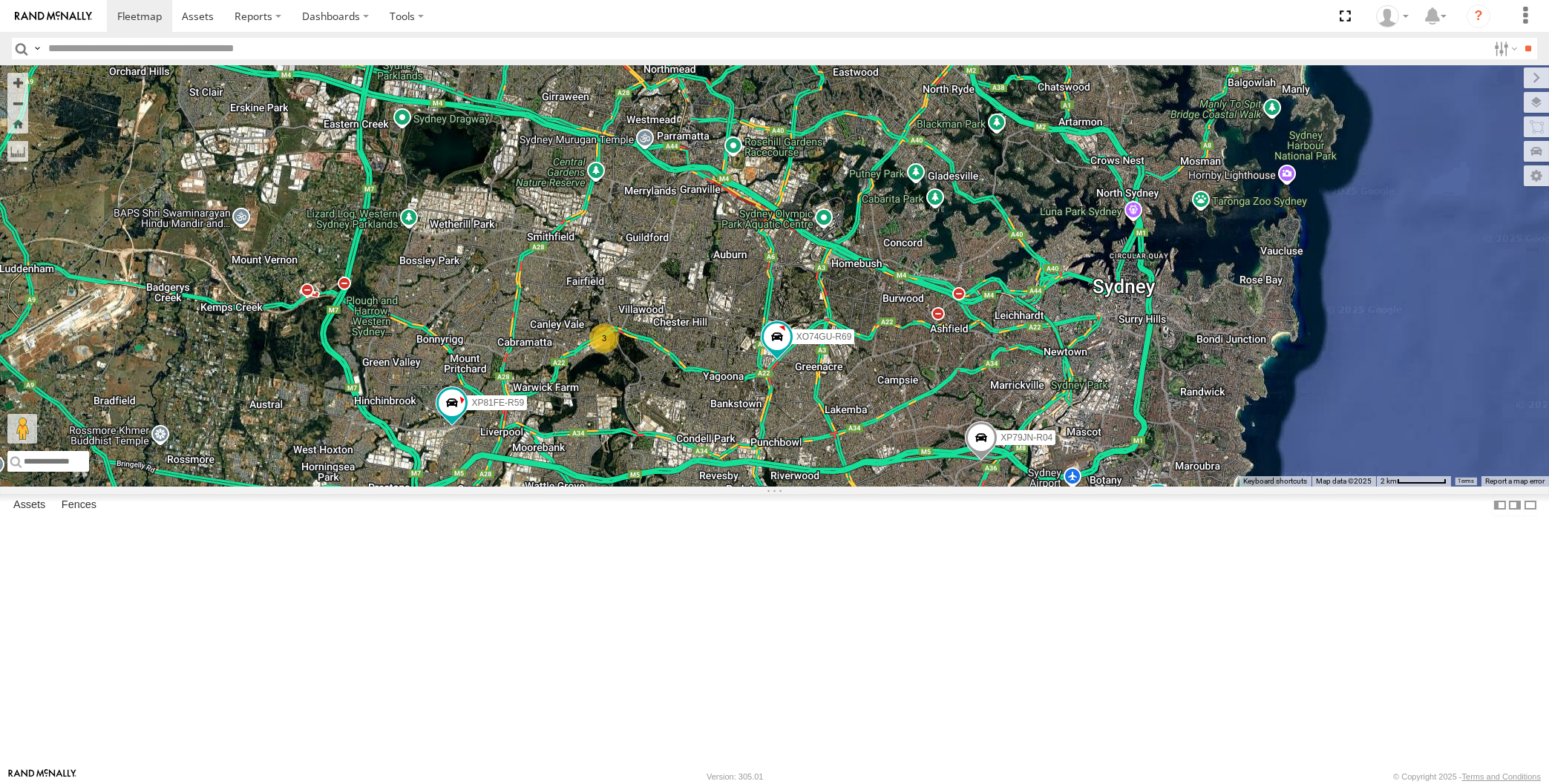
click at [421, 426] on div "XP30JQ-R03 XP79JN-R04 RJ5911-R79 XP81FE-R59 XO74GU-R69 3" at bounding box center [774, 276] width 1549 height 422
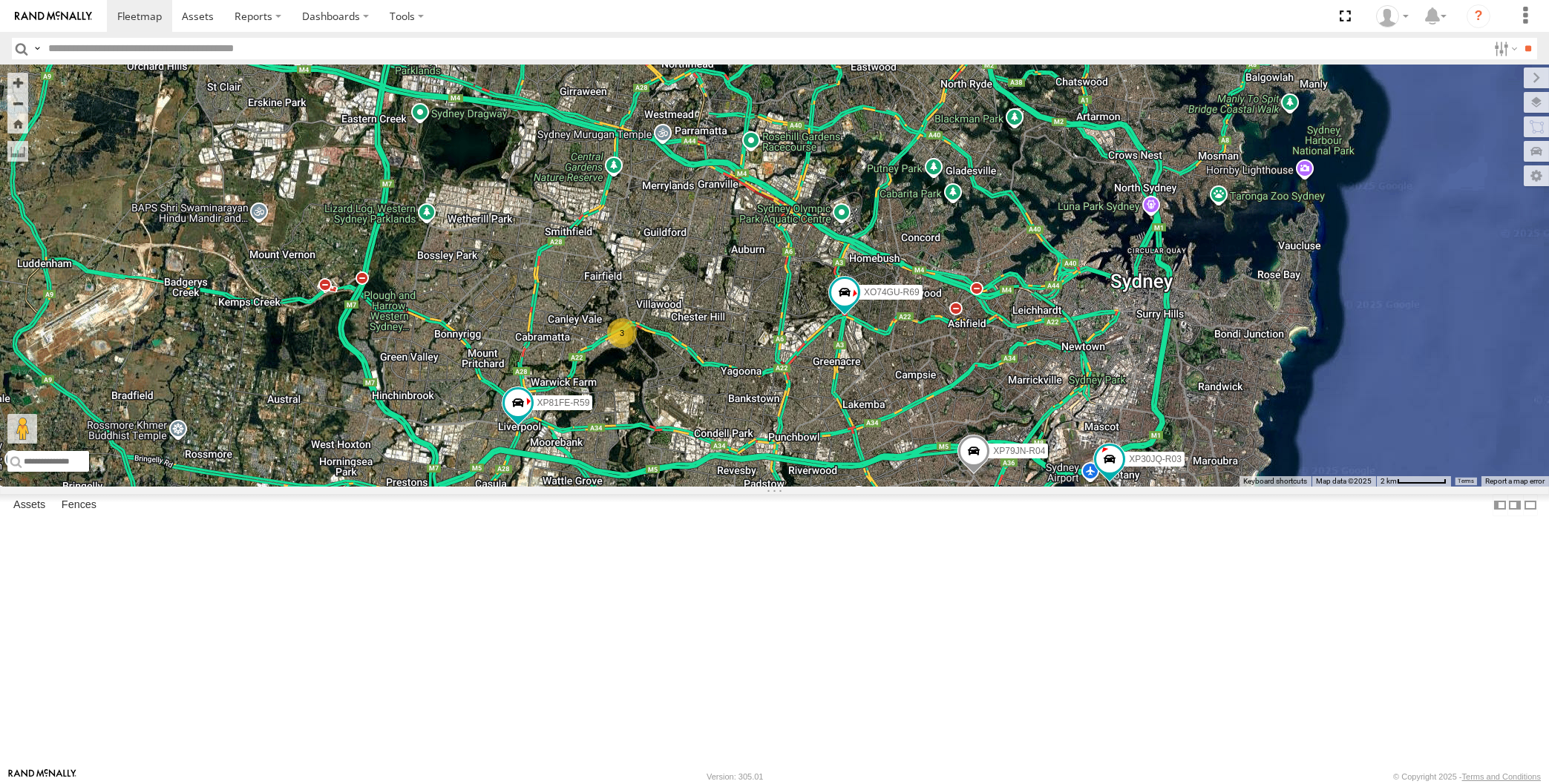
drag, startPoint x: 662, startPoint y: 682, endPoint x: 693, endPoint y: 668, distance: 34.0
click at [693, 487] on div "XP30JQ-R03 XP79JN-R04 RJ5911-R79 XP81FE-R59 XO74GU-R69 3" at bounding box center [774, 276] width 1549 height 422
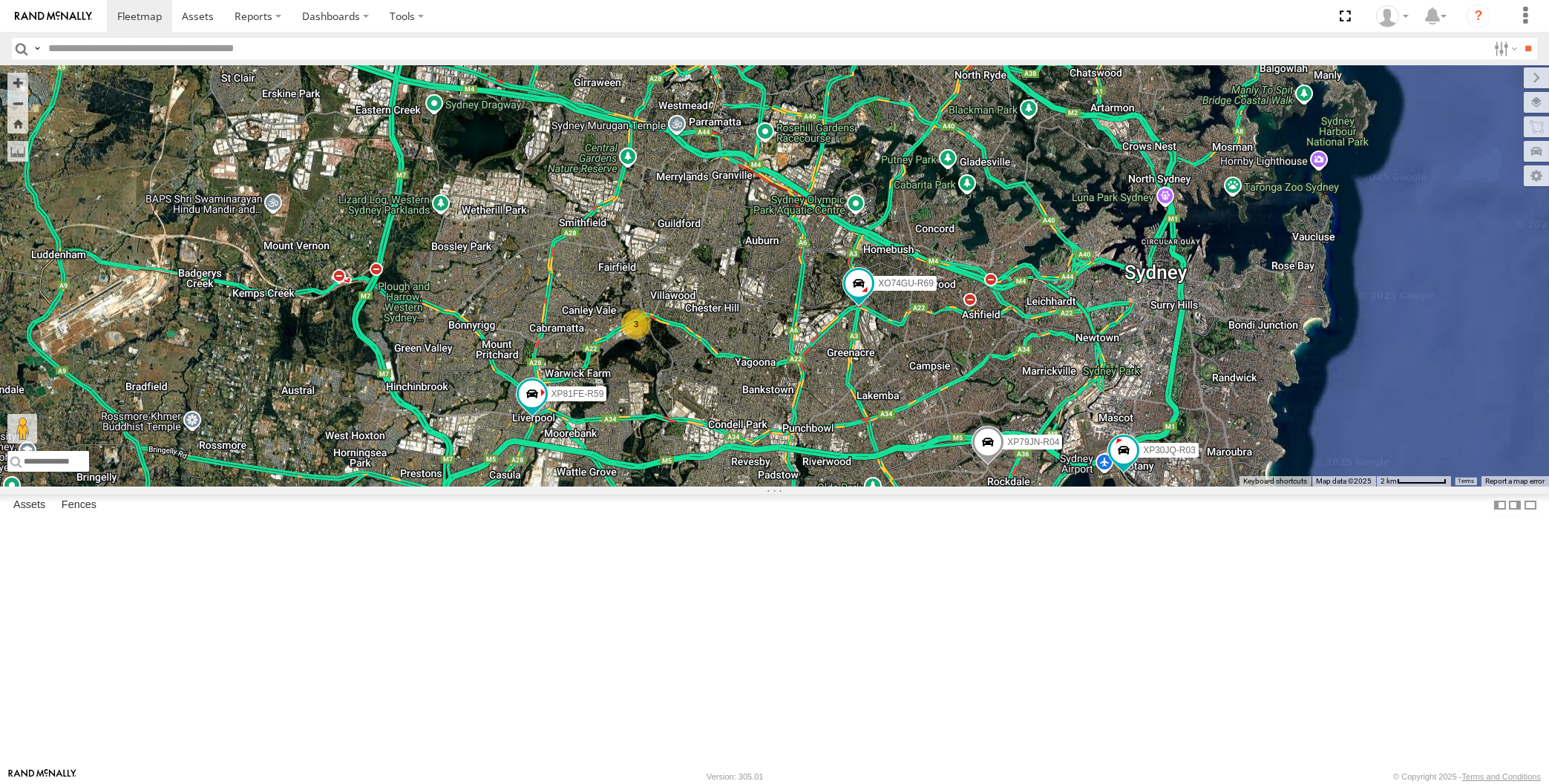
click at [715, 487] on div "XP30JQ-R03 XP79JN-R04 RJ5911-R79 XP81FE-R59 XO74GU-R69 3" at bounding box center [774, 276] width 1549 height 422
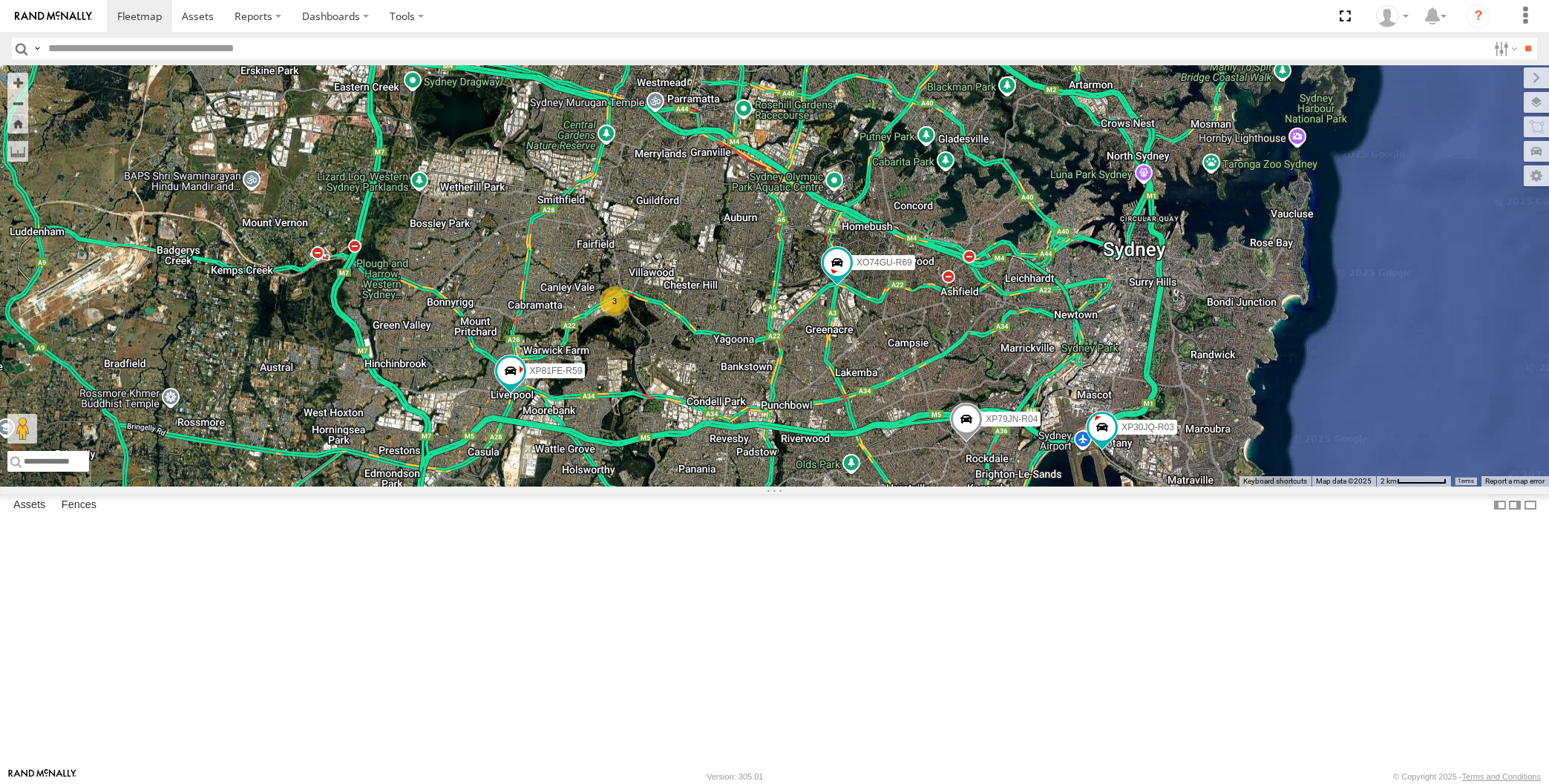
drag, startPoint x: 811, startPoint y: 641, endPoint x: 839, endPoint y: 678, distance: 46.4
click at [839, 487] on div "XP30JQ-R03 XP79JN-R04 RJ5911-R79 XP81FE-R59 XO74GU-R69 3" at bounding box center [774, 276] width 1549 height 422
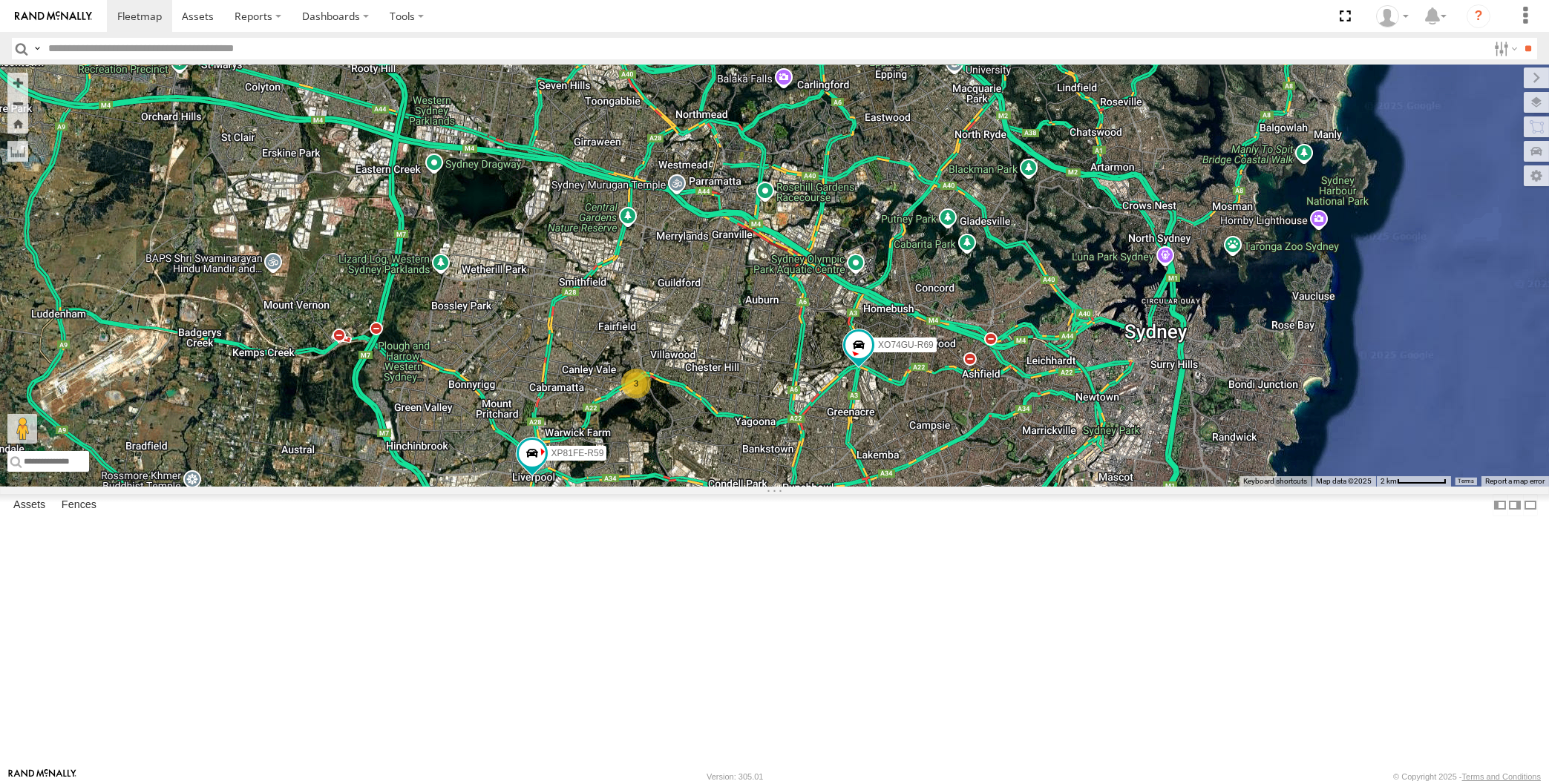
drag, startPoint x: 854, startPoint y: 631, endPoint x: 850, endPoint y: 676, distance: 45.2
click at [850, 487] on div "XP30JQ-R03 XP79JN-R04 RJ5911-R79 XP81FE-R59 XO74GU-R69 3" at bounding box center [774, 276] width 1549 height 422
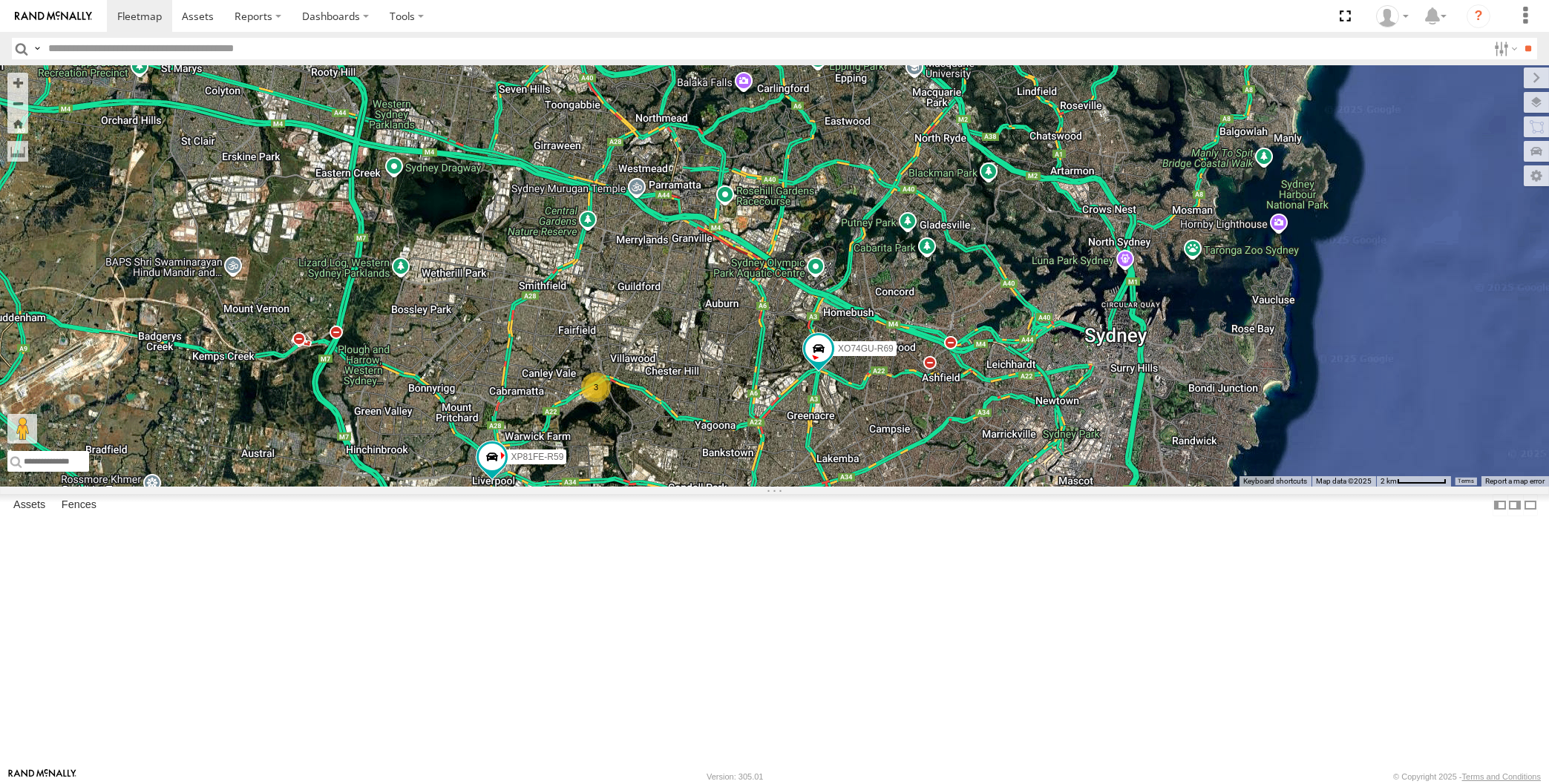
drag, startPoint x: 850, startPoint y: 676, endPoint x: 810, endPoint y: 683, distance: 40.6
click at [810, 487] on div "XP30JQ-R03 XP79JN-R04 RJ5911-R79 XP81FE-R59 XO74GU-R69 3" at bounding box center [774, 276] width 1549 height 422
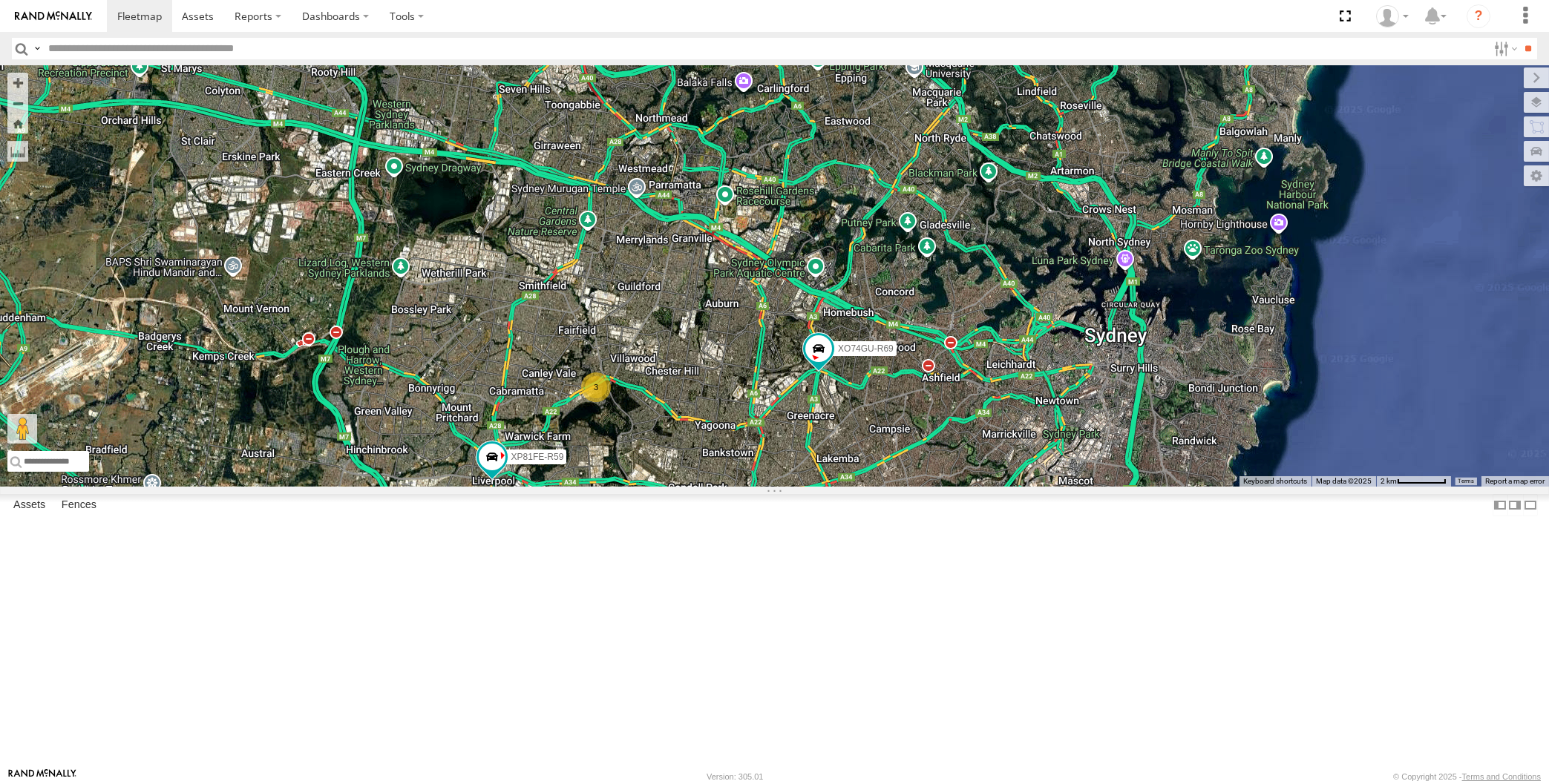
click at [397, 487] on div "XP30JQ-R03 XP79JN-R04 RJ5911-R79 XP81FE-R59 XO74GU-R69 3" at bounding box center [774, 276] width 1549 height 422
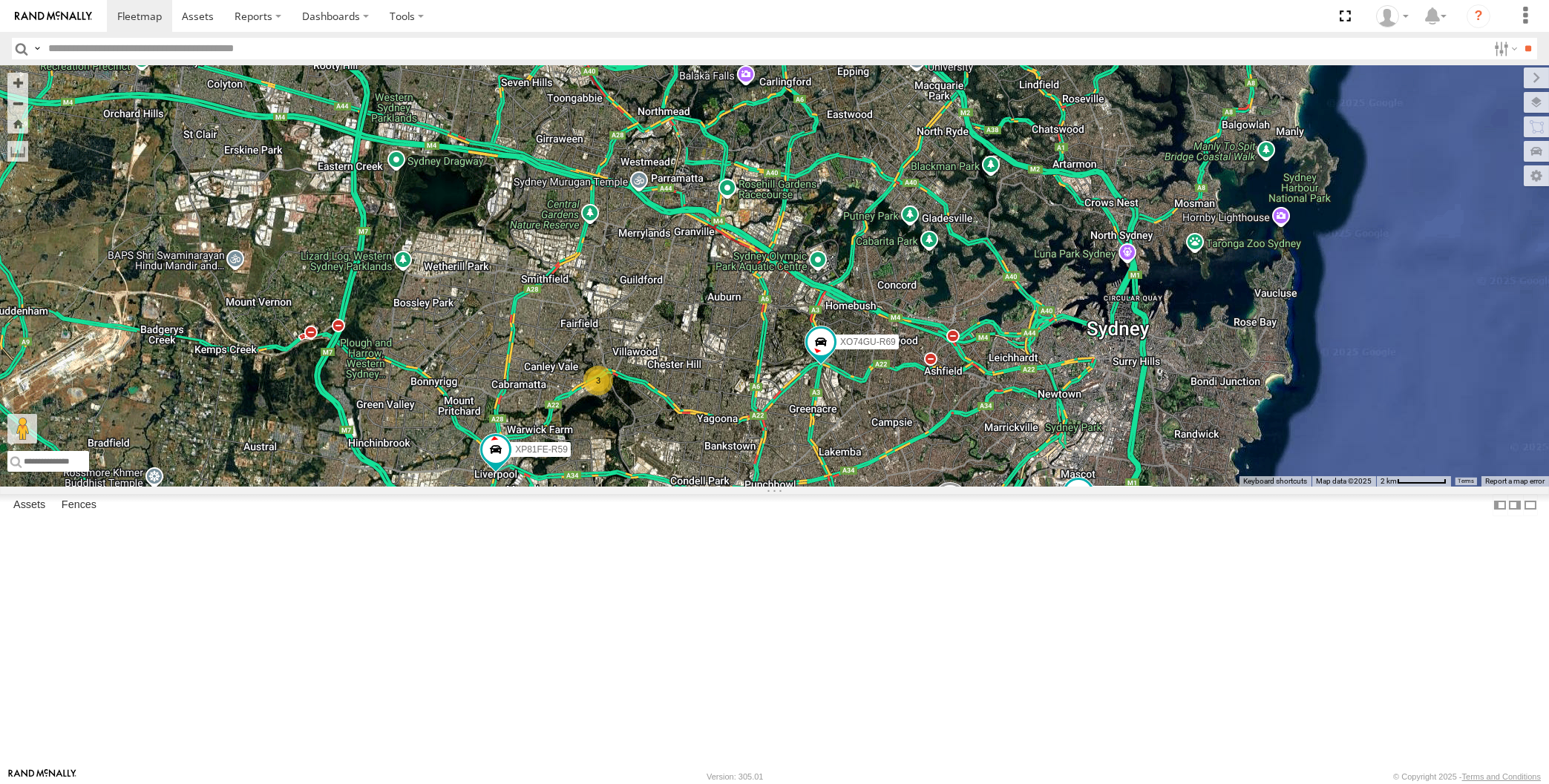
drag, startPoint x: 865, startPoint y: 624, endPoint x: 887, endPoint y: 559, distance: 68.6
click at [886, 487] on div "XP30JQ-R03 XP79JN-R04 RJ5911-R79 XP81FE-R59 XO74GU-R69 3" at bounding box center [774, 276] width 1549 height 422
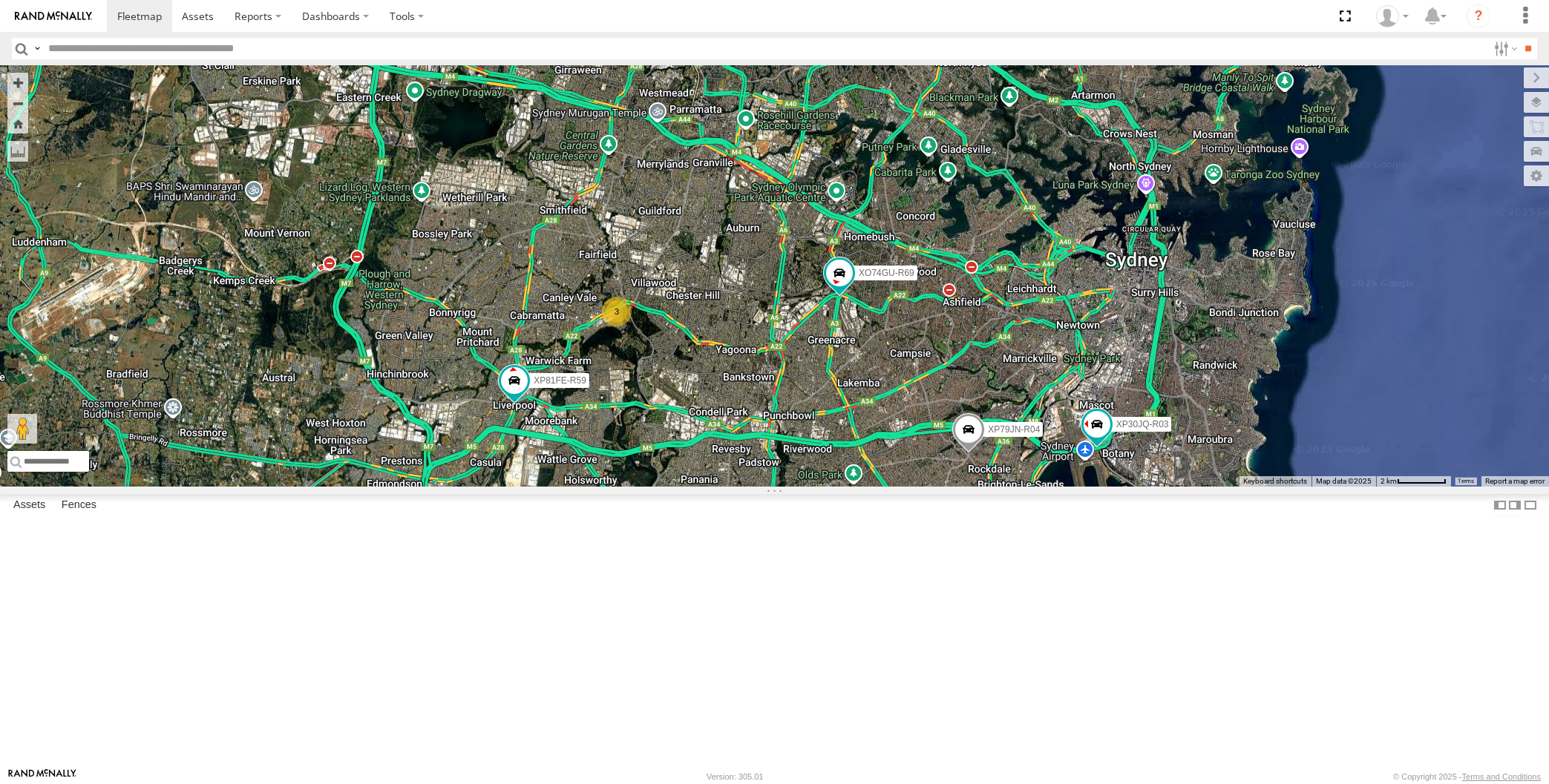
drag, startPoint x: 850, startPoint y: 566, endPoint x: 845, endPoint y: 526, distance: 40.3
click at [846, 487] on div "XP30JQ-R03 XP79JN-R04 RJ5911-R79 XP81FE-R59 XO74GU-R69 3" at bounding box center [774, 276] width 1549 height 422
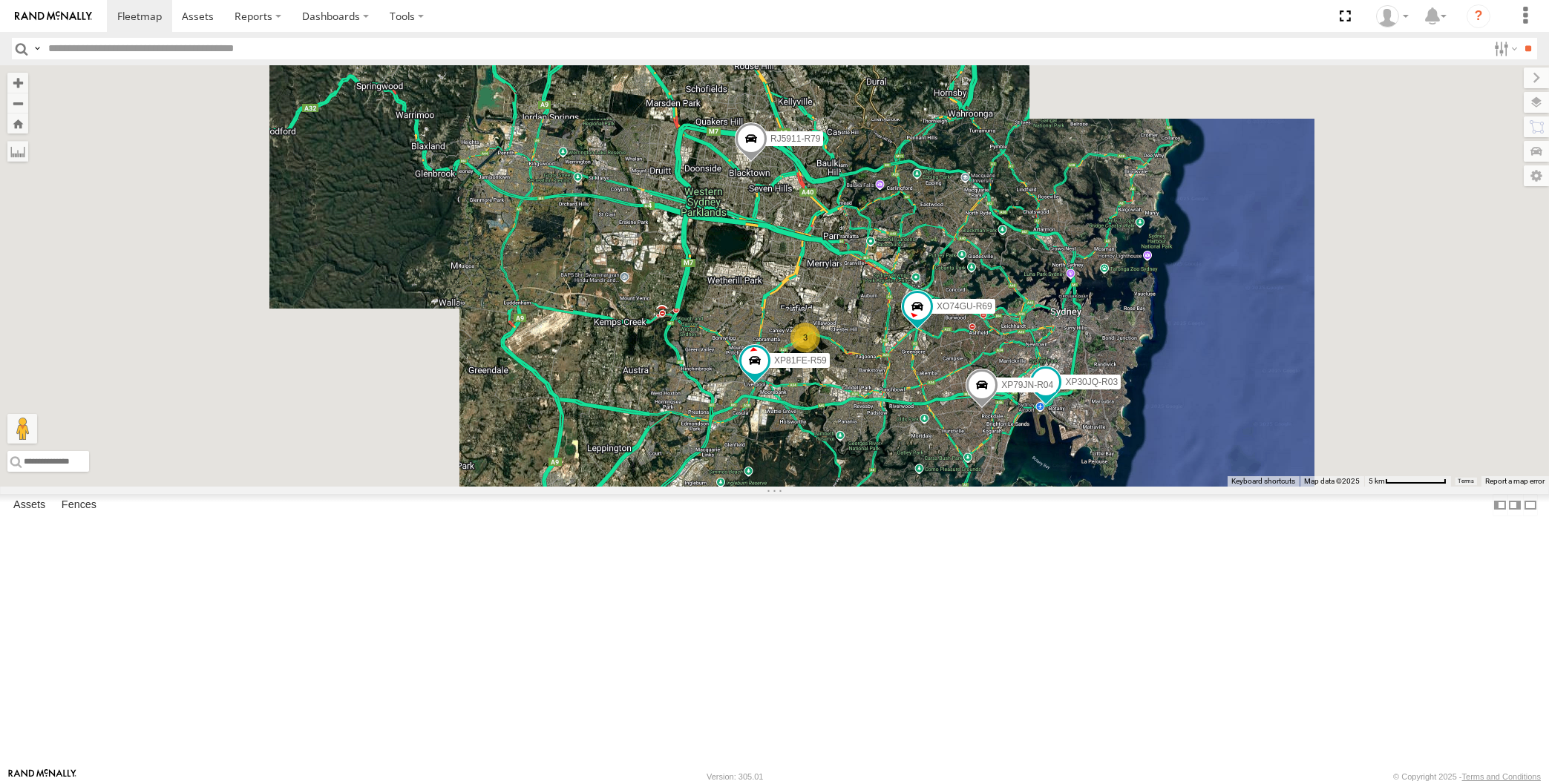
click at [749, 163] on span at bounding box center [751, 142] width 33 height 40
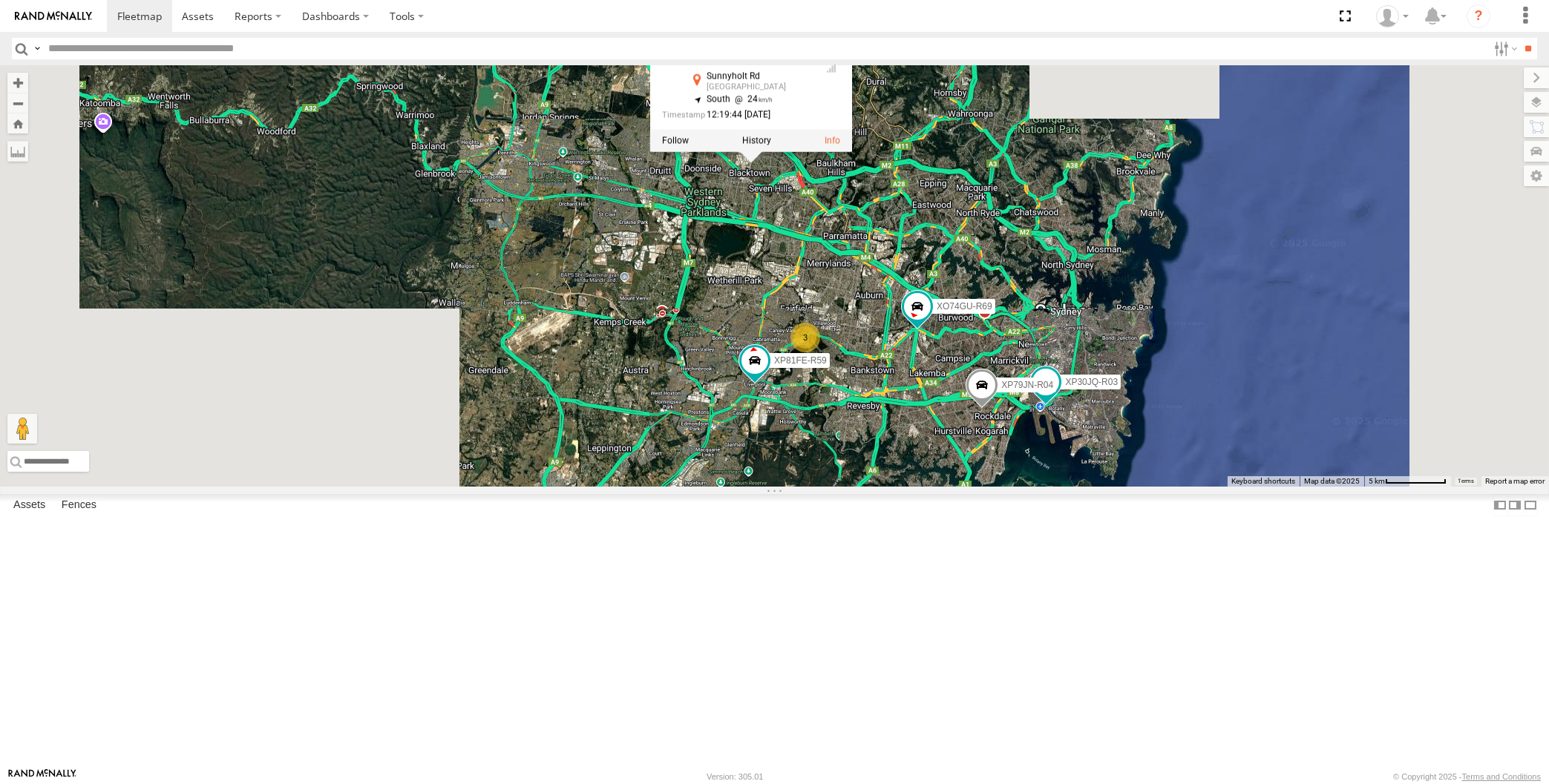
click at [795, 392] on div "XP30JQ-R03 XP79JN-R04 RJ5911-R79 XP81FE-R59 XO74GU-R69 3 RJ5911-R79 All Assets …" at bounding box center [774, 276] width 1549 height 422
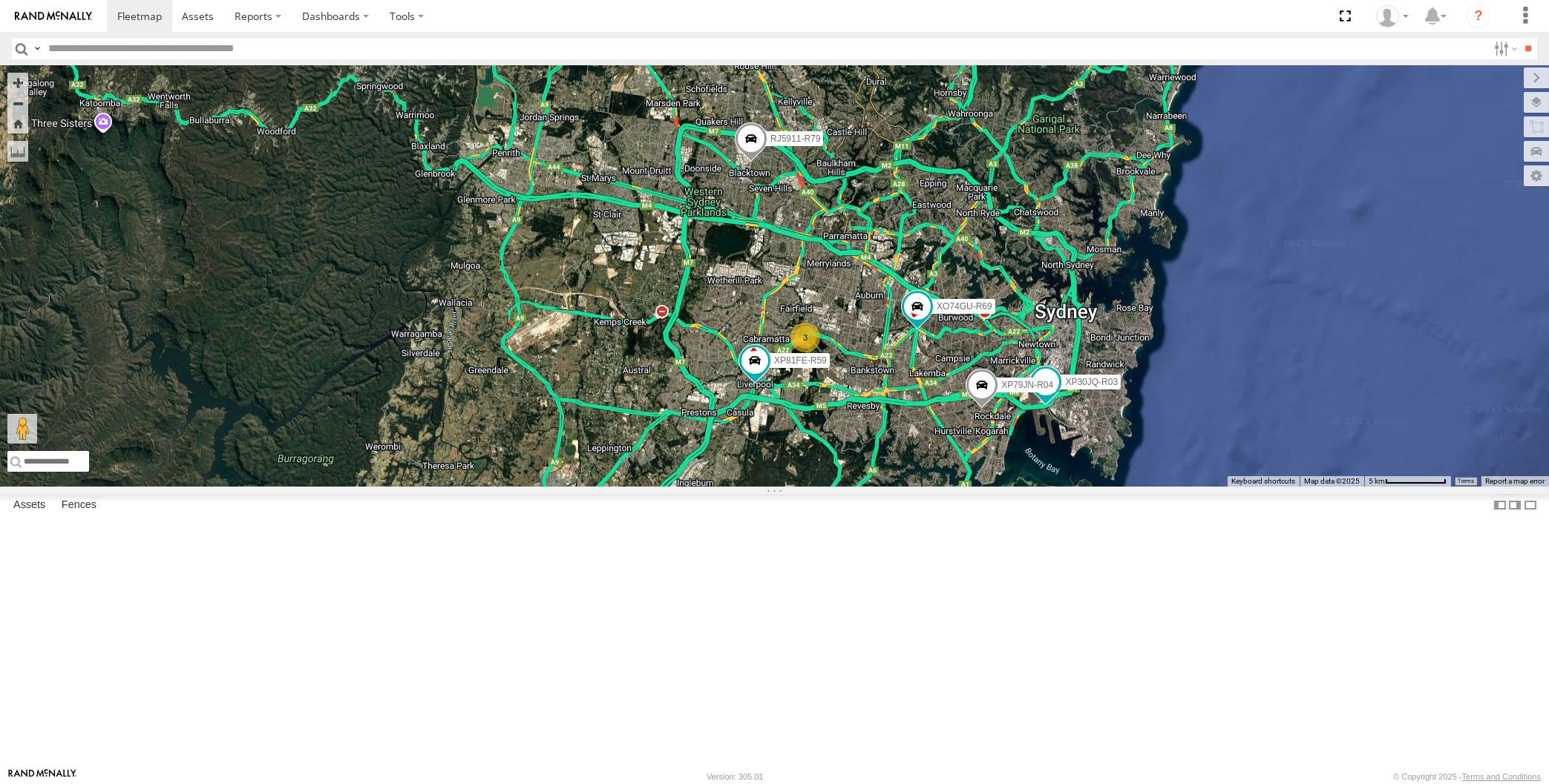
drag, startPoint x: 843, startPoint y: 456, endPoint x: 829, endPoint y: 436, distance: 24.4
click at [831, 440] on div "XP30JQ-R03 XP79JN-R04 RJ5911-R79 XP81FE-R59 XO74GU-R69 3" at bounding box center [774, 276] width 1549 height 422
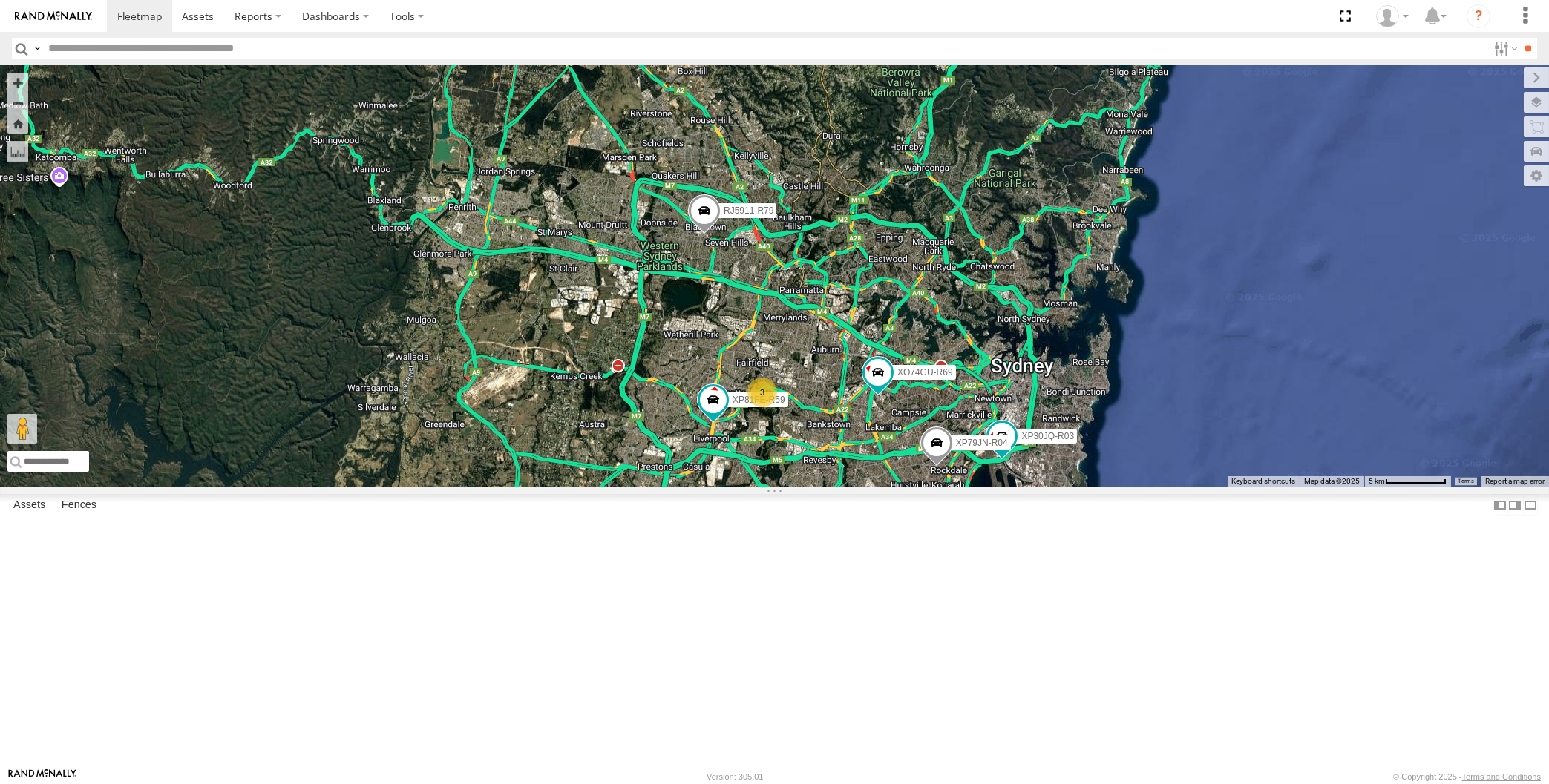
drag, startPoint x: 875, startPoint y: 502, endPoint x: 897, endPoint y: 640, distance: 139.7
click at [897, 487] on div "XP30JQ-R03 XP79JN-R04 RJ5911-R79 XP81FE-R59 XO74GU-R69 3" at bounding box center [774, 276] width 1549 height 422
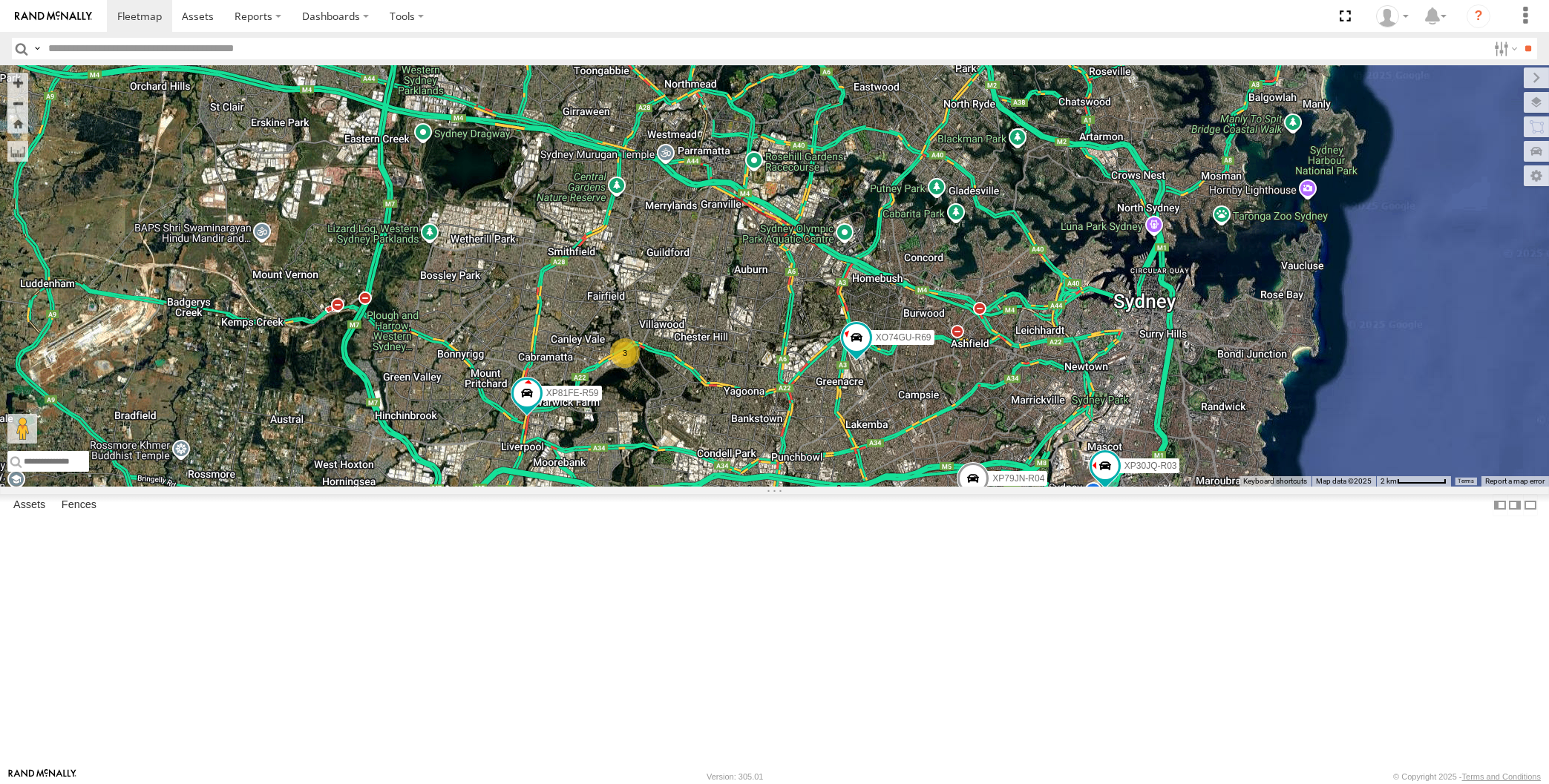
drag, startPoint x: 888, startPoint y: 643, endPoint x: 884, endPoint y: 693, distance: 50.2
click at [884, 487] on div "XP30JQ-R03 XP79JN-R04 RJ5911-R79 XP81FE-R59 XO74GU-R69 3" at bounding box center [774, 276] width 1549 height 422
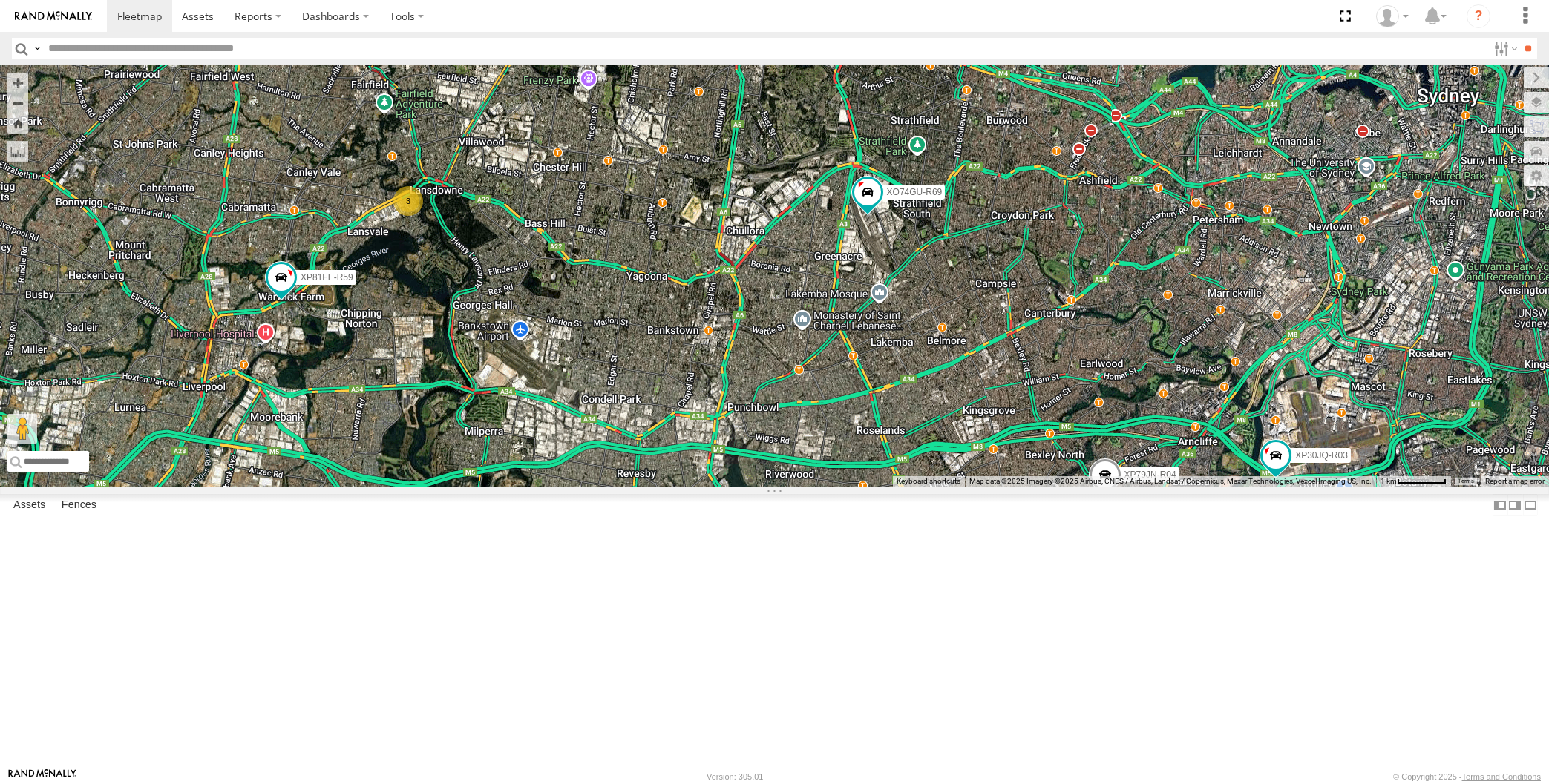
drag, startPoint x: 906, startPoint y: 598, endPoint x: 881, endPoint y: 547, distance: 56.8
click at [881, 487] on div "XP30JQ-R03 XP79JN-R04 RJ5911-R79 XP81FE-R59 XO74GU-R69 3" at bounding box center [774, 276] width 1549 height 422
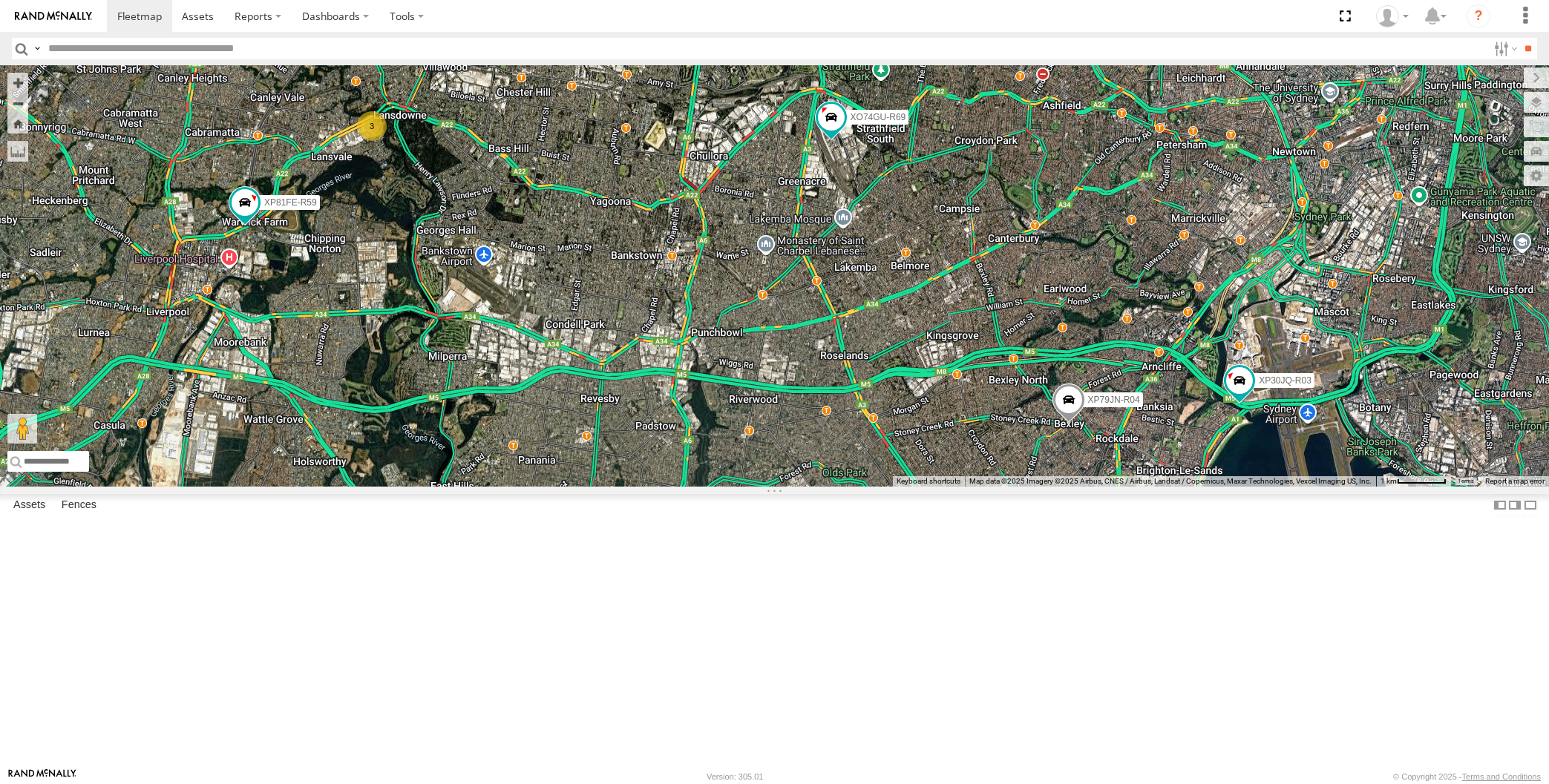
click at [1101, 487] on div "XP30JQ-R03 XP79JN-R04 RJ5911-R79 XP81FE-R59 XO74GU-R69 3" at bounding box center [774, 276] width 1549 height 422
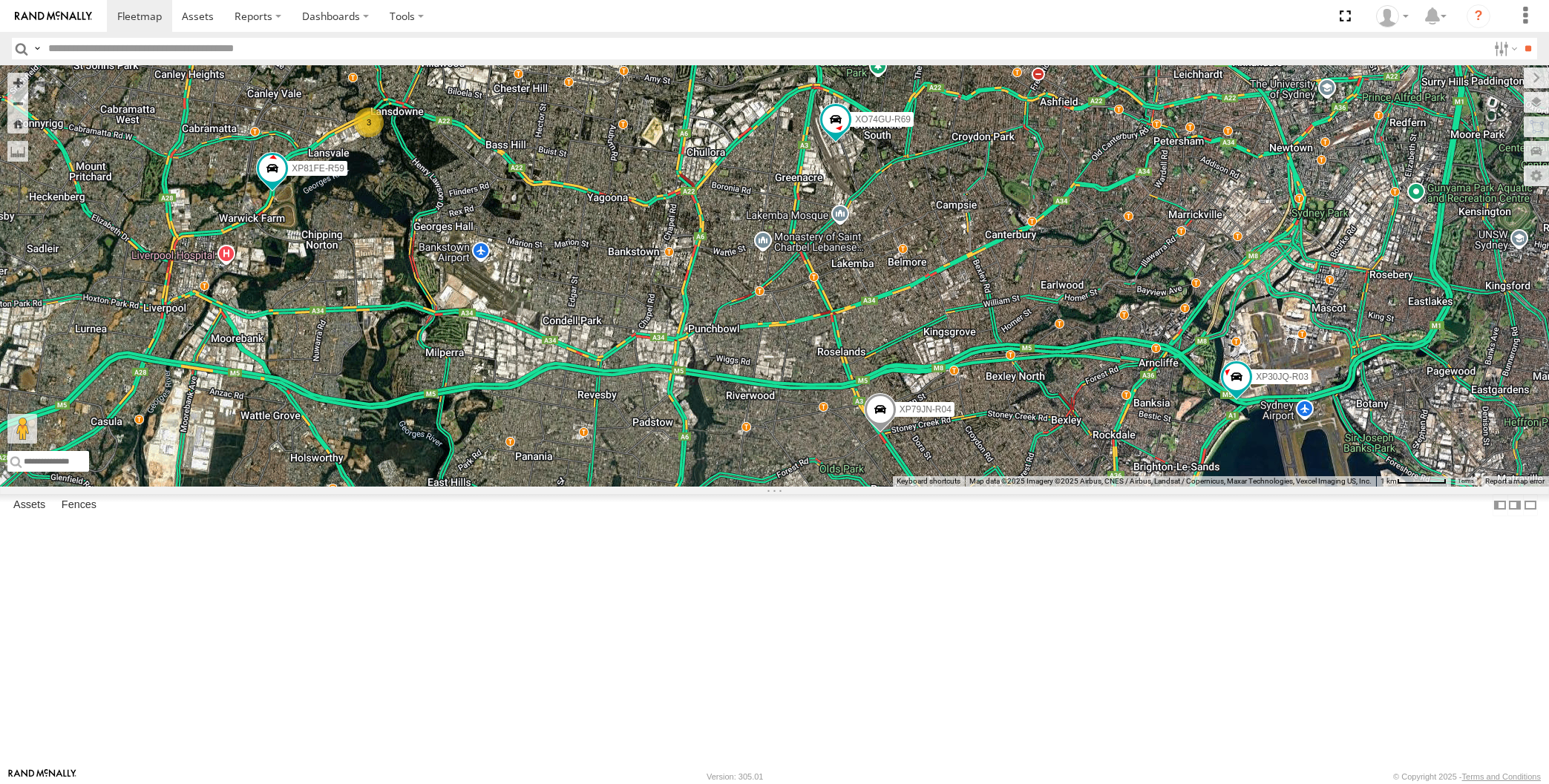
drag, startPoint x: 387, startPoint y: 454, endPoint x: 596, endPoint y: 463, distance: 209.2
click at [586, 463] on div "XP30JQ-R03 XP79JN-R04 RJ5911-R79 XP81FE-R59 XO74GU-R69 3" at bounding box center [774, 276] width 1549 height 422
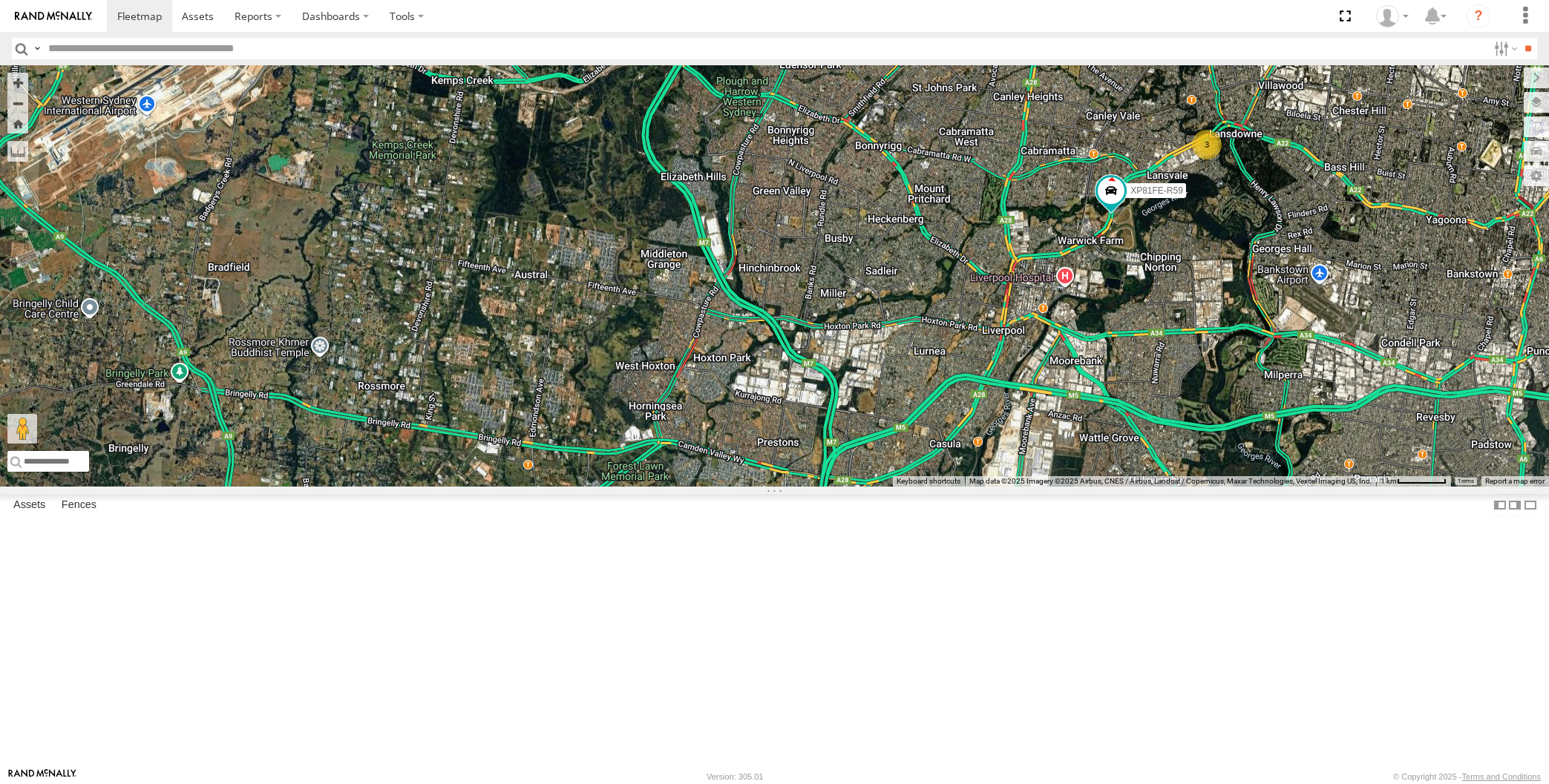
drag, startPoint x: 1157, startPoint y: 512, endPoint x: 691, endPoint y: 523, distance: 466.1
click at [691, 487] on div "XP30JQ-R03 XP79JN-R04 RJ5911-R79 XP81FE-R59 XO74GU-R69 3" at bounding box center [774, 276] width 1549 height 422
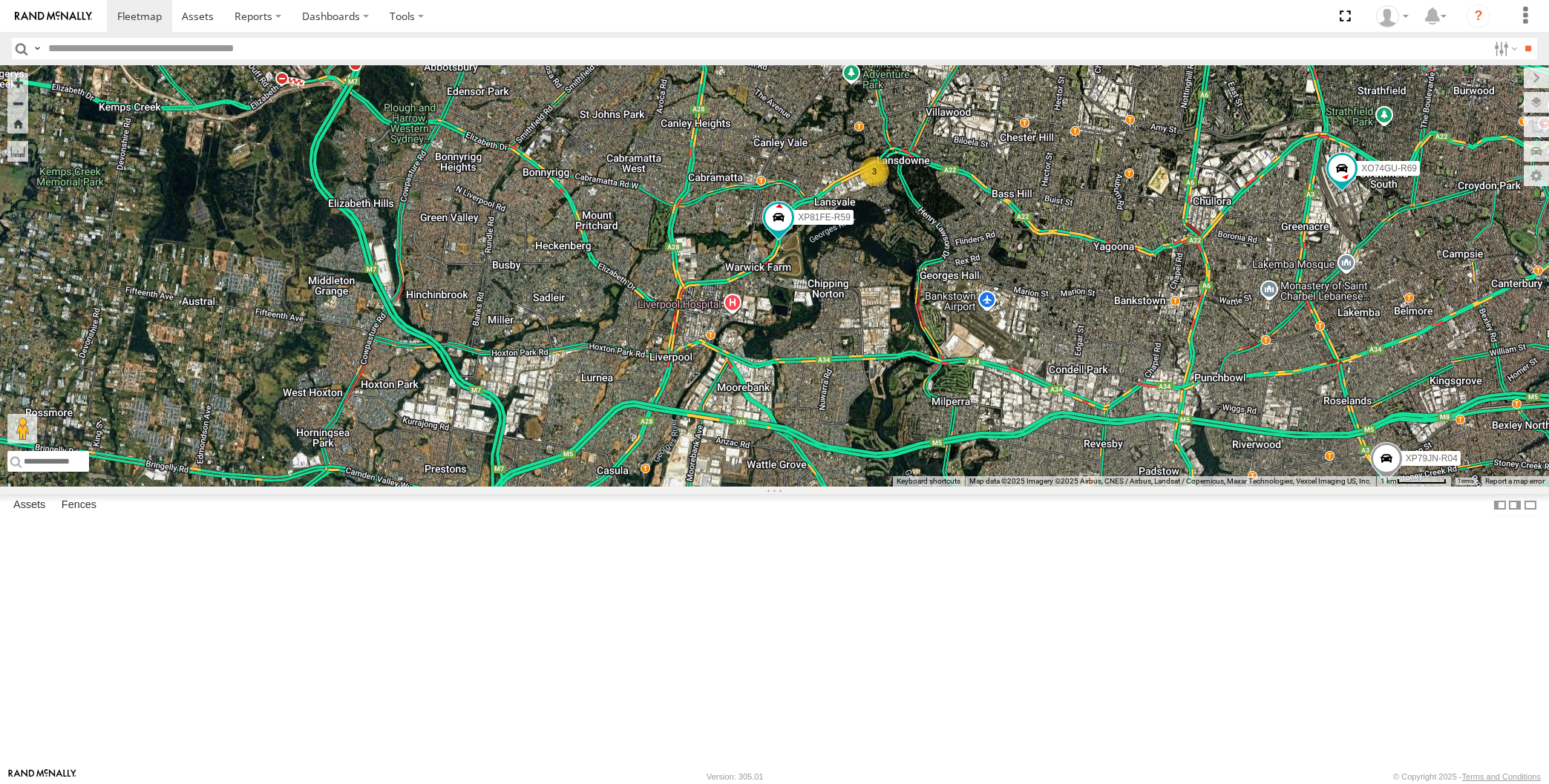
drag, startPoint x: 1047, startPoint y: 535, endPoint x: 961, endPoint y: 535, distance: 86.0
click at [961, 487] on div "XP30JQ-R03 XP79JN-R04 RJ5911-R79 XP81FE-R59 XO74GU-R69 3" at bounding box center [774, 276] width 1549 height 422
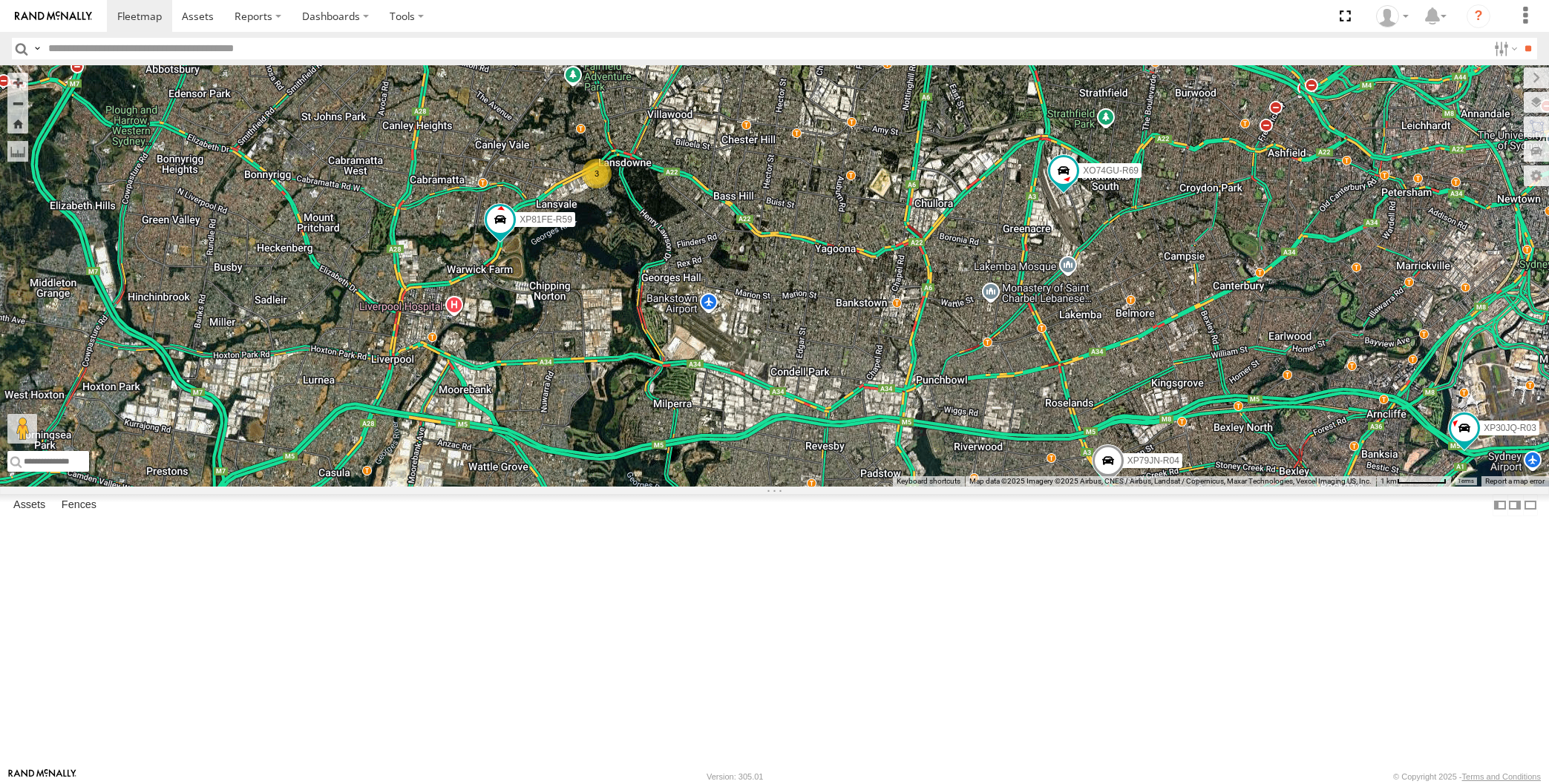
click at [1065, 487] on div "XP30JQ-R03 XP79JN-R04 RJ5911-R79 XP81FE-R59 XO74GU-R69 3" at bounding box center [774, 276] width 1549 height 422
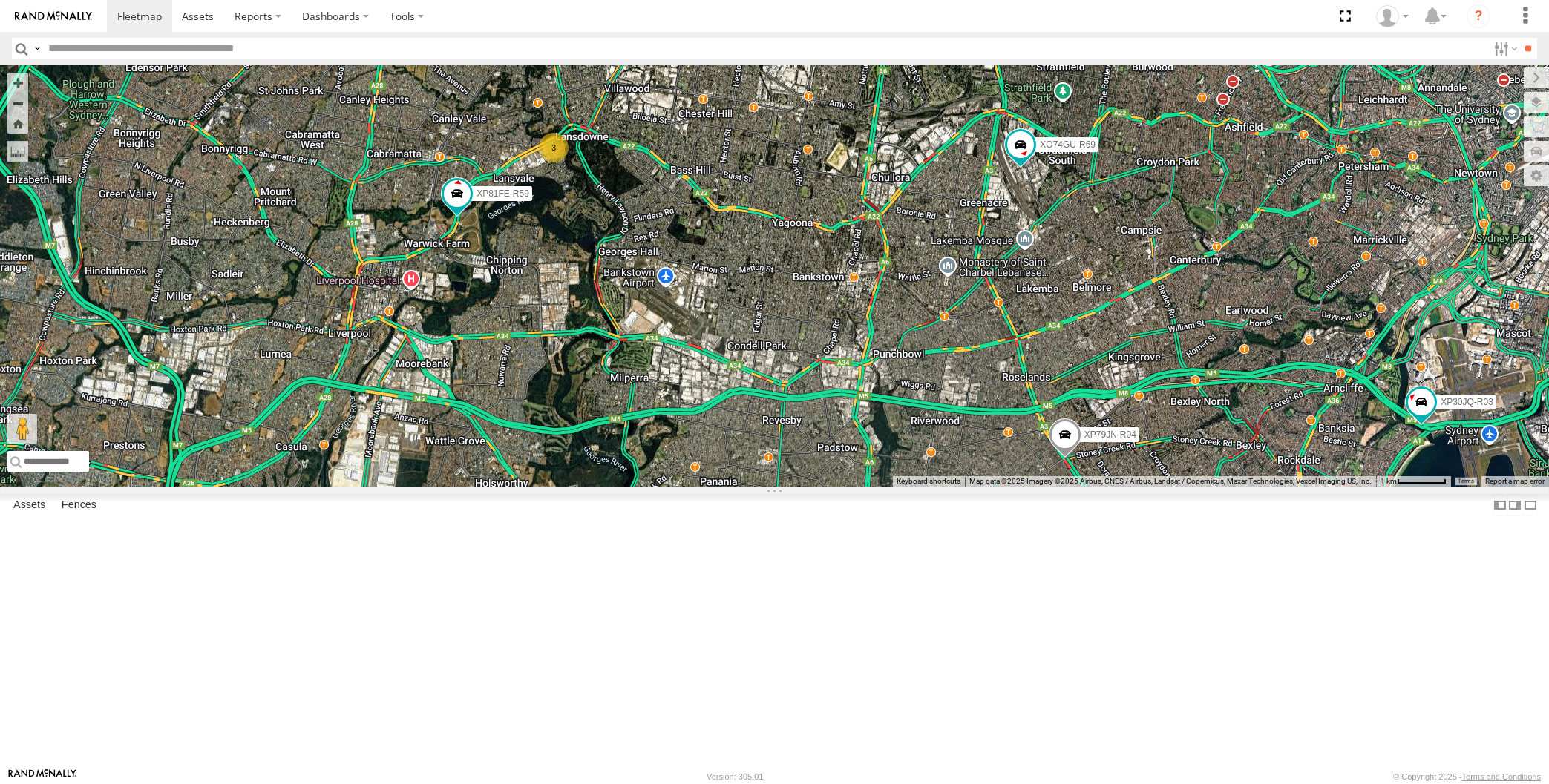
click at [946, 487] on div "XP30JQ-R03 XP79JN-R04 RJ5911-R79 XP81FE-R59 XO74GU-R69 3" at bounding box center [774, 276] width 1549 height 422
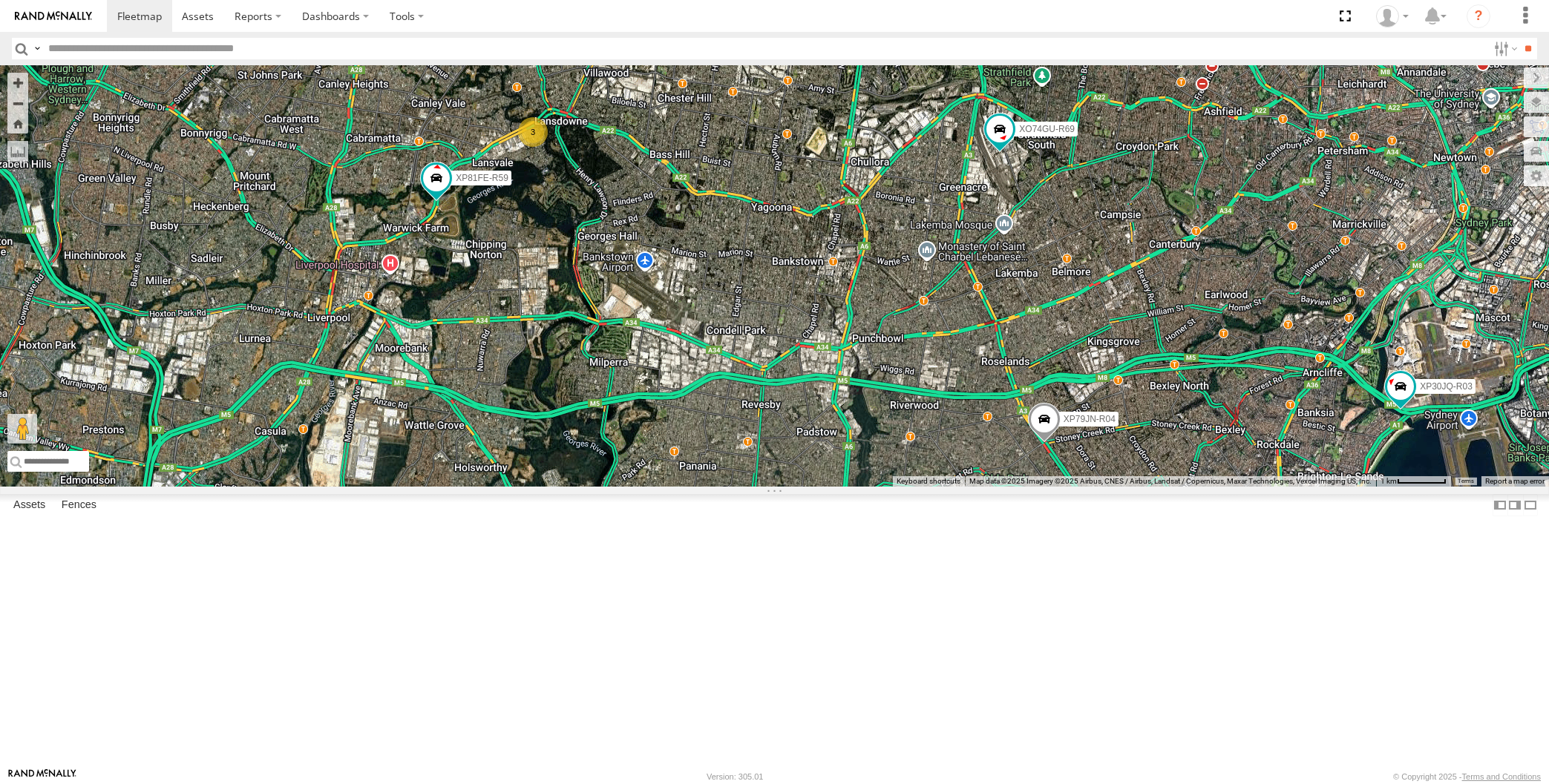
drag, startPoint x: 1260, startPoint y: 657, endPoint x: 1239, endPoint y: 625, distance: 38.3
click at [1249, 487] on div "XP30JQ-R03 XP79JN-R04 RJ5911-R79 XP81FE-R59 XO74GU-R69 3" at bounding box center [774, 276] width 1549 height 422
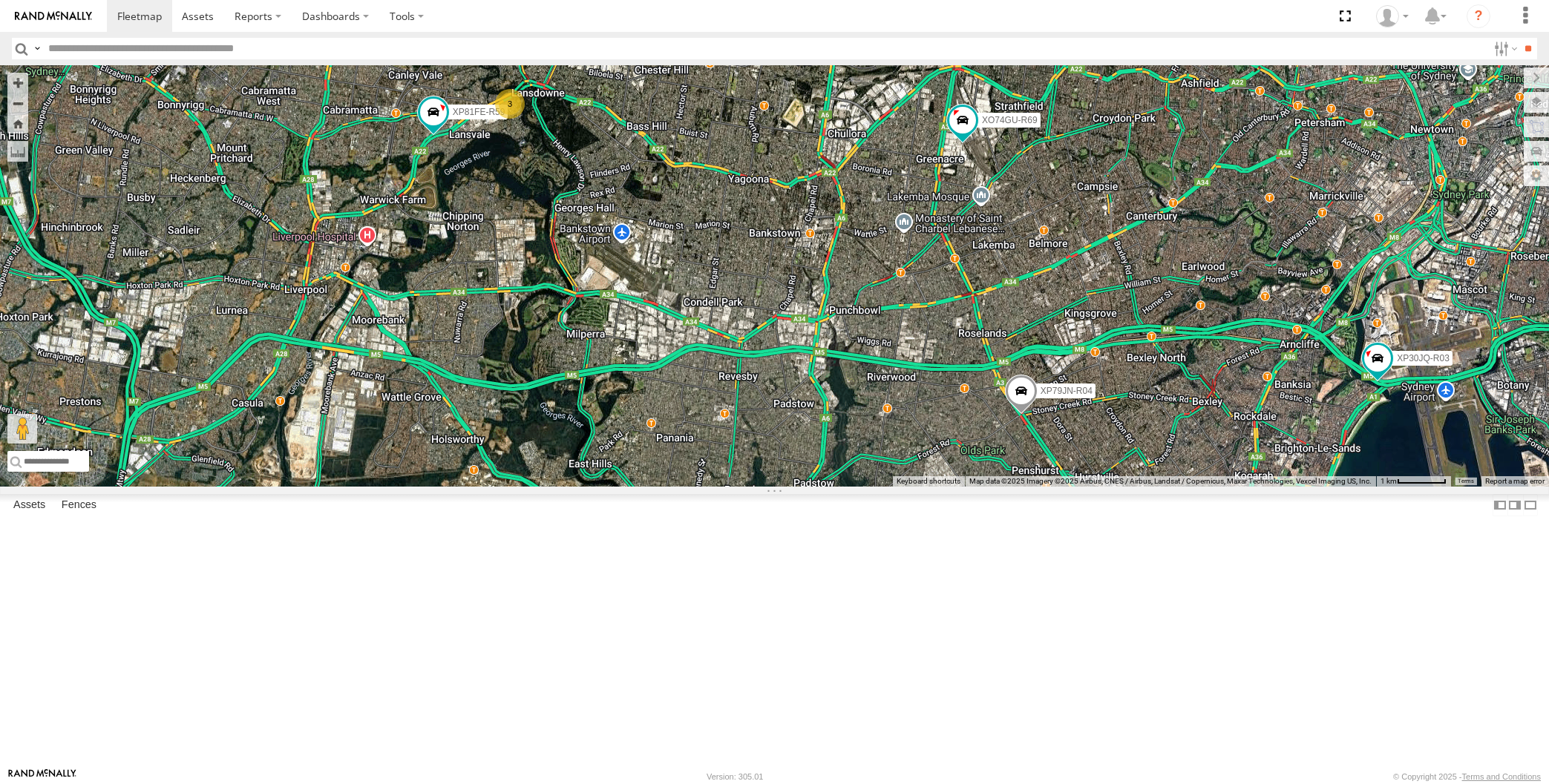
drag, startPoint x: 533, startPoint y: 482, endPoint x: 552, endPoint y: 492, distance: 21.5
click at [552, 487] on div "XP30JQ-R03 XP79JN-R04 RJ5911-R79 XP81FE-R59 XO74GU-R69 3" at bounding box center [774, 276] width 1549 height 422
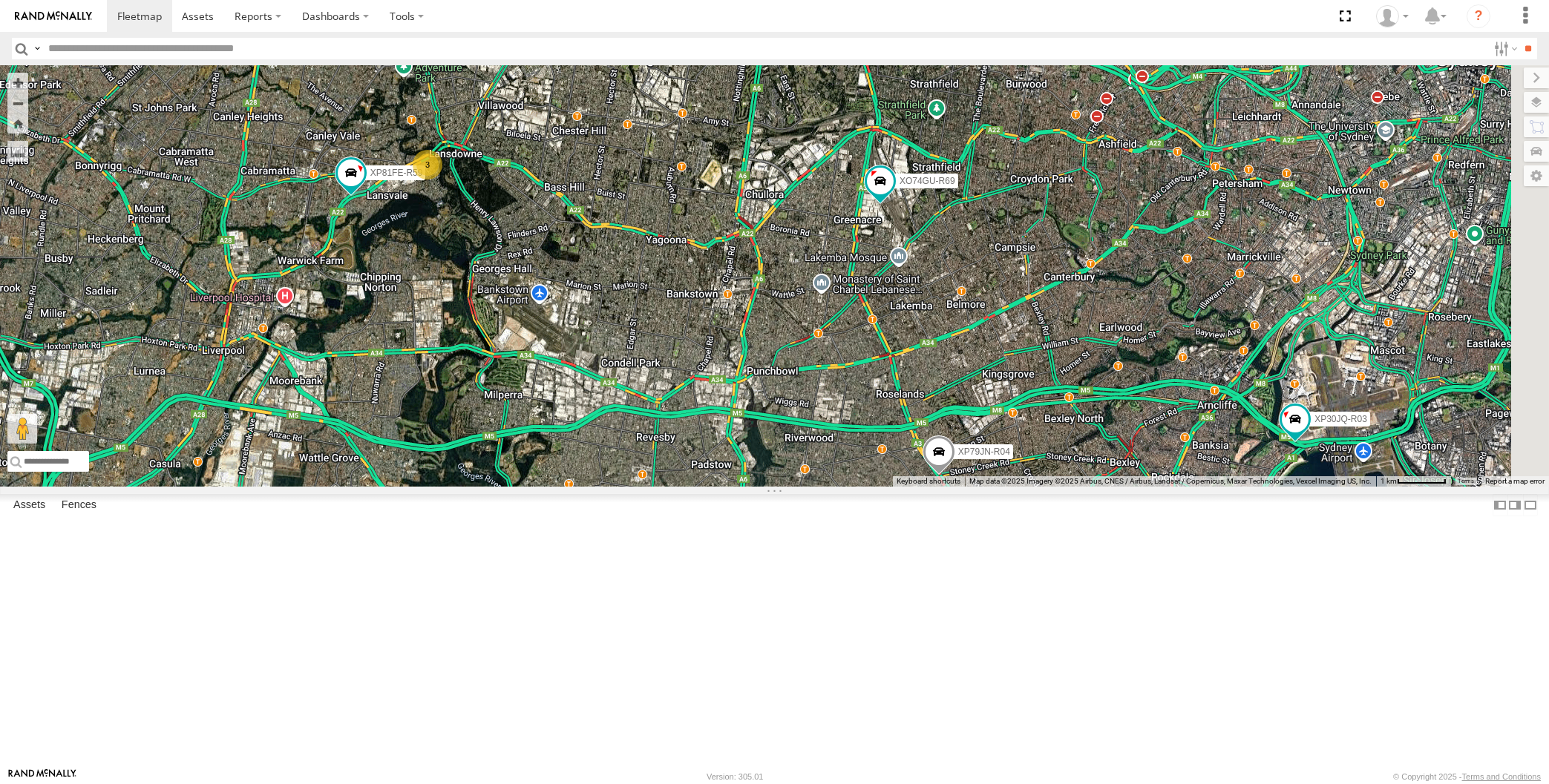
drag, startPoint x: 809, startPoint y: 469, endPoint x: 666, endPoint y: 534, distance: 157.1
click at [666, 487] on div "XP30JQ-R03 XP79JN-R04 RJ5911-R79 XP81FE-R59 XO74GU-R69 3" at bounding box center [774, 276] width 1549 height 422
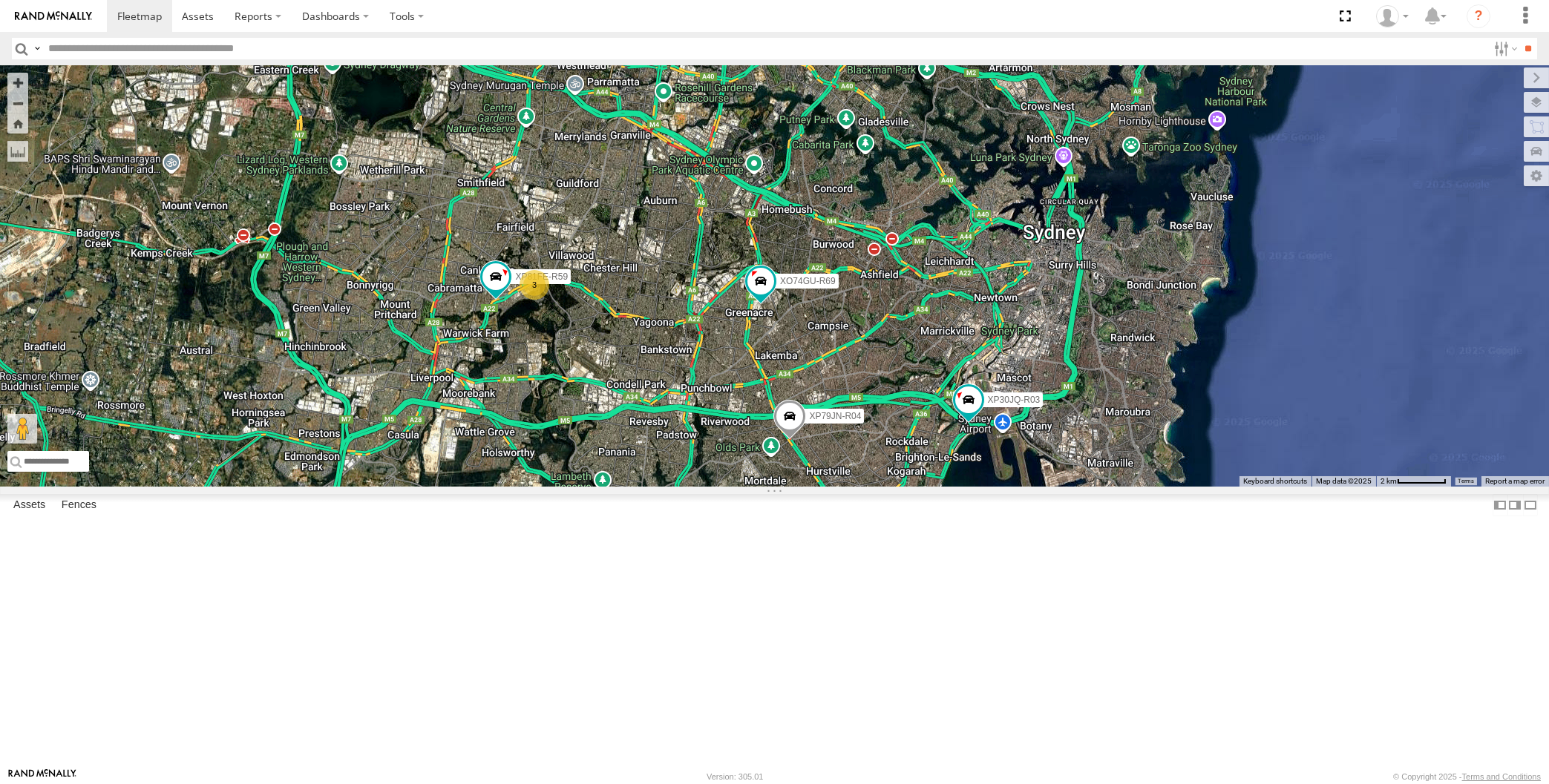
drag, startPoint x: 718, startPoint y: 469, endPoint x: 733, endPoint y: 478, distance: 17.5
click at [732, 478] on div "XP30JQ-R03 XP79JN-R04 RJ5911-R79 XP81FE-R59 XO74GU-R69 3" at bounding box center [774, 276] width 1549 height 422
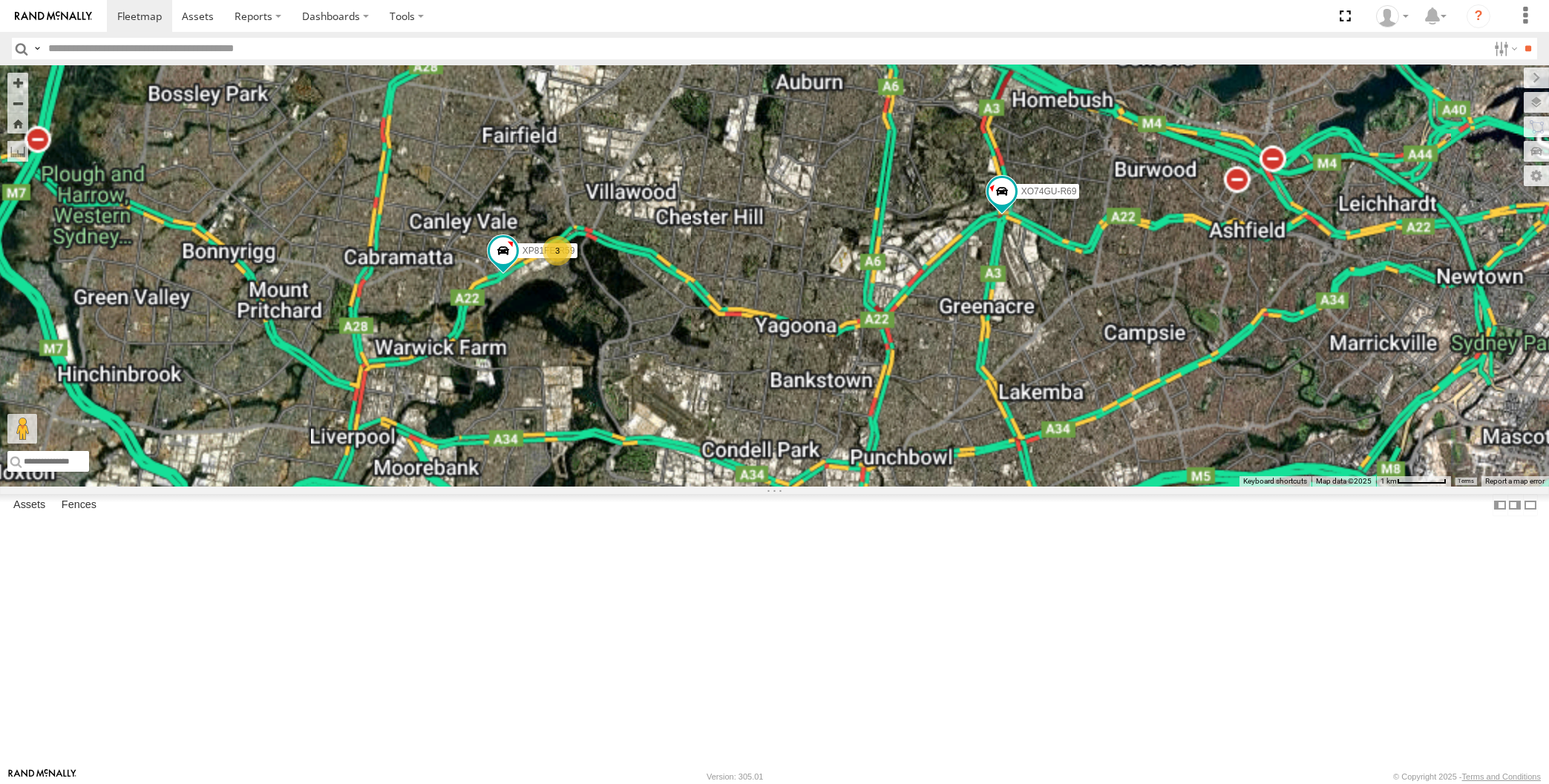
click at [633, 487] on div "XP30JQ-R03 XP79JN-R04 RJ5911-R79 XP81FE-R59 XO74GU-R69 3" at bounding box center [774, 276] width 1549 height 422
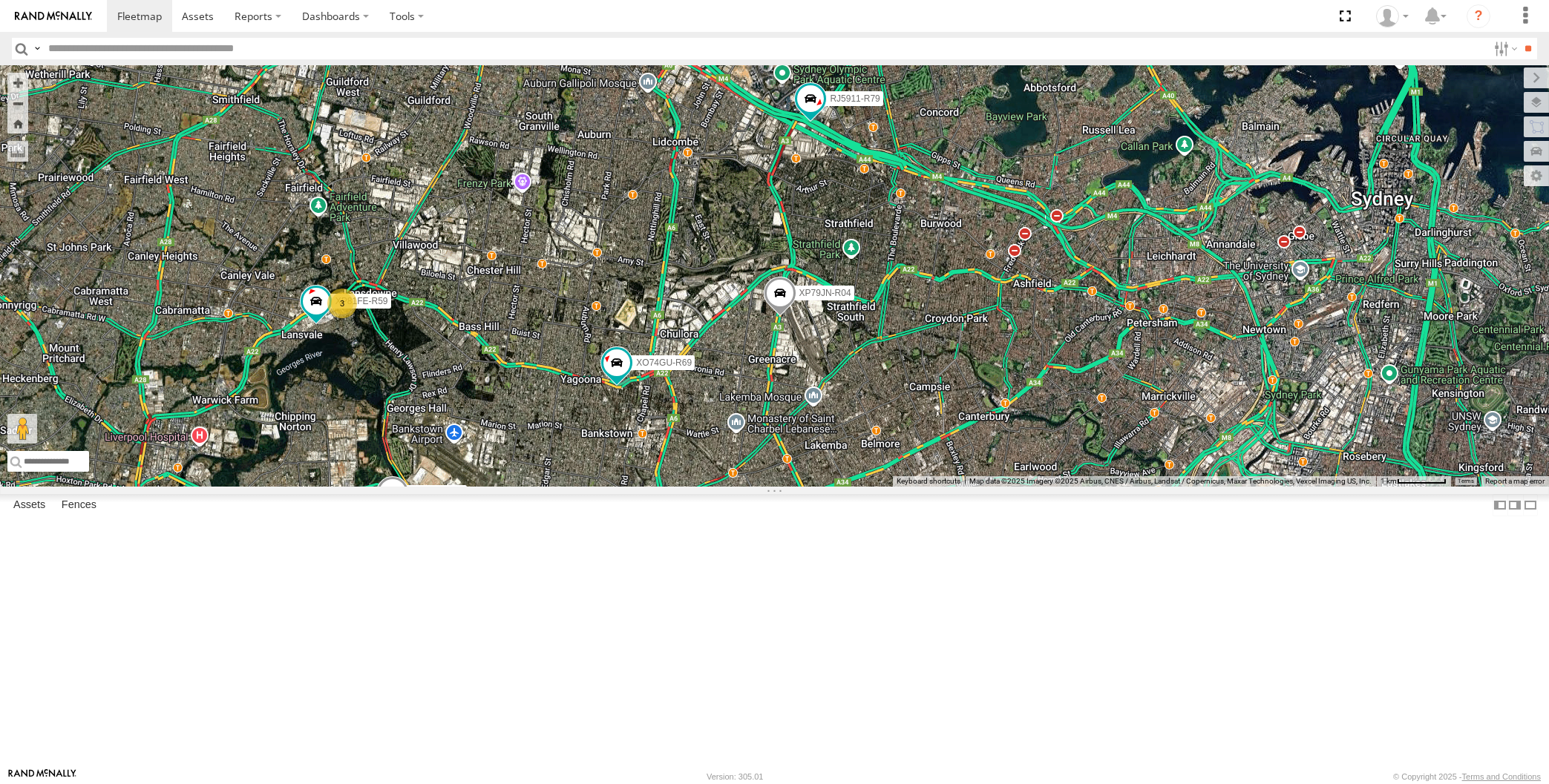
drag, startPoint x: 754, startPoint y: 596, endPoint x: 763, endPoint y: 582, distance: 16.6
click at [761, 487] on div "XP30JQ-R03 XP79JN-R04 RJ5911-R79 XP81FE-R59 XO74GU-R69 3" at bounding box center [774, 276] width 1549 height 422
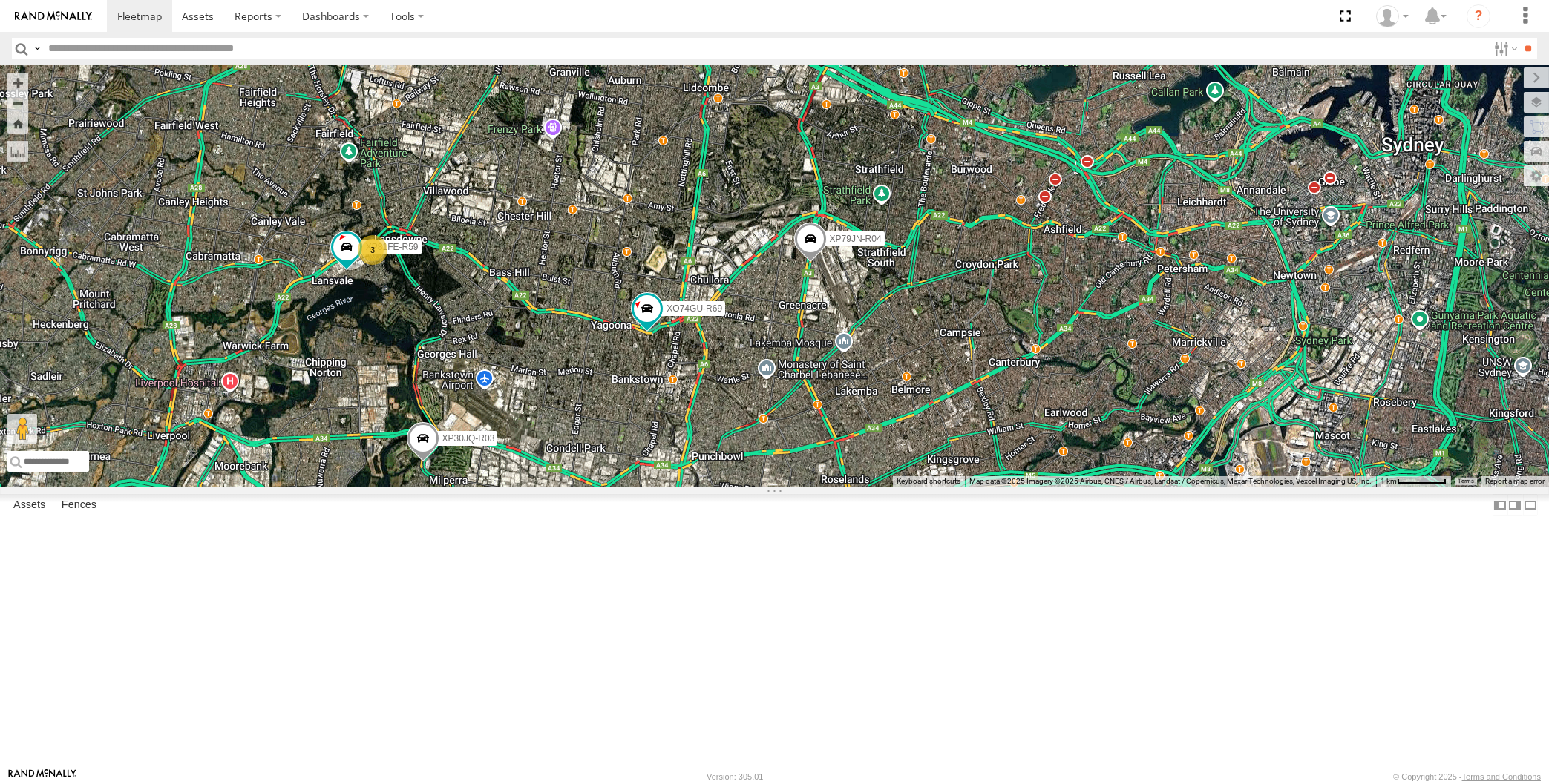
drag, startPoint x: 564, startPoint y: 550, endPoint x: 570, endPoint y: 539, distance: 12.5
click at [567, 487] on div "XP30JQ-R03 XP79JN-R04 RJ5911-R79 XP81FE-R59 XO74GU-R69 3" at bounding box center [774, 276] width 1549 height 422
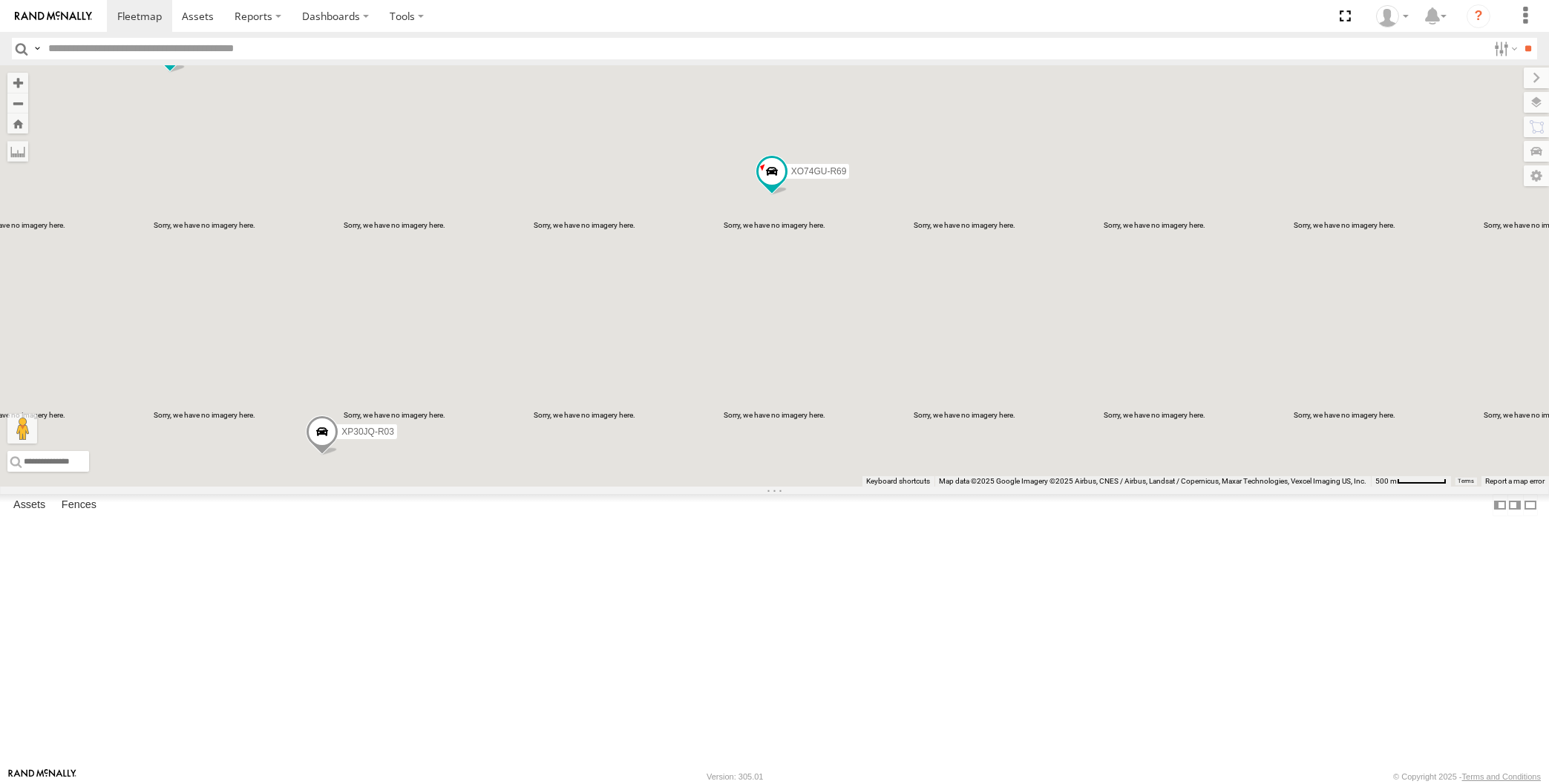
click at [319, 455] on span at bounding box center [321, 435] width 33 height 40
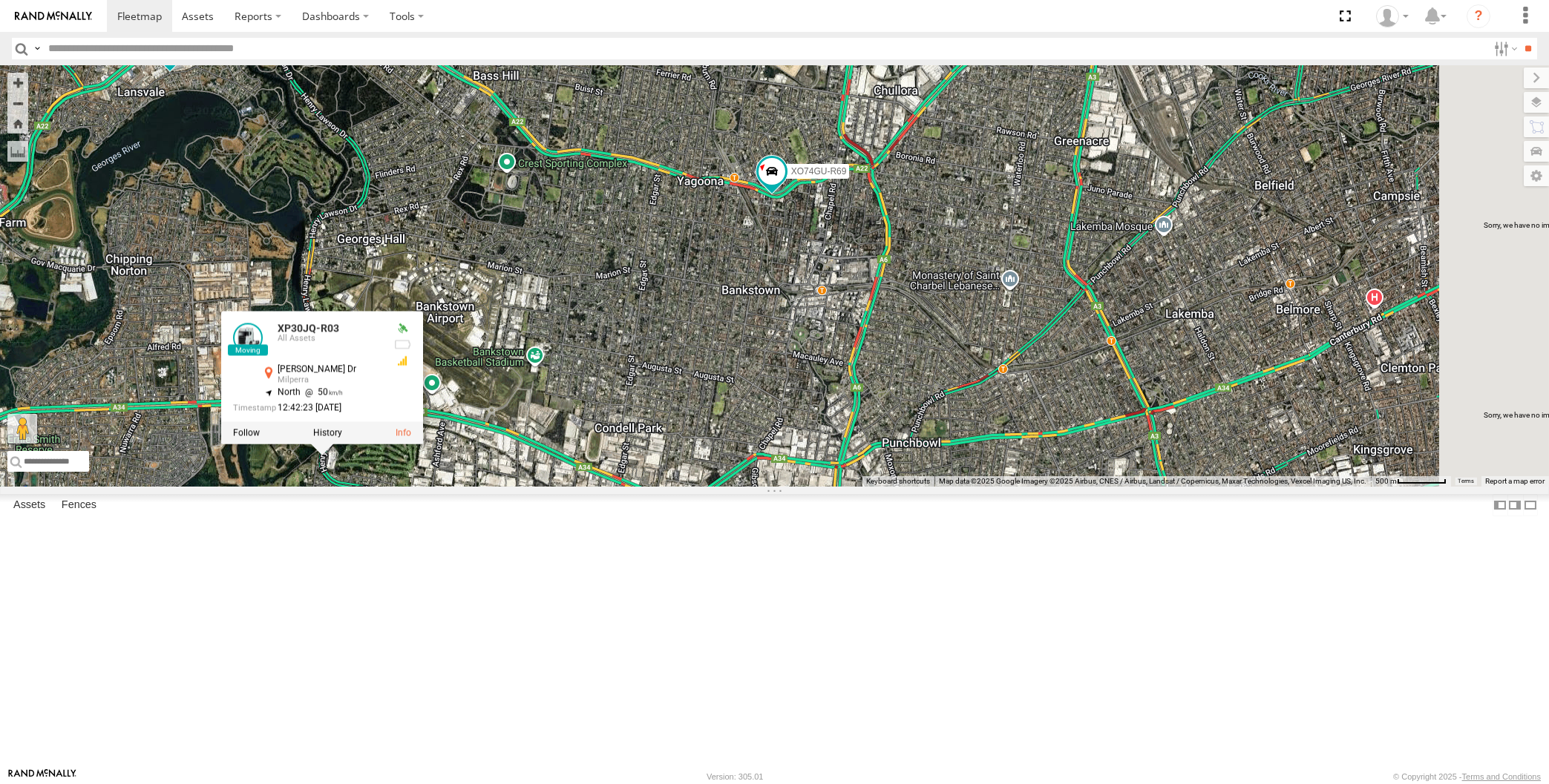
click at [652, 455] on div "XP30JQ-R03 XP79JN-R04 RJ5911-R79 XP81FE-R59 XO74GU-R69 3 XP30JQ-R03 All Assets …" at bounding box center [774, 276] width 1549 height 422
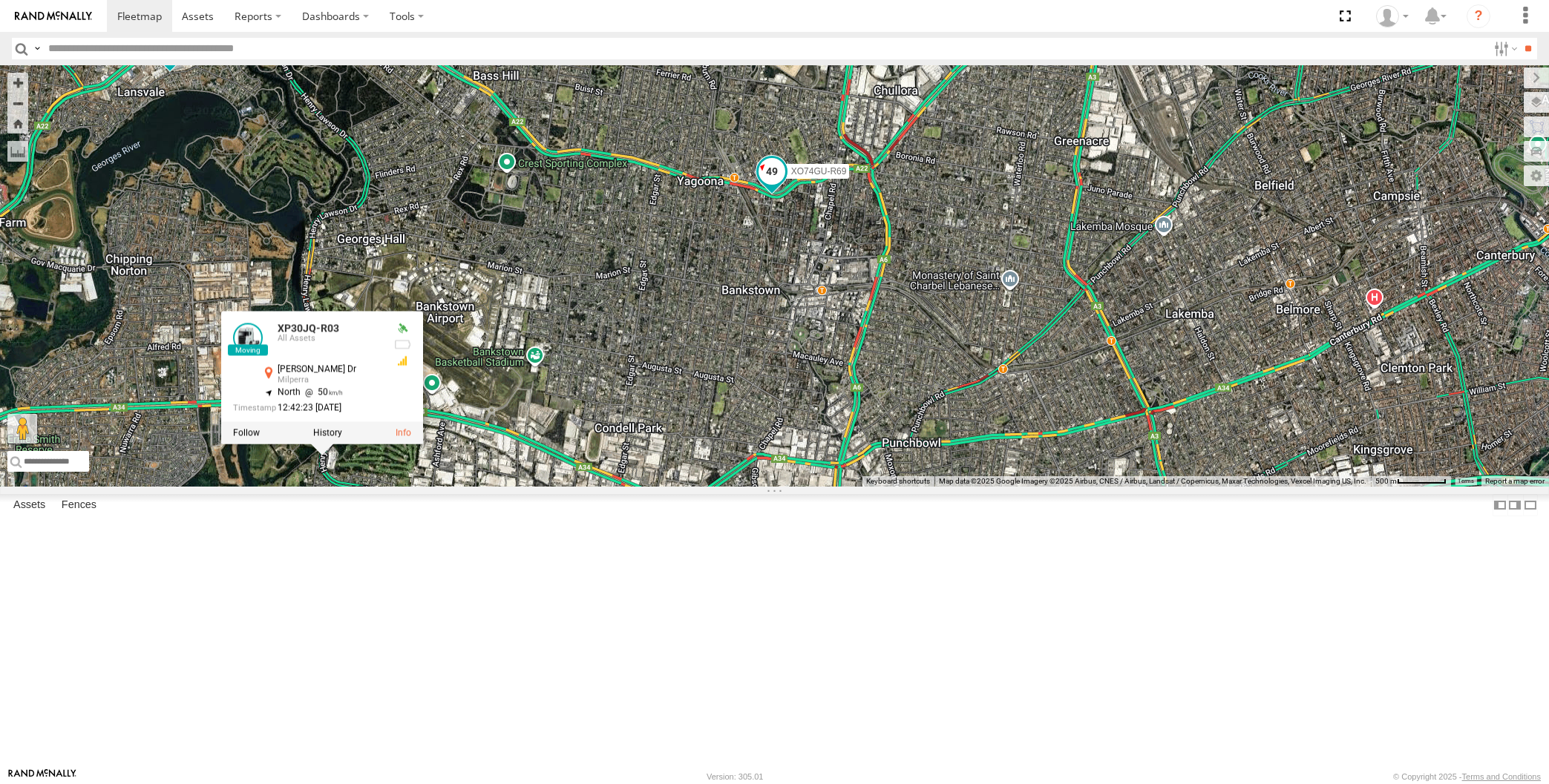
click at [773, 185] on span at bounding box center [771, 172] width 27 height 27
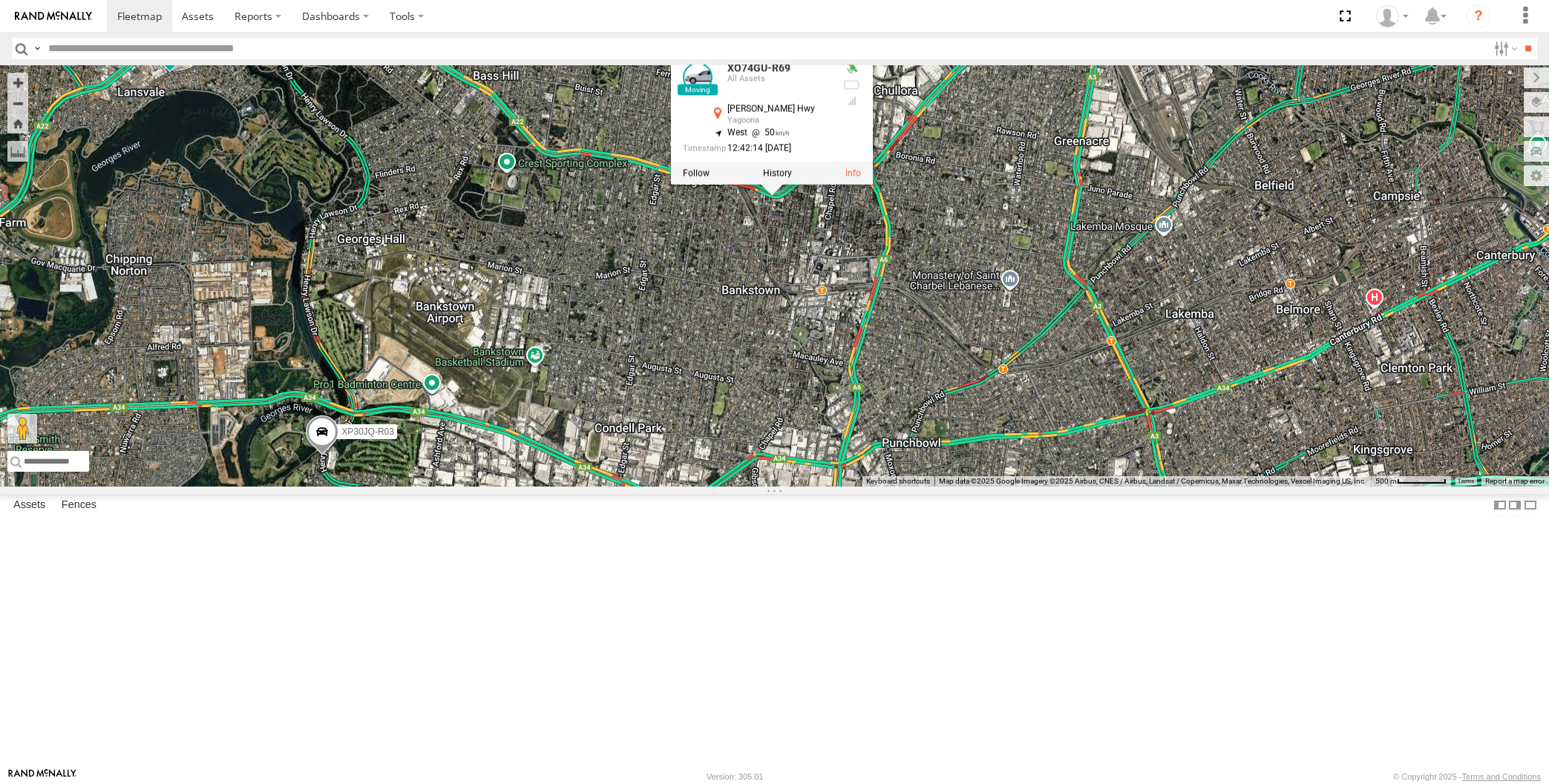
click at [787, 426] on div "XP30JQ-R03 XP79JN-R04 RJ5911-R79 XP81FE-R59 XO74GU-R69 3 XO74GU-R69 All Assets …" at bounding box center [774, 276] width 1549 height 422
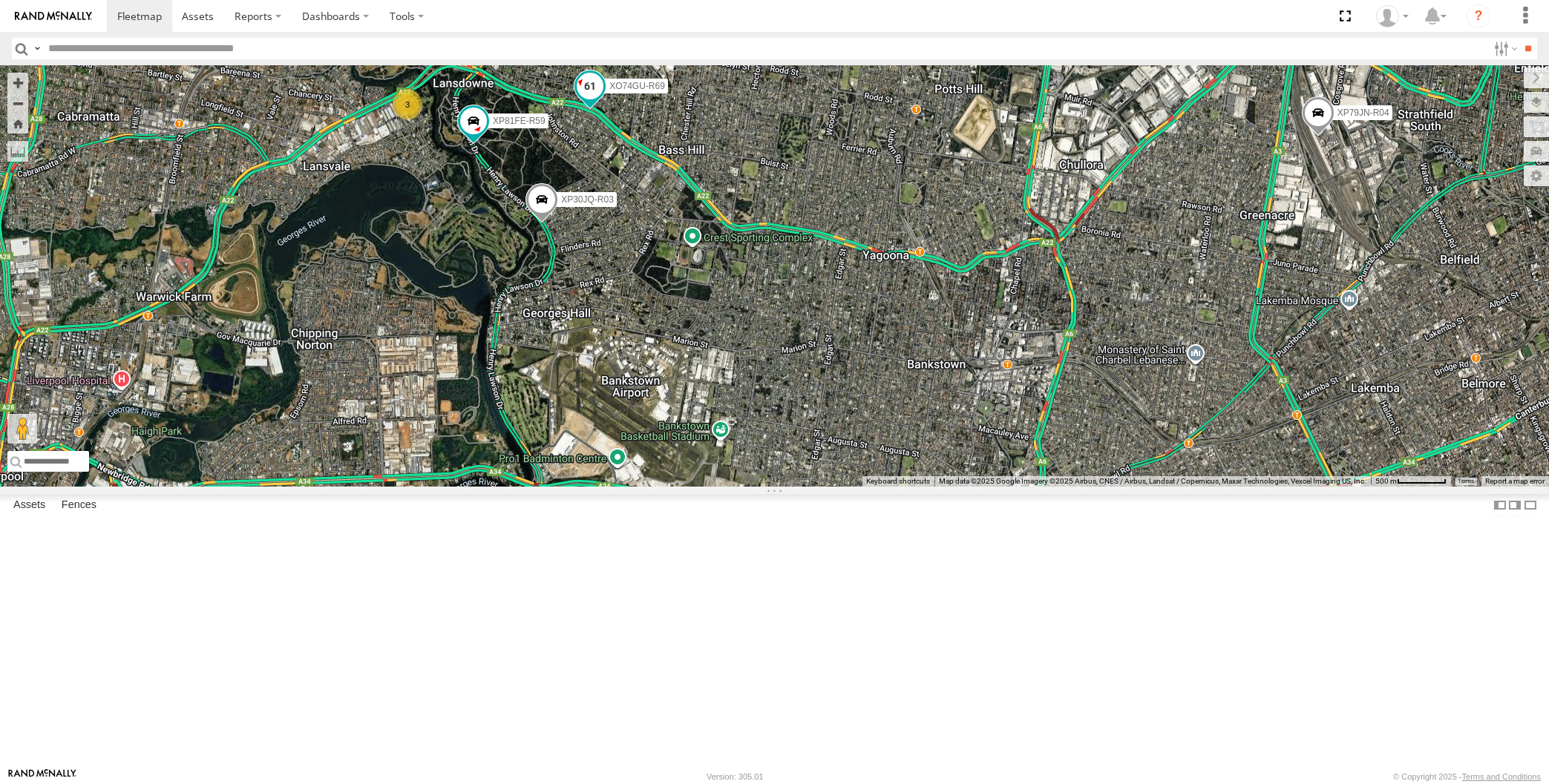
click at [591, 100] on span at bounding box center [590, 86] width 27 height 27
click at [547, 223] on span at bounding box center [541, 203] width 33 height 40
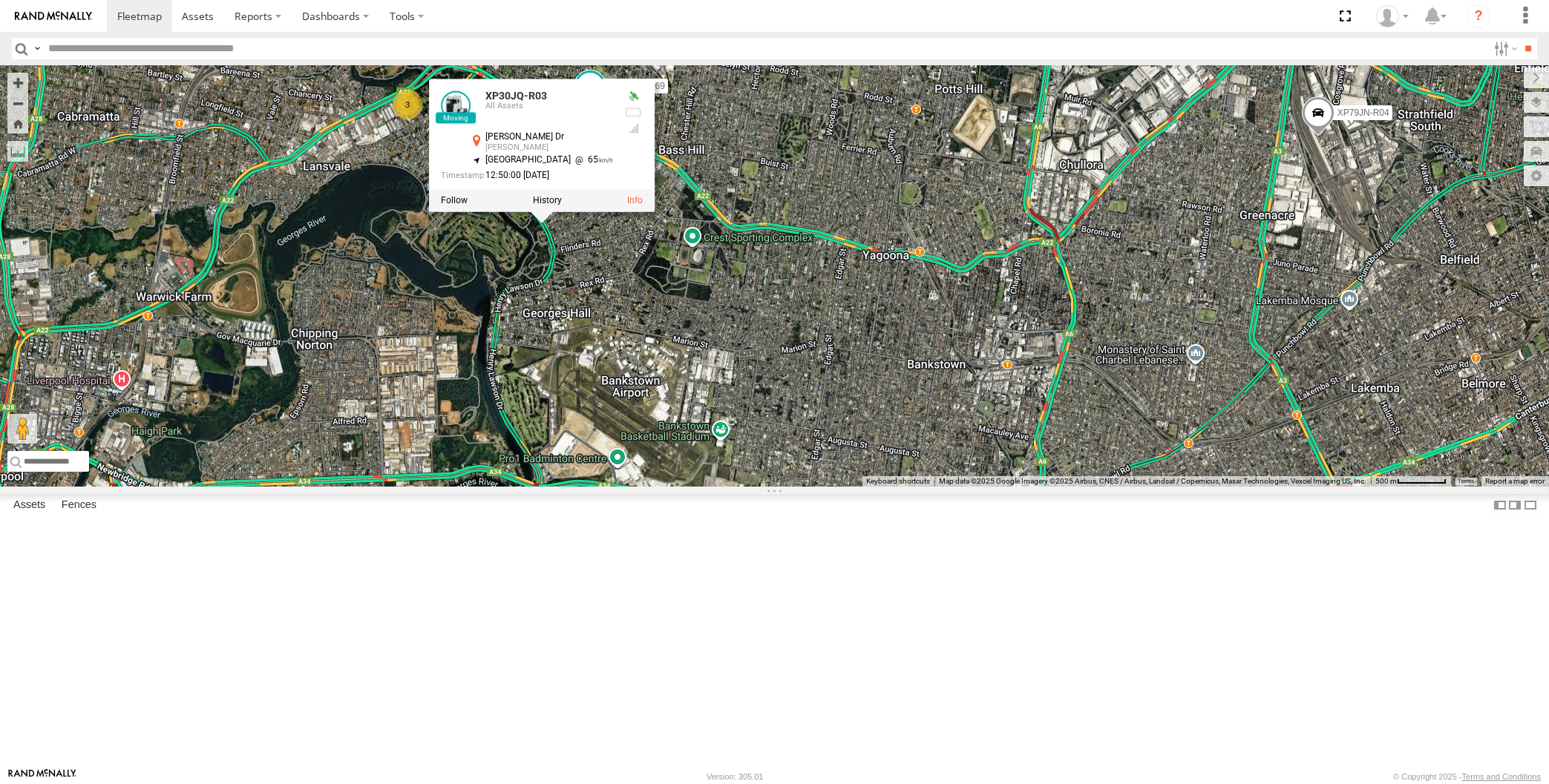
click at [713, 448] on div "XP30JQ-R03 XP79JN-R04 RJ5911-R79 XP81FE-R59 XO74GU-R69 3 XP30JQ-R03 All Assets …" at bounding box center [774, 276] width 1549 height 422
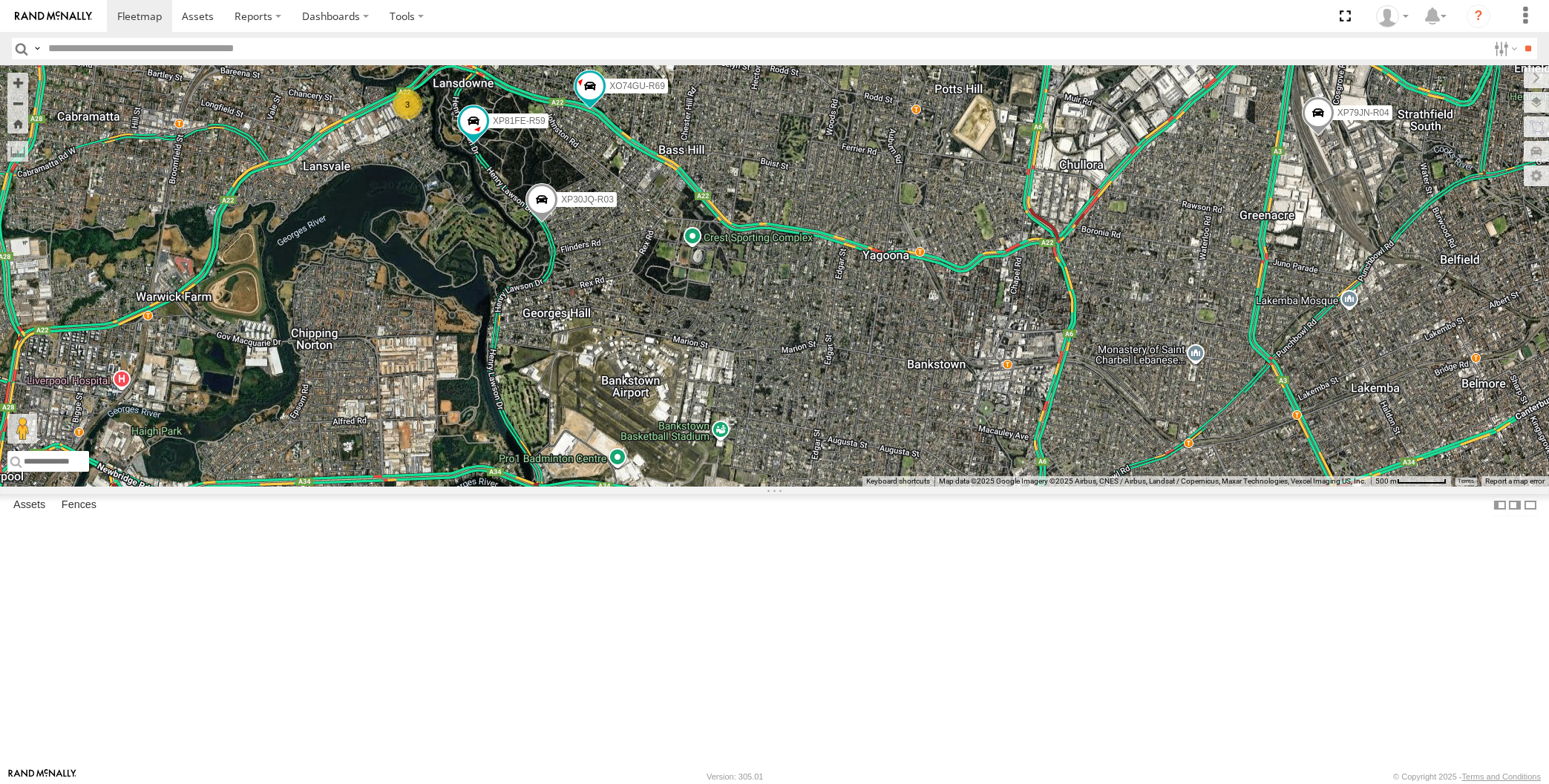
click at [535, 223] on span at bounding box center [541, 203] width 33 height 40
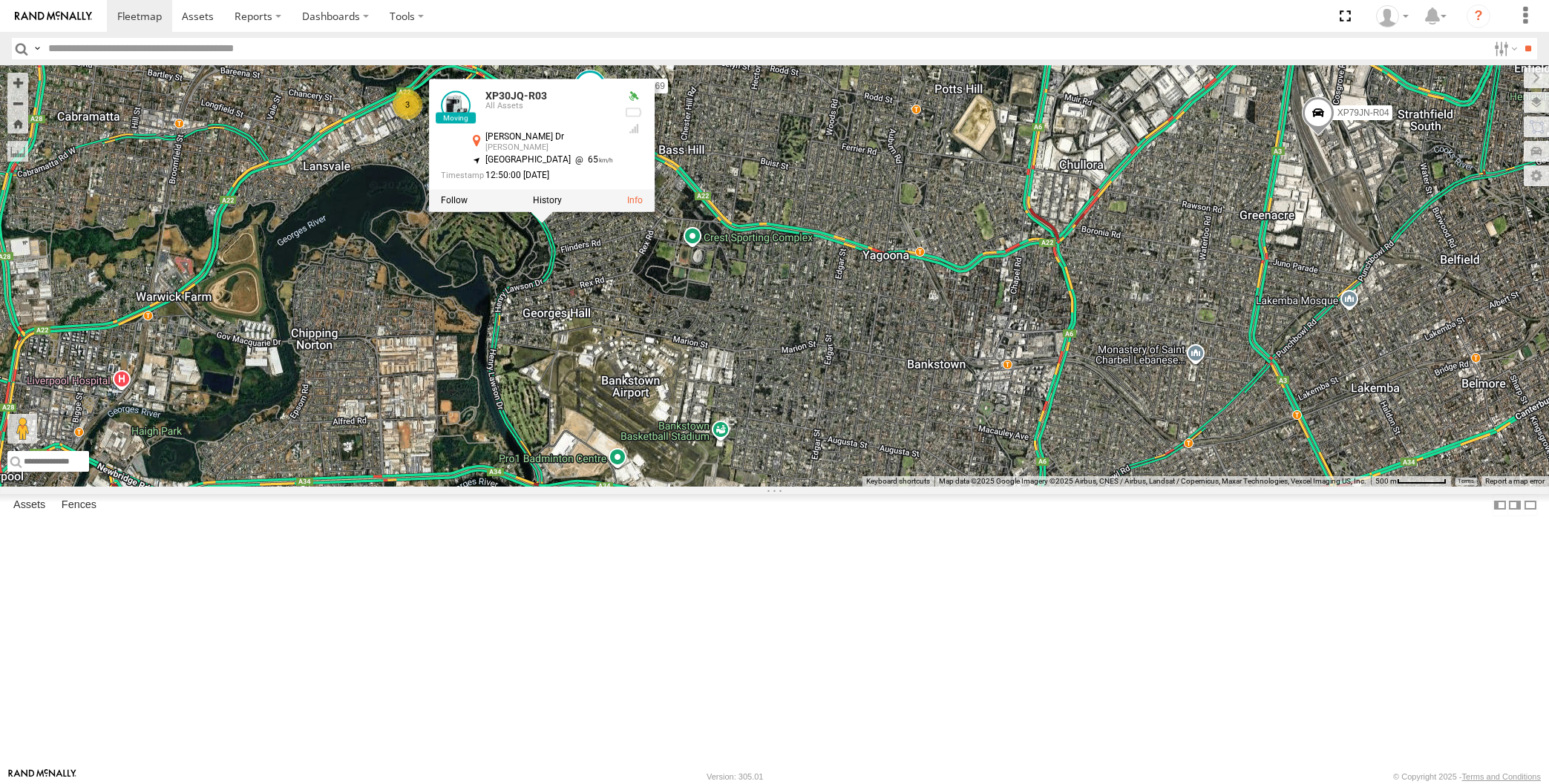
drag, startPoint x: 637, startPoint y: 410, endPoint x: 687, endPoint y: 379, distance: 58.8
click at [687, 379] on div "XP30JQ-R03 XP79JN-R04 RJ5911-R79 XP81FE-R59 XO74GU-R69 3 XP30JQ-R03 All Assets …" at bounding box center [774, 276] width 1549 height 422
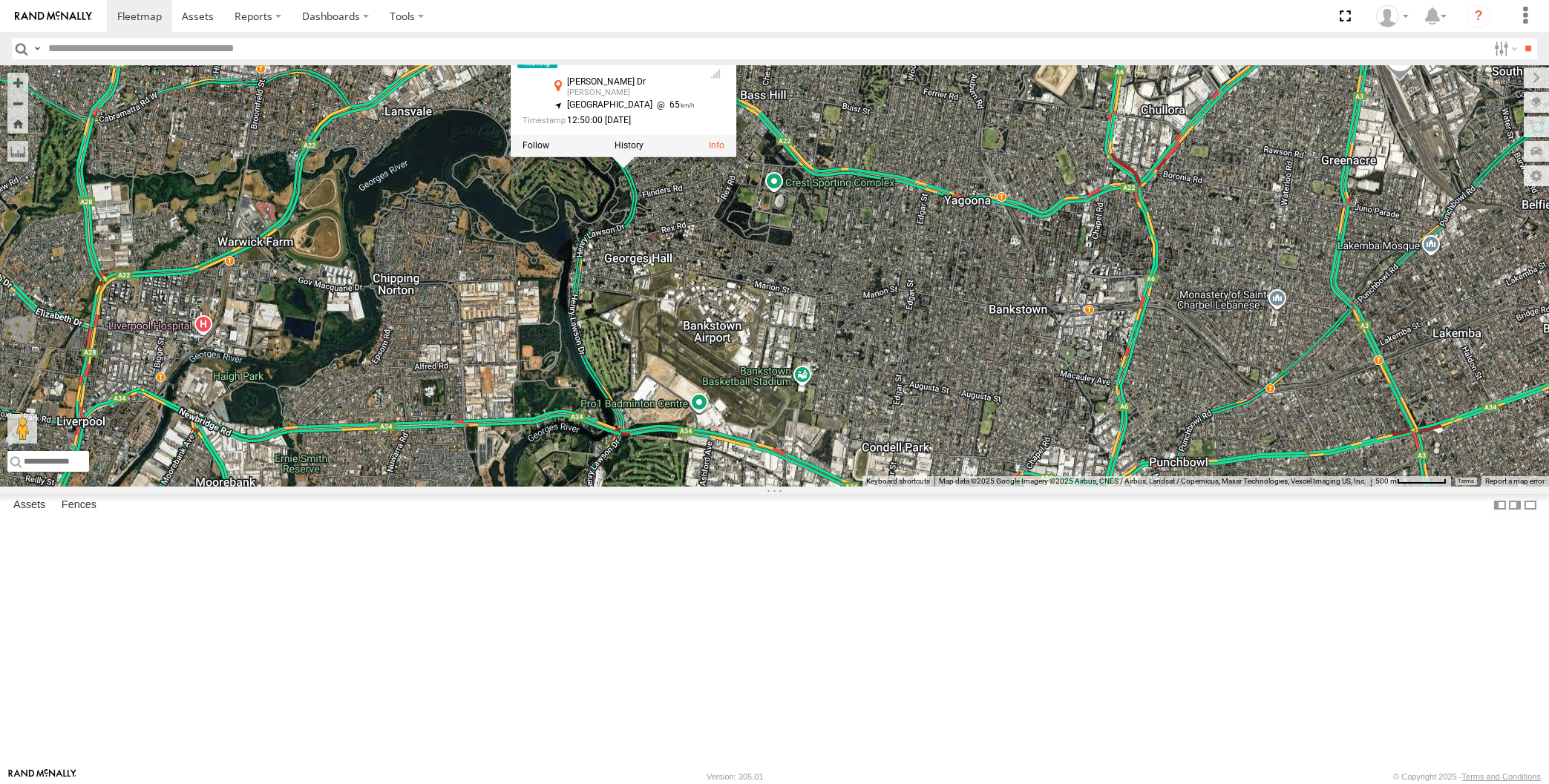
click at [704, 385] on div "XP30JQ-R03 XP79JN-R04 RJ5911-R79 XP81FE-R59 XO74GU-R69 3 XP30JQ-R03 All Assets …" at bounding box center [774, 276] width 1549 height 422
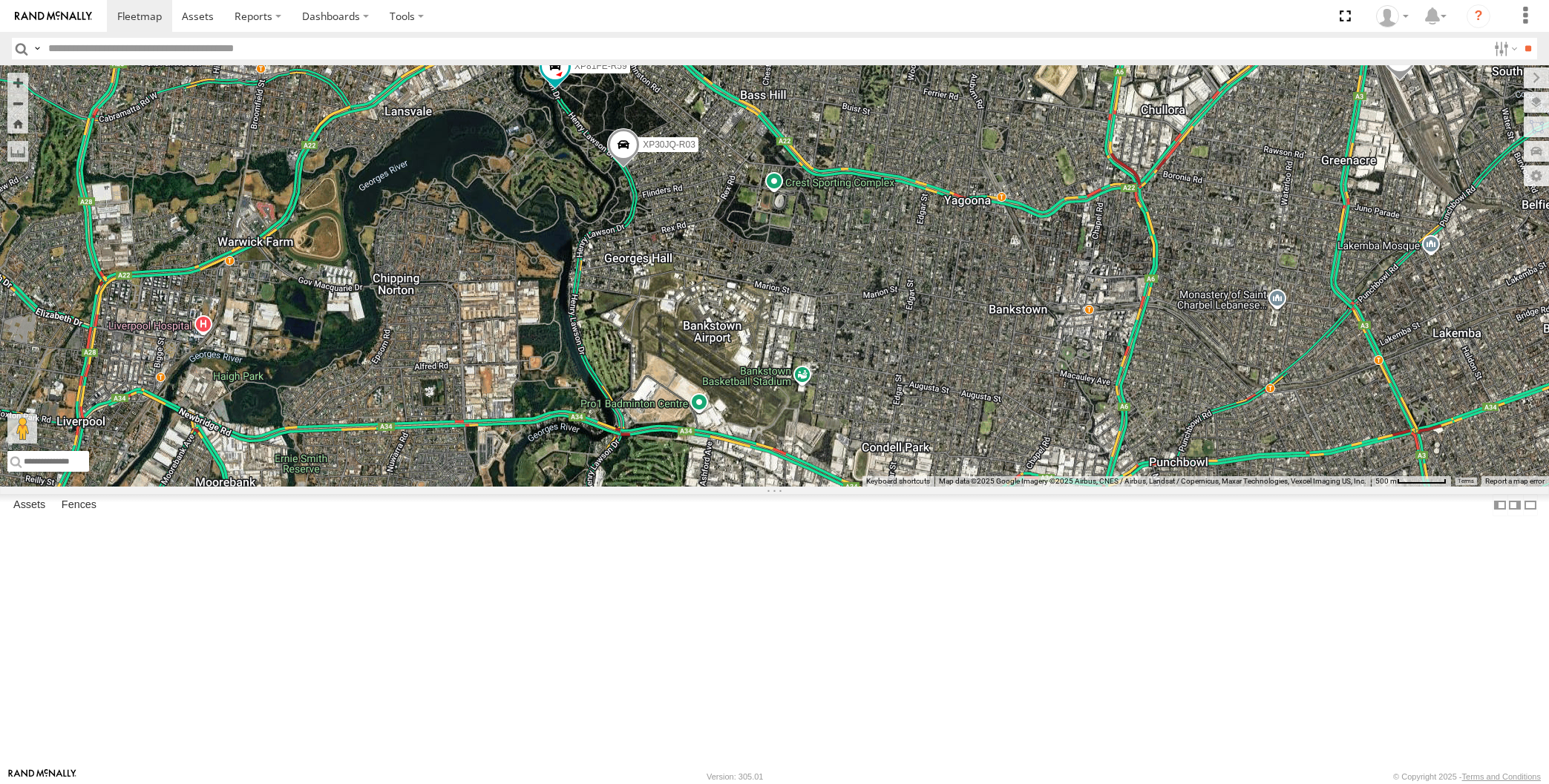
drag, startPoint x: 768, startPoint y: 413, endPoint x: 712, endPoint y: 409, distance: 56.1
click at [712, 411] on div "XP30JQ-R03 XP79JN-R04 RJ5911-R79 XP81FE-R59 XO74GU-R69 3" at bounding box center [774, 276] width 1549 height 422
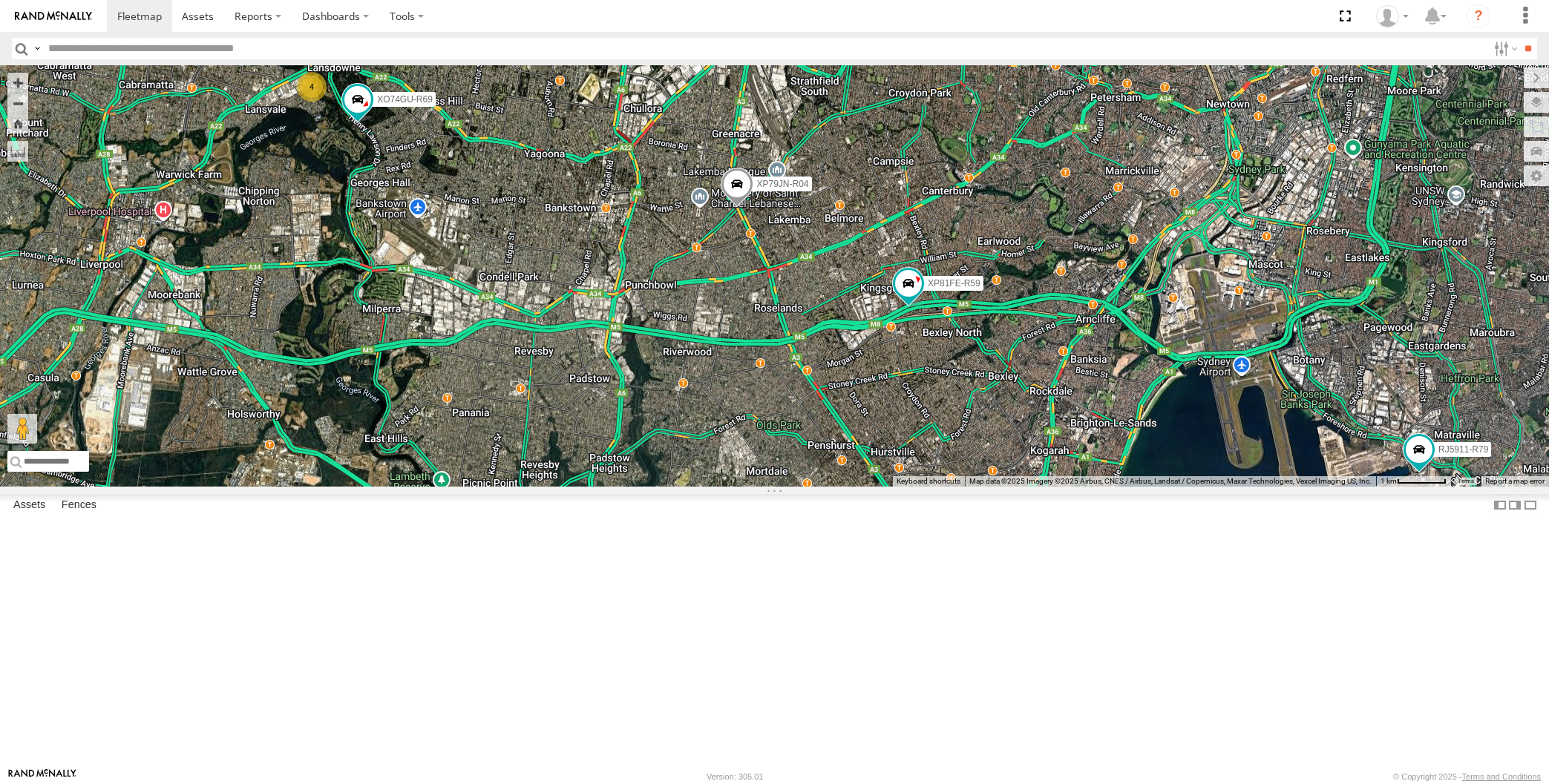
drag, startPoint x: 763, startPoint y: 514, endPoint x: 826, endPoint y: 495, distance: 65.8
click at [826, 487] on div "XP79JN-R04 RJ5911-R79 XP81FE-R59 XO74GU-R69 4" at bounding box center [774, 276] width 1549 height 422
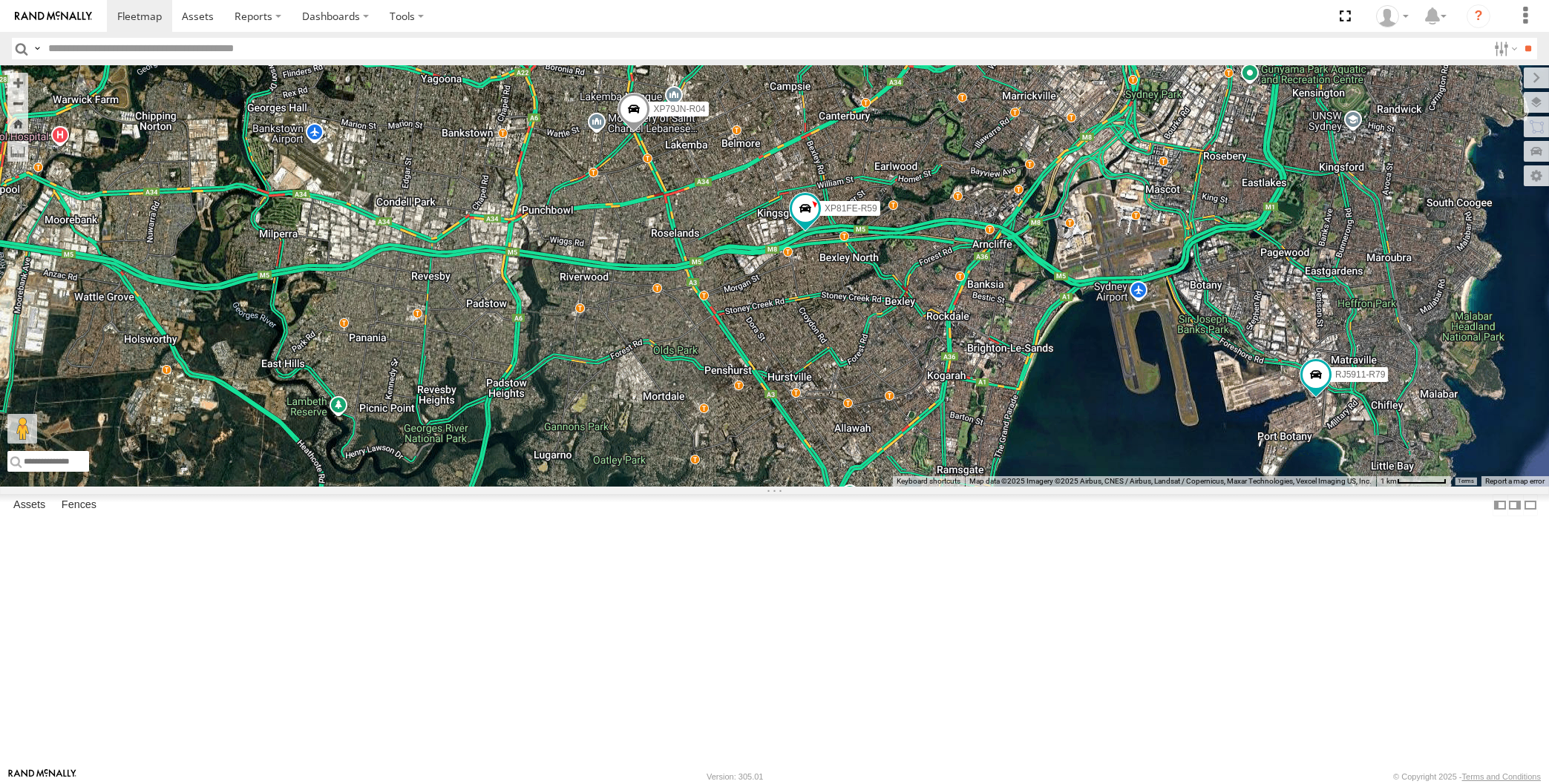
drag, startPoint x: 972, startPoint y: 573, endPoint x: 962, endPoint y: 575, distance: 10.2
click at [962, 487] on div "XP79JN-R04 RJ5911-R79 XP81FE-R59 XO74GU-R69 4" at bounding box center [774, 276] width 1549 height 422
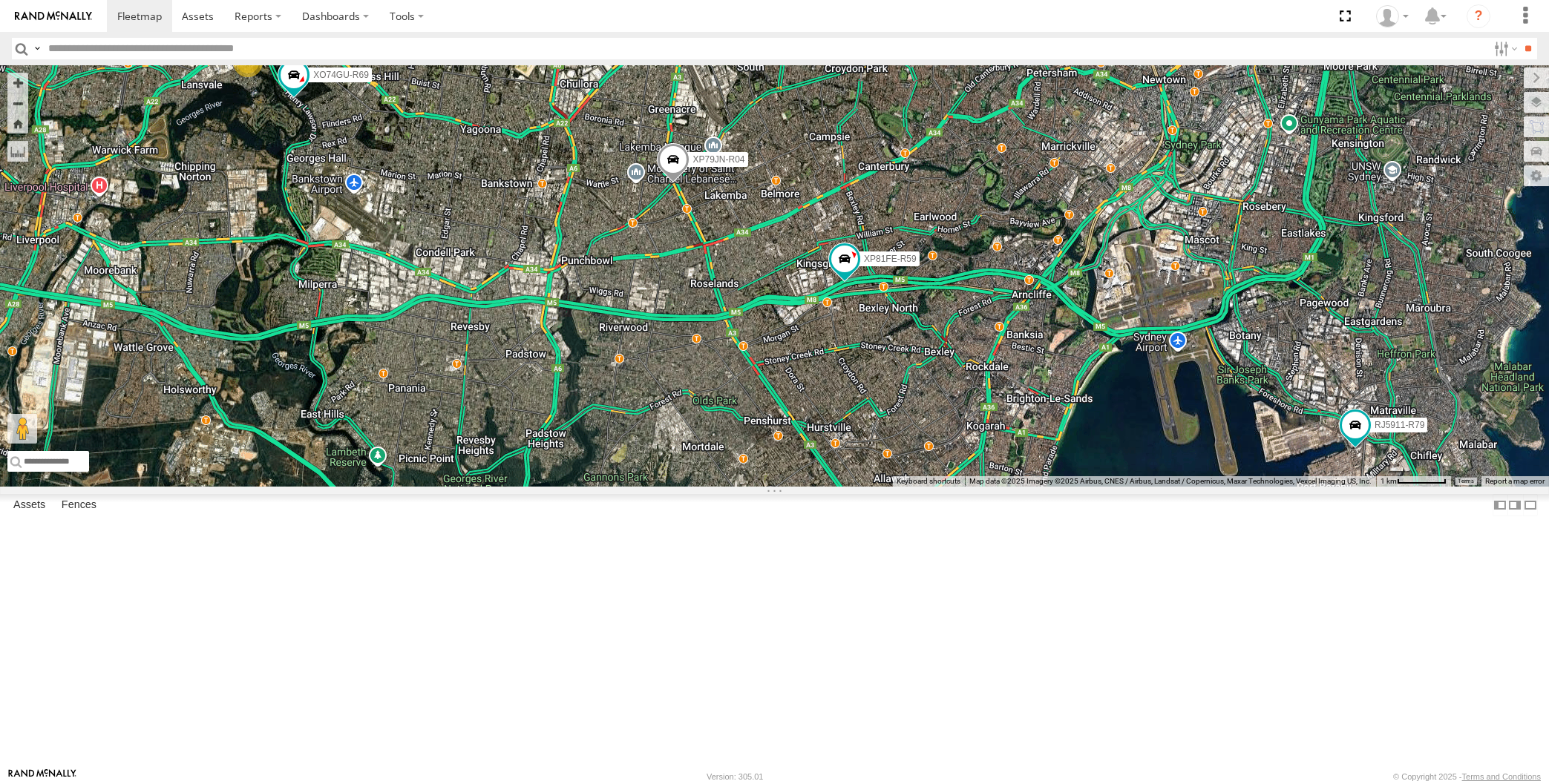
drag, startPoint x: 1017, startPoint y: 570, endPoint x: 1018, endPoint y: 588, distance: 18.0
click at [1018, 487] on div "XP79JN-R04 RJ5911-R79 XP81FE-R59 XO74GU-R69 4" at bounding box center [774, 276] width 1549 height 422
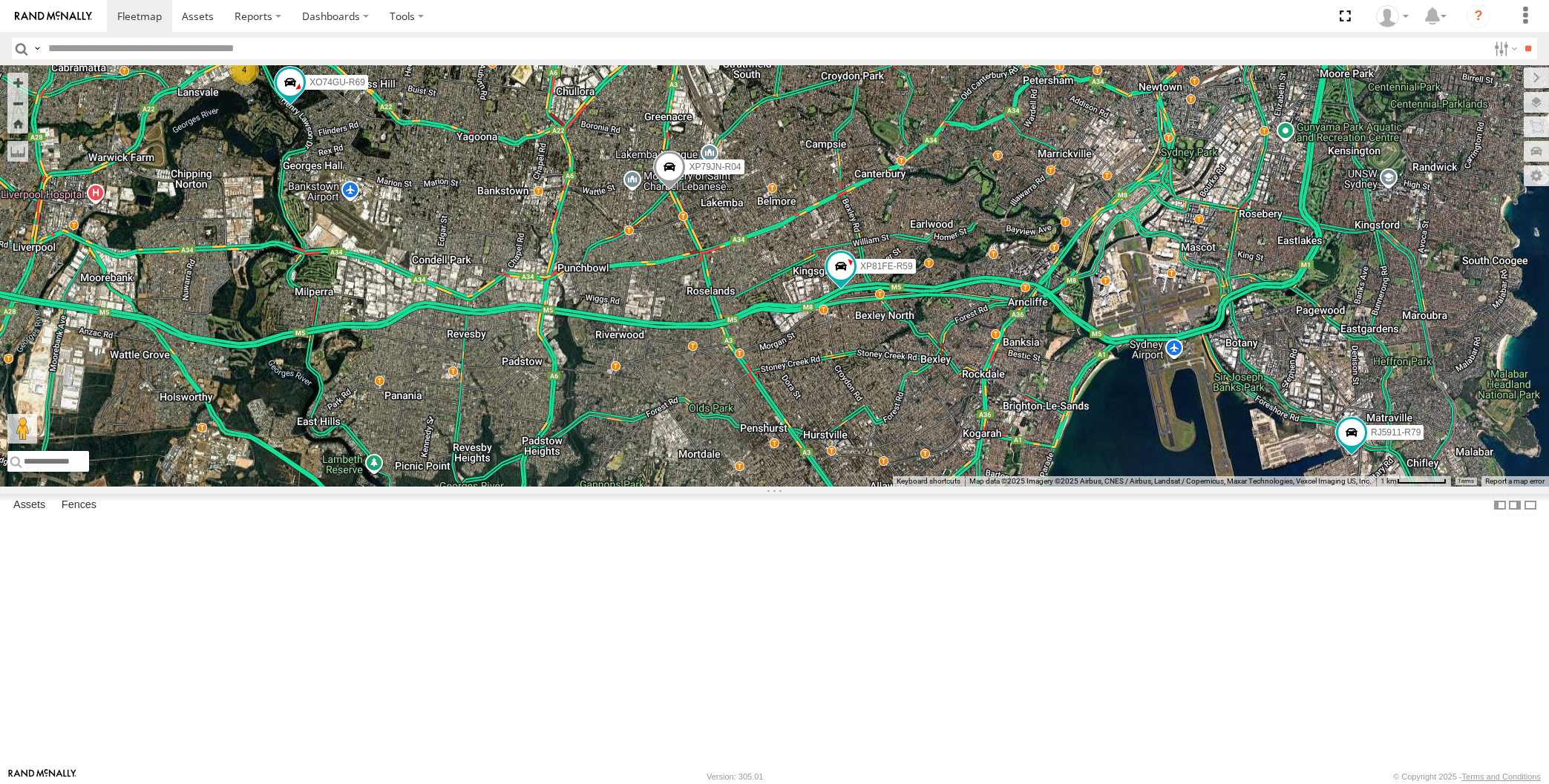
drag, startPoint x: 1010, startPoint y: 595, endPoint x: 1001, endPoint y: 609, distance: 16.6
click at [1001, 487] on div "XP79JN-R04 RJ5911-R79 XP81FE-R59 XO74GU-R69 4" at bounding box center [774, 276] width 1549 height 422
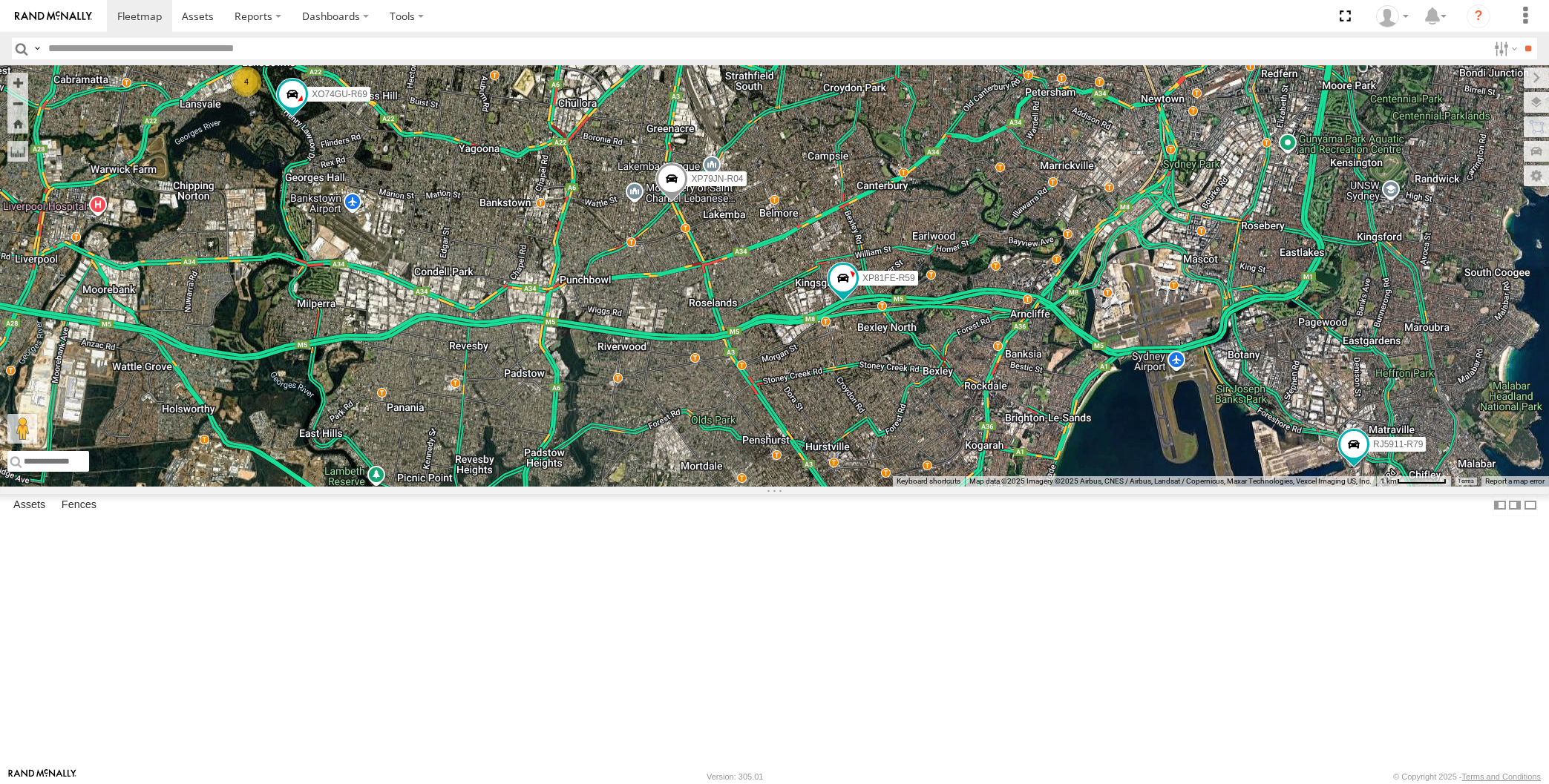
drag, startPoint x: 550, startPoint y: 505, endPoint x: 573, endPoint y: 503, distance: 23.1
click at [573, 487] on div "XP79JN-R04 RJ5911-R79 XP81FE-R59 XO74GU-R69 4" at bounding box center [774, 276] width 1549 height 422
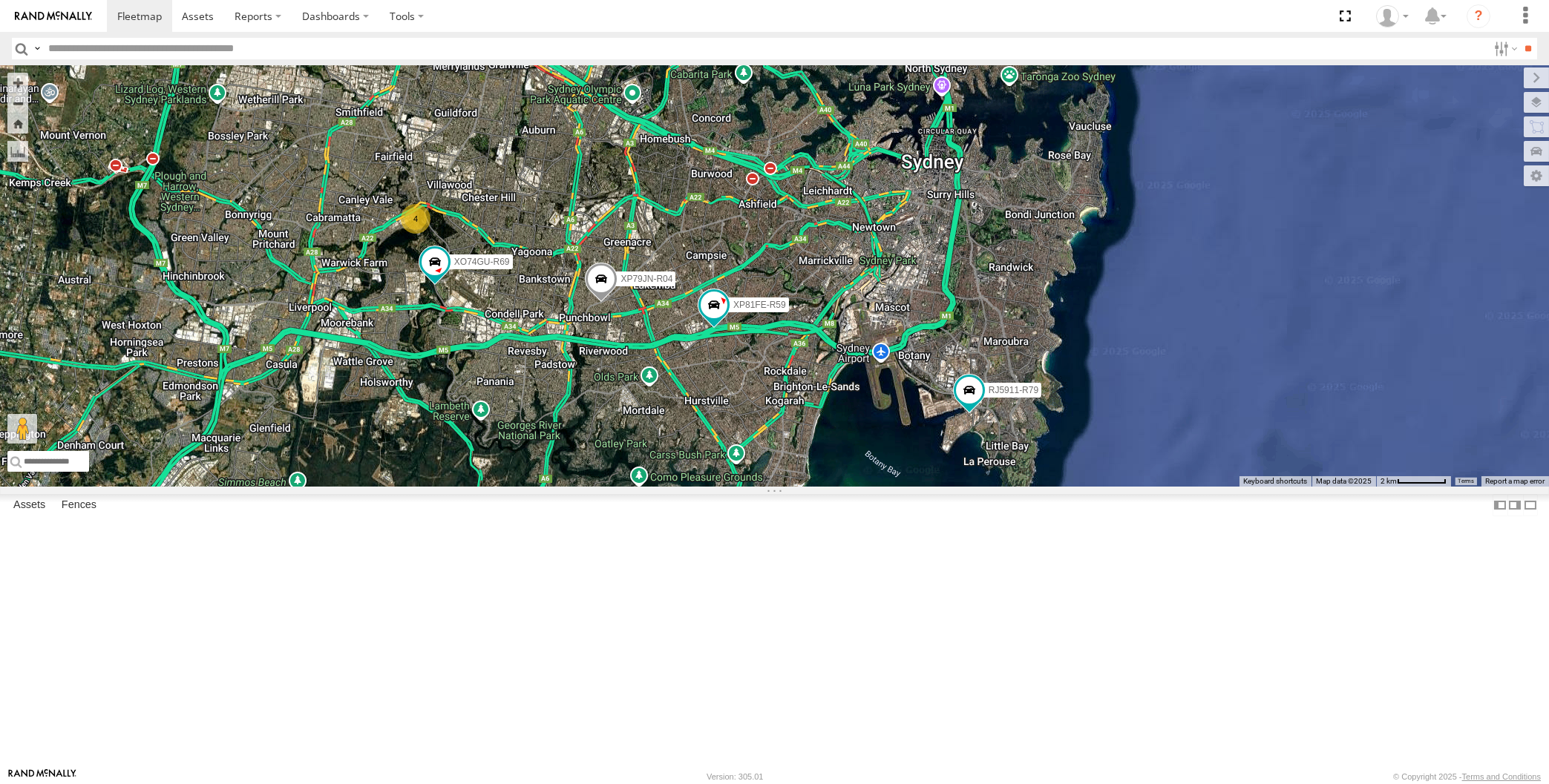
drag, startPoint x: 564, startPoint y: 519, endPoint x: 576, endPoint y: 514, distance: 13.0
click at [577, 487] on div "XP79JN-R04 RJ5911-R79 XP81FE-R59 XO74GU-R69 4" at bounding box center [774, 276] width 1549 height 422
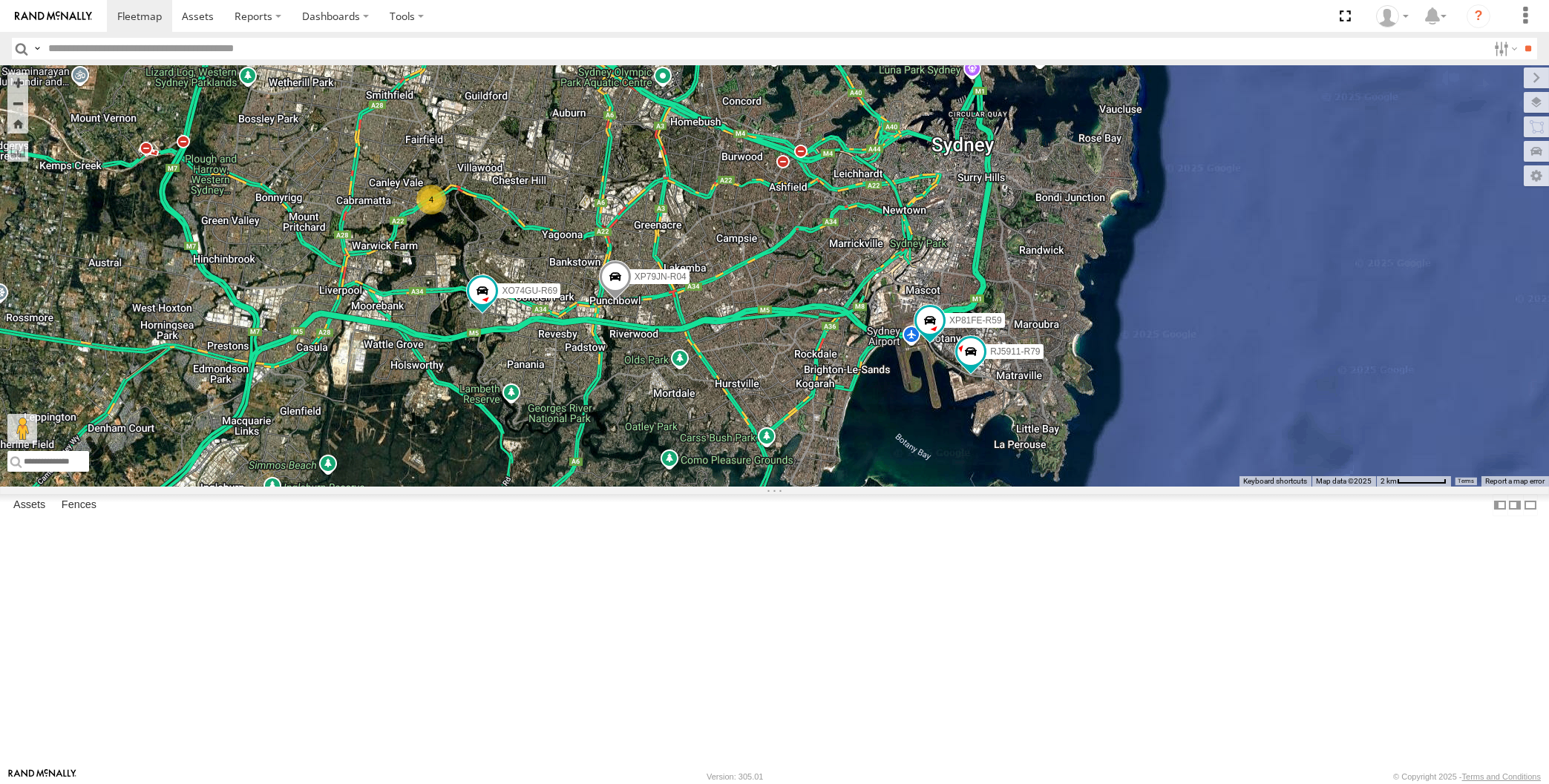
drag, startPoint x: 832, startPoint y: 518, endPoint x: 844, endPoint y: 510, distance: 14.4
click at [843, 487] on div "XP79JN-R04 RJ5911-R79 XP81FE-R59 XO74GU-R69 4" at bounding box center [774, 276] width 1549 height 422
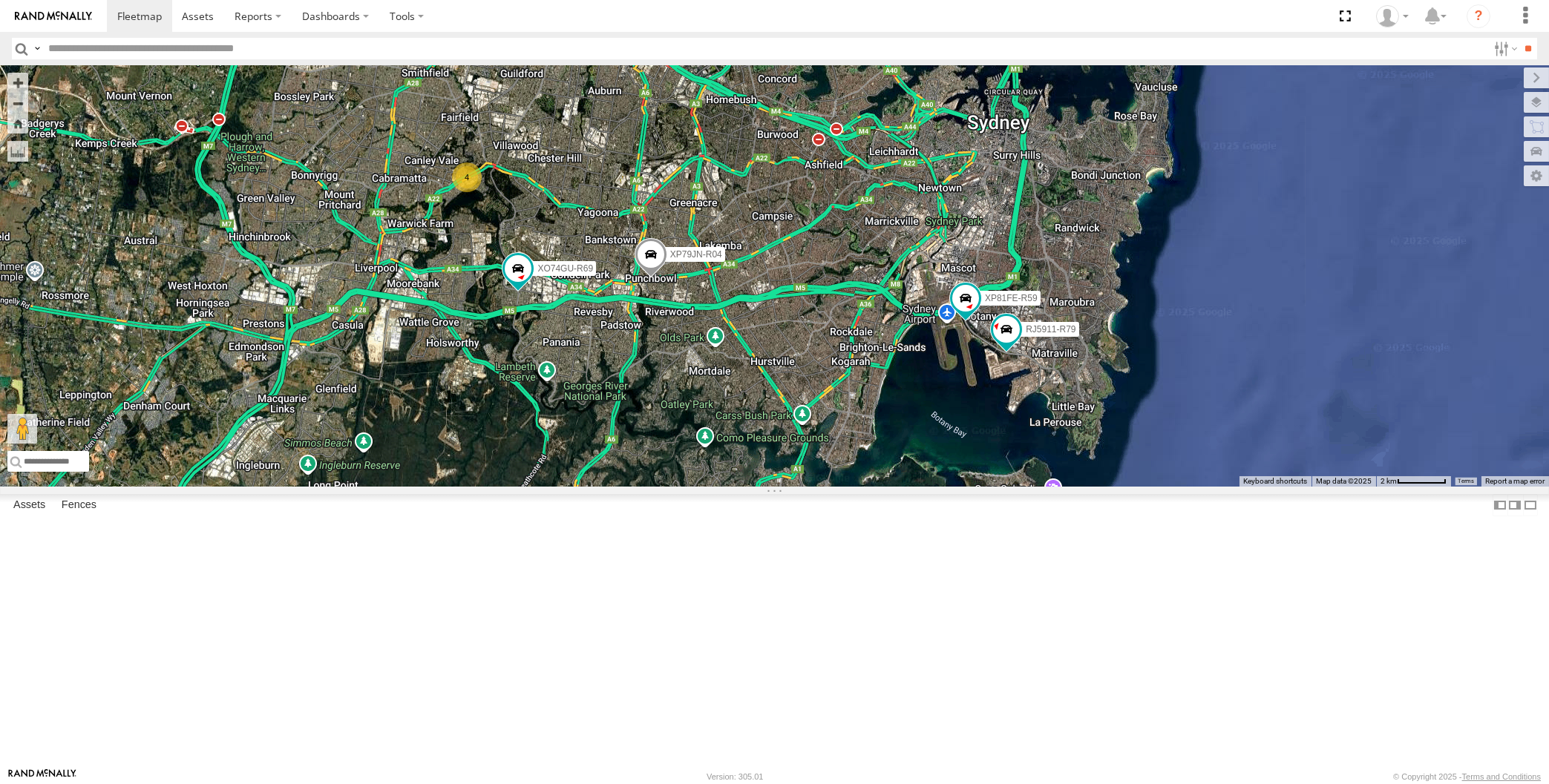
drag, startPoint x: 800, startPoint y: 568, endPoint x: 841, endPoint y: 538, distance: 50.8
click at [839, 487] on div "XP79JN-R04 RJ5911-R79 XP81FE-R59 XO74GU-R69 4" at bounding box center [774, 276] width 1549 height 422
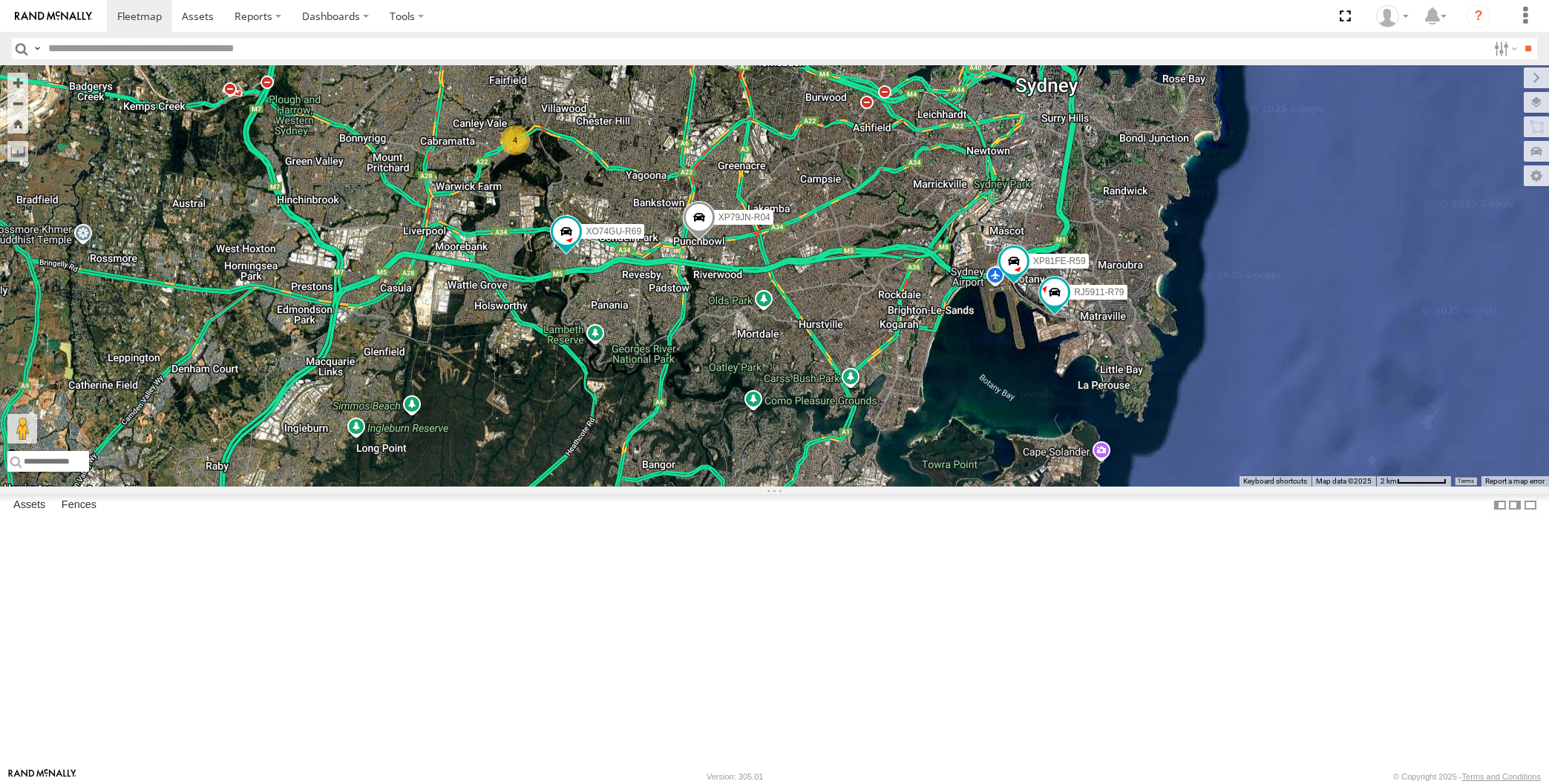
drag, startPoint x: 892, startPoint y: 535, endPoint x: 900, endPoint y: 531, distance: 8.9
click at [895, 487] on div "XP79JN-R04 RJ5911-R79 XP81FE-R59 XO74GU-R69 4" at bounding box center [774, 276] width 1549 height 422
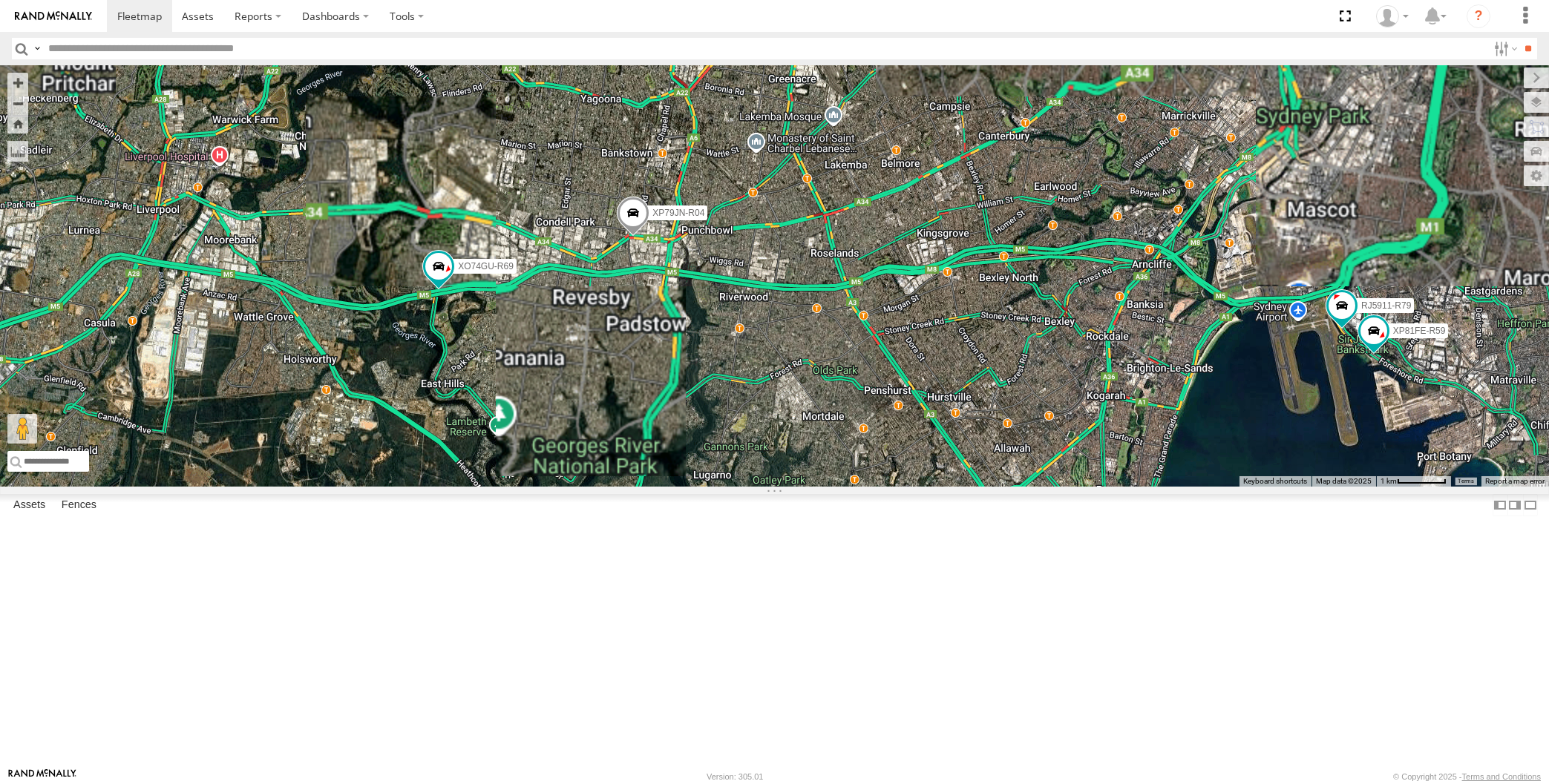
drag, startPoint x: 662, startPoint y: 479, endPoint x: 676, endPoint y: 476, distance: 14.3
click at [675, 476] on div "XP79JN-R04 XO74GU-R69 XP30JQ-R03 3 RJ5911-R79 XP81FE-R59" at bounding box center [774, 276] width 1549 height 422
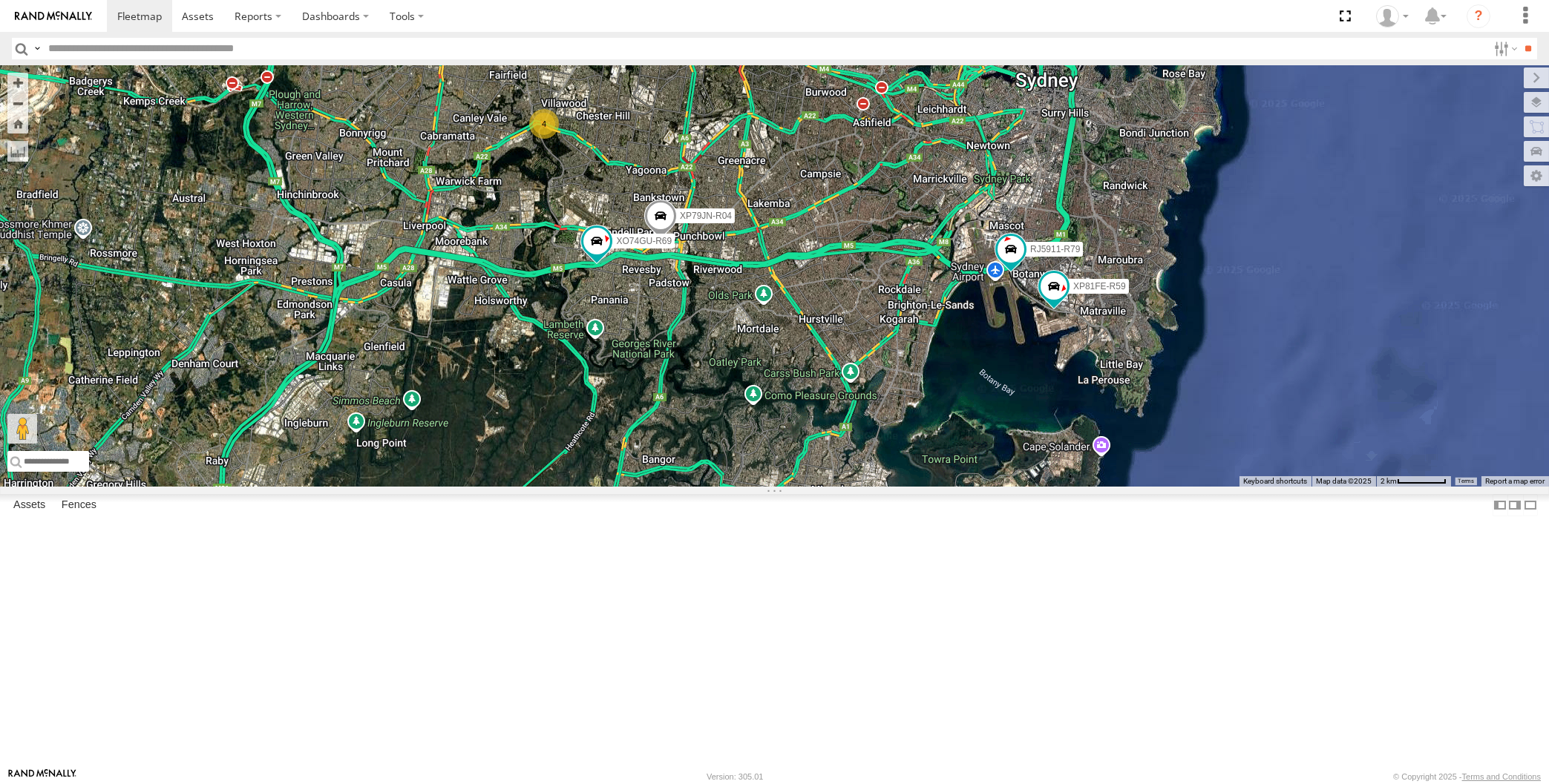
drag, startPoint x: 722, startPoint y: 455, endPoint x: 710, endPoint y: 534, distance: 79.9
click at [710, 487] on div "XP79JN-R04 XO74GU-R69 RJ5911-R79 XP81FE-R59 4" at bounding box center [774, 276] width 1549 height 422
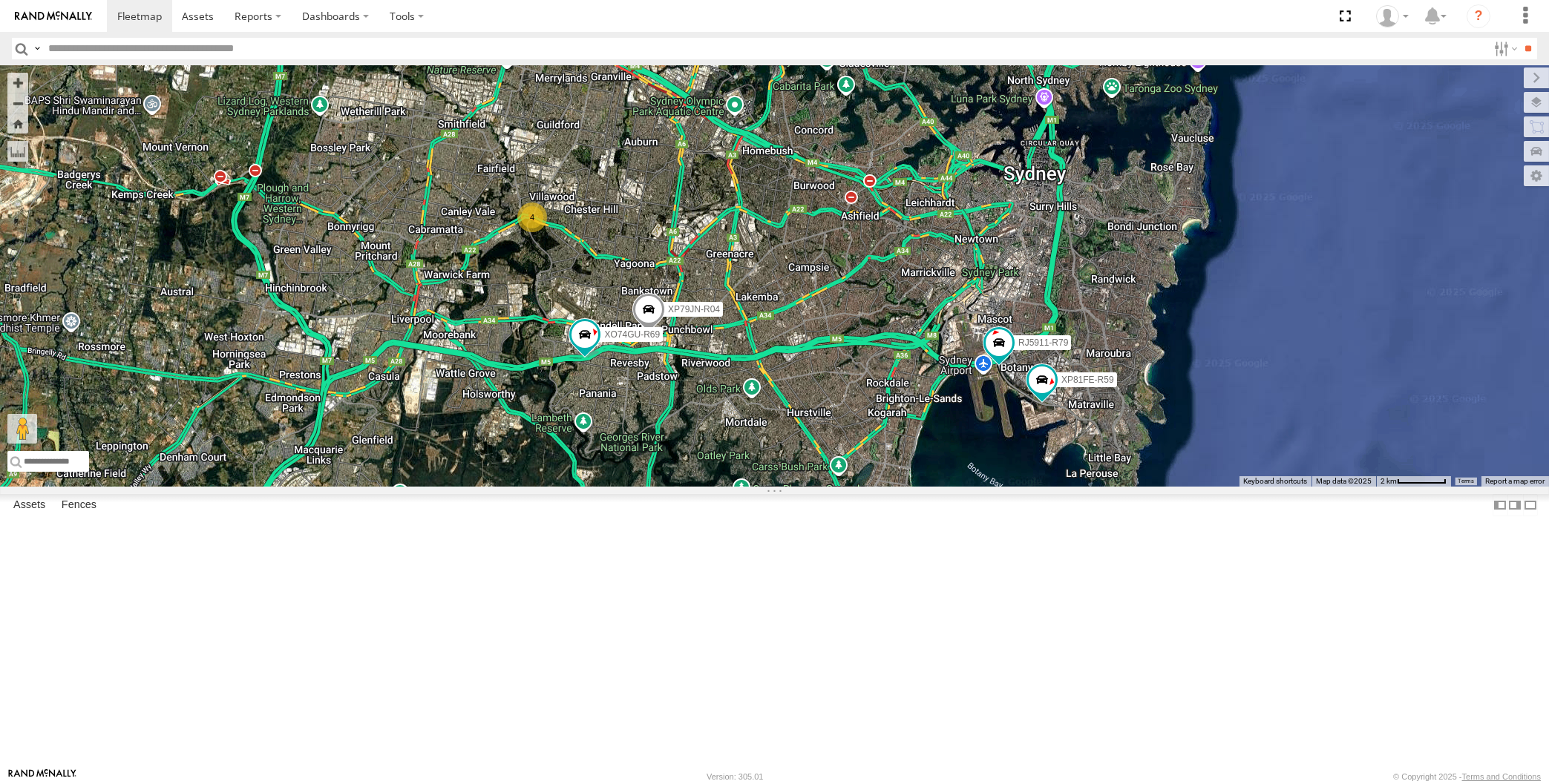
drag, startPoint x: 773, startPoint y: 525, endPoint x: 777, endPoint y: 535, distance: 10.8
click at [777, 487] on div "XP79JN-R04 XO74GU-R69 RJ5911-R79 XP81FE-R59 4" at bounding box center [774, 276] width 1549 height 422
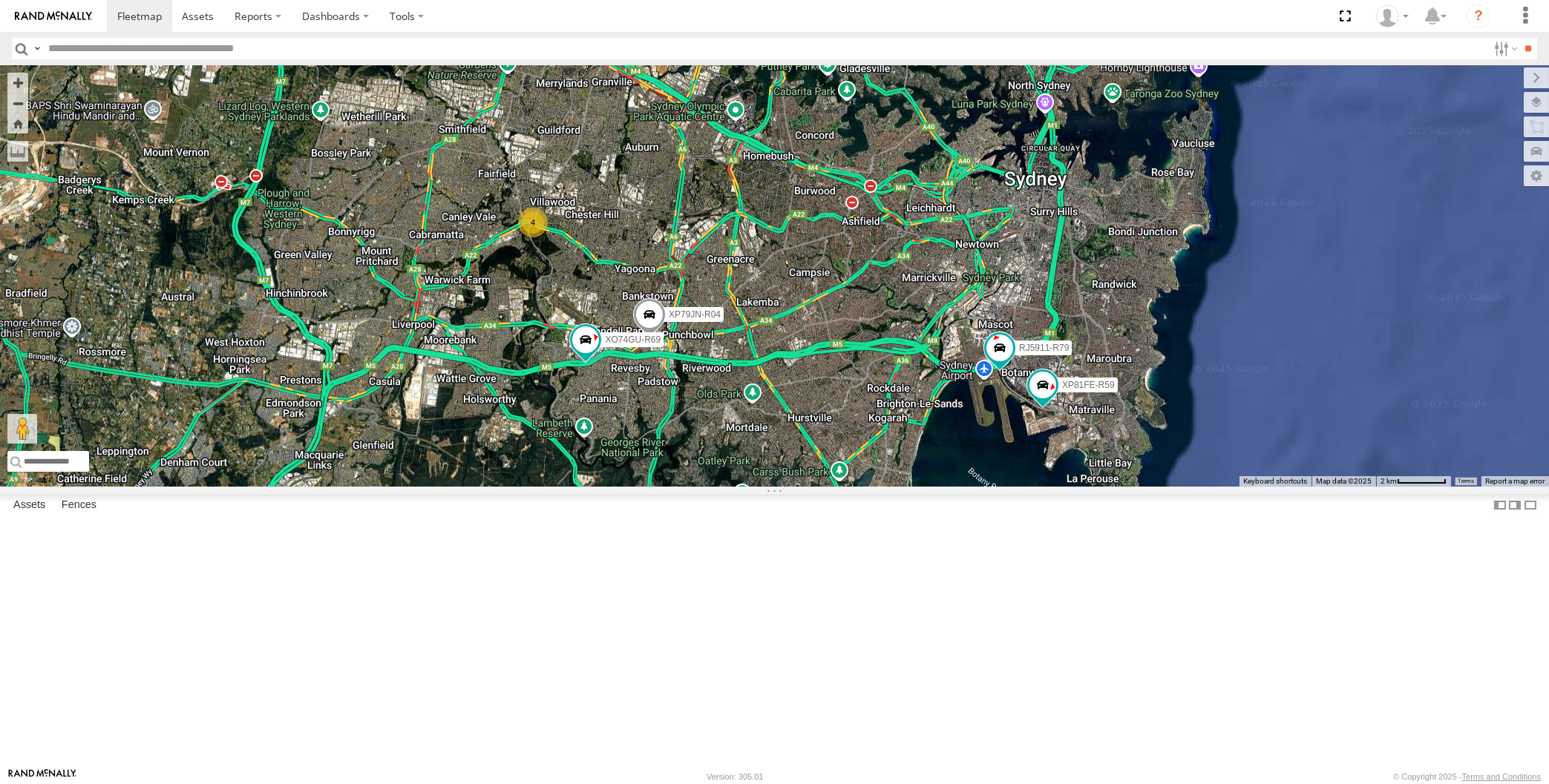
drag, startPoint x: 791, startPoint y: 559, endPoint x: 800, endPoint y: 561, distance: 9.2
click at [800, 487] on div "XP79JN-R04 XO74GU-R69 RJ5911-R79 XP81FE-R59 4" at bounding box center [774, 276] width 1549 height 422
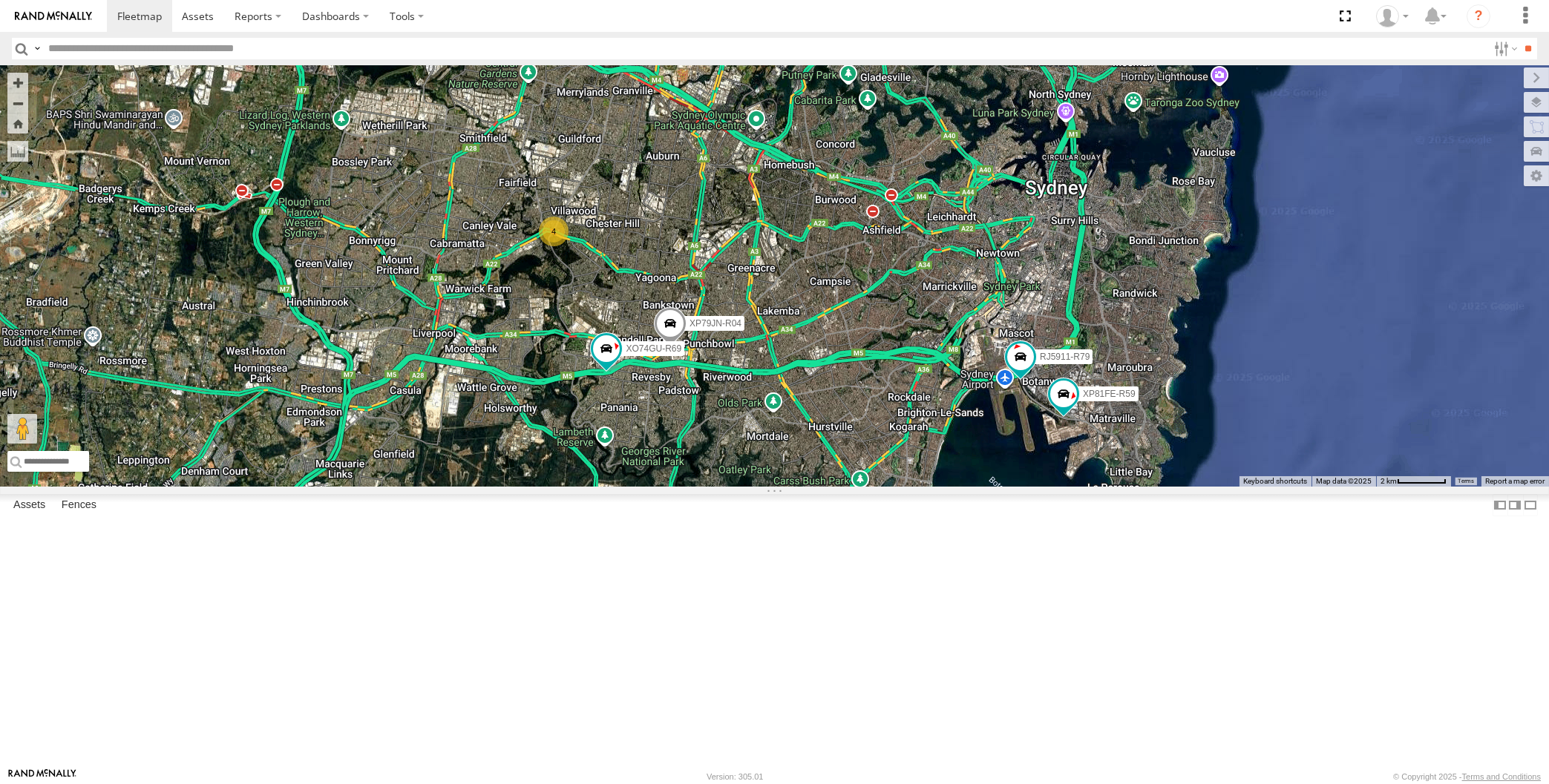
drag, startPoint x: 822, startPoint y: 557, endPoint x: 843, endPoint y: 567, distance: 23.3
click at [843, 487] on div "XP79JN-R04 XO74GU-R69 RJ5911-R79 XP81FE-R59 4" at bounding box center [774, 276] width 1549 height 422
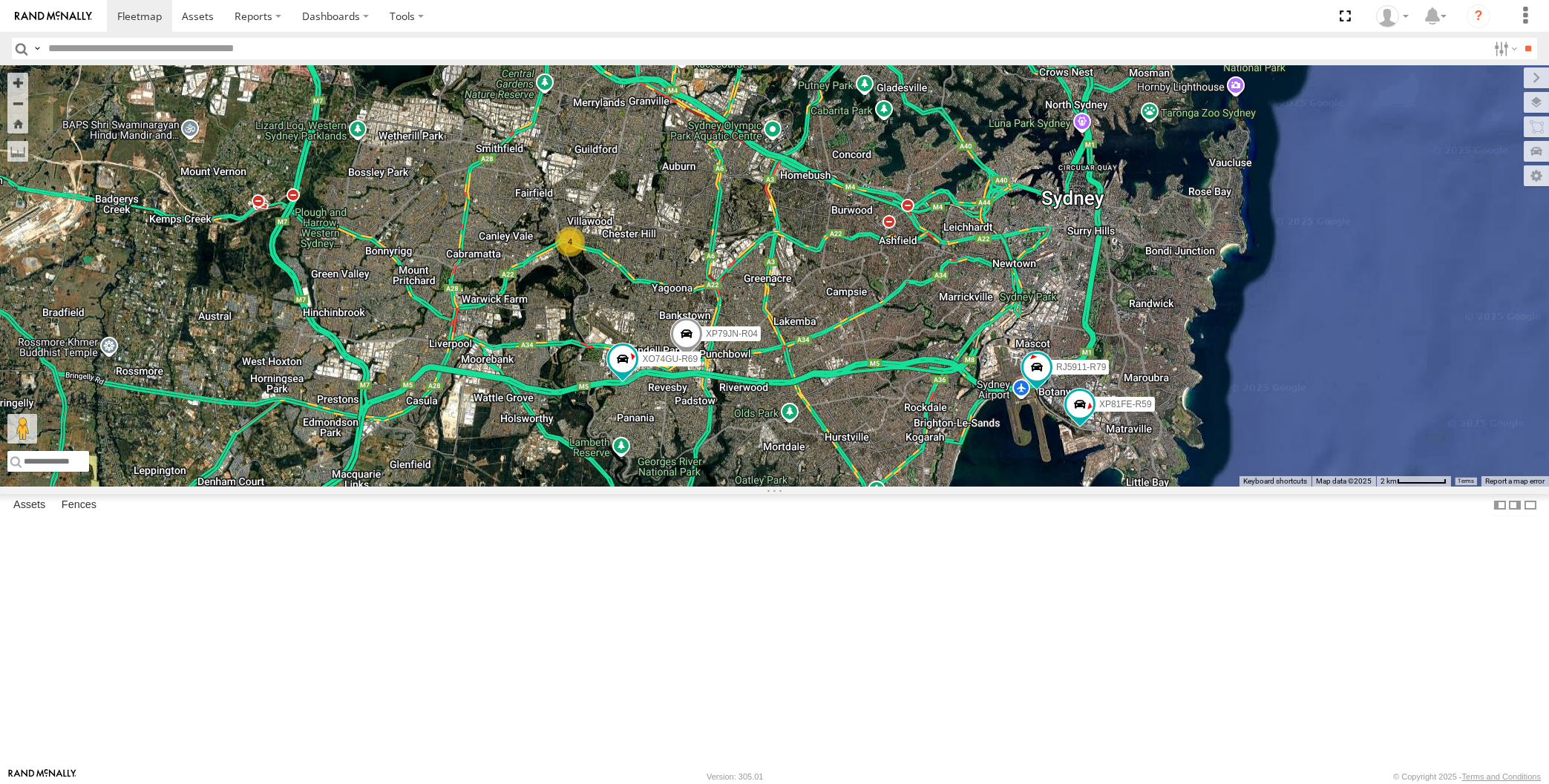
drag, startPoint x: 841, startPoint y: 569, endPoint x: 847, endPoint y: 574, distance: 7.8
click at [847, 487] on div "XP79JN-R04 XO74GU-R69 RJ5911-R79 XP81FE-R59 4" at bounding box center [774, 276] width 1549 height 422
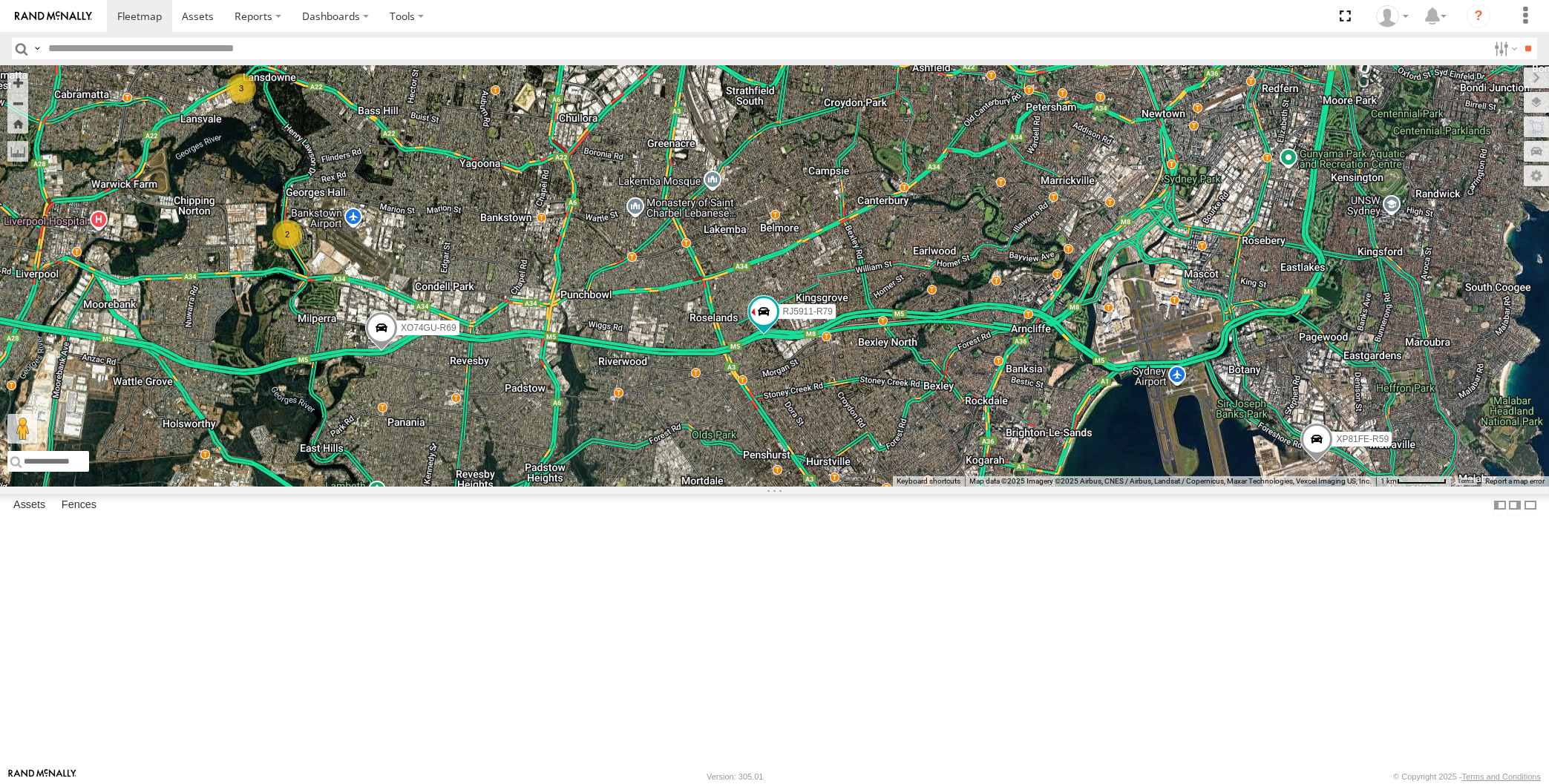
drag, startPoint x: 733, startPoint y: 624, endPoint x: 748, endPoint y: 619, distance: 15.8
click at [744, 487] on div "2 3 RJ5911-R79 XP81FE-R59 XO74GU-R69" at bounding box center [774, 276] width 1549 height 422
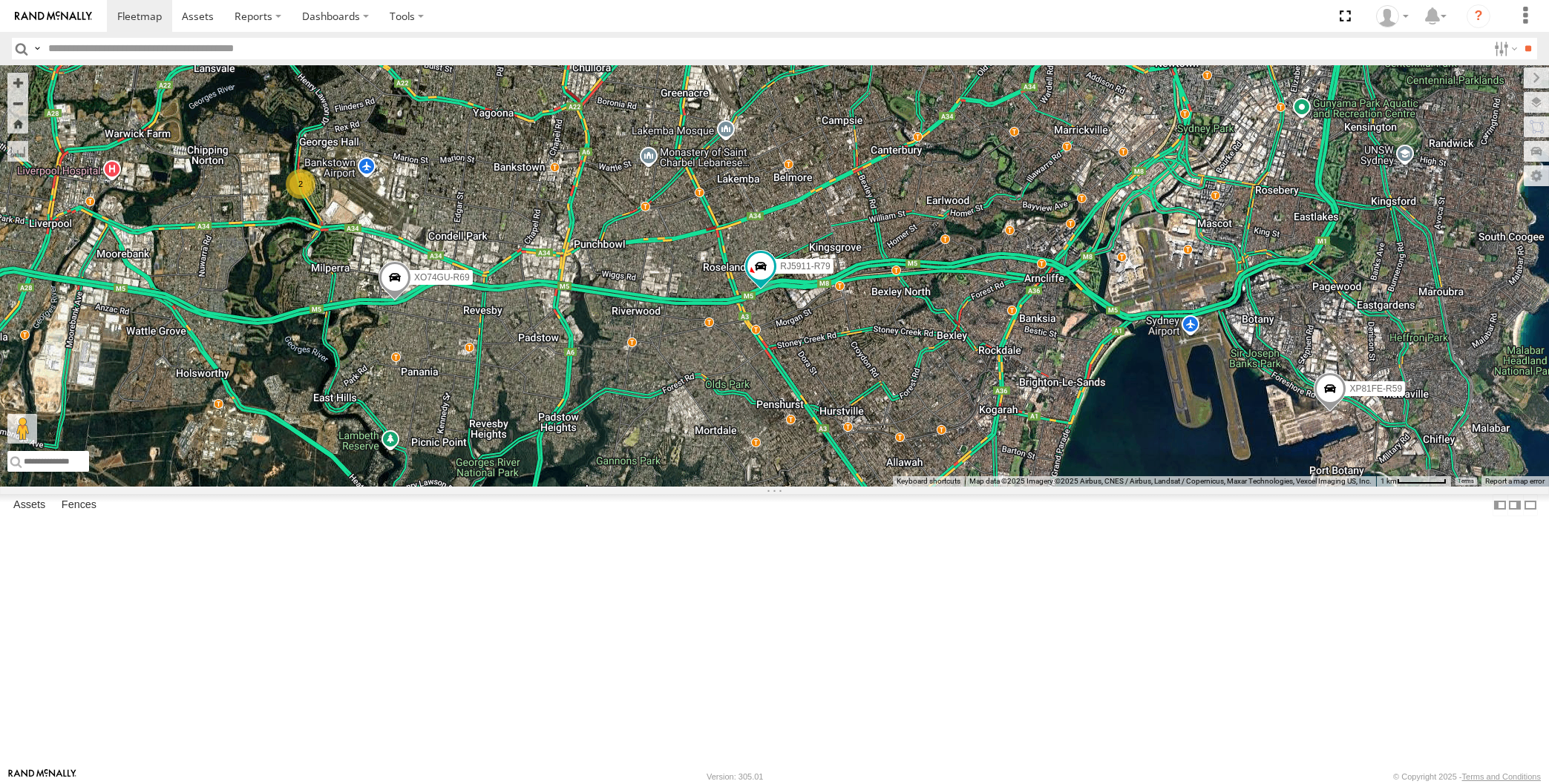
drag, startPoint x: 881, startPoint y: 645, endPoint x: 873, endPoint y: 608, distance: 37.9
click at [851, 487] on div "2 3 RJ5911-R79 XP81FE-R59 XO74GU-R69" at bounding box center [774, 276] width 1549 height 422
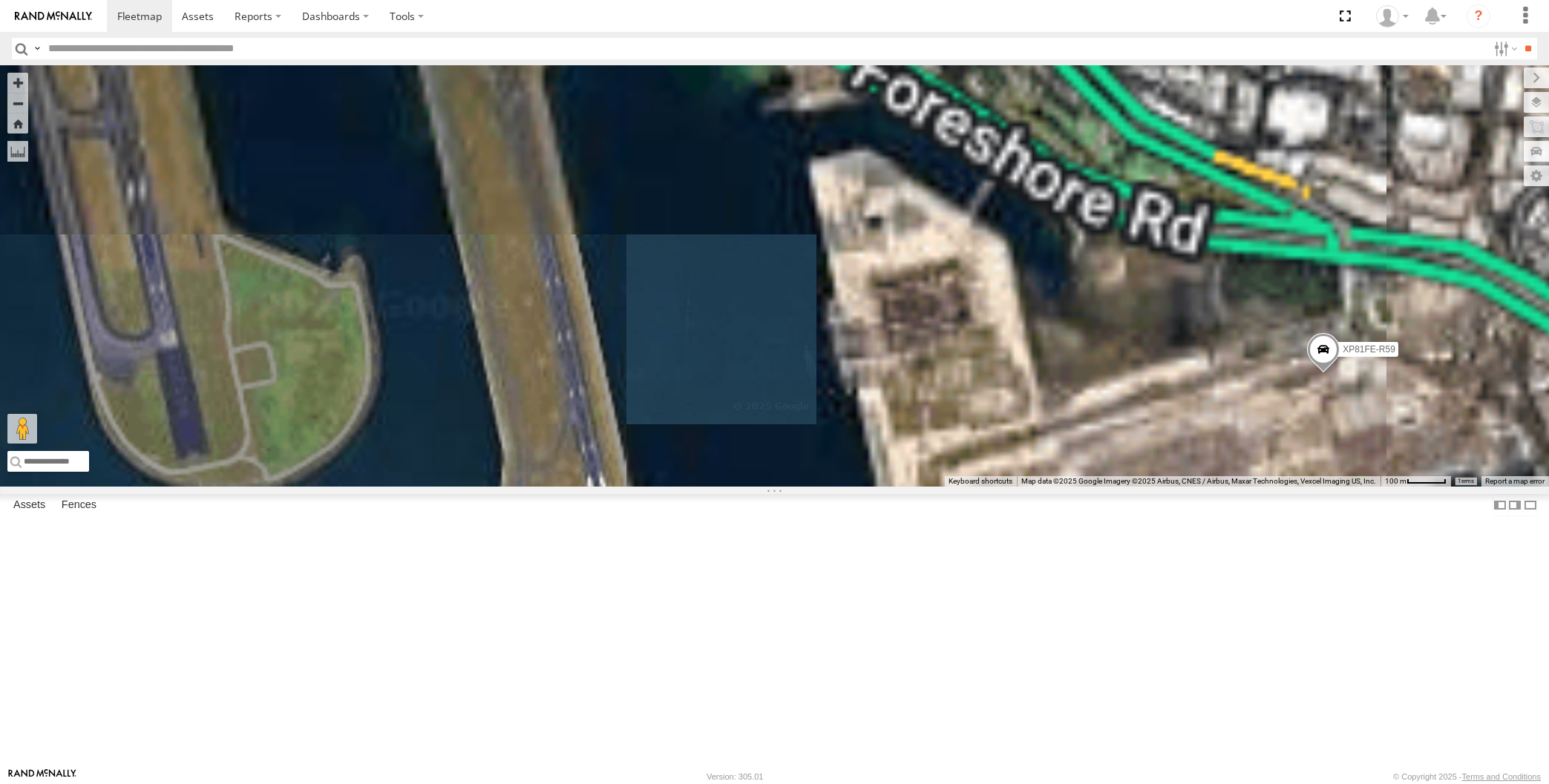
click at [1324, 373] on span at bounding box center [1324, 353] width 33 height 40
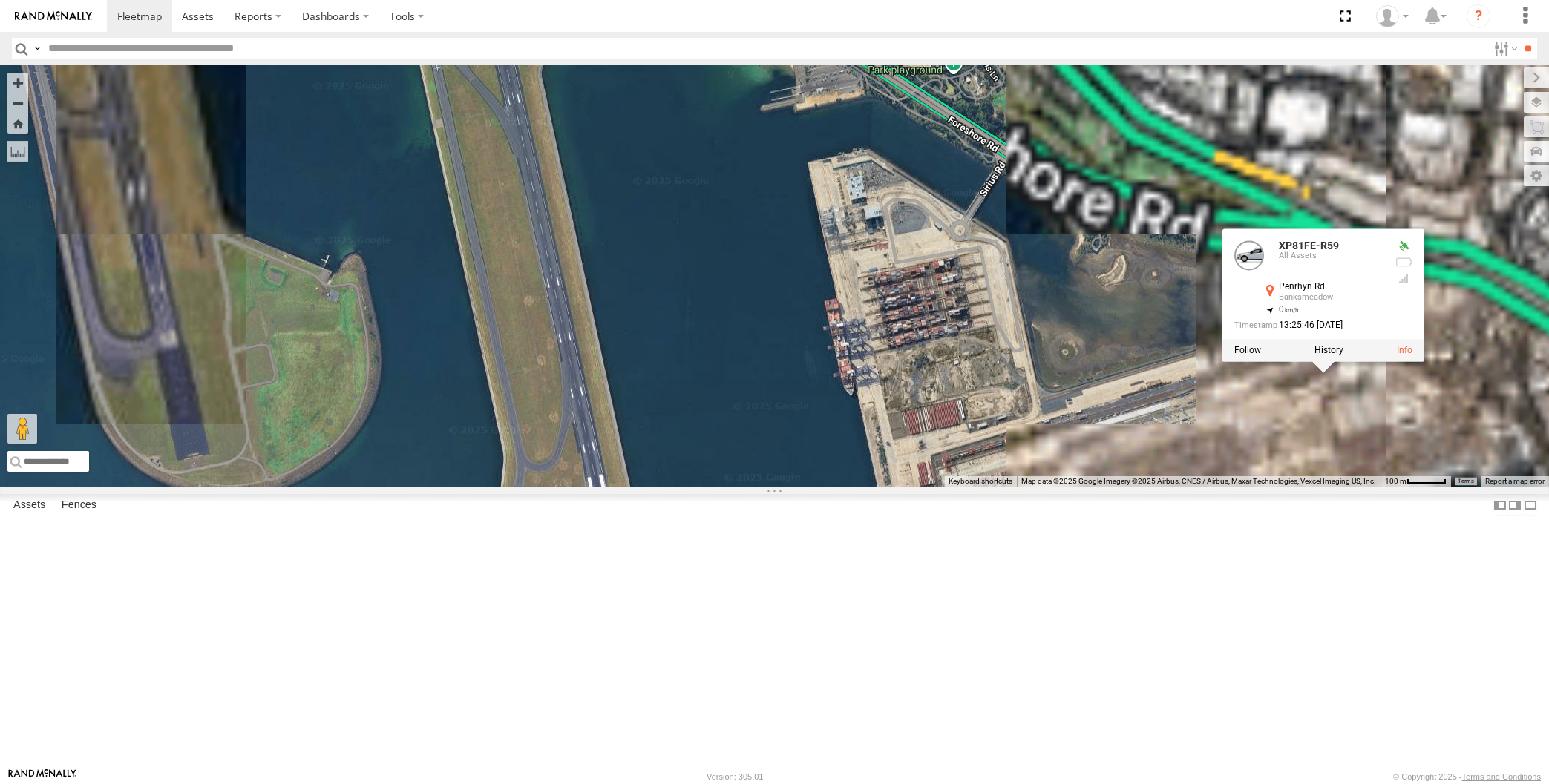
click at [1348, 487] on div "RJ5911-R79 XP81FE-R59 XO74GU-R69 XP81FE-R59 All Assets Penrhyn Rd Banksmeadow -…" at bounding box center [774, 276] width 1549 height 422
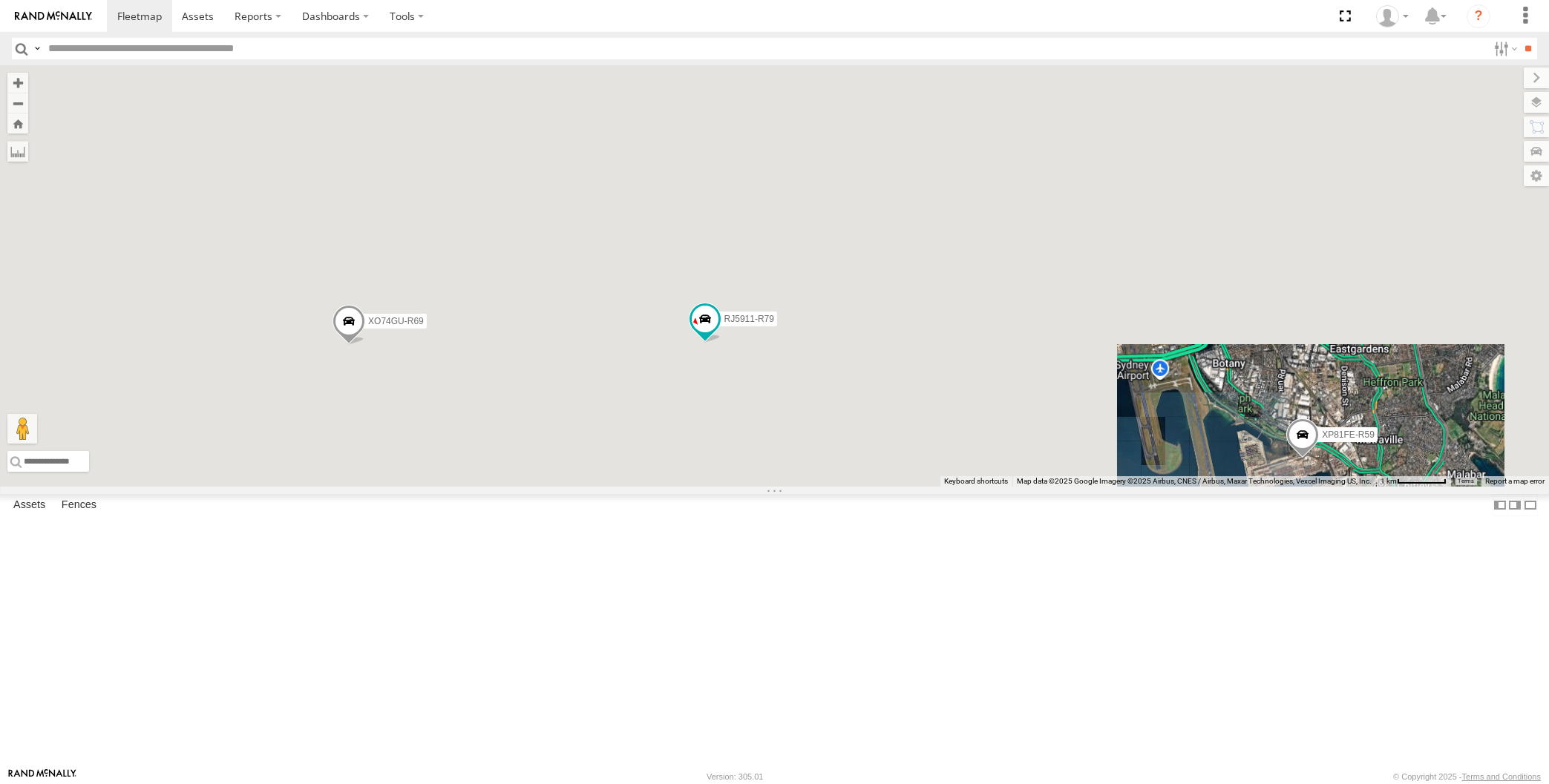
click at [1077, 487] on div "RJ5911-R79 XP81FE-R59 XO74GU-R69" at bounding box center [774, 276] width 1549 height 422
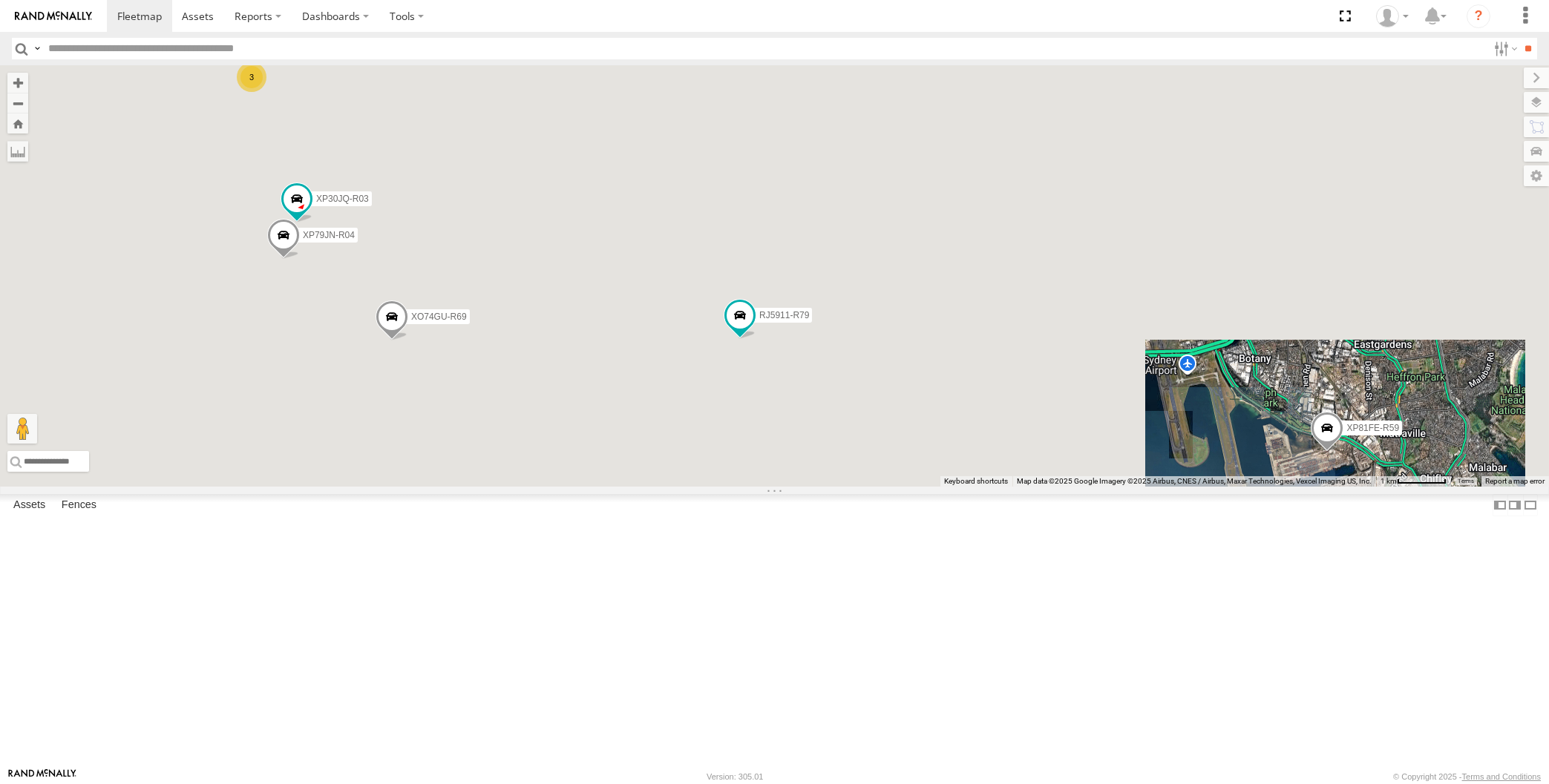
drag, startPoint x: 1074, startPoint y: 653, endPoint x: 1092, endPoint y: 632, distance: 27.7
click at [1089, 487] on div "RJ5911-R79 XP81FE-R59 XO74GU-R69 XP30JQ-R03 XP79JN-R04 3" at bounding box center [774, 276] width 1549 height 422
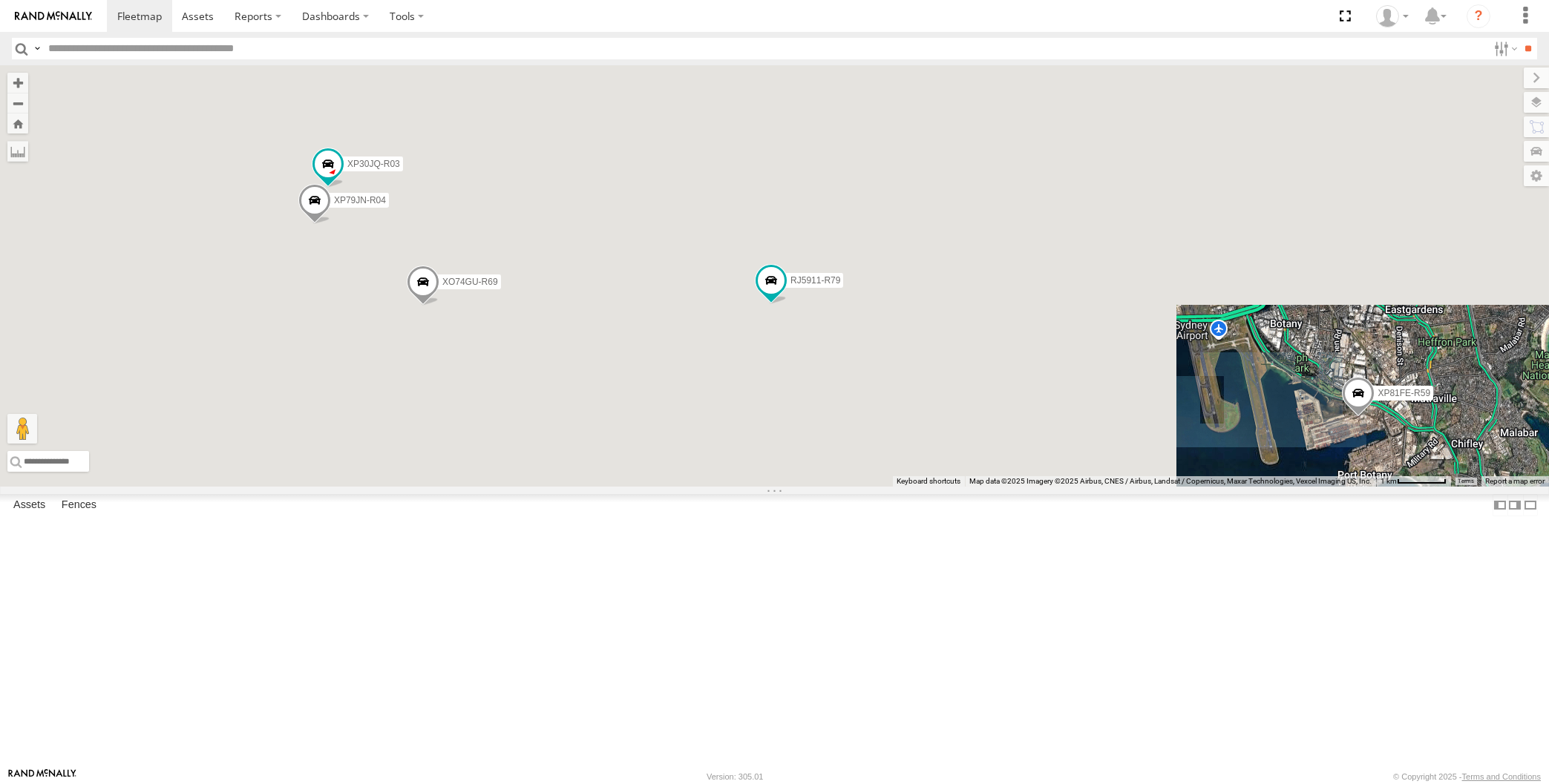
click at [1016, 487] on div "RJ5911-R79 XP81FE-R59 XO74GU-R69 XP30JQ-R03 XP79JN-R04 3" at bounding box center [774, 276] width 1549 height 422
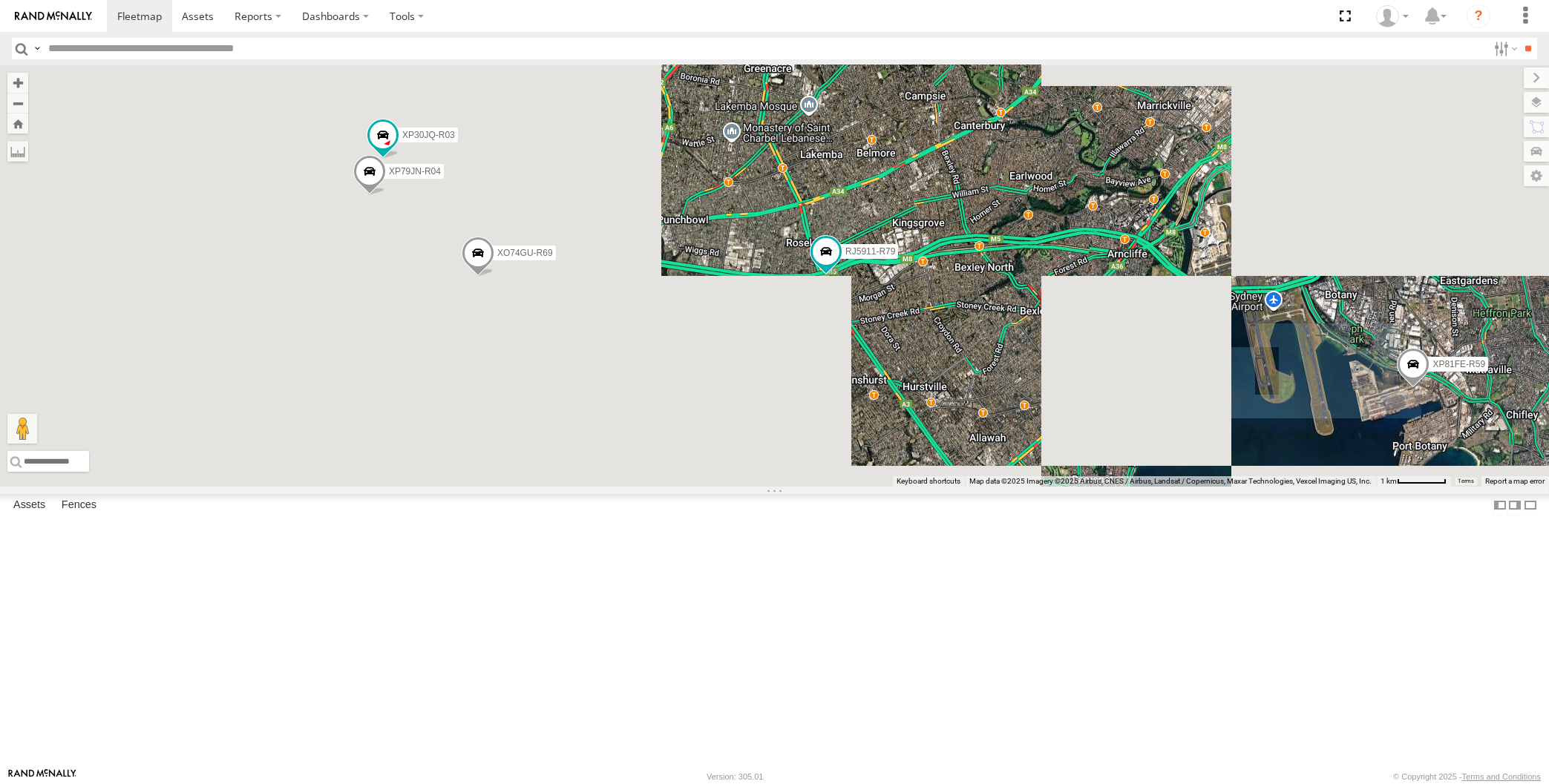
drag, startPoint x: 1000, startPoint y: 633, endPoint x: 1016, endPoint y: 620, distance: 20.6
click at [1014, 487] on div "RJ5911-R79 XP81FE-R59 XO74GU-R69 XP30JQ-R03 XP79JN-R04 3" at bounding box center [774, 276] width 1549 height 422
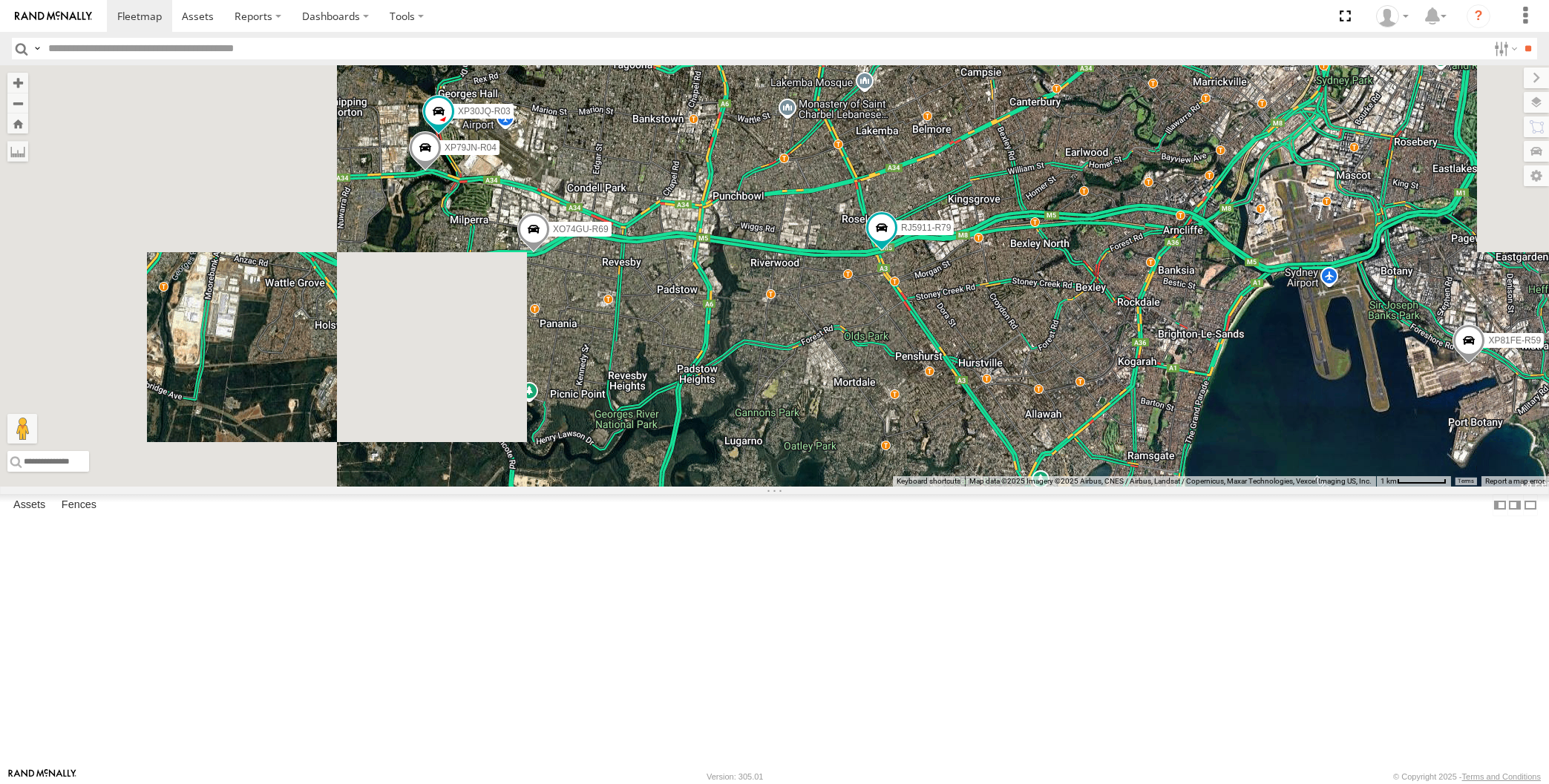
drag, startPoint x: 478, startPoint y: 330, endPoint x: 506, endPoint y: 328, distance: 28.1
click at [506, 328] on div "RJ5911-R79 XP81FE-R59 XO74GU-R69 XP30JQ-R03 XP79JN-R04 3" at bounding box center [774, 276] width 1549 height 422
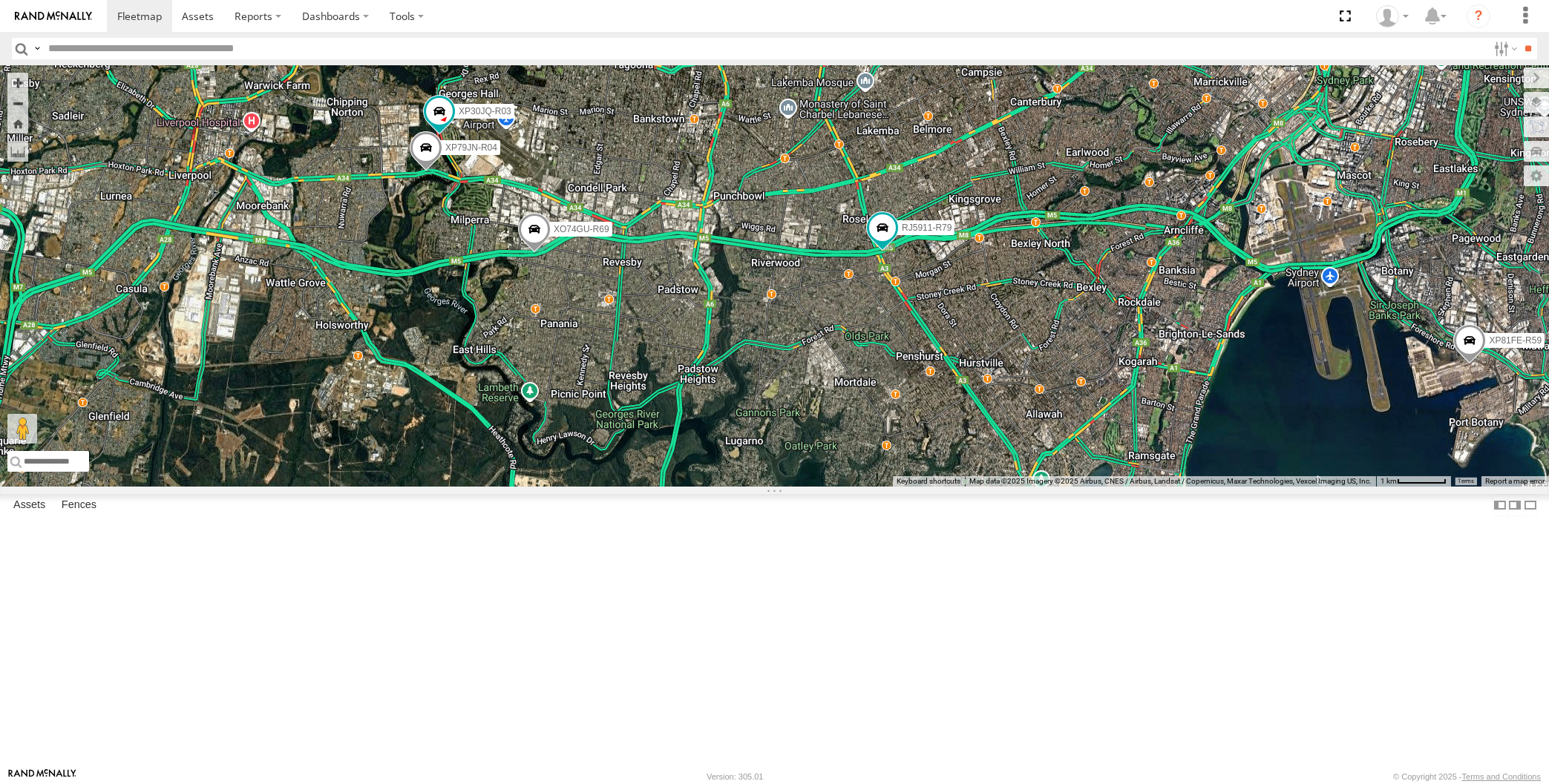
click at [894, 487] on div "RJ5911-R79 XP81FE-R59 XO74GU-R69 XP30JQ-R03 XP79JN-R04 3" at bounding box center [774, 276] width 1549 height 422
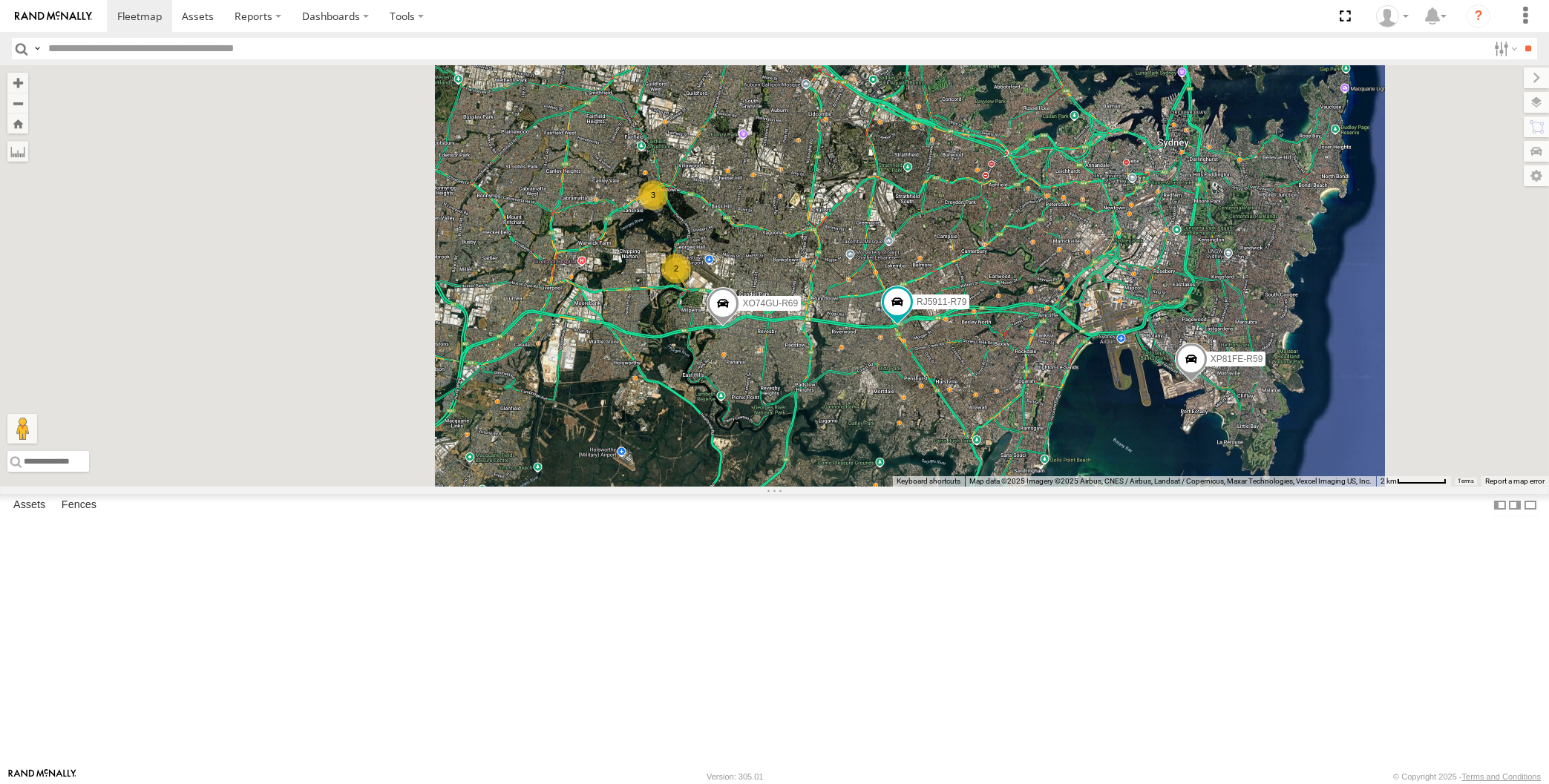
drag, startPoint x: 907, startPoint y: 568, endPoint x: 874, endPoint y: 583, distance: 36.2
click at [886, 487] on div "RJ5911-R79 XP81FE-R59 XO74GU-R69 2 3" at bounding box center [774, 276] width 1549 height 422
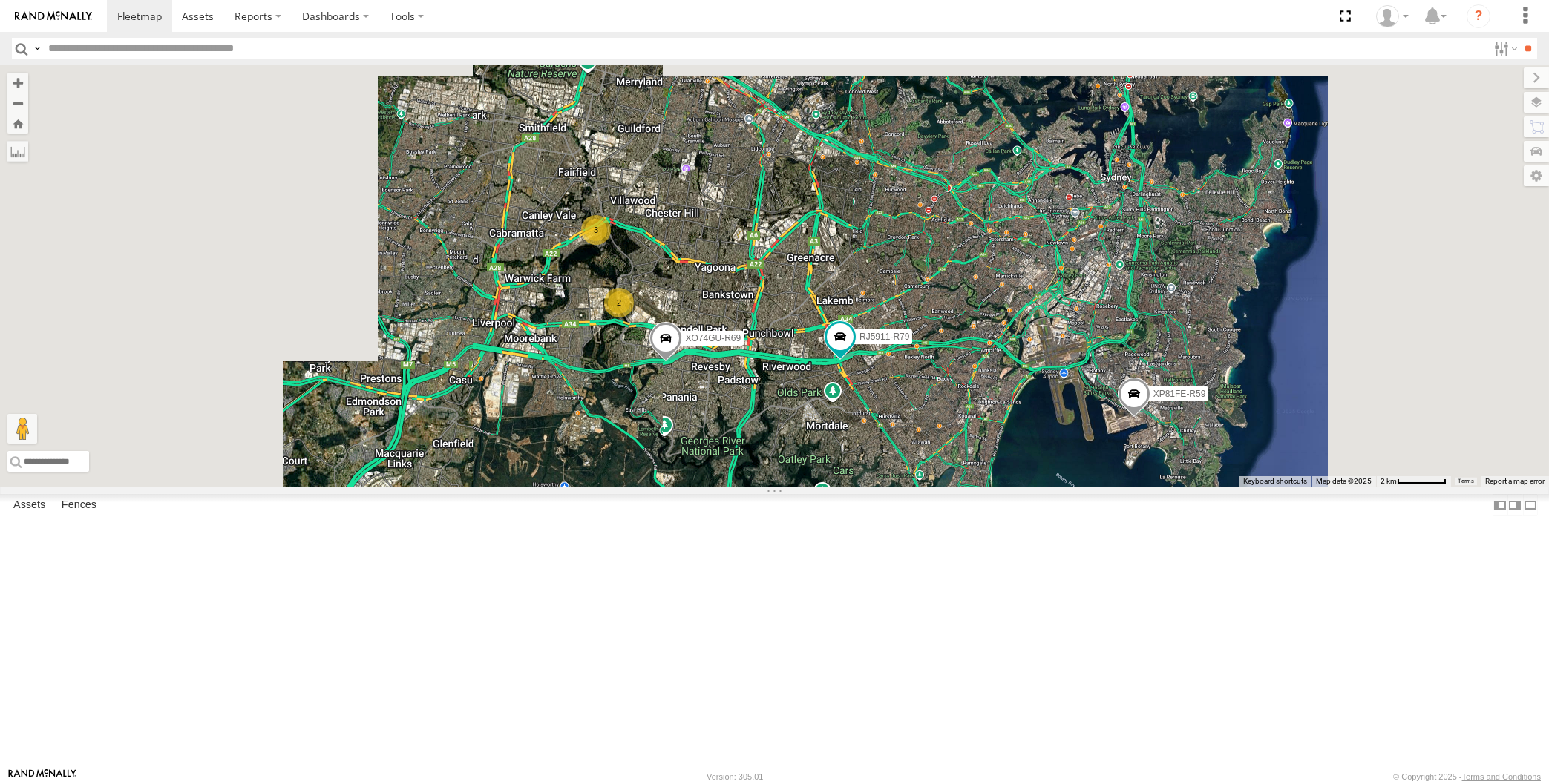
click at [948, 487] on div "RJ5911-R79 XP81FE-R59 XO74GU-R69 2 3" at bounding box center [774, 276] width 1549 height 422
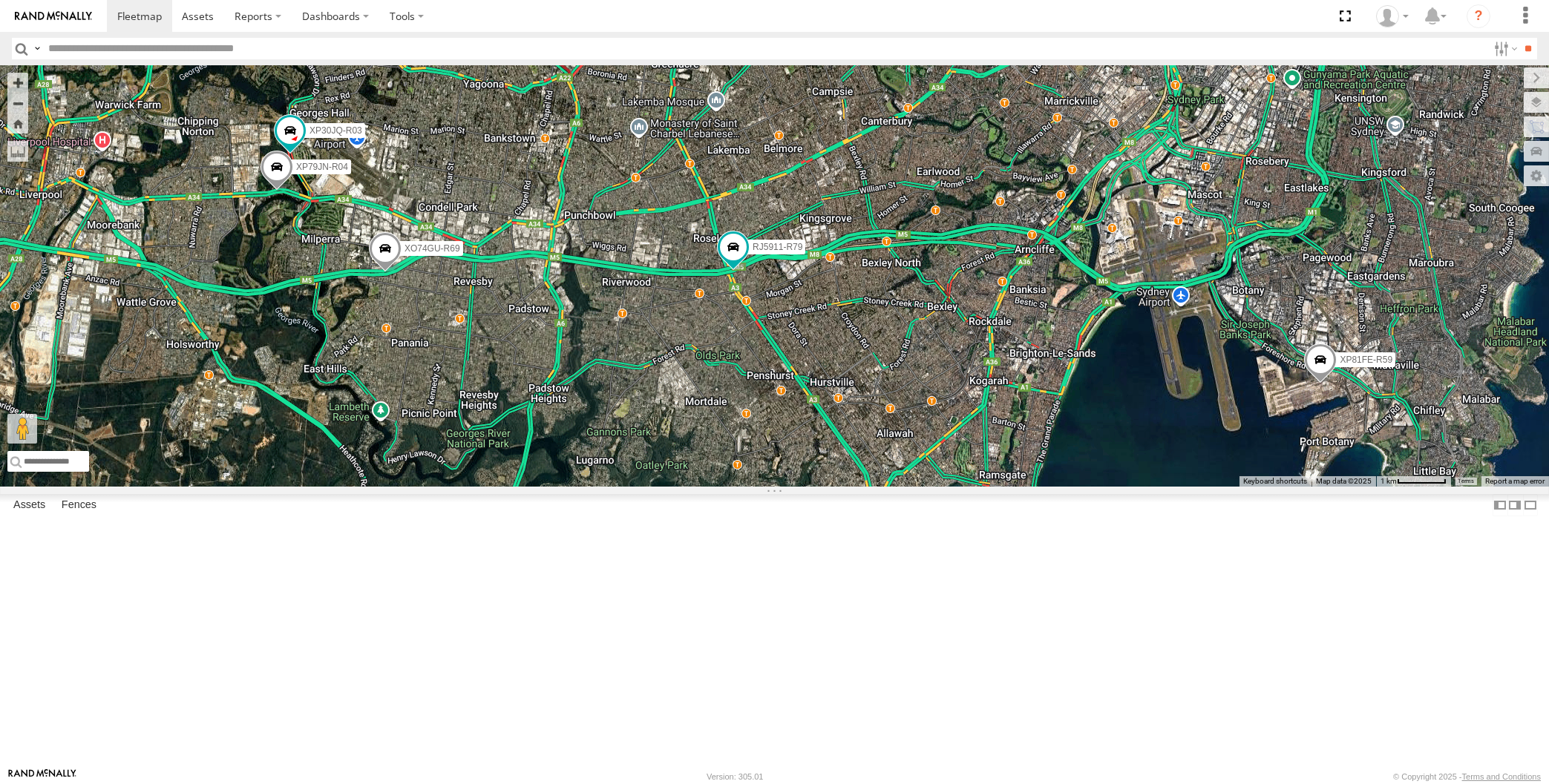
drag, startPoint x: 964, startPoint y: 582, endPoint x: 981, endPoint y: 588, distance: 18.0
click at [978, 487] on div "RJ5911-R79 XP81FE-R59 XO74GU-R69 XP30JQ-R03 XP79JN-R04 3" at bounding box center [774, 276] width 1549 height 422
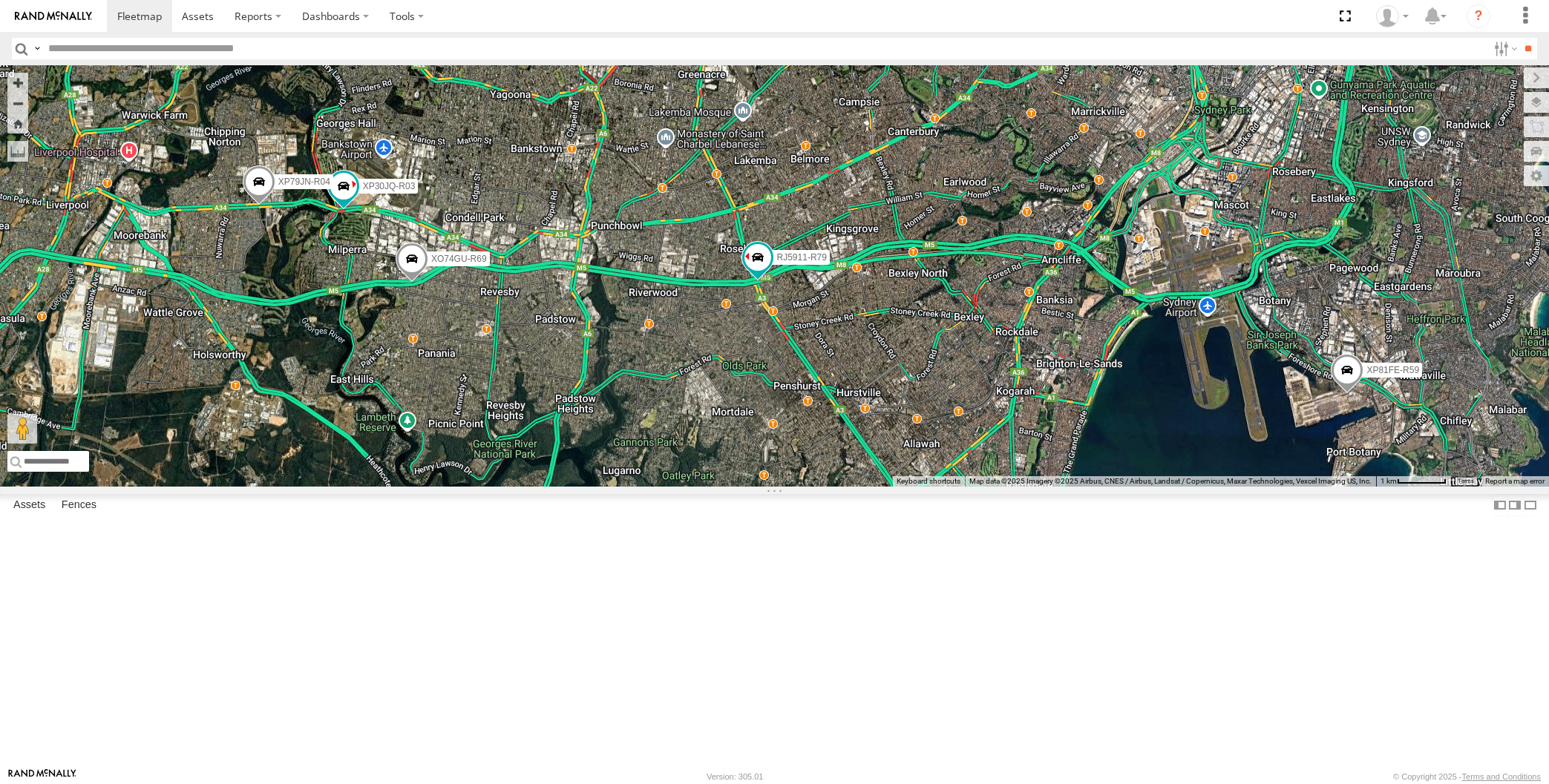
click at [952, 487] on div "RJ5911-R79 XP81FE-R59 XO74GU-R69 XP30JQ-R03 XP79JN-R04 3" at bounding box center [774, 276] width 1549 height 422
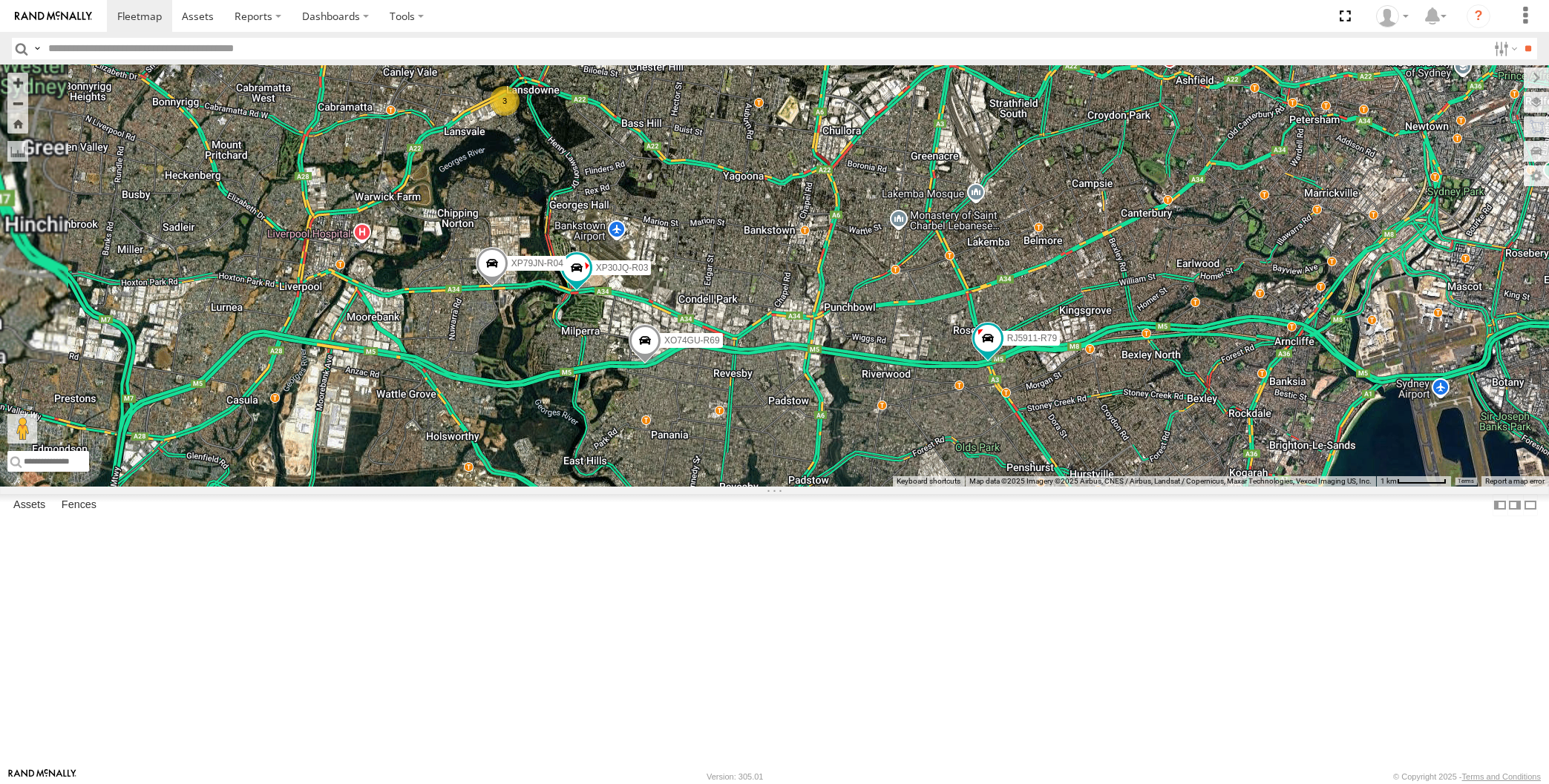
click at [740, 487] on div "RJ5911-R79 XP81FE-R59 XO74GU-R69 XP30JQ-R03 XP79JN-R04 3" at bounding box center [774, 276] width 1549 height 422
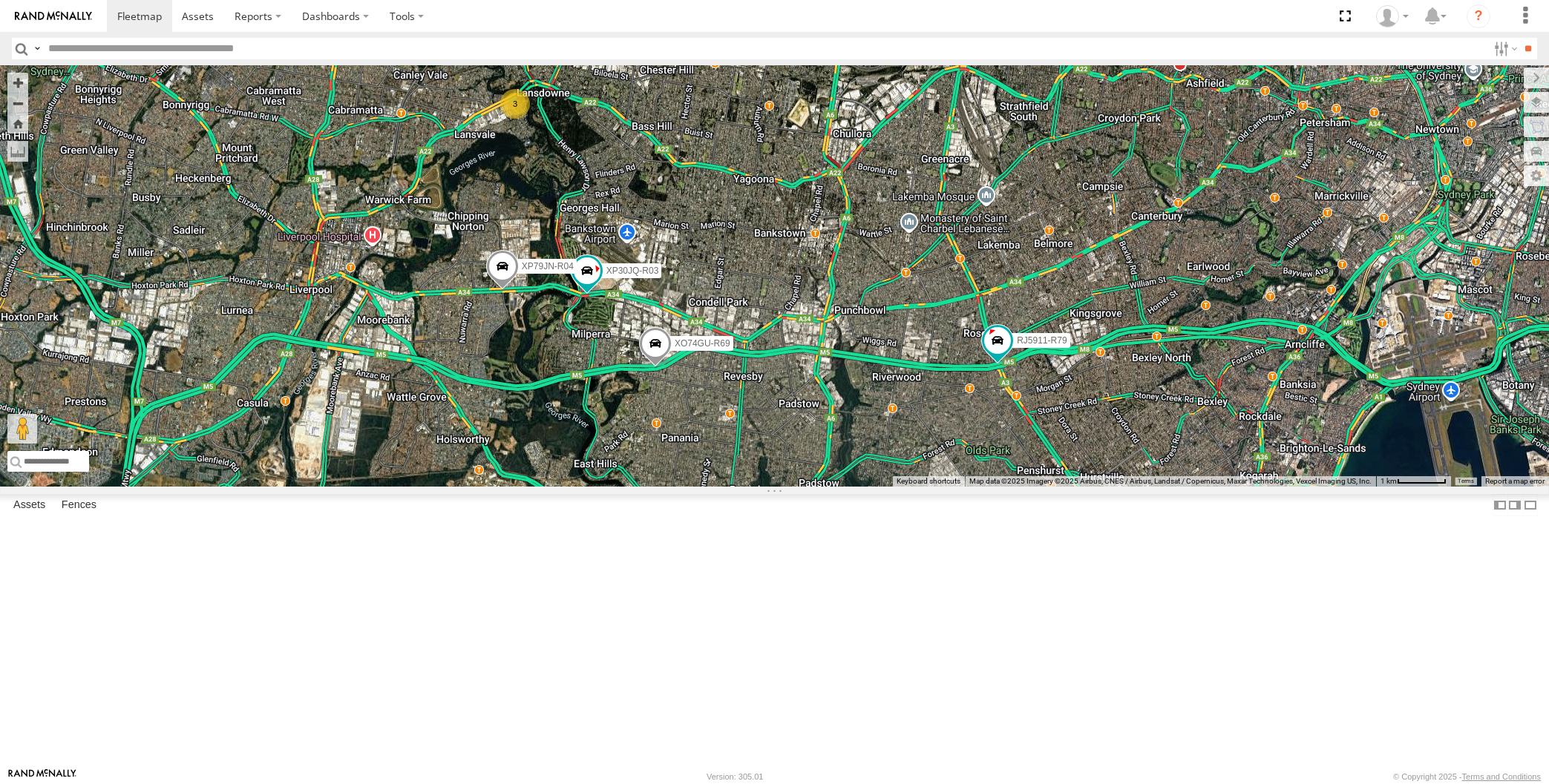
drag, startPoint x: 1063, startPoint y: 619, endPoint x: 1053, endPoint y: 611, distance: 12.8
click at [1055, 487] on div "RJ5911-R79 XP81FE-R59 XO74GU-R69 XP30JQ-R03 XP79JN-R04 3" at bounding box center [774, 276] width 1549 height 422
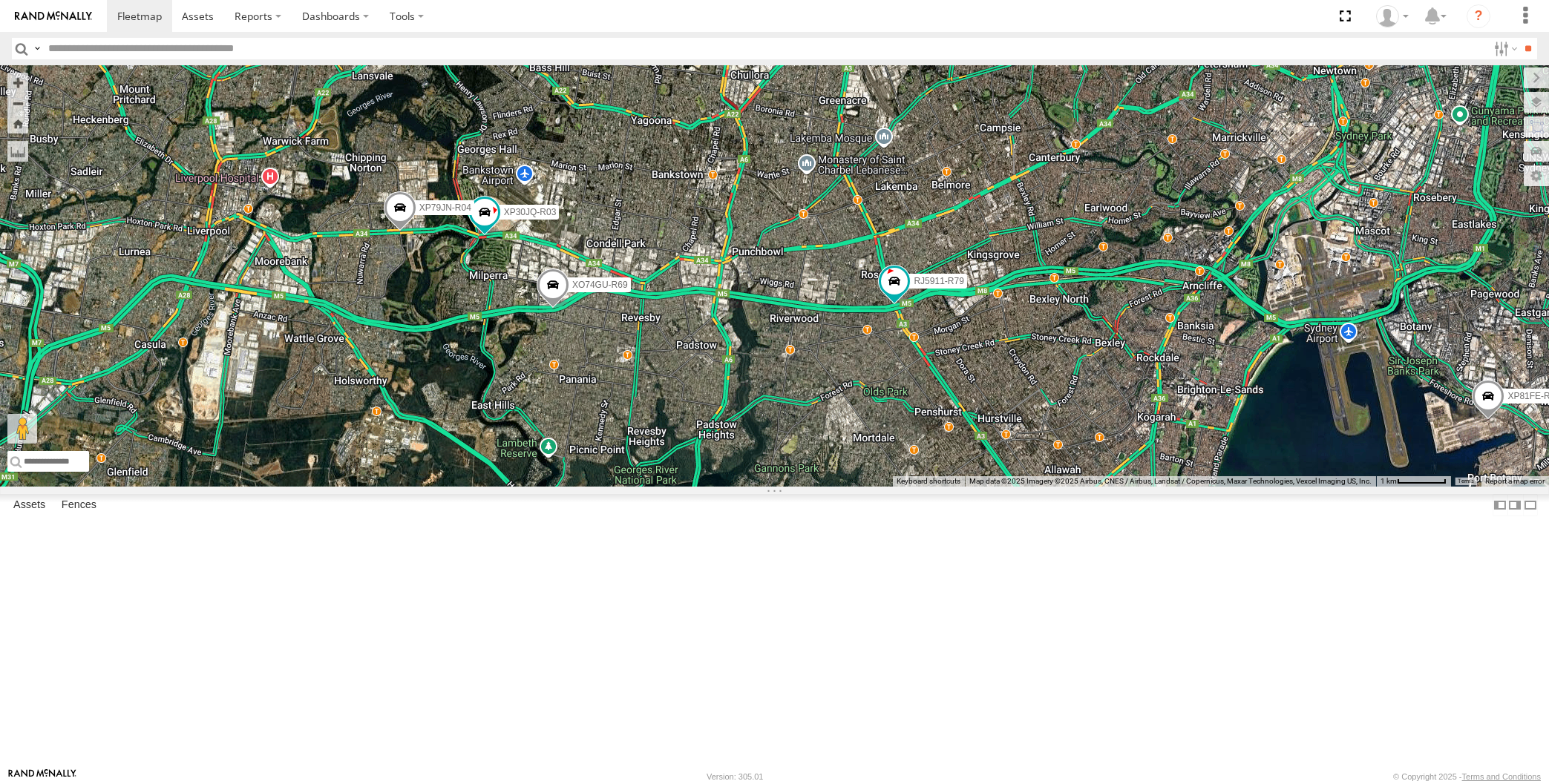
click at [1052, 487] on div "RJ5911-R79 XP81FE-R59 XO74GU-R69 XP30JQ-R03 XP79JN-R04 3" at bounding box center [774, 276] width 1549 height 422
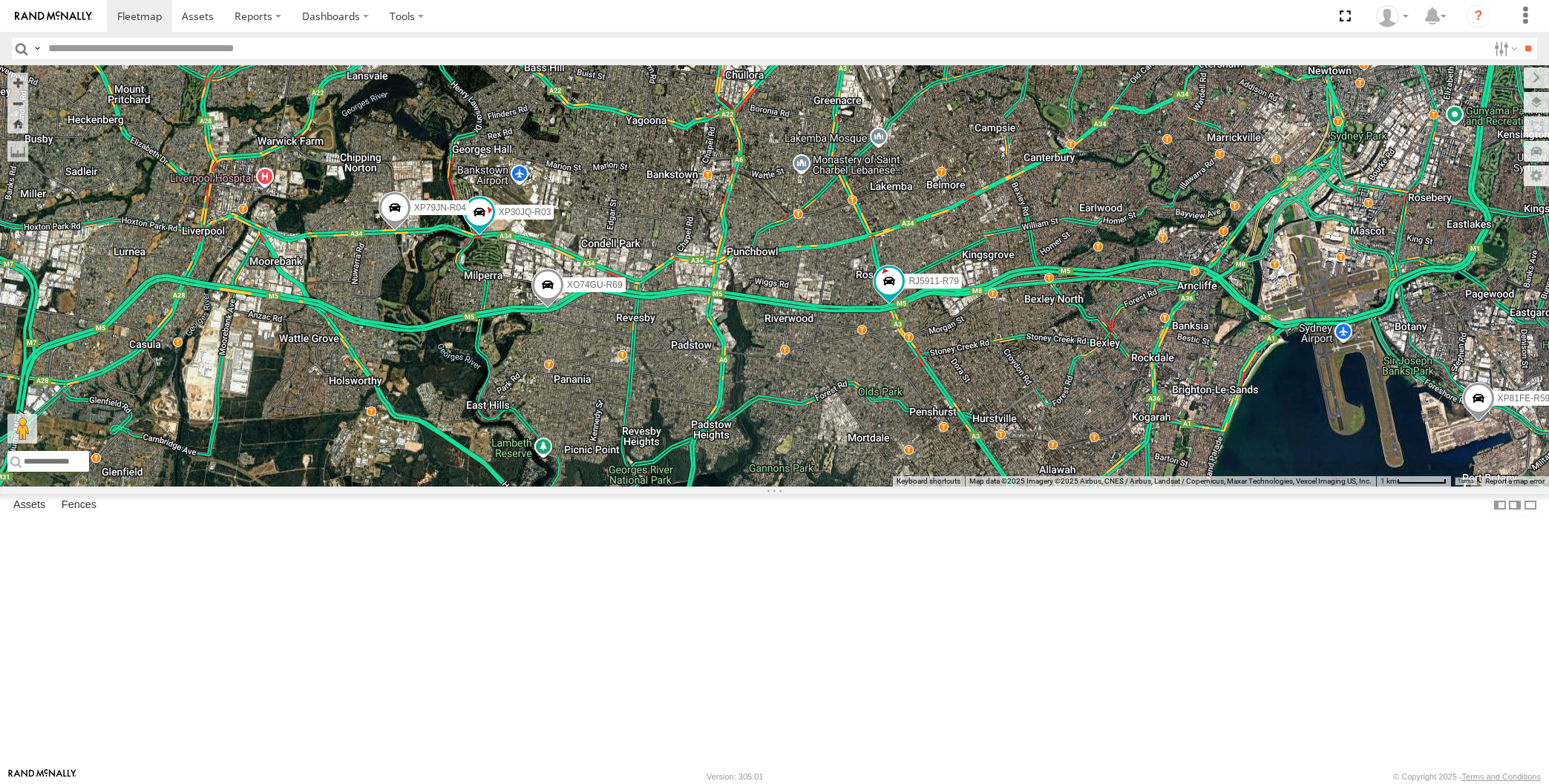
drag, startPoint x: 1035, startPoint y: 619, endPoint x: 1000, endPoint y: 616, distance: 35.1
click at [1007, 487] on div "RJ5911-R79 XP81FE-R59 XO74GU-R69 XP30JQ-R03 XP79JN-R04 3" at bounding box center [774, 276] width 1549 height 422
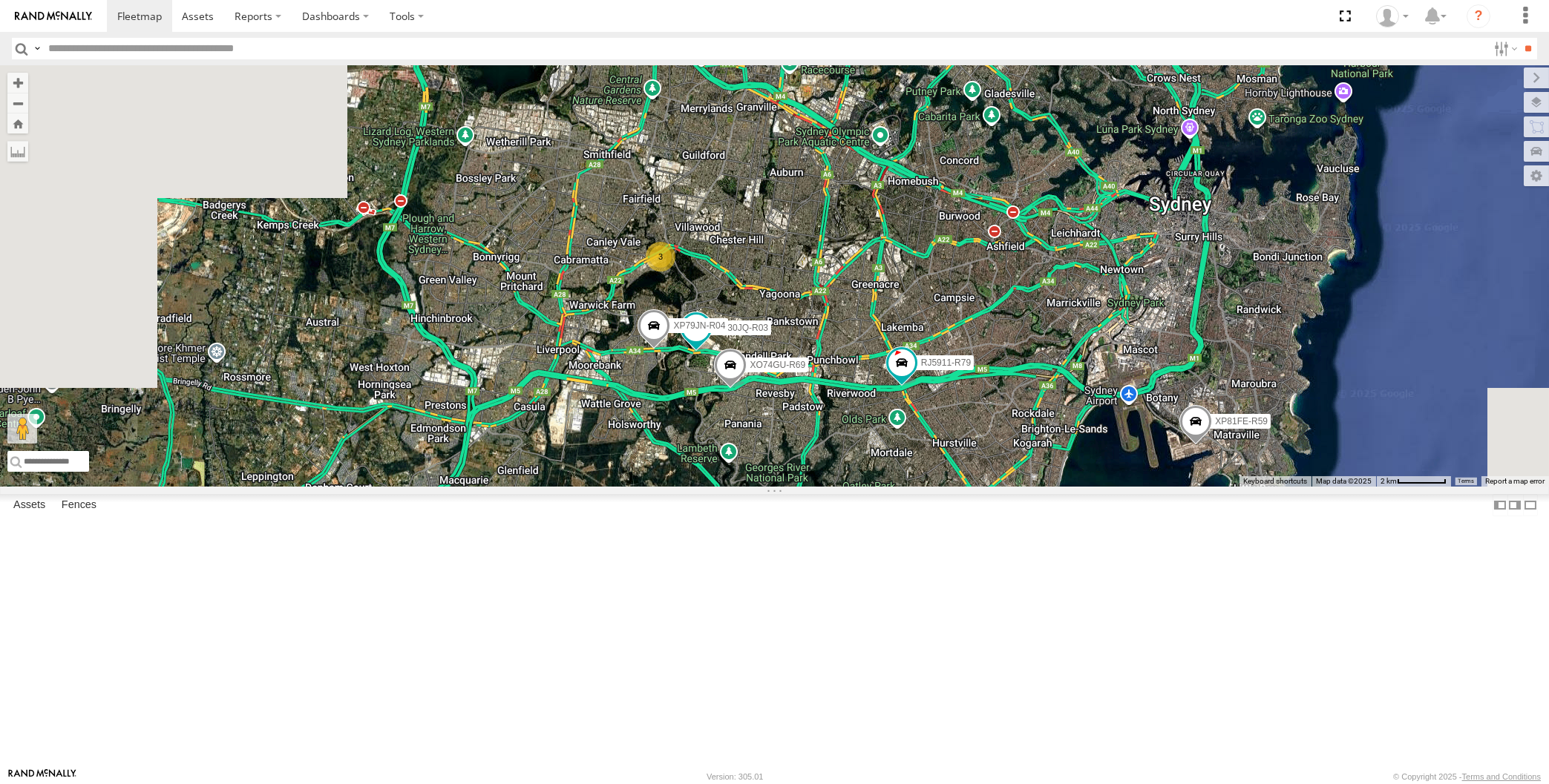
drag, startPoint x: 974, startPoint y: 633, endPoint x: 958, endPoint y: 626, distance: 17.5
click at [964, 487] on div "RJ5911-R79 XP81FE-R59 XO74GU-R69 XP30JQ-R03 XP79JN-R04 3" at bounding box center [774, 276] width 1549 height 422
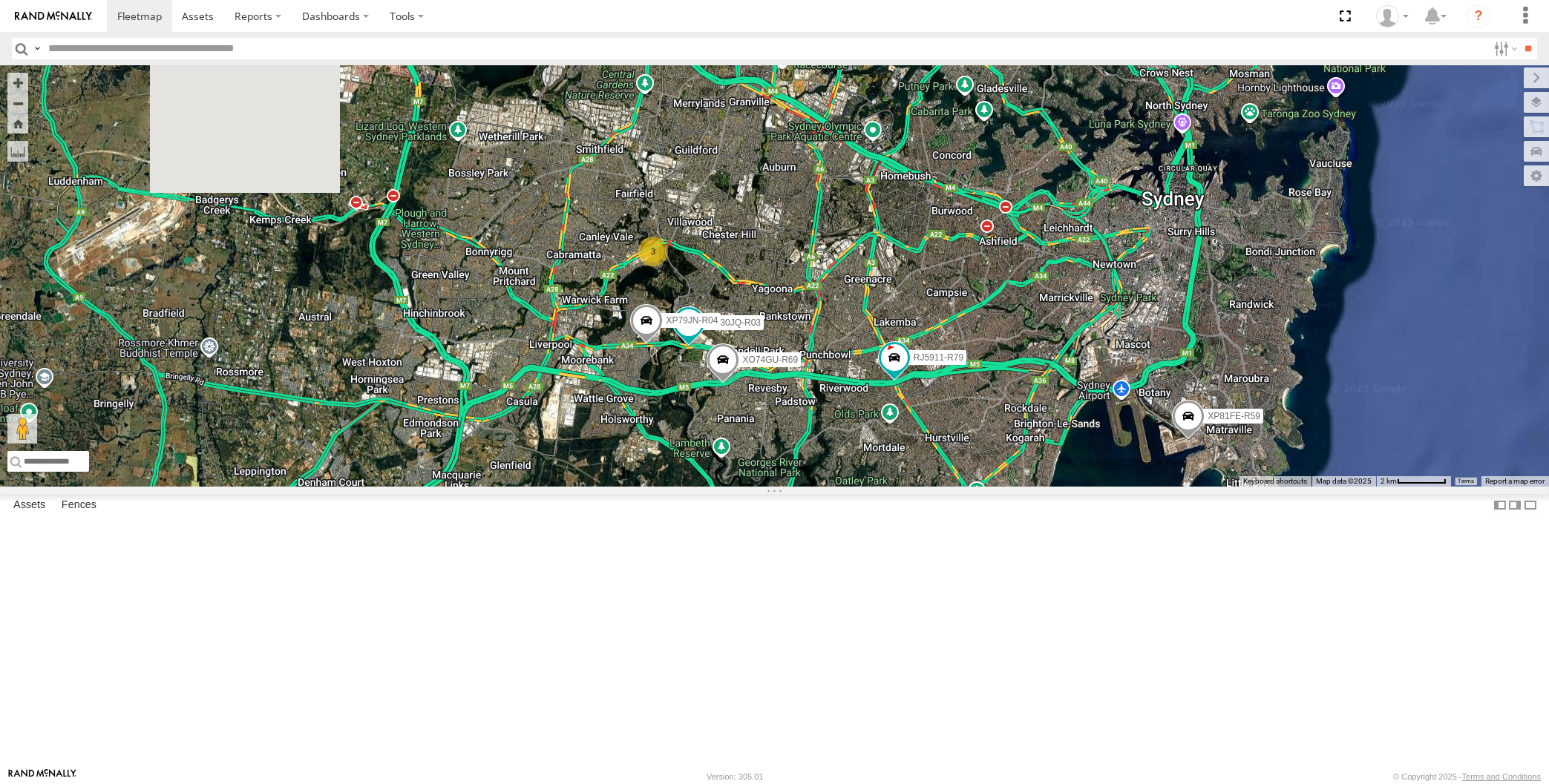
drag, startPoint x: 978, startPoint y: 630, endPoint x: 969, endPoint y: 624, distance: 10.8
click at [969, 487] on div "RJ5911-R79 XP81FE-R59 XO74GU-R69 XP30JQ-R03 XP79JN-R04 3" at bounding box center [774, 276] width 1549 height 422
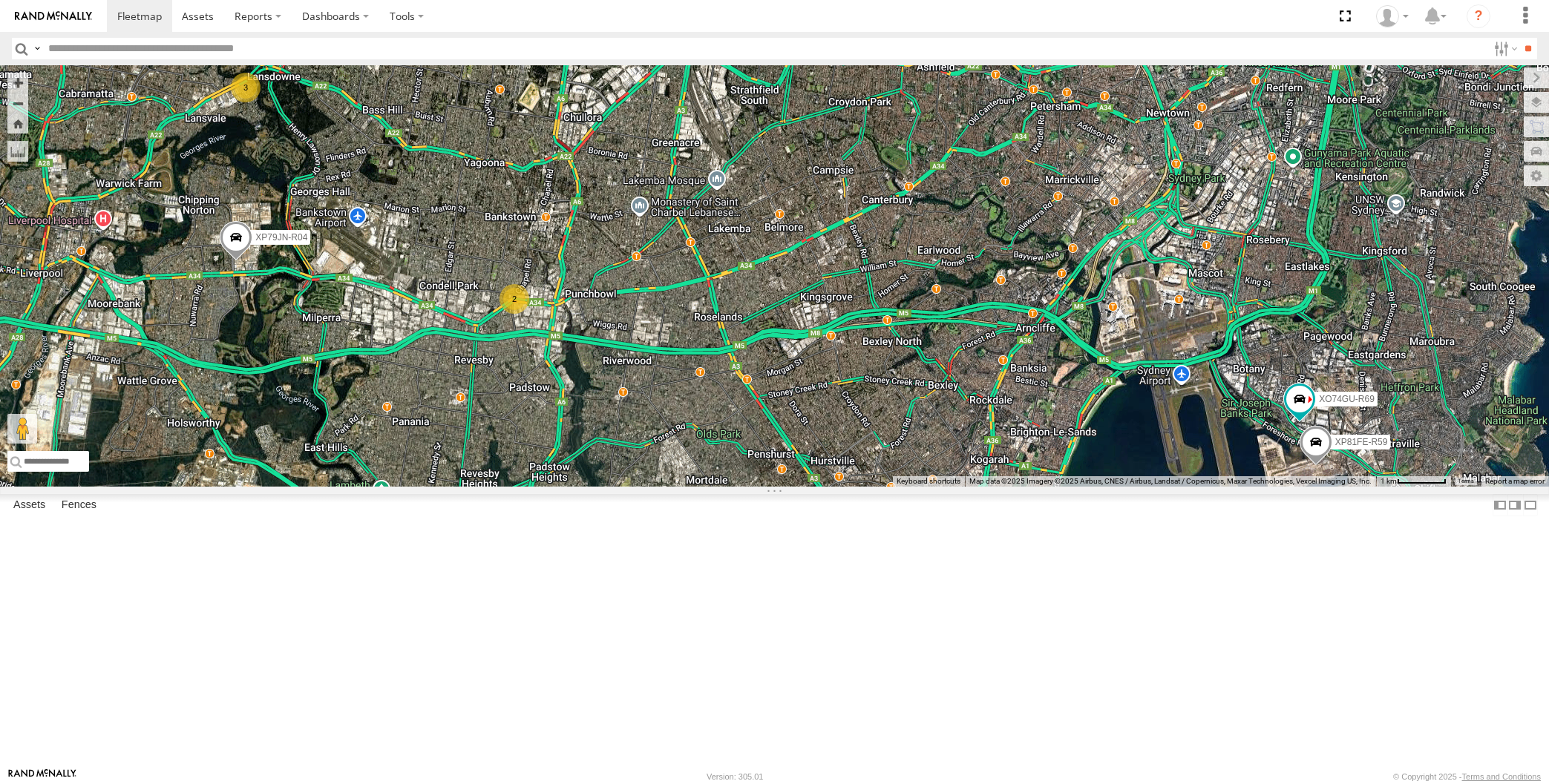
click at [313, 487] on div "XP79JN-R04 2 3 XP81FE-R59 XO74GU-R69" at bounding box center [774, 276] width 1549 height 422
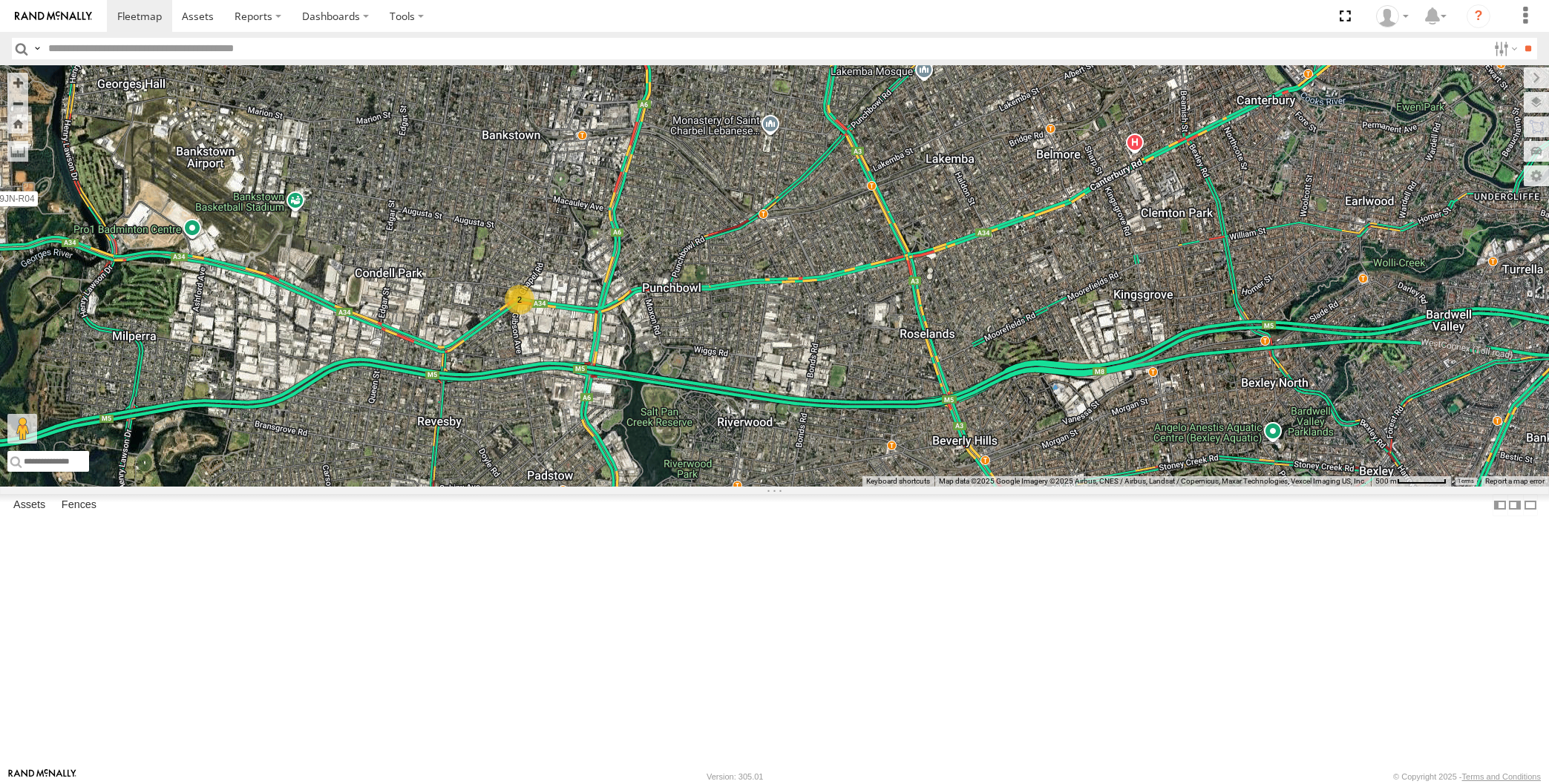
drag, startPoint x: 1055, startPoint y: 489, endPoint x: 1063, endPoint y: 493, distance: 8.9
click at [1069, 487] on div "XP79JN-R04 XP81FE-R59 XO74GU-R69 2" at bounding box center [774, 276] width 1549 height 422
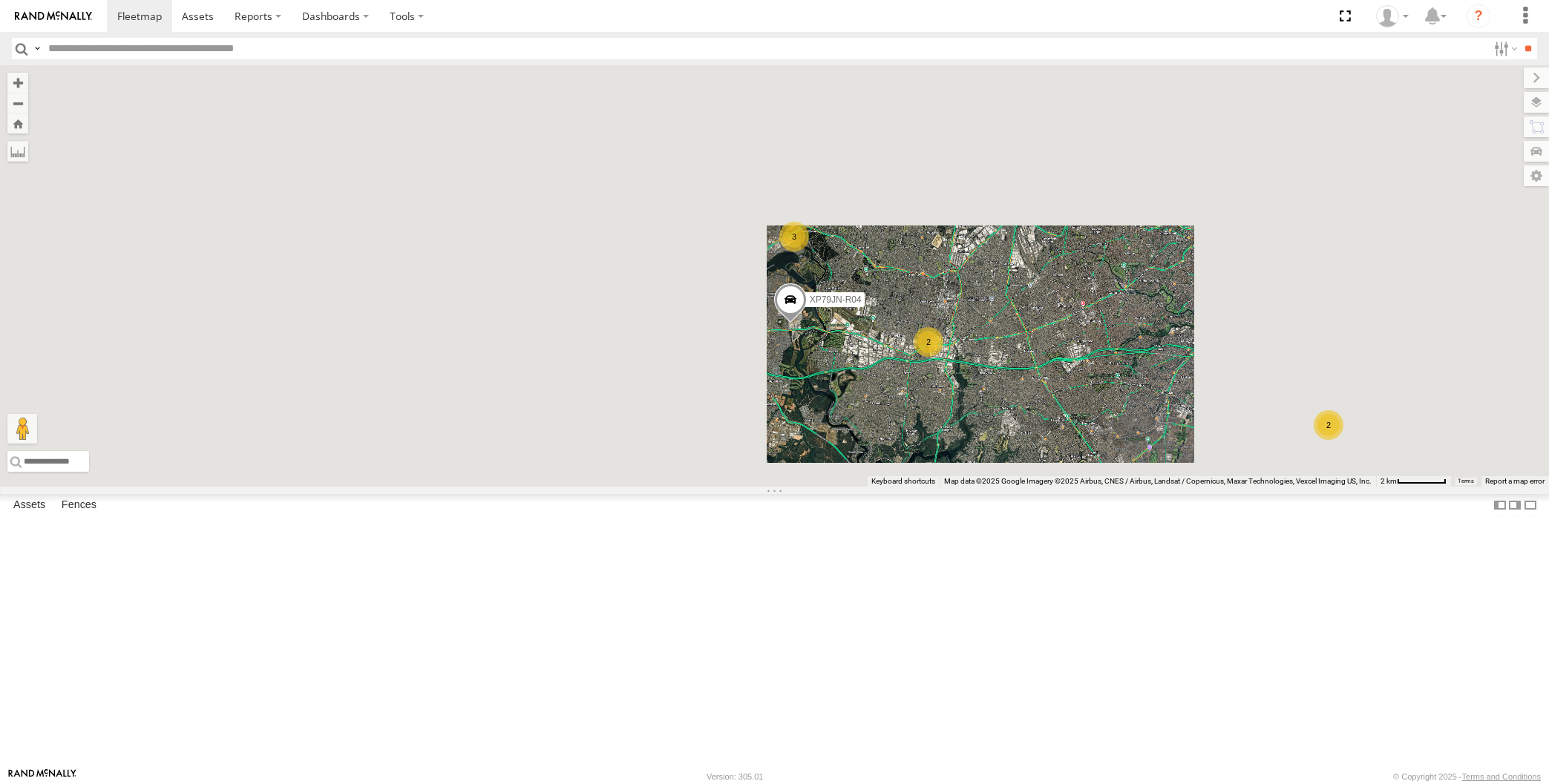
drag, startPoint x: 1011, startPoint y: 539, endPoint x: 995, endPoint y: 525, distance: 21.3
click at [1003, 487] on div "XP79JN-R04 2 3 2" at bounding box center [774, 276] width 1549 height 422
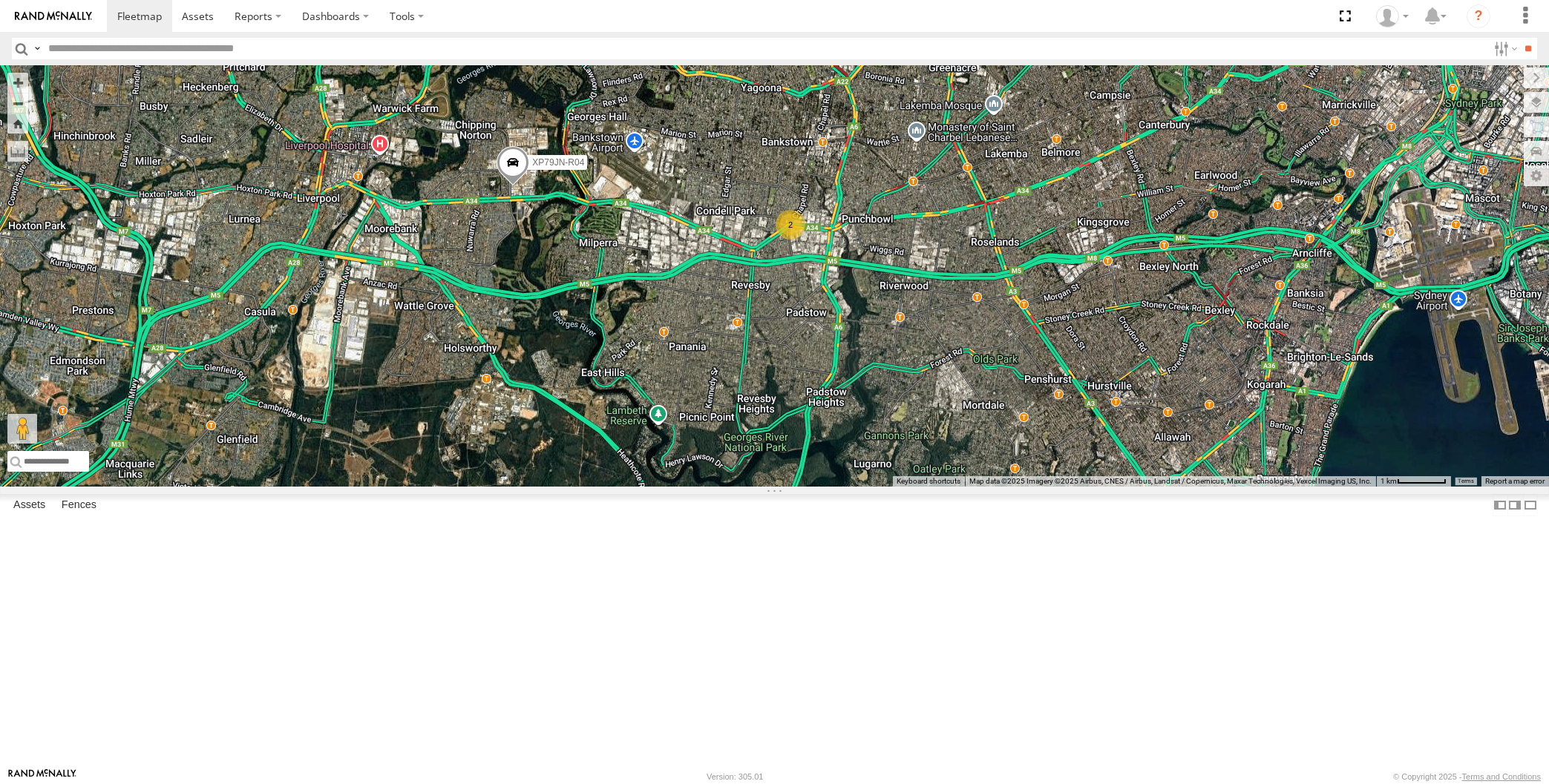
drag, startPoint x: 978, startPoint y: 623, endPoint x: 868, endPoint y: 600, distance: 112.4
click at [869, 487] on div "XP79JN-R04 2 3" at bounding box center [774, 276] width 1549 height 422
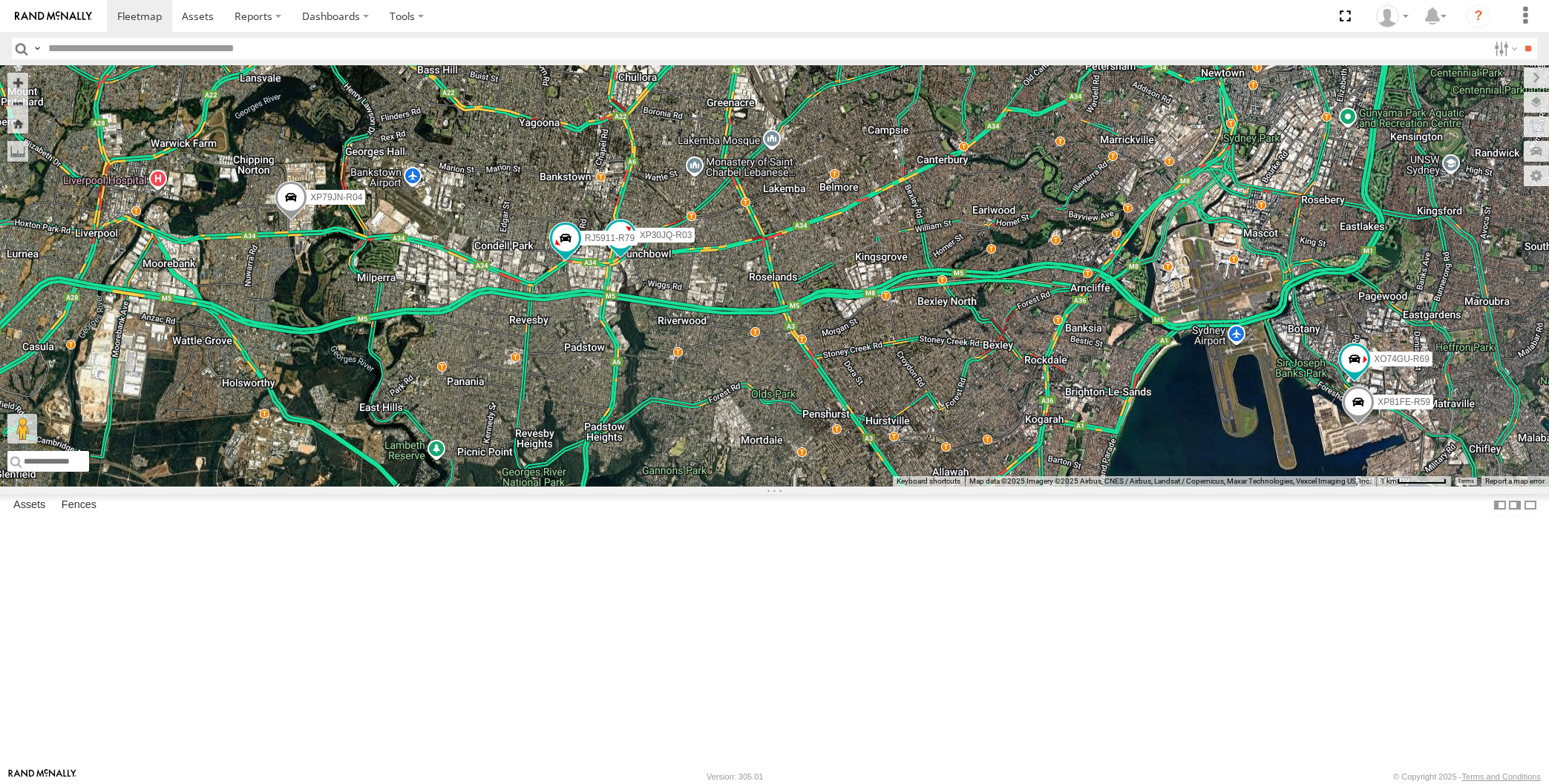
drag, startPoint x: 923, startPoint y: 520, endPoint x: 962, endPoint y: 602, distance: 90.8
click at [962, 487] on div "XP79JN-R04 XP30JQ-R03 RJ5911-R79 3 XP81FE-R59 XO74GU-R69" at bounding box center [774, 276] width 1549 height 422
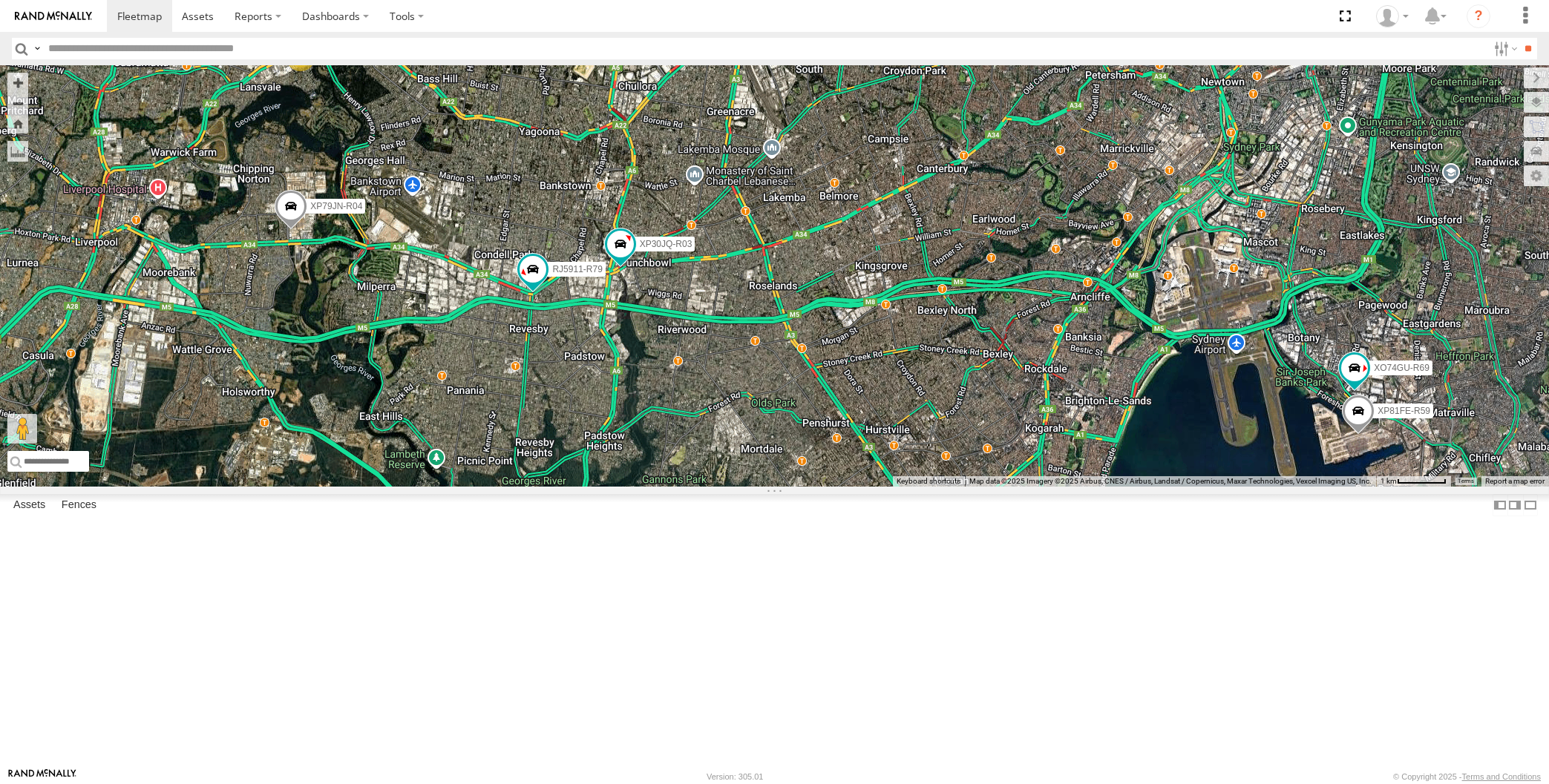
drag, startPoint x: 982, startPoint y: 613, endPoint x: 982, endPoint y: 622, distance: 9.0
click at [982, 487] on div "XP79JN-R04 XP30JQ-R03 RJ5911-R79 3 XP81FE-R59 XO74GU-R69" at bounding box center [774, 276] width 1549 height 422
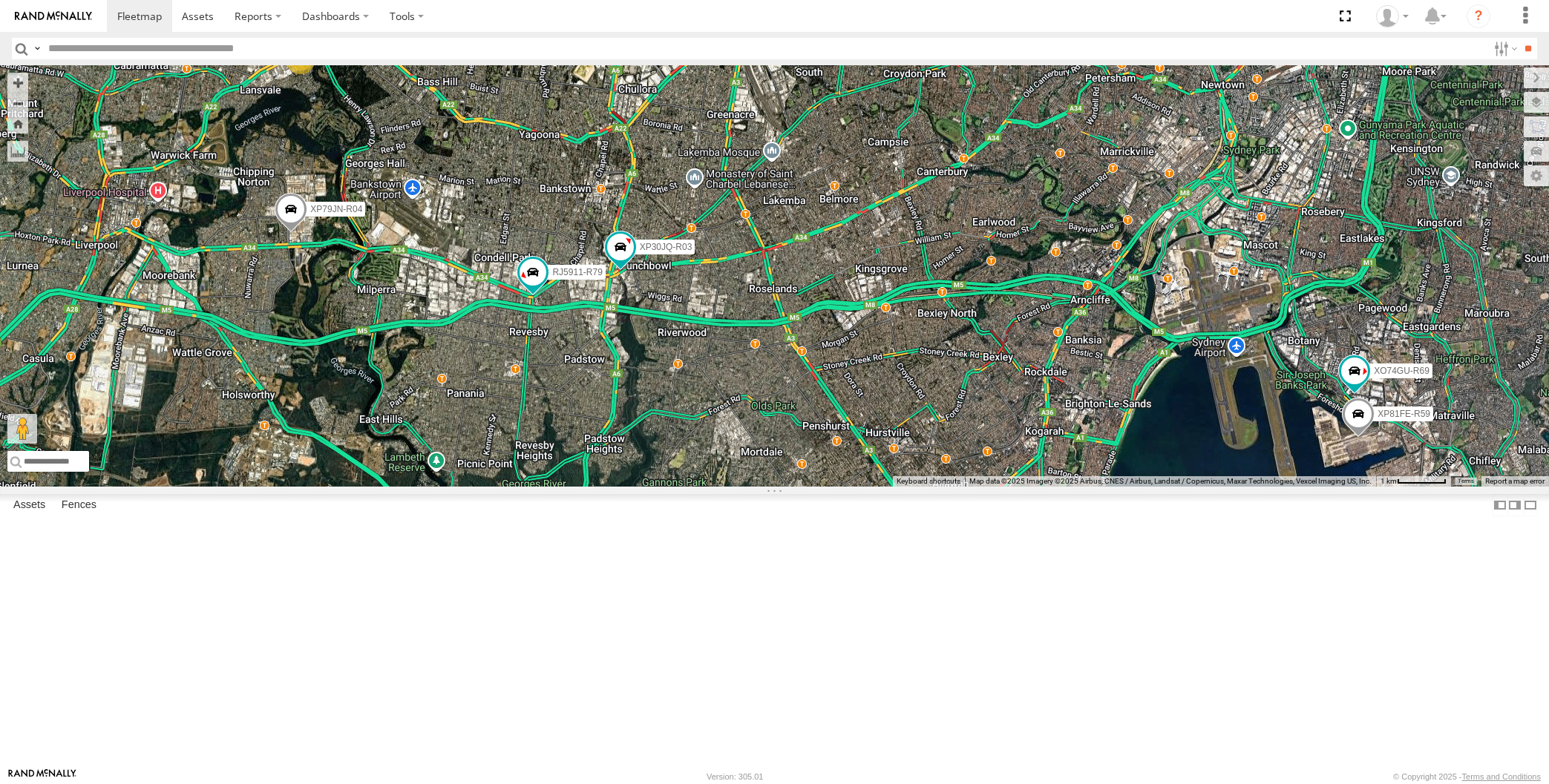
drag, startPoint x: 933, startPoint y: 610, endPoint x: 947, endPoint y: 599, distance: 17.8
click at [946, 487] on div "XP79JN-R04 XP30JQ-R03 RJ5911-R79 3 XP81FE-R59 XO74GU-R69" at bounding box center [774, 276] width 1549 height 422
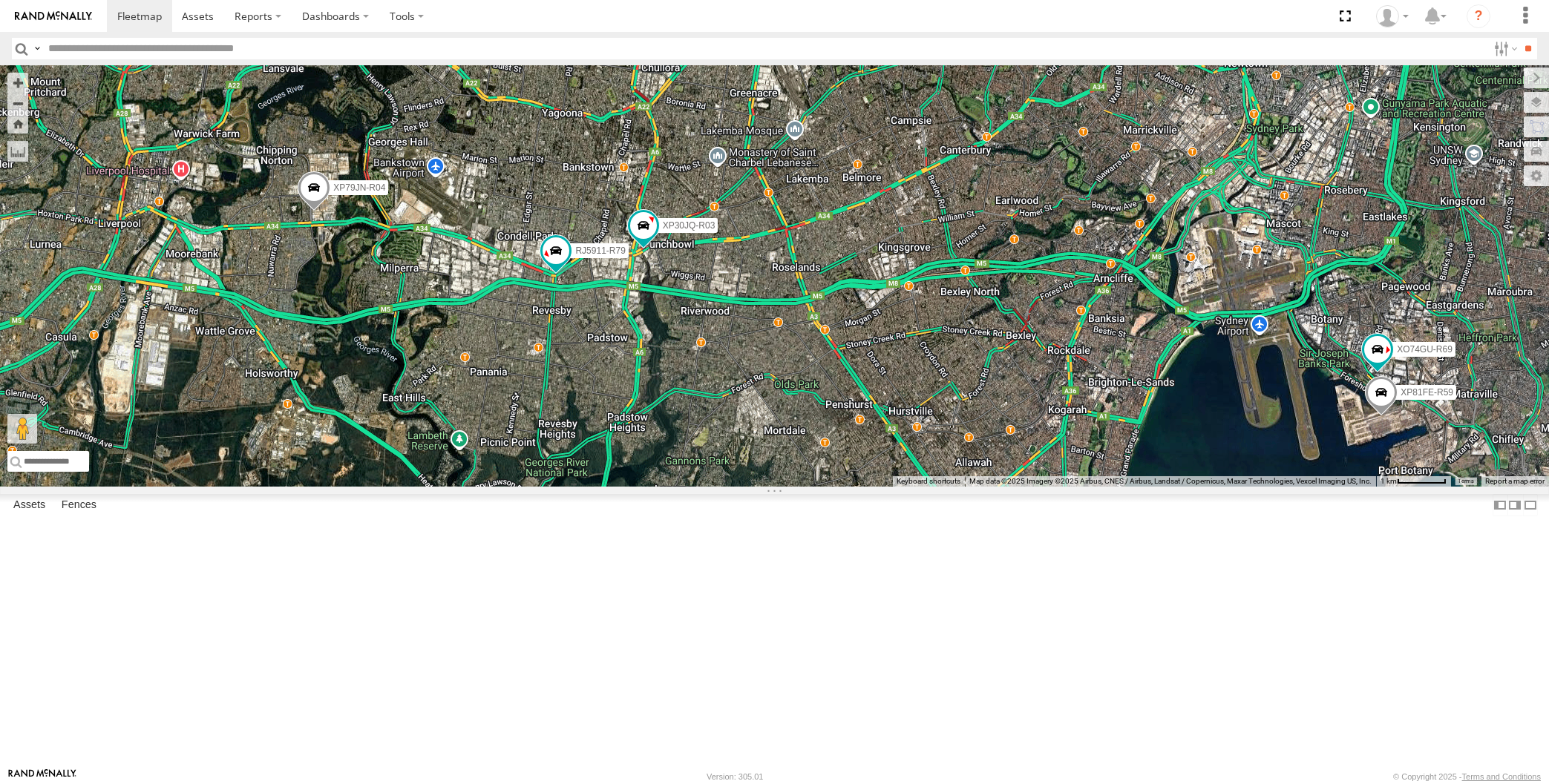
drag, startPoint x: 917, startPoint y: 592, endPoint x: 916, endPoint y: 602, distance: 10.0
click at [917, 487] on div "XP79JN-R04 XP30JQ-R03 RJ5911-R79 3 XP81FE-R59 XO74GU-R69" at bounding box center [774, 276] width 1549 height 422
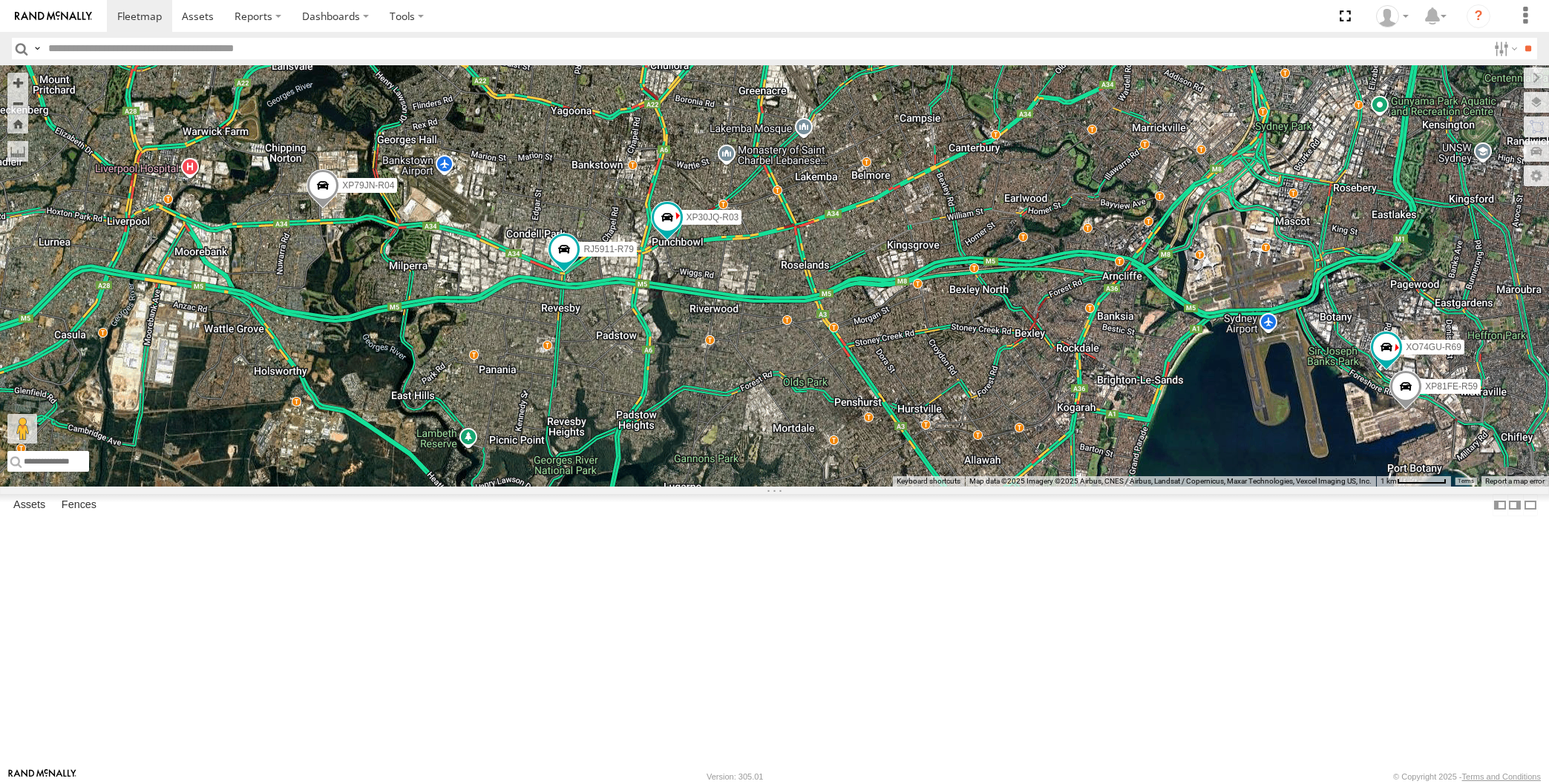
click at [349, 418] on div "XP79JN-R04 XP30JQ-R03 RJ5911-R79 3 XP81FE-R59 XO74GU-R69" at bounding box center [774, 276] width 1549 height 422
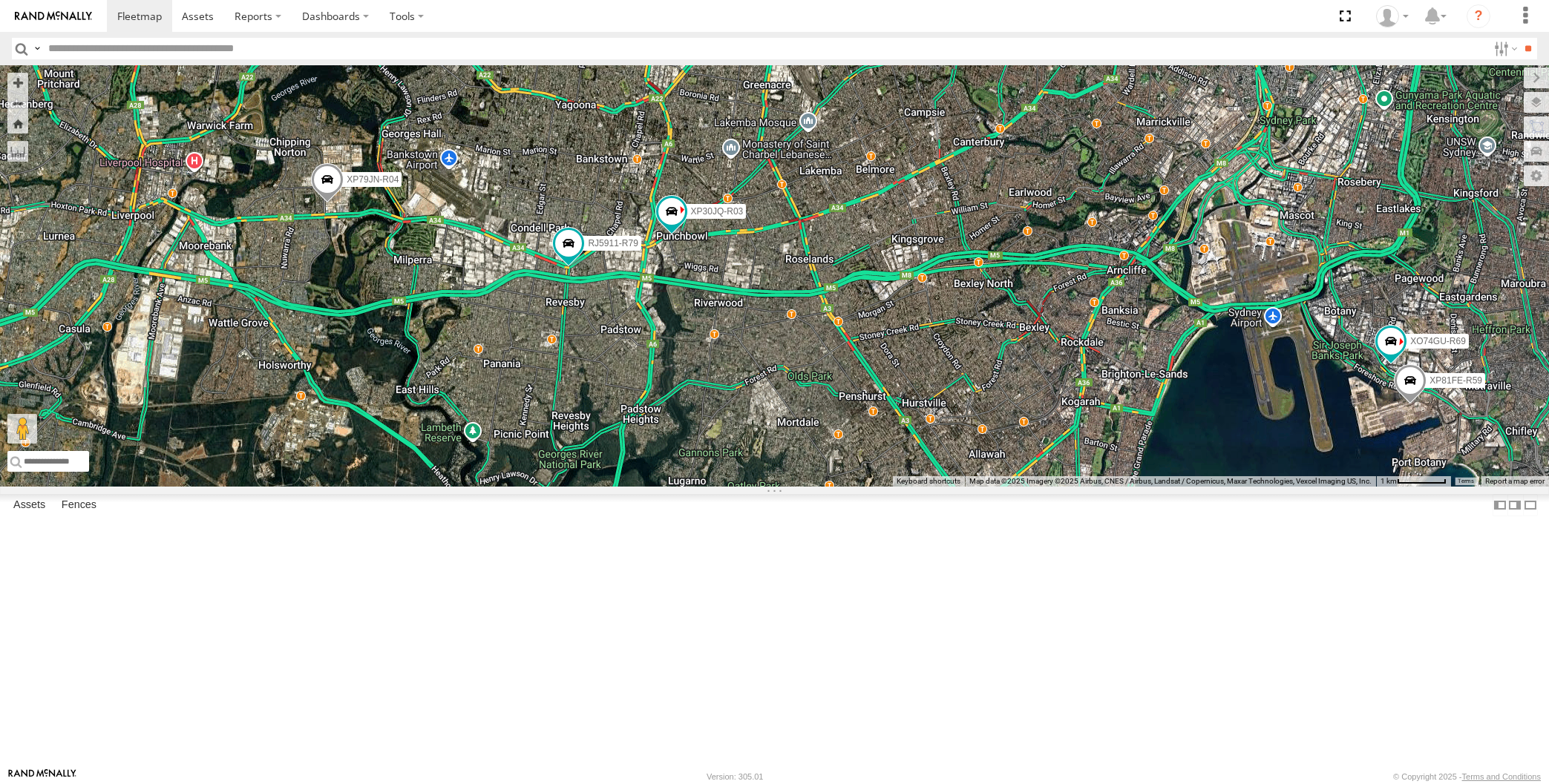
drag, startPoint x: 627, startPoint y: 528, endPoint x: 597, endPoint y: 519, distance: 31.3
click at [598, 487] on div "XP79JN-R04 XP30JQ-R03 RJ5911-R79 3 XP81FE-R59 XO74GU-R69" at bounding box center [774, 276] width 1549 height 422
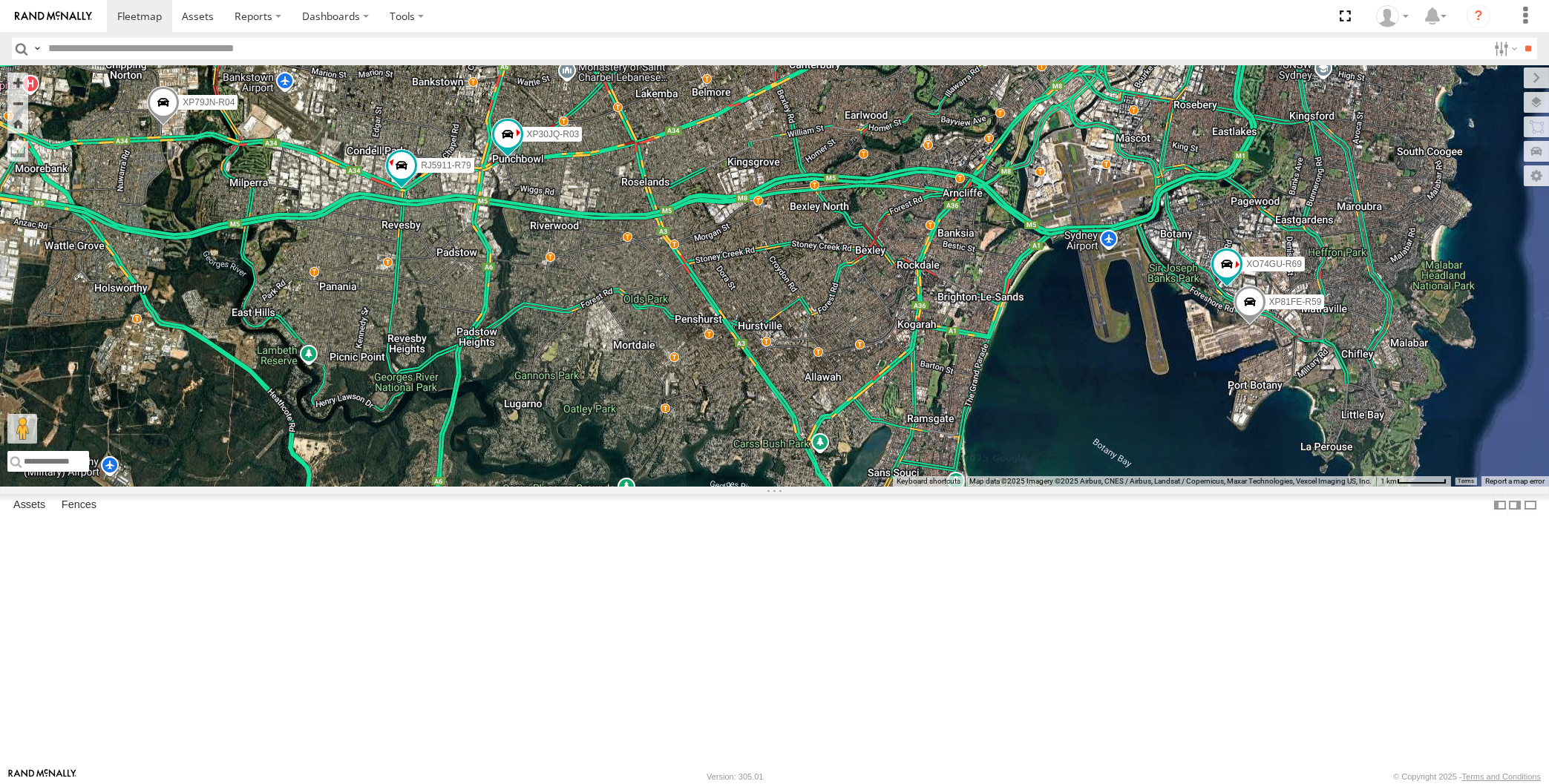
click at [425, 385] on div "XP79JN-R04 XP30JQ-R03 RJ5911-R79 3 XP81FE-R59 XO74GU-R69" at bounding box center [774, 276] width 1549 height 422
drag, startPoint x: 824, startPoint y: 518, endPoint x: 837, endPoint y: 518, distance: 13.0
click at [825, 487] on div "XP79JN-R04 XP30JQ-R03 RJ5911-R79 3 XP81FE-R59 XO74GU-R69" at bounding box center [774, 276] width 1549 height 422
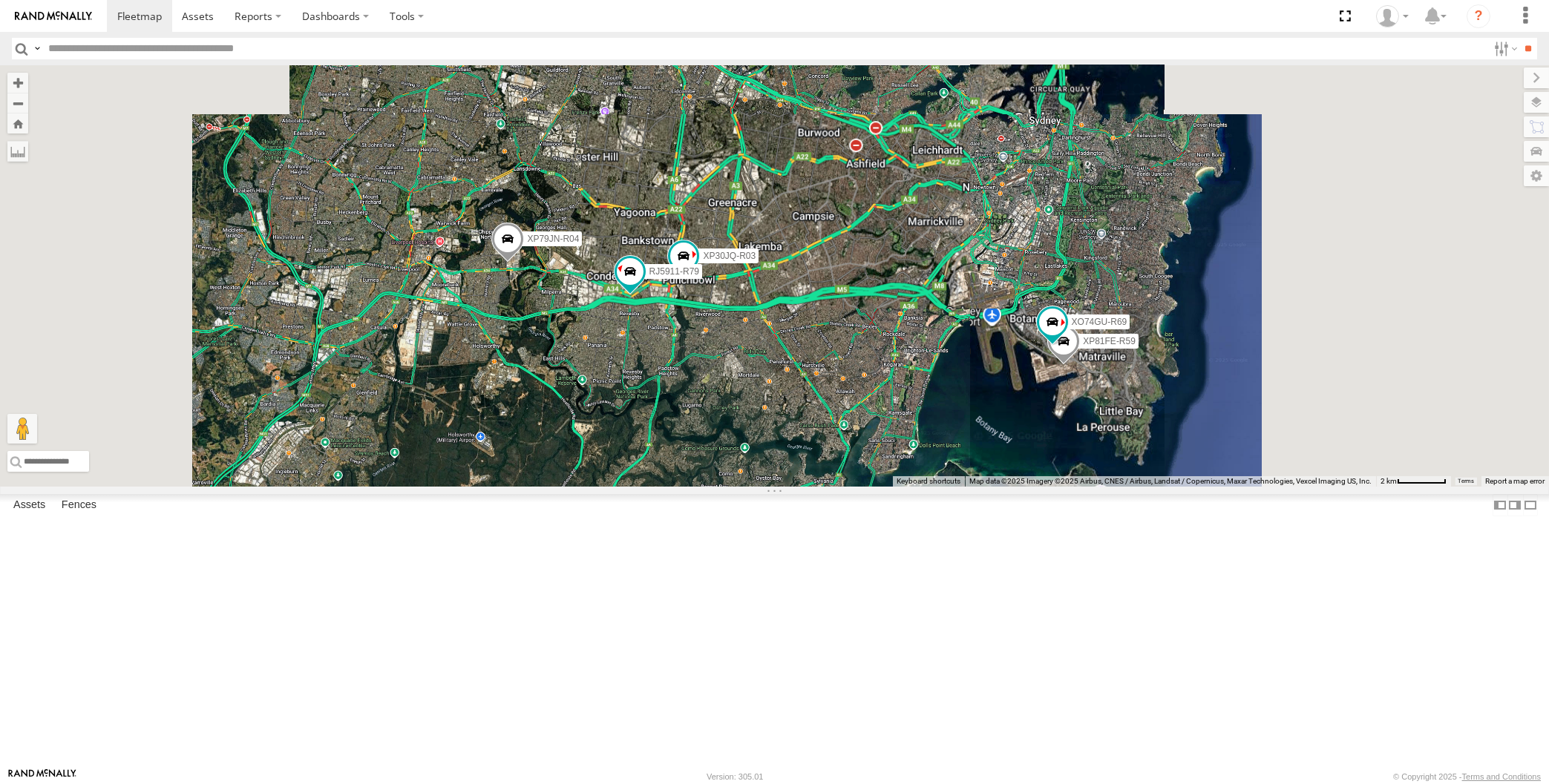
drag, startPoint x: 851, startPoint y: 550, endPoint x: 874, endPoint y: 547, distance: 23.2
click at [873, 487] on div "XP79JN-R04 XP30JQ-R03 RJ5911-R79 XP81FE-R59 XO74GU-R69" at bounding box center [774, 276] width 1549 height 422
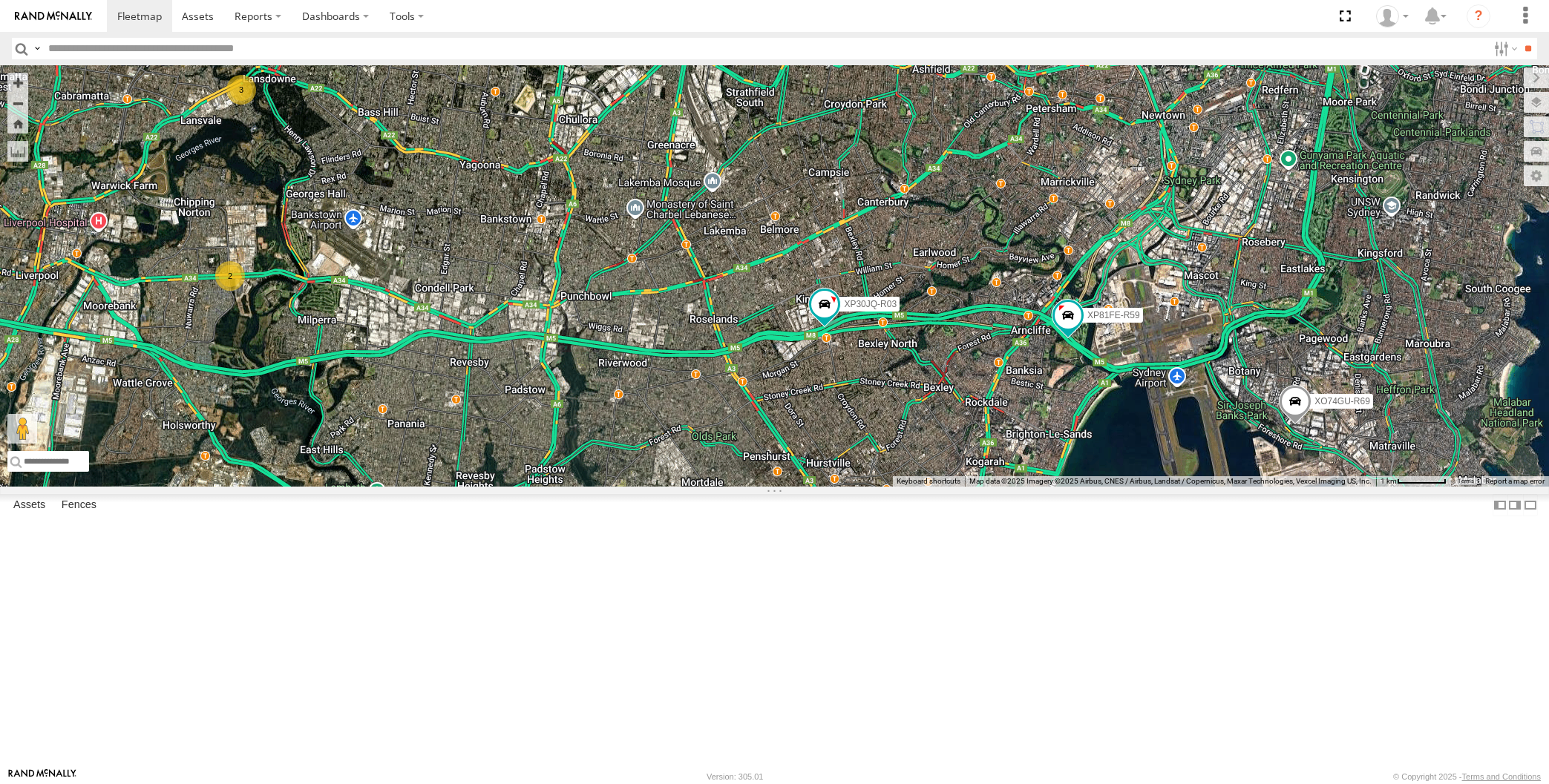
click at [405, 487] on div "XP30JQ-R03 XP81FE-R59 XO74GU-R69 2 3" at bounding box center [774, 276] width 1549 height 422
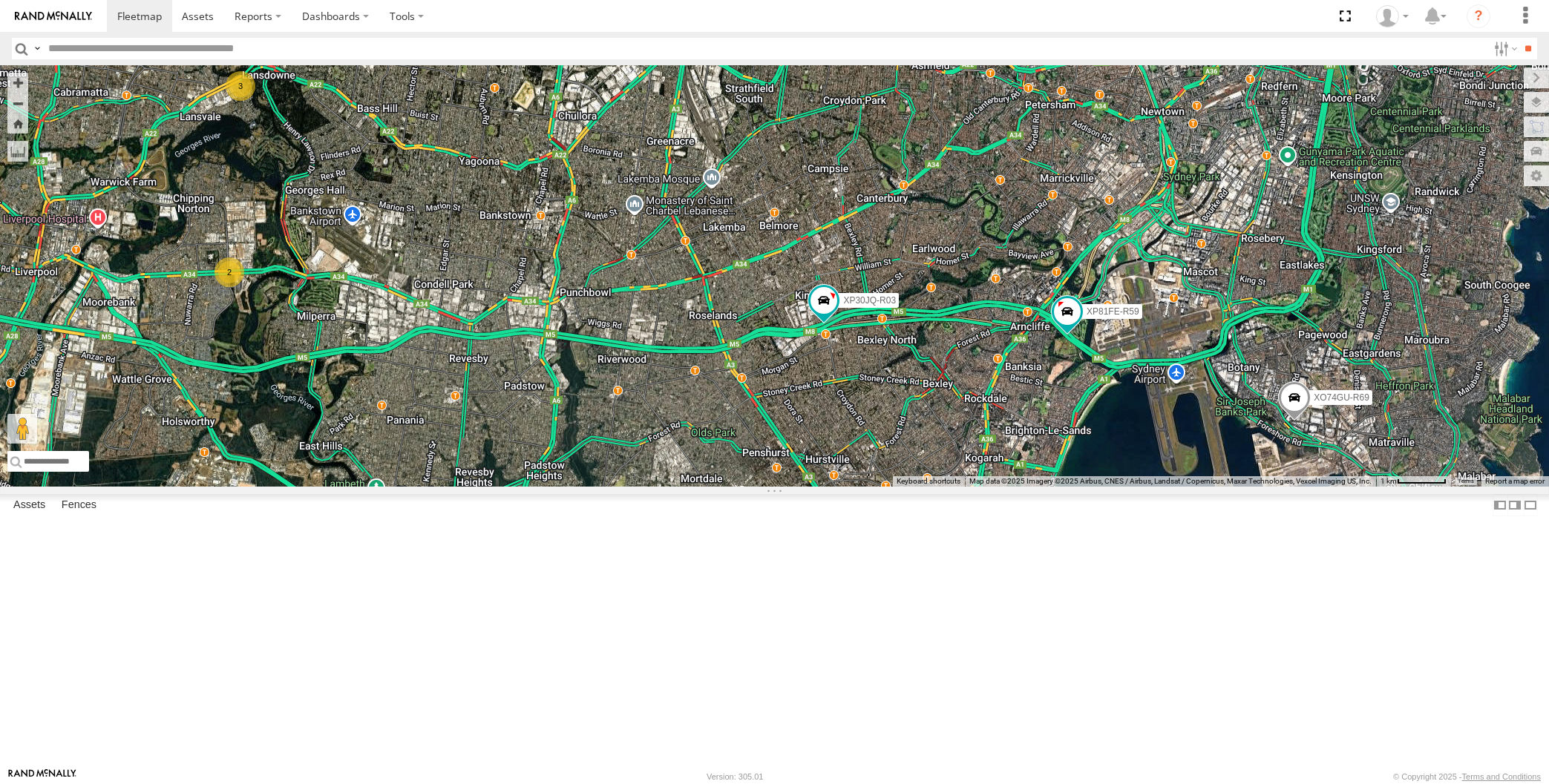
drag, startPoint x: 928, startPoint y: 648, endPoint x: 917, endPoint y: 638, distance: 14.9
click at [919, 487] on div "XP30JQ-R03 XP81FE-R59 XO74GU-R69 2 3" at bounding box center [774, 276] width 1549 height 422
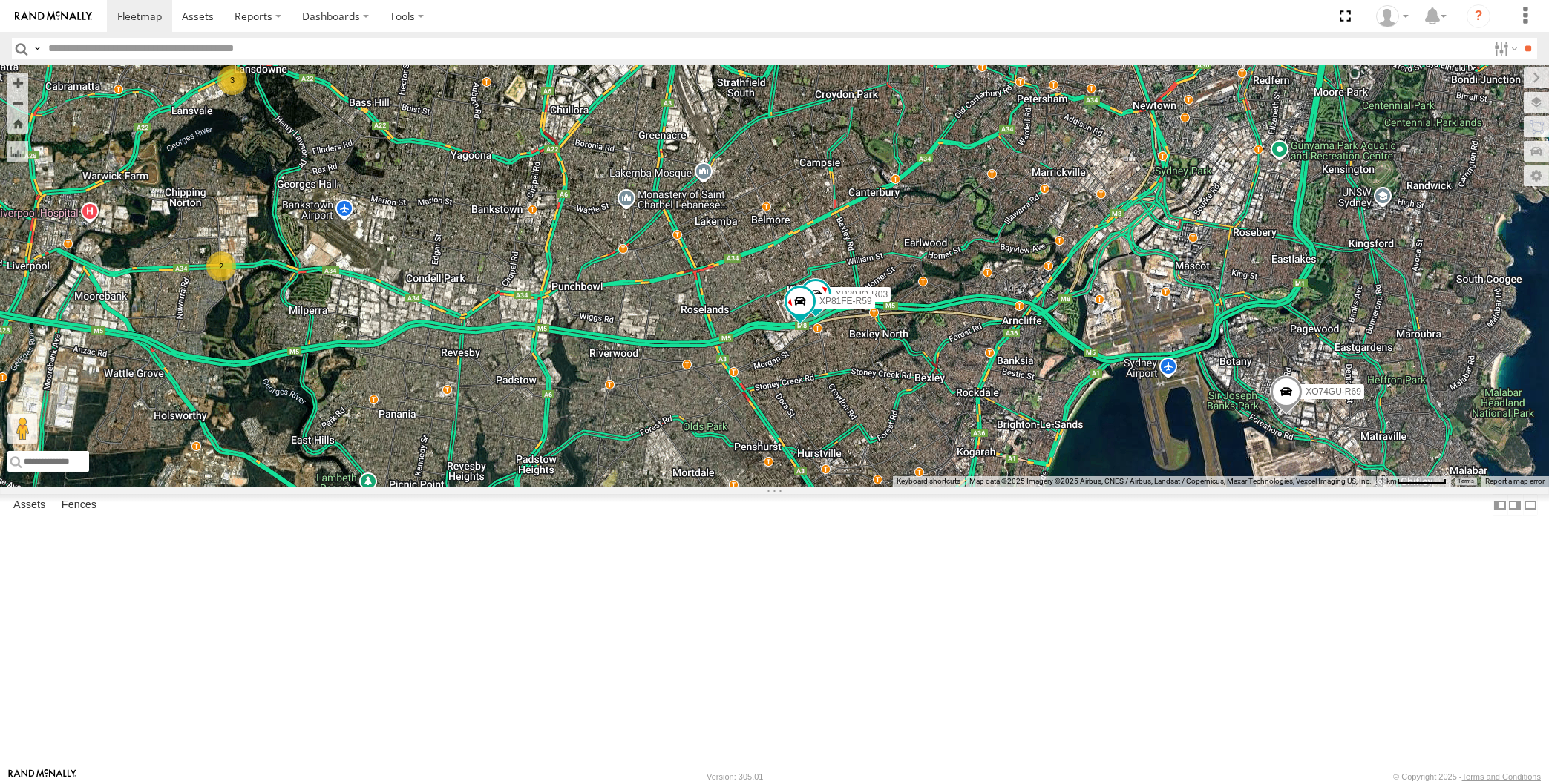
drag, startPoint x: 753, startPoint y: 627, endPoint x: 769, endPoint y: 615, distance: 20.0
click at [760, 487] on div "XP30JQ-R03 XP81FE-R59 XO74GU-R69 2 3" at bounding box center [774, 276] width 1549 height 422
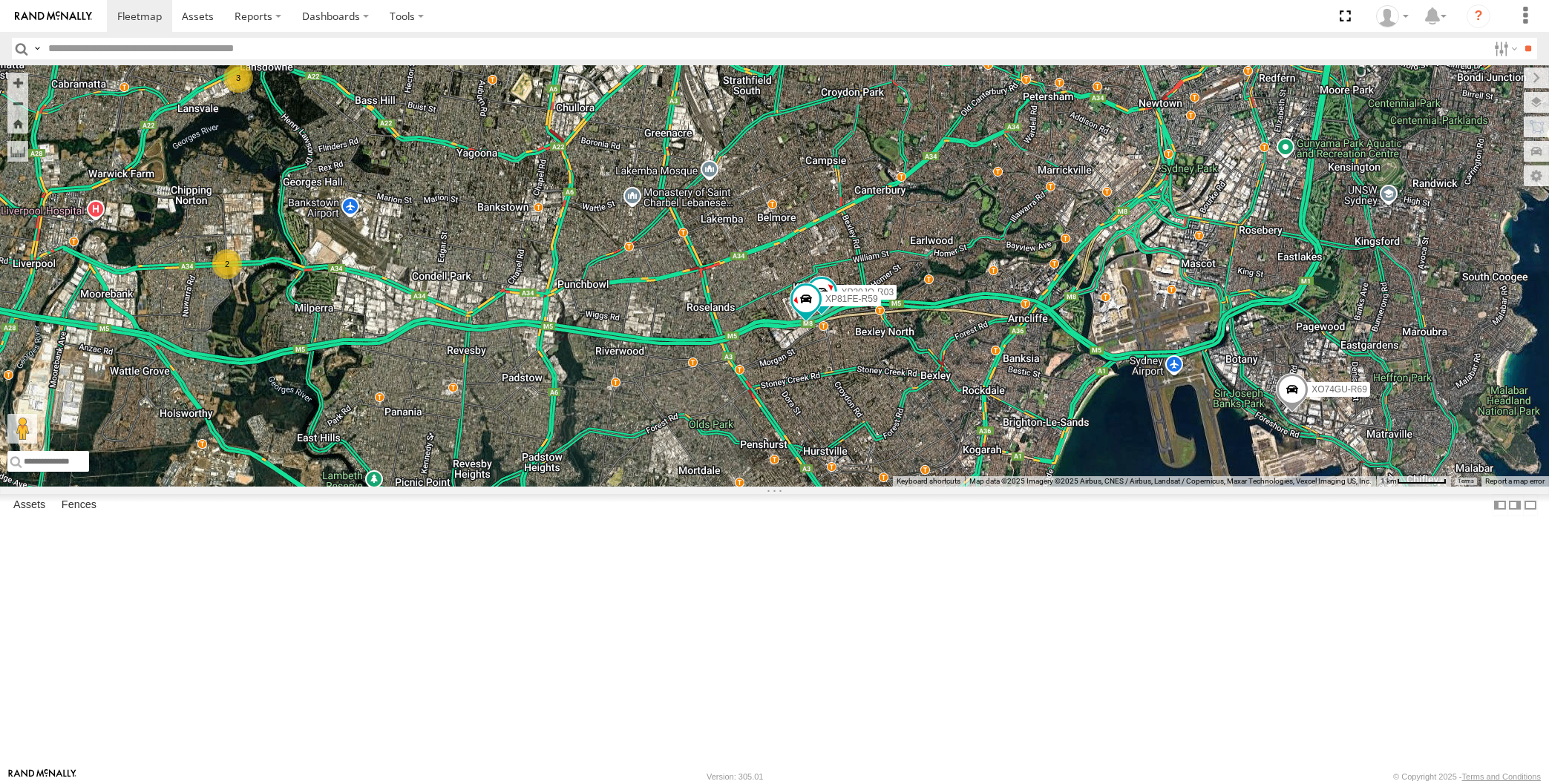
click at [802, 487] on div "XP30JQ-R03 XP81FE-R59 XO74GU-R69 2 3" at bounding box center [774, 276] width 1549 height 422
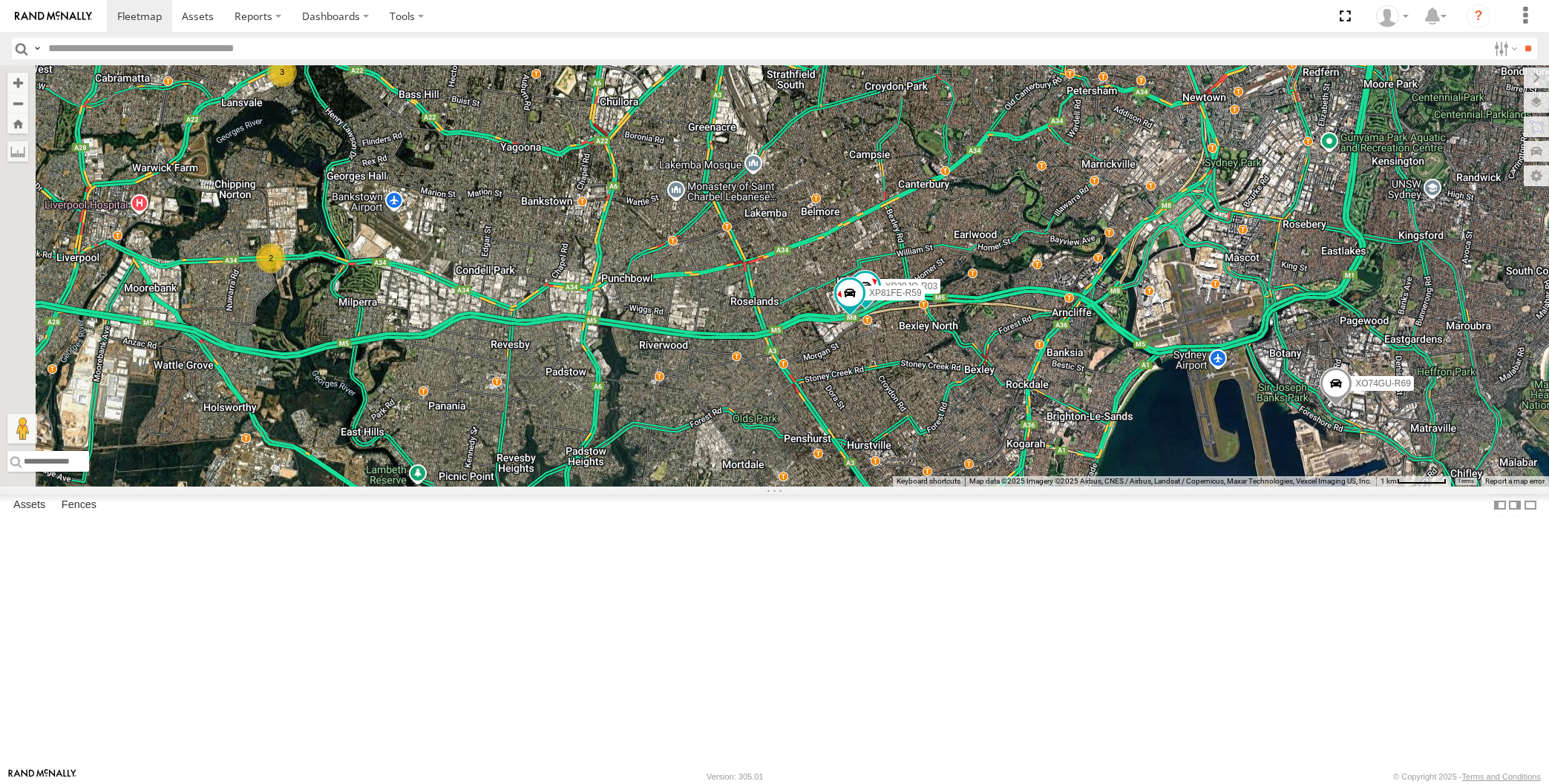
drag, startPoint x: 642, startPoint y: 612, endPoint x: 684, endPoint y: 615, distance: 42.1
click at [684, 487] on div "XP30JQ-R03 XP81FE-R59 XO74GU-R69 2 3" at bounding box center [774, 276] width 1549 height 422
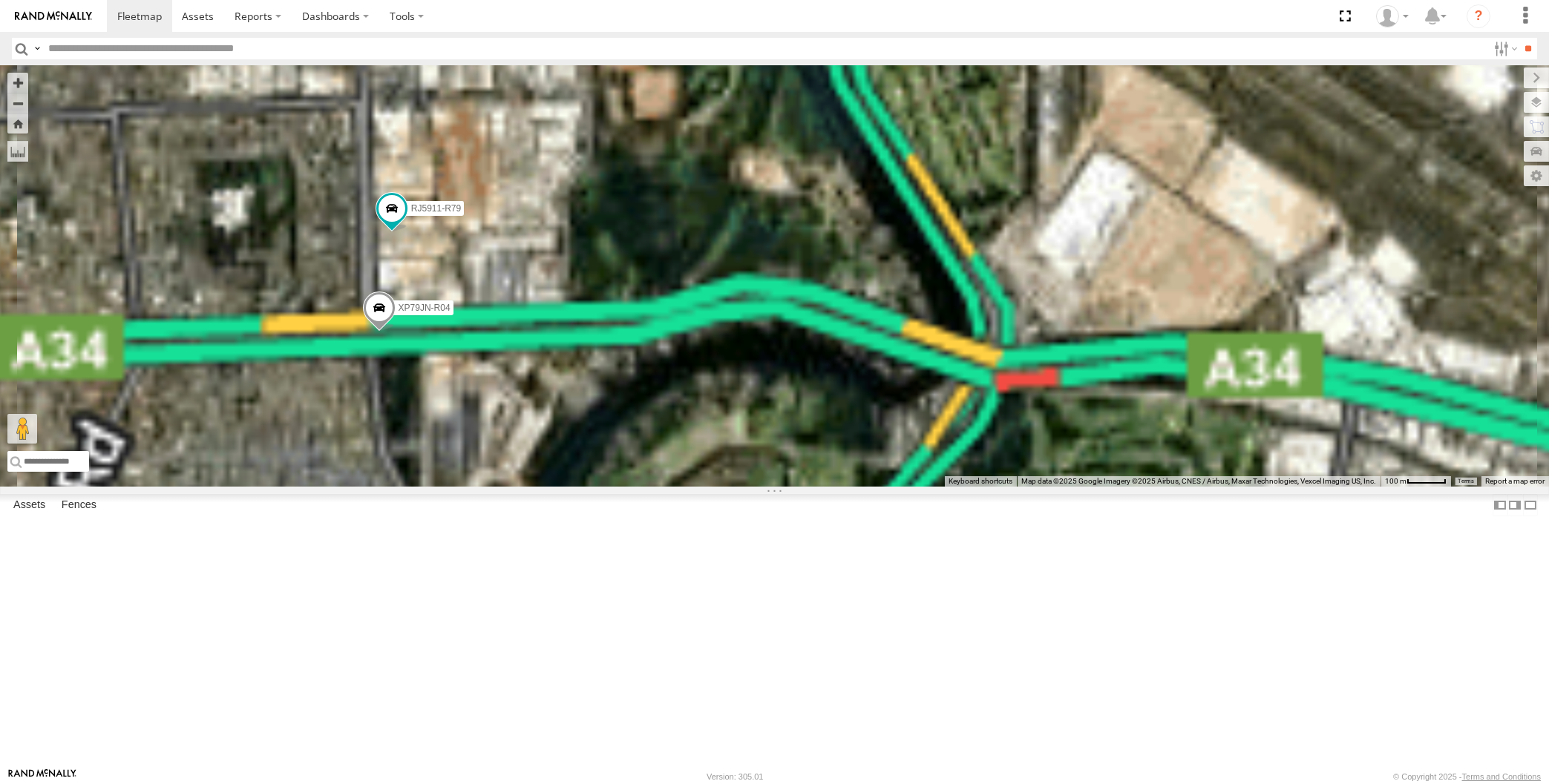
drag, startPoint x: 614, startPoint y: 563, endPoint x: 570, endPoint y: 530, distance: 55.0
click at [570, 487] on div "XP30JQ-R03 XP81FE-R59 XO74GU-R69 XP79JN-R04 RJ5911-R79" at bounding box center [774, 276] width 1549 height 422
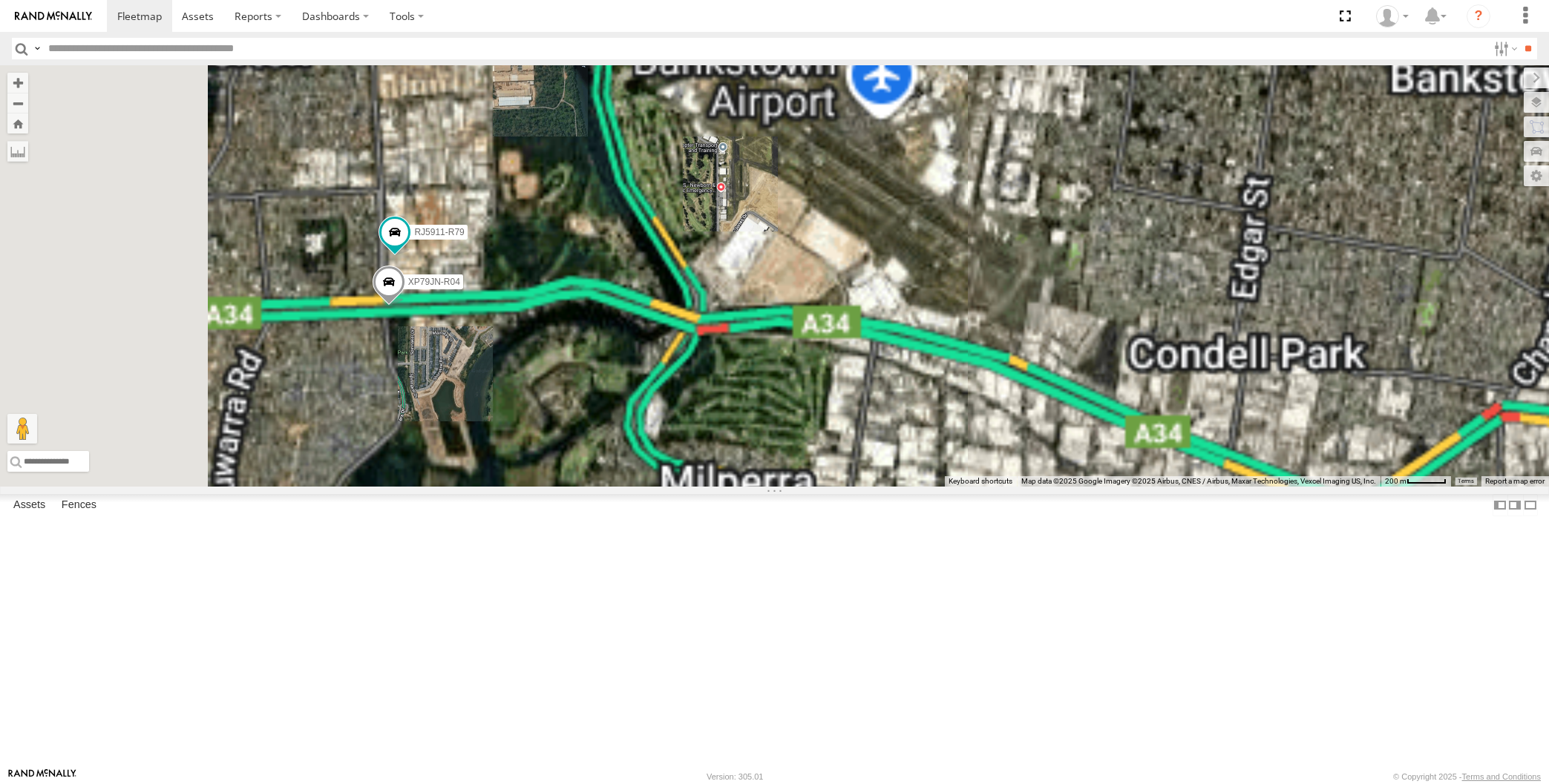
click at [895, 487] on div "XP30JQ-R03 XP81FE-R59 XO74GU-R69 XP79JN-R04 RJ5911-R79" at bounding box center [774, 276] width 1549 height 422
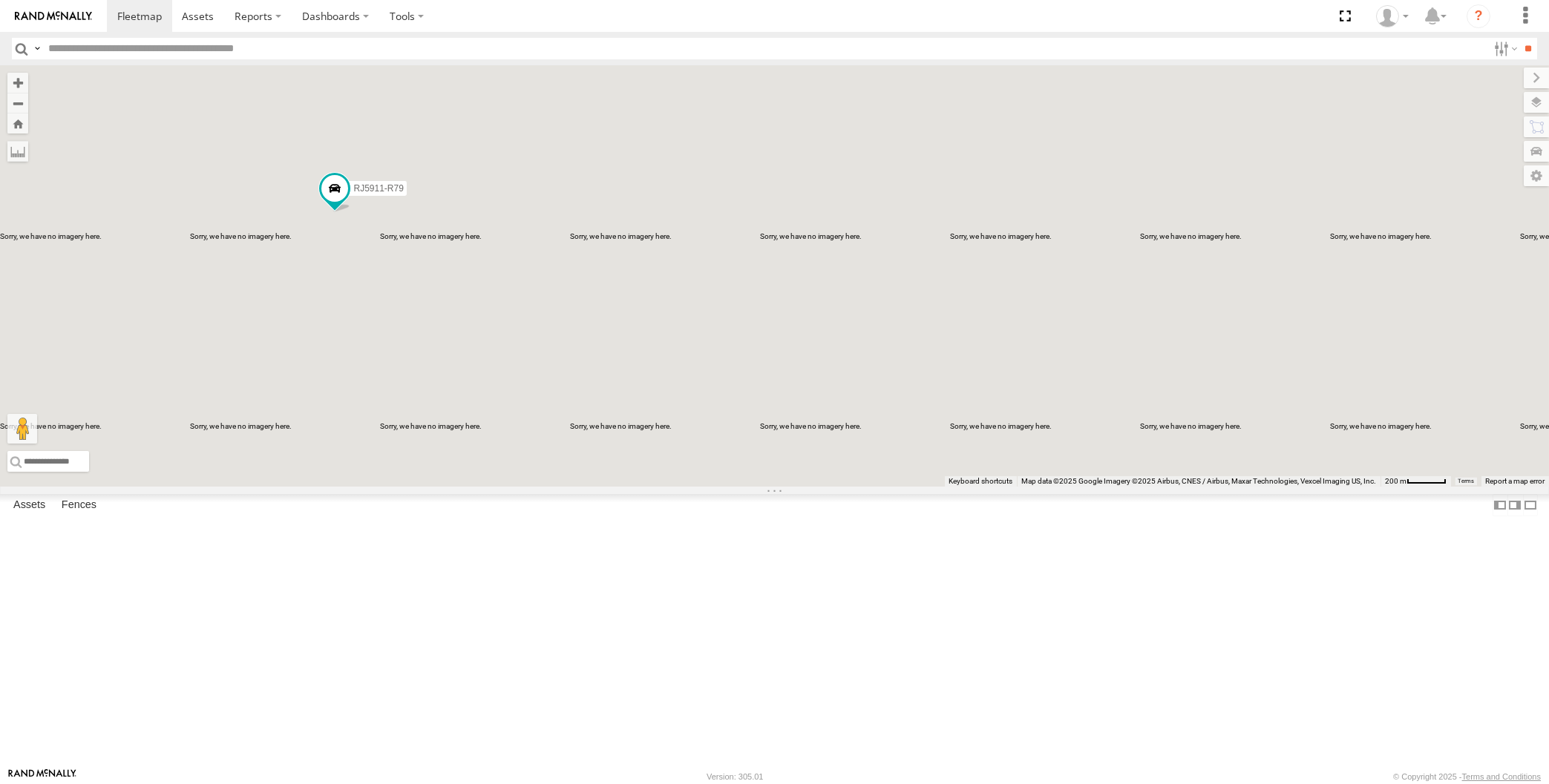
click at [887, 487] on div "RJ5911-R79" at bounding box center [774, 276] width 1549 height 422
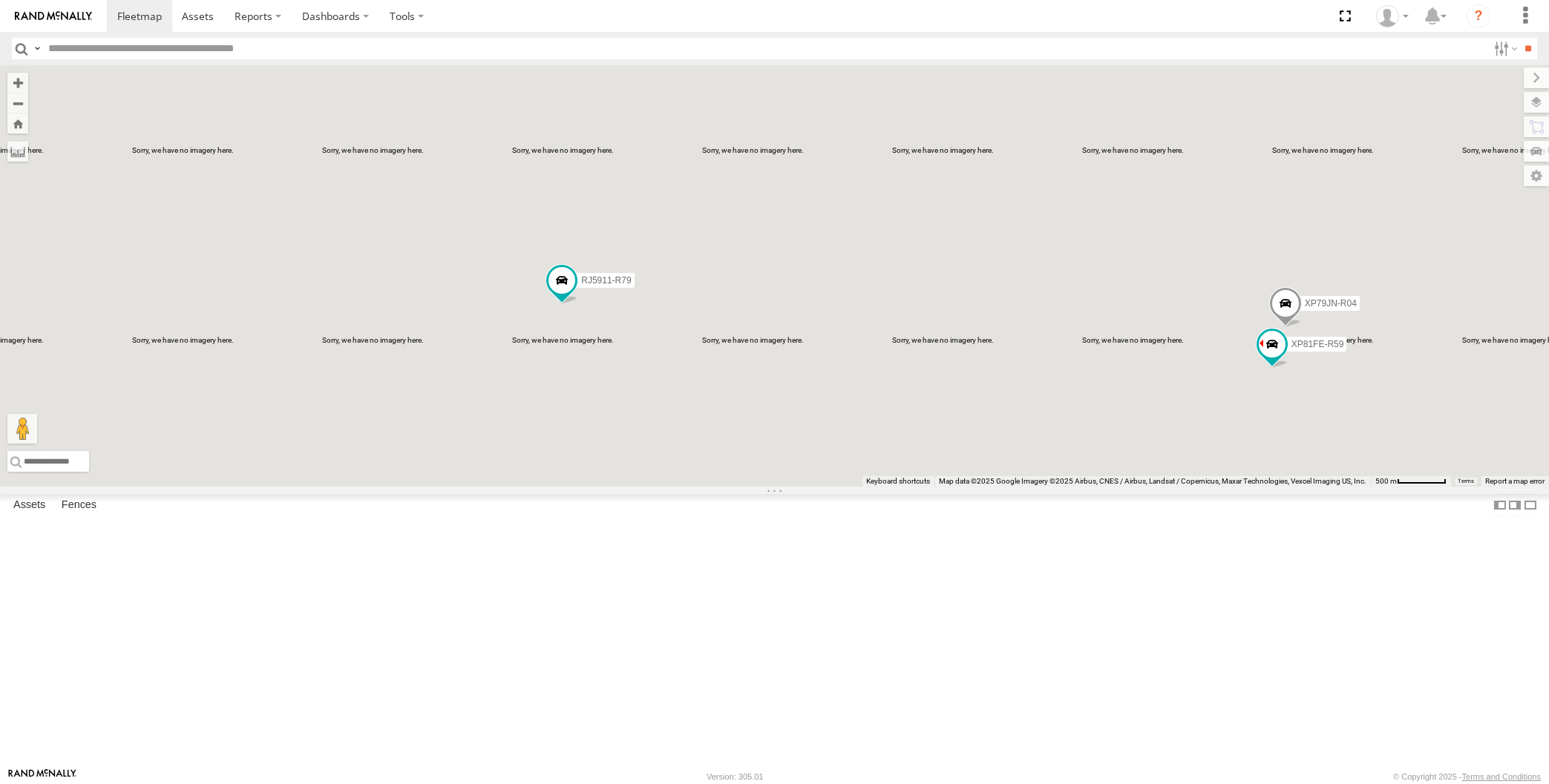
drag, startPoint x: 992, startPoint y: 599, endPoint x: 982, endPoint y: 595, distance: 10.8
click at [988, 487] on div "XP79JN-R04 RJ5911-R79 3 XP81FE-R59" at bounding box center [774, 276] width 1549 height 422
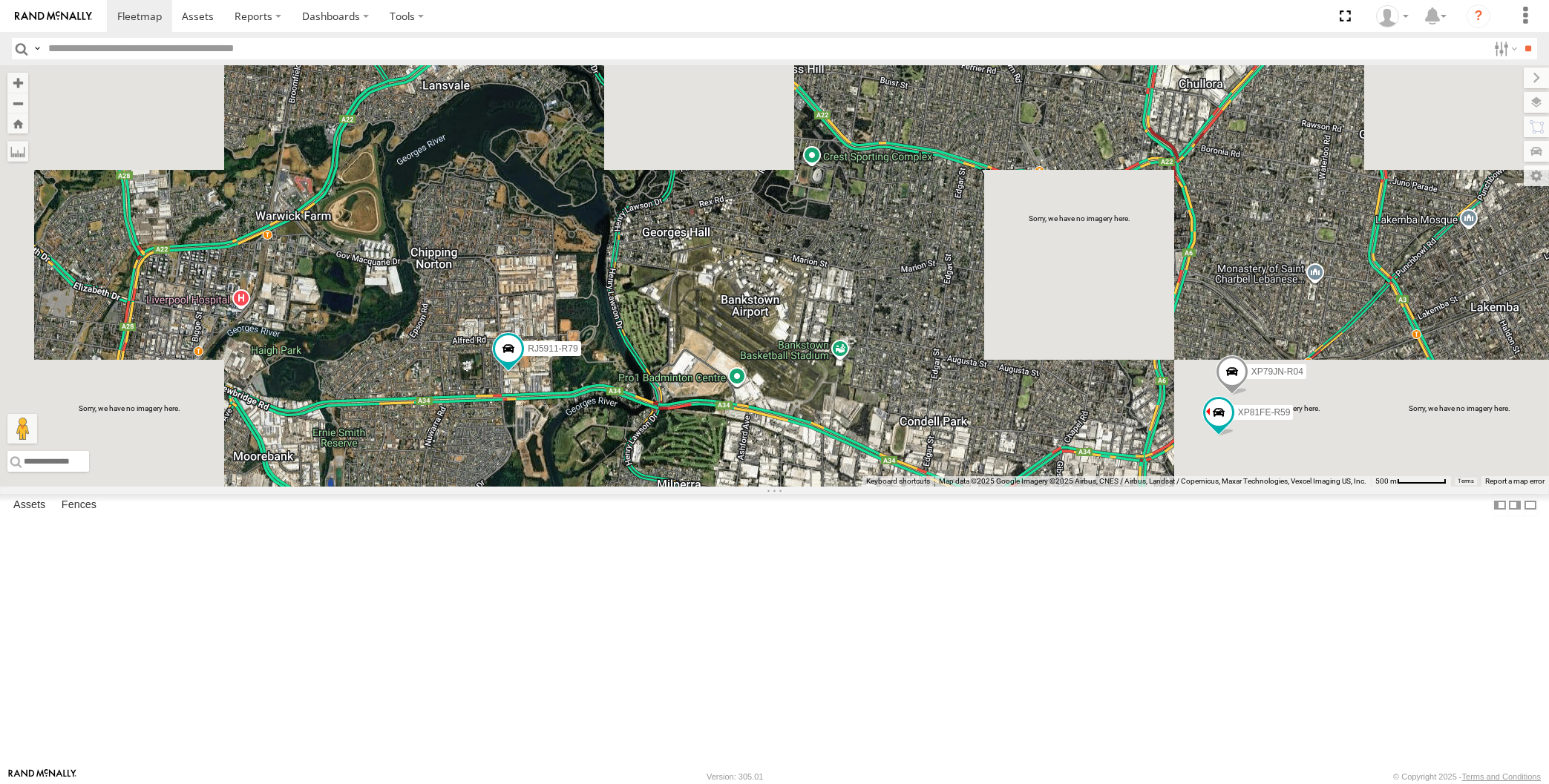
click at [1000, 487] on div "XP79JN-R04 RJ5911-R79 3 XP81FE-R59" at bounding box center [774, 276] width 1549 height 422
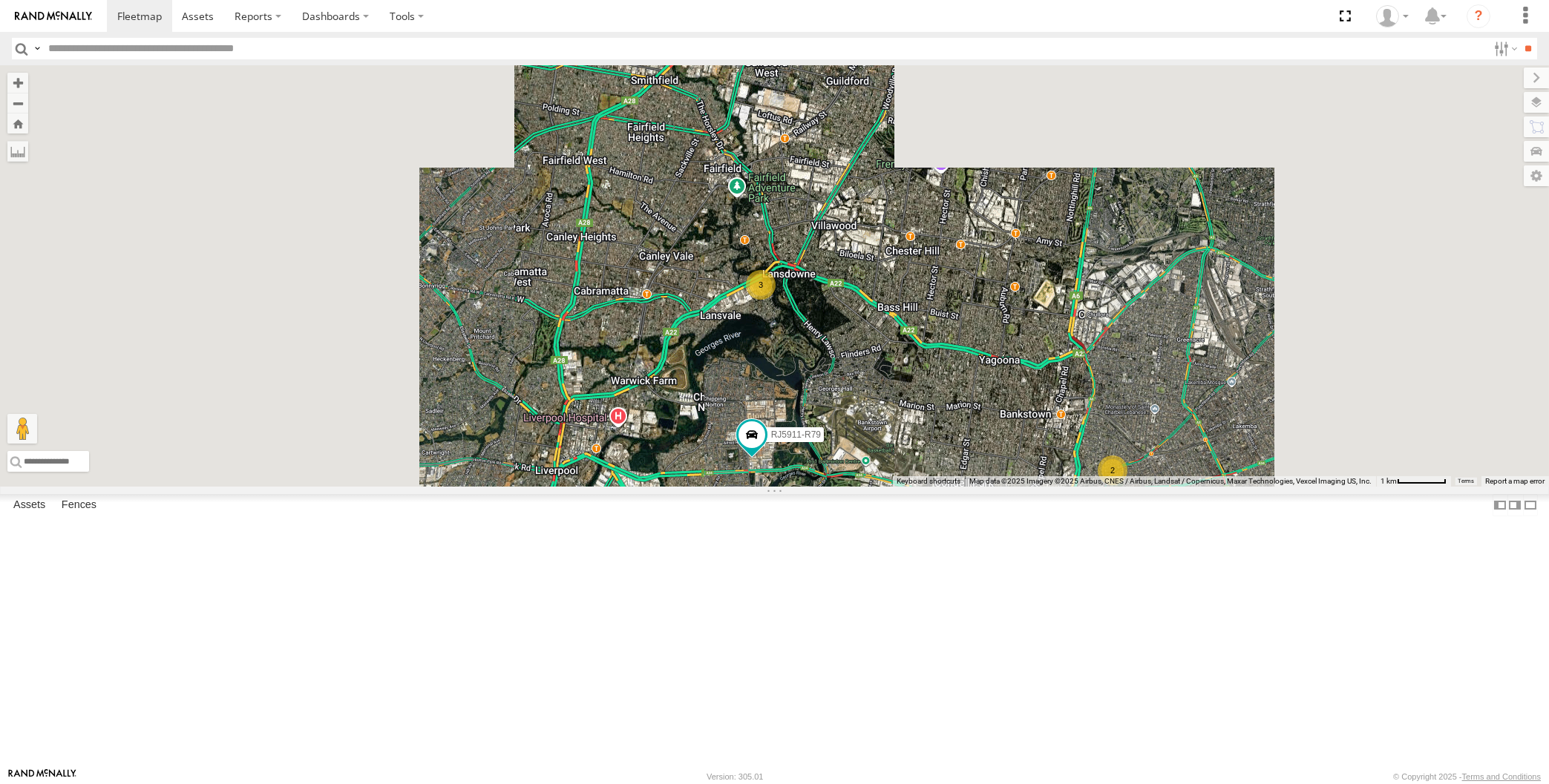
drag, startPoint x: 1016, startPoint y: 617, endPoint x: 997, endPoint y: 598, distance: 26.9
click at [1003, 487] on div "RJ5911-R79 2 3" at bounding box center [774, 276] width 1549 height 422
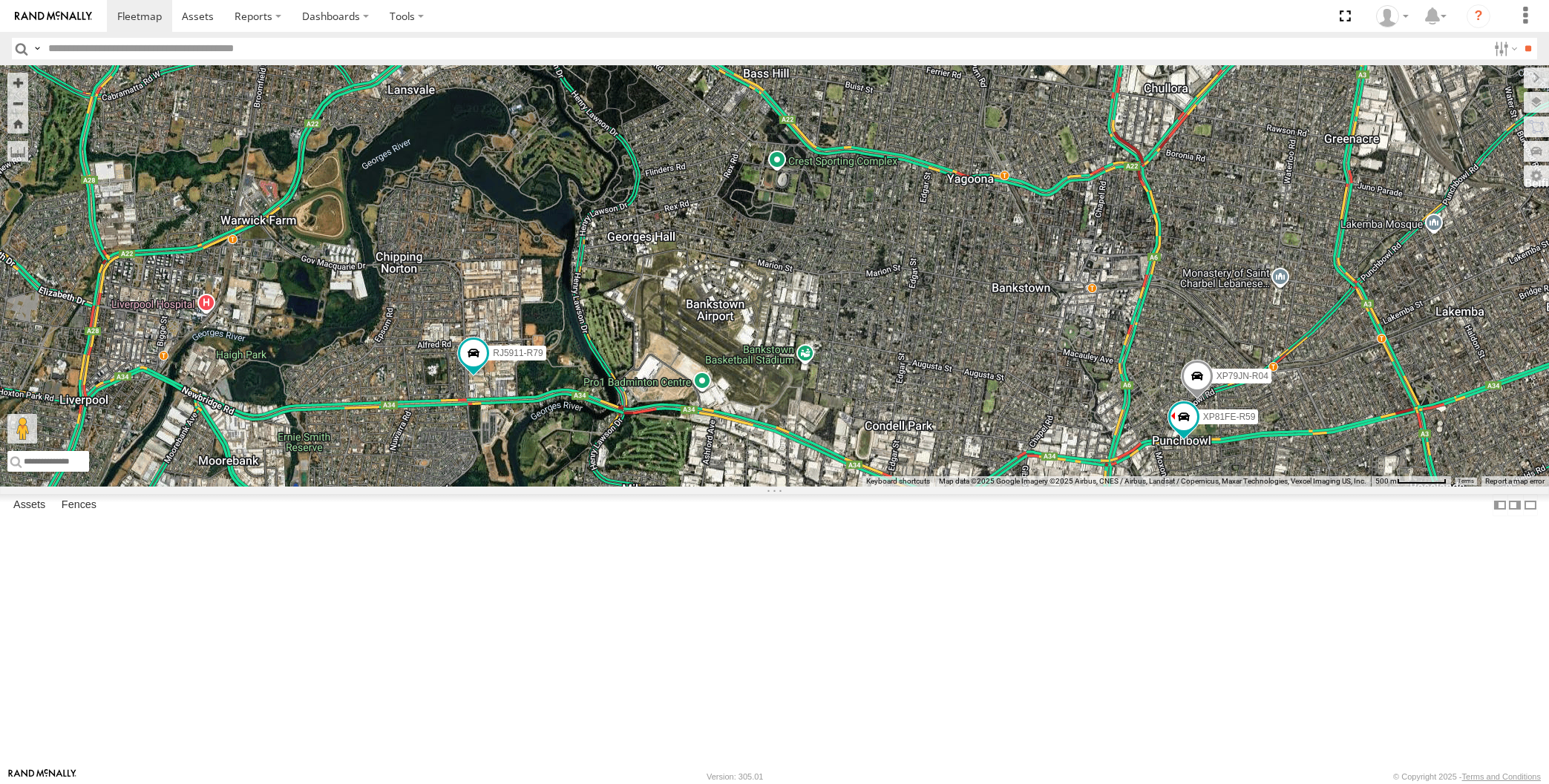
drag, startPoint x: 1042, startPoint y: 632, endPoint x: 1028, endPoint y: 617, distance: 20.5
click at [1033, 487] on div "RJ5911-R79 XP79JN-R04 3 XP81FE-R59" at bounding box center [774, 276] width 1549 height 422
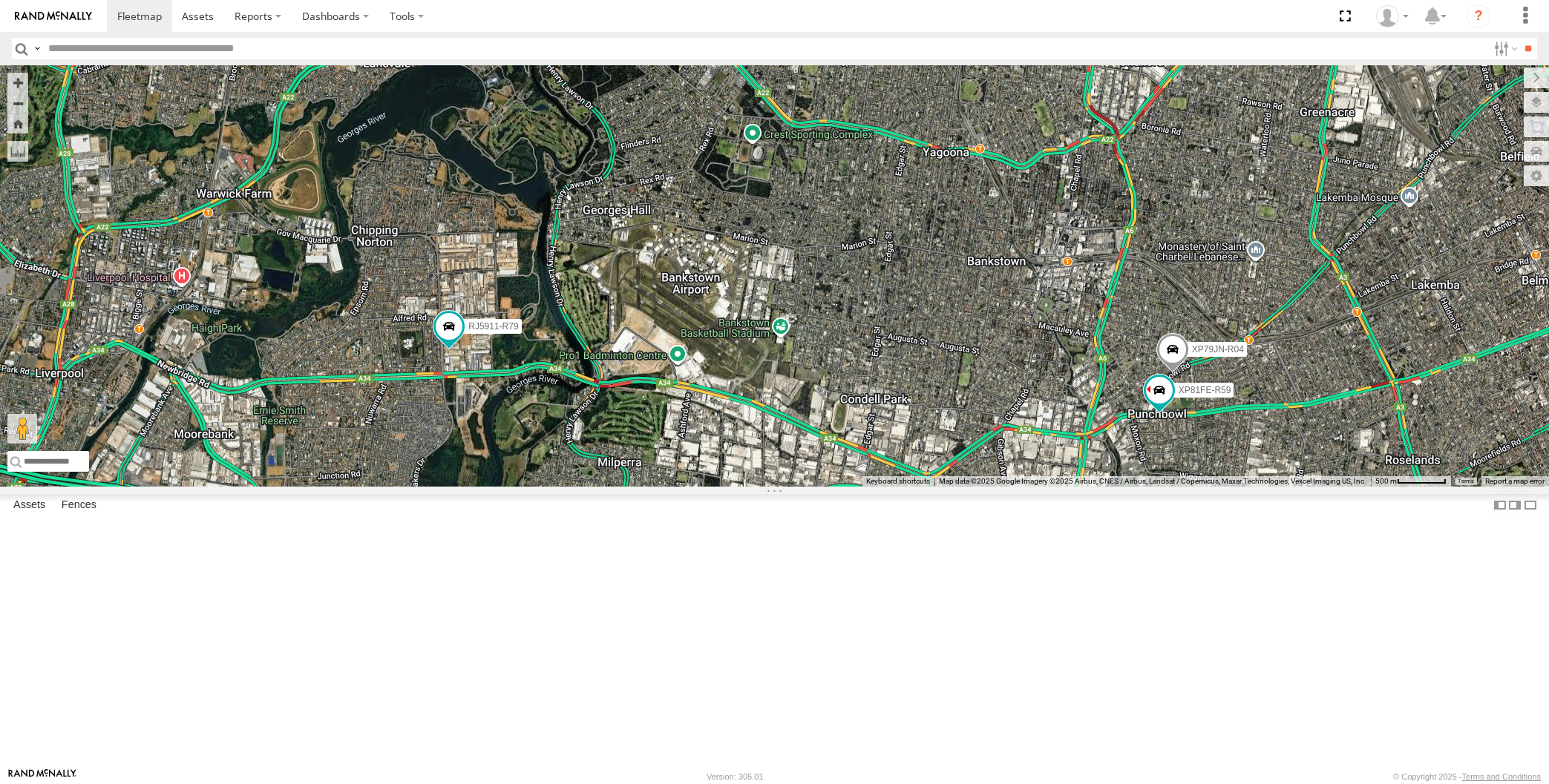
drag, startPoint x: 1008, startPoint y: 613, endPoint x: 1013, endPoint y: 608, distance: 7.1
click at [1008, 487] on div "RJ5911-R79 XP79JN-R04 3 XP81FE-R59" at bounding box center [774, 276] width 1549 height 422
drag, startPoint x: 1033, startPoint y: 628, endPoint x: 1036, endPoint y: 615, distance: 13.3
click at [1035, 487] on div "RJ5911-R79 XP79JN-R04 3 XP81FE-R59" at bounding box center [774, 276] width 1549 height 422
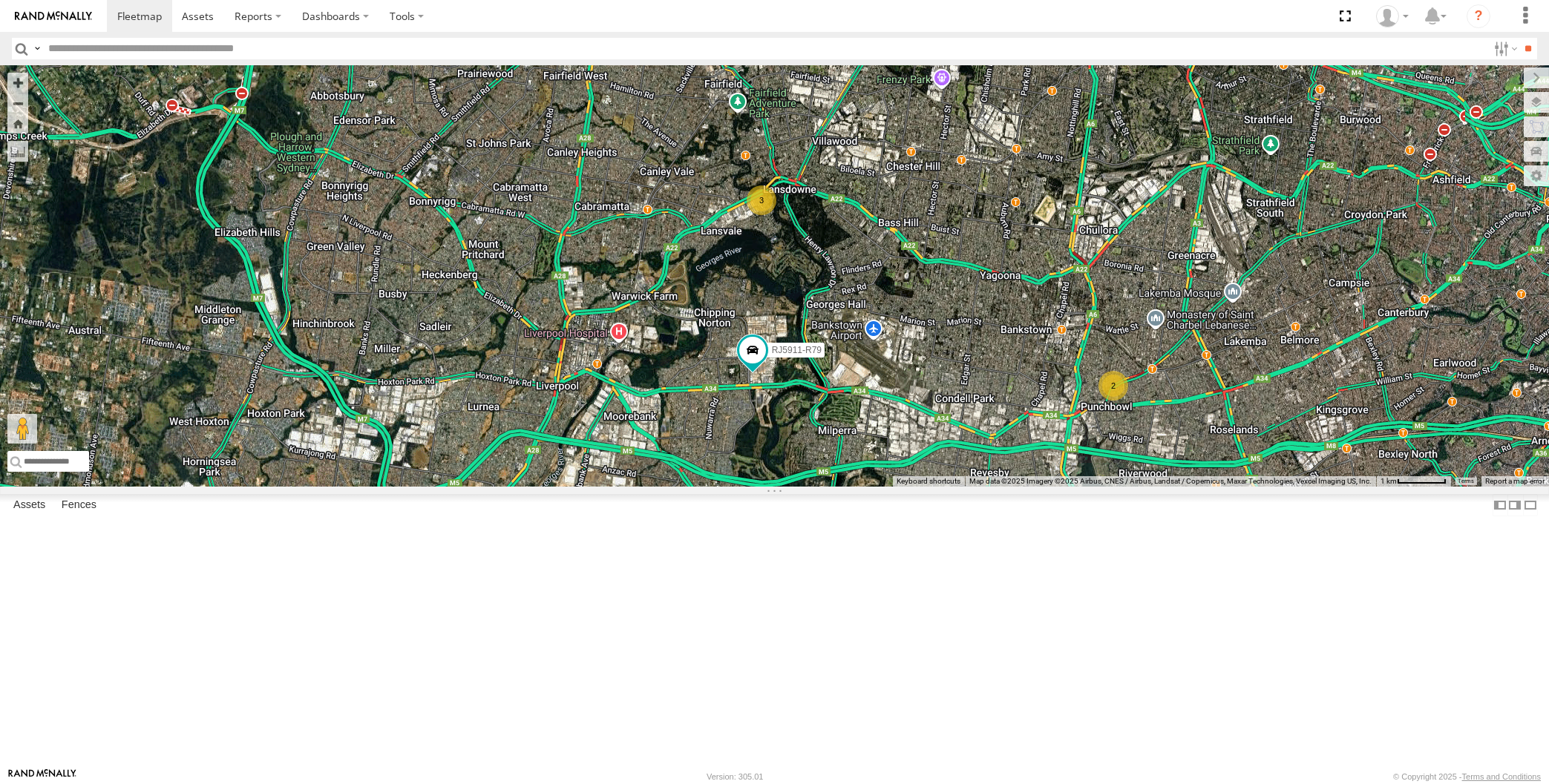
drag, startPoint x: 1061, startPoint y: 634, endPoint x: 1031, endPoint y: 633, distance: 30.0
click at [1031, 487] on div "RJ5911-R79 2 3" at bounding box center [774, 276] width 1549 height 422
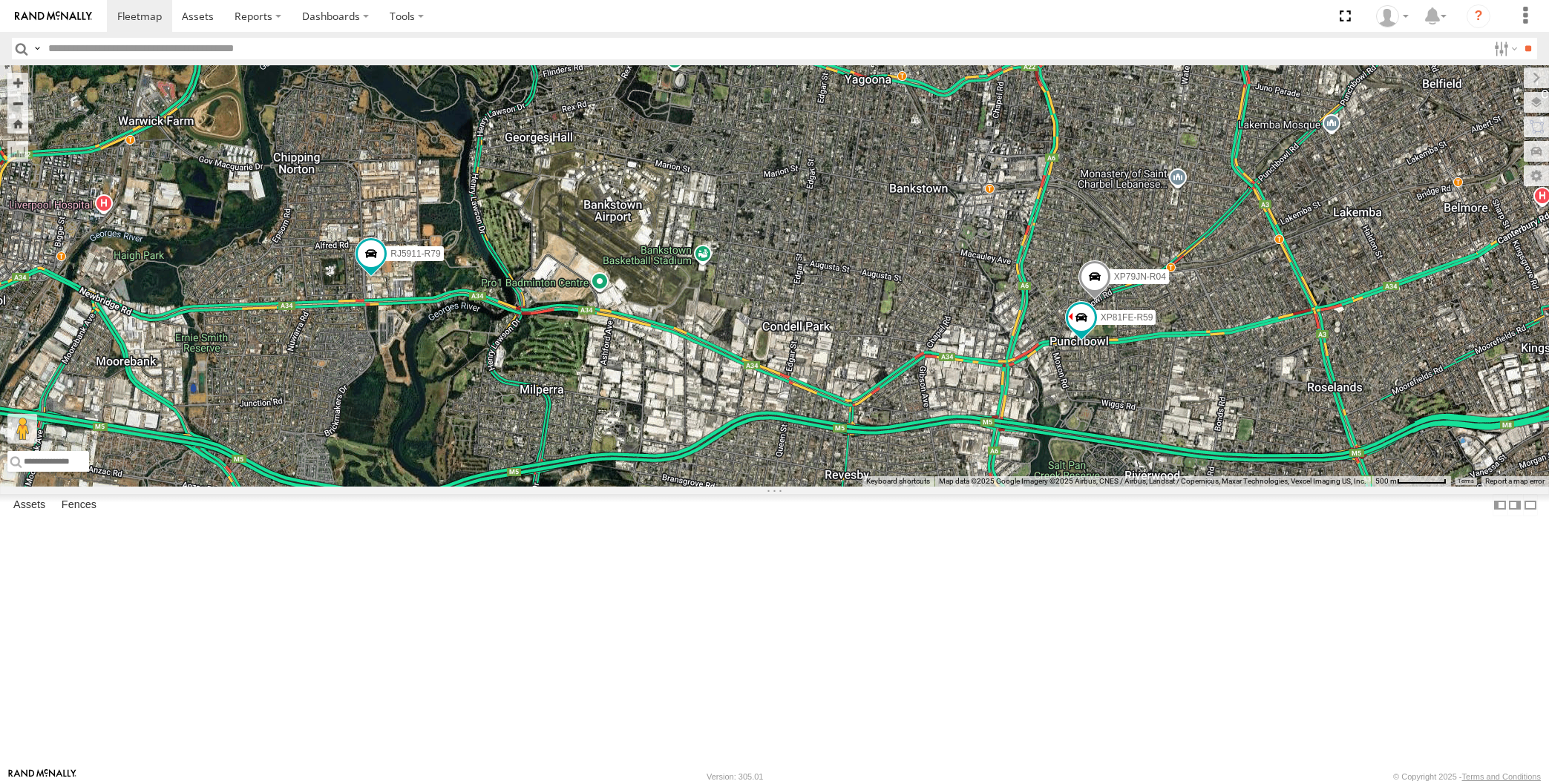
click at [995, 487] on div "RJ5911-R79 XP79JN-R04 3 XP81FE-R59" at bounding box center [774, 276] width 1549 height 422
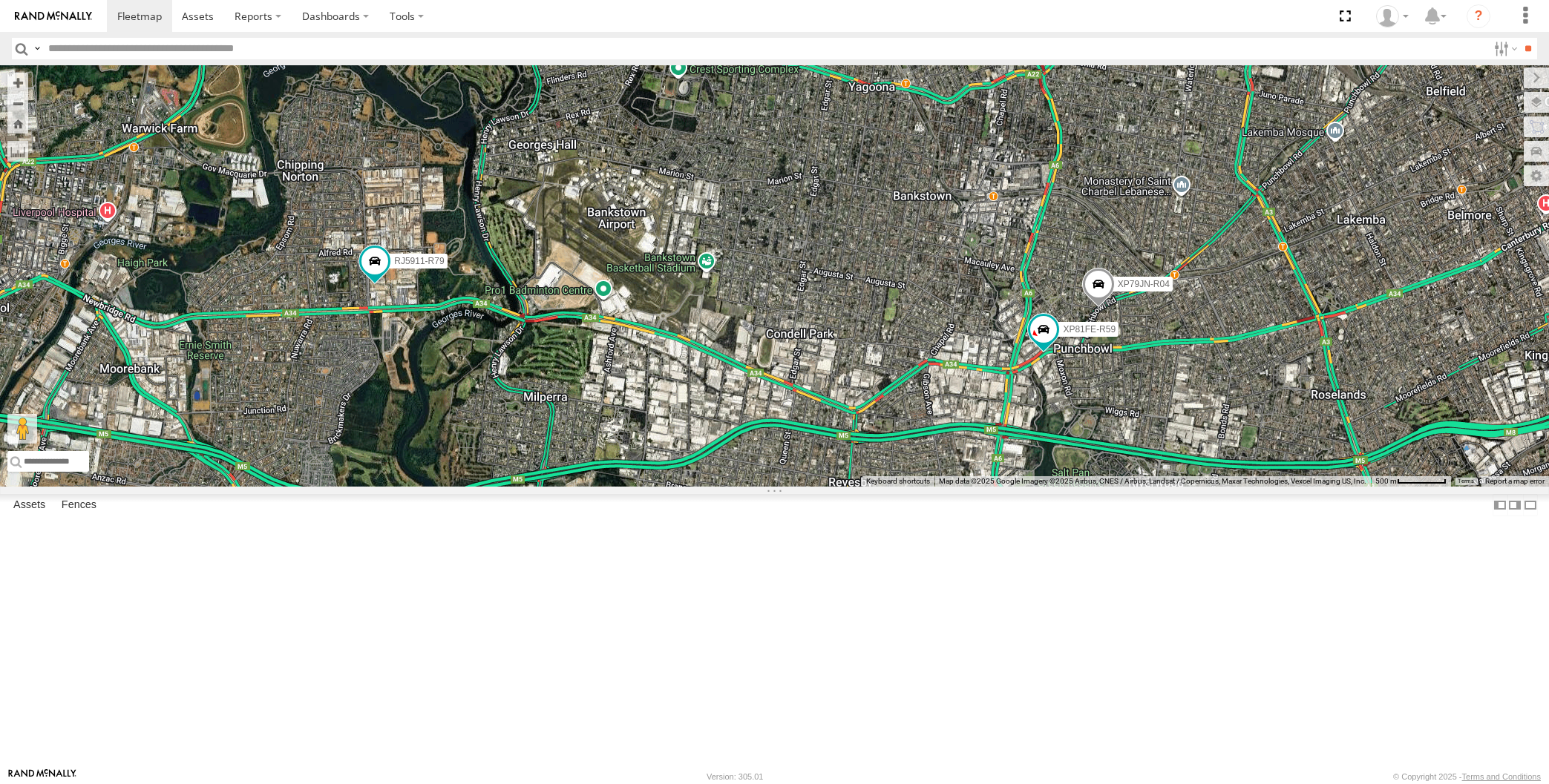
drag, startPoint x: 1025, startPoint y: 564, endPoint x: 1026, endPoint y: 555, distance: 9.1
click at [1026, 487] on div "RJ5911-R79 XP79JN-R04 3 XP81FE-R59" at bounding box center [774, 276] width 1549 height 422
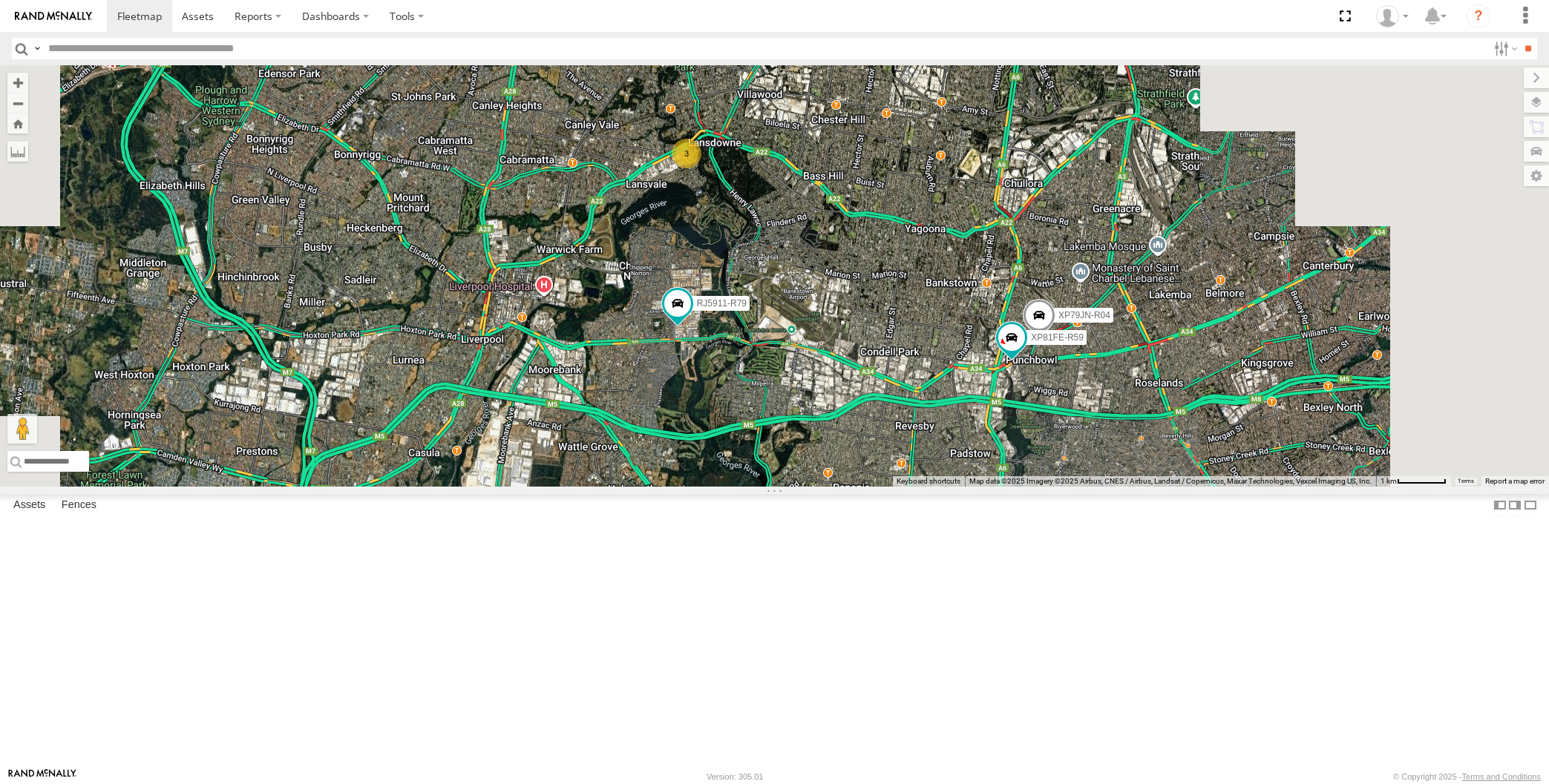
drag, startPoint x: 1018, startPoint y: 576, endPoint x: 1012, endPoint y: 572, distance: 7.2
click at [1016, 487] on div "RJ5911-R79 XP79JN-R04 XP81FE-R59 3" at bounding box center [774, 276] width 1549 height 422
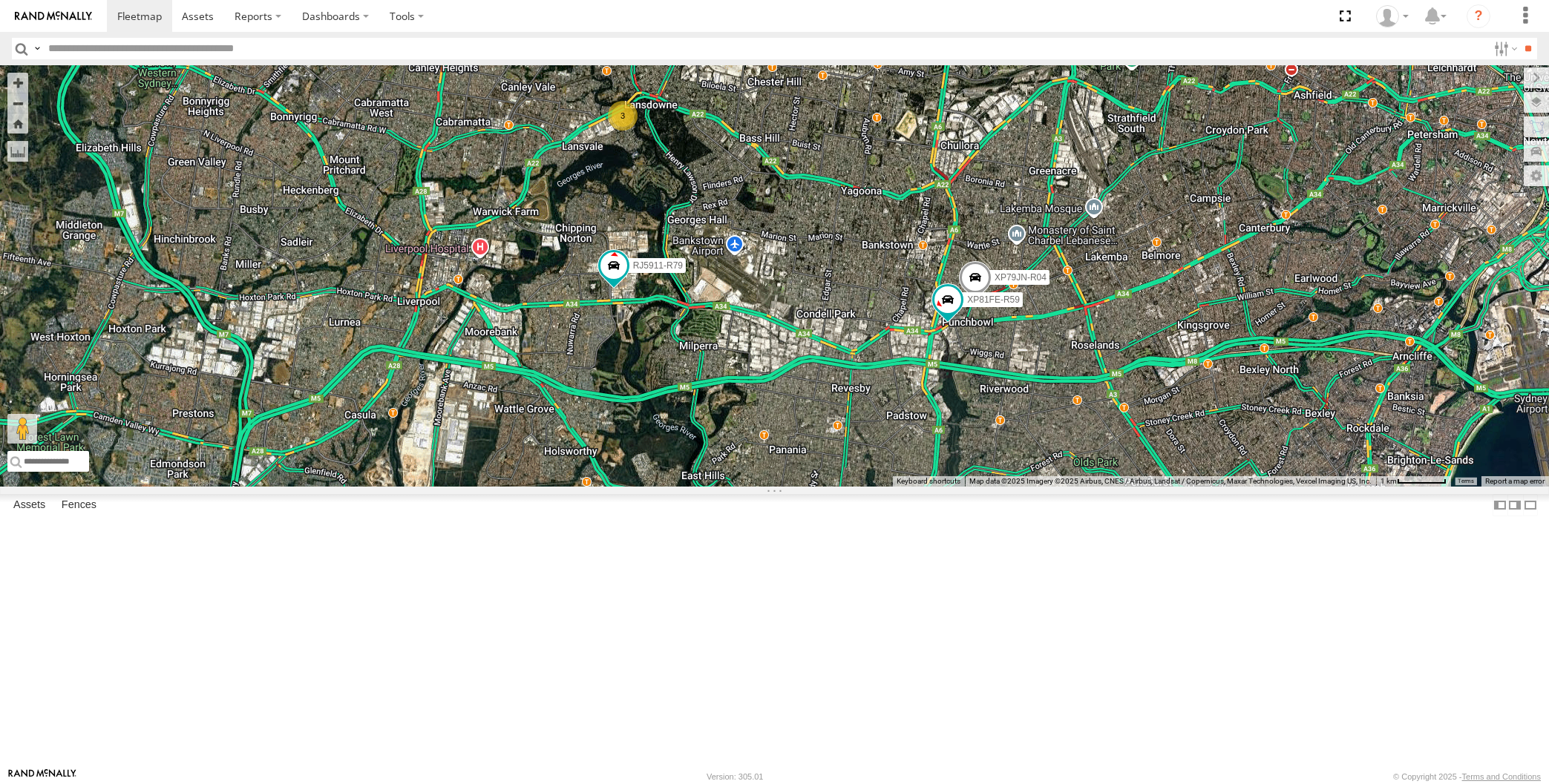
drag, startPoint x: 964, startPoint y: 602, endPoint x: 954, endPoint y: 564, distance: 39.3
click at [960, 487] on div "RJ5911-R79 XP79JN-R04 XP81FE-R59 3" at bounding box center [774, 276] width 1549 height 422
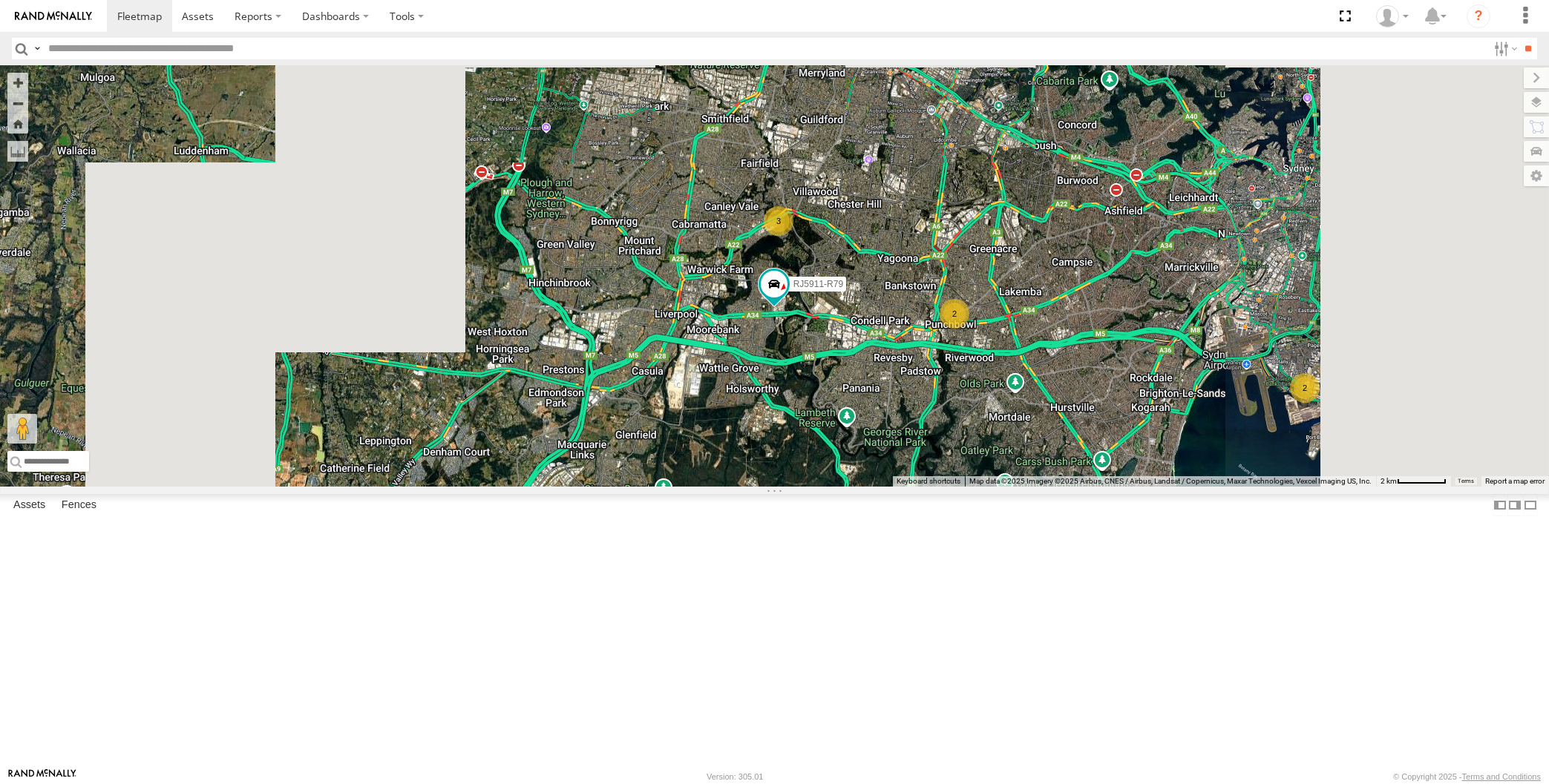
drag, startPoint x: 992, startPoint y: 600, endPoint x: 954, endPoint y: 582, distance: 42.0
click at [982, 487] on div "RJ5911-R79 2 2 3" at bounding box center [774, 276] width 1549 height 422
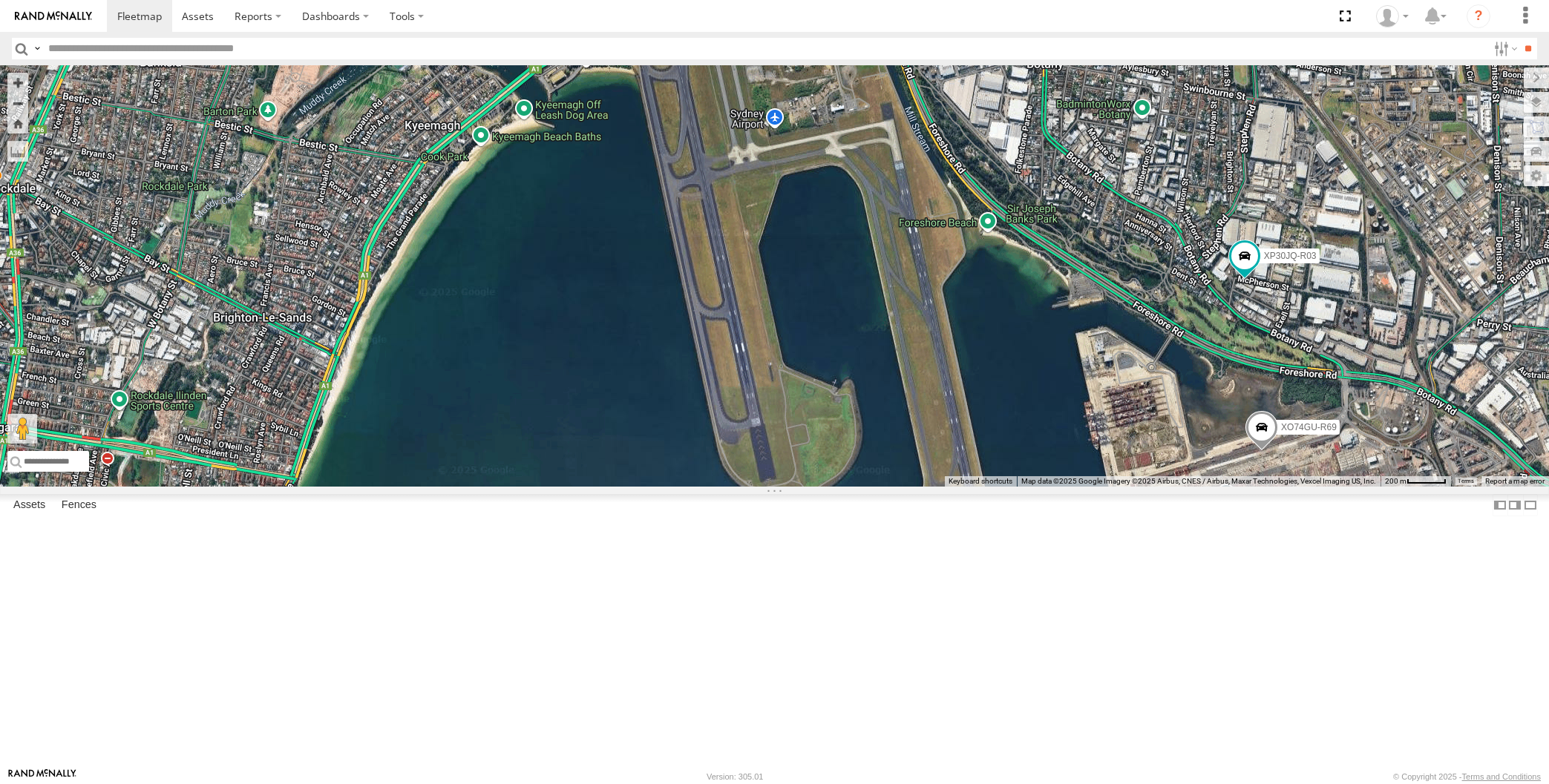
drag, startPoint x: 1311, startPoint y: 626, endPoint x: 1311, endPoint y: 597, distance: 29.0
click at [1311, 487] on div "XP30JQ-R03 XO74GU-R69" at bounding box center [774, 276] width 1549 height 422
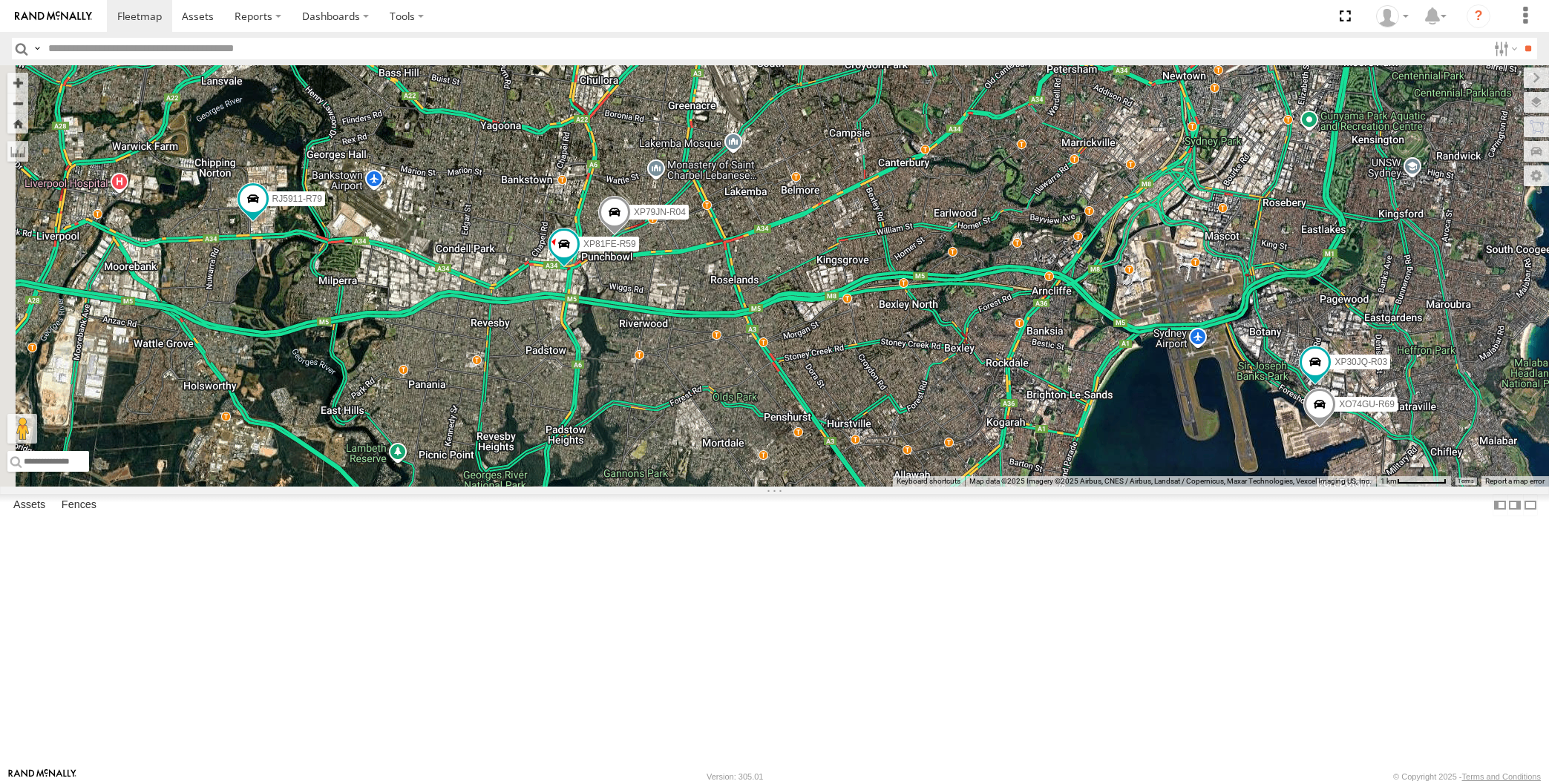
click at [1117, 487] on div "XP30JQ-R03 XO74GU-R69 XP79JN-R04 3 RJ5911-R79 XP81FE-R59" at bounding box center [774, 276] width 1549 height 422
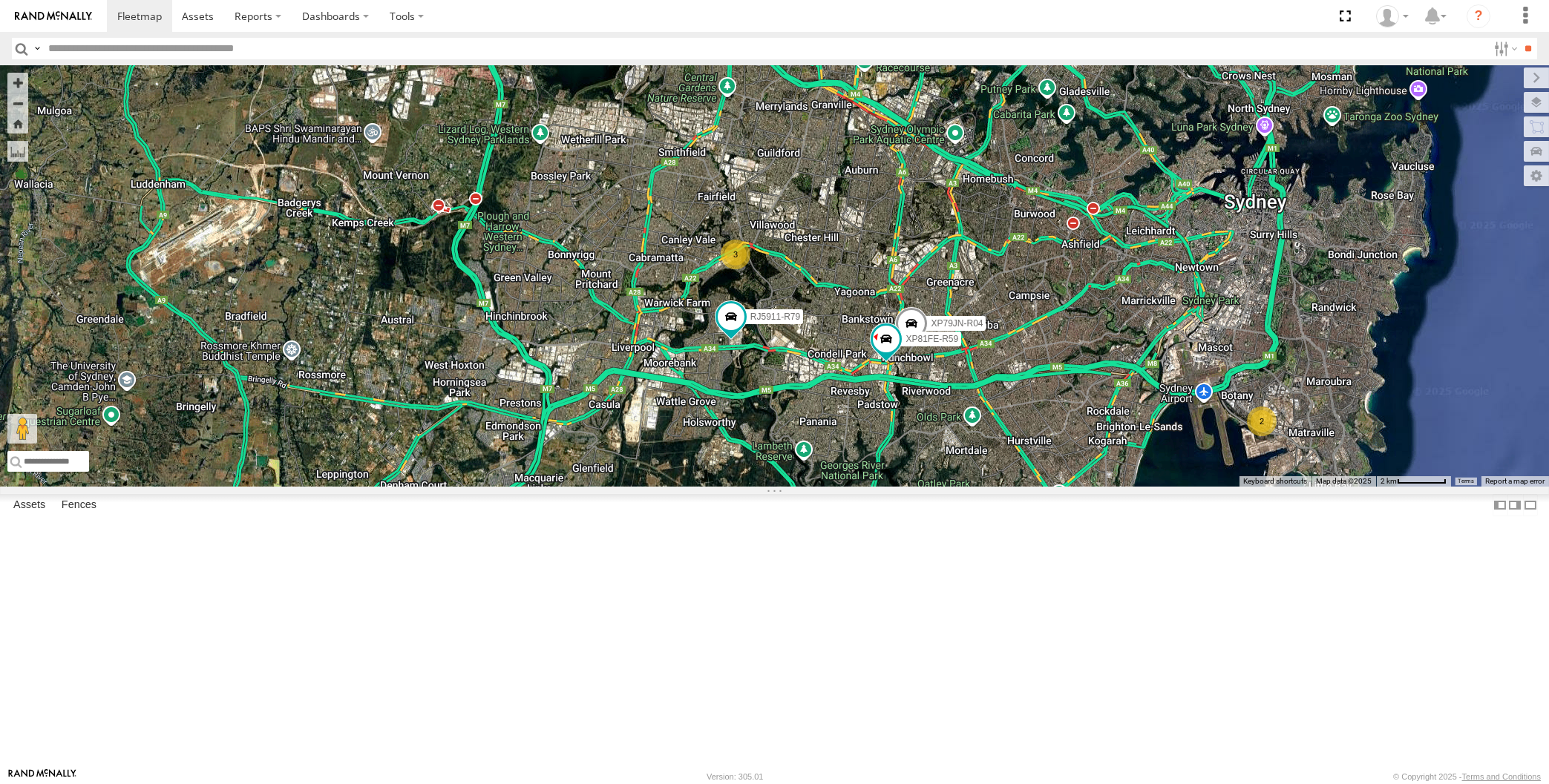
drag, startPoint x: 1182, startPoint y: 581, endPoint x: 1147, endPoint y: 551, distance: 46.1
click at [1169, 487] on div "XP79JN-R04 RJ5911-R79 XP81FE-R59 2 3" at bounding box center [774, 276] width 1549 height 422
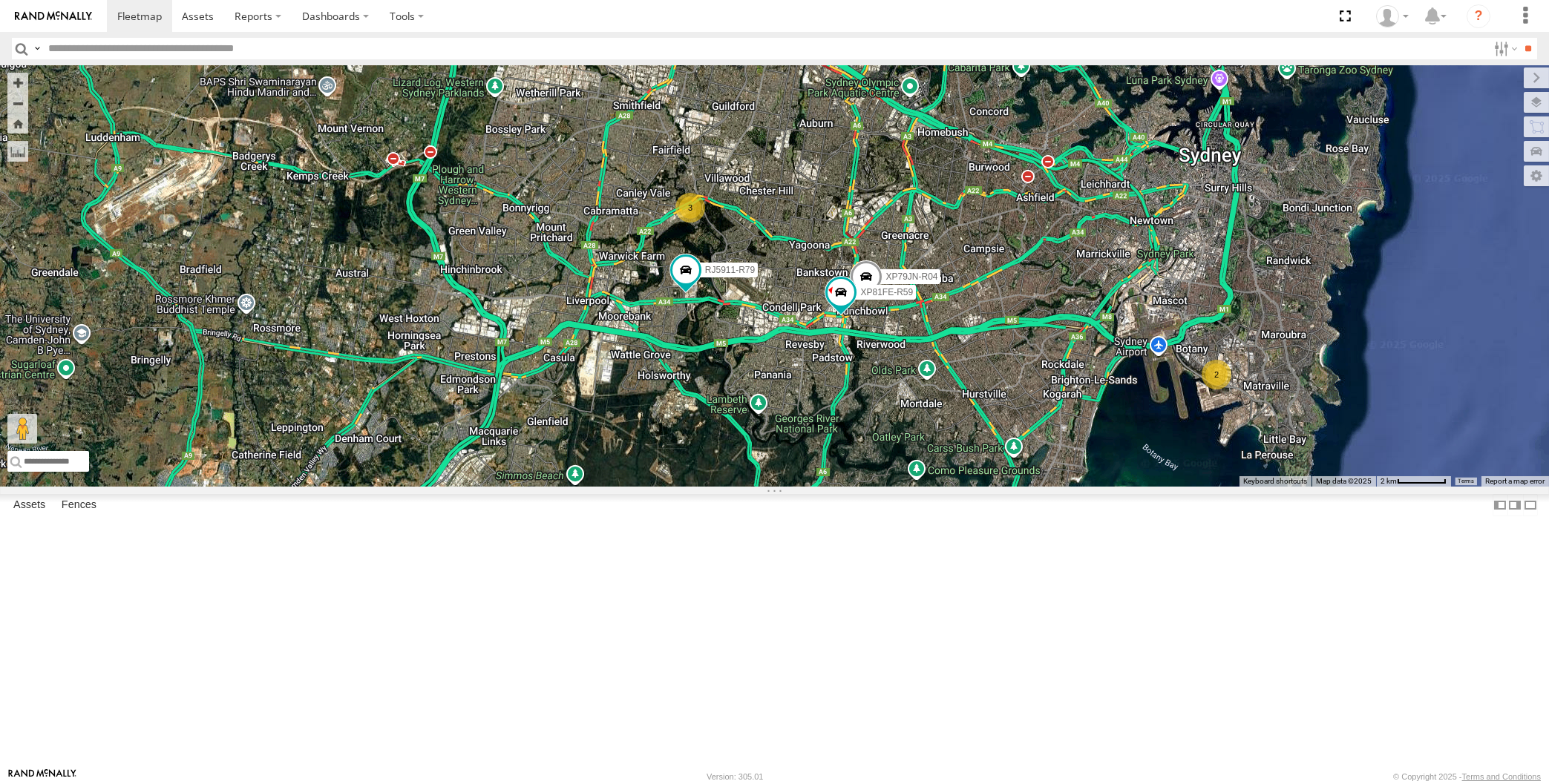
drag, startPoint x: 1116, startPoint y: 550, endPoint x: 1021, endPoint y: 544, distance: 95.2
click at [1058, 487] on div "XP79JN-R04 RJ5911-R79 XP81FE-R59 2 3" at bounding box center [774, 276] width 1549 height 422
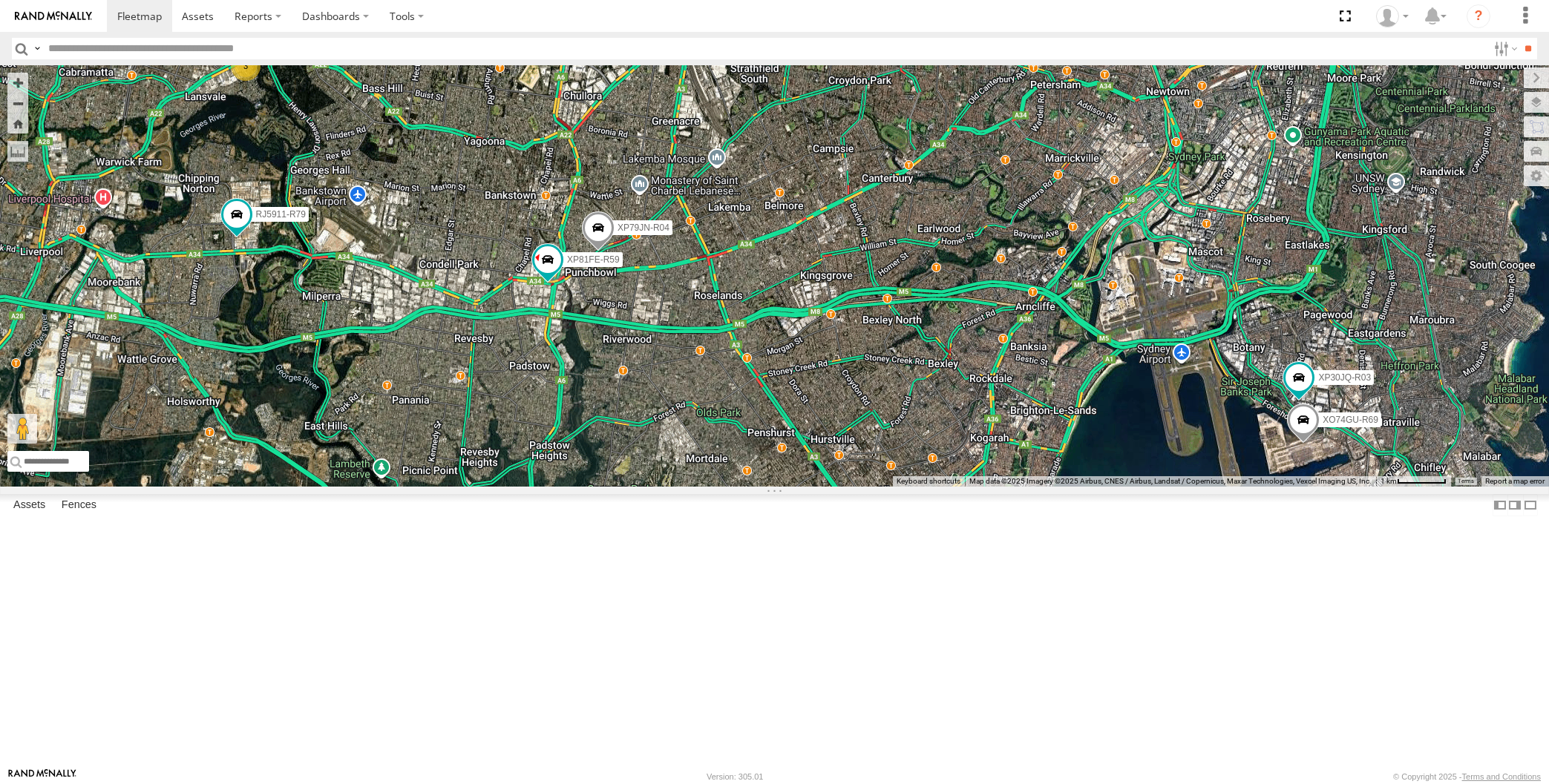
drag, startPoint x: 1049, startPoint y: 538, endPoint x: 1130, endPoint y: 615, distance: 111.8
click at [1130, 487] on div "XP79JN-R04 RJ5911-R79 XP81FE-R59 XP30JQ-R03 3 XO74GU-R69" at bounding box center [774, 276] width 1549 height 422
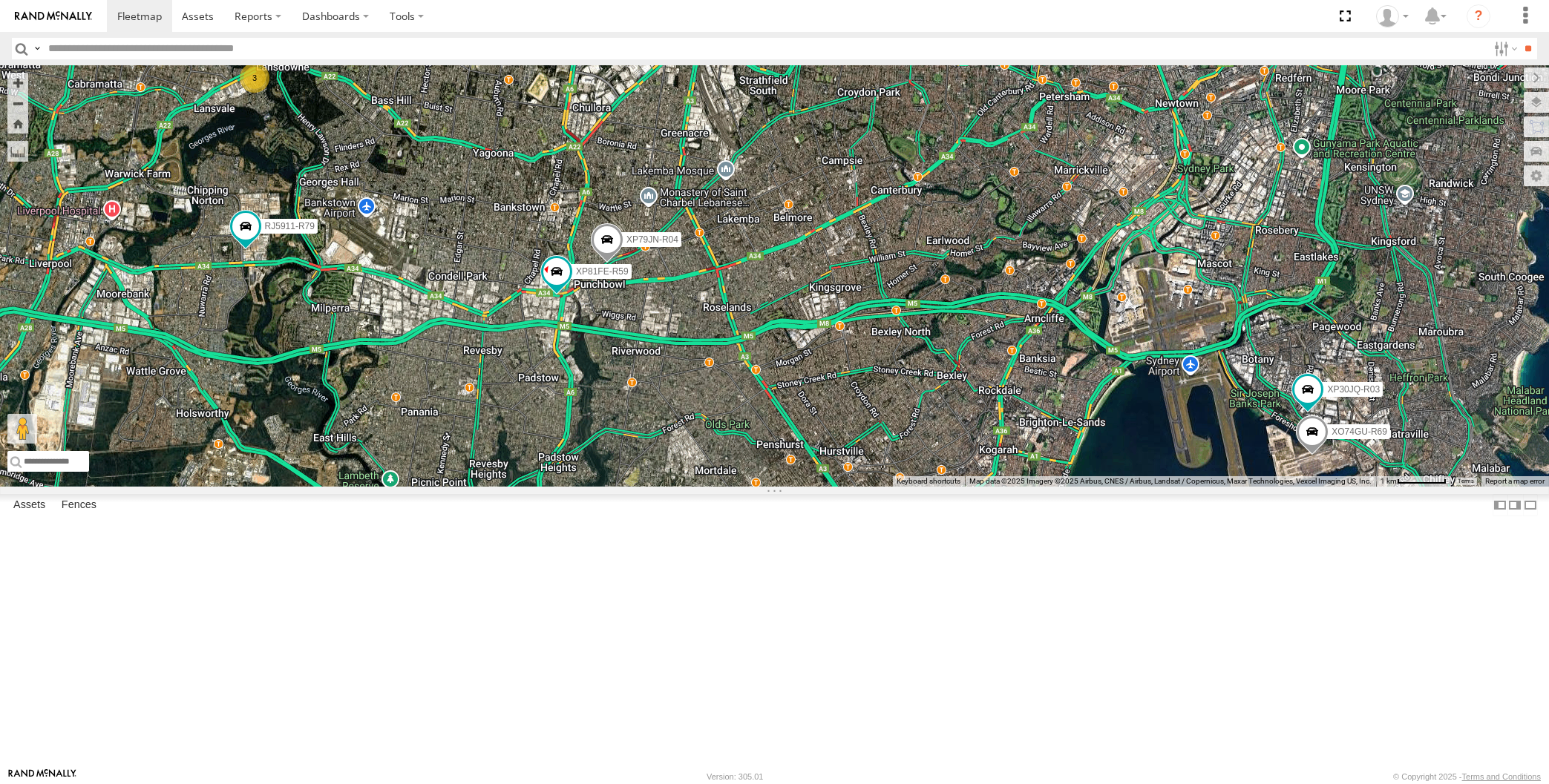
click at [1145, 487] on div "XP79JN-R04 RJ5911-R79 XP81FE-R59 XP30JQ-R03 3 XO74GU-R69" at bounding box center [774, 276] width 1549 height 422
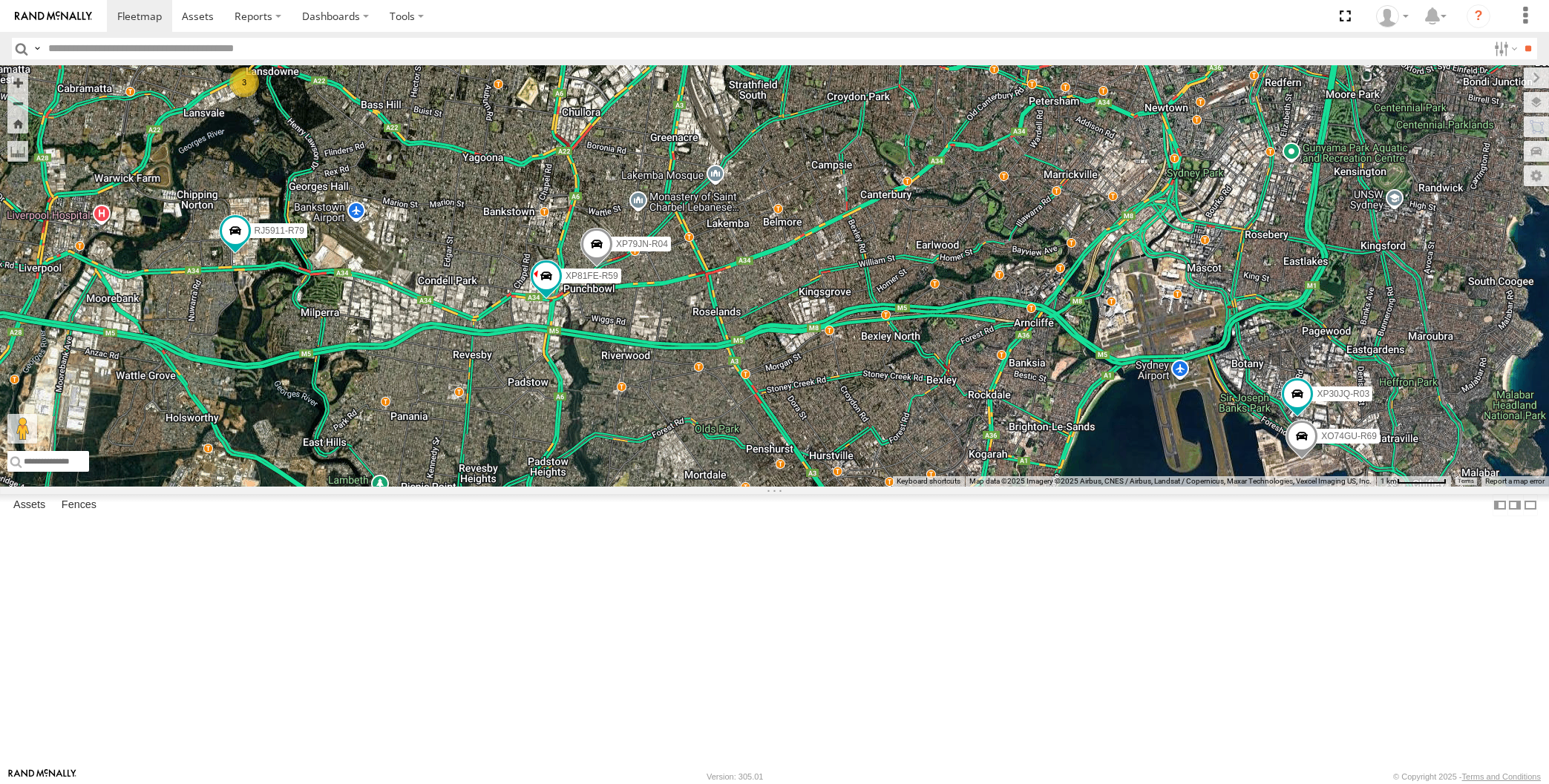
drag, startPoint x: 1143, startPoint y: 616, endPoint x: 1132, endPoint y: 622, distance: 12.5
click at [1132, 487] on div "XP79JN-R04 RJ5911-R79 XP81FE-R59 XP30JQ-R03 3 XO74GU-R69" at bounding box center [774, 276] width 1549 height 422
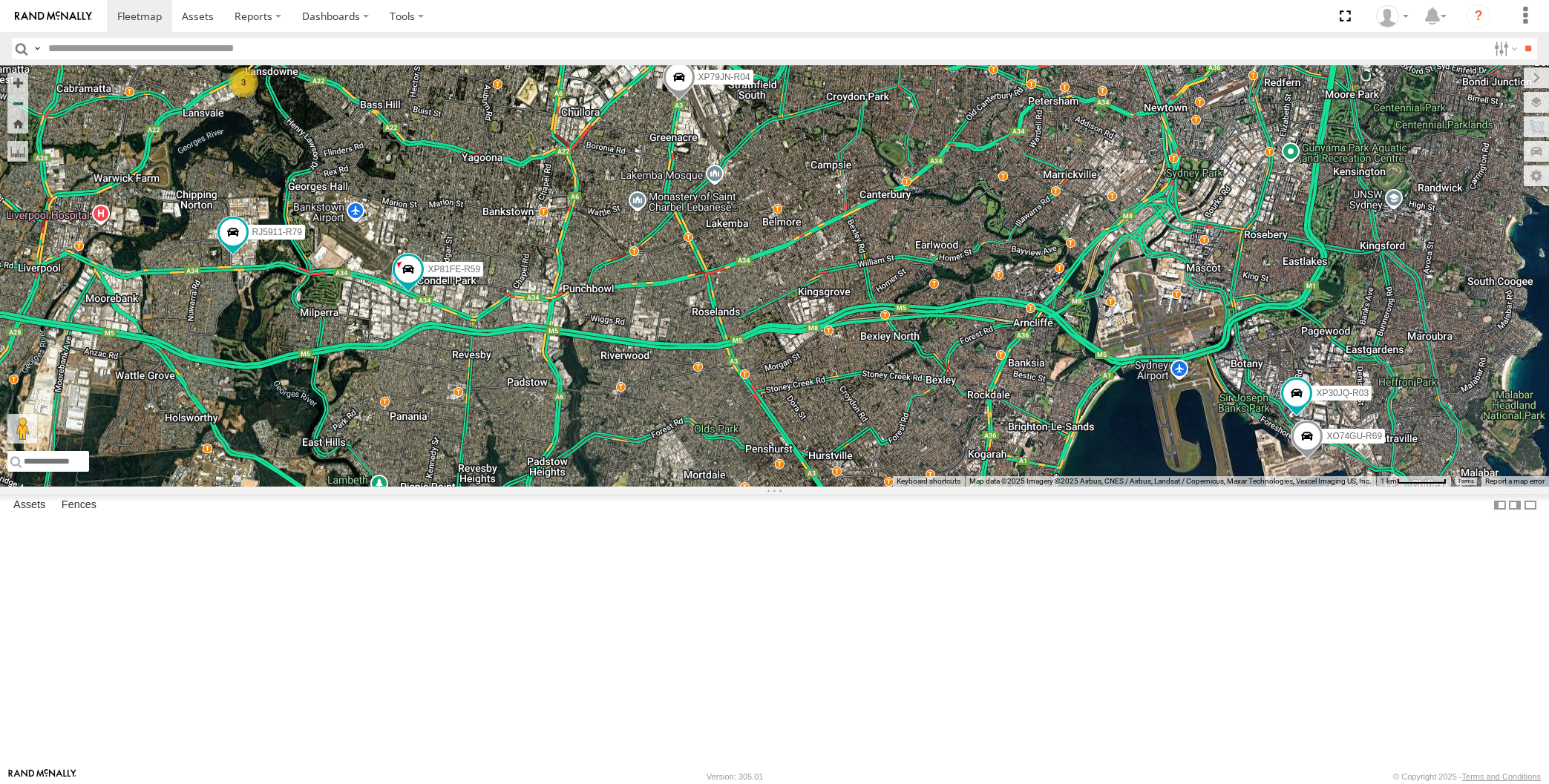
click at [647, 487] on div "XP30JQ-R03 XP79JN-R04 RJ5911-R79 XP81FE-R59 XO74GU-R69 3" at bounding box center [774, 276] width 1549 height 422
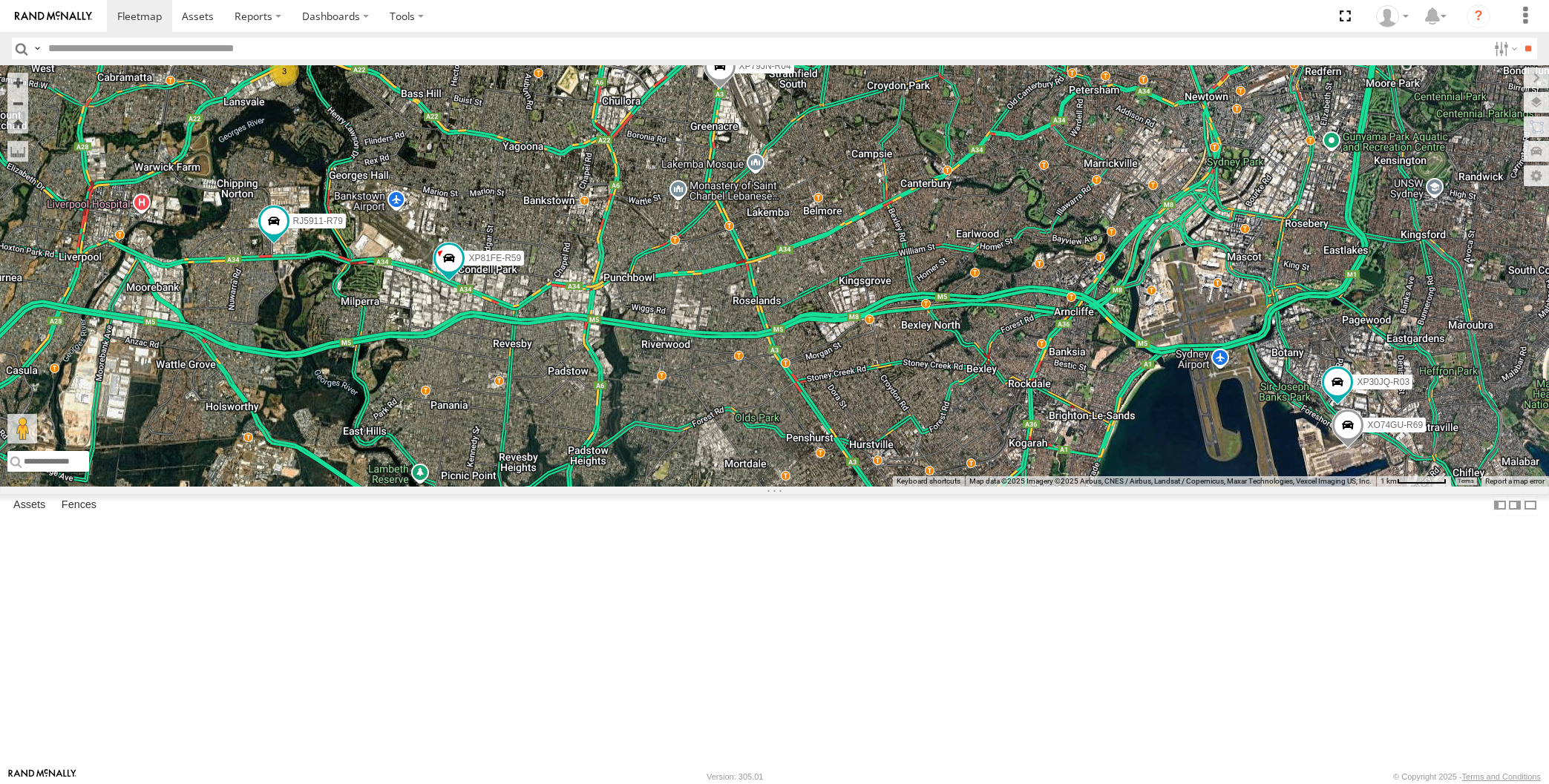
click at [464, 487] on div "XP30JQ-R03 XP79JN-R04 RJ5911-R79 XP81FE-R59 XO74GU-R69 3" at bounding box center [774, 276] width 1549 height 422
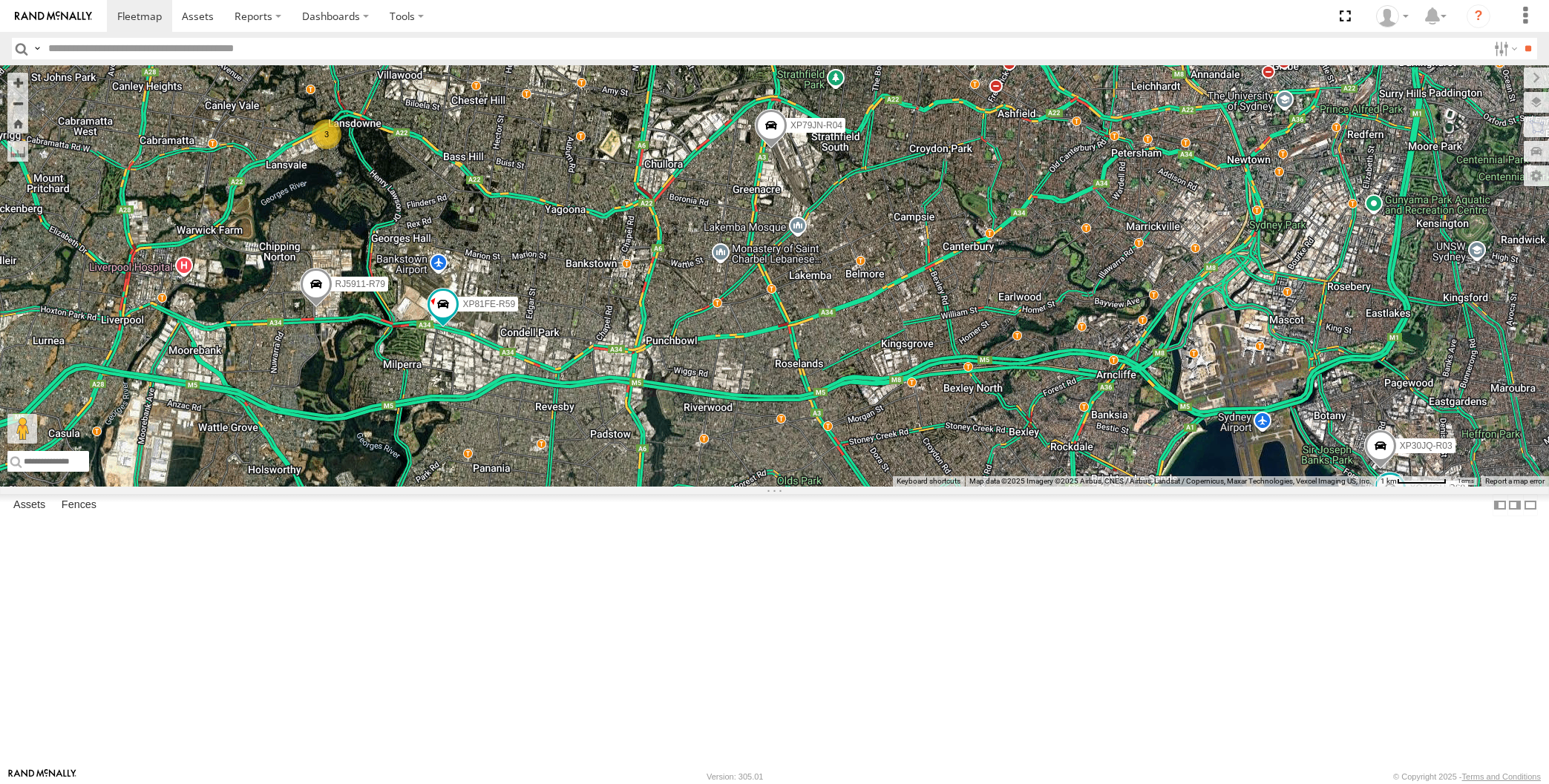
drag, startPoint x: 412, startPoint y: 494, endPoint x: 496, endPoint y: 542, distance: 96.7
click at [493, 487] on div "XP30JQ-R03 XP79JN-R04 3 RJ5911-R79 XP81FE-R59 XO74GU-R69" at bounding box center [774, 276] width 1549 height 422
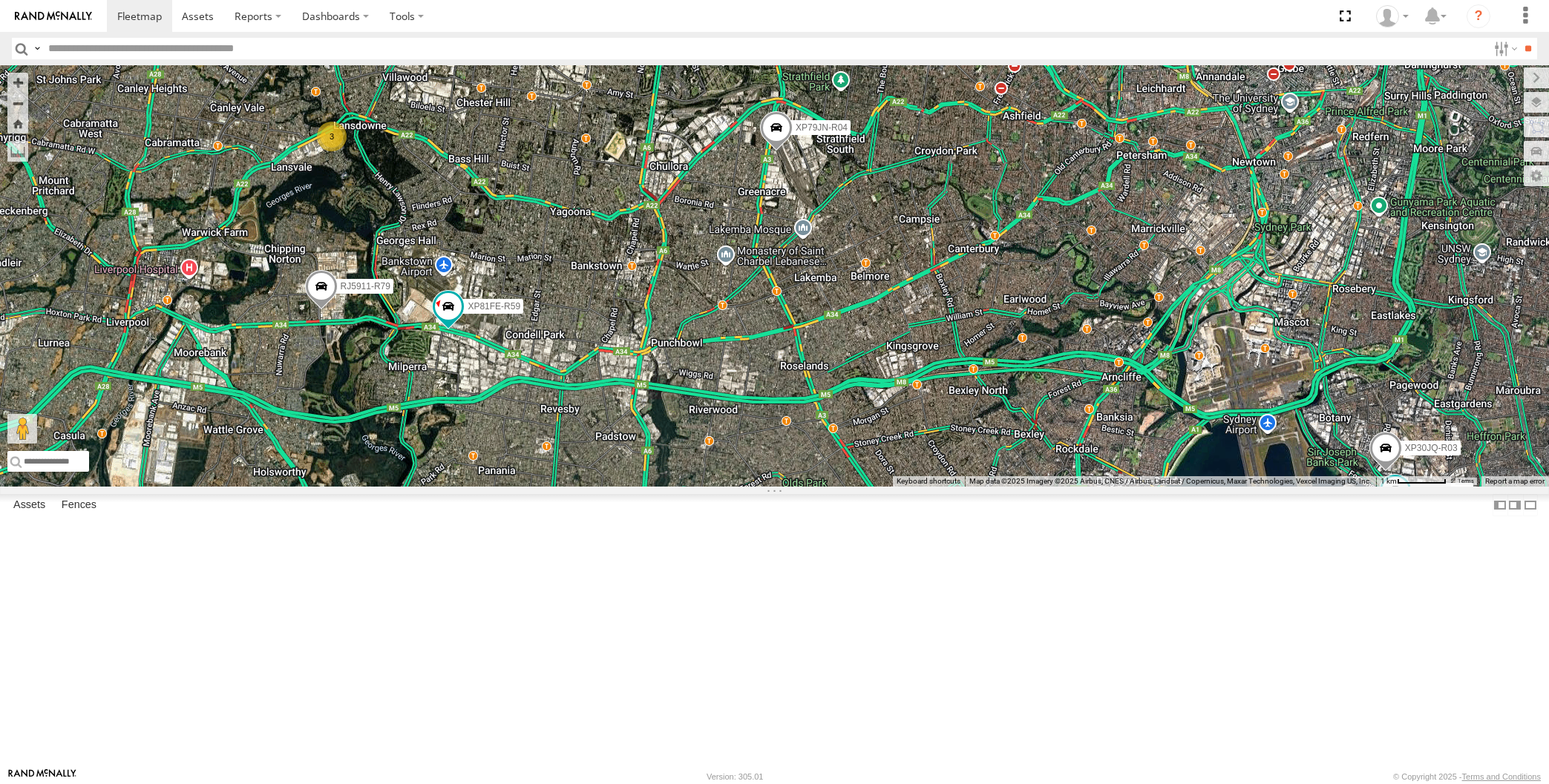
click at [825, 350] on div "XP30JQ-R03 XP79JN-R04 3 RJ5911-R79 XP81FE-R59 XO74GU-R69" at bounding box center [774, 276] width 1549 height 422
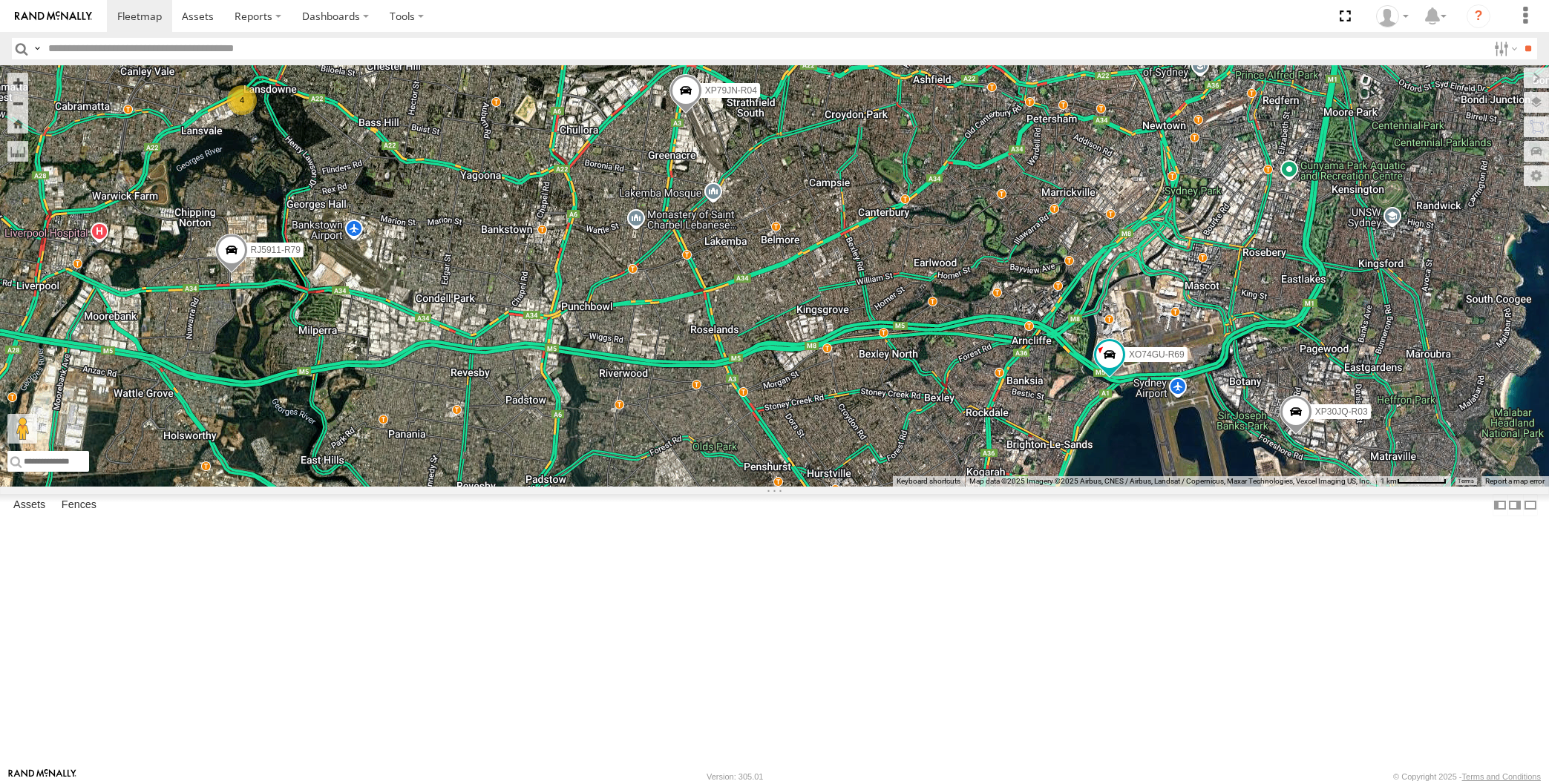
drag, startPoint x: 664, startPoint y: 561, endPoint x: 686, endPoint y: 559, distance: 22.1
click at [686, 487] on div "XP30JQ-R03 XP79JN-R04 RJ5911-R79 XO74GU-R69 4" at bounding box center [774, 276] width 1549 height 422
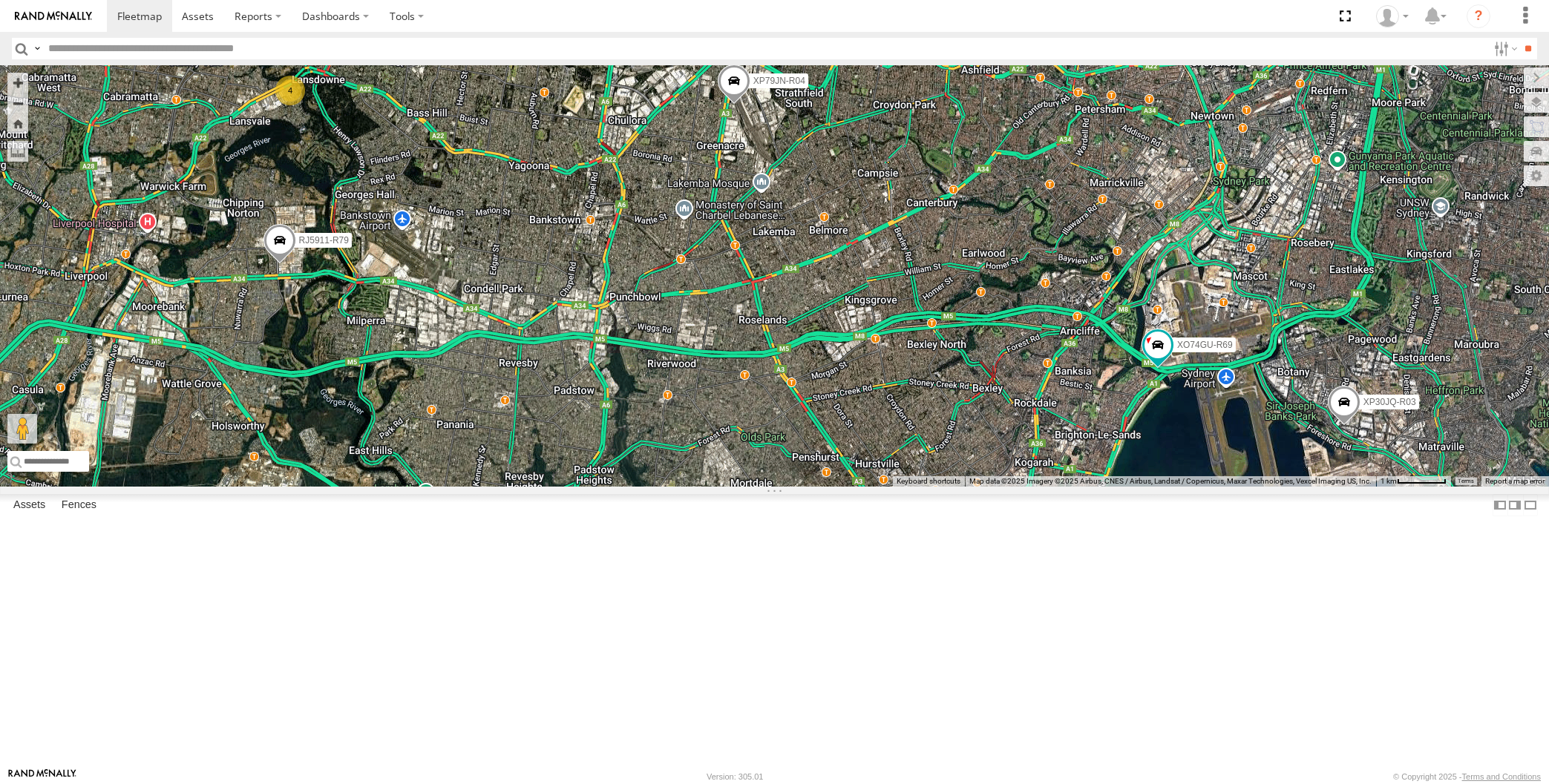
click at [767, 487] on div "XP30JQ-R03 XP79JN-R04 RJ5911-R79 XO74GU-R69 4" at bounding box center [774, 276] width 1549 height 422
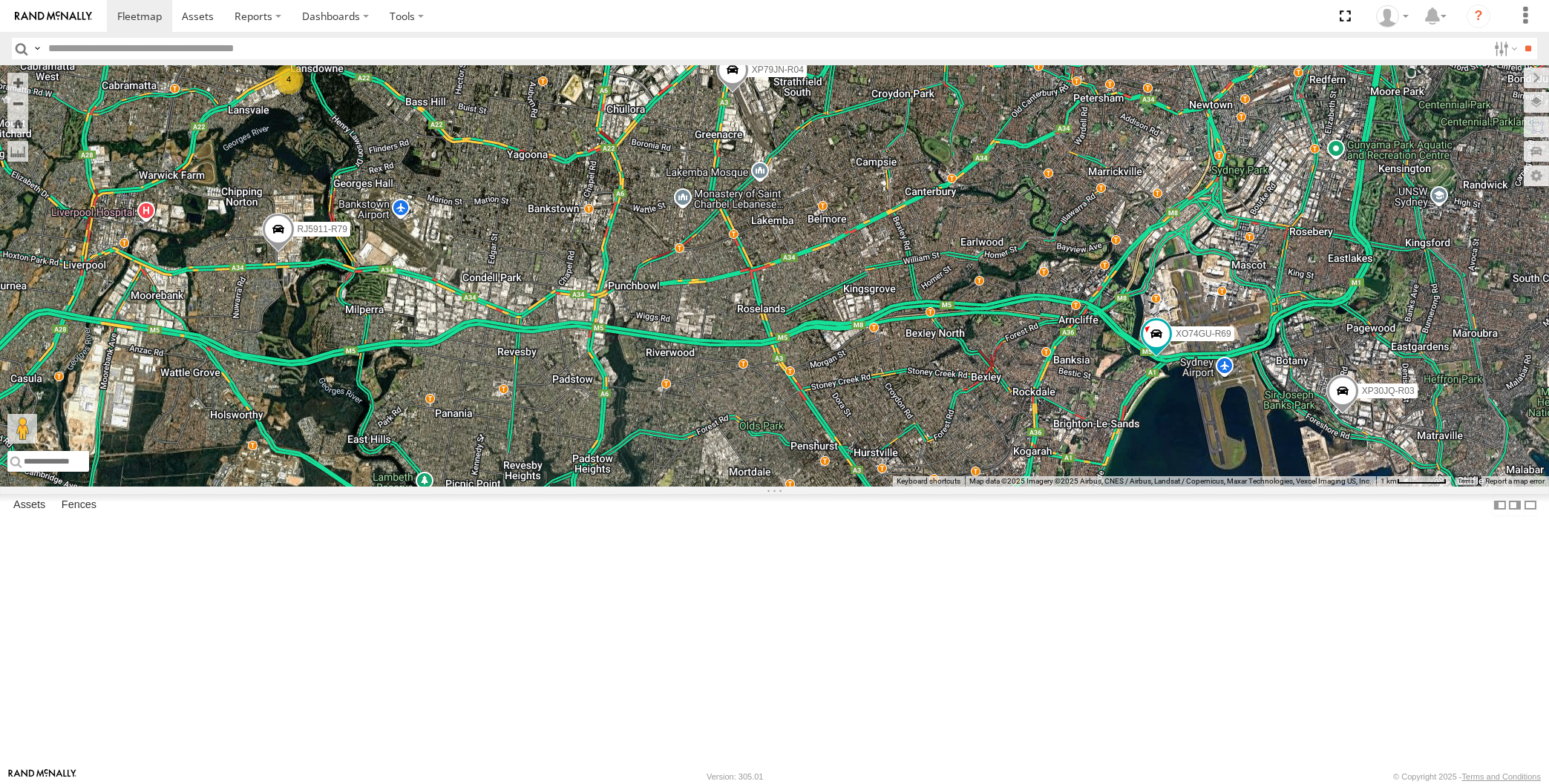
drag, startPoint x: 591, startPoint y: 588, endPoint x: 638, endPoint y: 588, distance: 47.0
click at [627, 487] on div "XP30JQ-R03 XP79JN-R04 RJ5911-R79 XO74GU-R69 4" at bounding box center [774, 276] width 1549 height 422
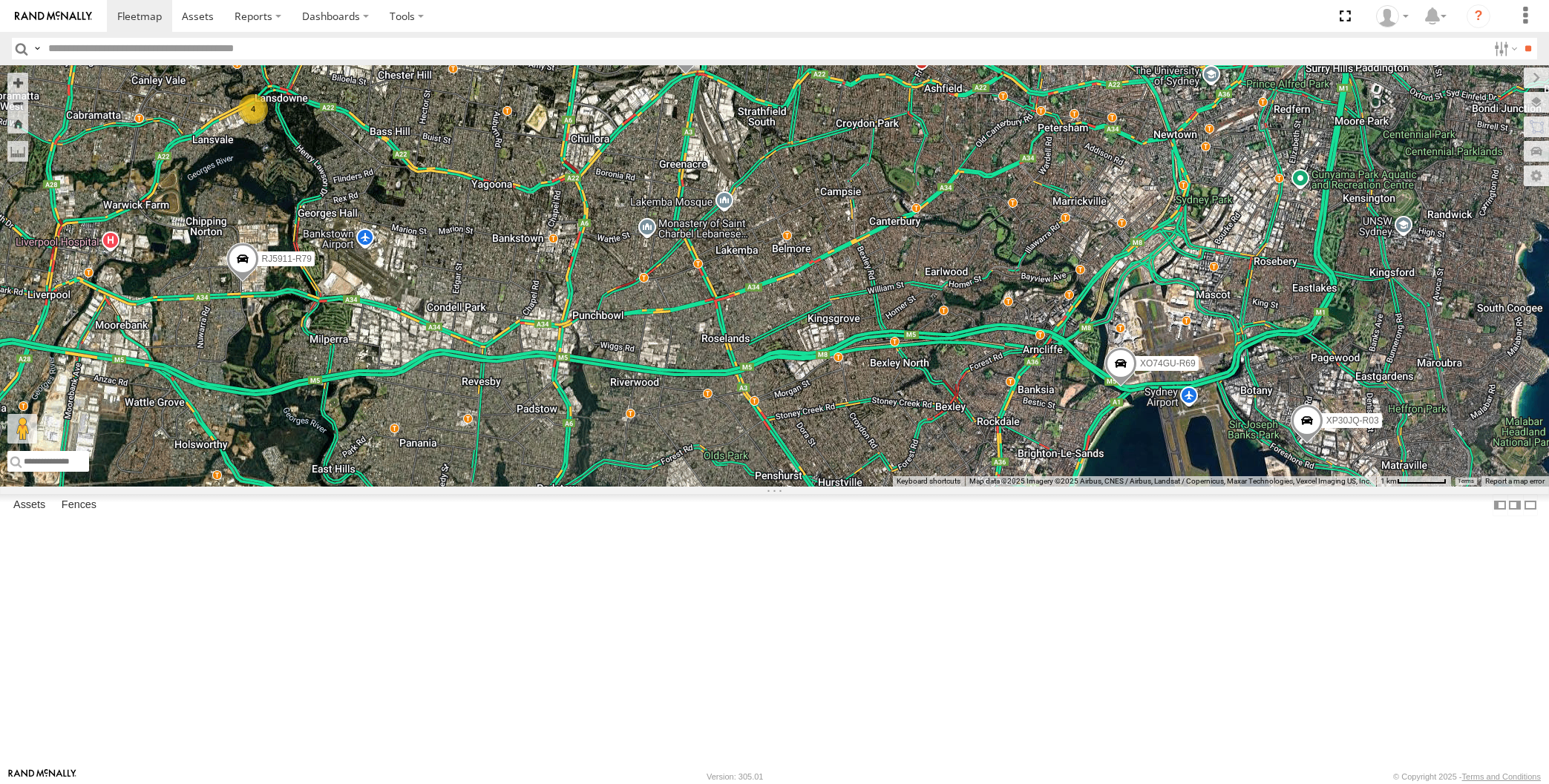
drag, startPoint x: 958, startPoint y: 560, endPoint x: 967, endPoint y: 562, distance: 9.2
click at [967, 487] on div "XP30JQ-R03 XP79JN-R04 4 RJ5911-R79 XO74GU-R69" at bounding box center [774, 276] width 1549 height 422
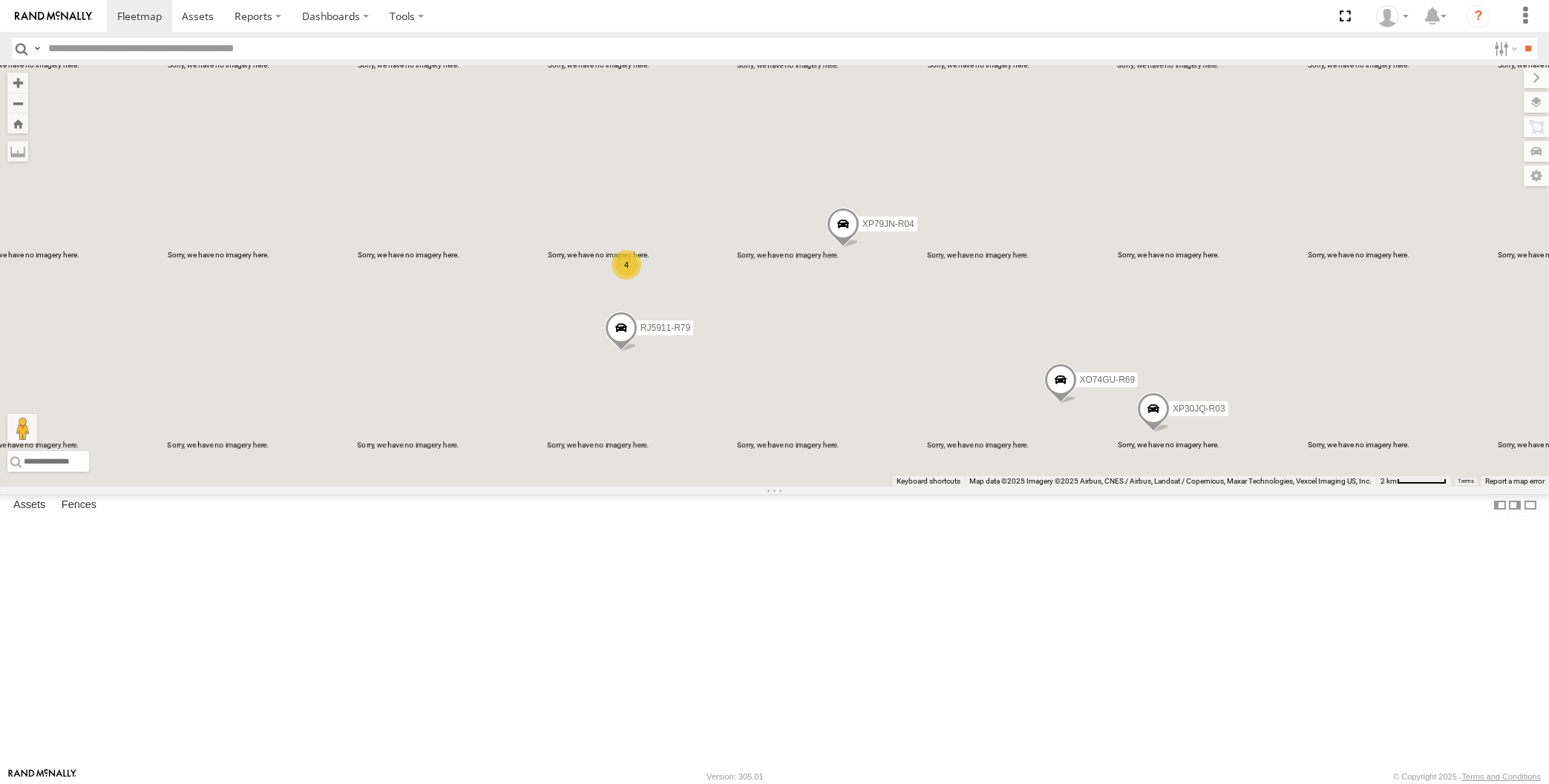
drag, startPoint x: 953, startPoint y: 589, endPoint x: 989, endPoint y: 582, distance: 36.7
click at [986, 487] on div "XP30JQ-R03 XP79JN-R04 RJ5911-R79 XO74GU-R69 4" at bounding box center [774, 276] width 1549 height 422
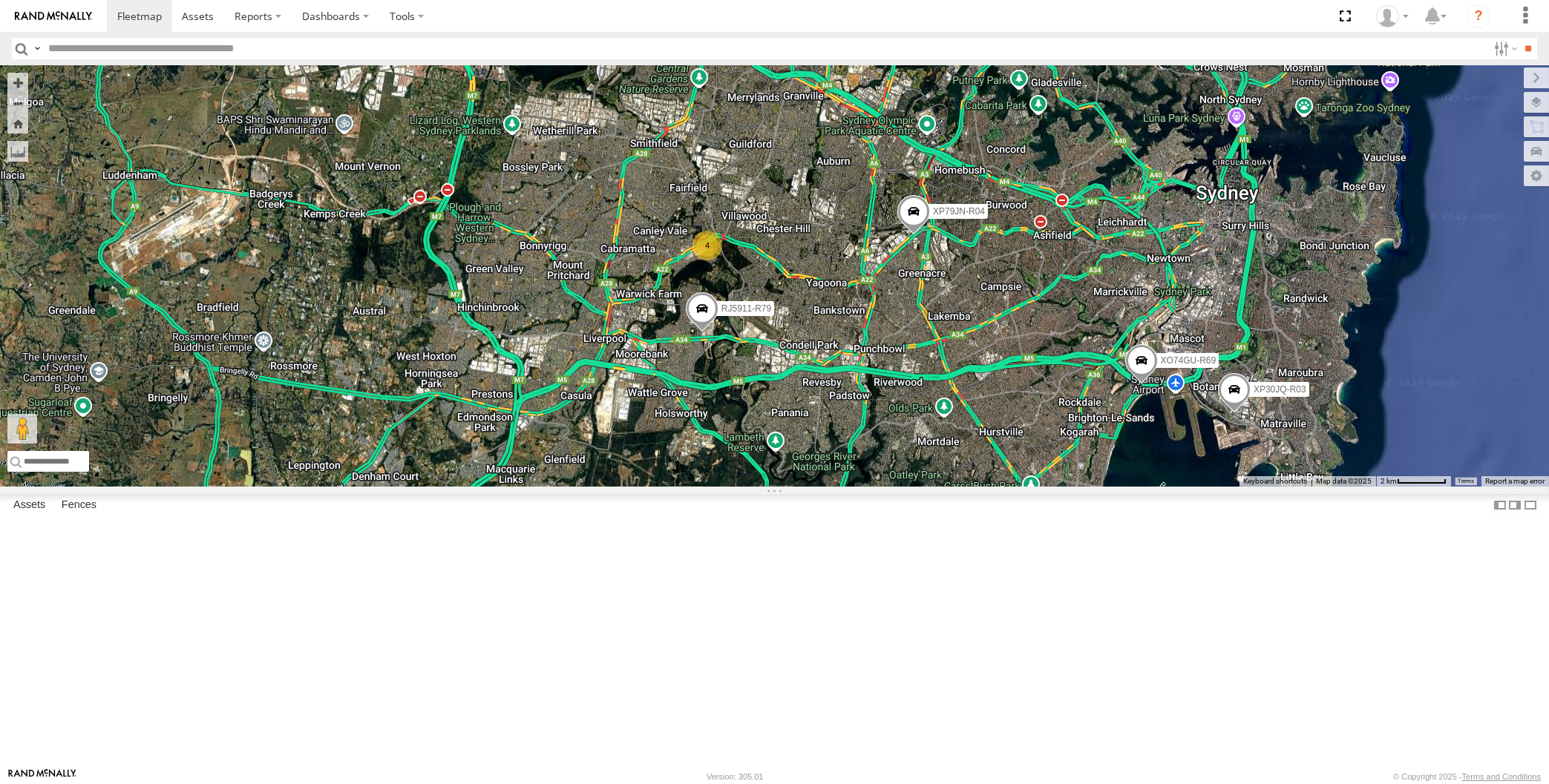
click at [347, 487] on div "XP30JQ-R03 XP79JN-R04 RJ5911-R79 XO74GU-R69 4" at bounding box center [774, 276] width 1549 height 422
click at [946, 487] on div "XP30JQ-R03 XP79JN-R04 RJ5911-R79 XO74GU-R69 4" at bounding box center [774, 276] width 1549 height 422
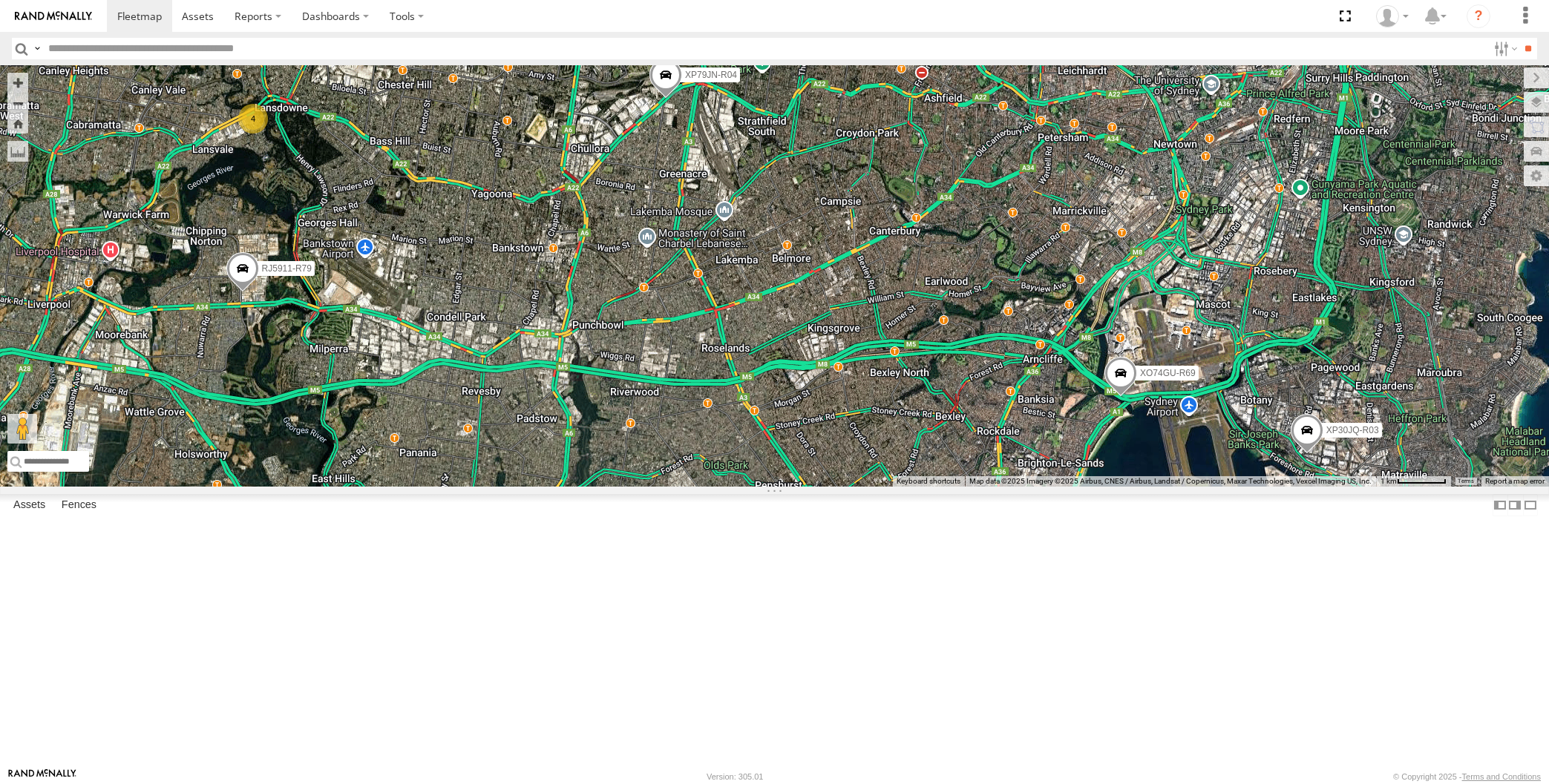
click at [346, 487] on div "XP30JQ-R03 XP79JN-R04 4 RJ5911-R79 XO74GU-R69" at bounding box center [774, 276] width 1549 height 422
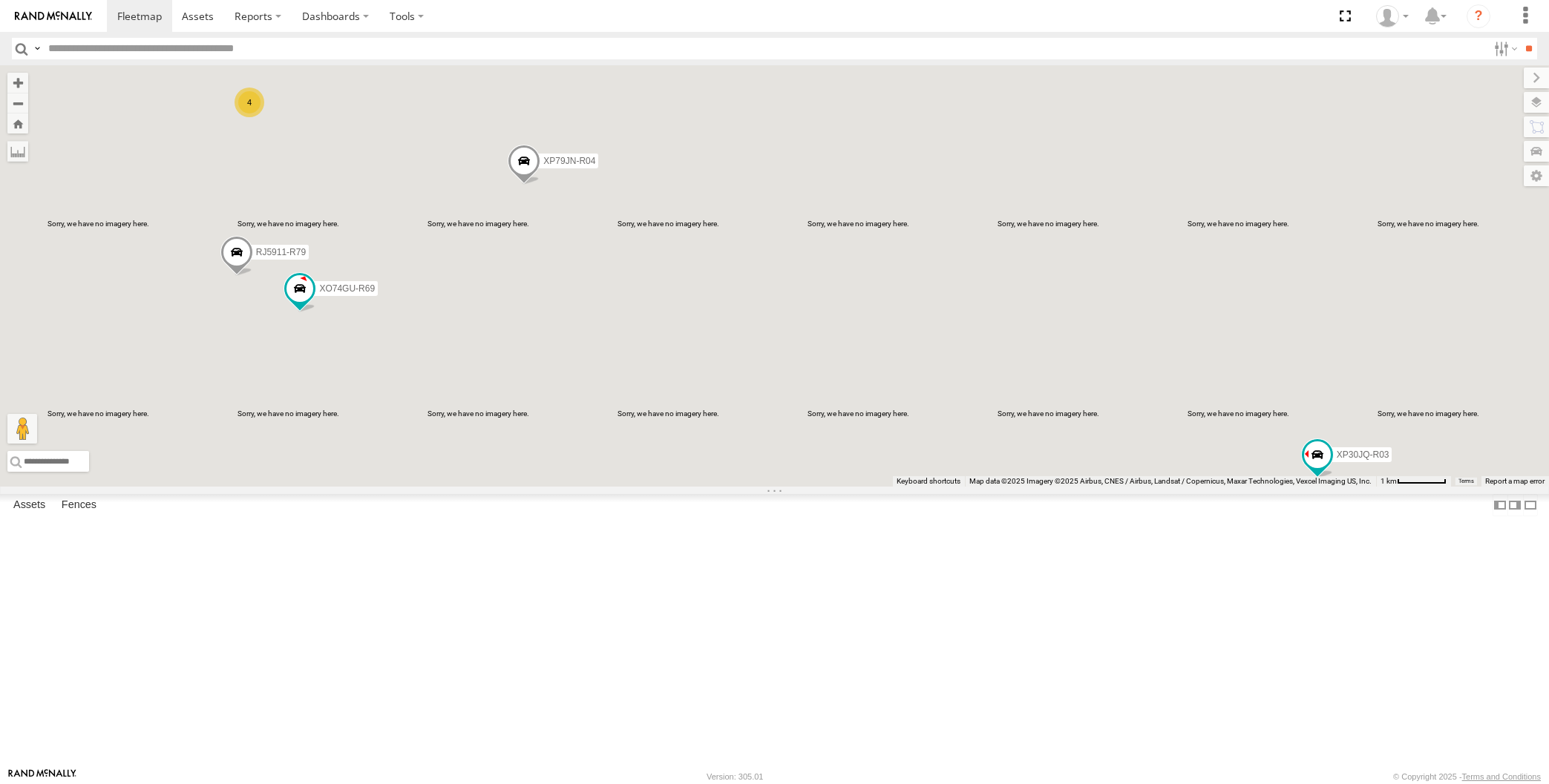
select select "**********"
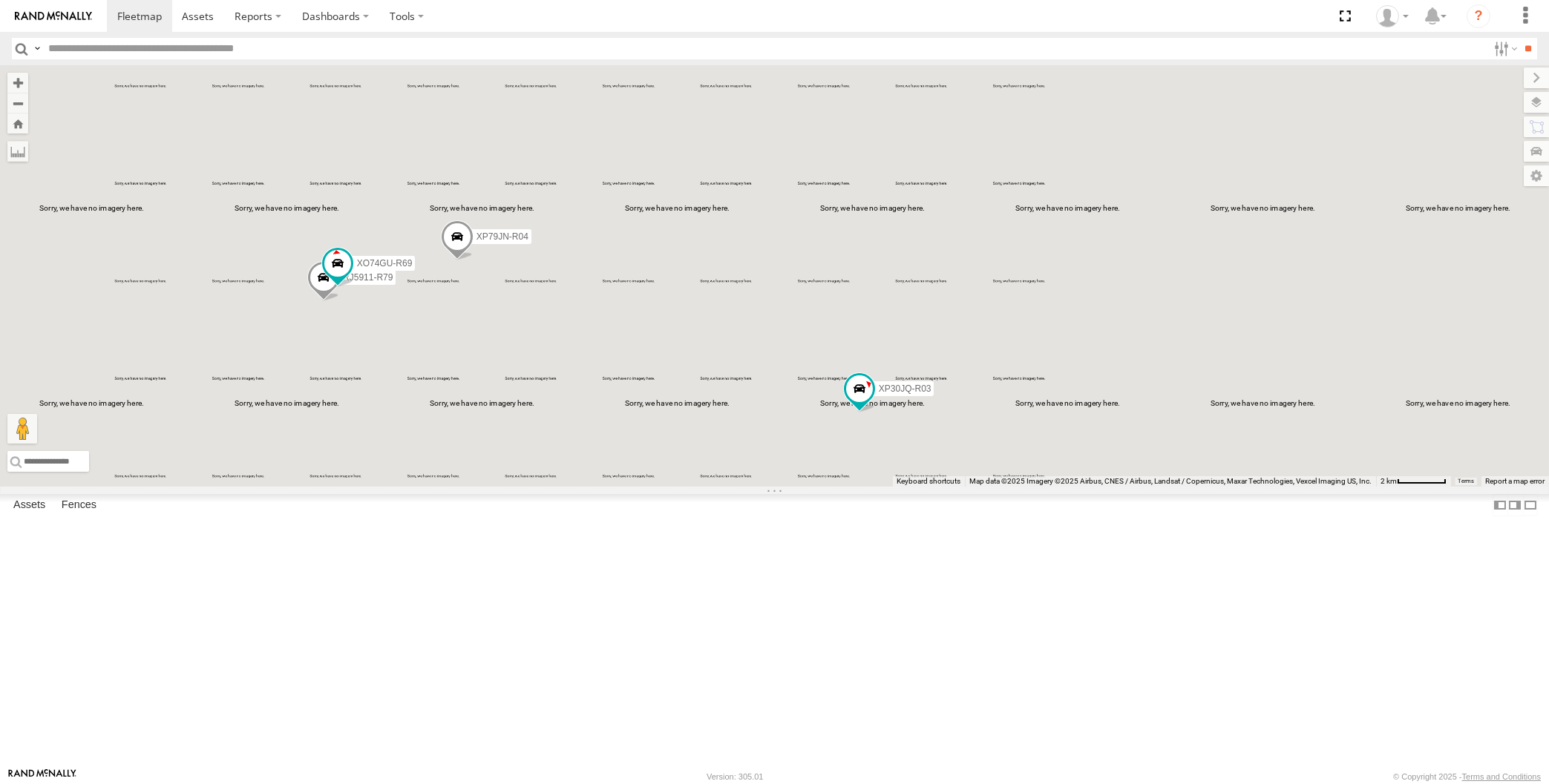
click at [406, 486] on div "XP30JQ-R03 XP79JN-R04 RJ5911-R79 XO74GU-R69" at bounding box center [774, 276] width 1549 height 422
drag, startPoint x: 406, startPoint y: 483, endPoint x: 429, endPoint y: 481, distance: 23.1
click at [428, 481] on div "XP30JQ-R03 XP79JN-R04 4 2" at bounding box center [774, 276] width 1549 height 422
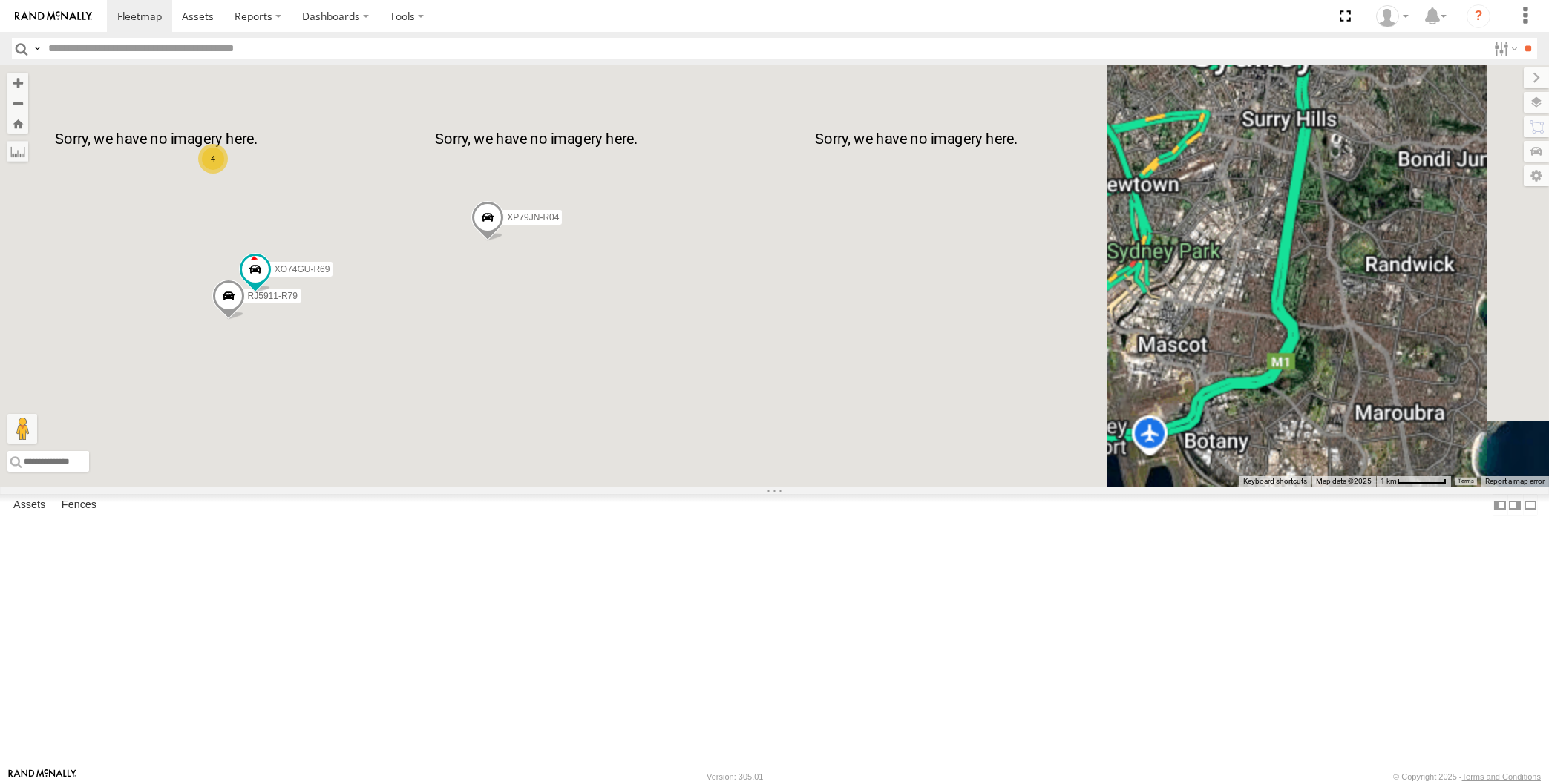
drag, startPoint x: 444, startPoint y: 516, endPoint x: 557, endPoint y: 507, distance: 113.4
click at [558, 487] on div "XP30JQ-R03 XP79JN-R04 4 RJ5911-R79 XO74GU-R69" at bounding box center [774, 276] width 1549 height 422
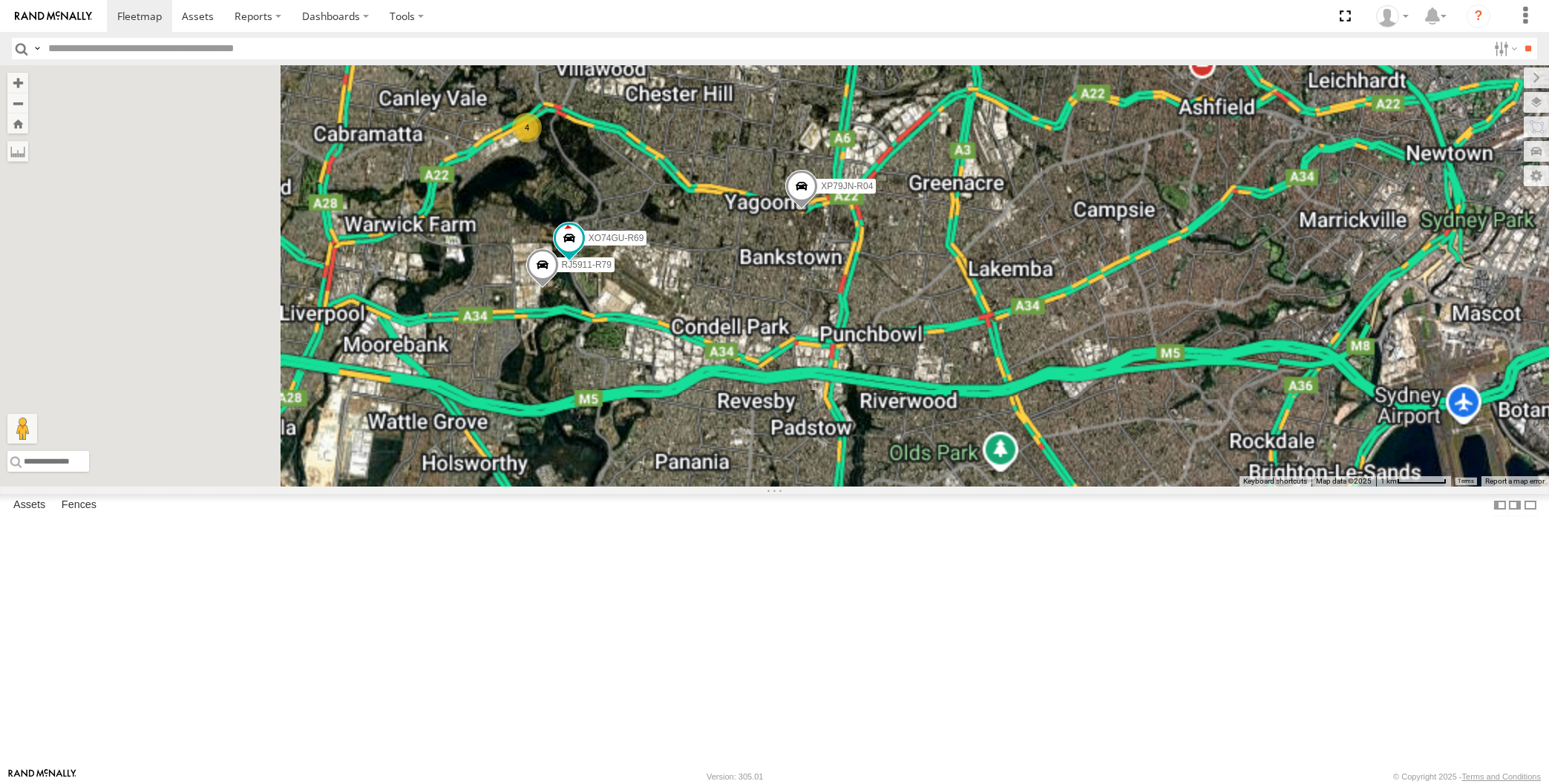
drag, startPoint x: 743, startPoint y: 495, endPoint x: 709, endPoint y: 494, distance: 34.0
click at [709, 487] on div "XP30JQ-R03 XP79JN-R04 4 RJ5911-R79 XO74GU-R69" at bounding box center [774, 276] width 1549 height 422
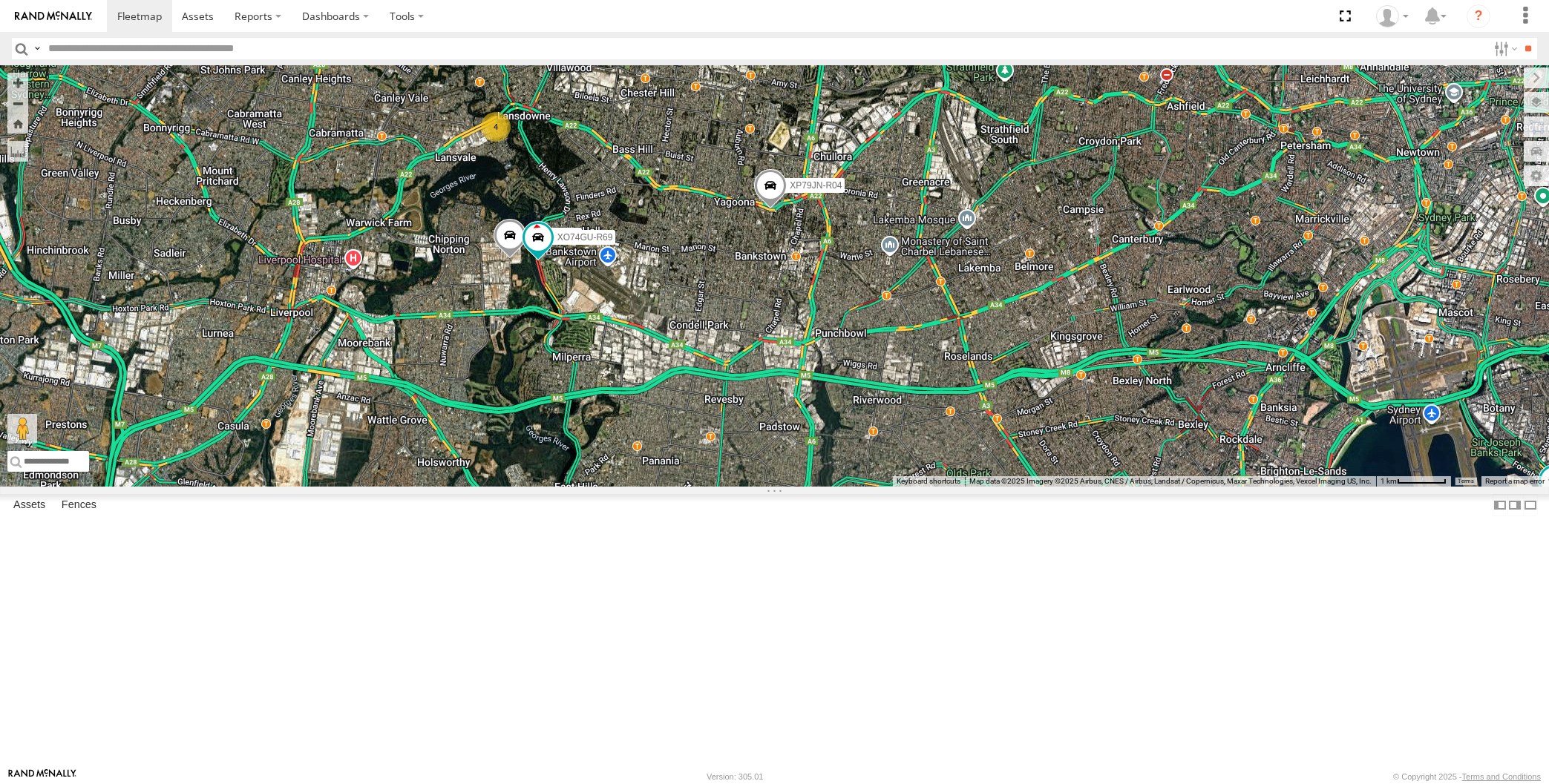
click at [642, 459] on div "XP30JQ-R03 XP79JN-R04 RJ5911-R79 XO74GU-R69 4" at bounding box center [774, 276] width 1549 height 422
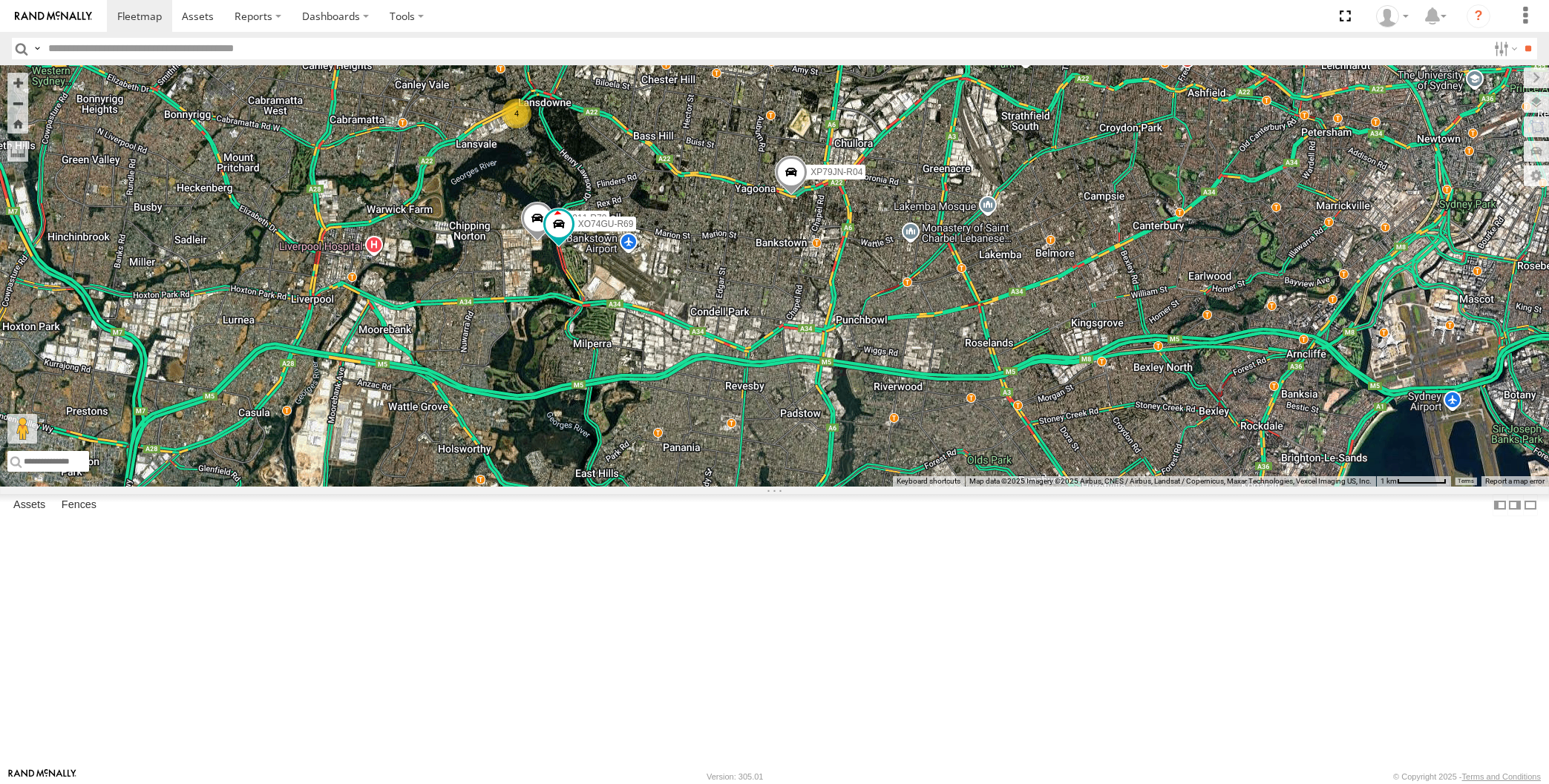
drag, startPoint x: 713, startPoint y: 616, endPoint x: 724, endPoint y: 612, distance: 11.7
click at [724, 487] on div "XP30JQ-R03 XP79JN-R04 RJ5911-R79 XO74GU-R69 4" at bounding box center [774, 276] width 1549 height 422
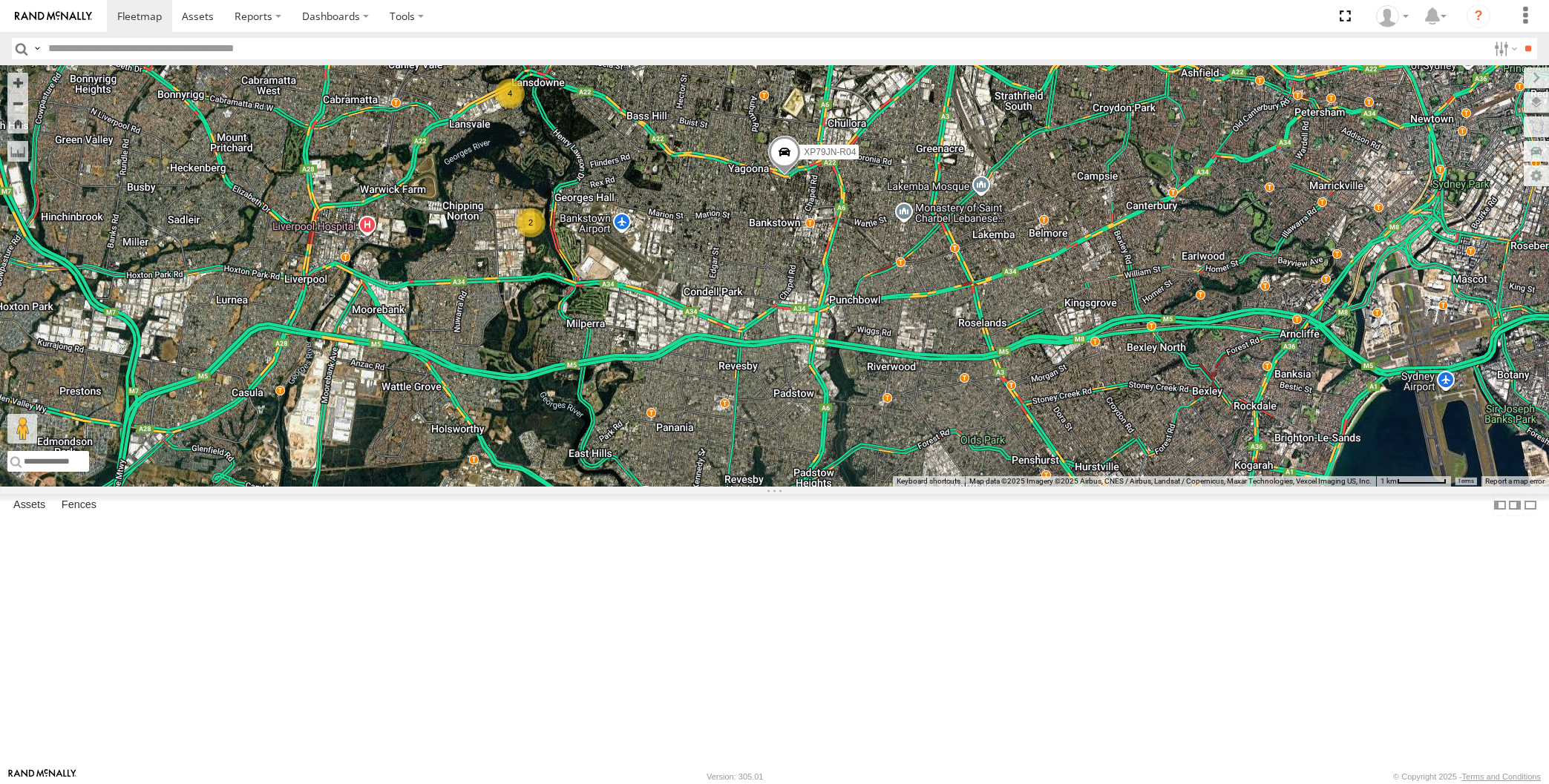
click at [722, 487] on div "XP30JQ-R03 XP79JN-R04 4 2" at bounding box center [774, 276] width 1549 height 422
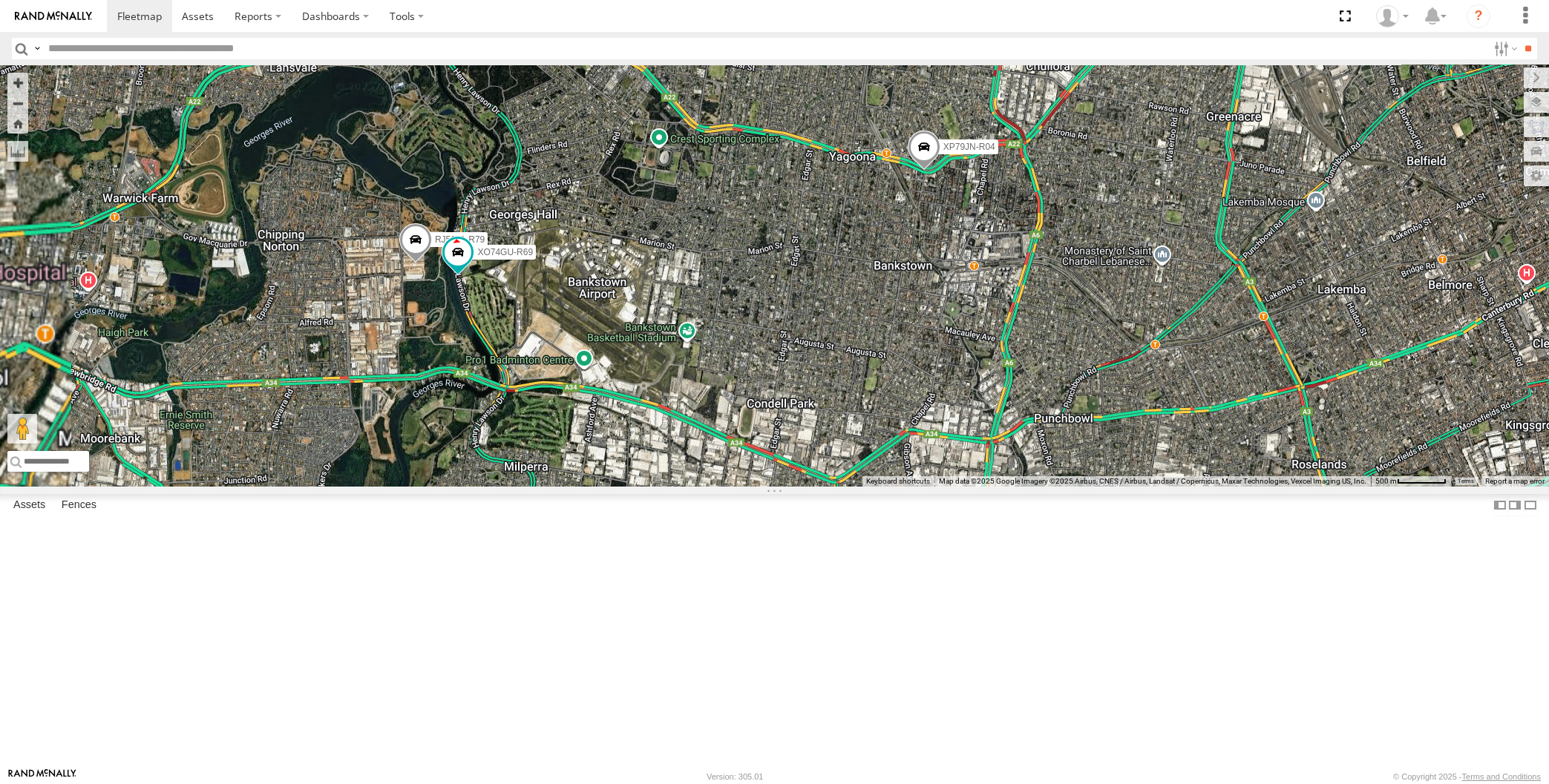
drag, startPoint x: 654, startPoint y: 363, endPoint x: 680, endPoint y: 391, distance: 38.2
click at [679, 390] on div "XP30JQ-R03 XP79JN-R04 4 RJ5911-R79 XO74GU-R69" at bounding box center [774, 276] width 1549 height 422
